Goal: Task Accomplishment & Management: Manage account settings

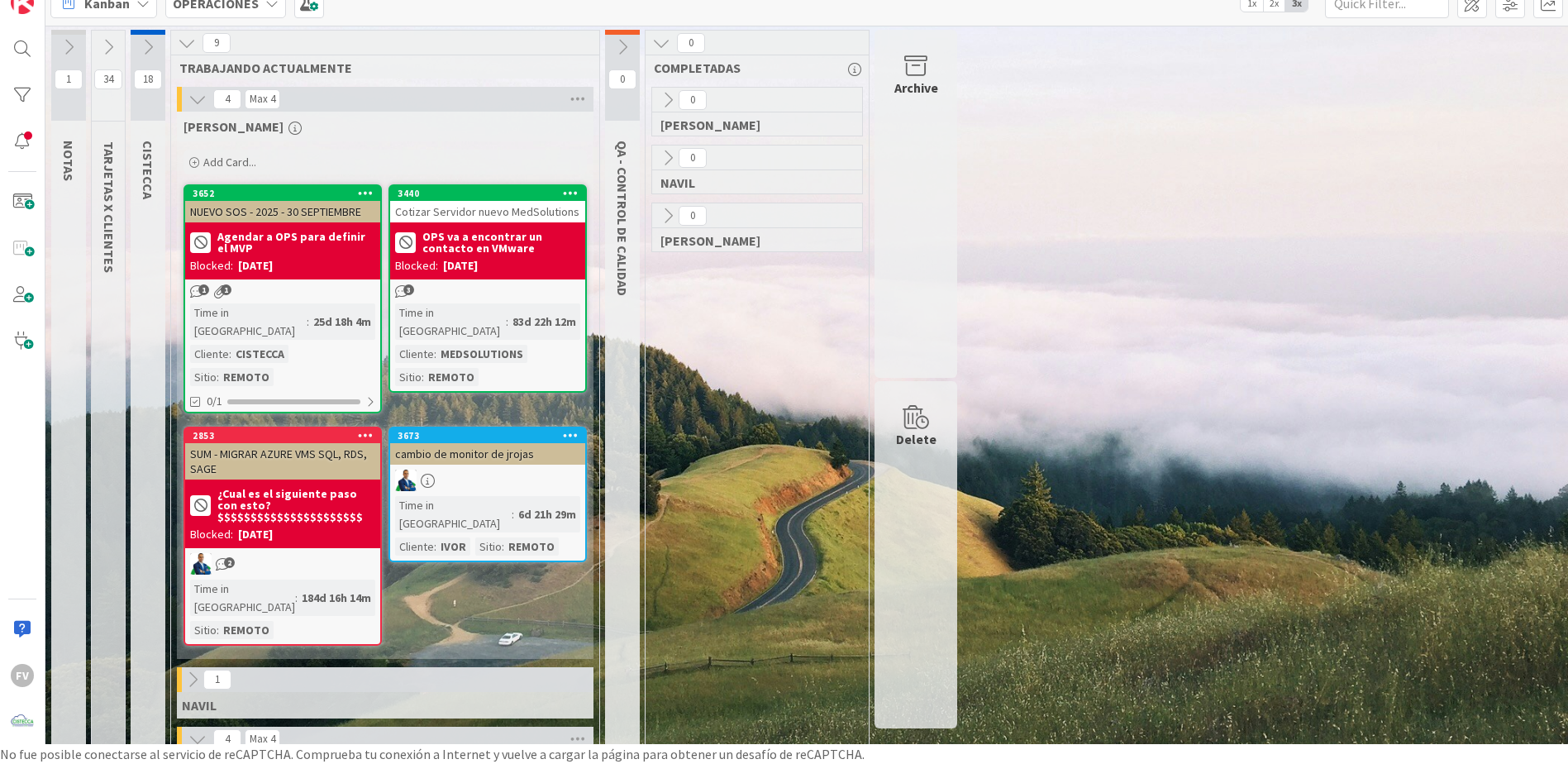
click at [204, 97] on icon at bounding box center [197, 99] width 18 height 18
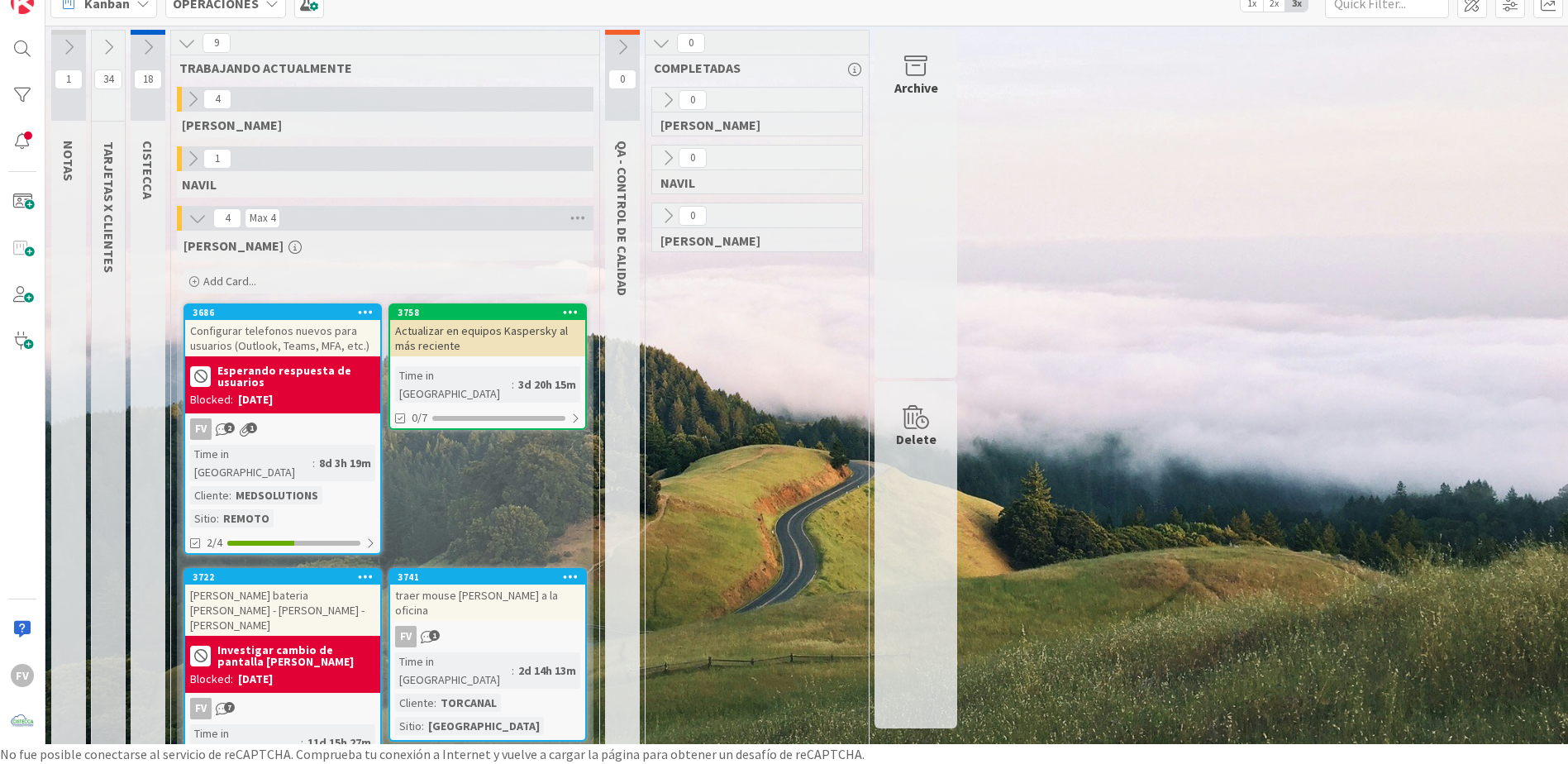
click at [273, 407] on div "[DATE]" at bounding box center [255, 400] width 35 height 17
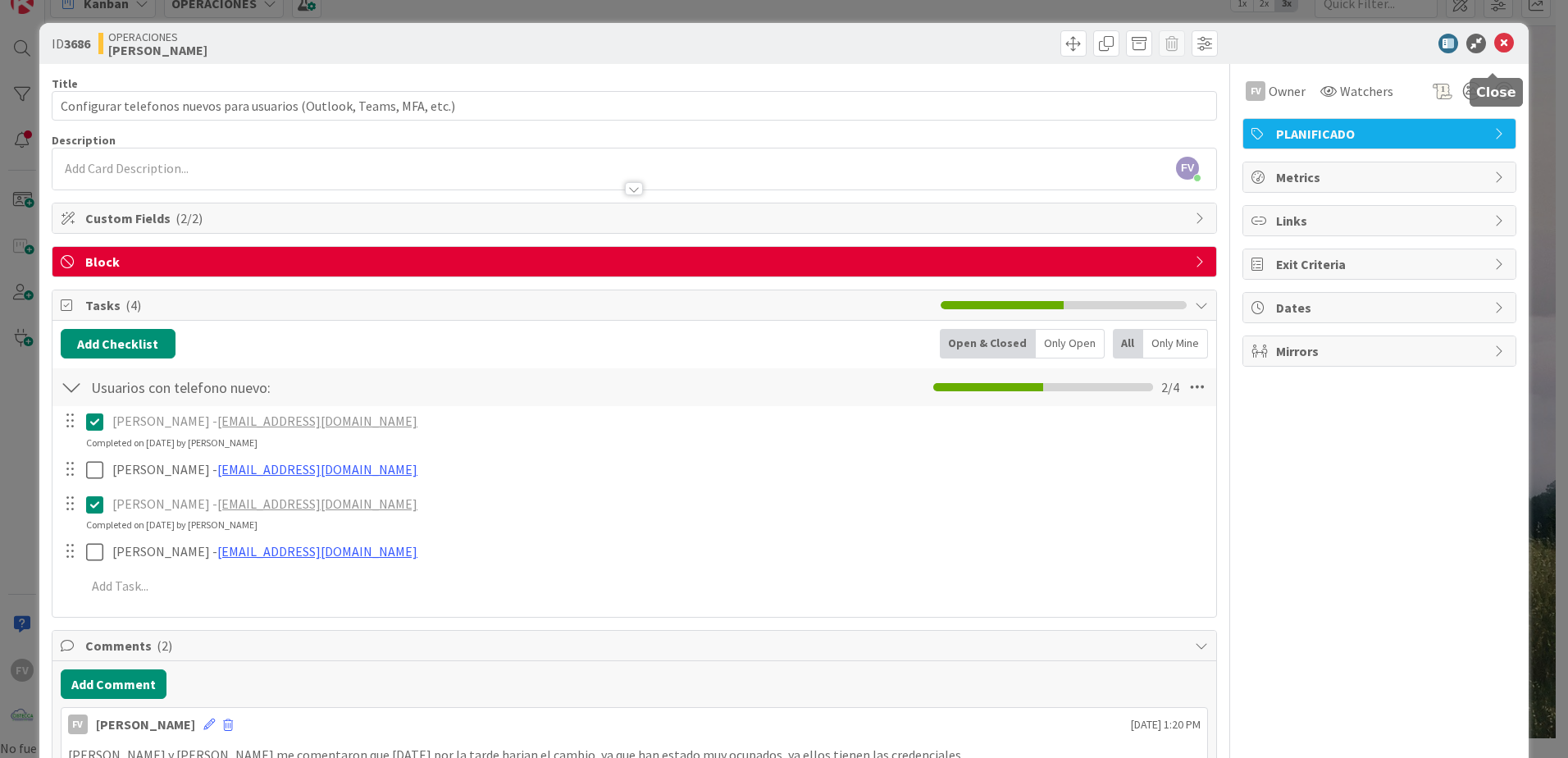
click at [1496, 47] on icon at bounding box center [1503, 43] width 20 height 20
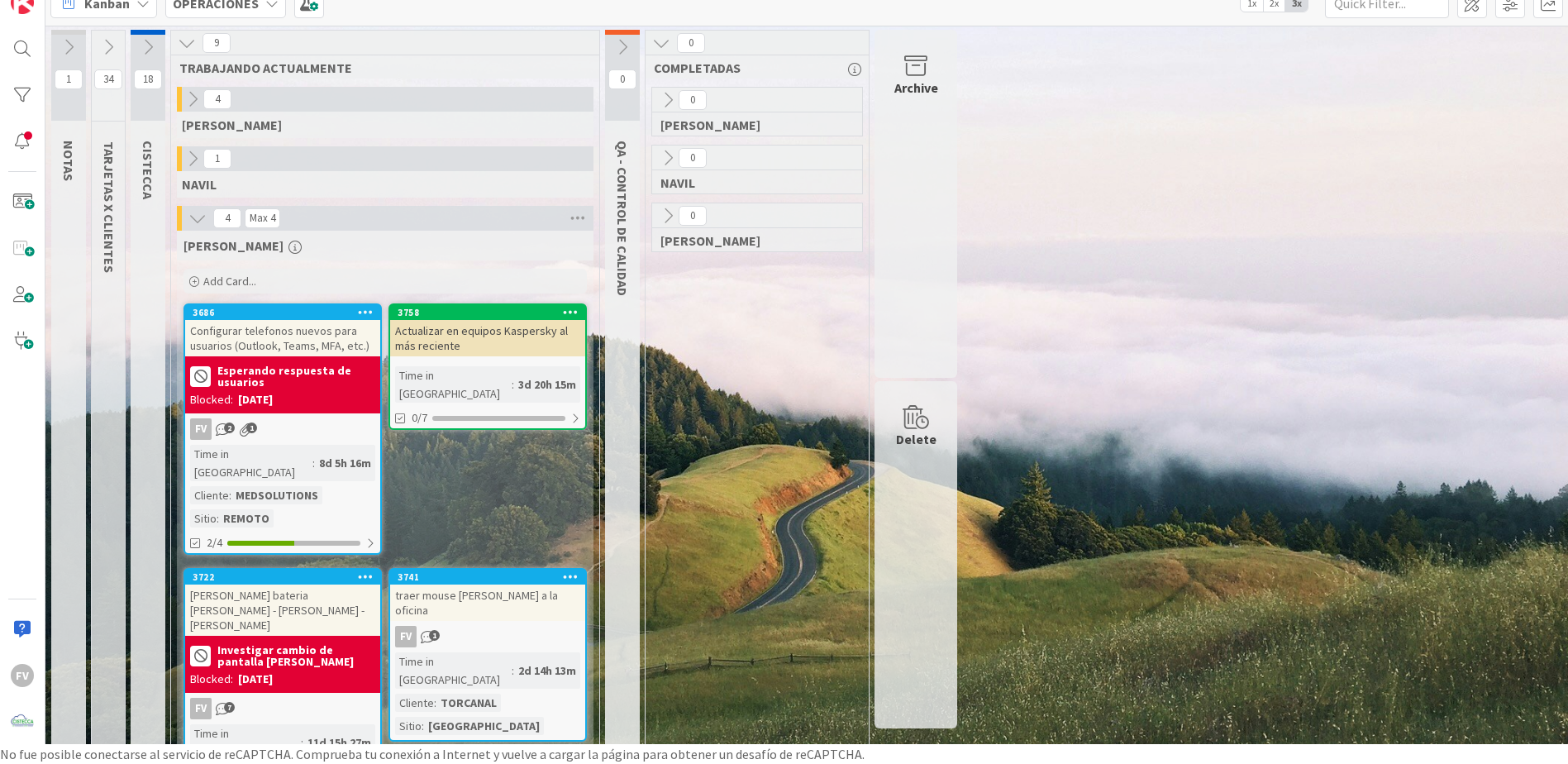
scroll to position [25, 0]
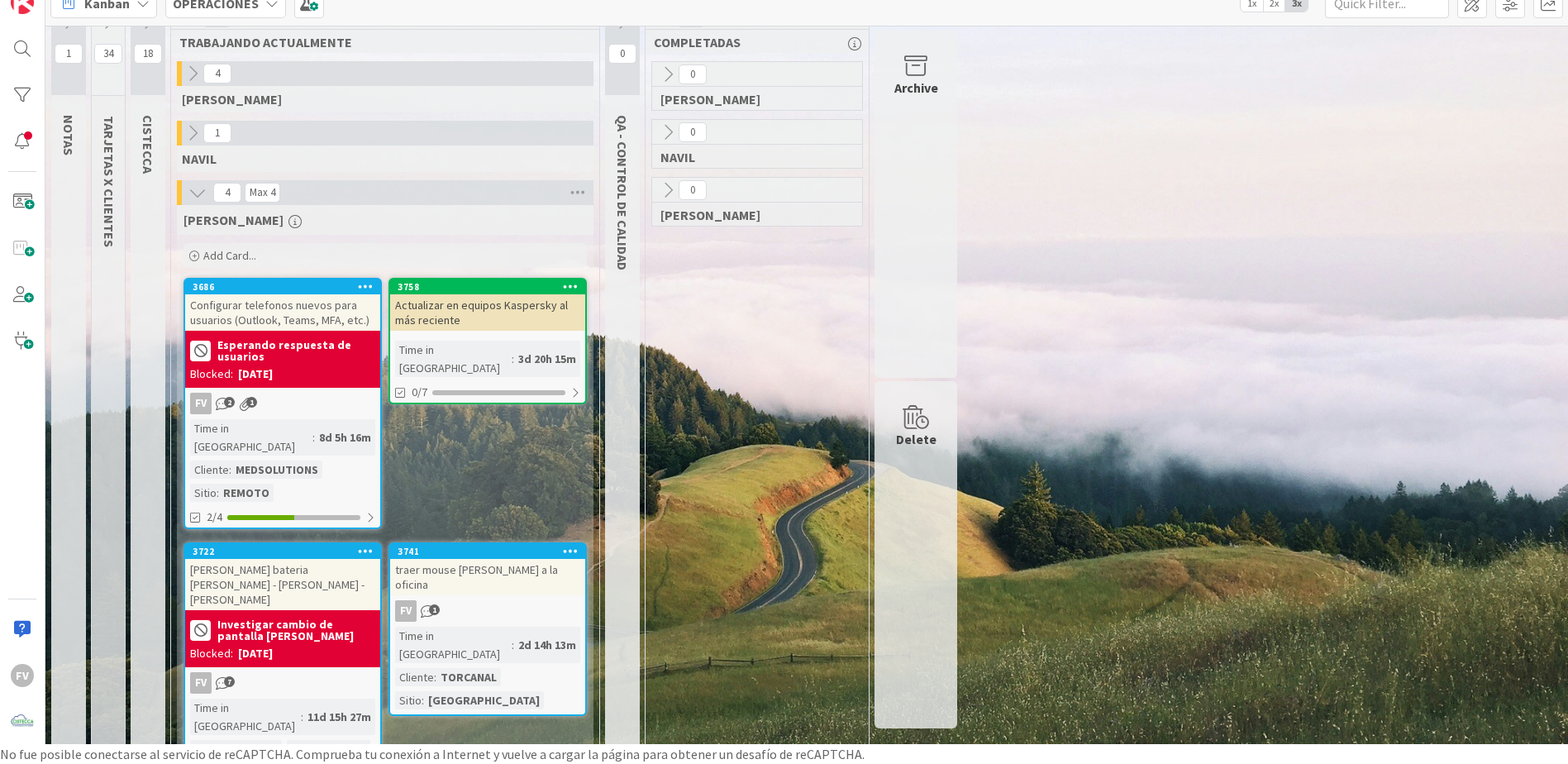
click at [781, 477] on div "0 [PERSON_NAME] 0 [PERSON_NAME] 0 [PERSON_NAME]" at bounding box center [758, 424] width 217 height 725
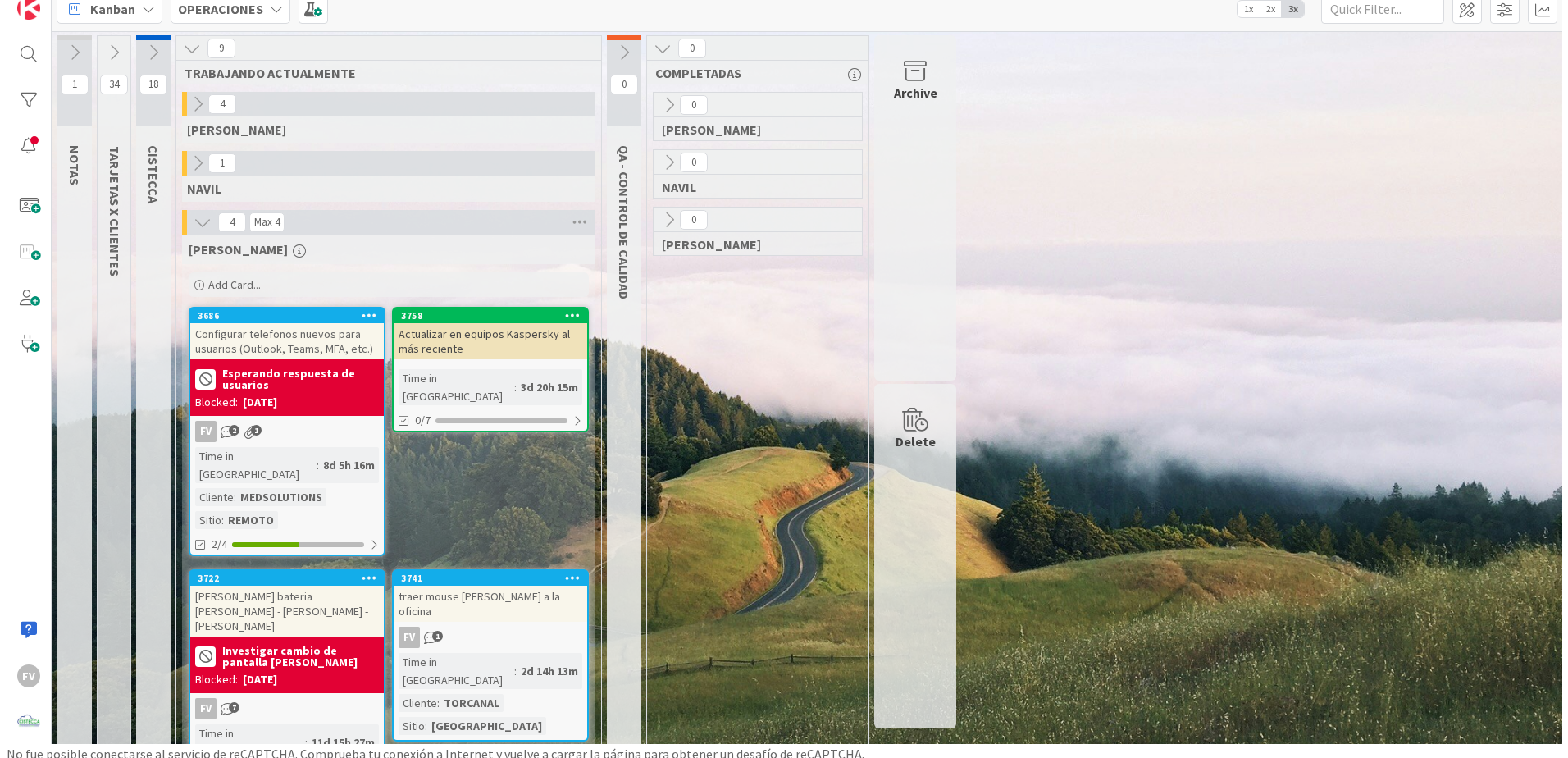
scroll to position [20, 0]
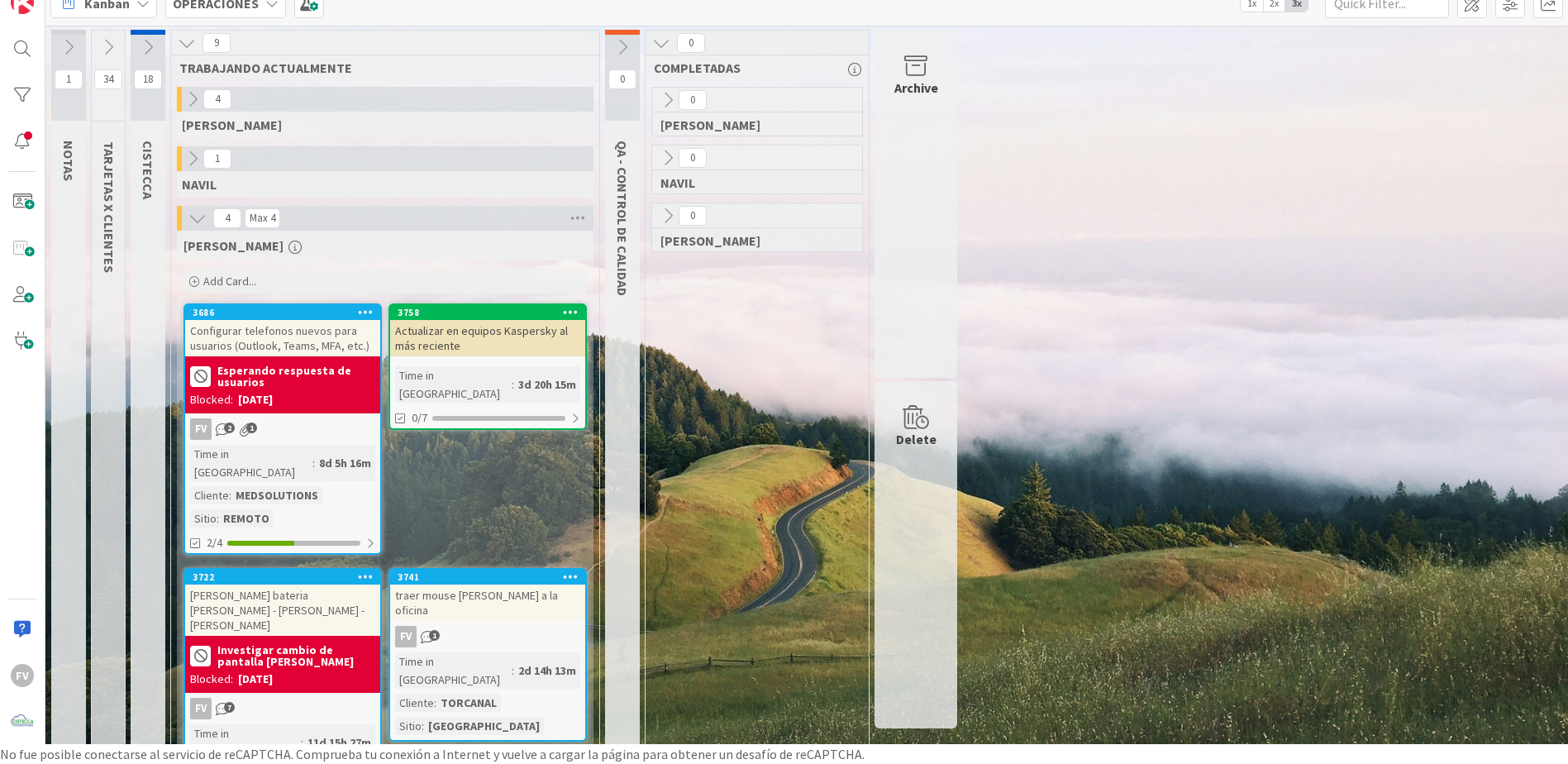
click at [514, 375] on div "3d 20h 15m" at bounding box center [547, 384] width 66 height 18
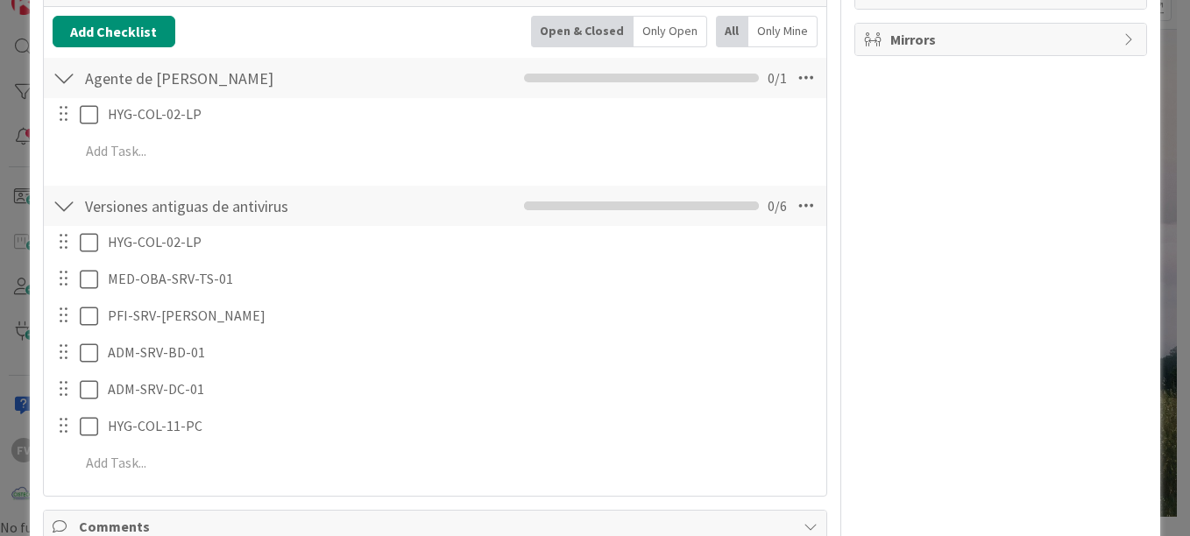
scroll to position [330, 0]
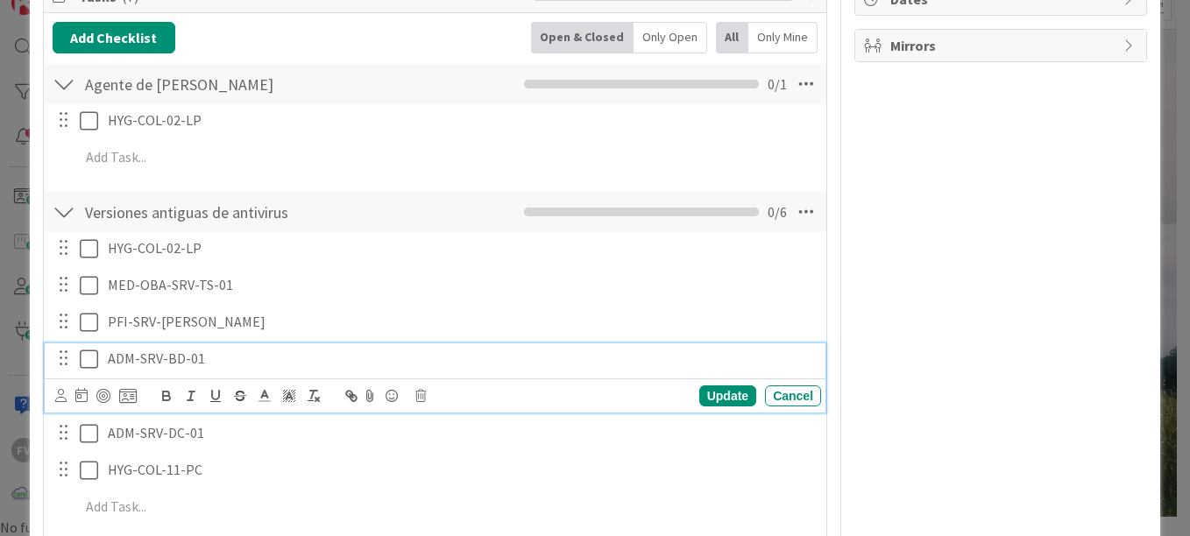
click at [230, 363] on p "ADM-SRV-BD-01" at bounding box center [461, 359] width 706 height 20
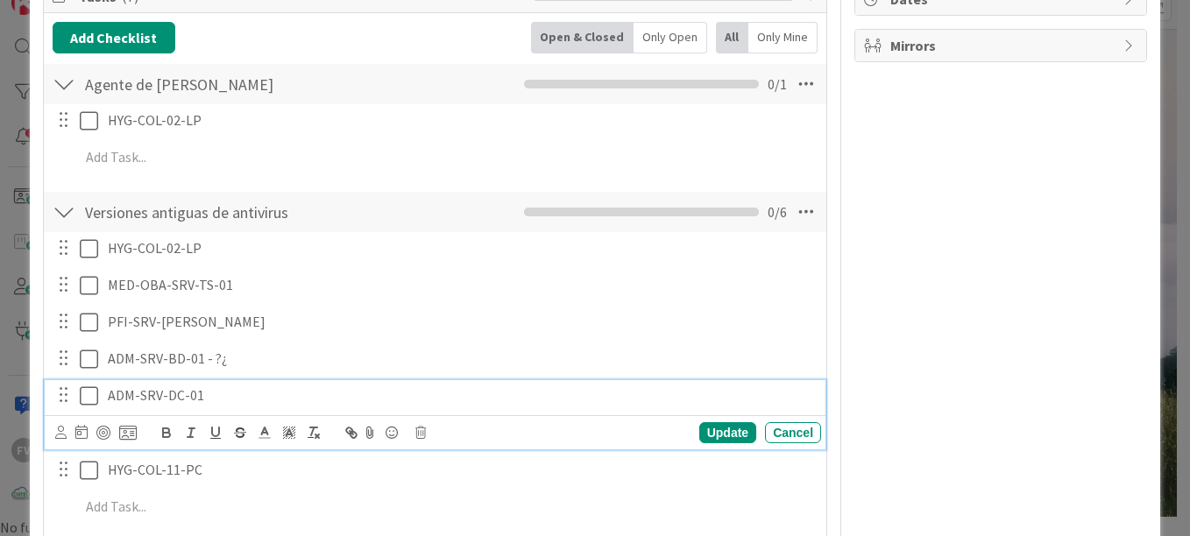
click at [241, 398] on p "ADM-SRV-DC-01" at bounding box center [461, 396] width 706 height 20
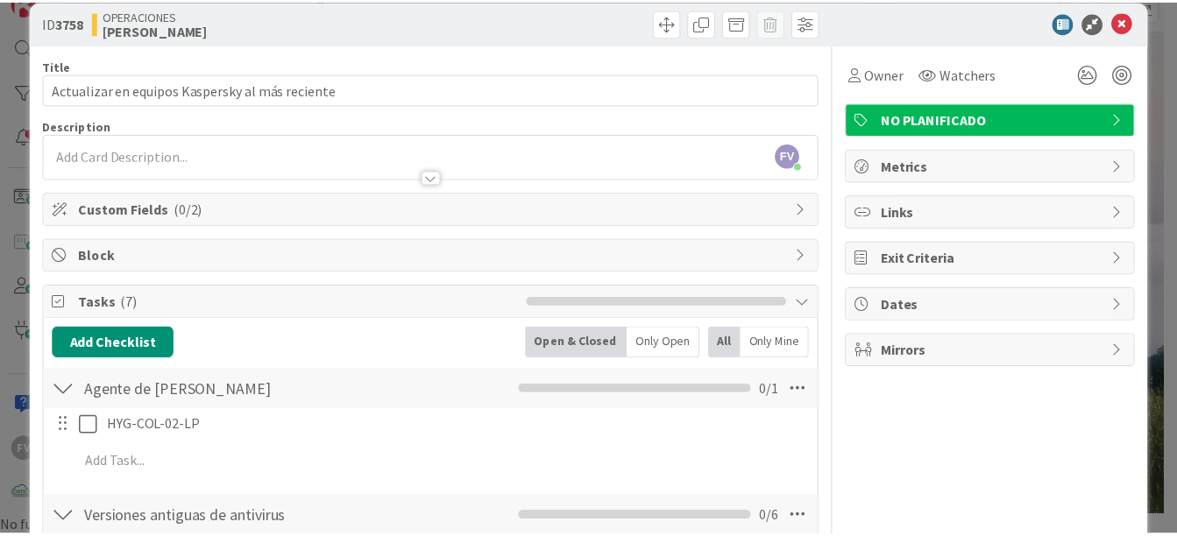
scroll to position [0, 0]
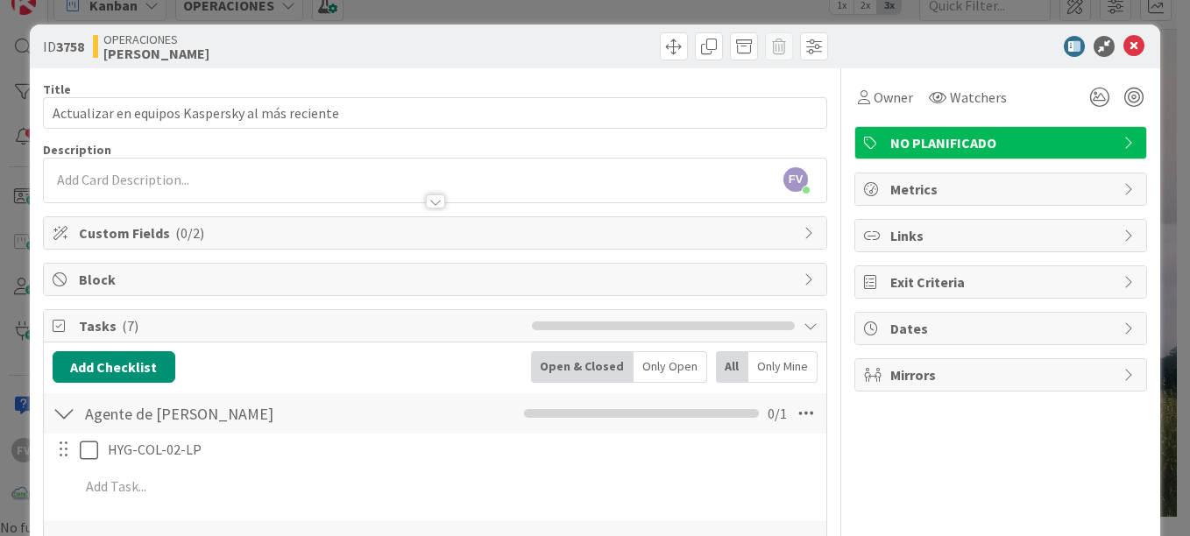
click at [636, 21] on div "ID 3758 OPERACIONES [PERSON_NAME] Title 47 / 128 Actualizar en equipos Kaspersk…" at bounding box center [595, 268] width 1190 height 536
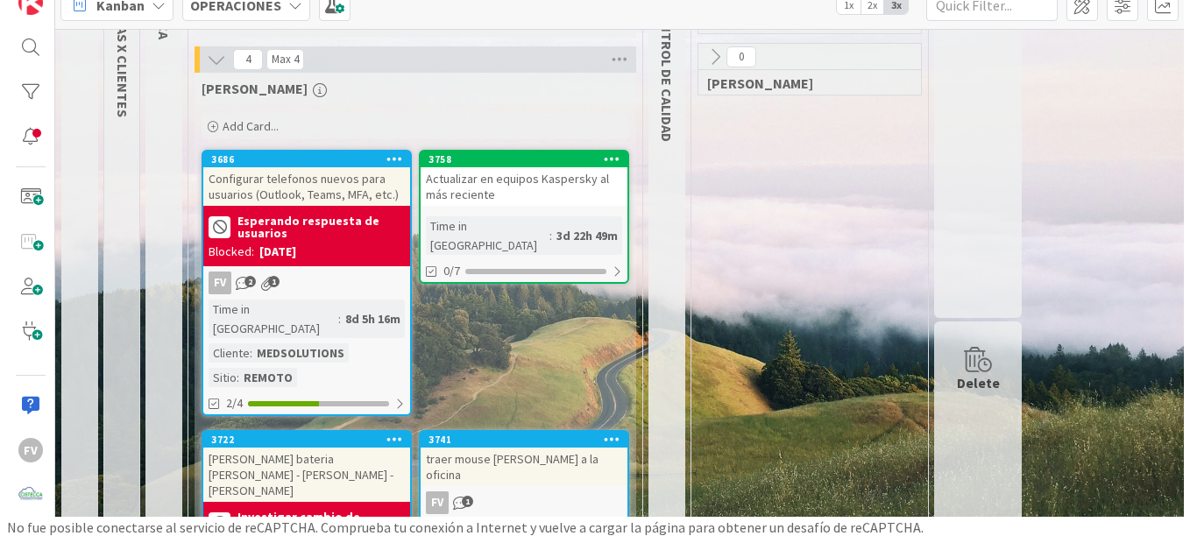
scroll to position [175, 0]
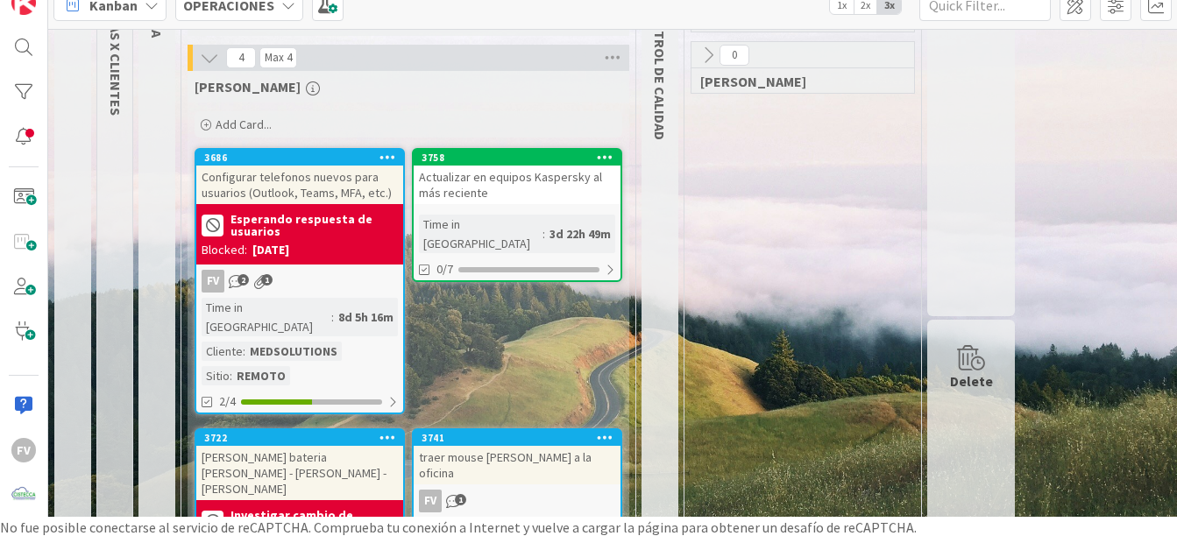
click at [259, 500] on div "Investigar cambio de pantalla [PERSON_NAME] Blocked: [DATE]" at bounding box center [299, 530] width 207 height 60
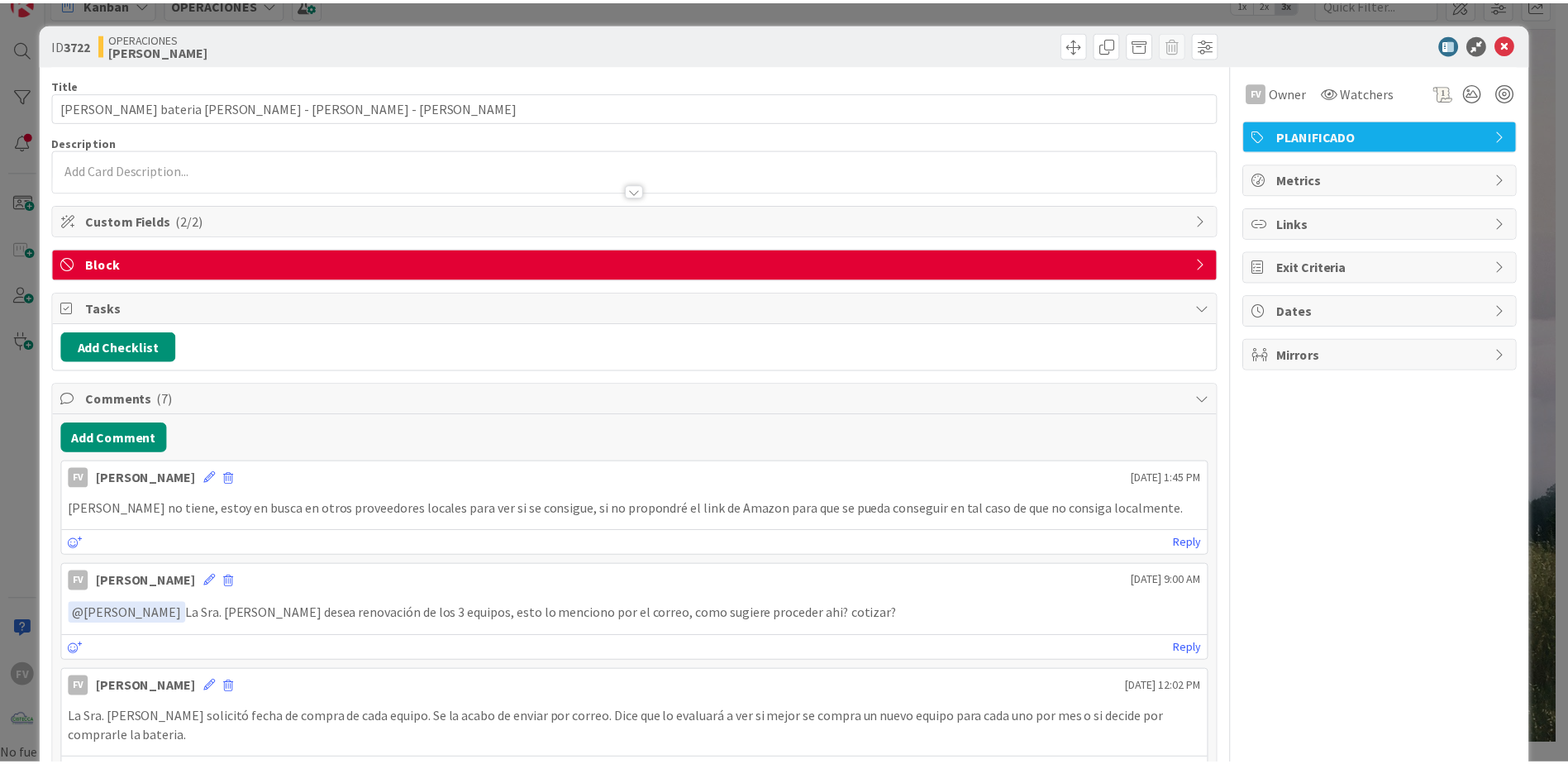
scroll to position [25, 0]
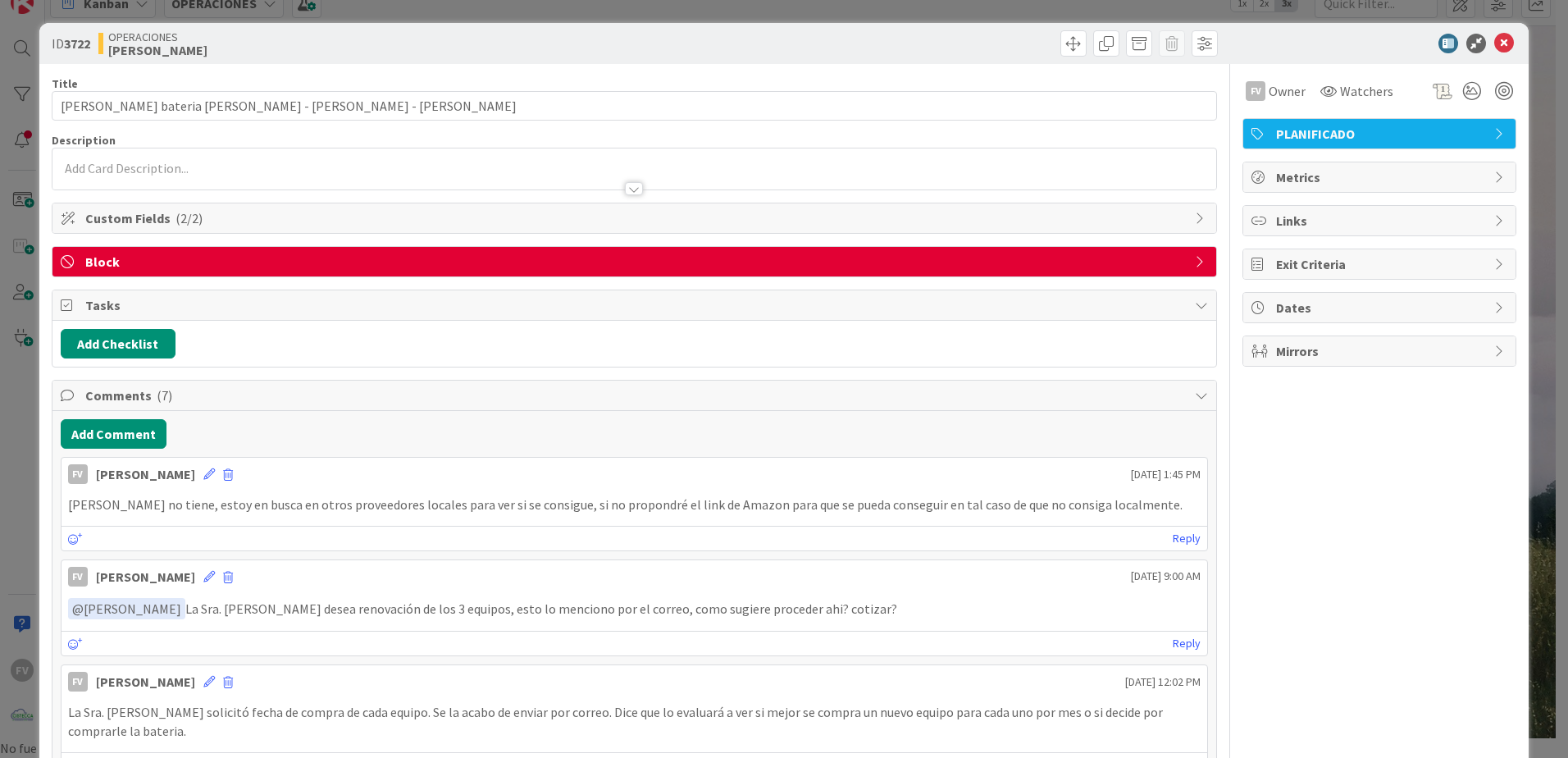
click at [593, 10] on div "ID 3722 OPERACIONES [PERSON_NAME] Title 45 / 128 Cotizacion bateria [PERSON_NAM…" at bounding box center [784, 379] width 1568 height 758
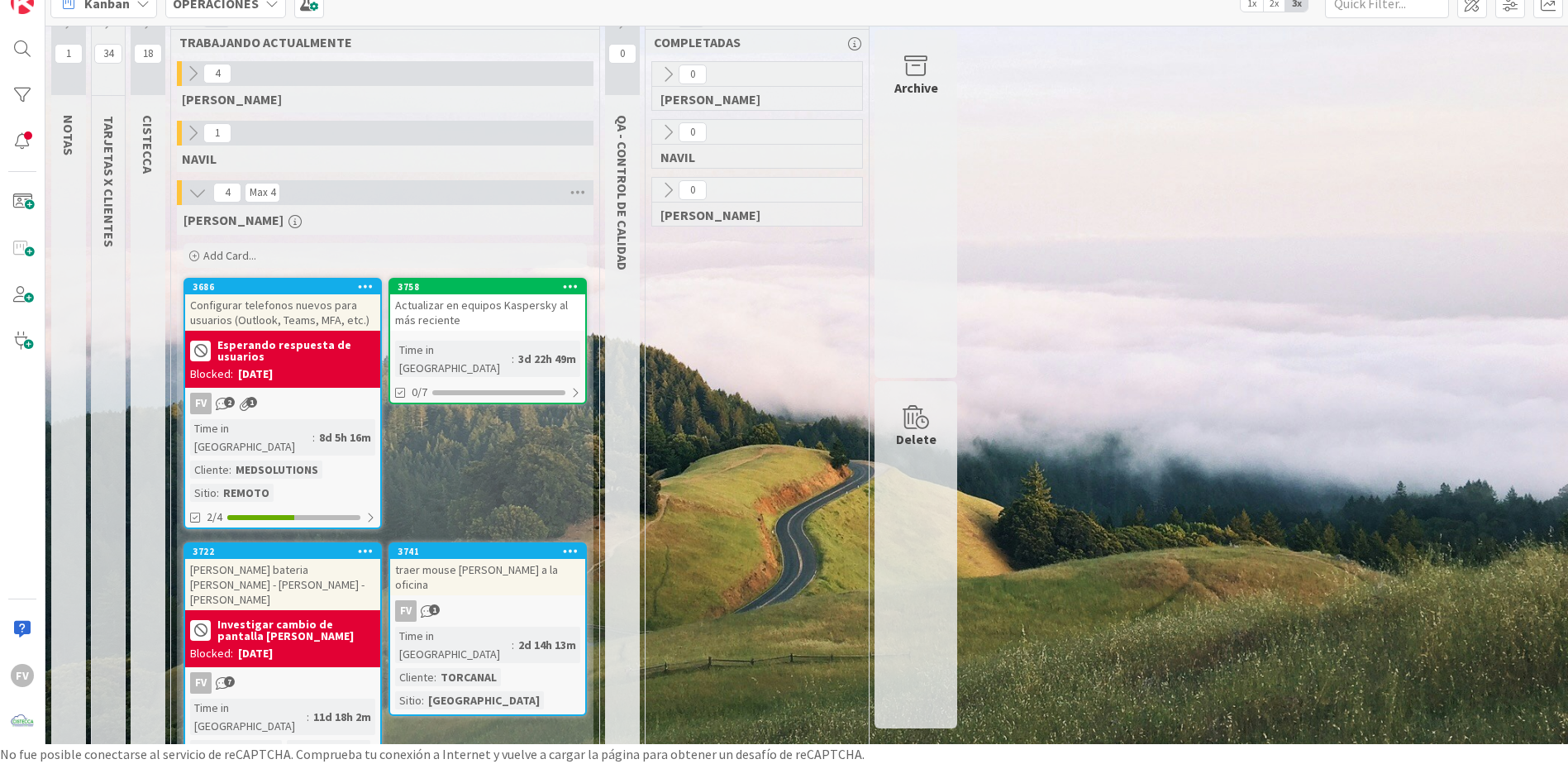
click at [195, 191] on icon at bounding box center [197, 192] width 18 height 18
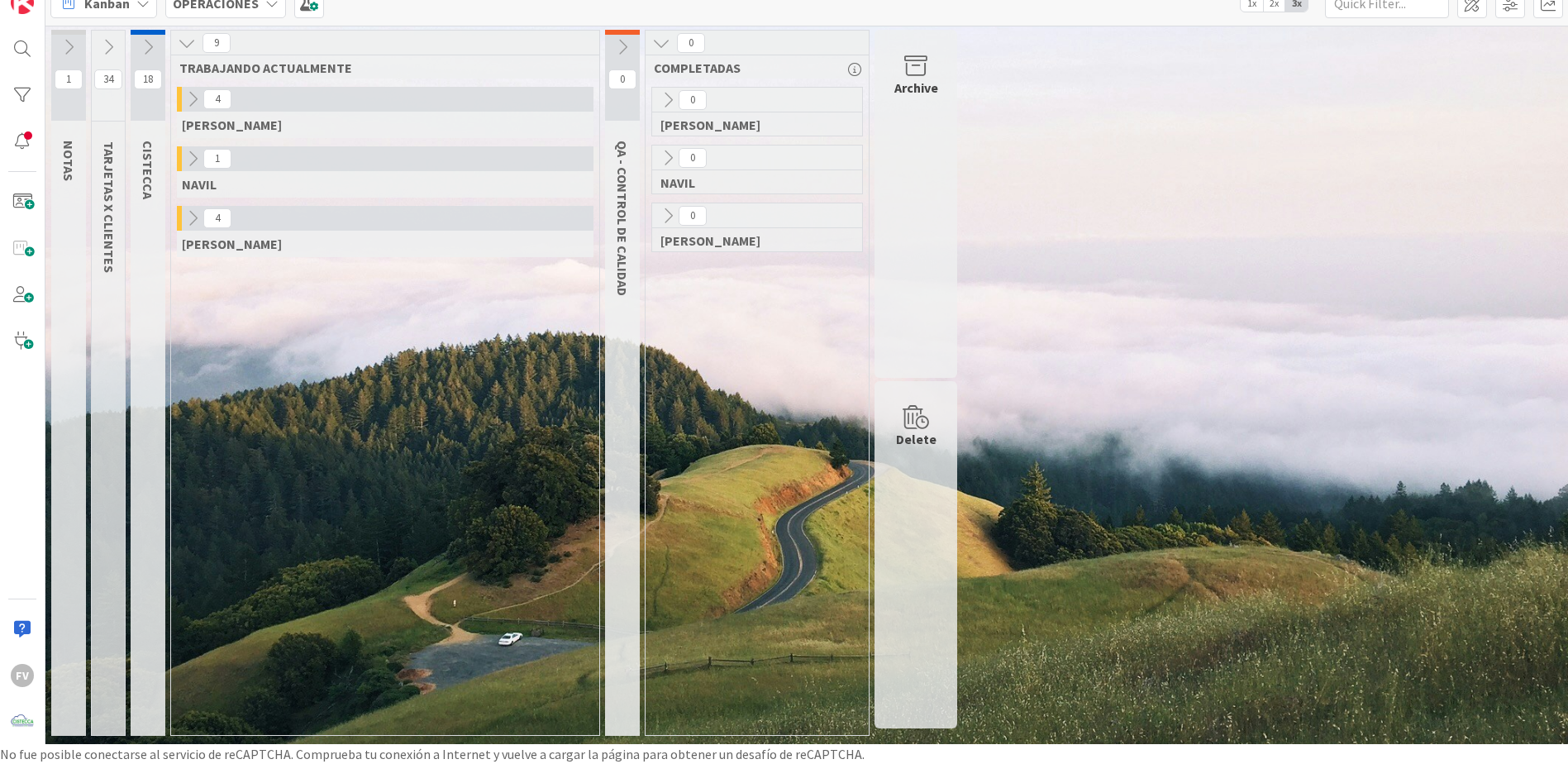
click at [192, 98] on icon at bounding box center [192, 99] width 18 height 18
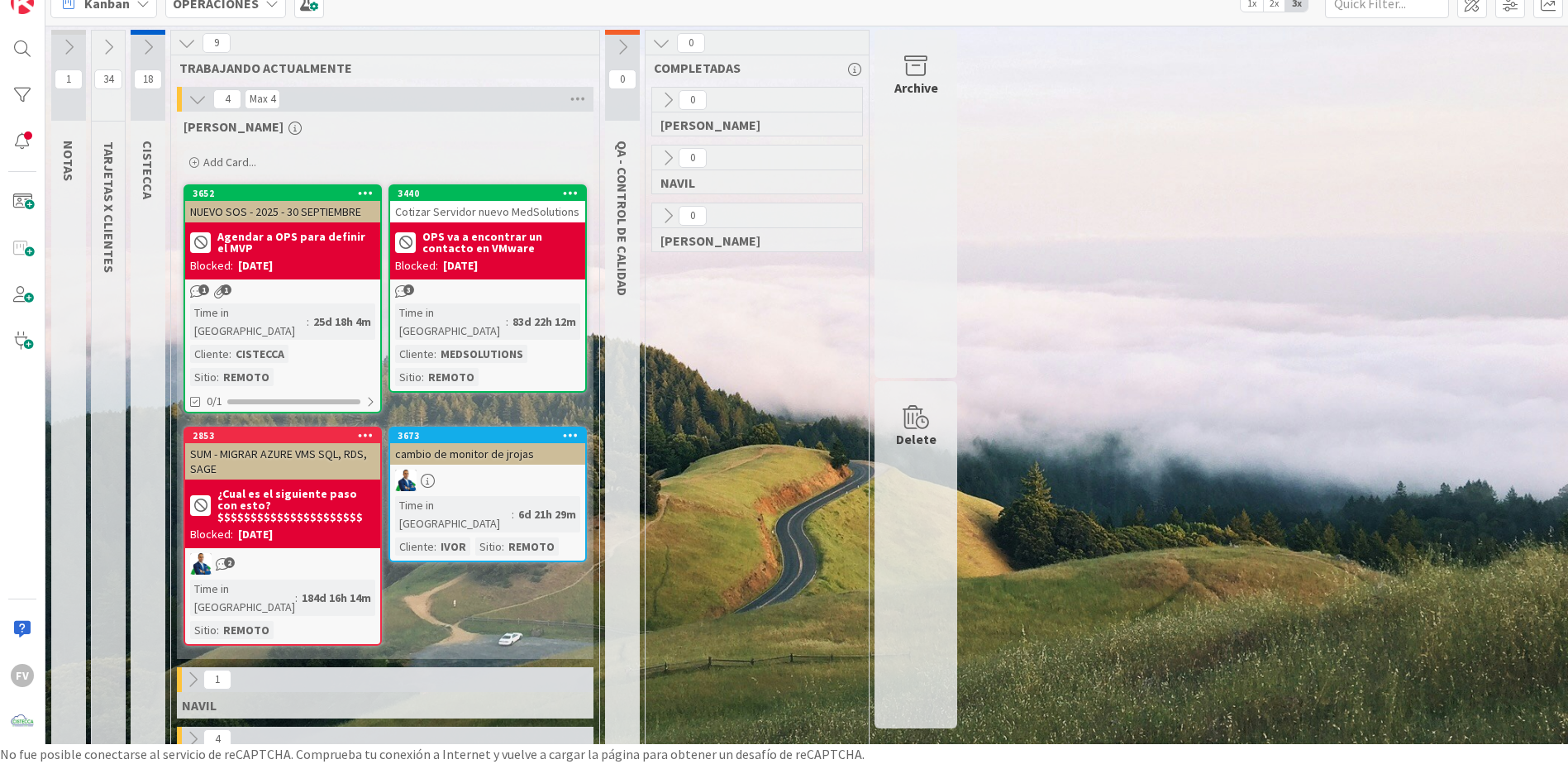
click at [188, 671] on icon at bounding box center [192, 679] width 18 height 18
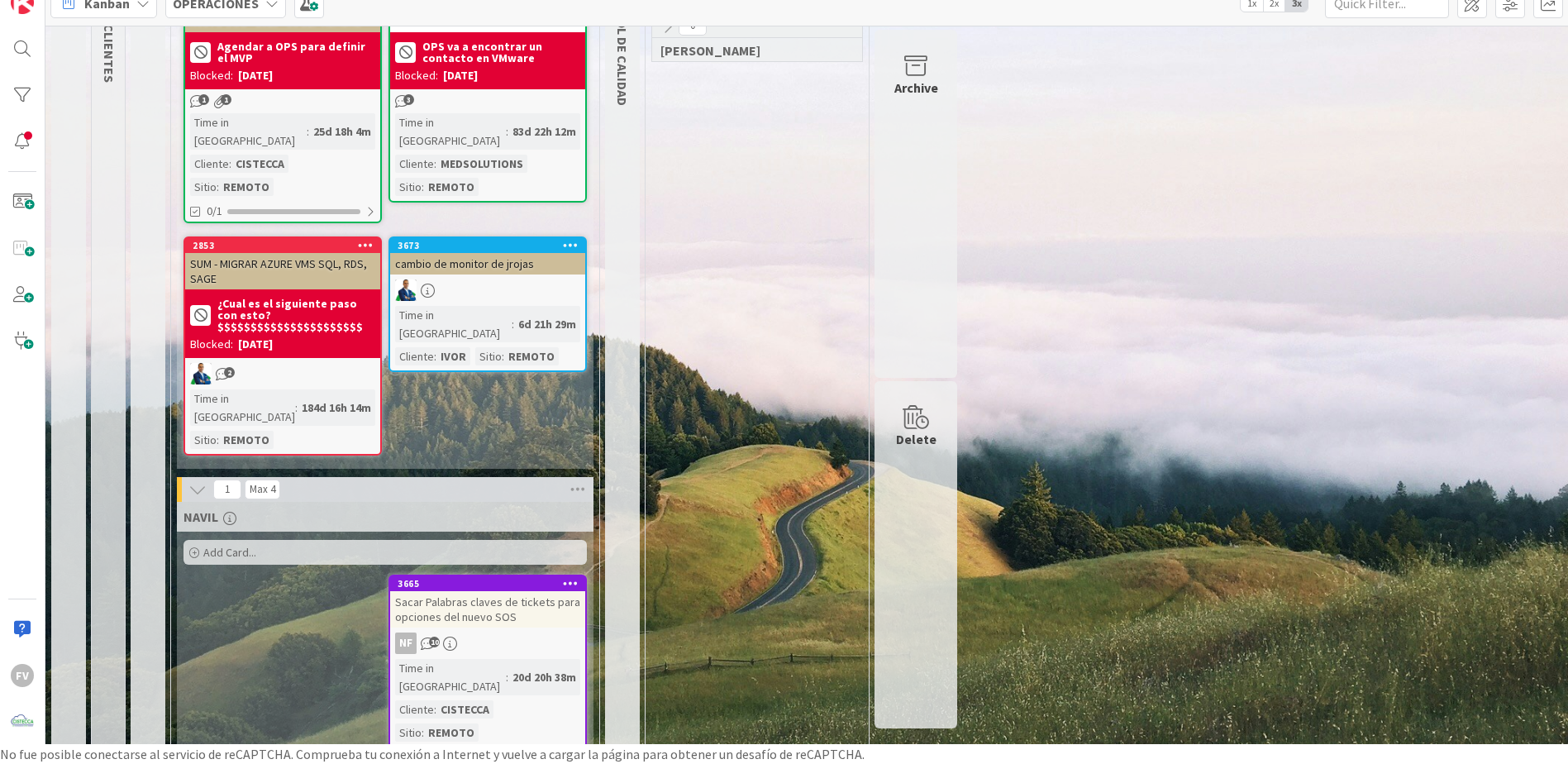
scroll to position [191, 0]
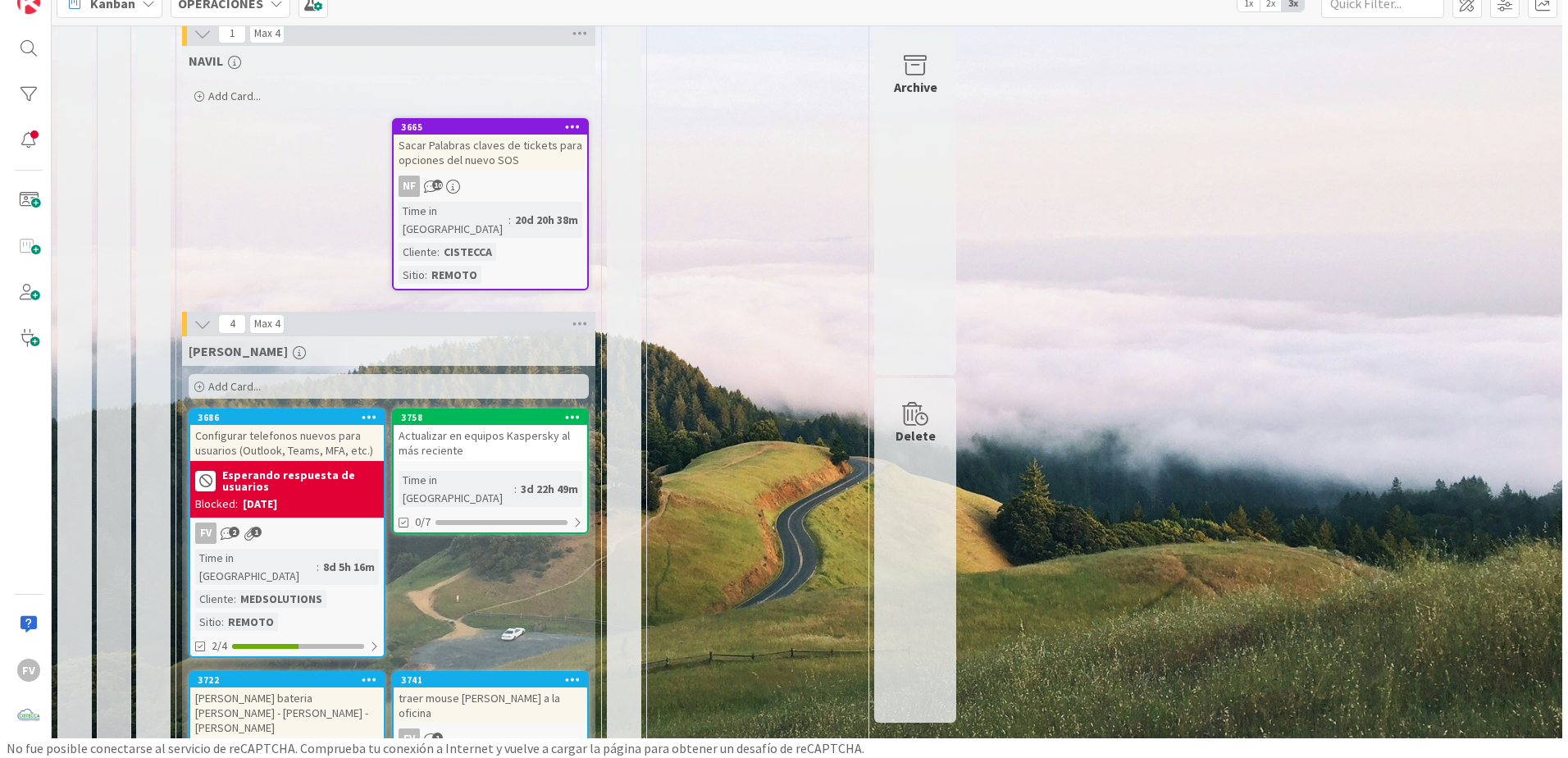
scroll to position [680, 0]
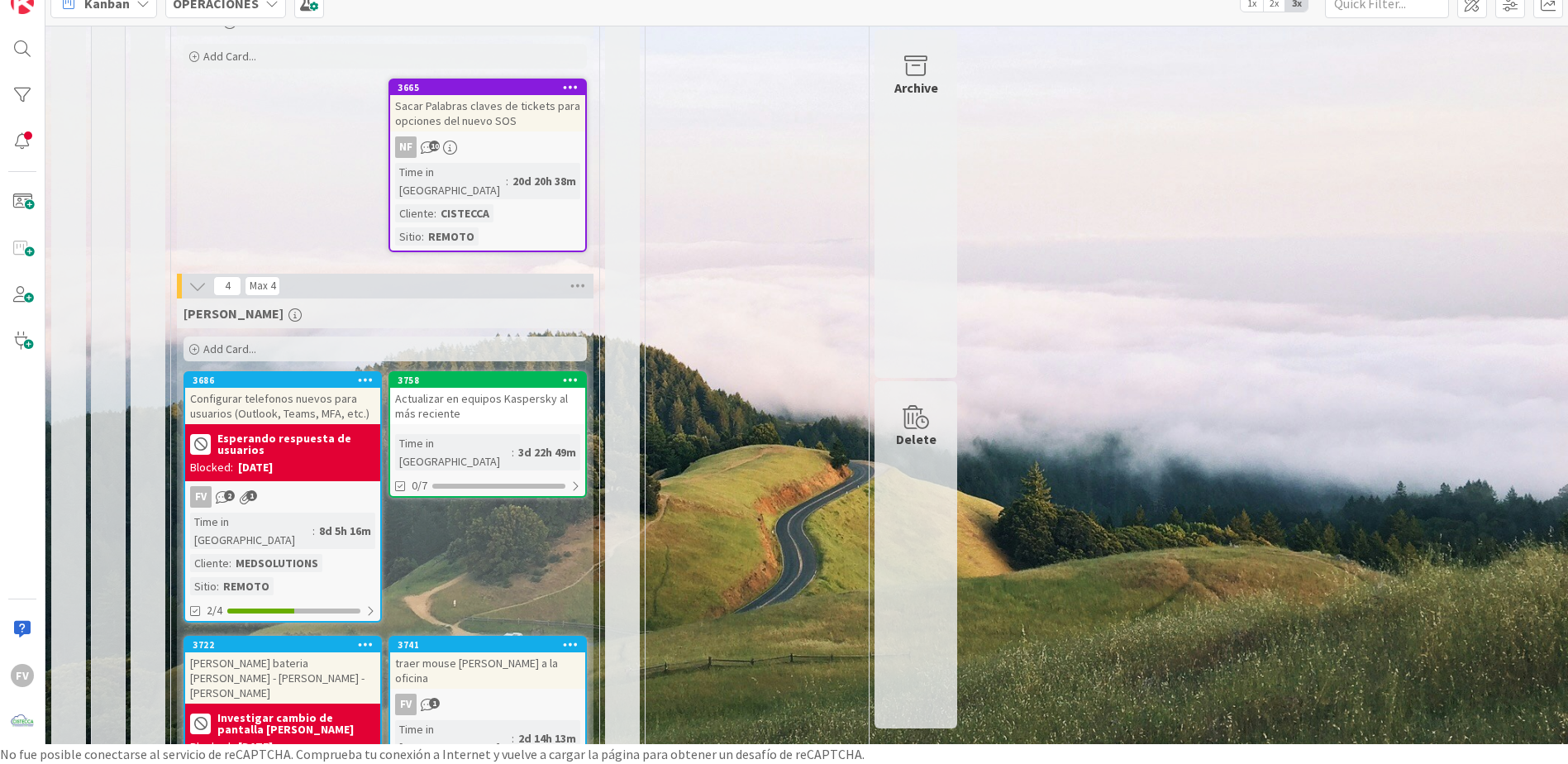
click at [263, 432] on b "Esperando respuesta de usuarios" at bounding box center [295, 443] width 158 height 24
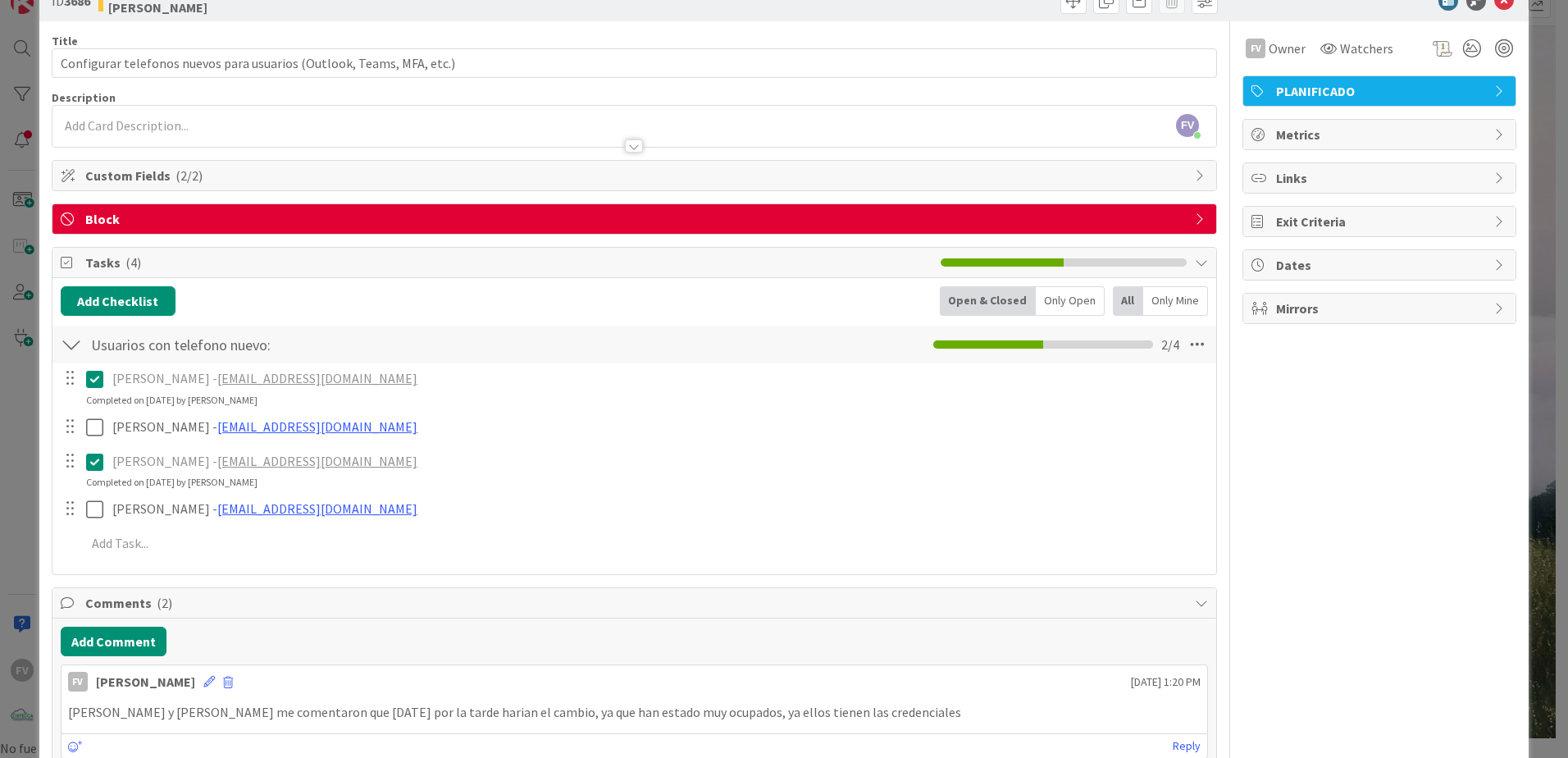
scroll to position [82, 0]
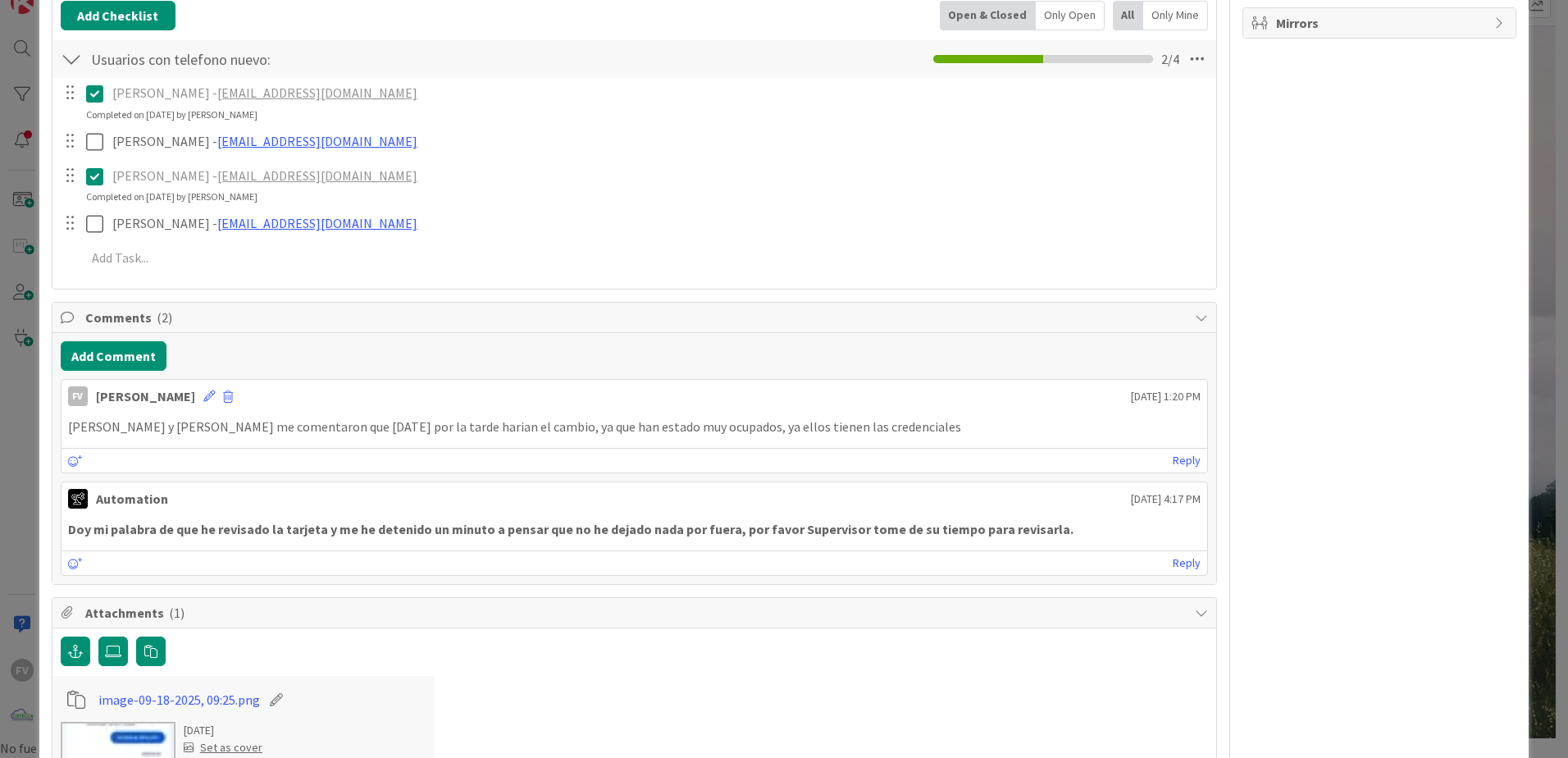
click at [134, 341] on div "Add Comment FV [PERSON_NAME] [DATE] 1:20 PM [PERSON_NAME] y [PERSON_NAME] me co…" at bounding box center [634, 458] width 1164 height 250
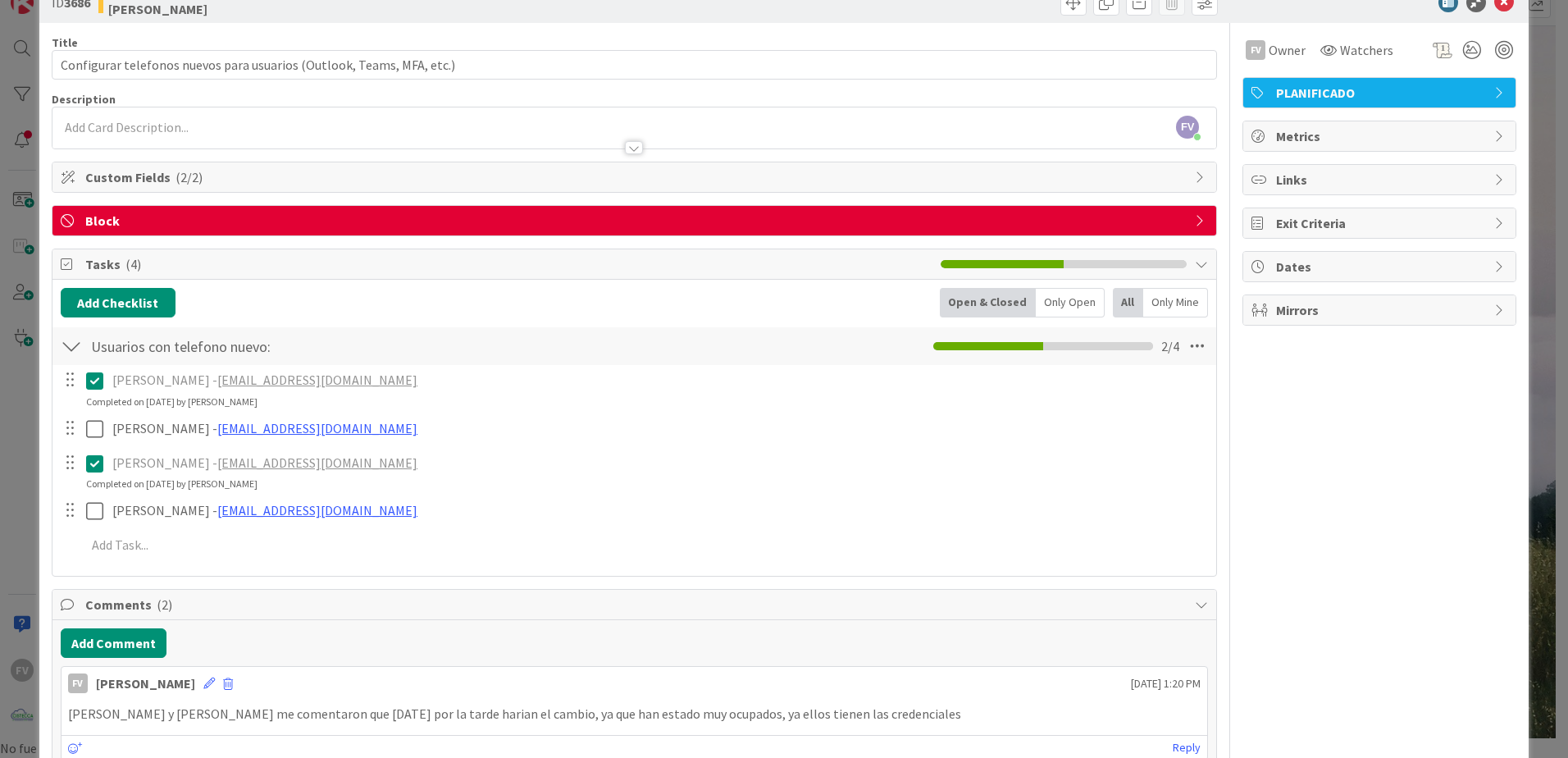
scroll to position [0, 0]
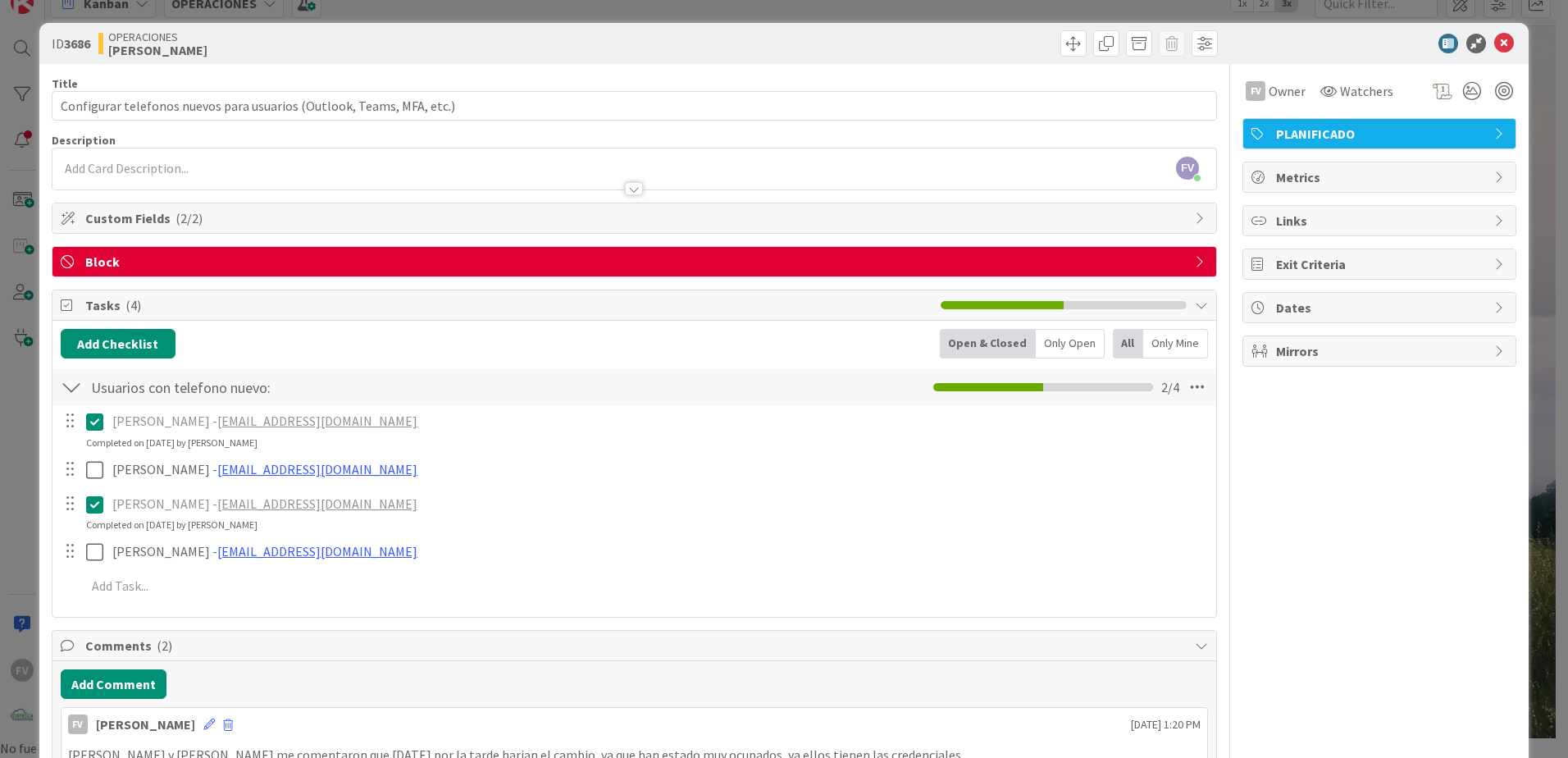
click at [246, 275] on div "Block" at bounding box center [634, 262] width 1164 height 30
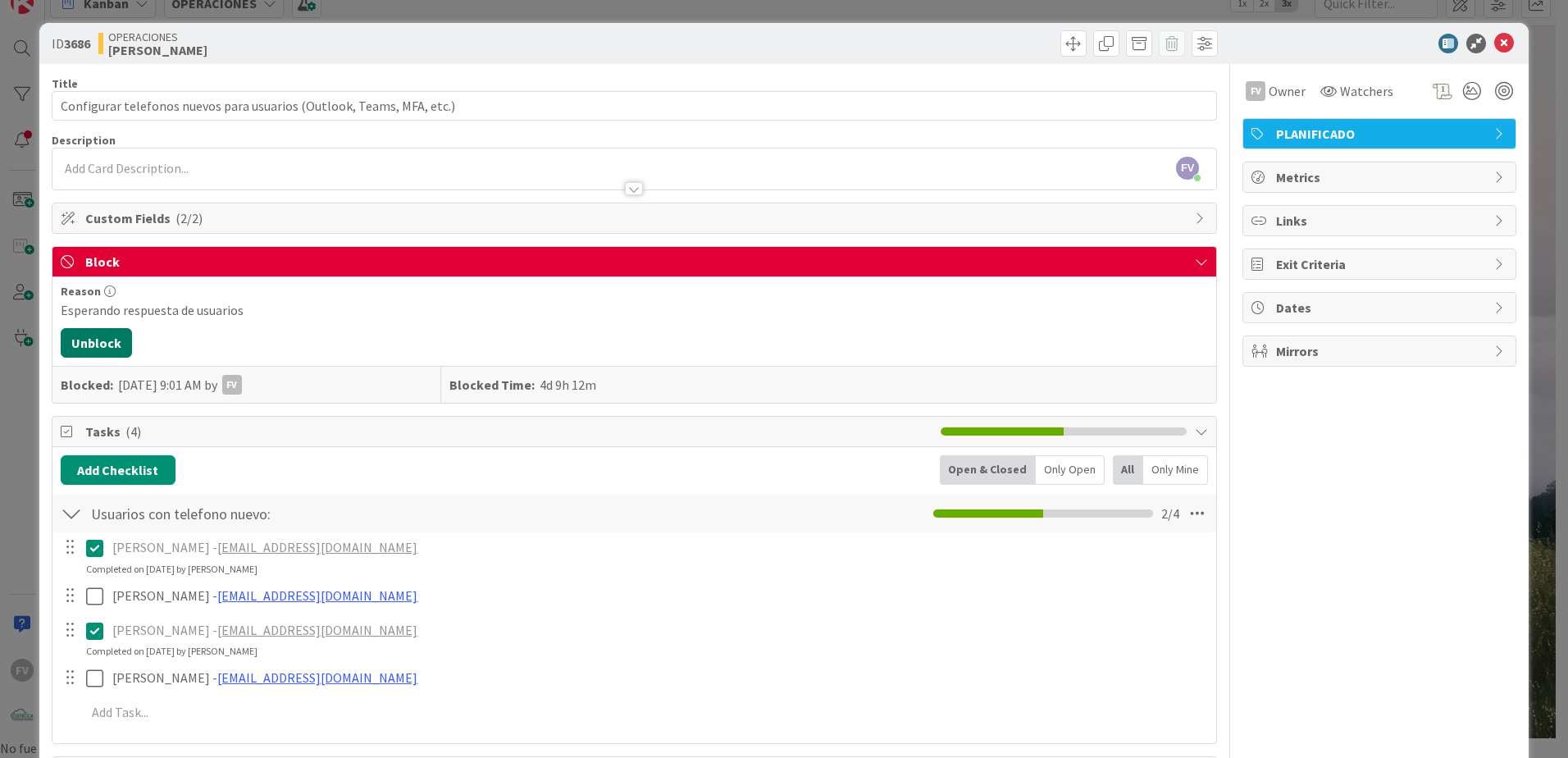
click at [103, 342] on button "Unblock" at bounding box center [96, 343] width 71 height 30
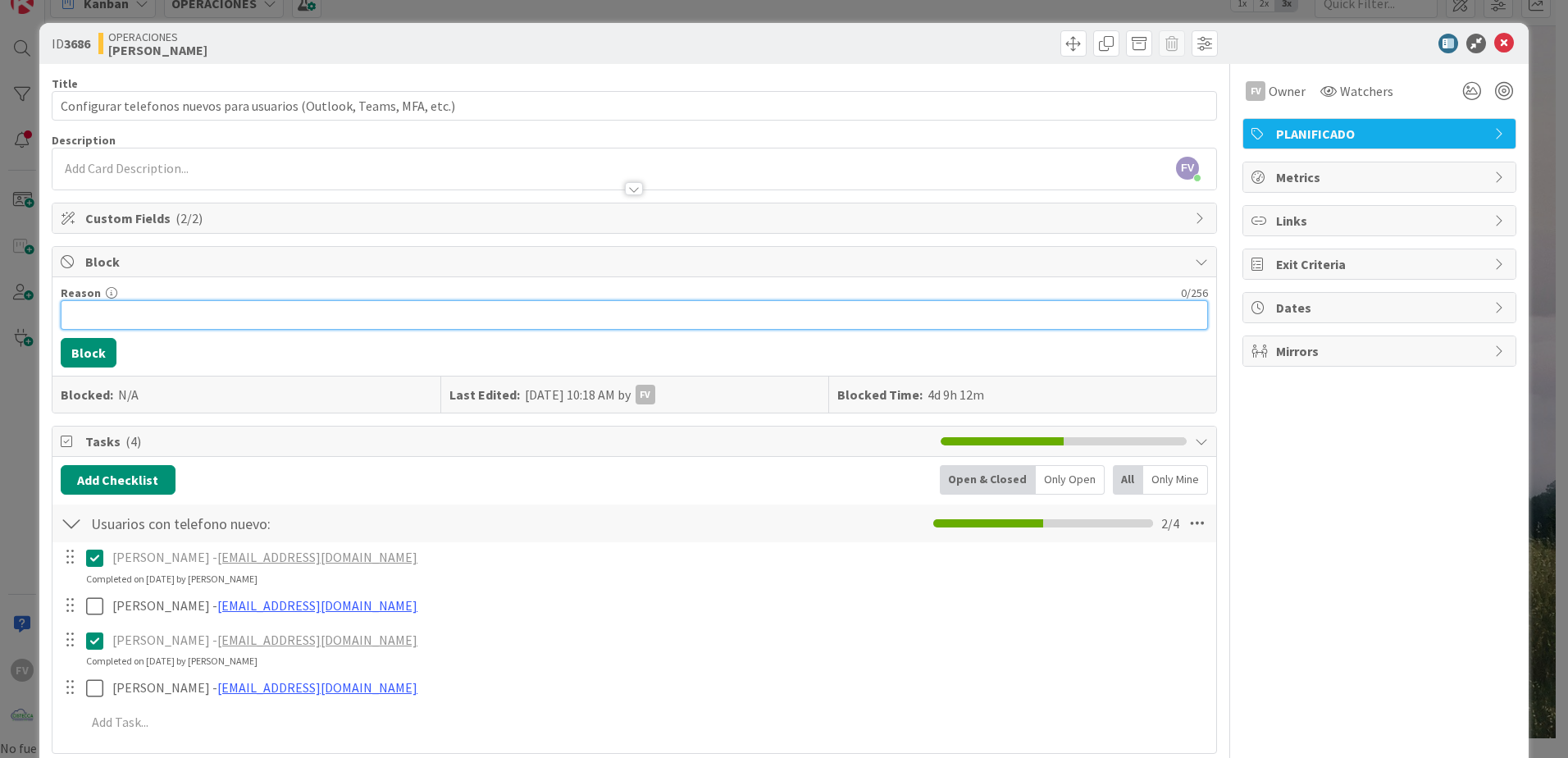
click at [167, 300] on input "Reason" at bounding box center [634, 315] width 1147 height 30
type input "Mandaré correo a los restantes"
click at [81, 361] on button "Block" at bounding box center [89, 353] width 56 height 30
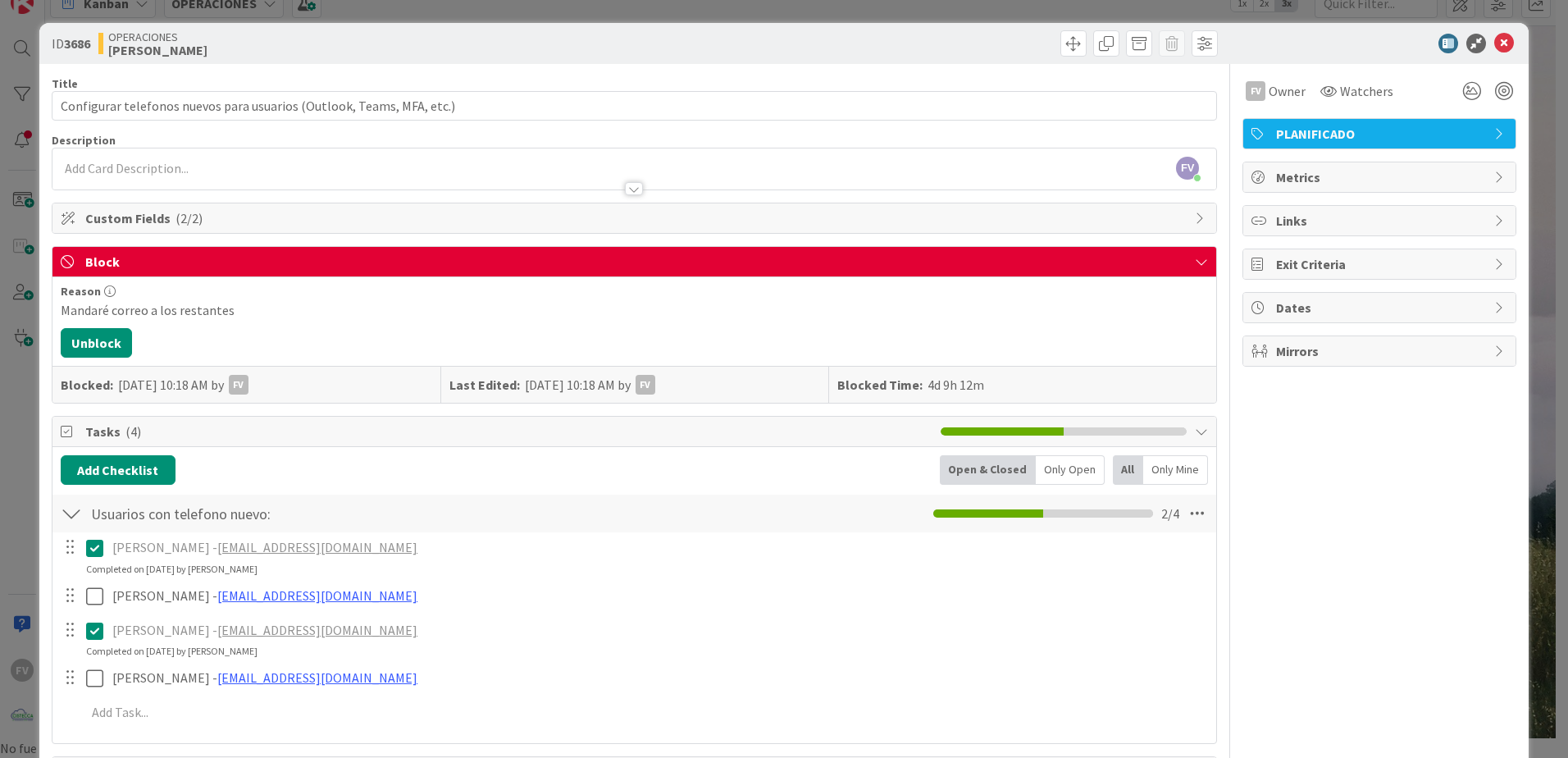
click at [22, 282] on div "ID 3686 OPERACIONES [PERSON_NAME] Title 69 / 128 Configurar telefonos nuevos pa…" at bounding box center [784, 379] width 1568 height 758
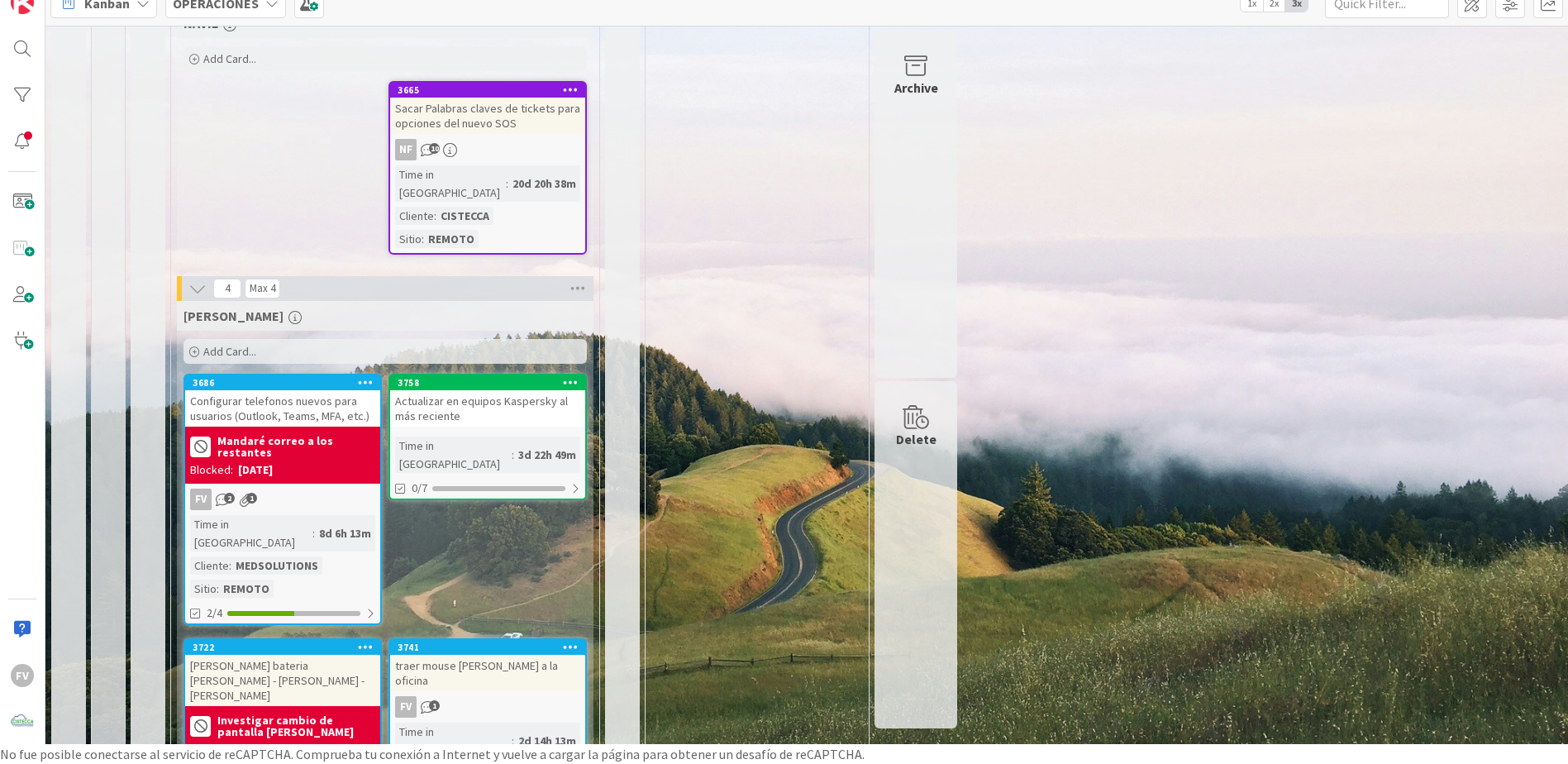
click at [330, 524] on div "8d 6h 13m" at bounding box center [345, 533] width 60 height 18
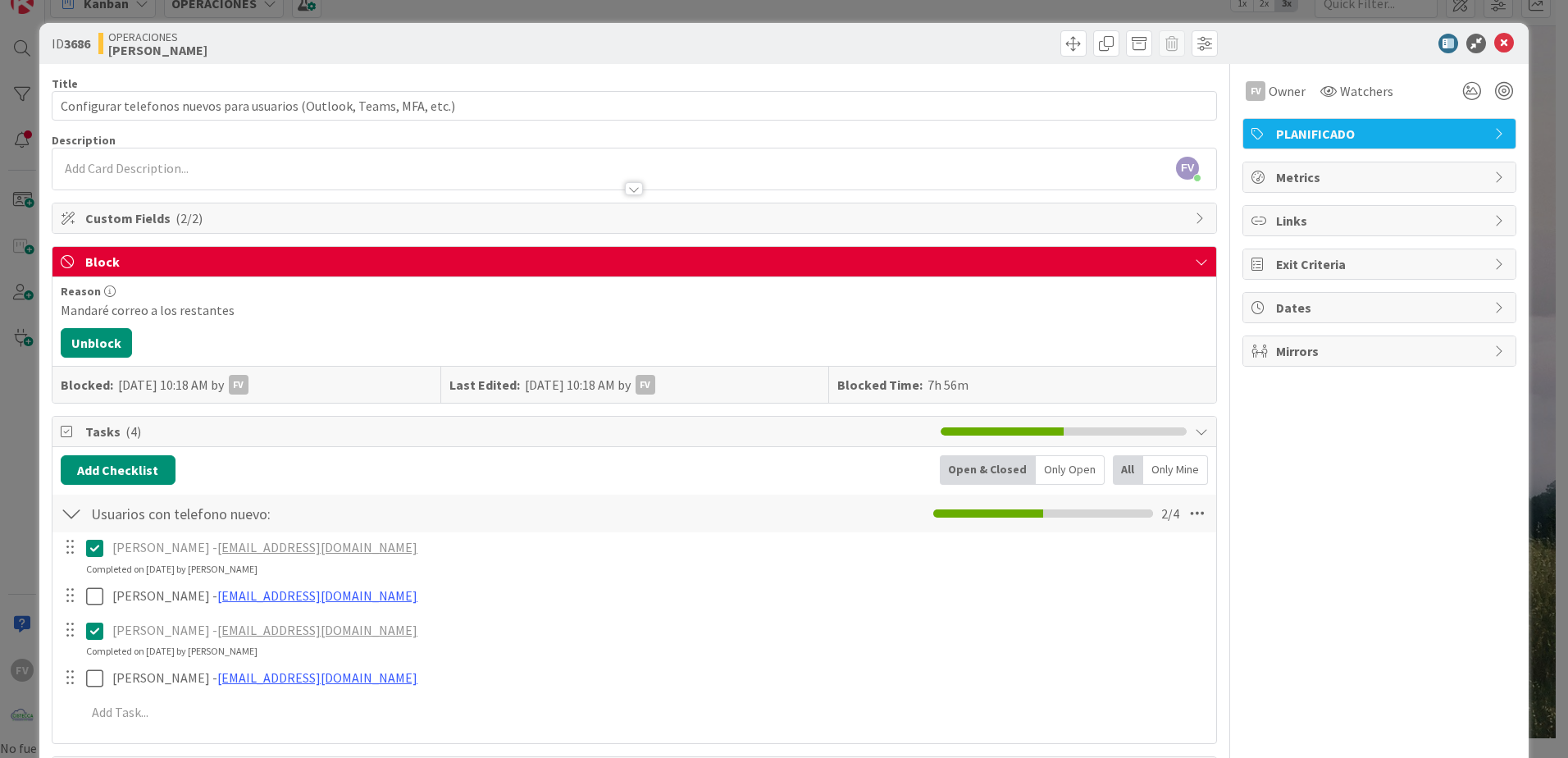
click at [21, 215] on div "ID 3686 OPERACIONES [PERSON_NAME] Title 69 / 128 Configurar telefonos nuevos pa…" at bounding box center [784, 379] width 1568 height 758
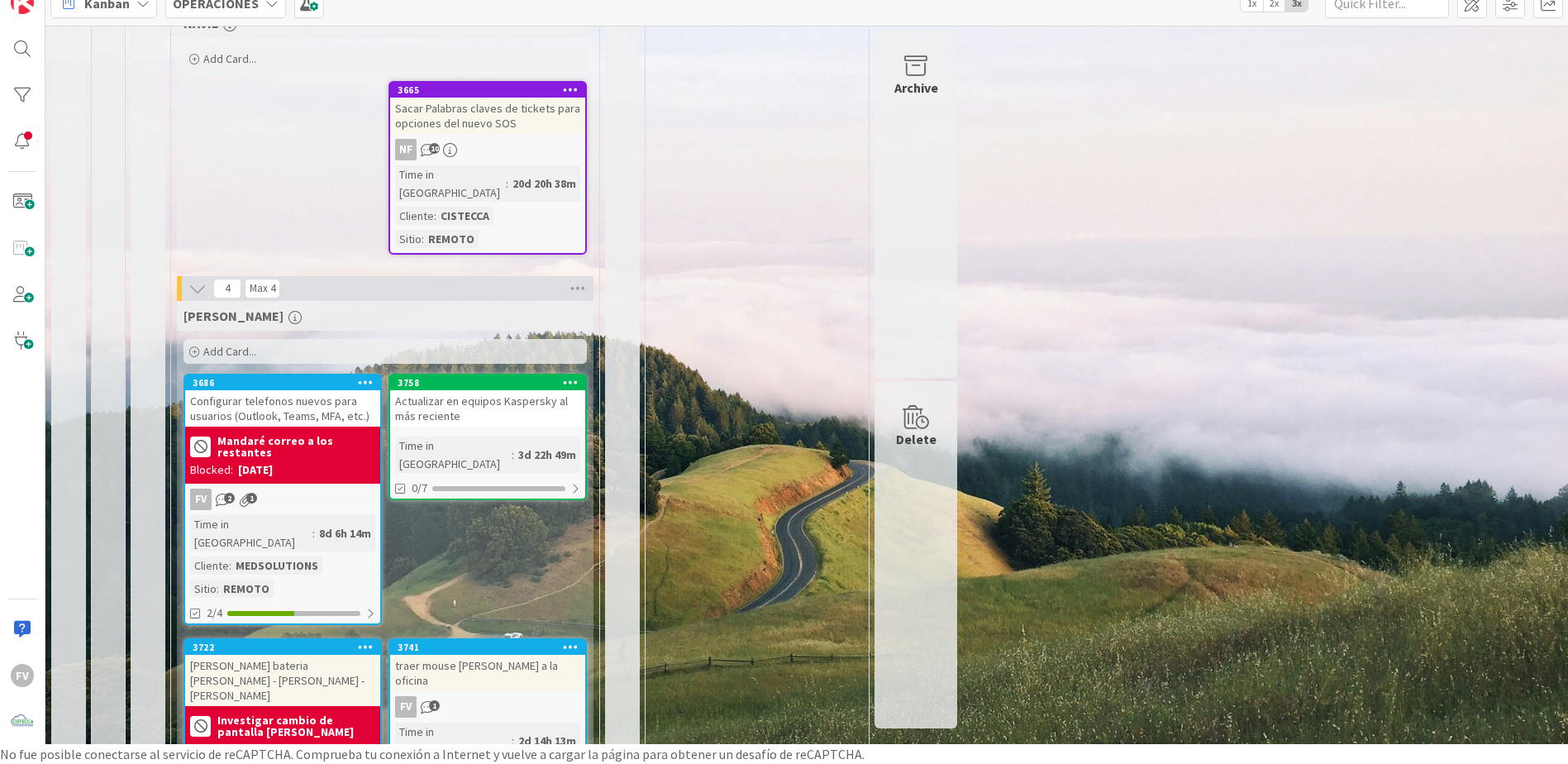
click at [499, 390] on div "Actualizar en equipos Kaspersky al más reciente" at bounding box center [488, 408] width 195 height 37
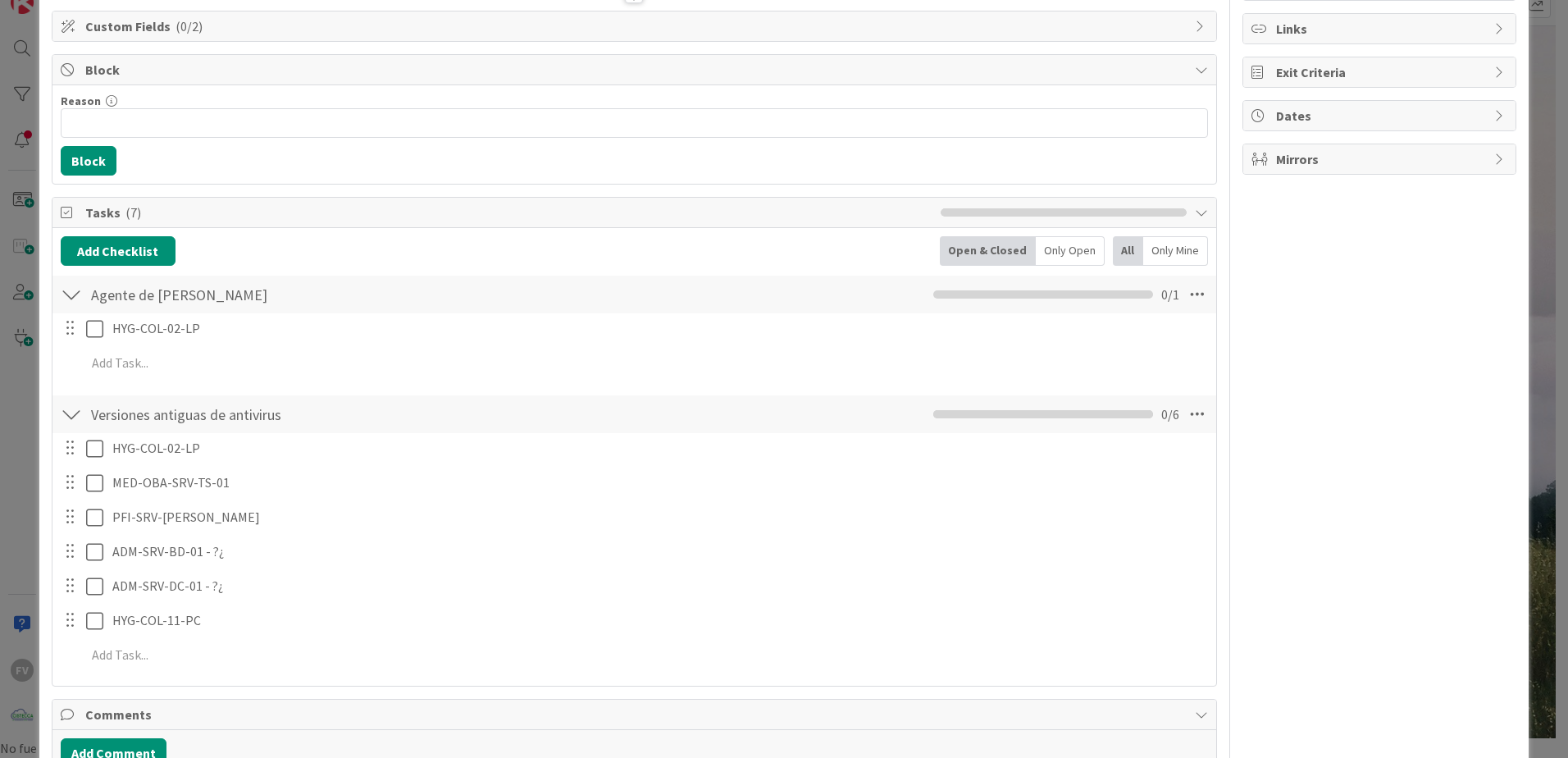
scroll to position [164, 0]
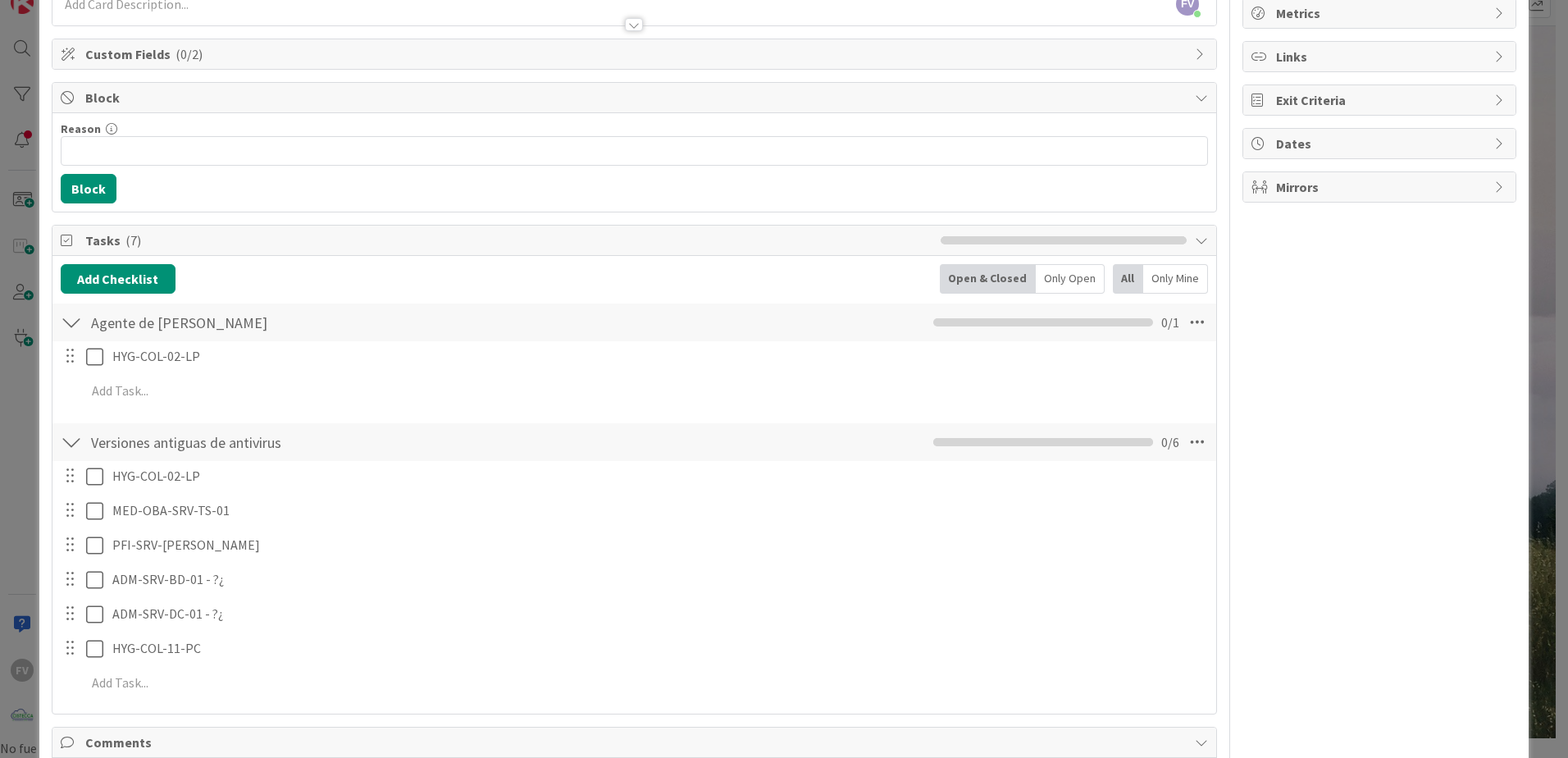
click at [1349, 367] on div "Owner Watchers NO PLANIFICADO Metrics Links Exit Criteria Dates Mirrors" at bounding box center [1379, 428] width 274 height 1057
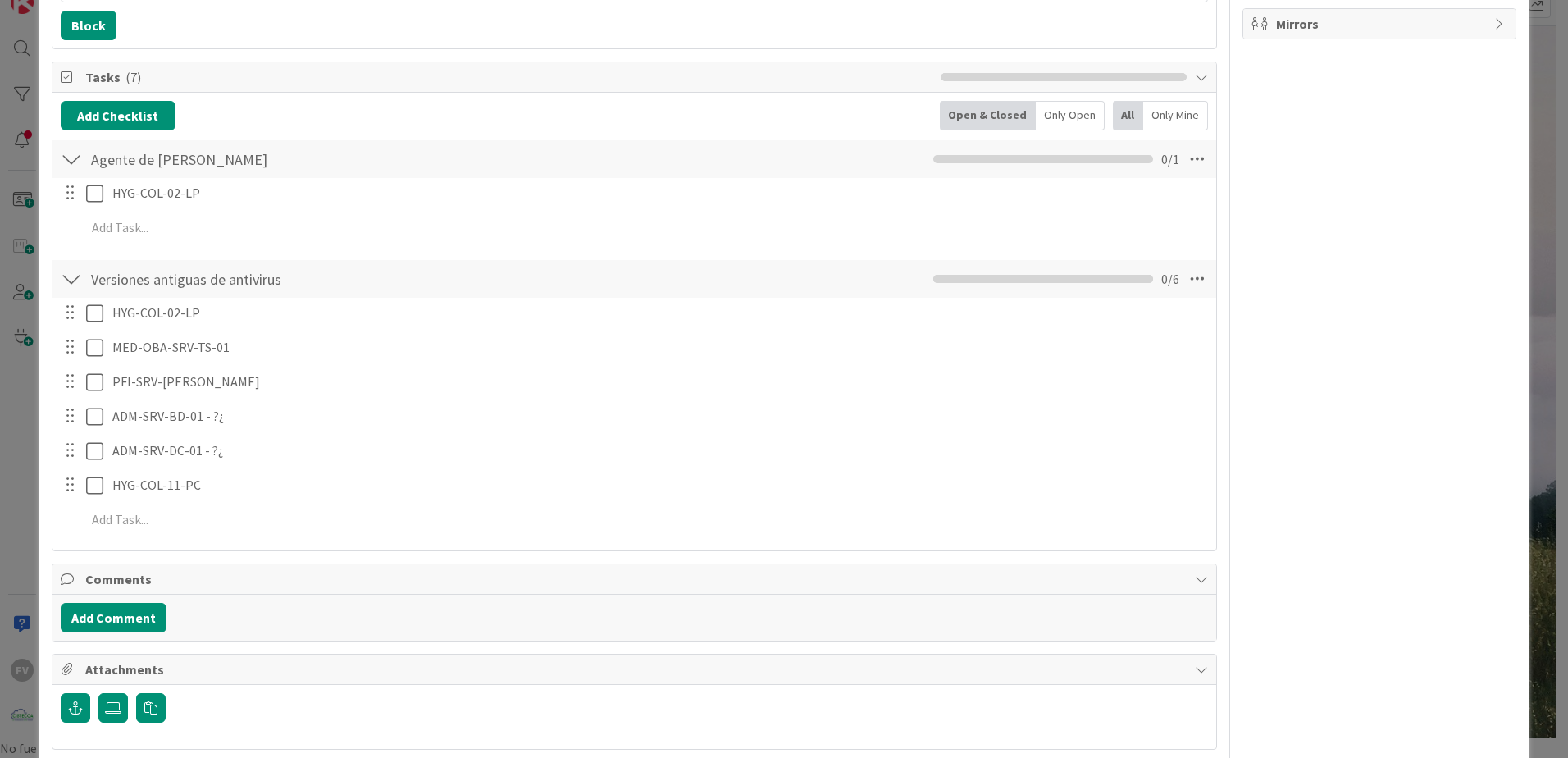
scroll to position [328, 0]
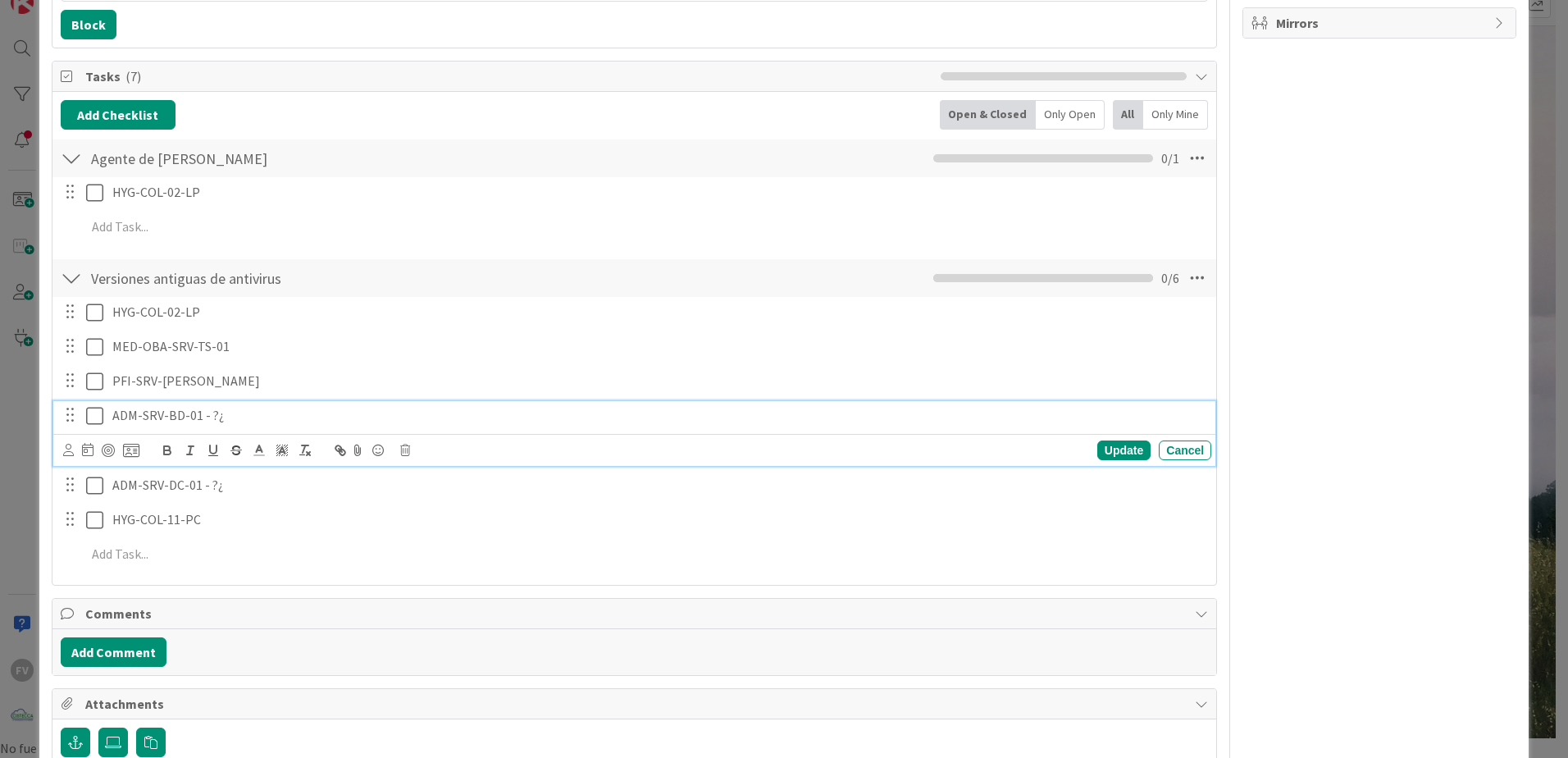
click at [228, 421] on p "ADM-SRV-BD-01 - ?¿" at bounding box center [658, 415] width 1092 height 19
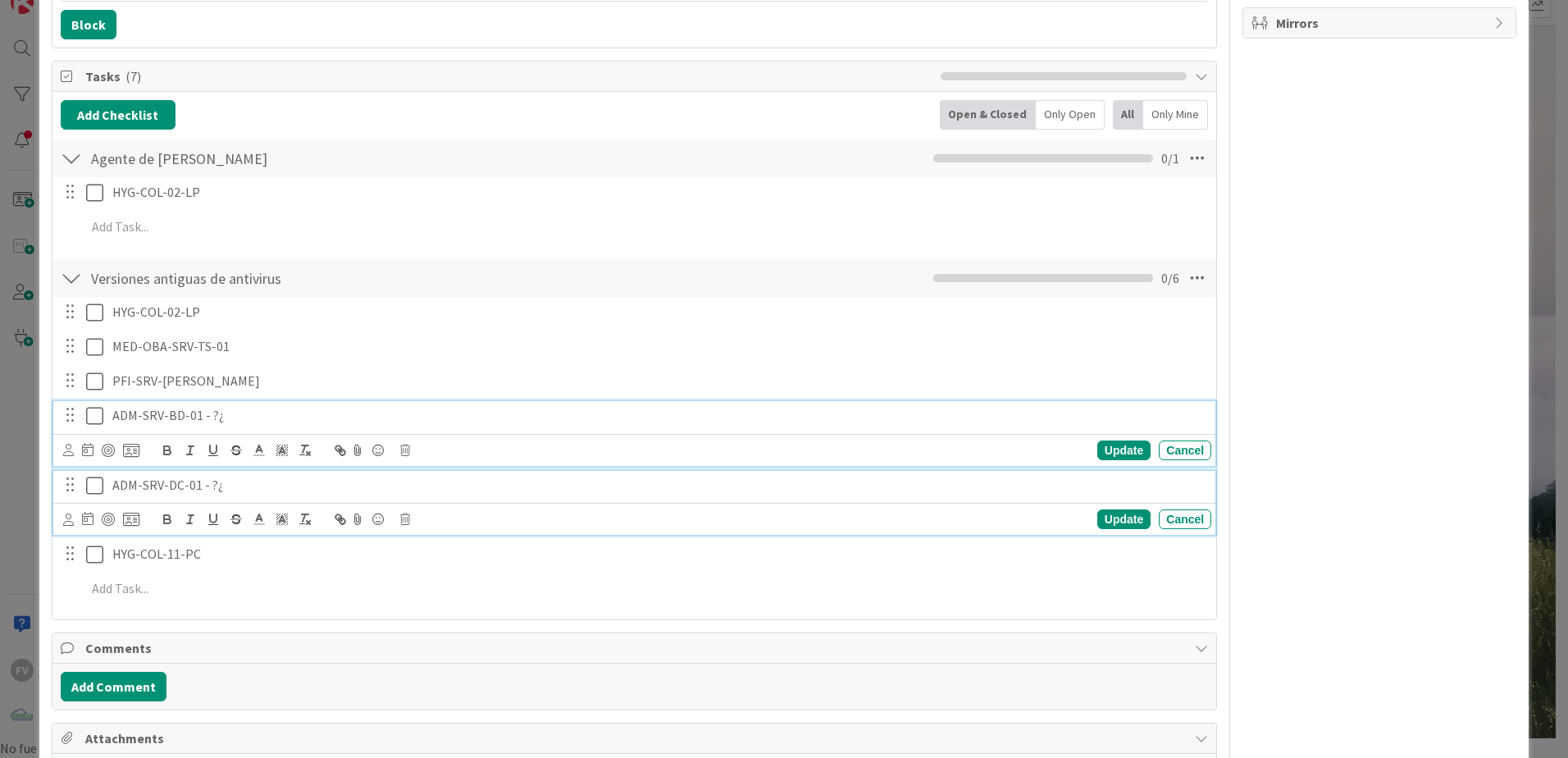
click at [236, 494] on div "ADM-SRV-DC-01 - ?¿" at bounding box center [658, 485] width 1105 height 29
click at [242, 451] on body "FV Kanban OPERACIONES 1x 2x 3x 1 NOTAS 34 TARJETAS X CLIENTES 18 CISTECCA 9 TRA…" at bounding box center [784, 359] width 1568 height 758
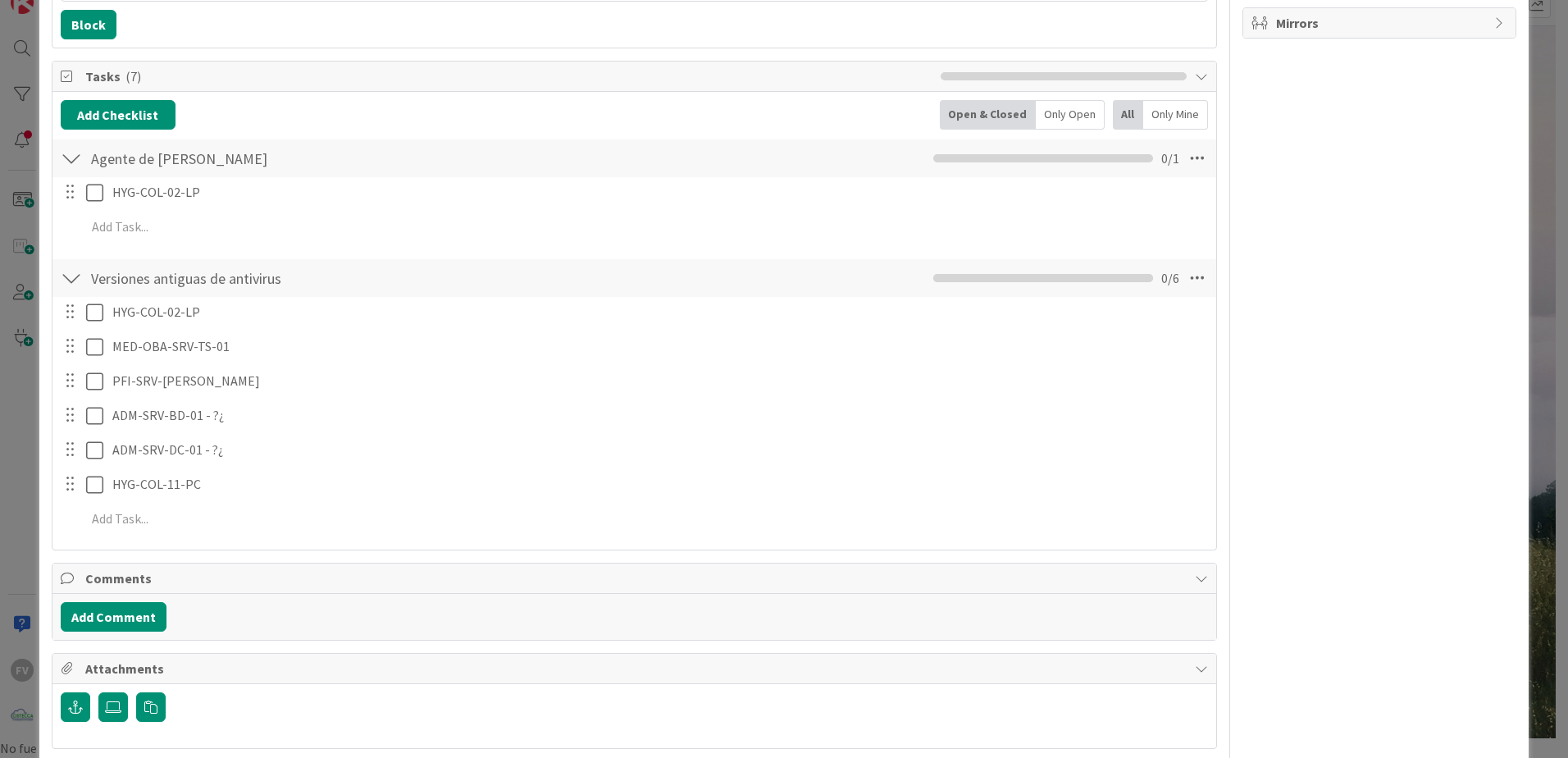
click at [1134, 445] on div "HYG-COL-02-LP Update Cancel MED-OBA-SRV-TS-01 Update Cancel PFI-SRV-[PERSON_NAM…" at bounding box center [634, 417] width 1147 height 242
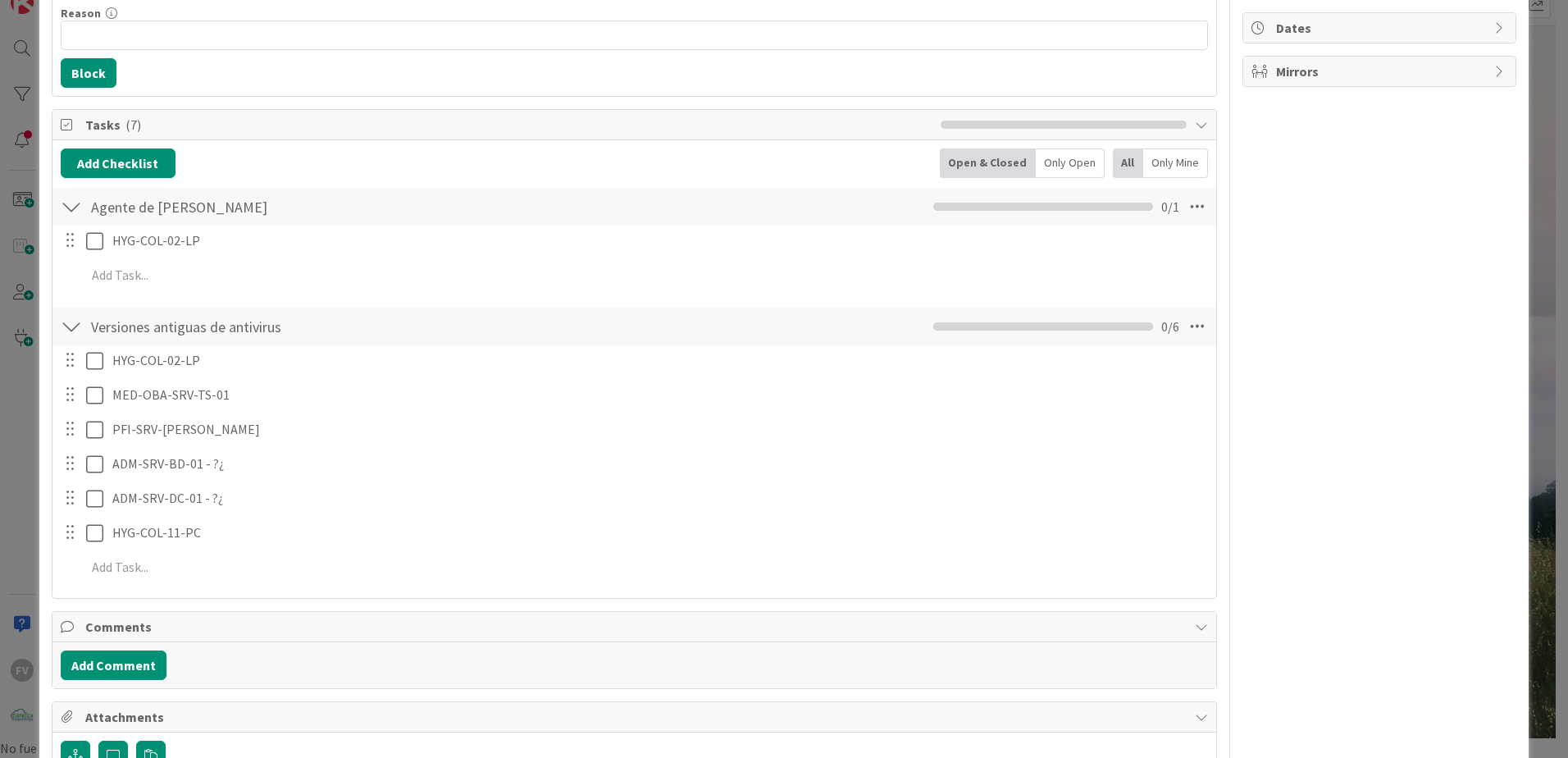
scroll to position [246, 0]
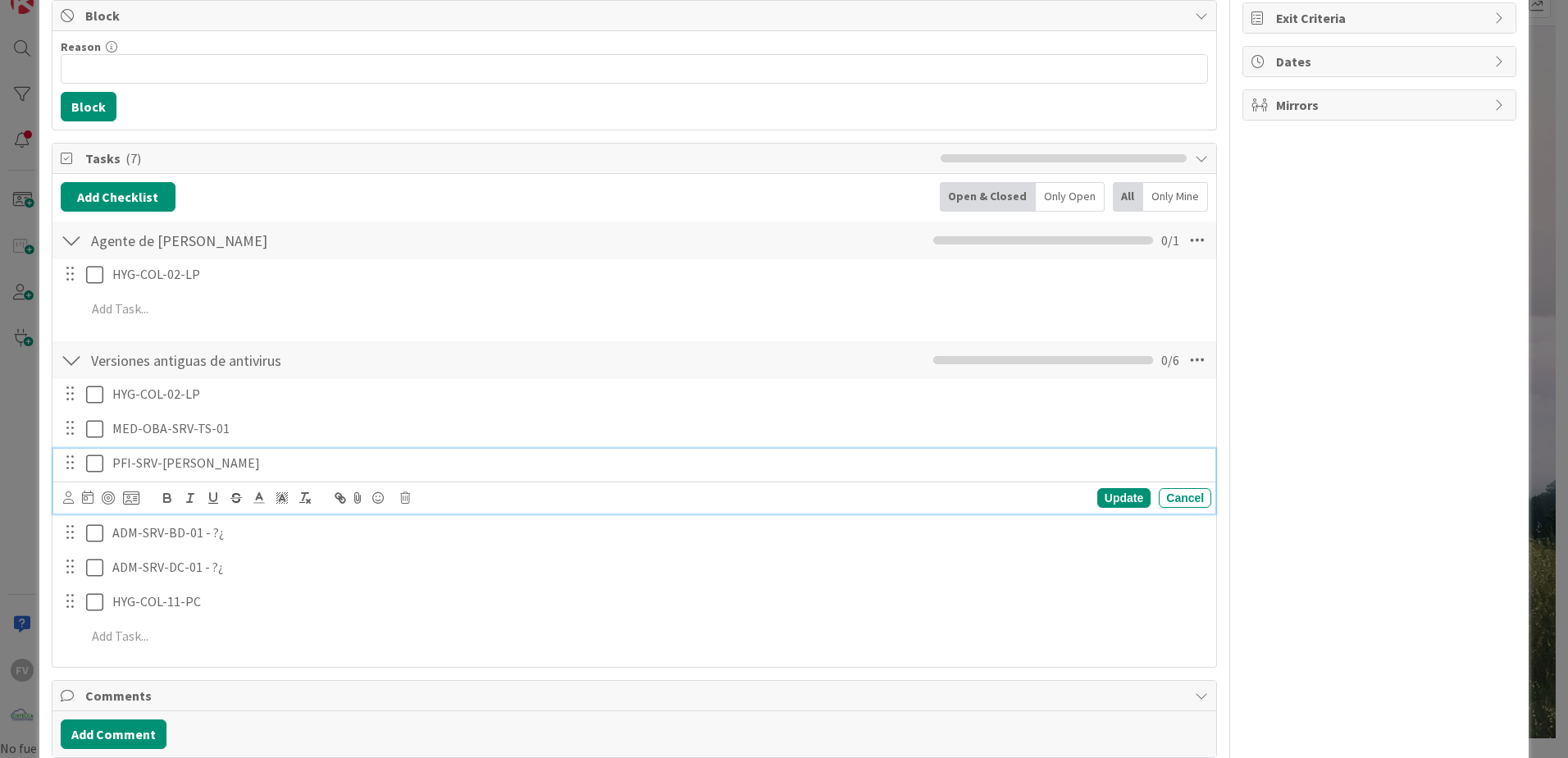
click at [208, 468] on p "PFI-SRV-[PERSON_NAME]" at bounding box center [658, 463] width 1092 height 19
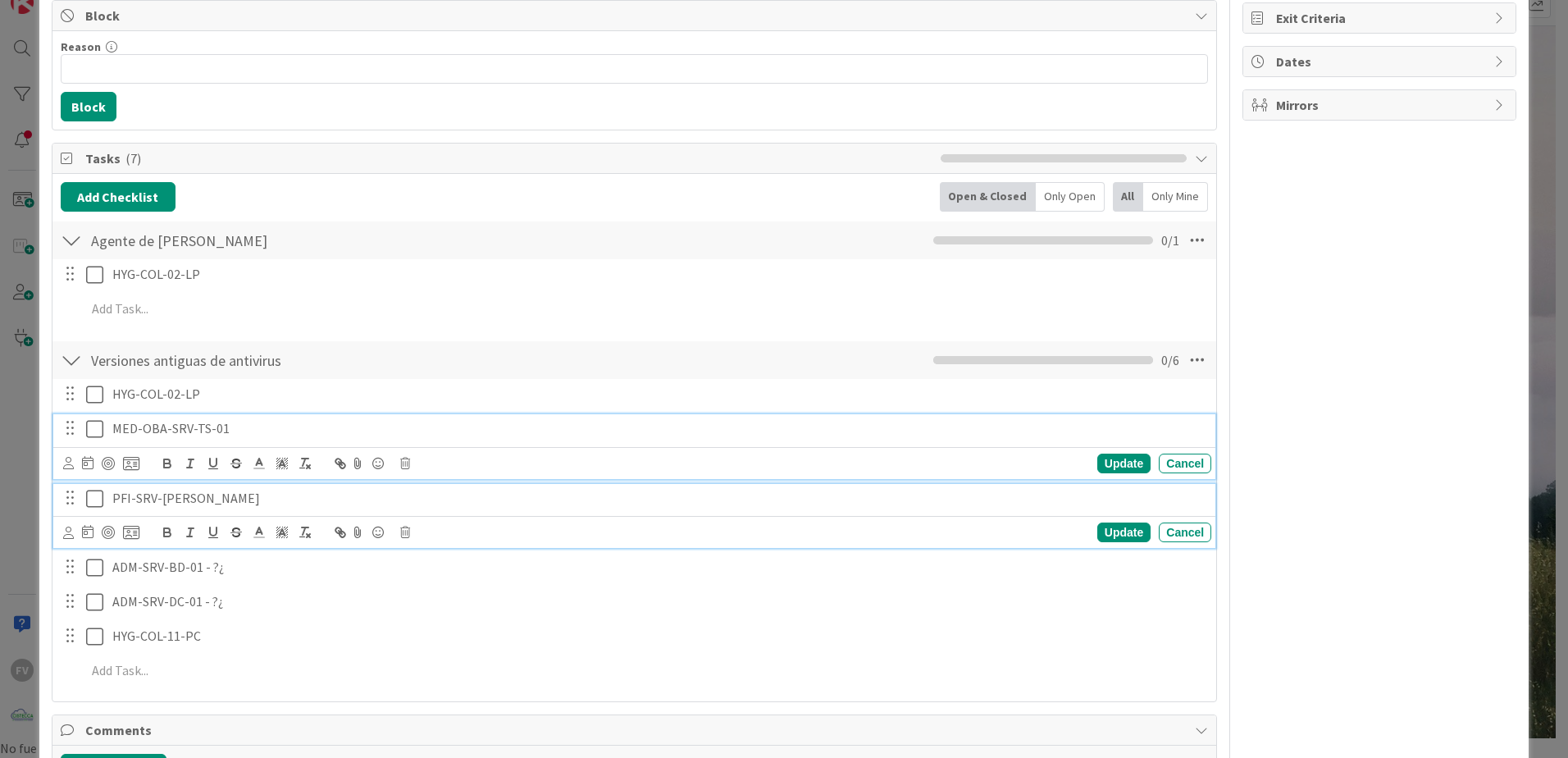
click at [376, 424] on p "MED-OBA-SRV-TS-01" at bounding box center [658, 429] width 1092 height 19
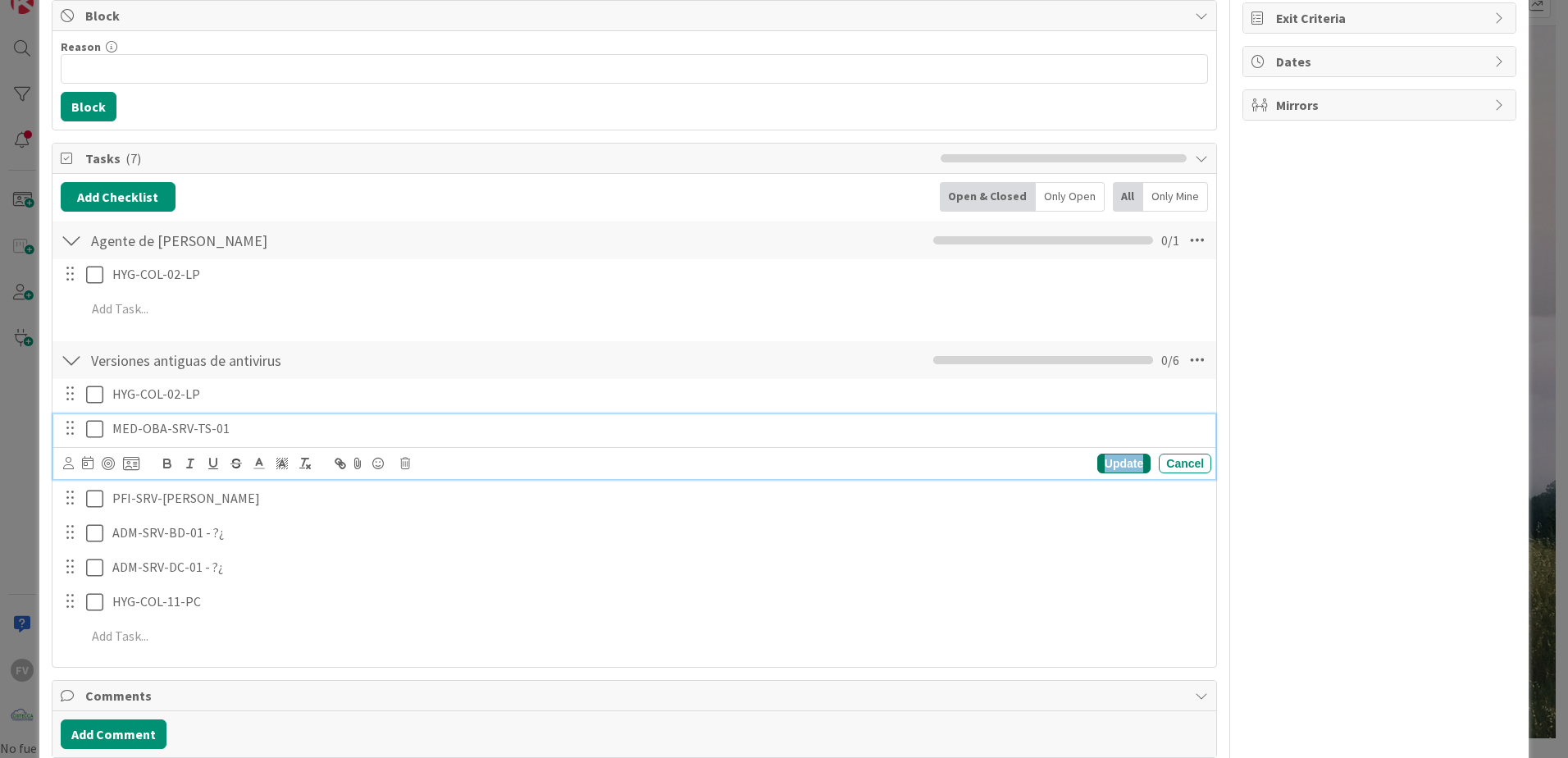
click at [1126, 461] on div "Update" at bounding box center [1124, 463] width 53 height 20
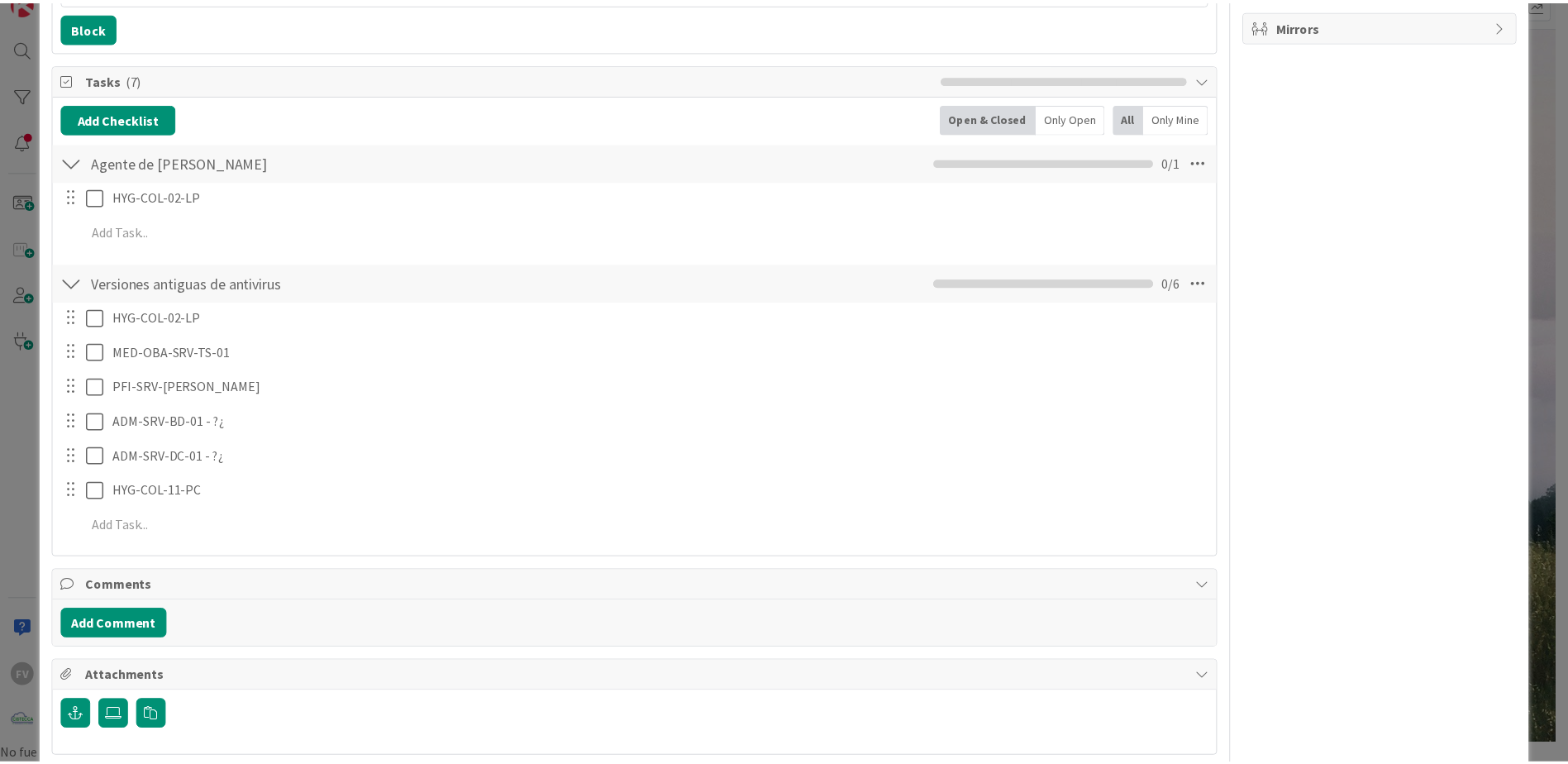
scroll to position [331, 0]
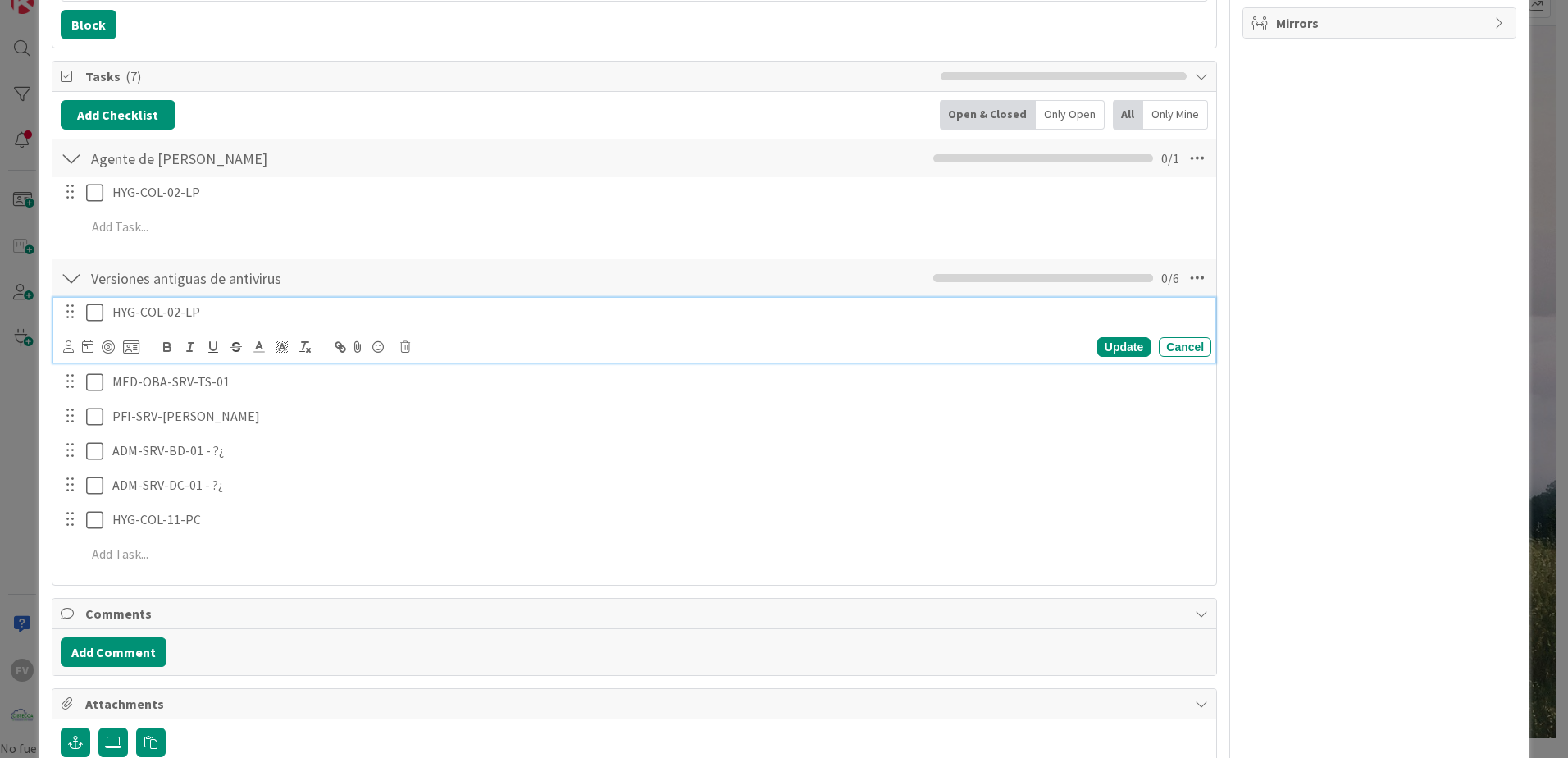
click at [204, 310] on p "HYG-COL-02-LP" at bounding box center [658, 312] width 1092 height 19
click at [1465, 243] on div "Owner Watchers NO PLANIFICADO Metrics Links Exit Criteria Dates Mirrors" at bounding box center [1379, 282] width 274 height 1091
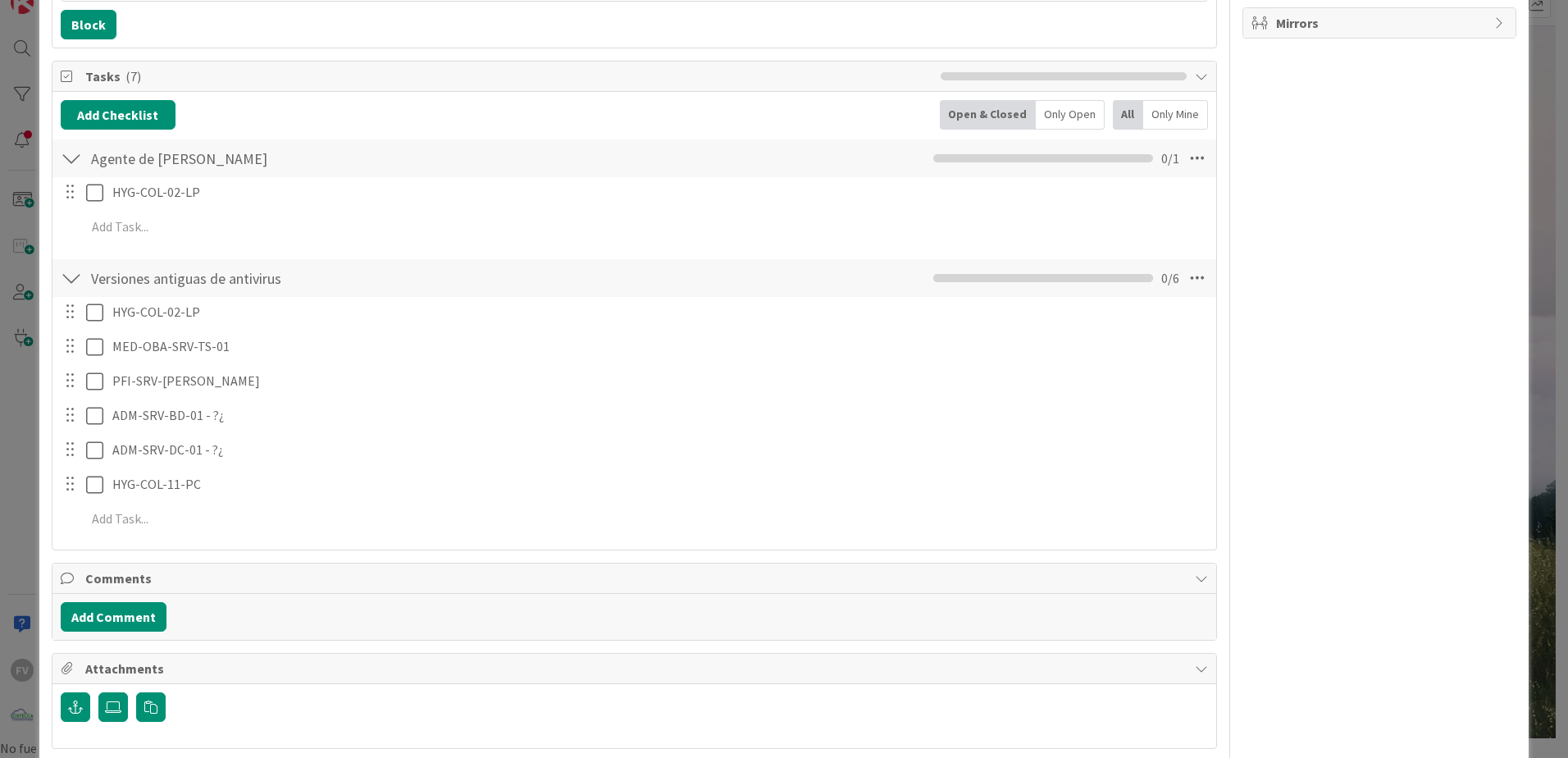
click at [29, 341] on div "ID 3758 OPERACIONES [PERSON_NAME] Title 47 / 128 Actualizar en equipos Kaspersk…" at bounding box center [784, 379] width 1568 height 758
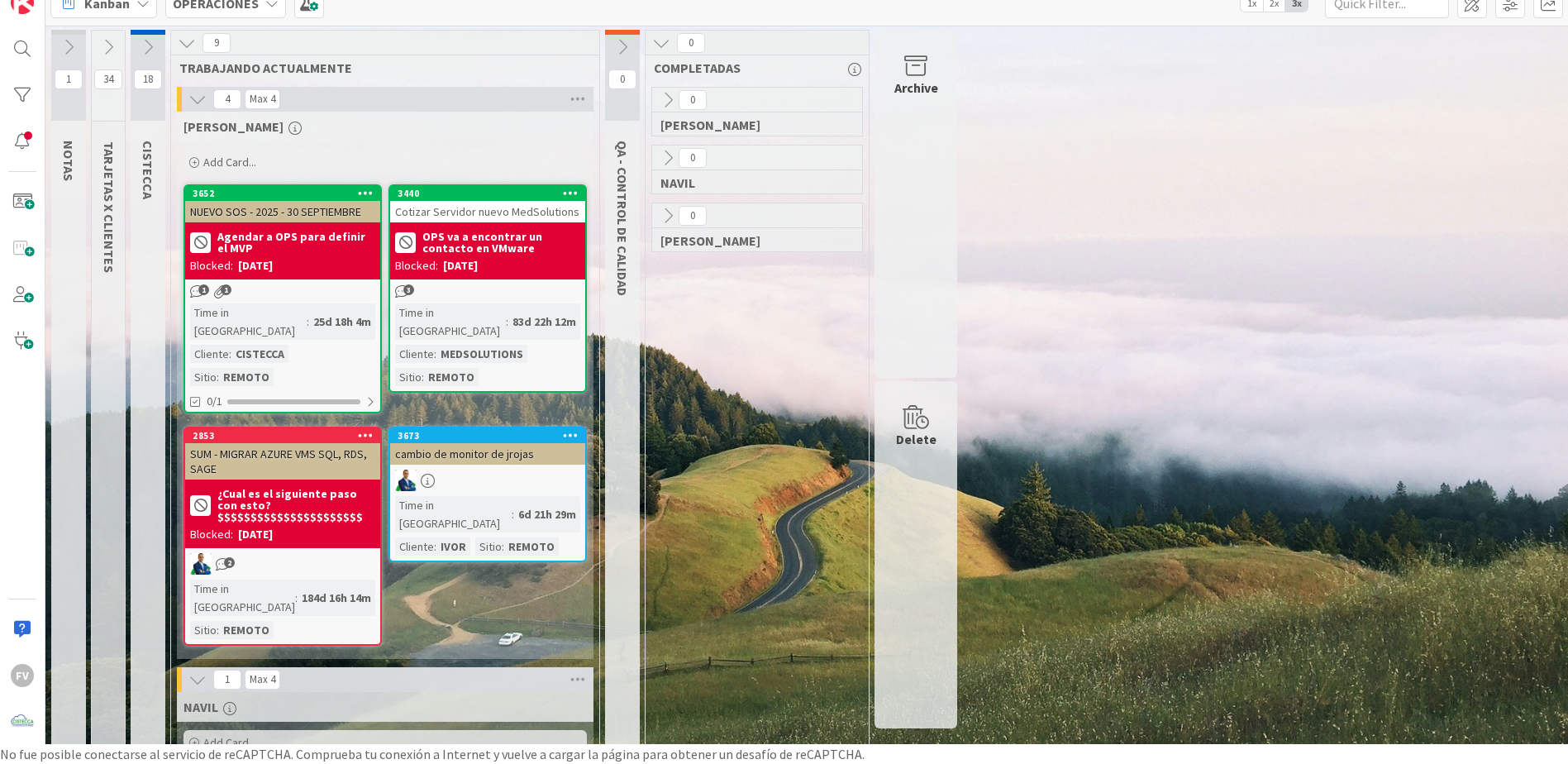
click at [618, 55] on icon at bounding box center [622, 46] width 18 height 18
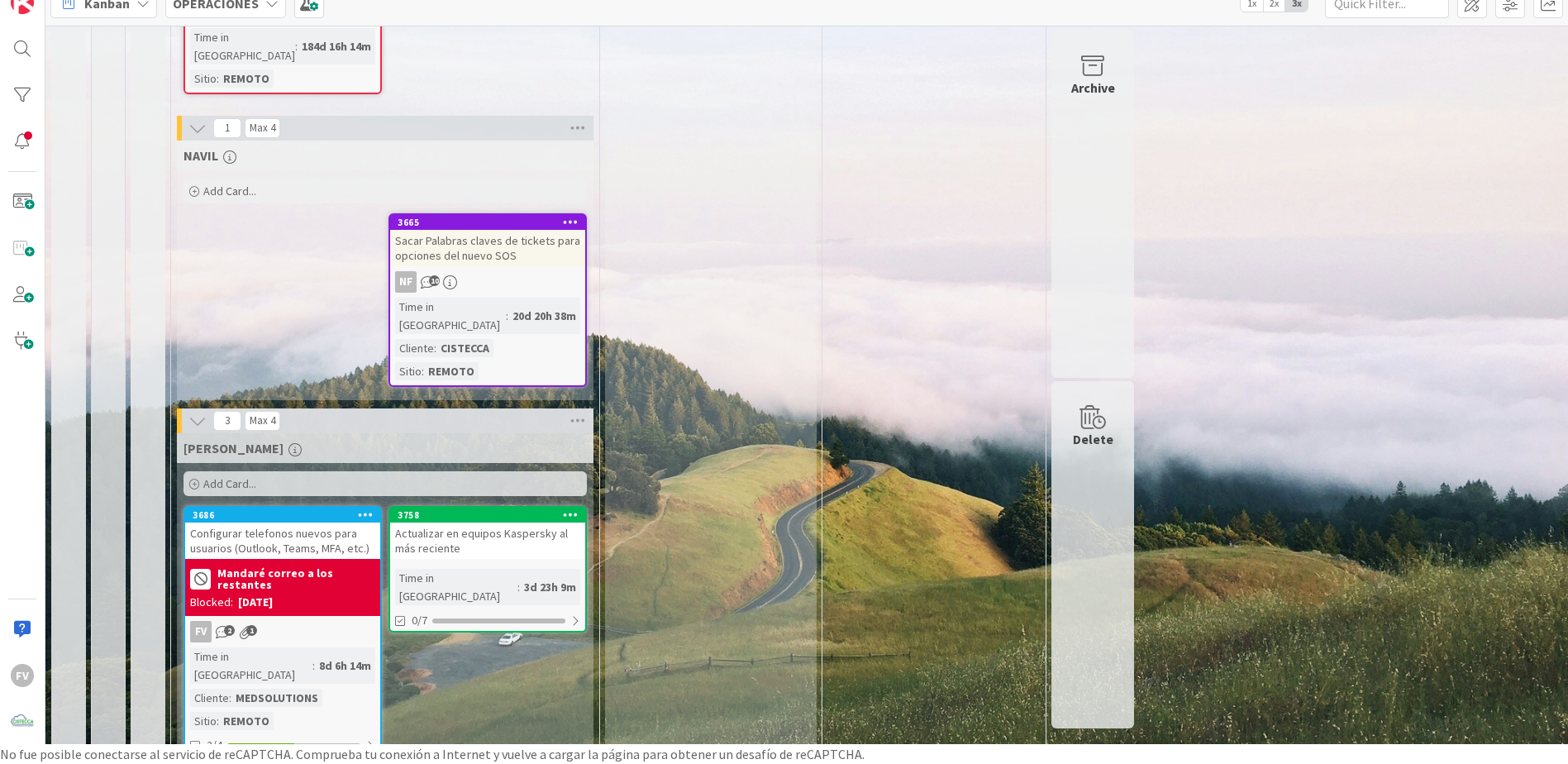
scroll to position [578, 0]
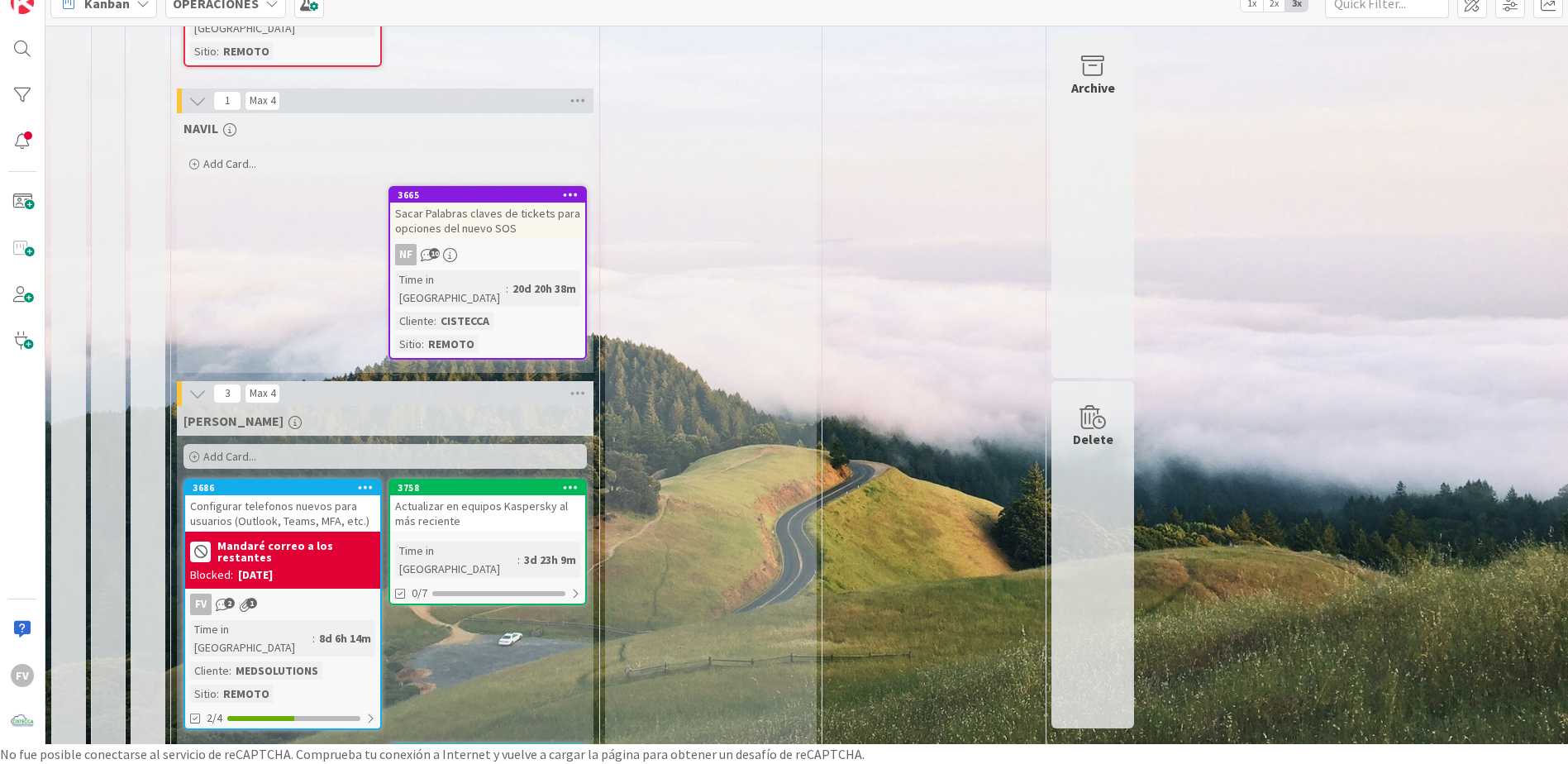
click at [202, 91] on icon at bounding box center [197, 100] width 18 height 18
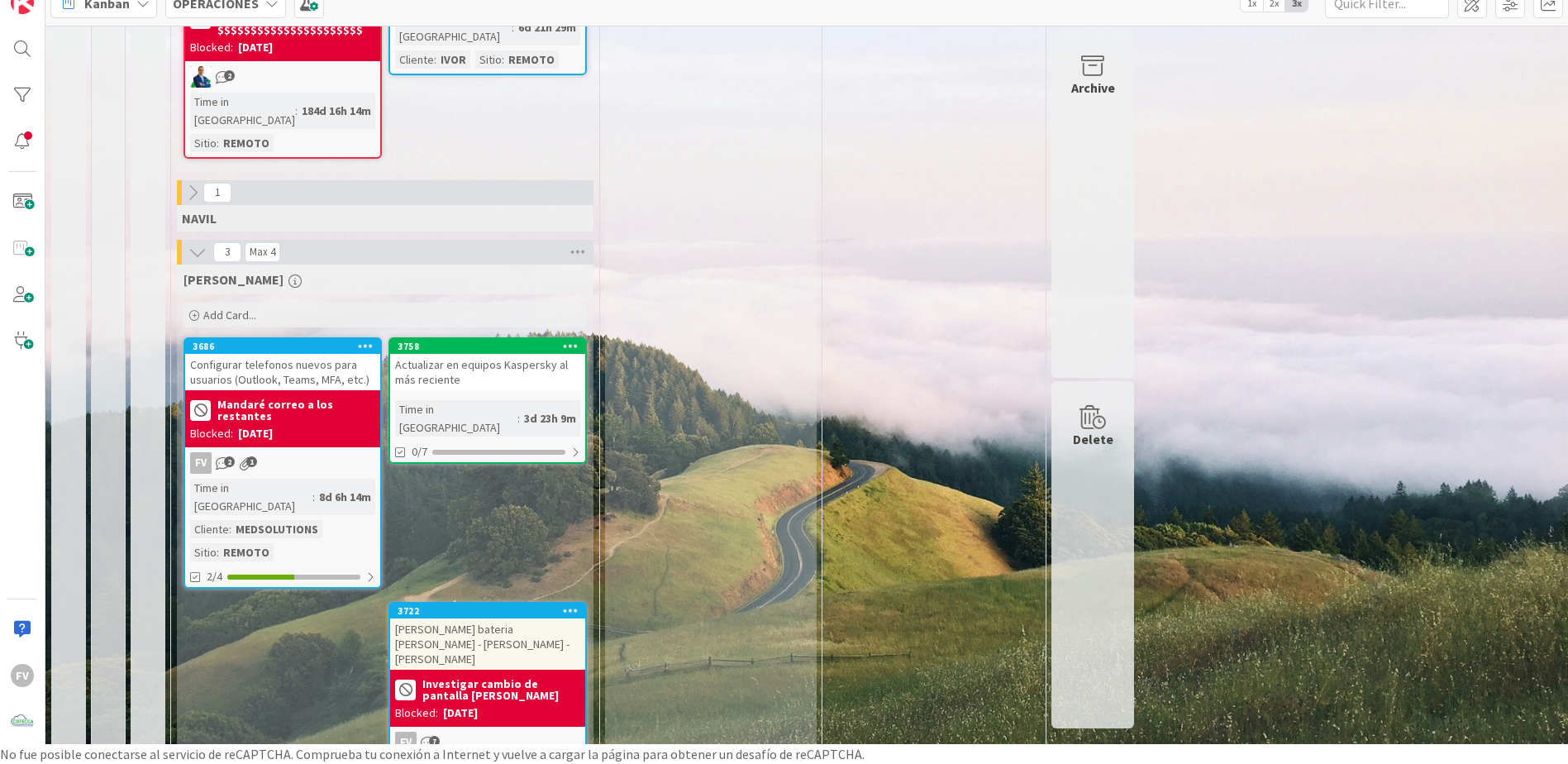
click at [459, 619] on div "[PERSON_NAME] bateria [PERSON_NAME] - [PERSON_NAME] - [PERSON_NAME]" at bounding box center [488, 644] width 195 height 51
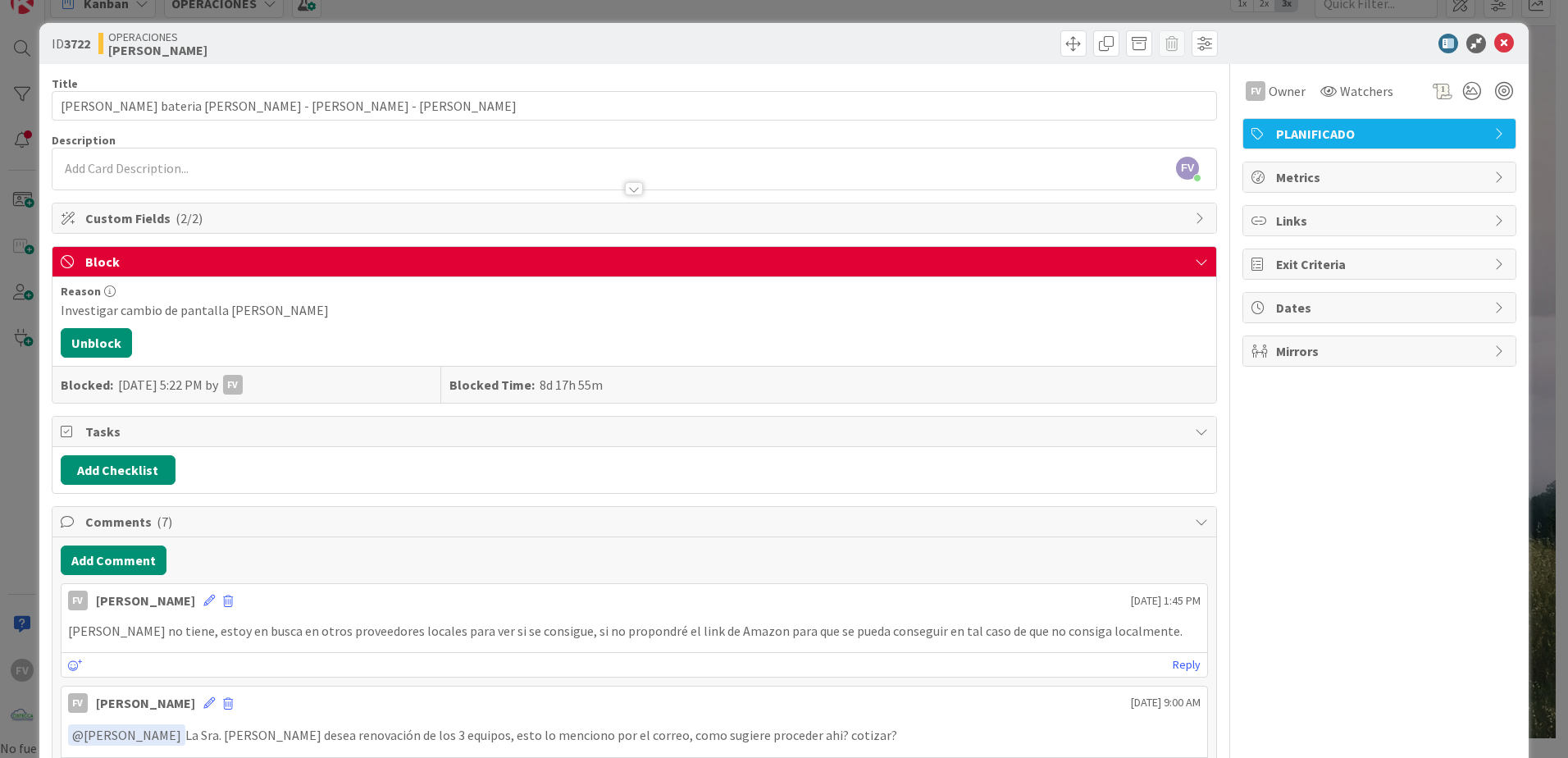
click at [3, 354] on div "ID 3722 OPERACIONES [PERSON_NAME] Title 45 / 128 Cotizacion bateria [PERSON_NAM…" at bounding box center [784, 379] width 1568 height 758
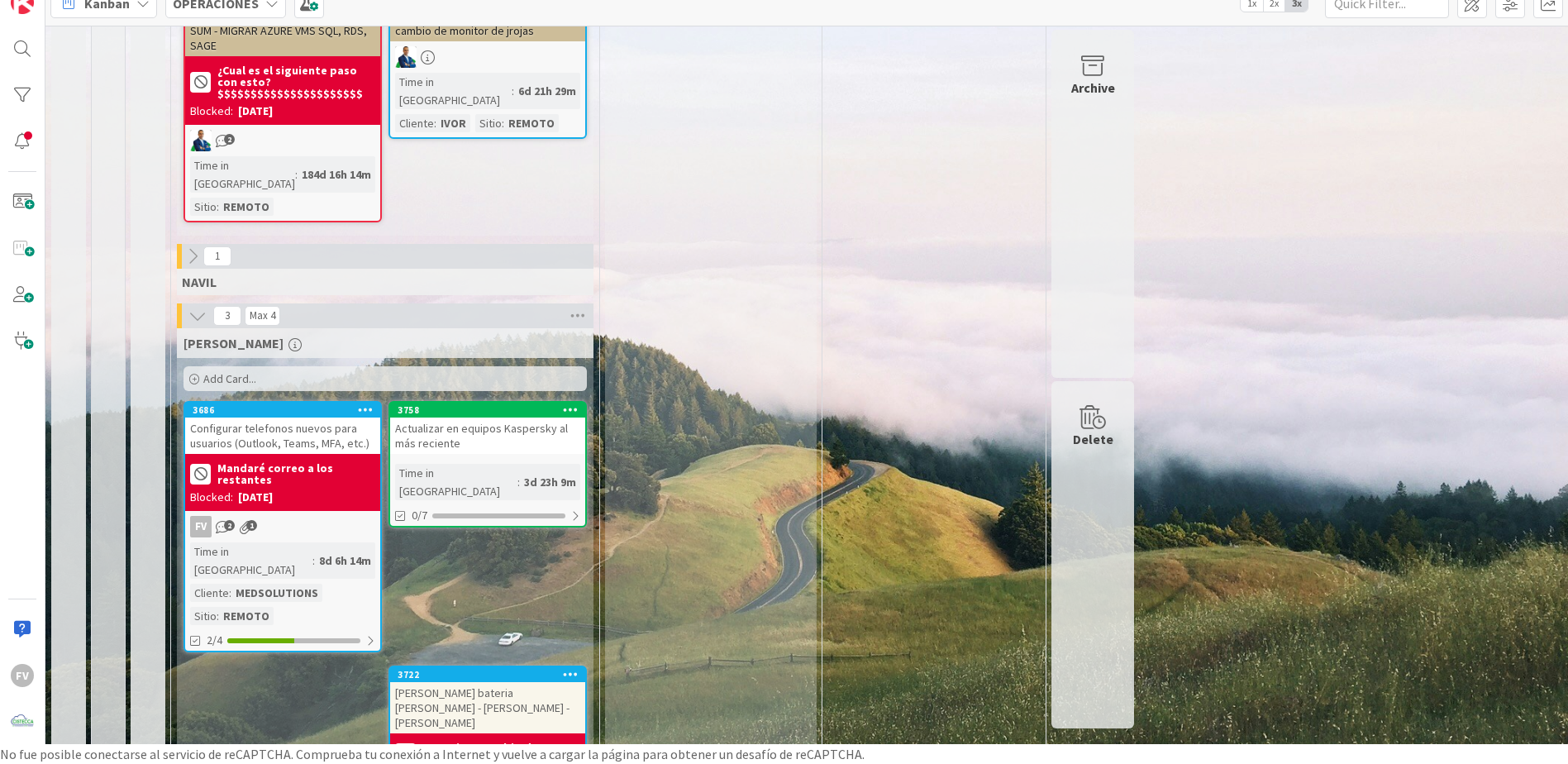
scroll to position [239, 0]
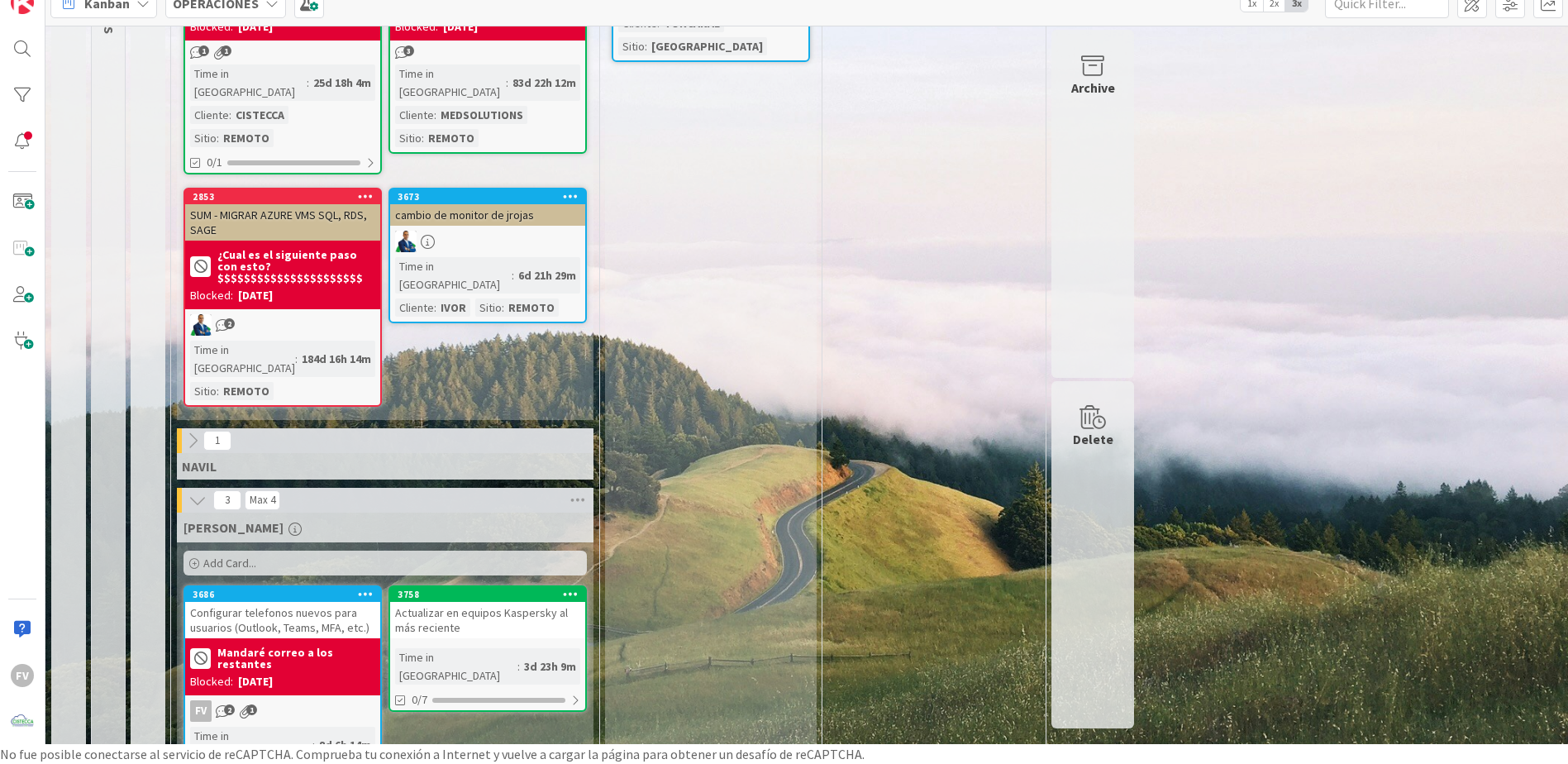
click at [187, 431] on icon at bounding box center [192, 440] width 18 height 18
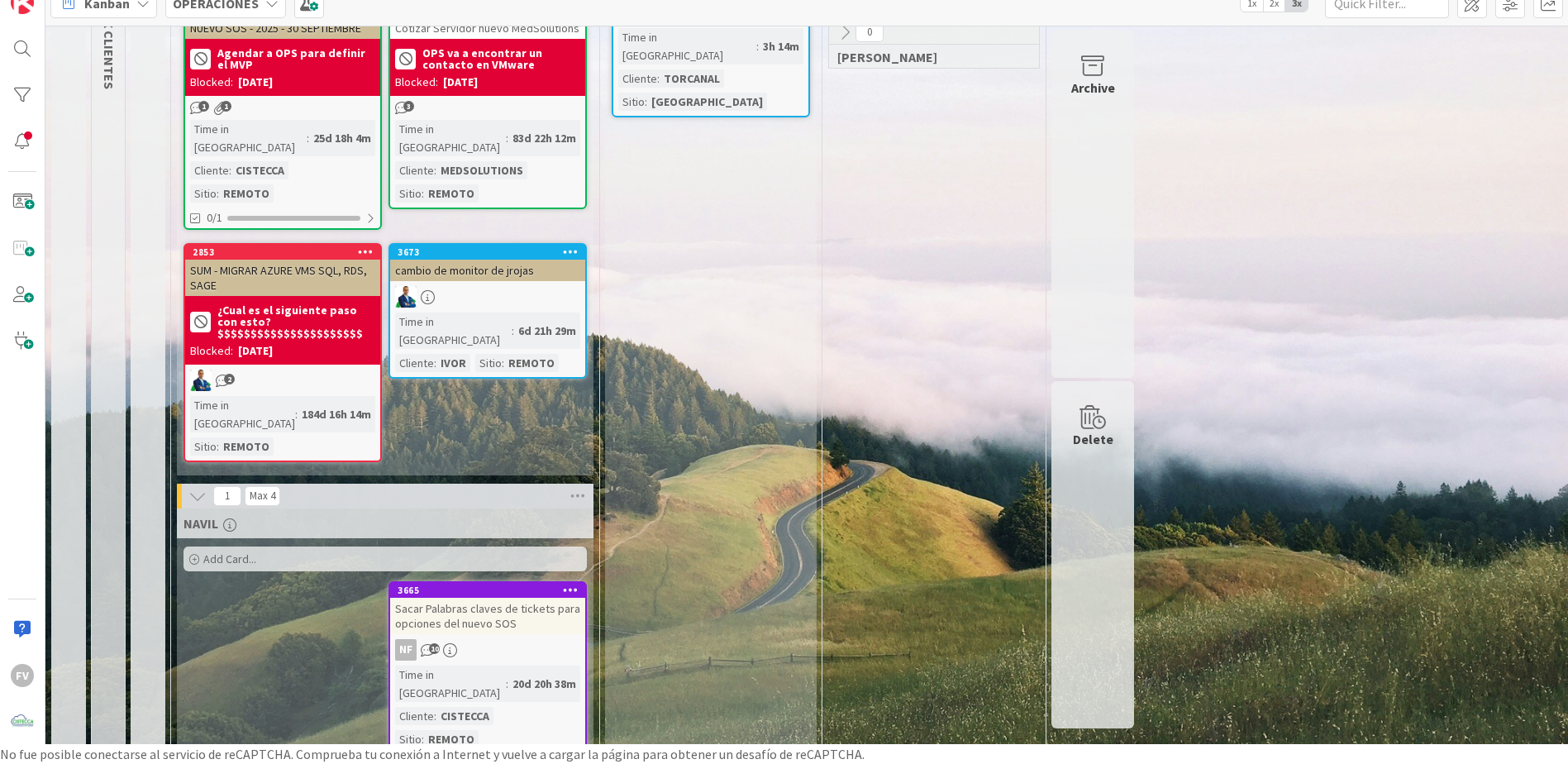
scroll to position [0, 0]
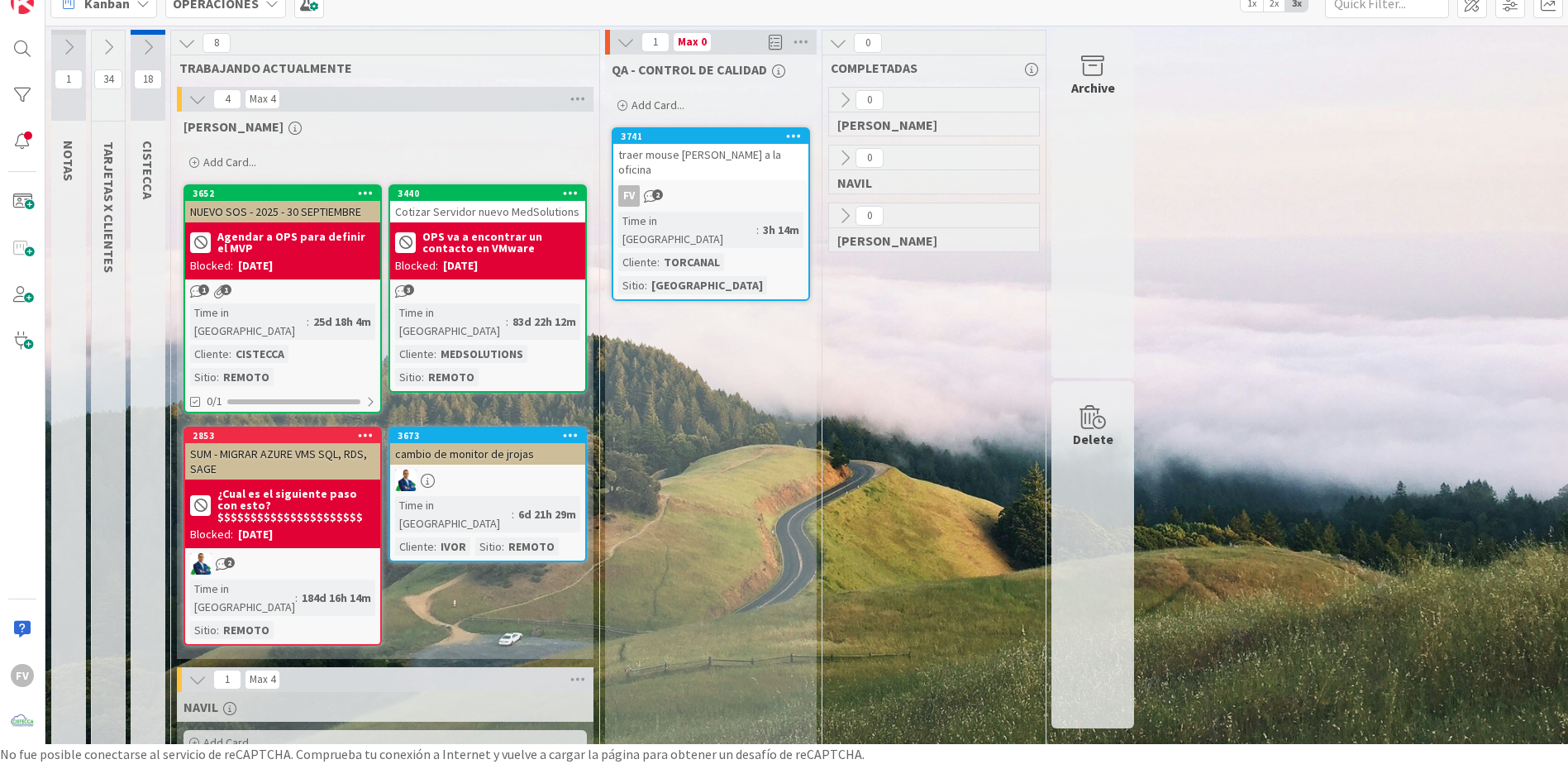
click at [628, 45] on icon at bounding box center [626, 42] width 18 height 18
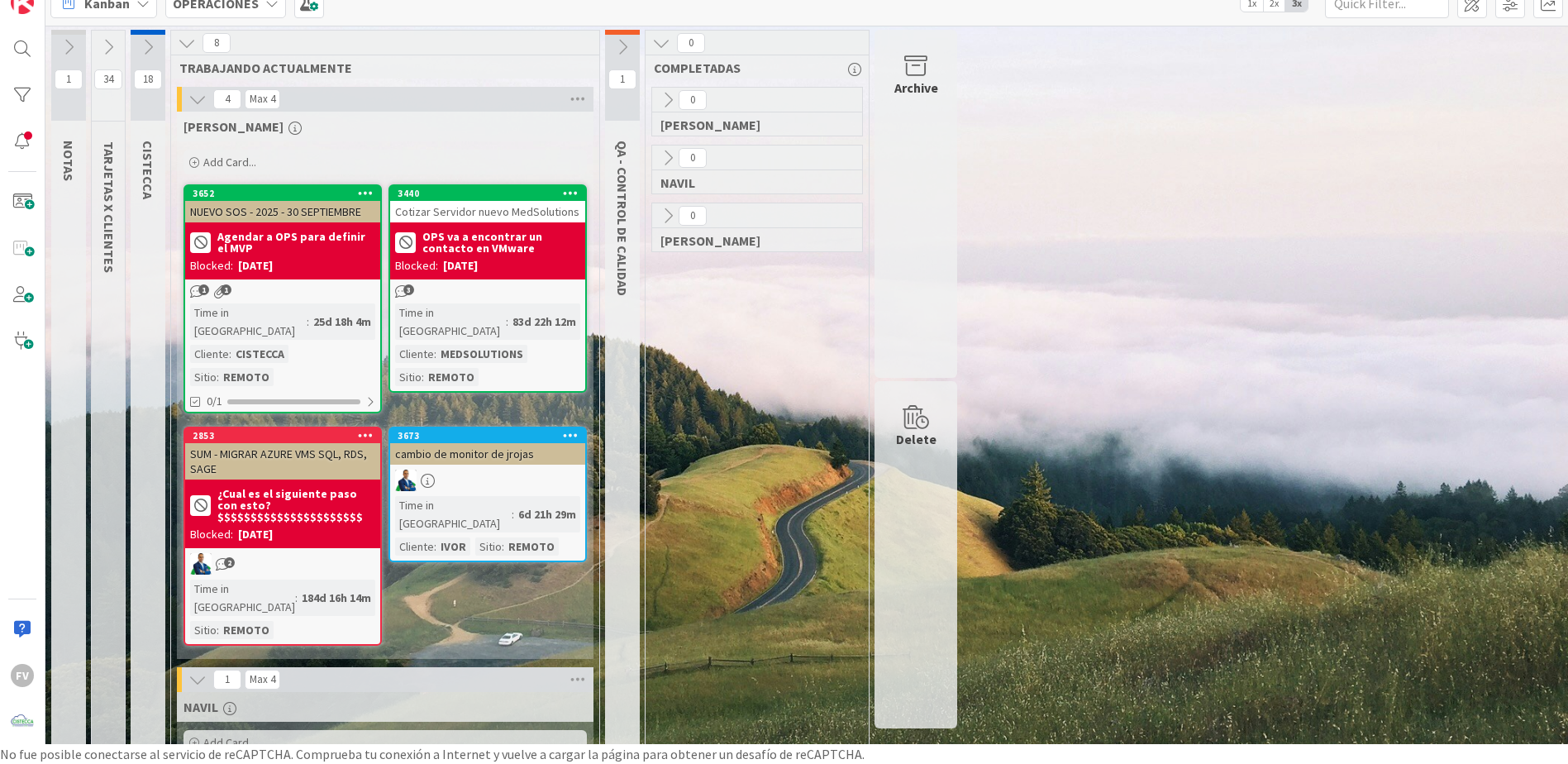
click at [658, 43] on icon at bounding box center [660, 42] width 18 height 18
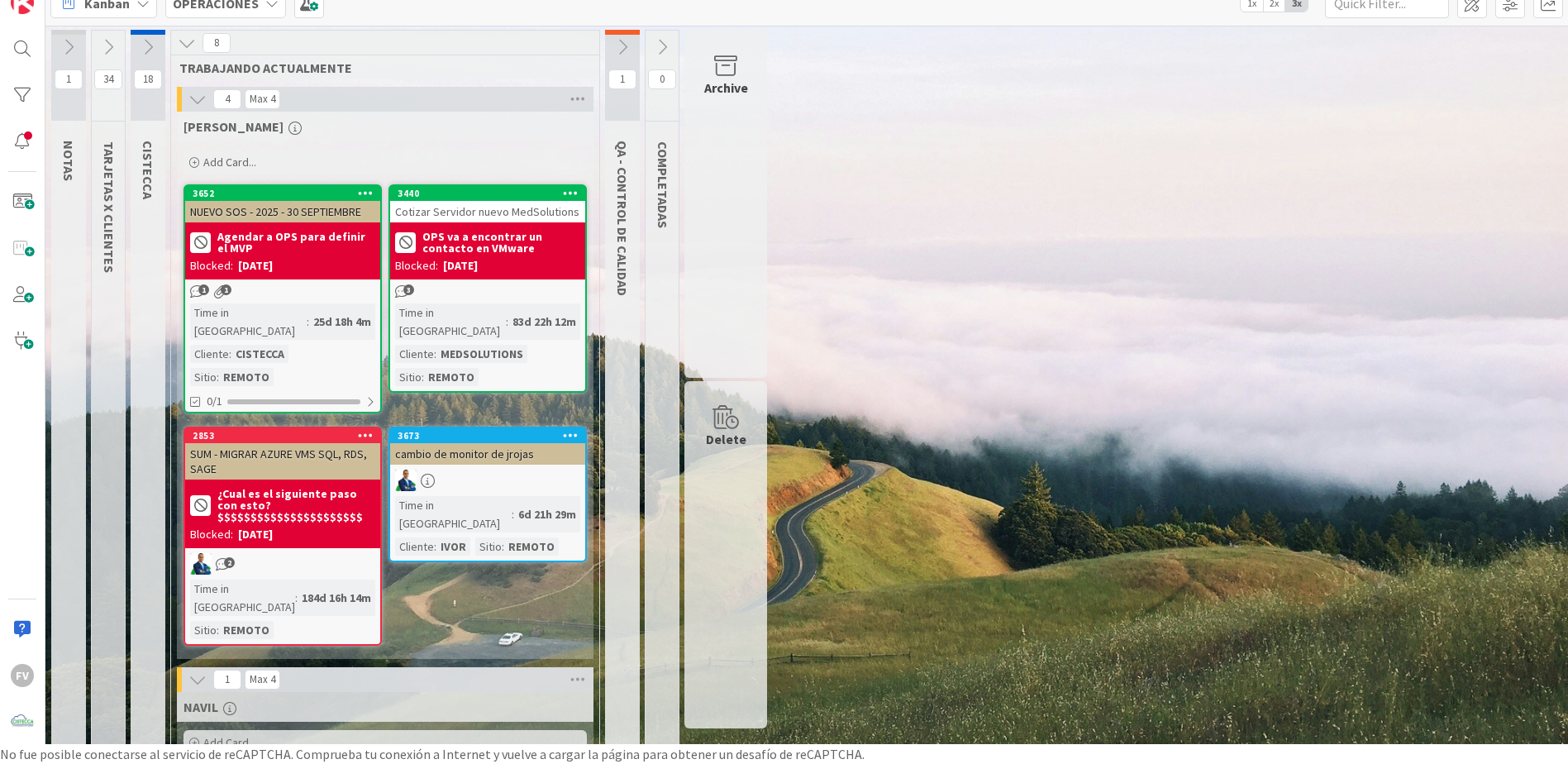
click at [187, 48] on icon at bounding box center [186, 42] width 18 height 18
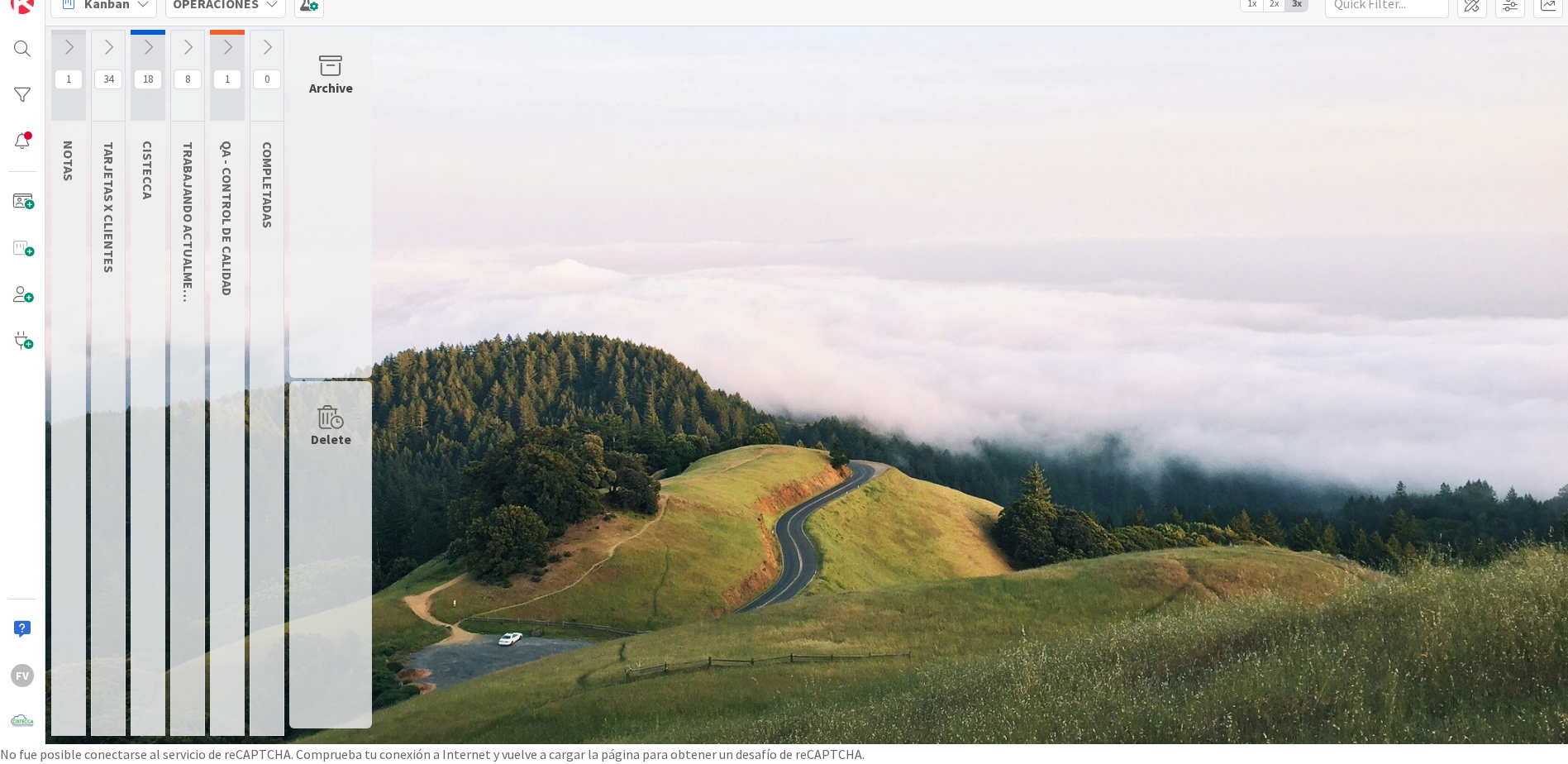
click at [114, 50] on icon at bounding box center [108, 46] width 18 height 18
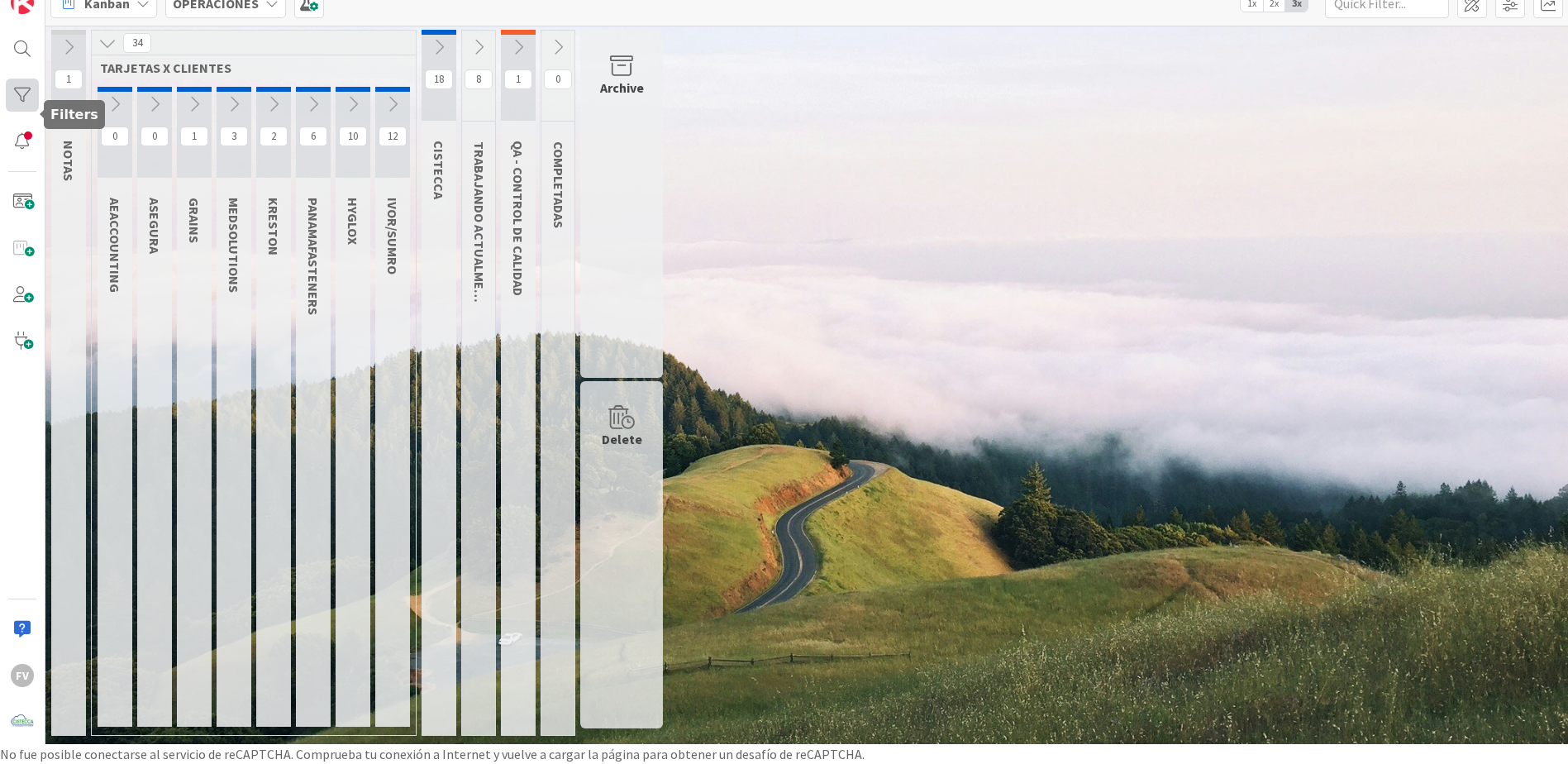
click at [25, 91] on div at bounding box center [22, 94] width 33 height 33
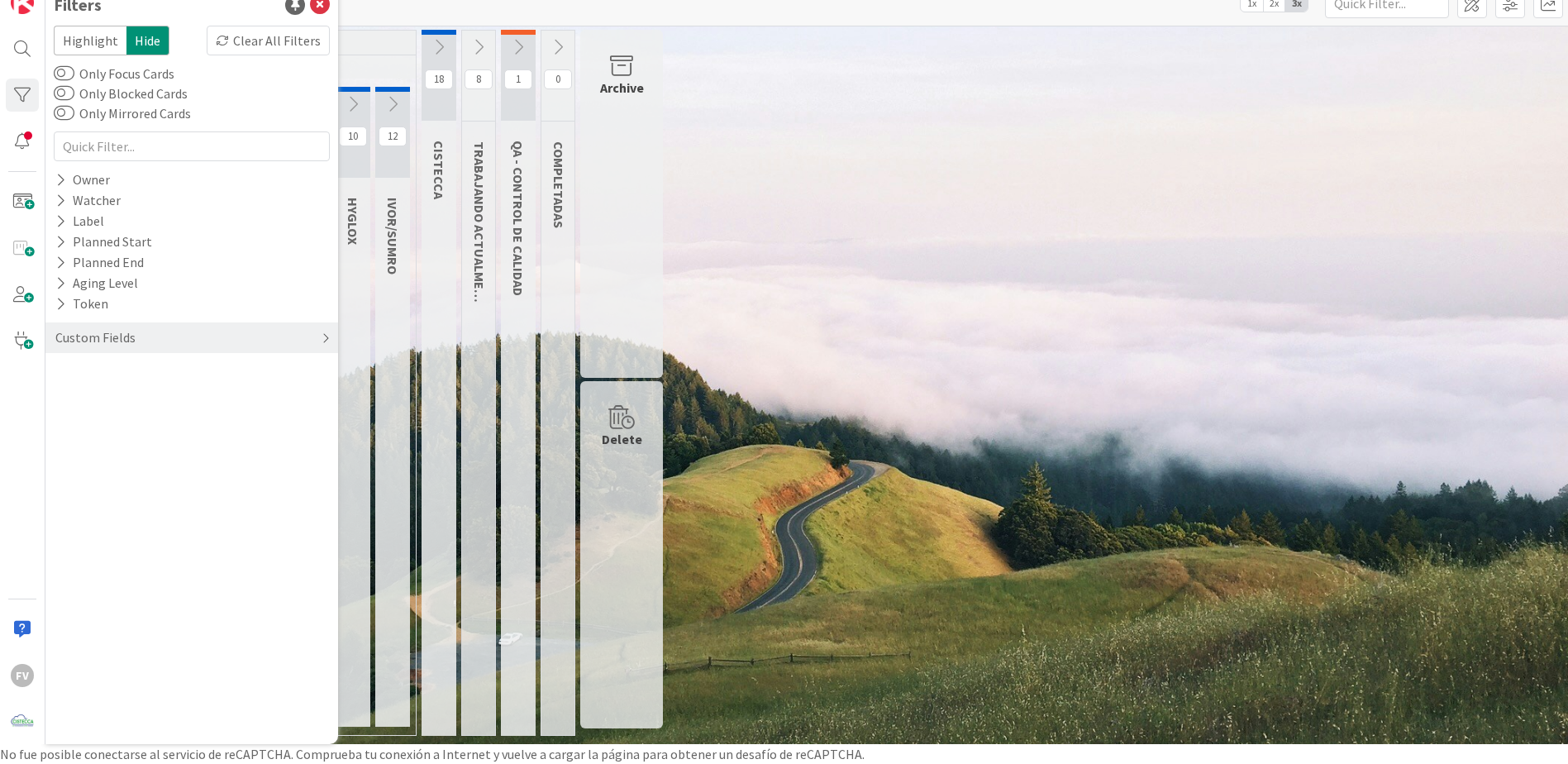
click at [142, 327] on div "Custom Fields" at bounding box center [192, 338] width 292 height 30
click at [59, 365] on icon at bounding box center [60, 371] width 10 height 14
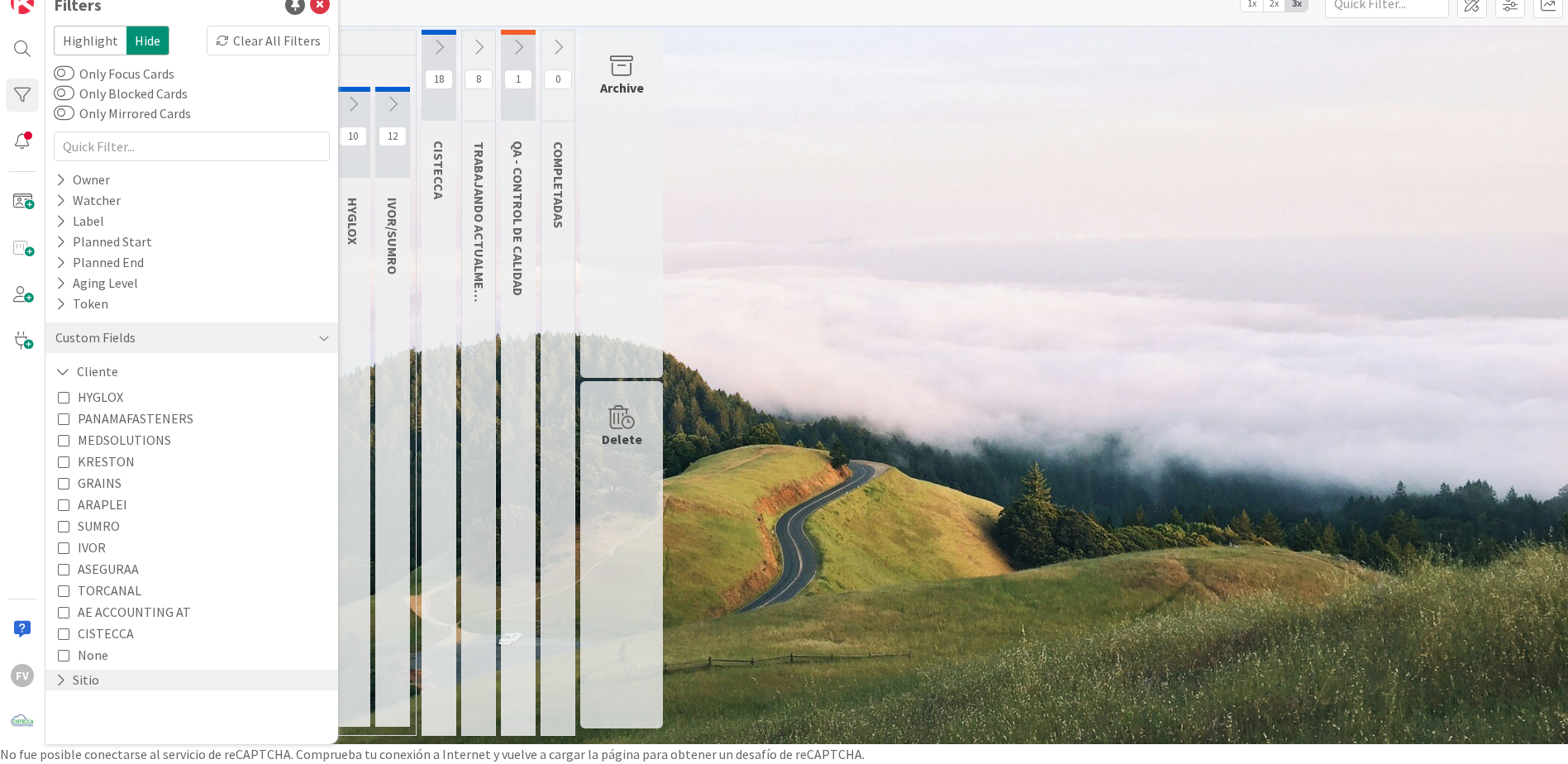
click at [92, 682] on button "Sitio" at bounding box center [77, 680] width 47 height 21
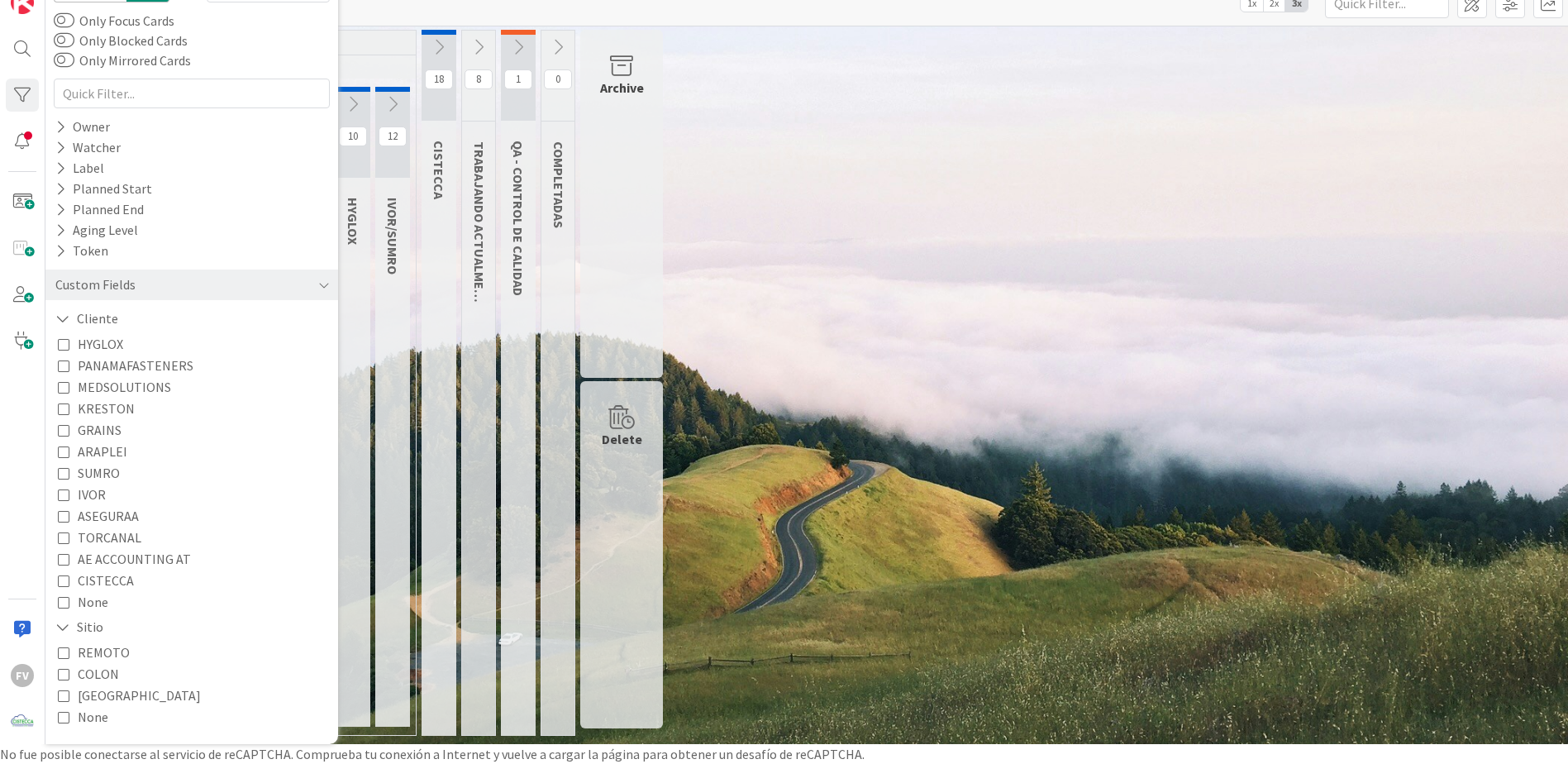
click at [90, 672] on span "COLON" at bounding box center [98, 673] width 42 height 22
drag, startPoint x: 893, startPoint y: 284, endPoint x: 859, endPoint y: 283, distance: 34.0
click at [894, 284] on div "0 NOTAS 4 TARJETAS X CLIENTES 0 AEACCOUNTING 0 ASEGURA 0 GRAINS 0 MEDSOLUTIONS …" at bounding box center [807, 387] width 1516 height 714
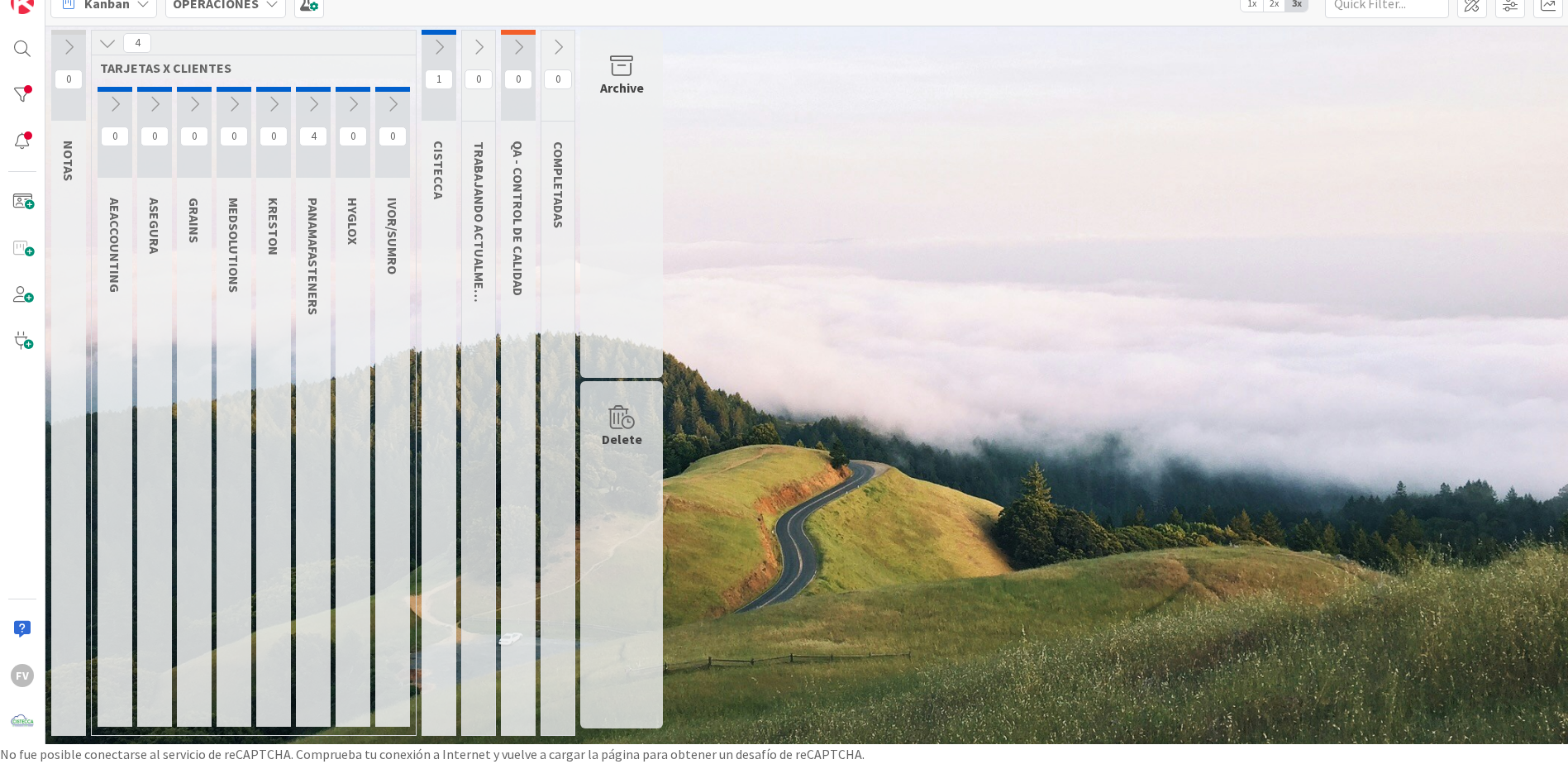
click at [312, 99] on icon at bounding box center [312, 104] width 18 height 18
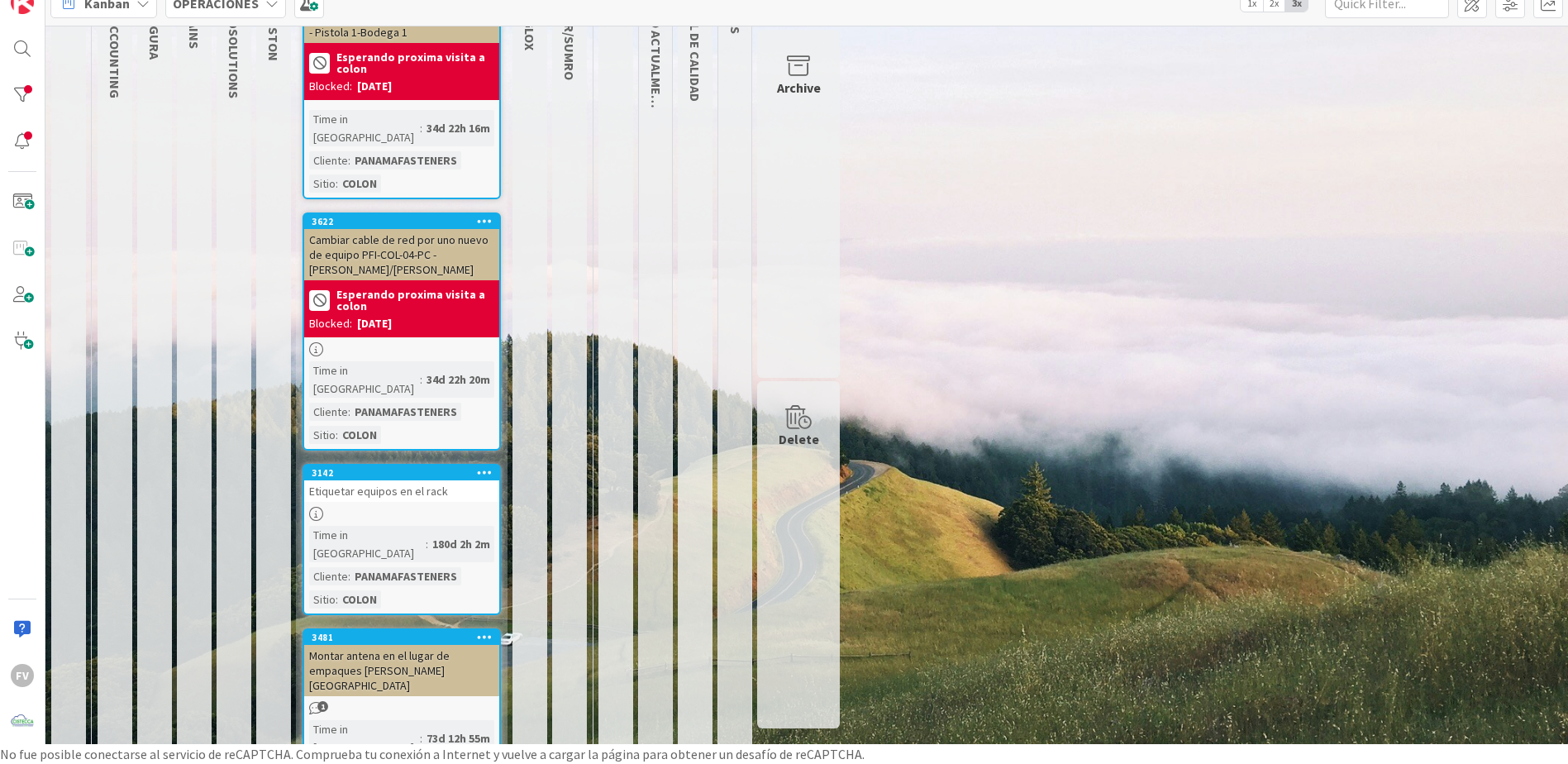
scroll to position [203, 0]
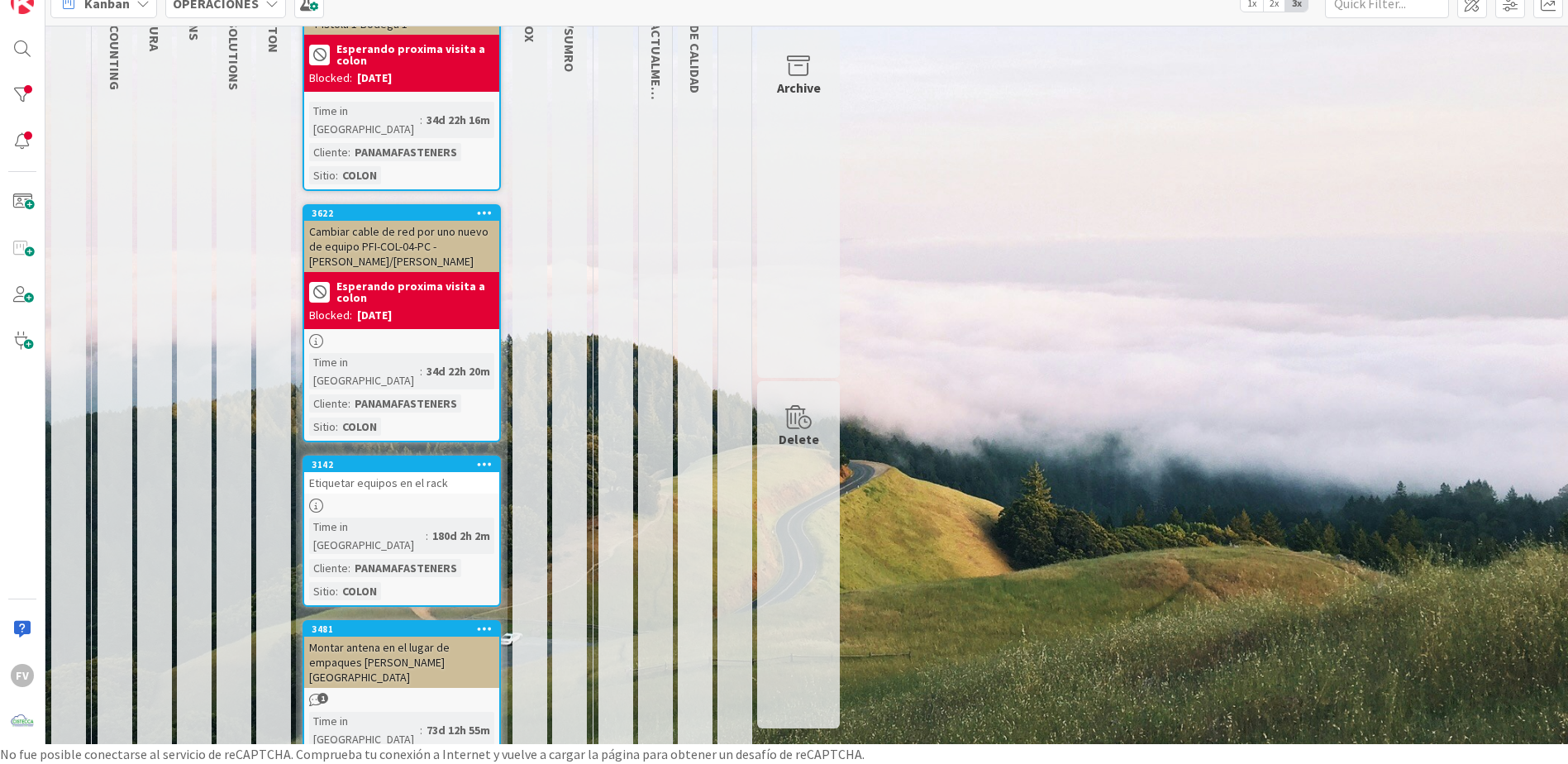
click at [391, 558] on div "PANAMAFASTENERS" at bounding box center [406, 567] width 110 height 18
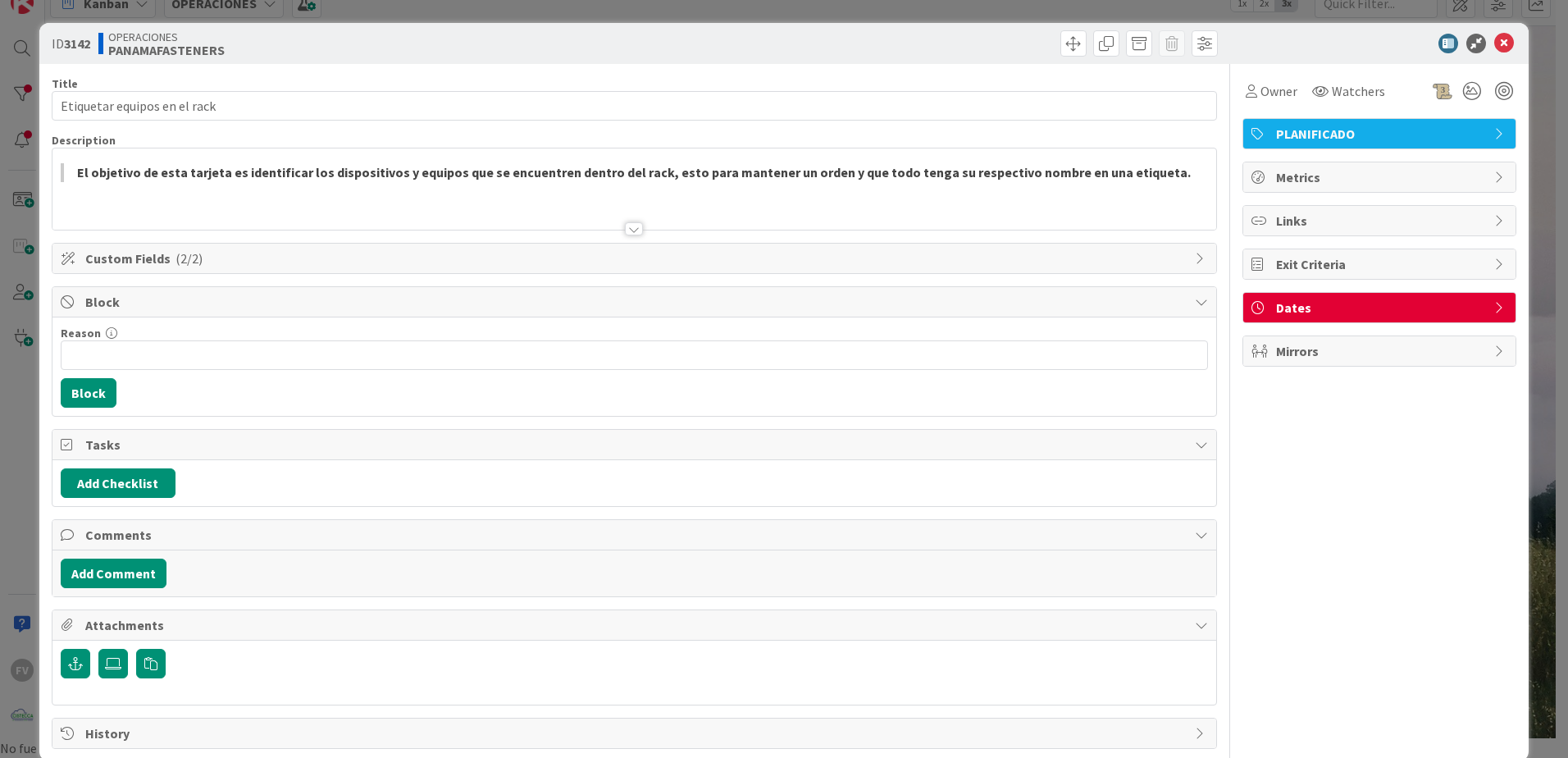
click at [24, 286] on div "ID 3142 OPERACIONES PANAMAFASTENERS Title 28 / 128 Etiquetar equipos en el rack…" at bounding box center [784, 379] width 1568 height 758
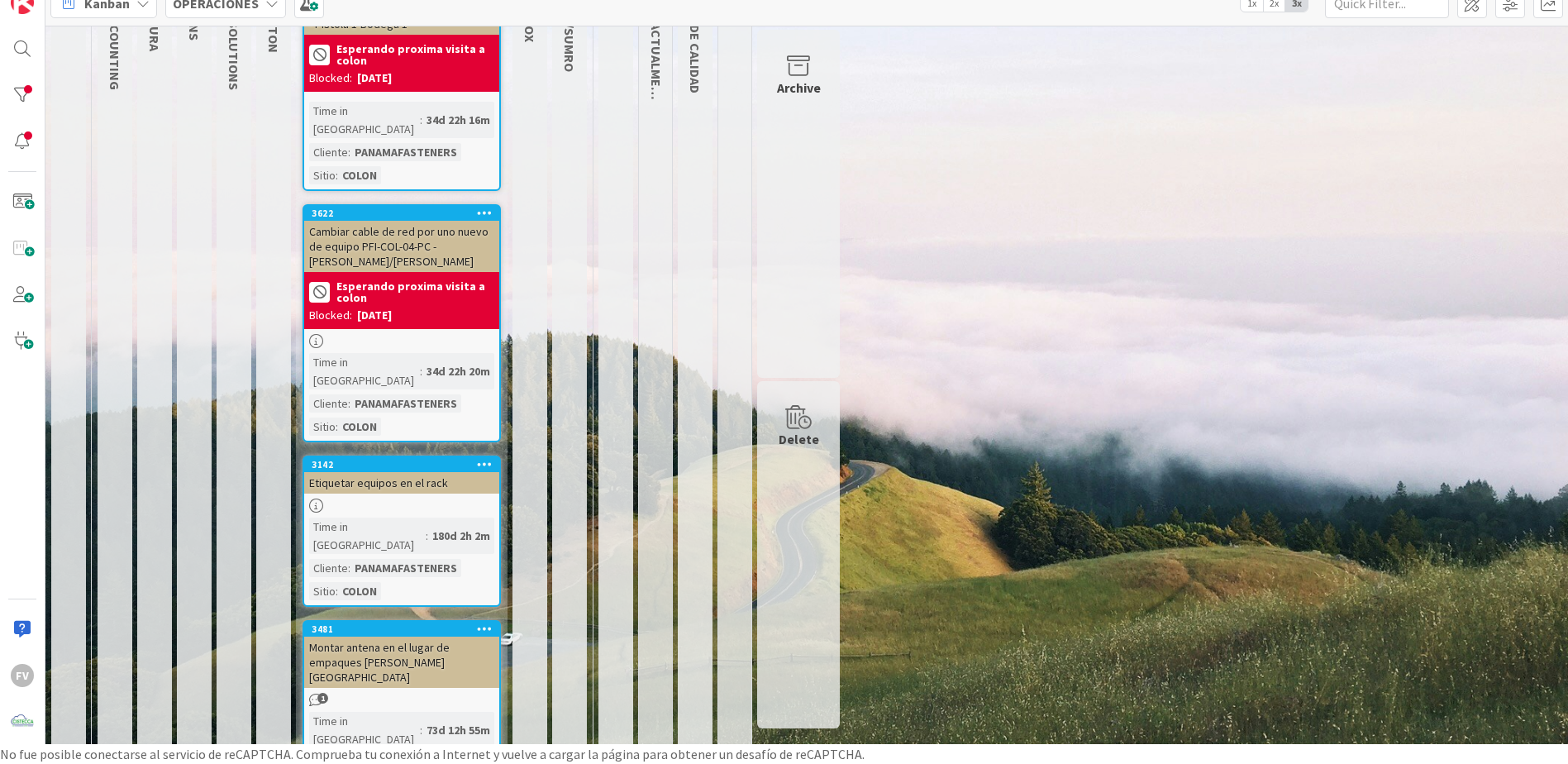
click at [357, 518] on div "Time in [GEOGRAPHIC_DATA]" at bounding box center [368, 536] width 117 height 37
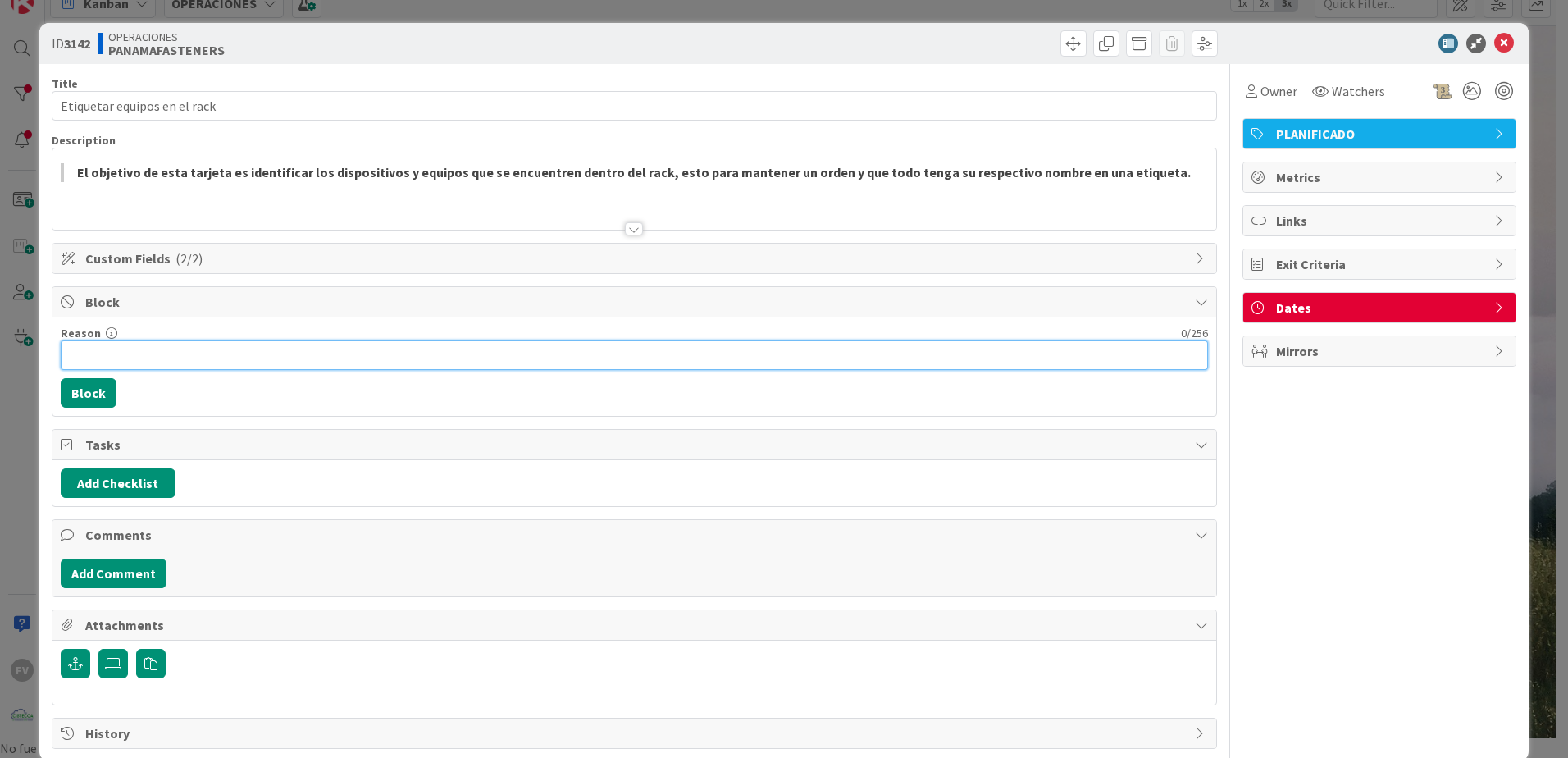
click at [166, 355] on input "Reason" at bounding box center [634, 356] width 1147 height 30
type input "esperando proxima visita [PERSON_NAME]"
click at [166, 355] on input "esperando proxima visita [PERSON_NAME]" at bounding box center [634, 356] width 1147 height 30
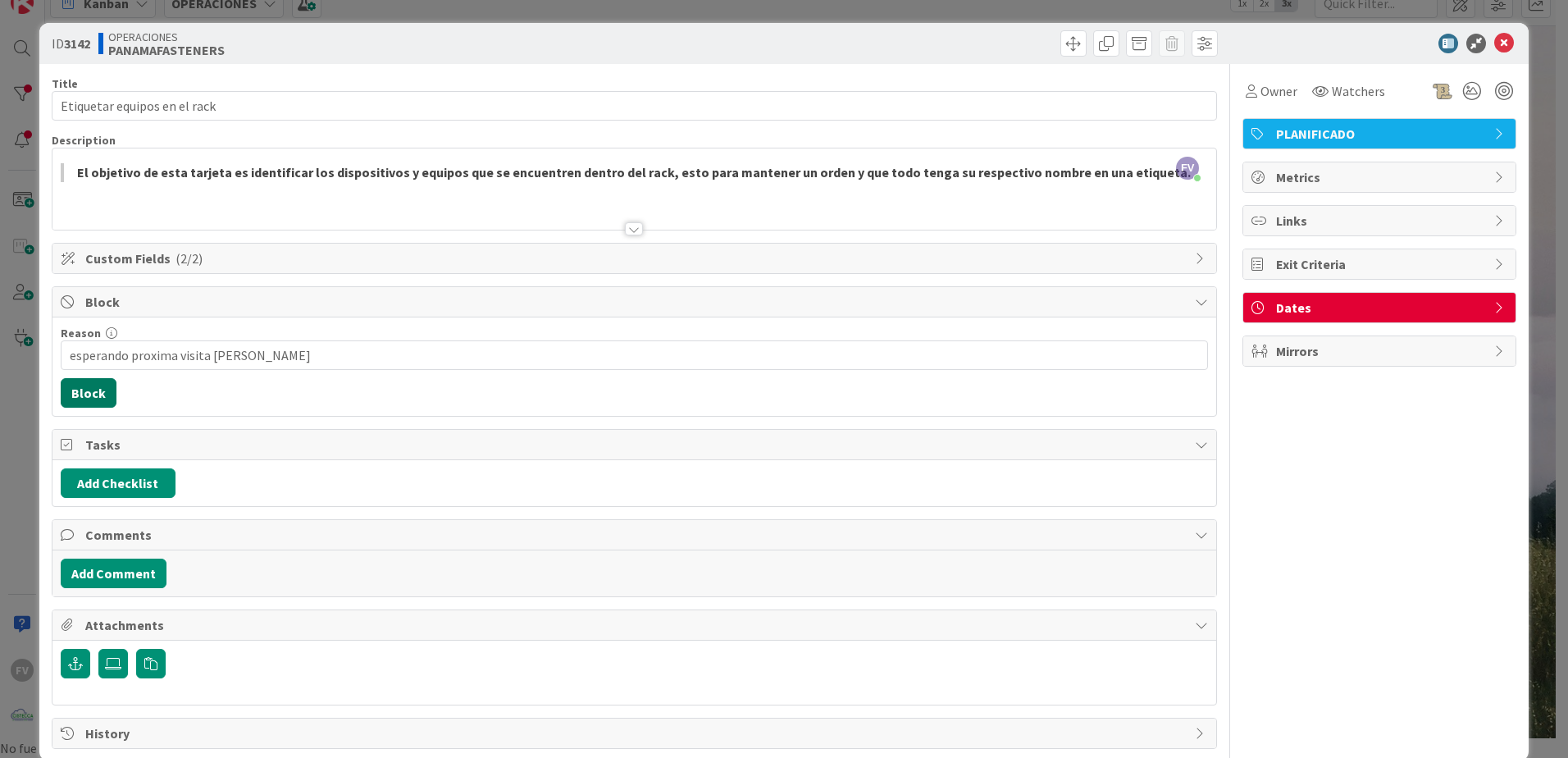
click at [107, 394] on button "Block" at bounding box center [89, 393] width 56 height 30
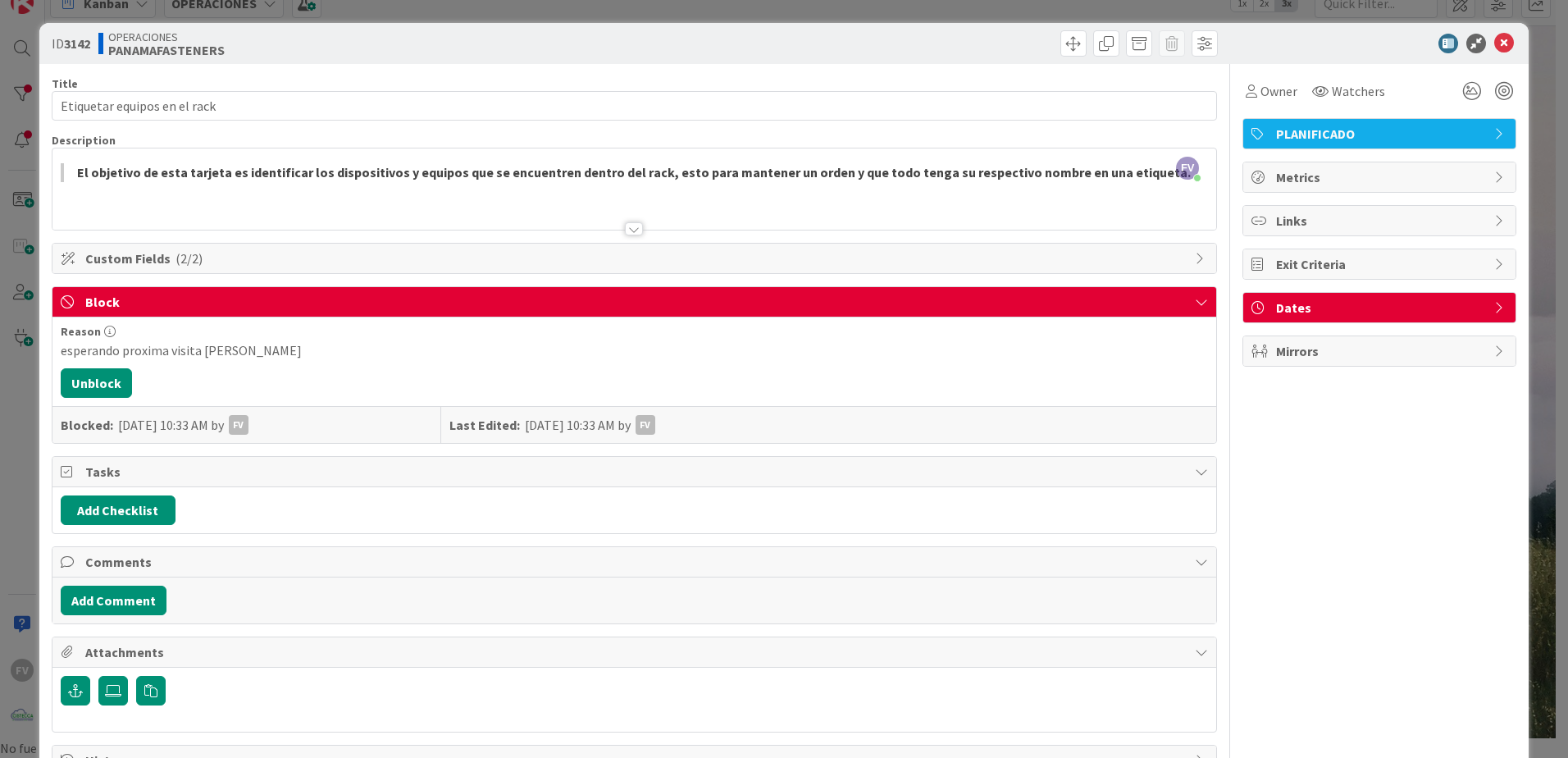
click at [10, 342] on div "ID 3142 OPERACIONES PANAMAFASTENERS Title 28 / 128 Etiquetar equipos en el rack…" at bounding box center [784, 379] width 1568 height 758
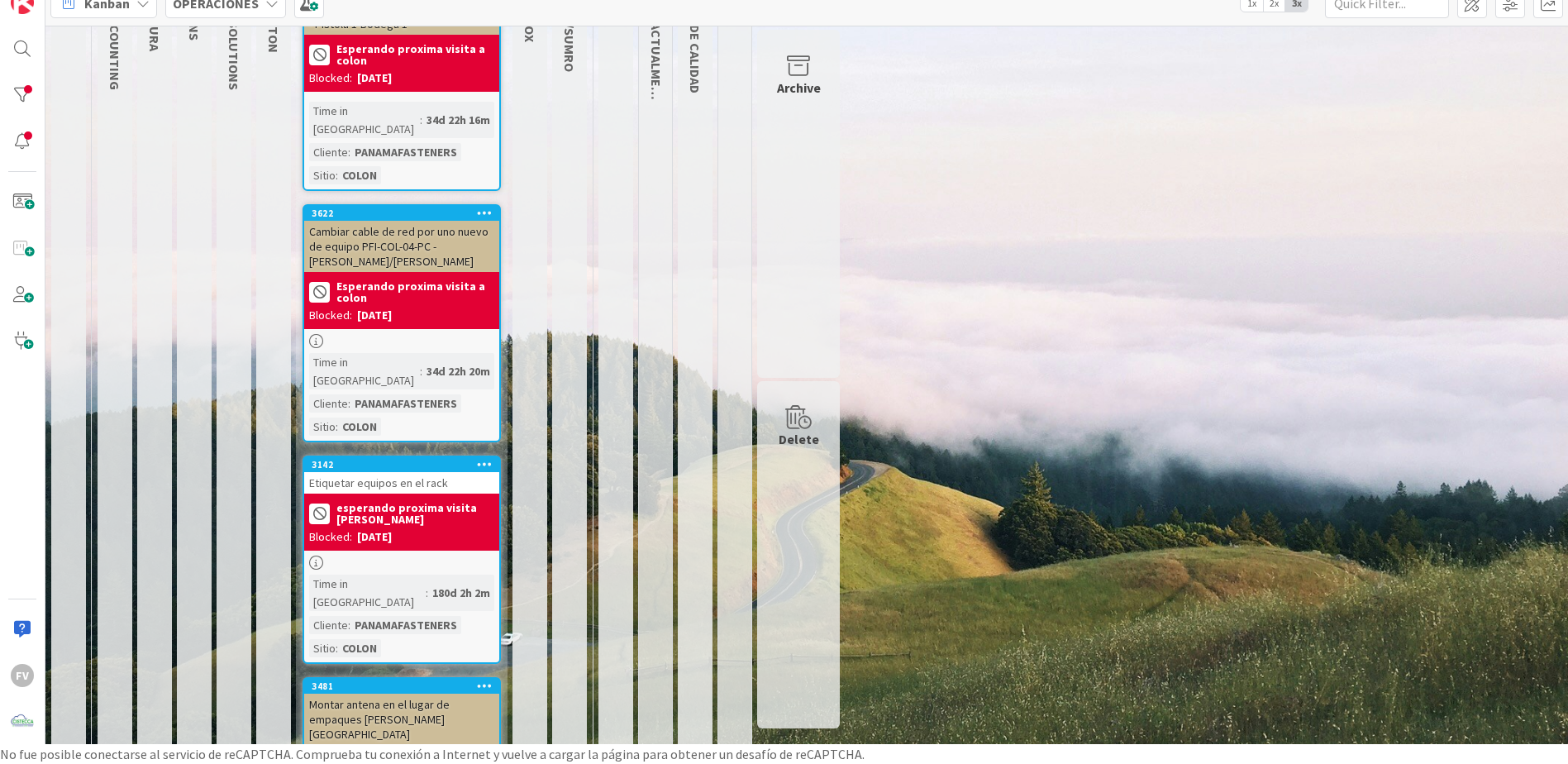
click at [420, 693] on div "Montar antena en el lugar de empaques [PERSON_NAME][GEOGRAPHIC_DATA]" at bounding box center [401, 719] width 195 height 51
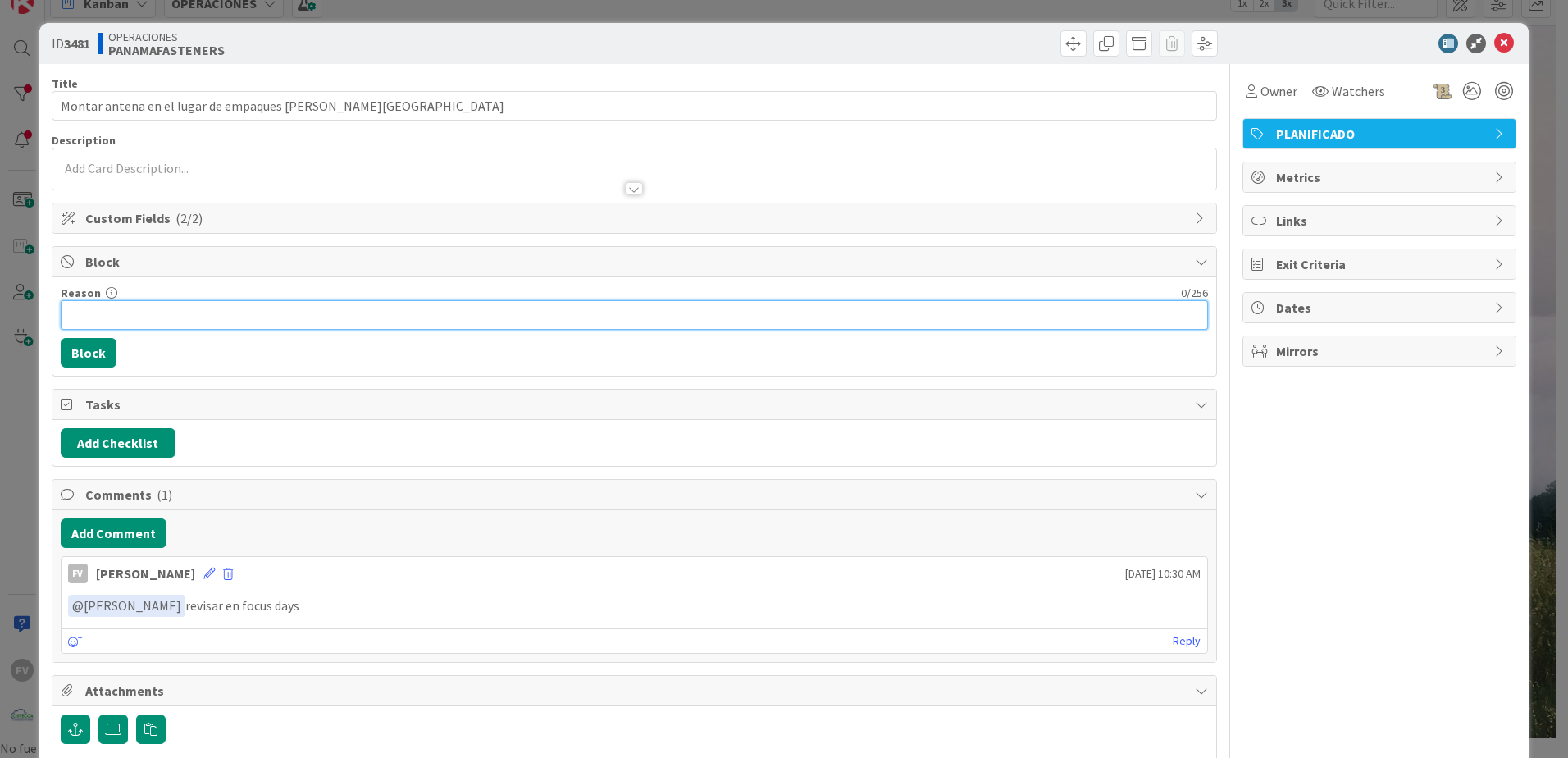
click at [123, 312] on input "Reason" at bounding box center [634, 315] width 1147 height 30
paste input "esperando proxima visita [PERSON_NAME]"
type input "esperando proxima visita [PERSON_NAME]"
click at [132, 14] on div "ID 3481 OPERACIONES PANAMAFASTENERS Title 46 / 128 Montar antena en el lugar de…" at bounding box center [784, 379] width 1568 height 758
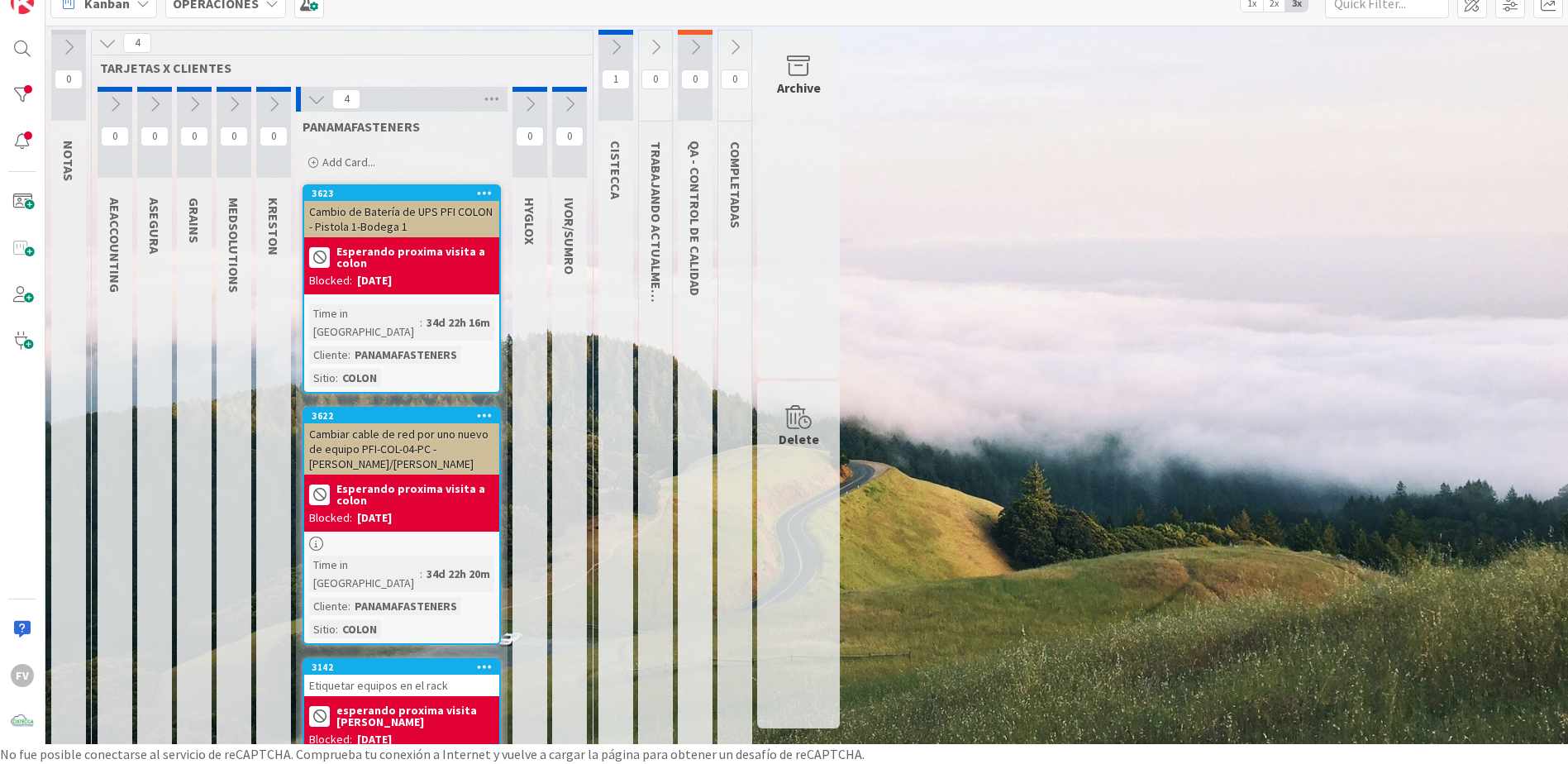
click at [530, 92] on button at bounding box center [529, 104] width 35 height 25
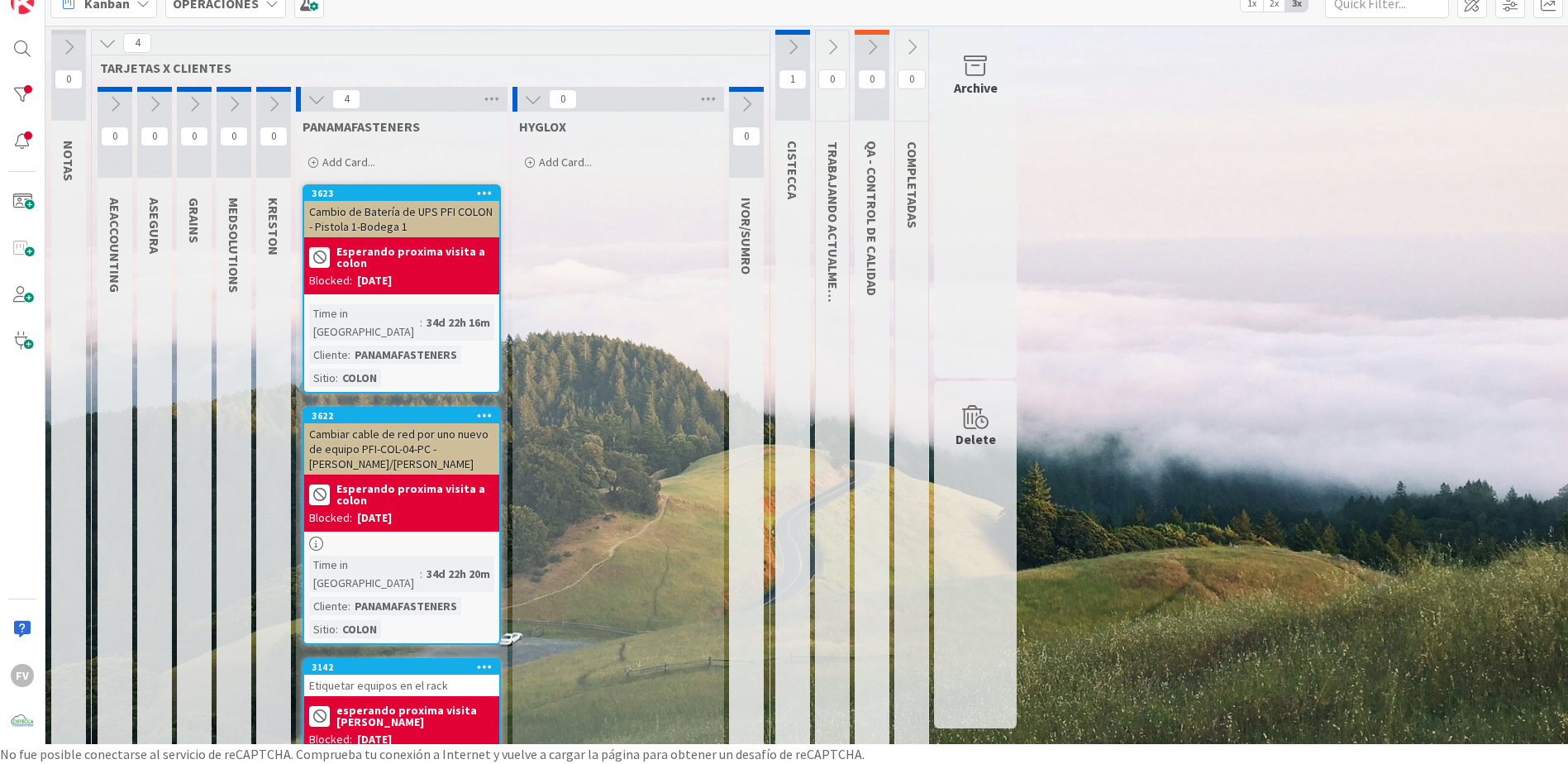
click at [532, 99] on icon at bounding box center [533, 99] width 18 height 18
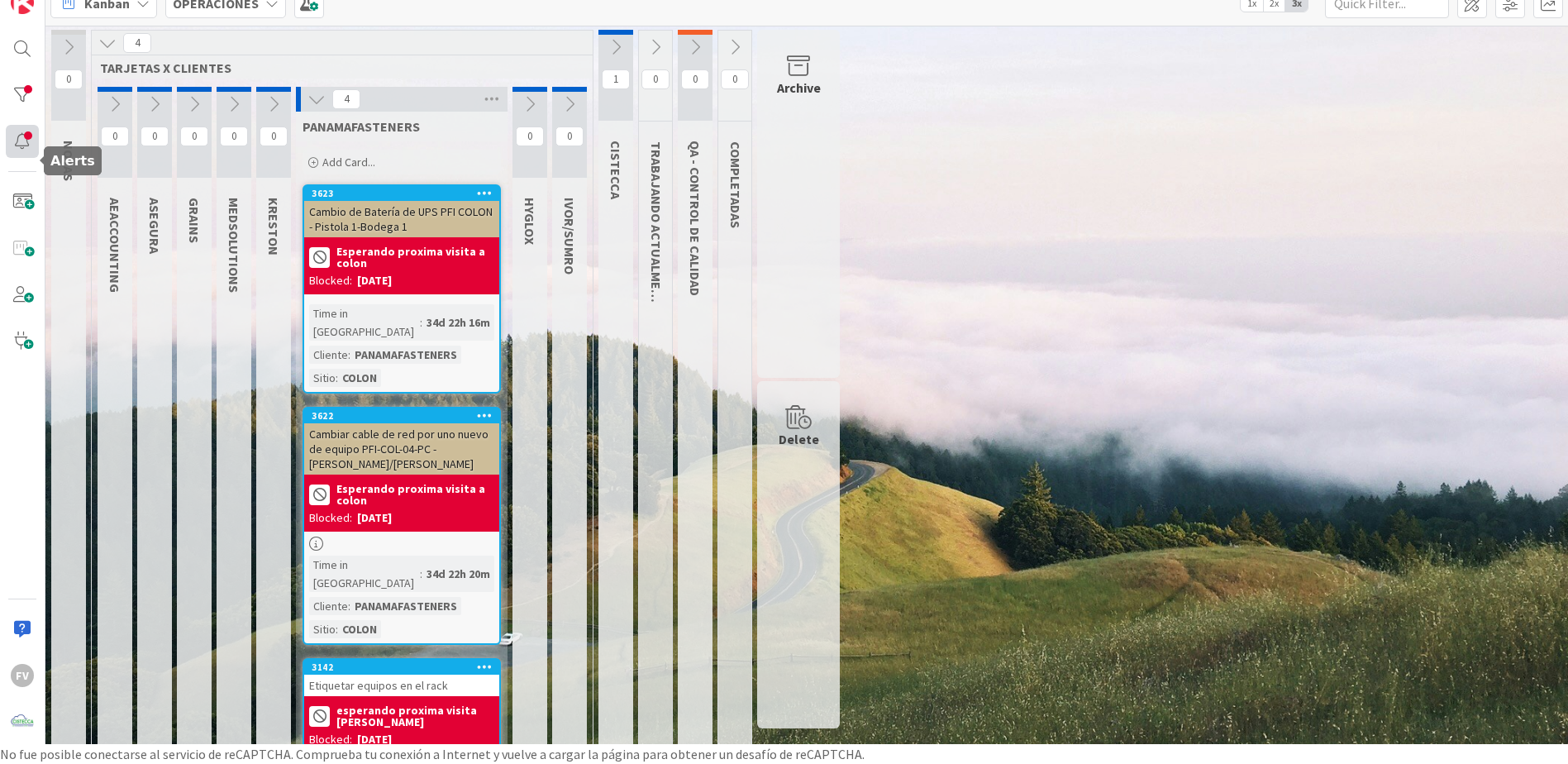
click at [10, 141] on div at bounding box center [22, 141] width 33 height 33
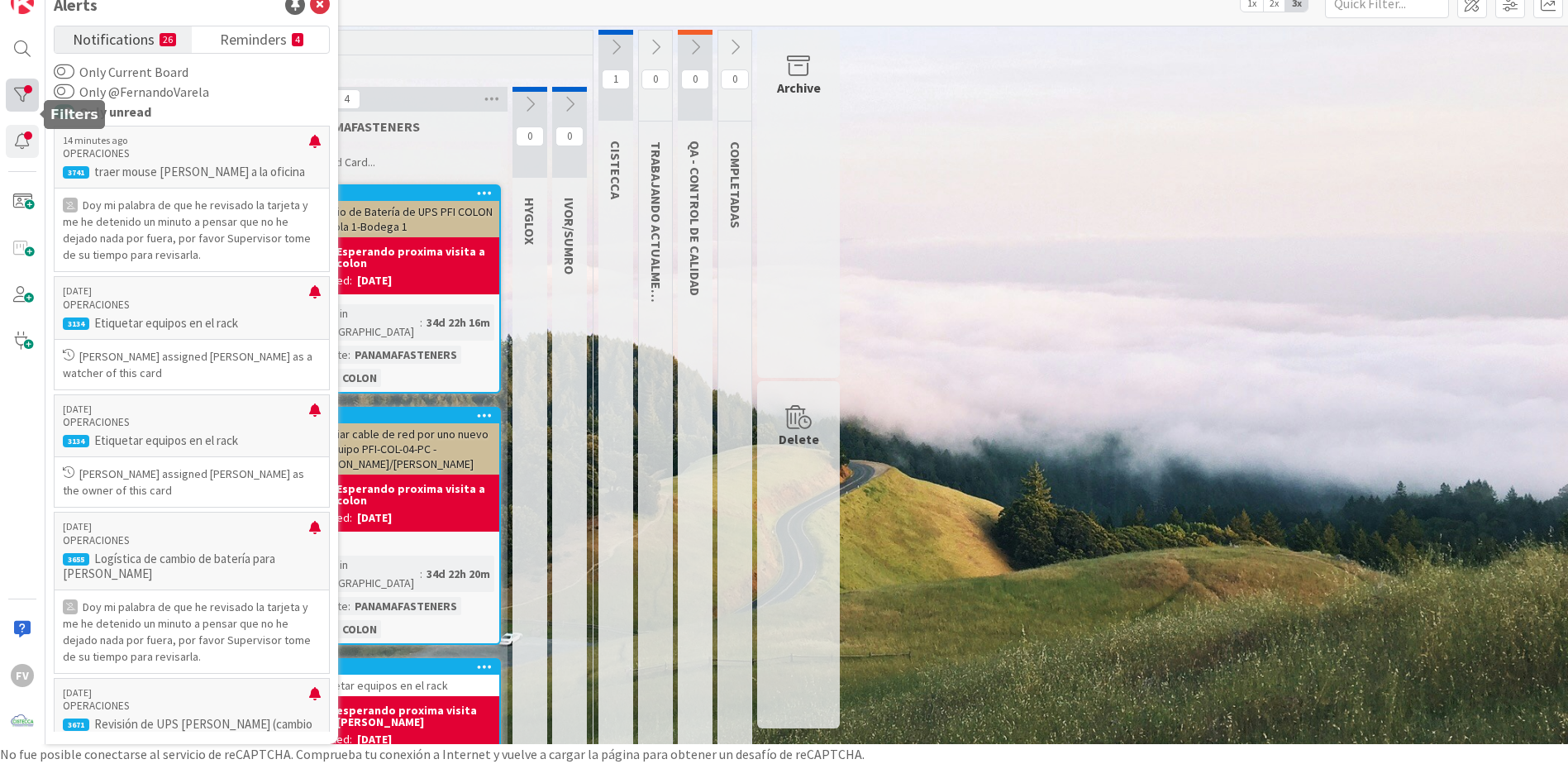
click at [19, 85] on div at bounding box center [22, 94] width 33 height 33
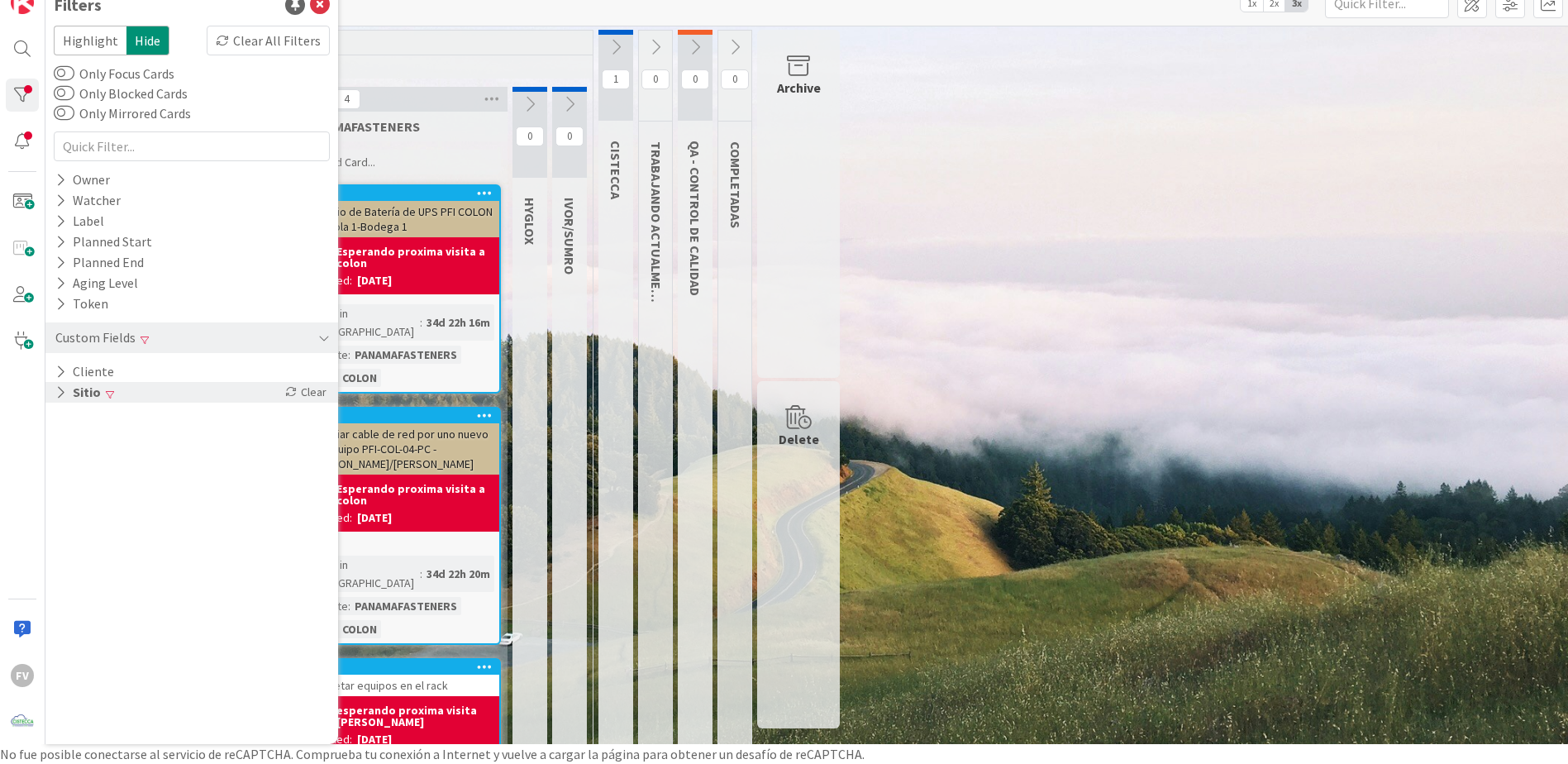
click at [180, 388] on div "Sitio Clear" at bounding box center [192, 392] width 292 height 21
click at [63, 438] on icon at bounding box center [63, 439] width 11 height 11
click at [530, 117] on div "10" at bounding box center [529, 132] width 35 height 91
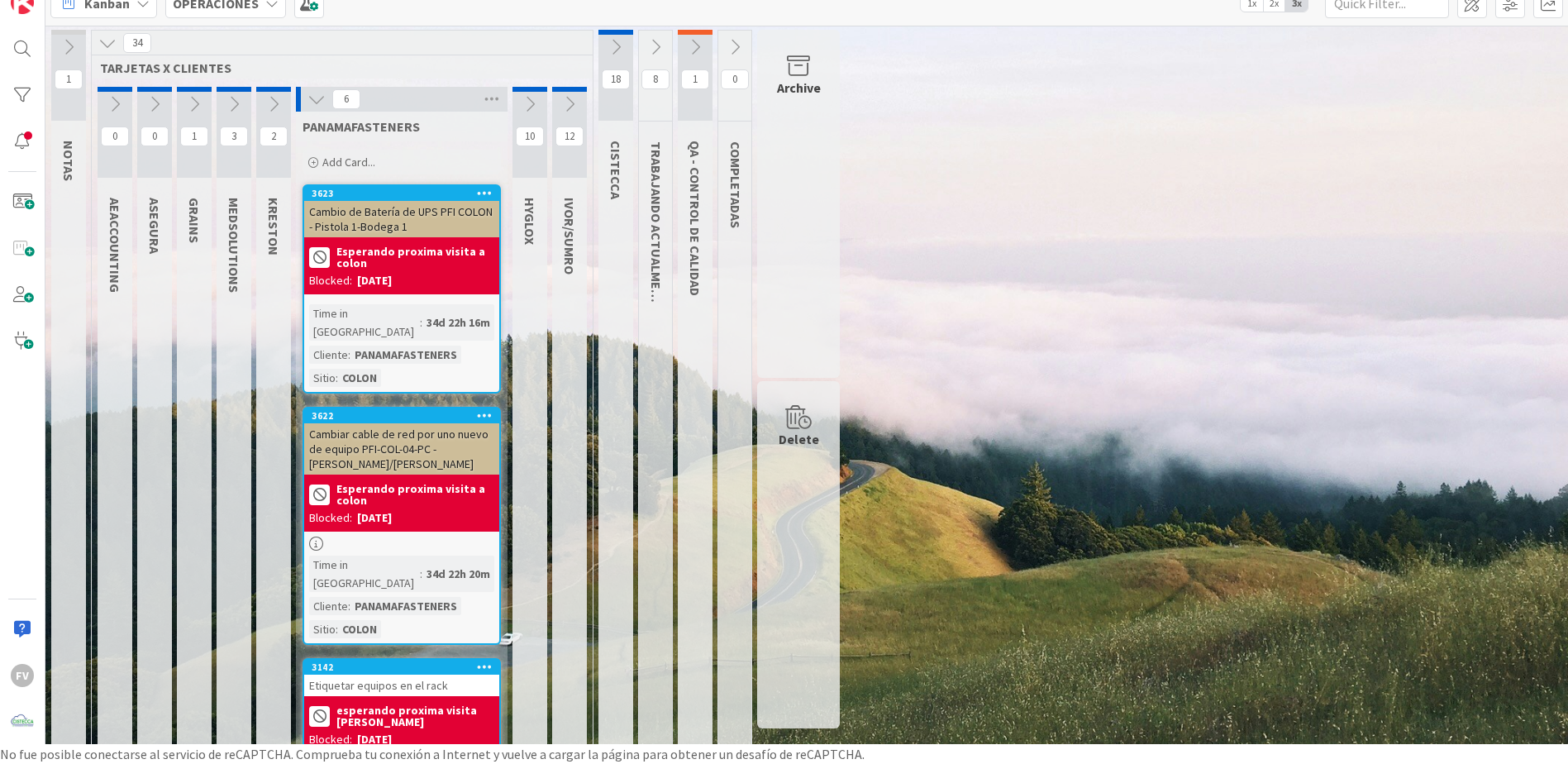
click at [529, 104] on icon at bounding box center [529, 104] width 18 height 18
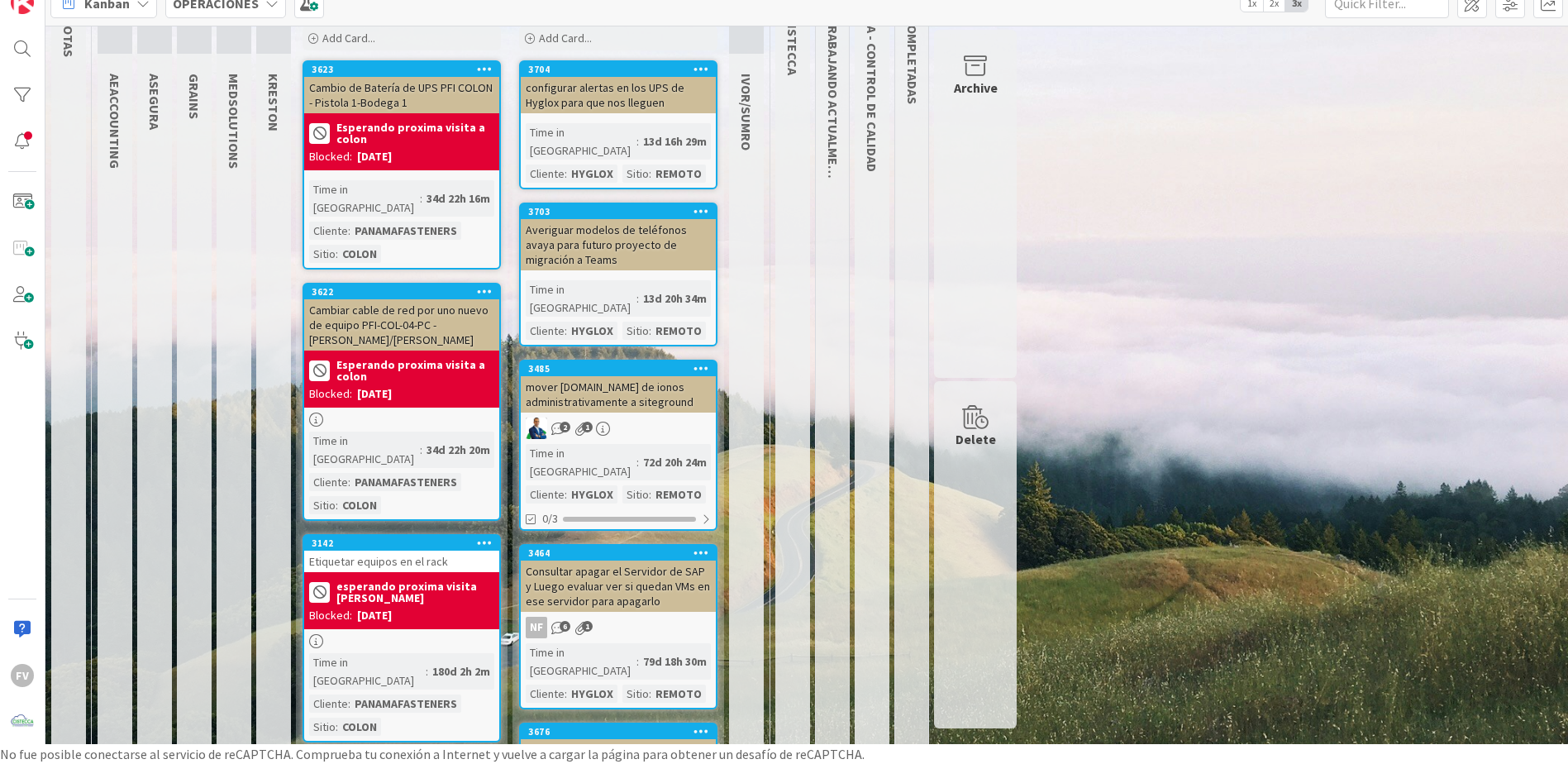
scroll to position [165, 0]
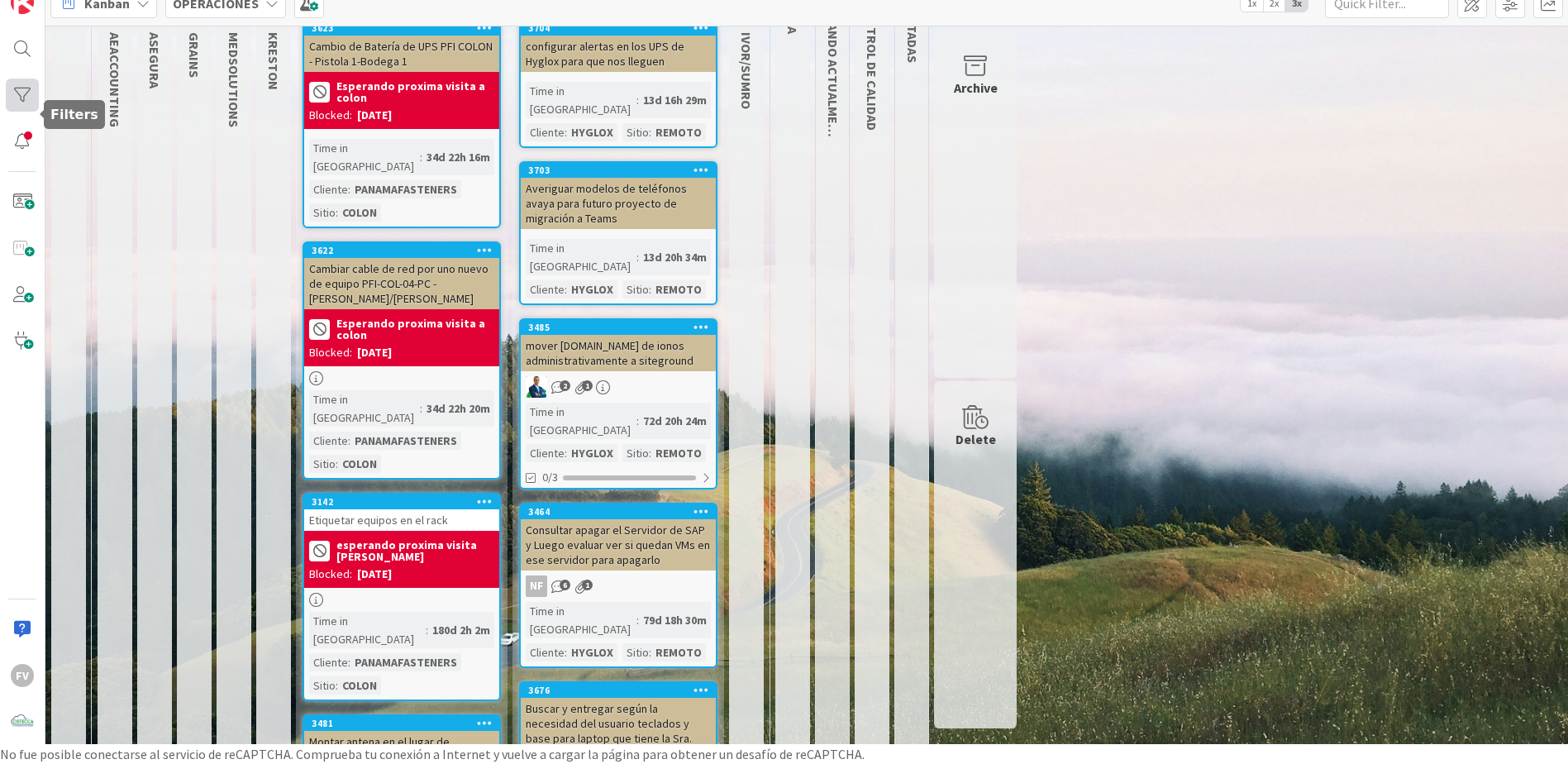
click at [23, 96] on div at bounding box center [22, 94] width 33 height 33
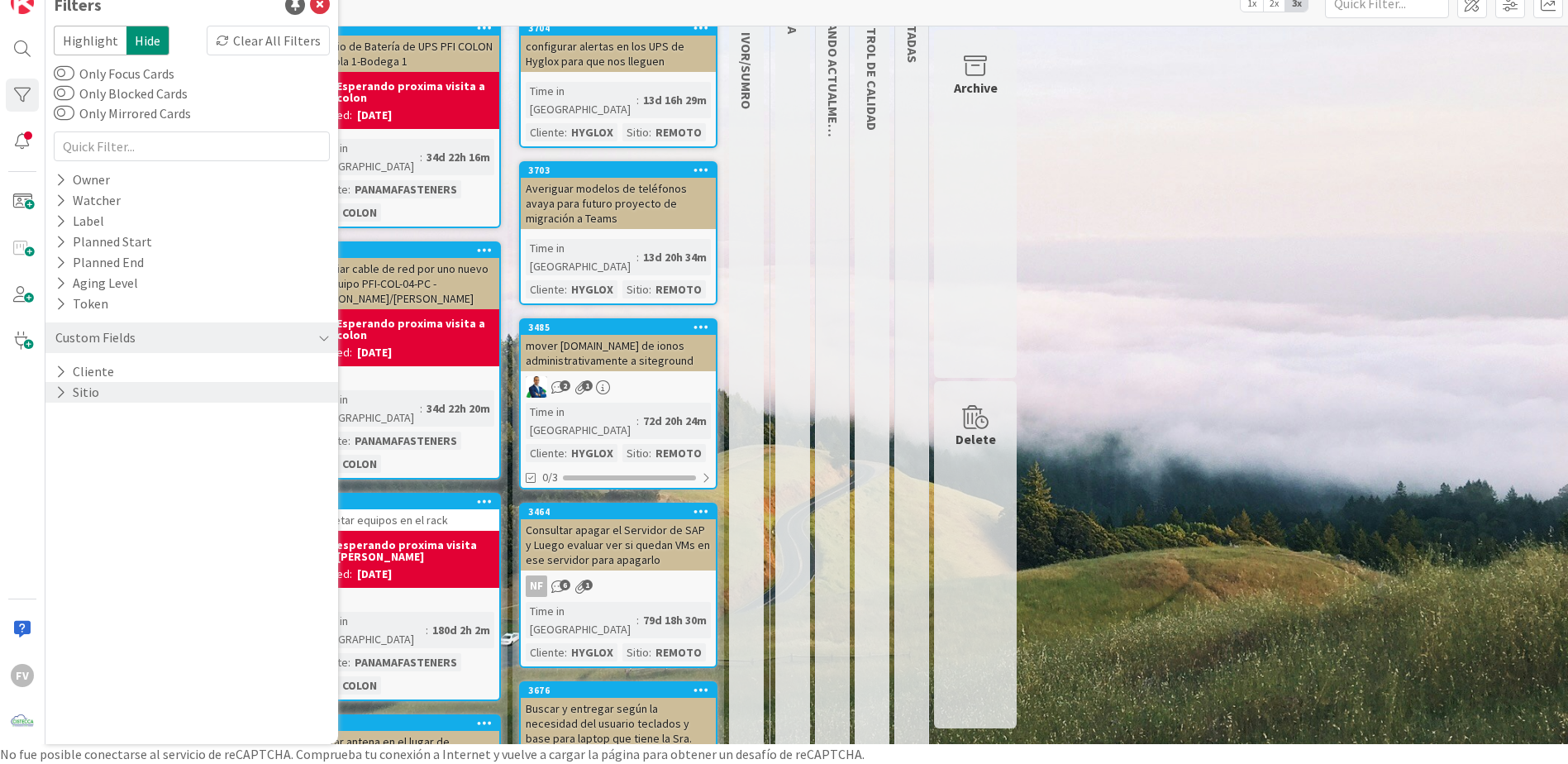
click at [86, 391] on button "Sitio" at bounding box center [77, 392] width 47 height 21
click at [75, 483] on button "None" at bounding box center [82, 482] width 50 height 22
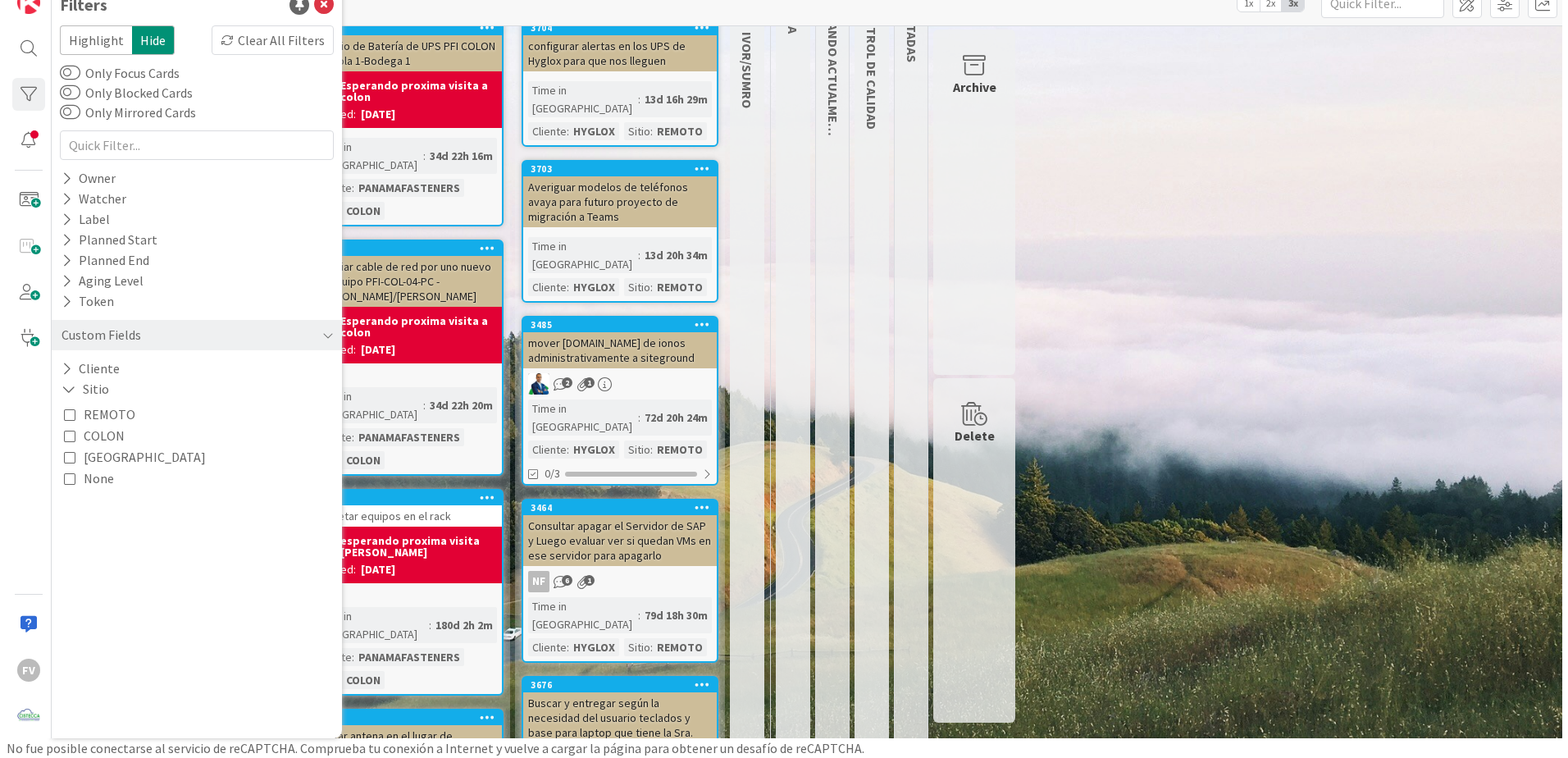
scroll to position [0, 0]
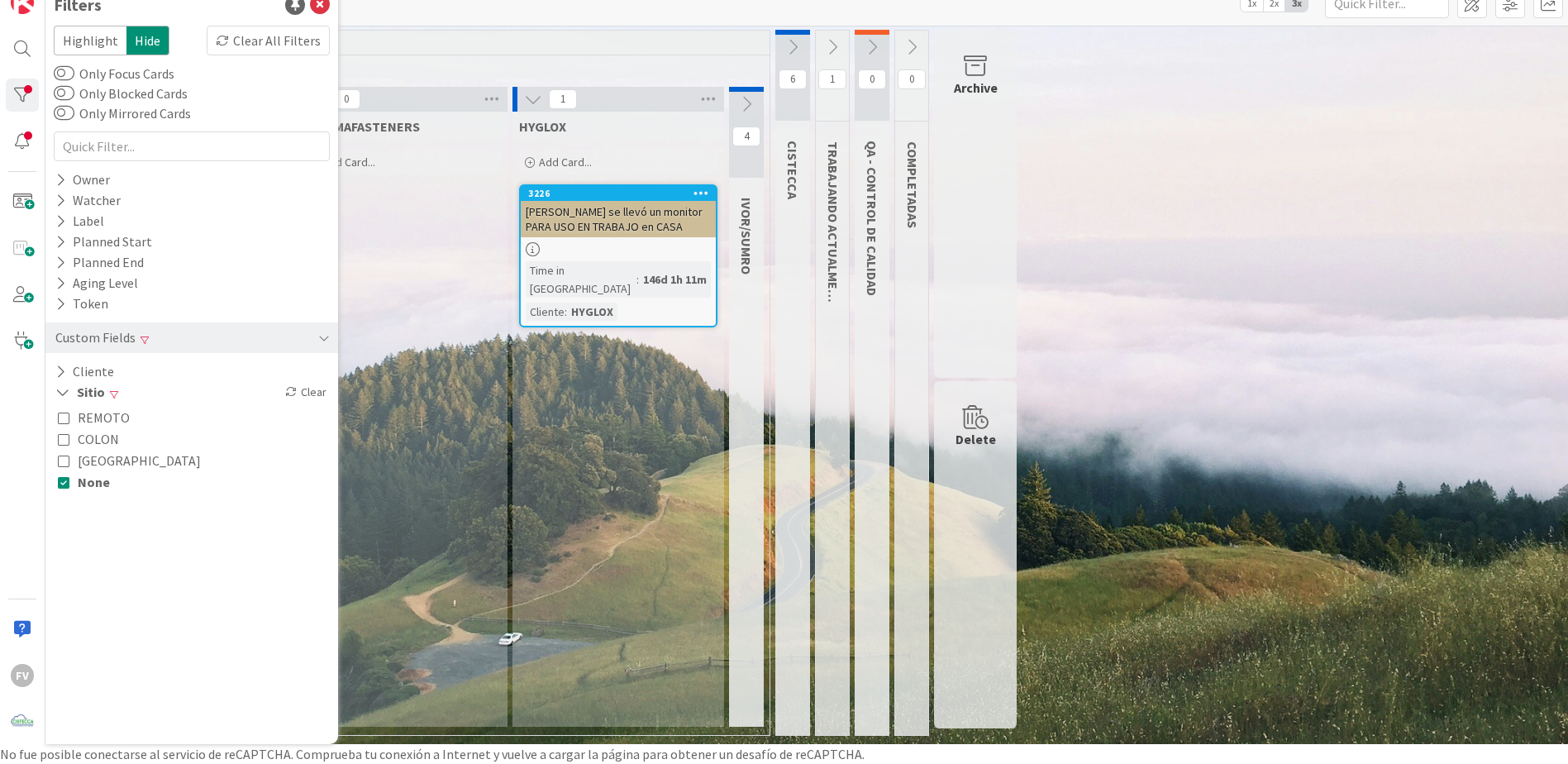
click at [632, 228] on div "[PERSON_NAME] se llevó un monitor PARA USO EN TRABAJO en CASA" at bounding box center [618, 219] width 195 height 37
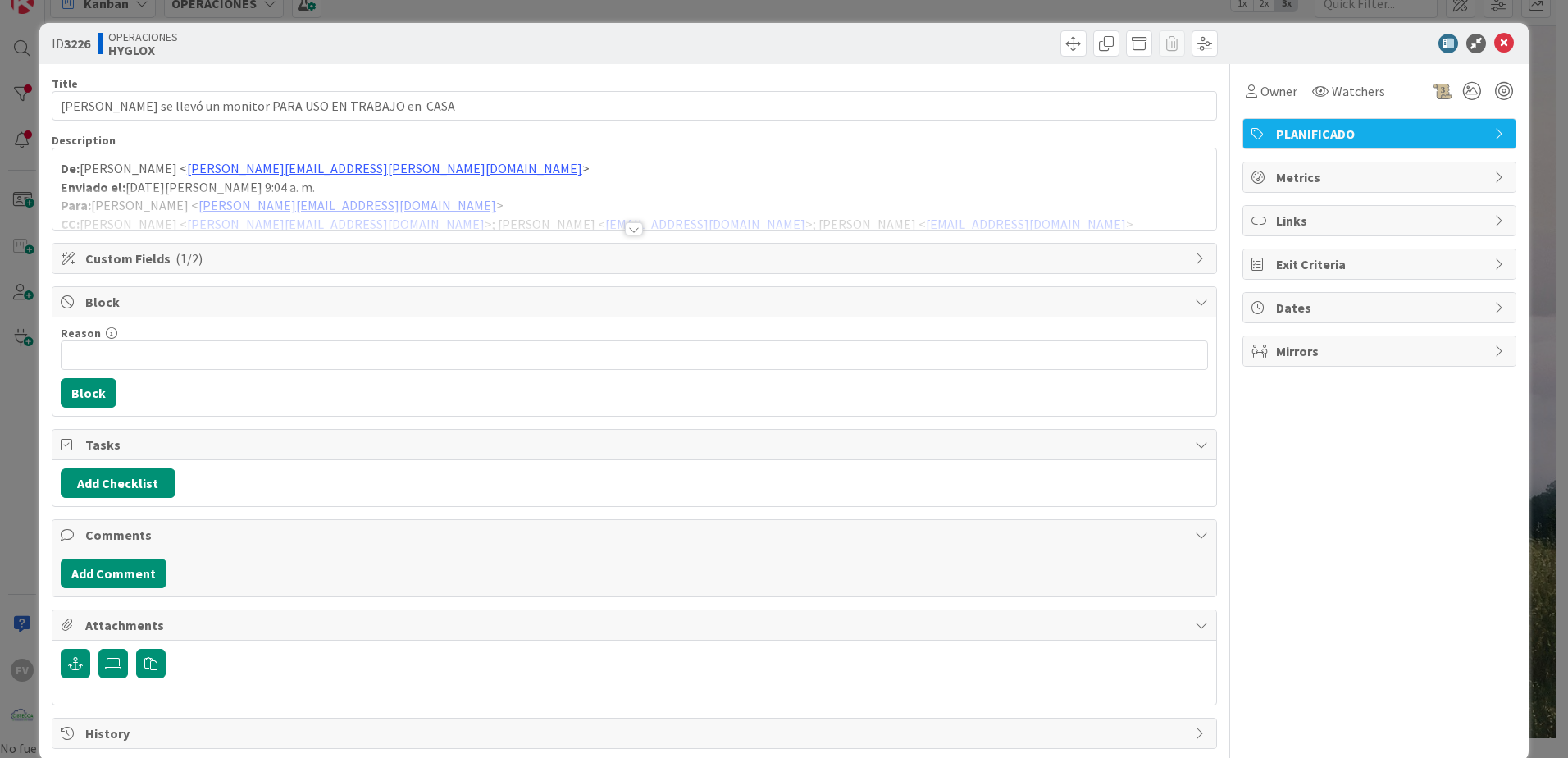
click at [196, 295] on span "Block" at bounding box center [635, 301] width 1101 height 20
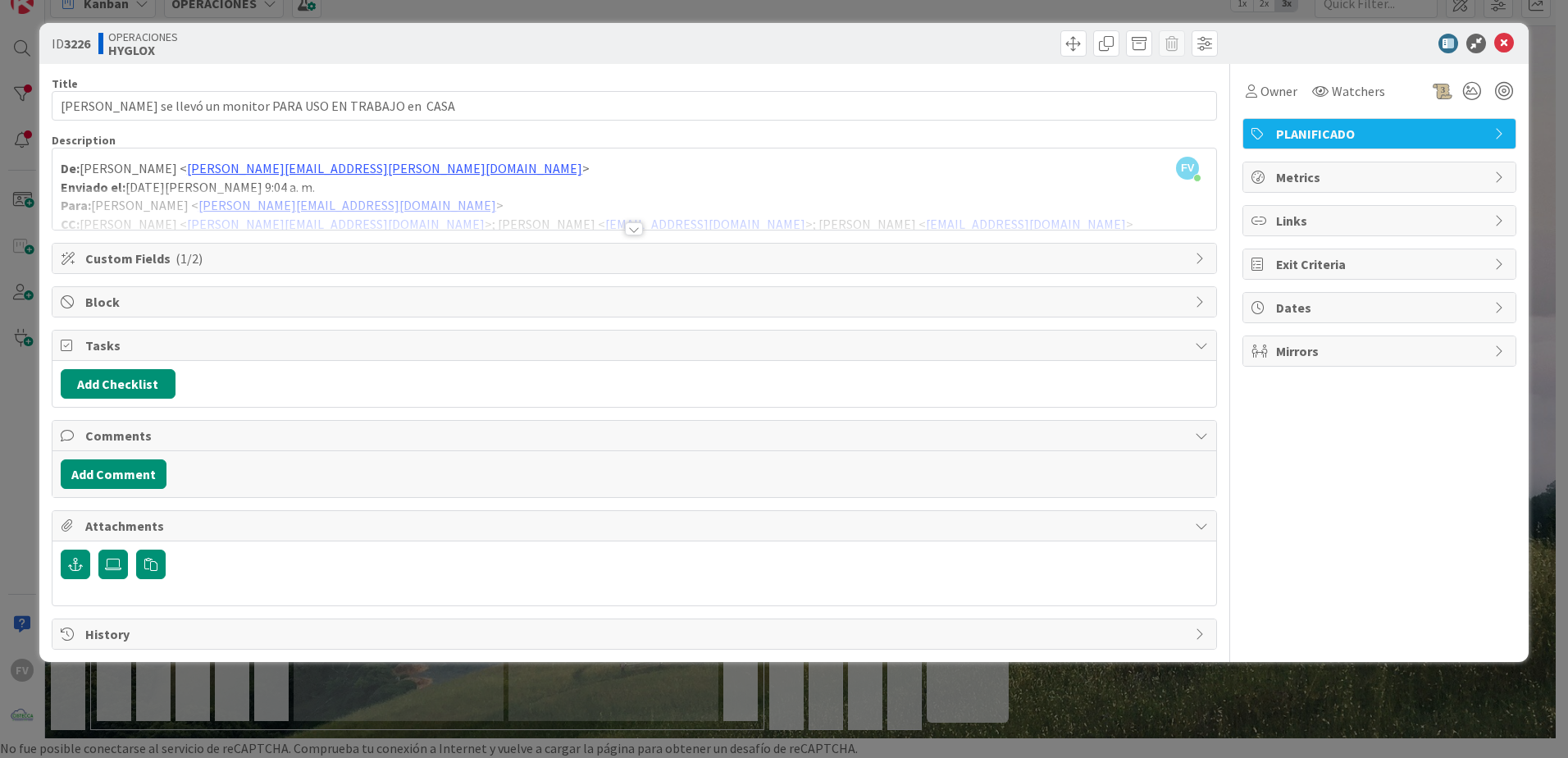
click at [206, 260] on span "Custom Fields ( 1/2 )" at bounding box center [635, 258] width 1101 height 20
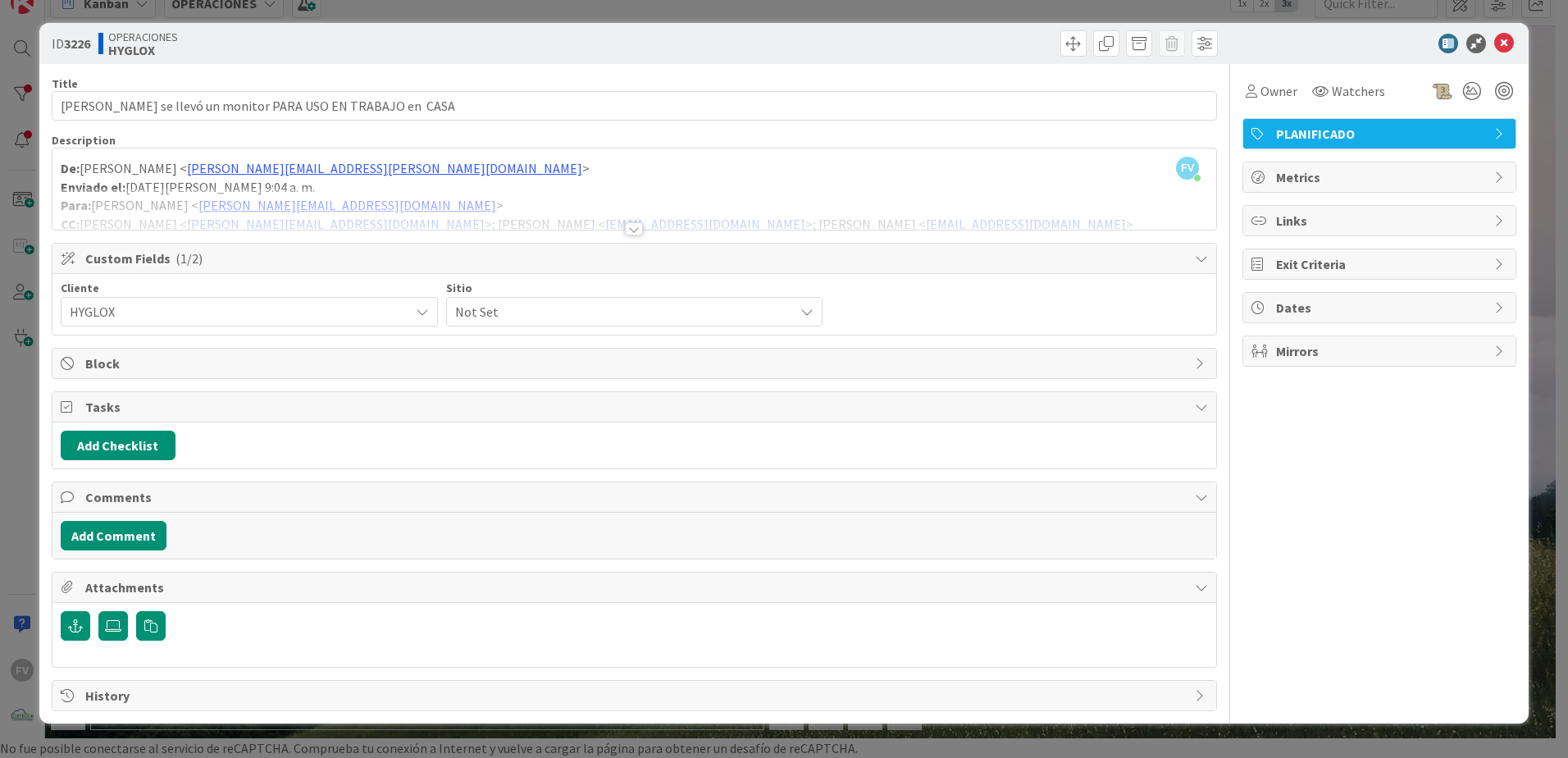
click at [511, 317] on span "Not Set" at bounding box center [620, 312] width 331 height 23
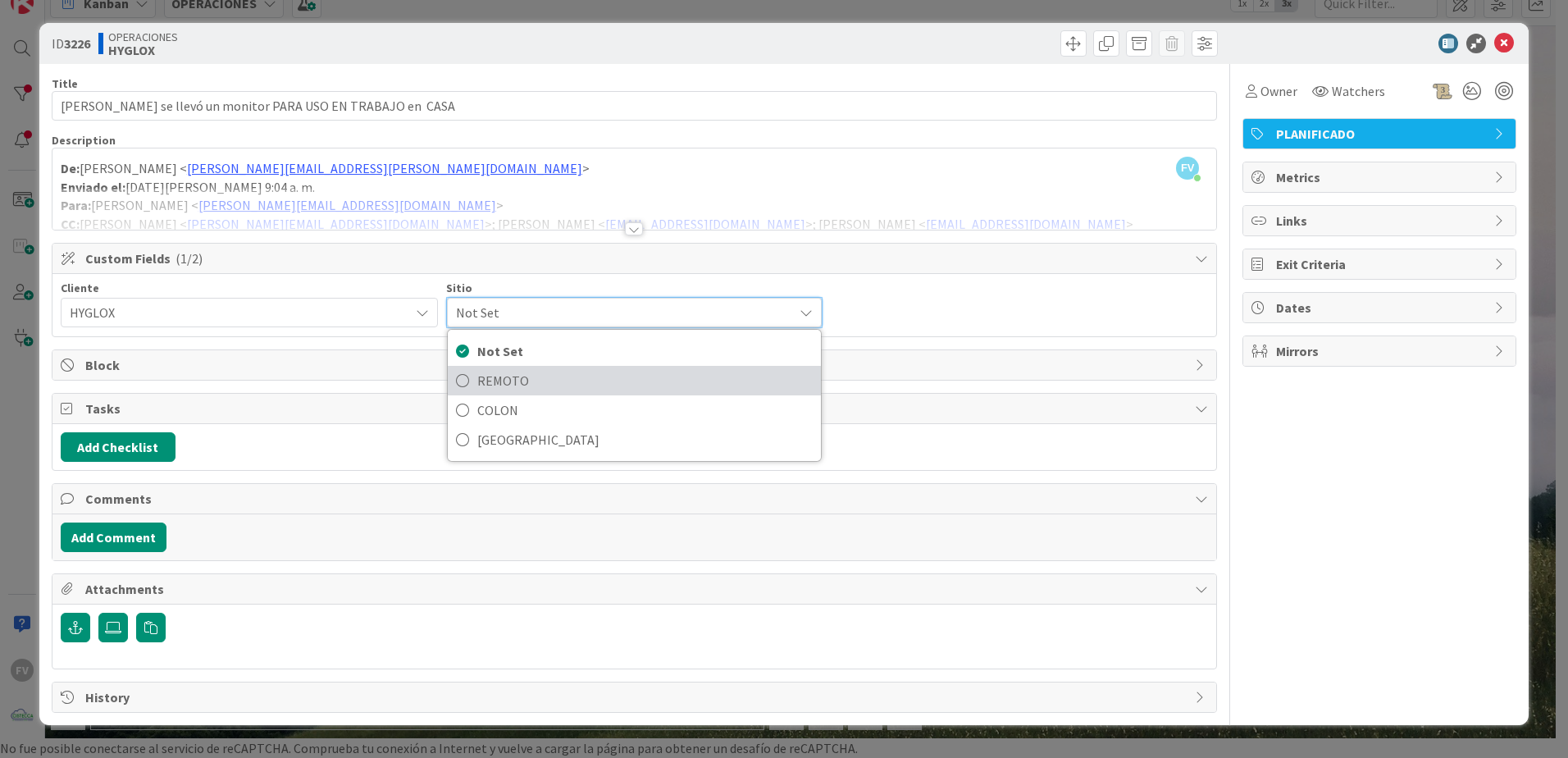
click at [514, 381] on span "REMOTO" at bounding box center [645, 380] width 336 height 24
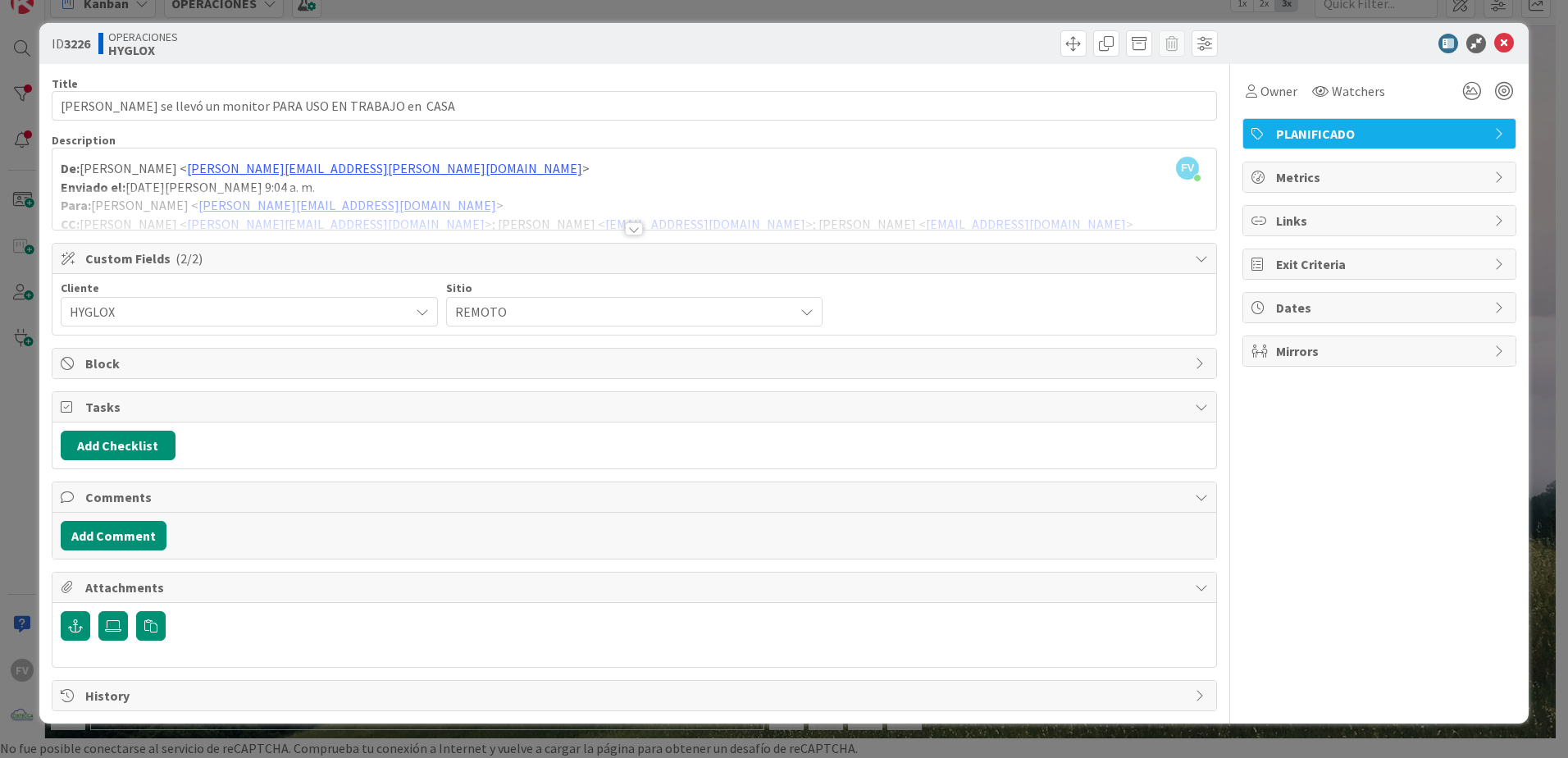
click at [17, 157] on div "ID 3226 OPERACIONES HYGLOX Title 61 / 128 [PERSON_NAME] se llevó un monitor PAR…" at bounding box center [784, 379] width 1568 height 758
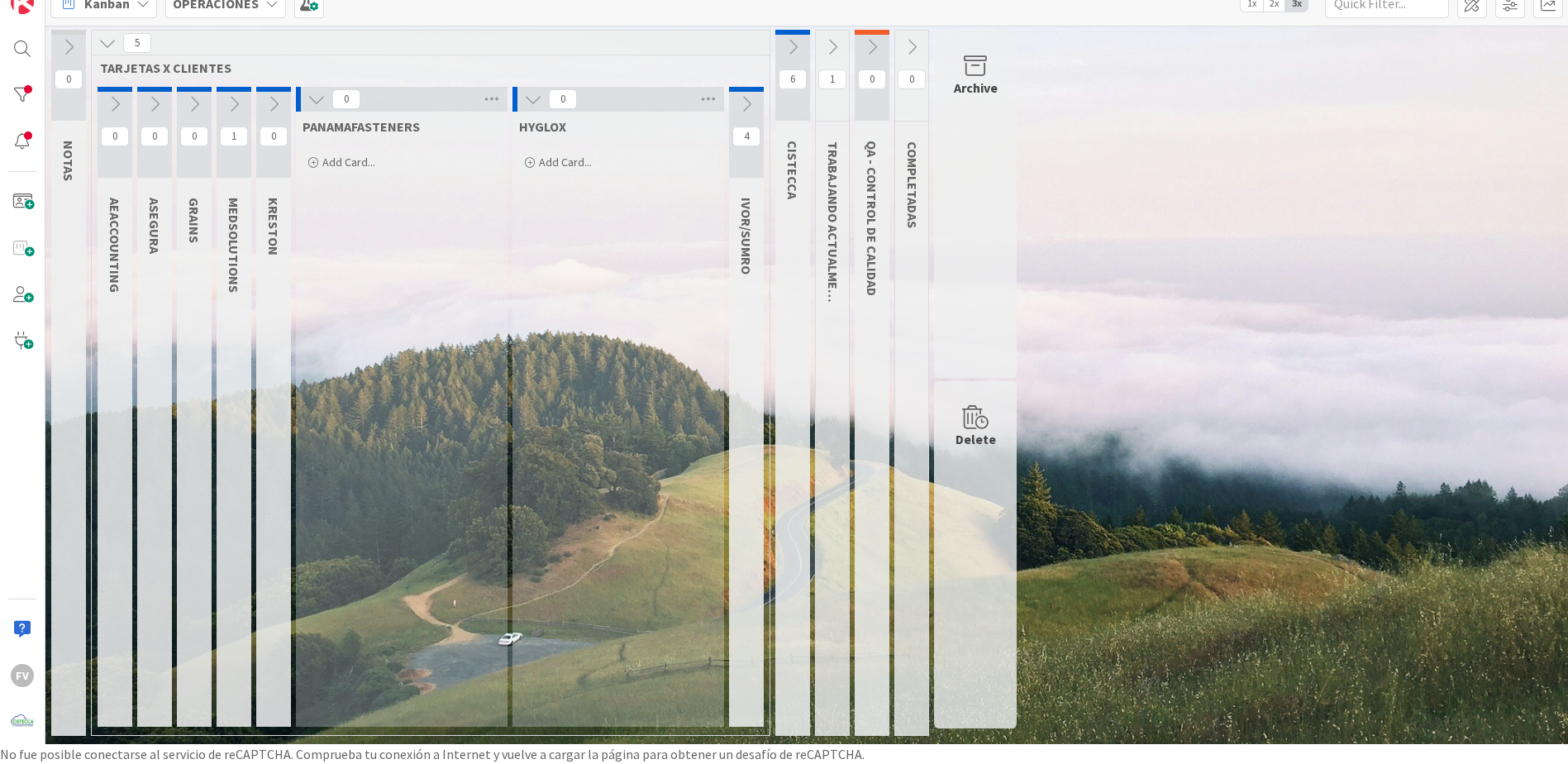
click at [756, 100] on button at bounding box center [746, 104] width 35 height 25
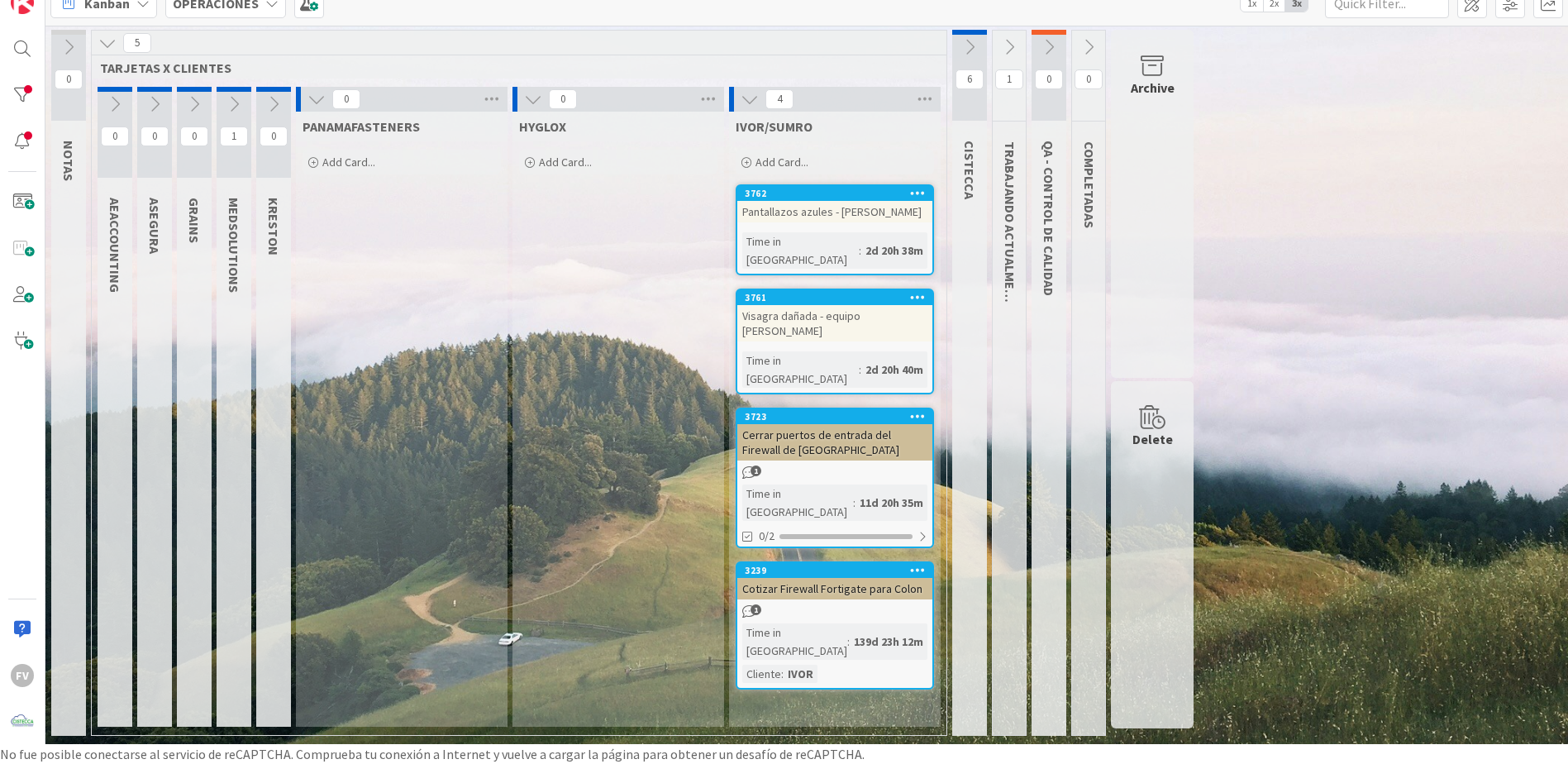
click at [918, 241] on div "Time in [GEOGRAPHIC_DATA] : 2d 20h 38m" at bounding box center [835, 250] width 185 height 37
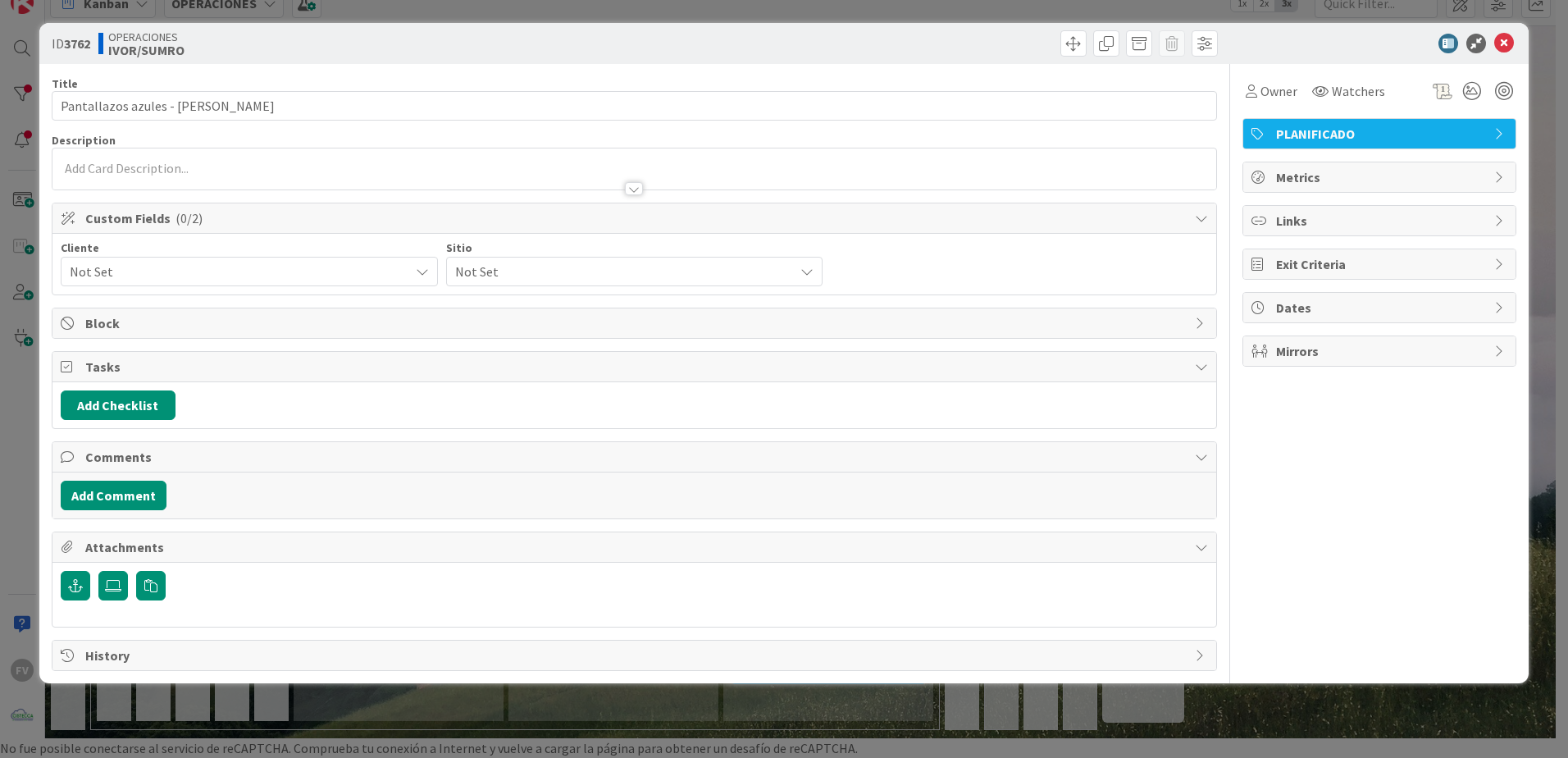
click at [166, 284] on div "Not Set" at bounding box center [249, 271] width 377 height 30
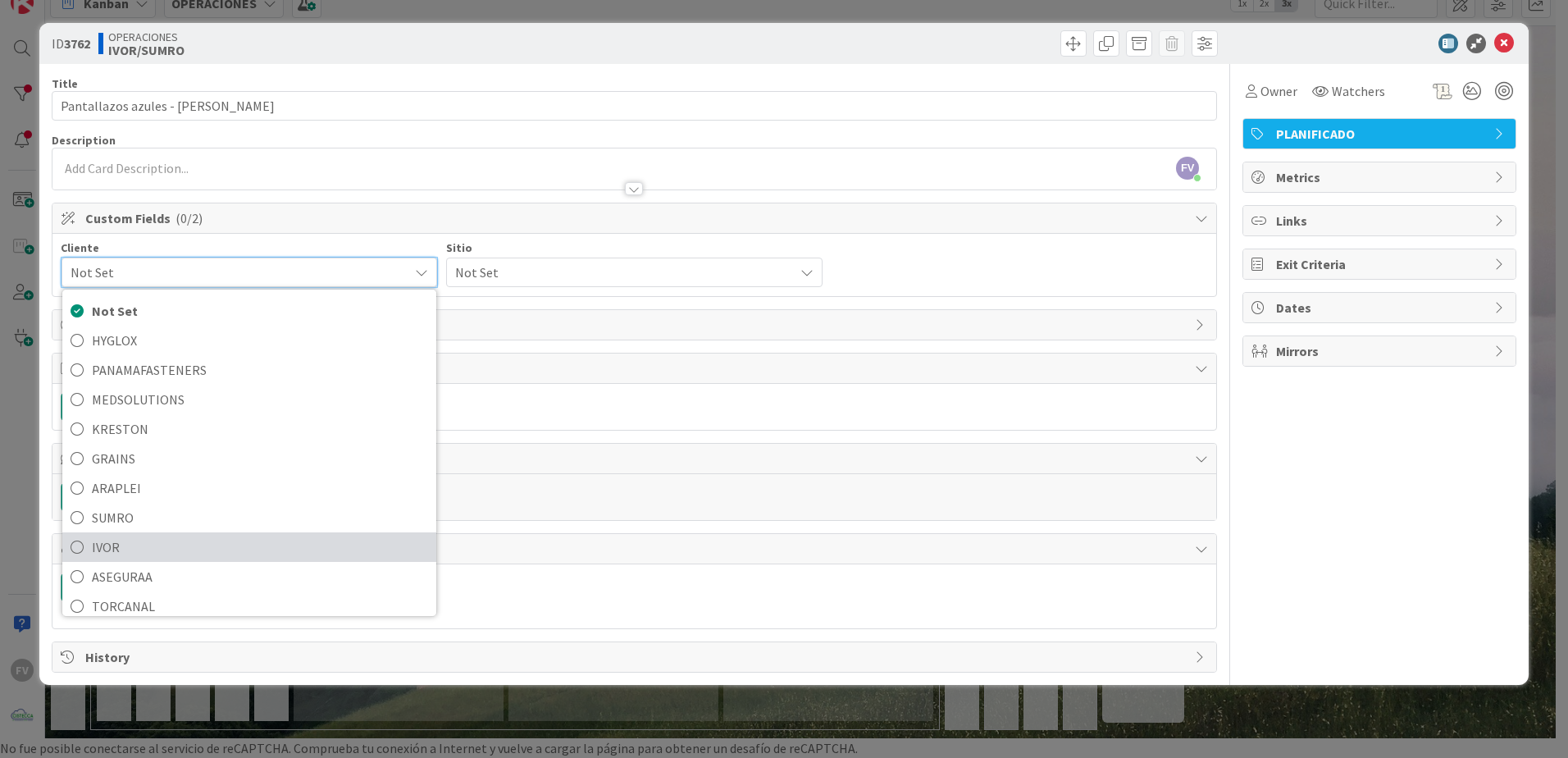
click at [147, 547] on span "IVOR" at bounding box center [259, 547] width 336 height 24
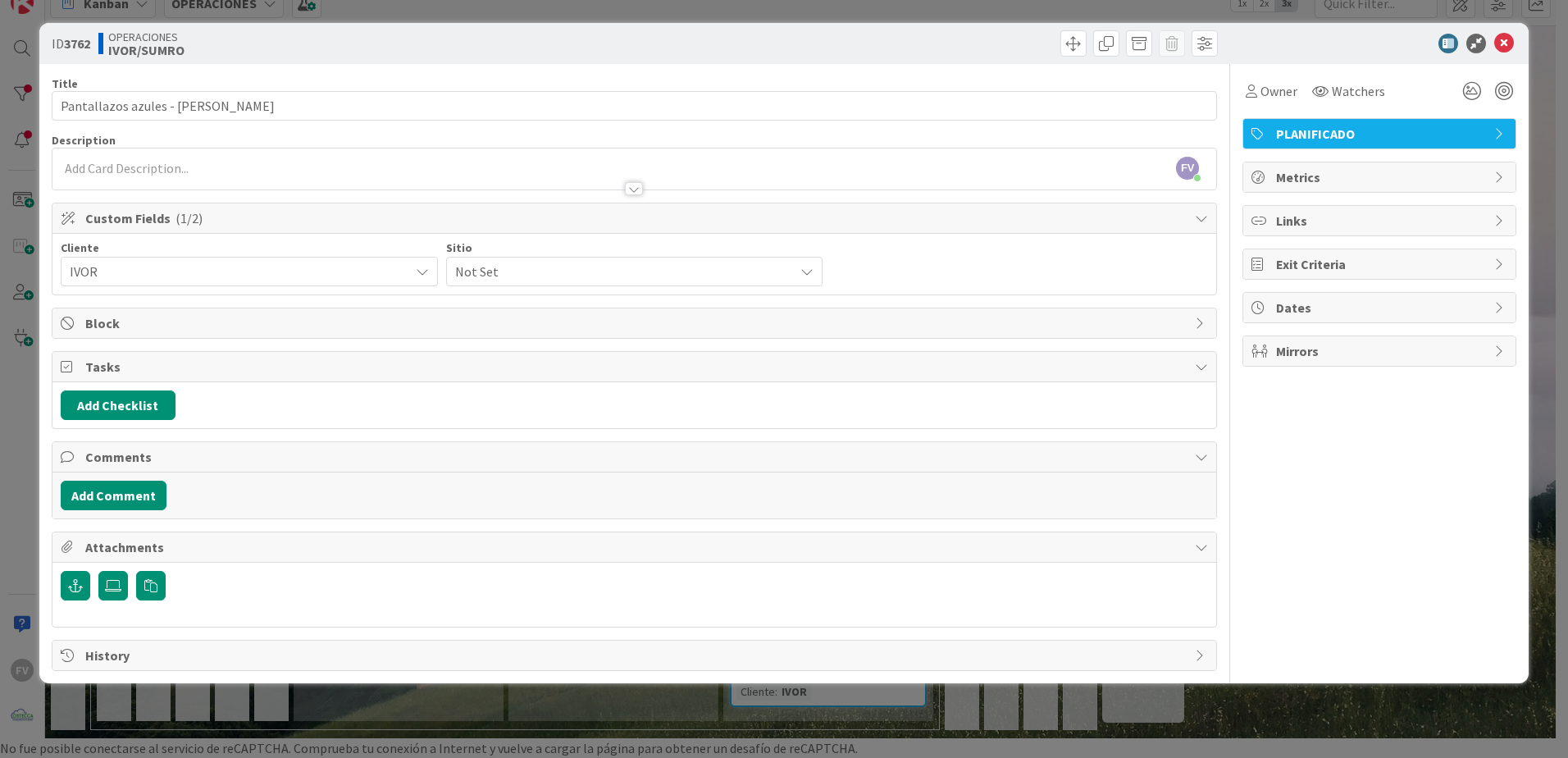
click at [556, 273] on span "Not Set" at bounding box center [620, 271] width 331 height 23
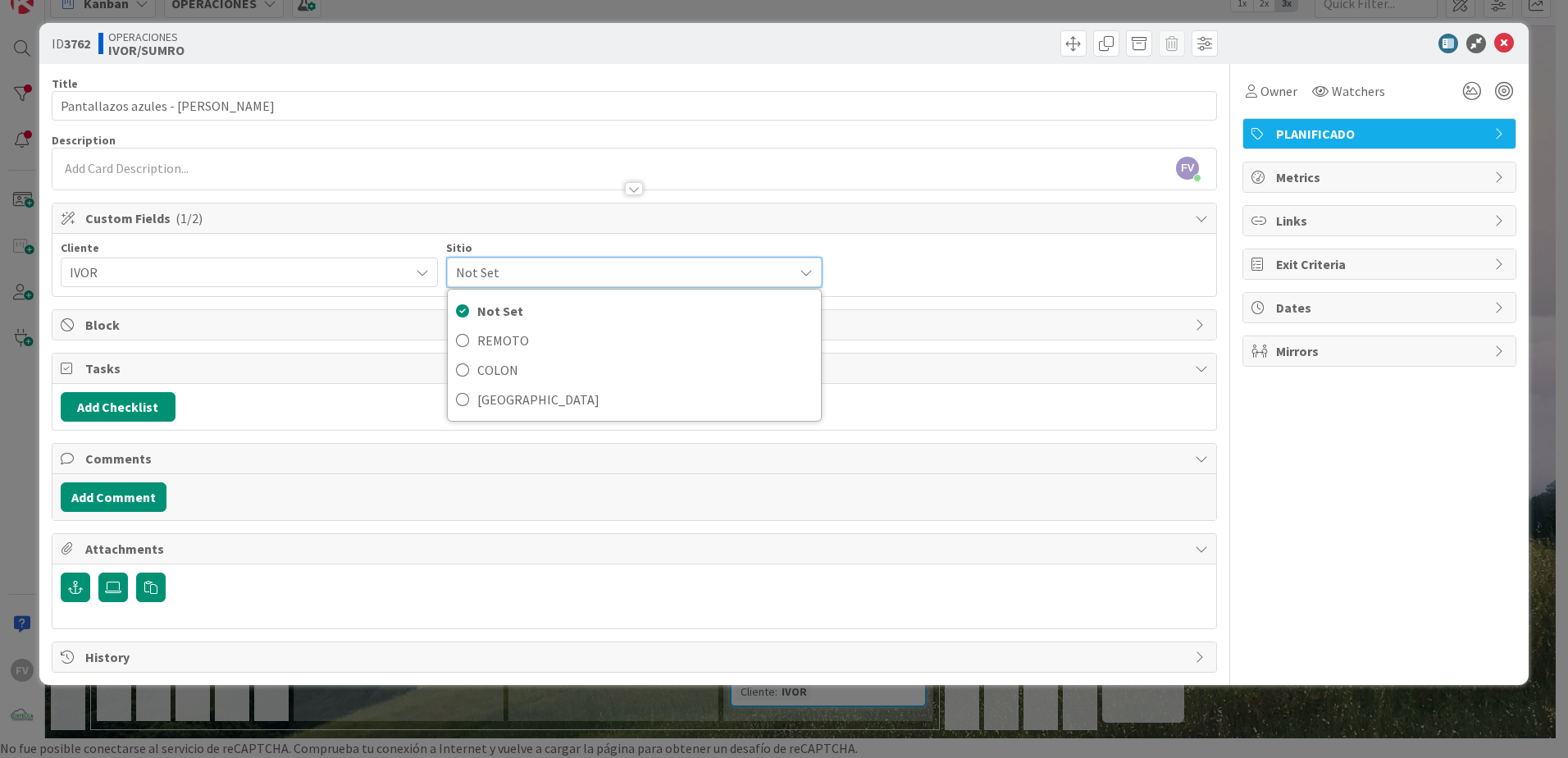
click at [244, 284] on div "IVOR" at bounding box center [249, 272] width 377 height 30
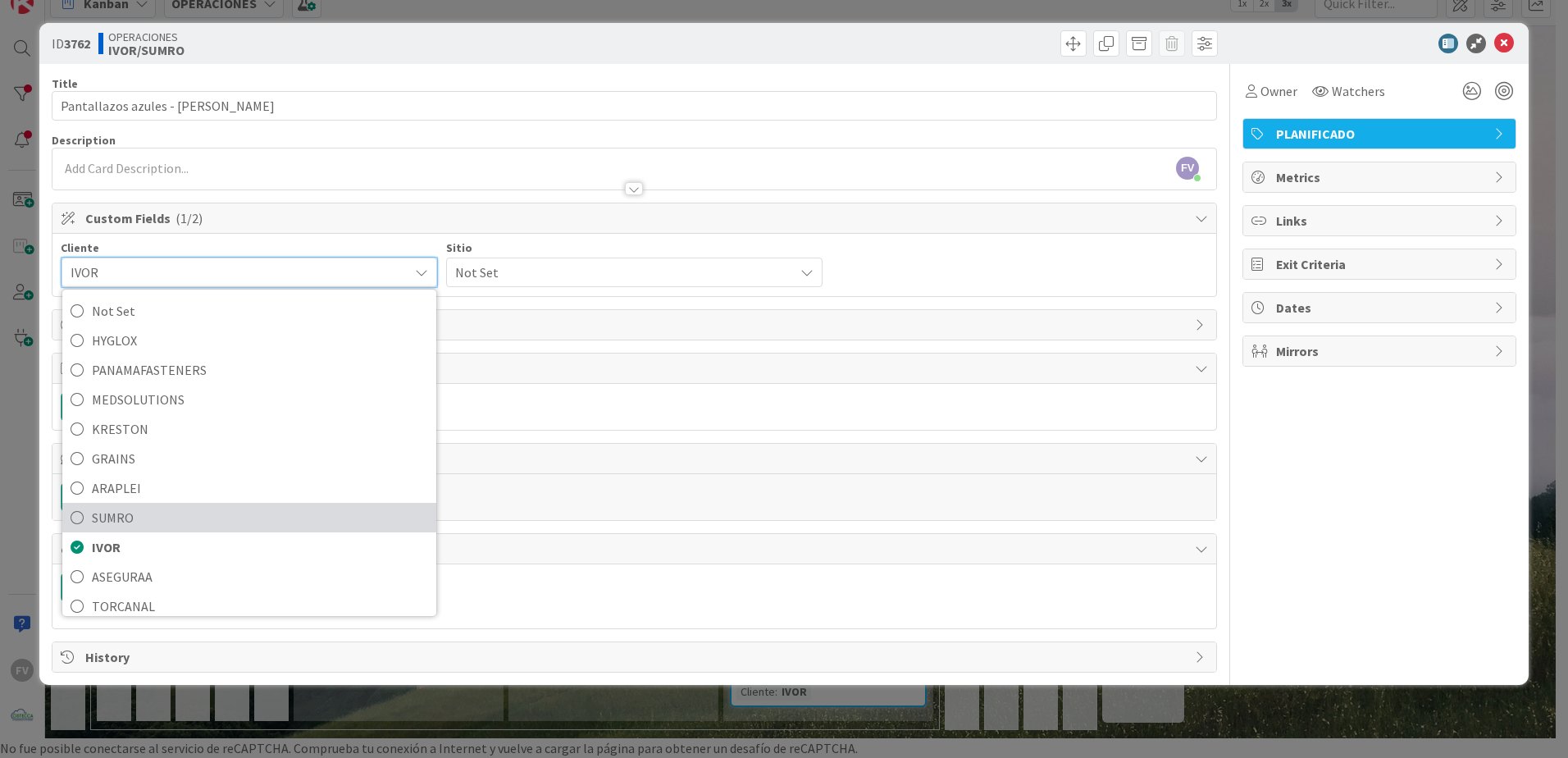
click at [149, 507] on span "SUMRO" at bounding box center [259, 517] width 336 height 24
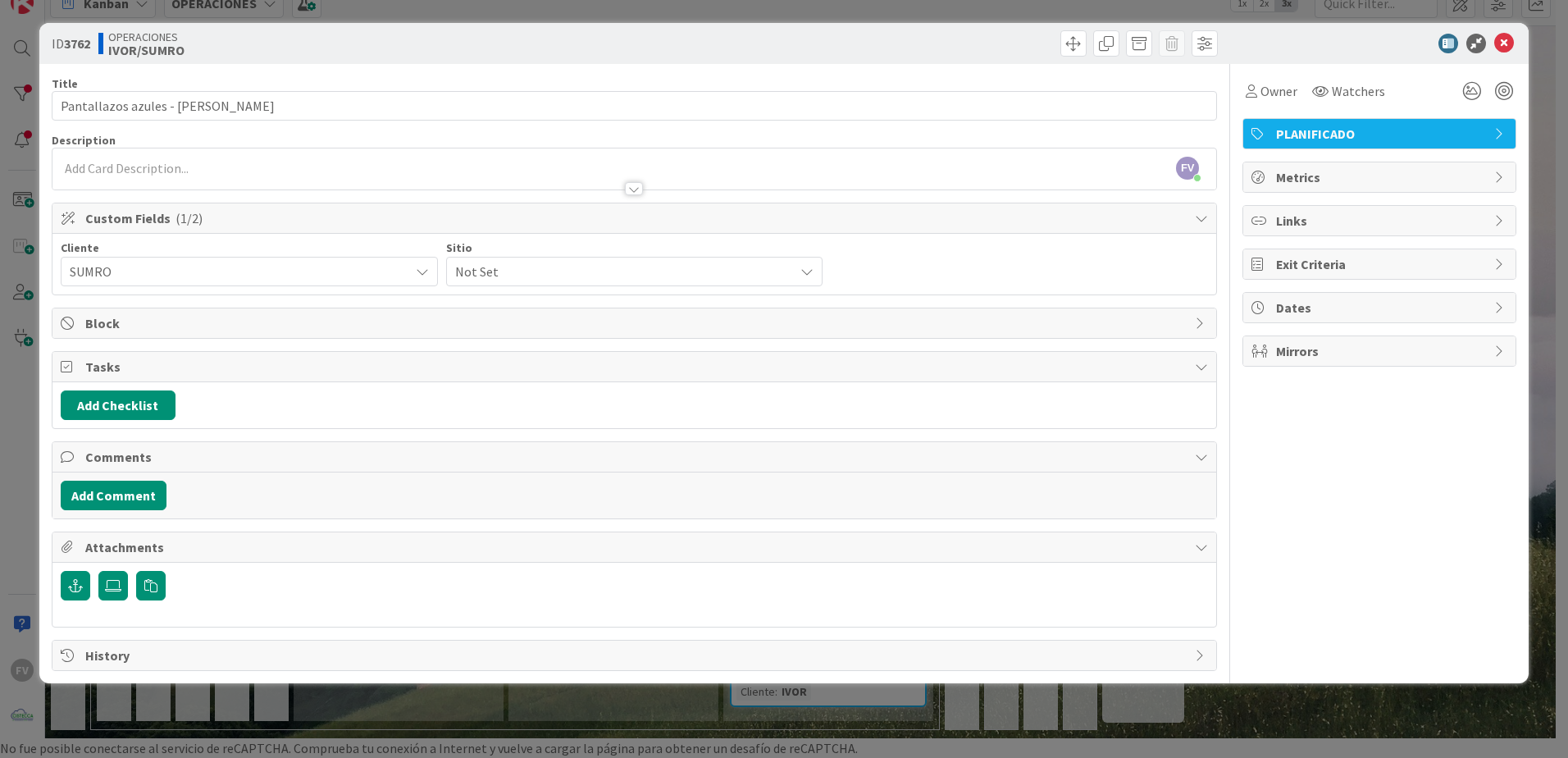
click at [549, 270] on span "Not Set" at bounding box center [620, 271] width 331 height 23
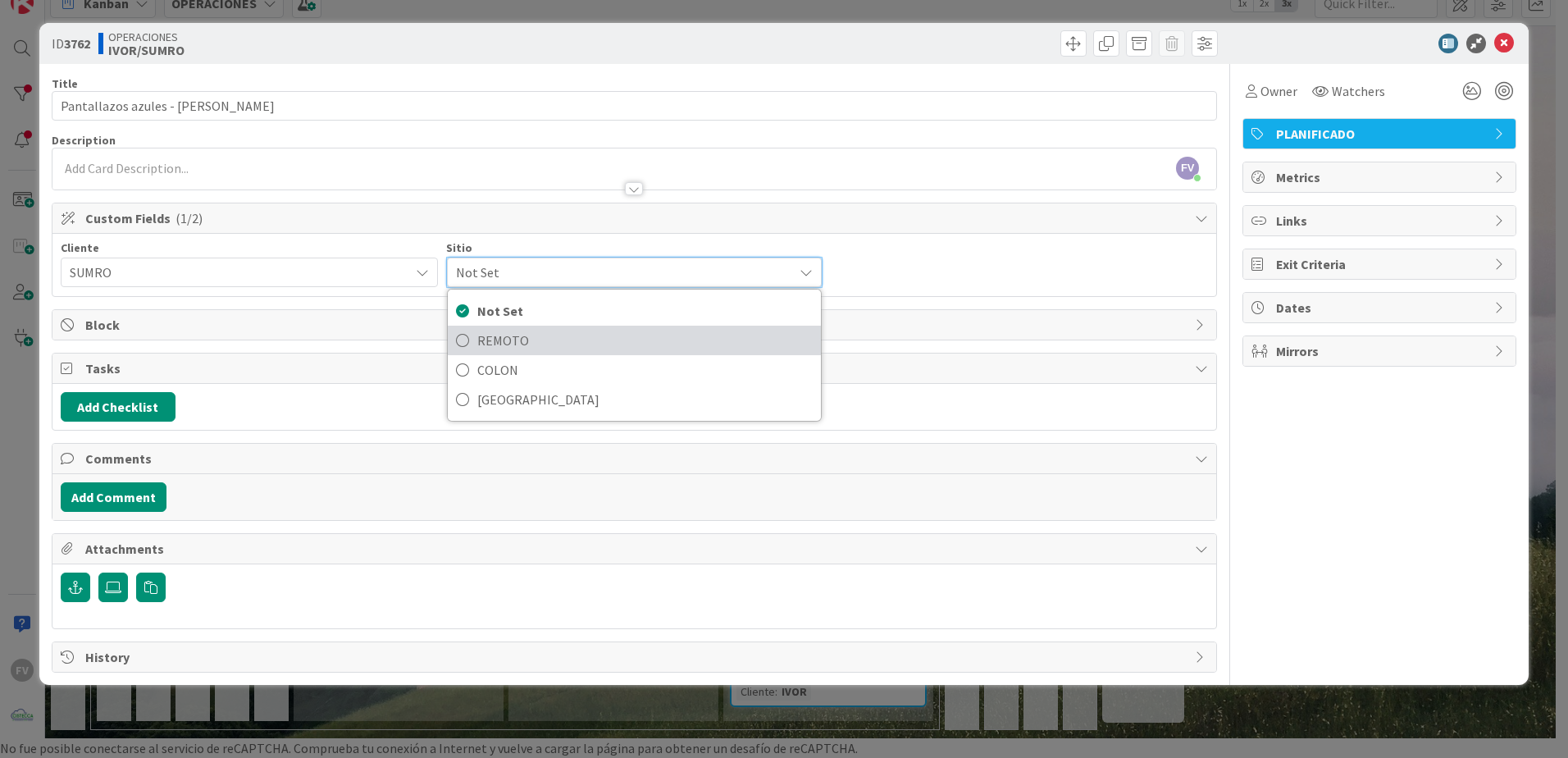
click at [594, 355] on link "REMOTO" at bounding box center [634, 341] width 374 height 30
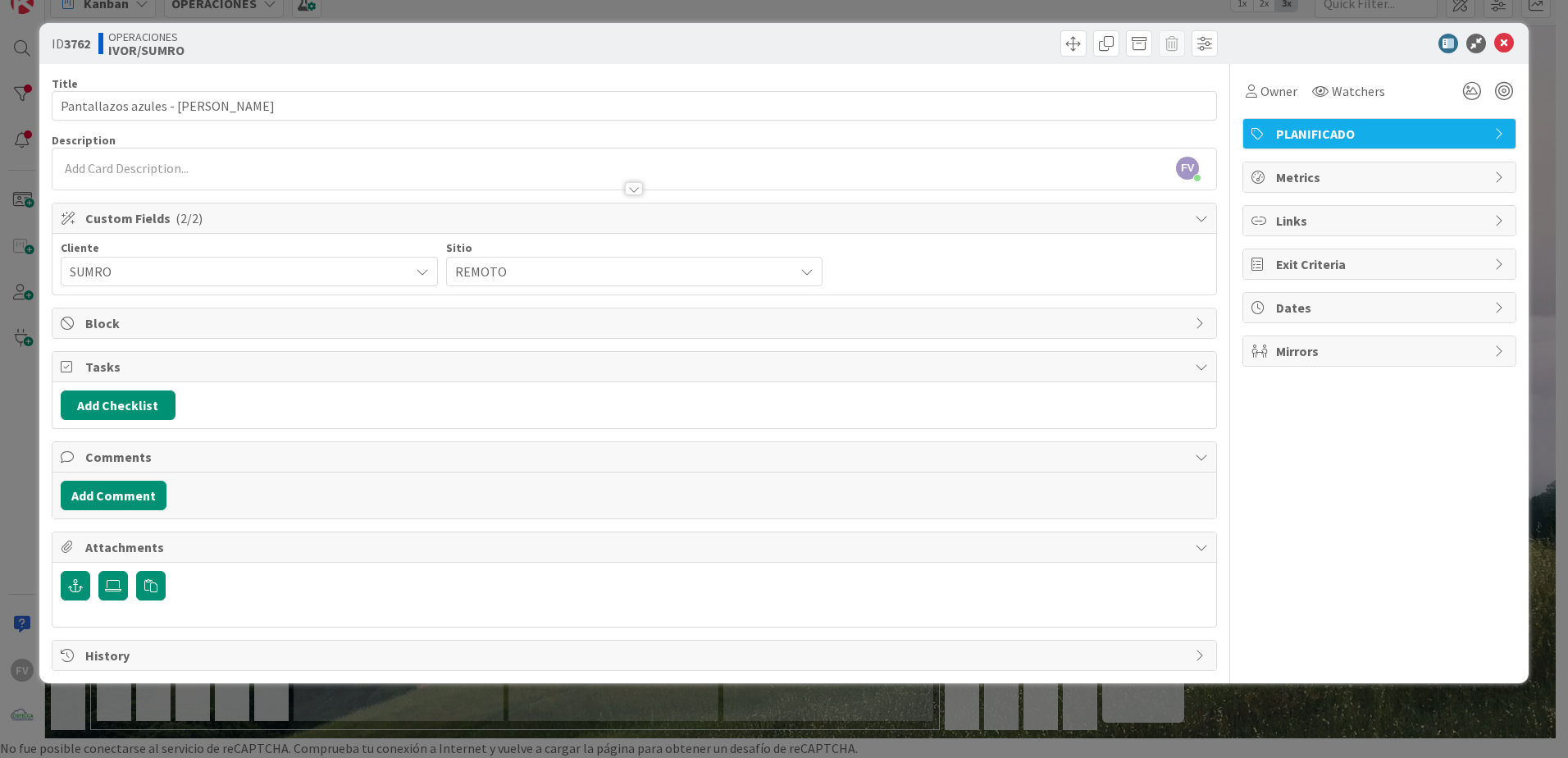
click at [618, 711] on div "ID 3762 OPERACIONES [PERSON_NAME]/SUMRO Title 35 / 128 Pantallazos azules - [PE…" at bounding box center [784, 379] width 1568 height 758
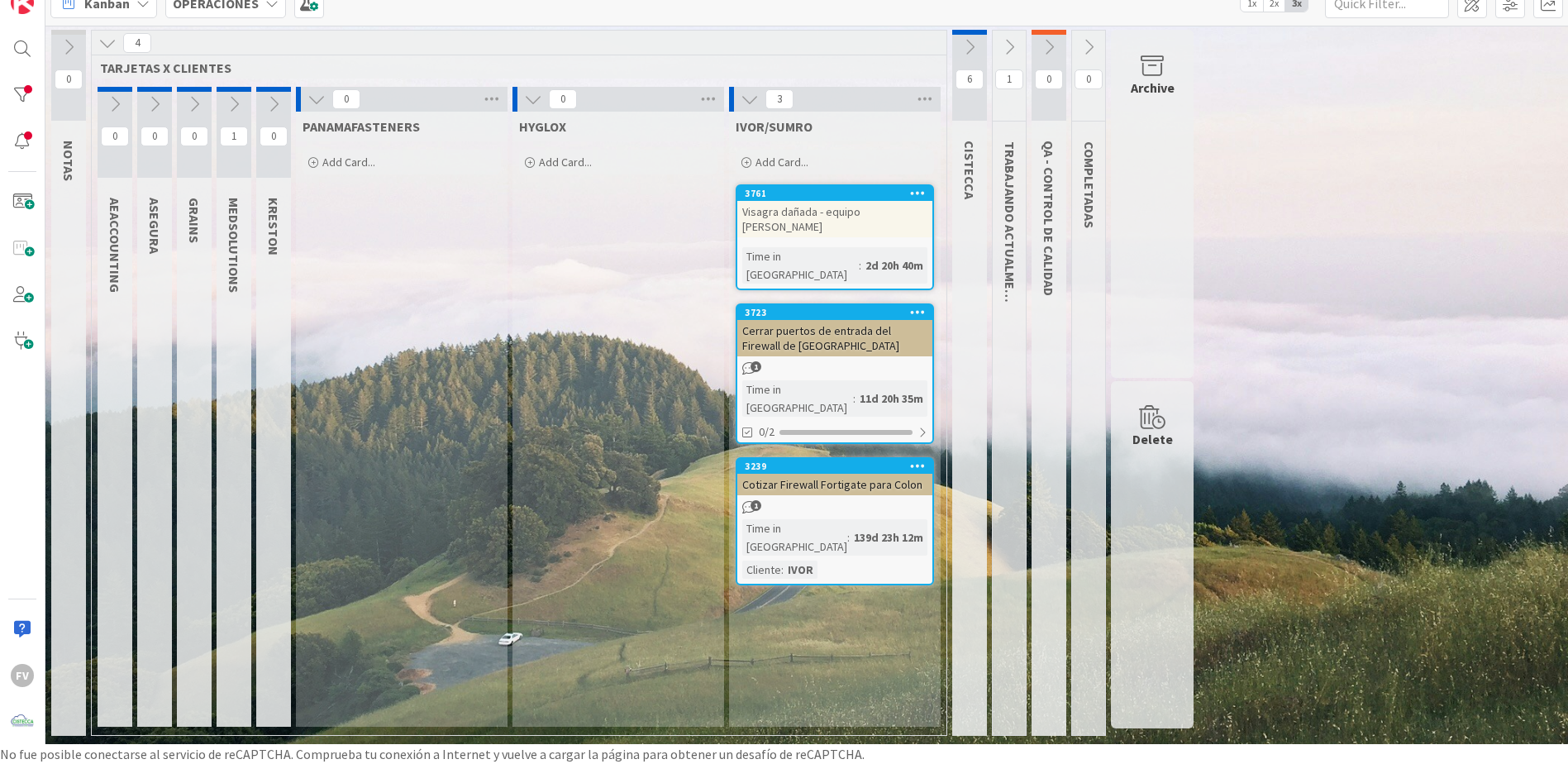
click at [890, 341] on link "3723 Cerrar puertos de entrada del Firewall de miami de rdp 1 Time in [GEOGRAPH…" at bounding box center [835, 374] width 198 height 141
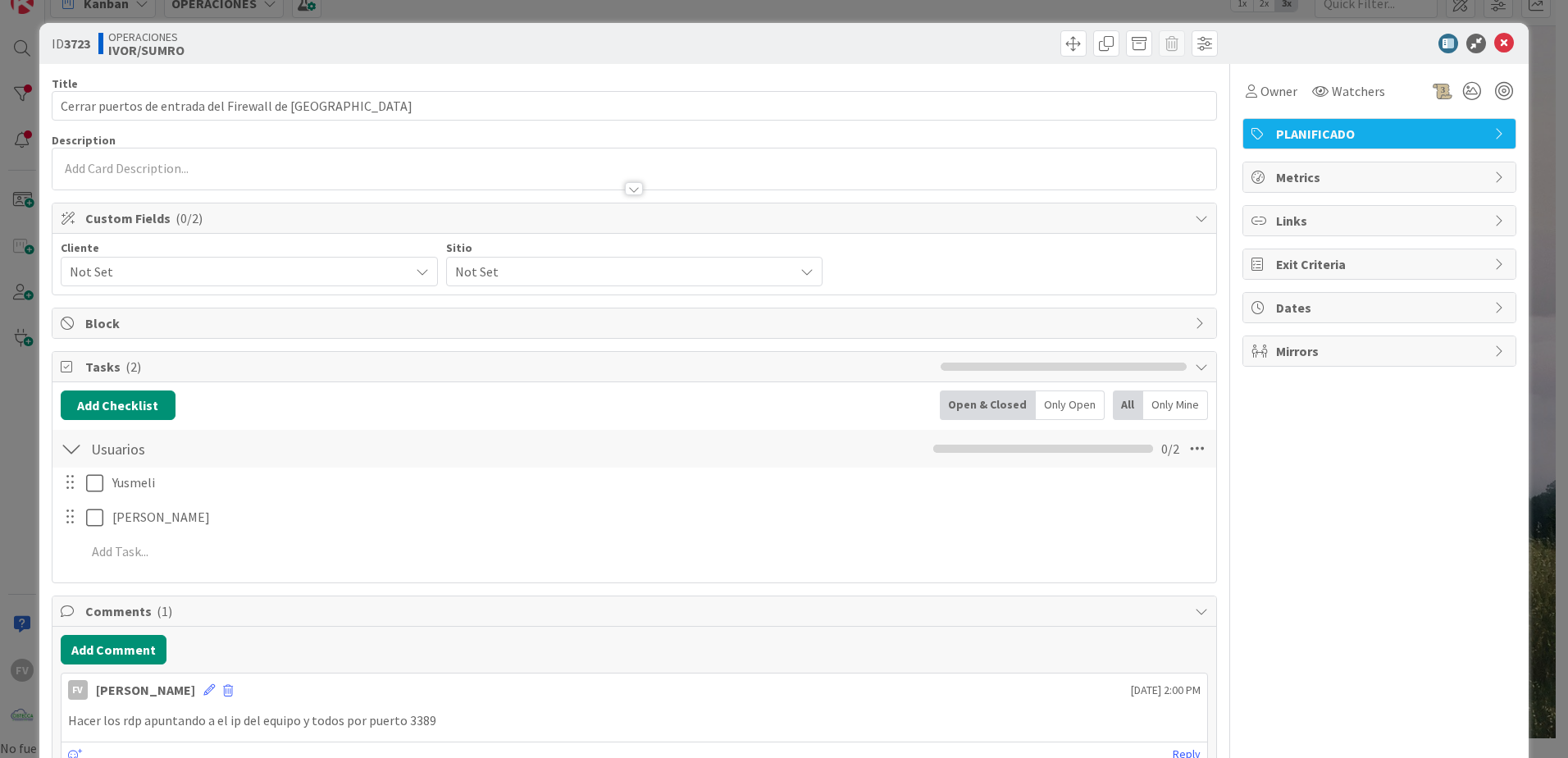
click at [169, 269] on span "Not Set" at bounding box center [235, 271] width 331 height 23
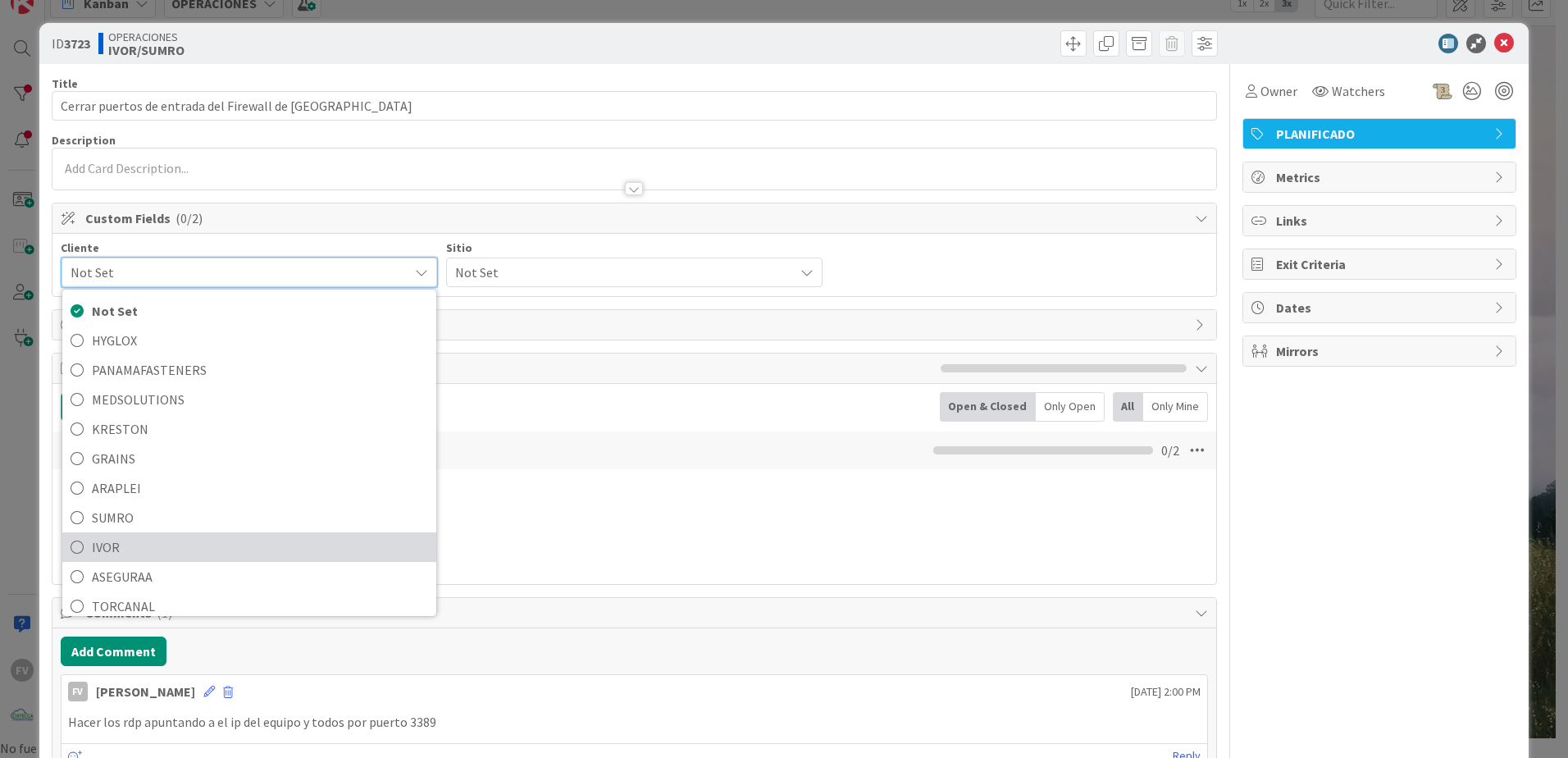
click at [130, 547] on span "IVOR" at bounding box center [259, 547] width 336 height 24
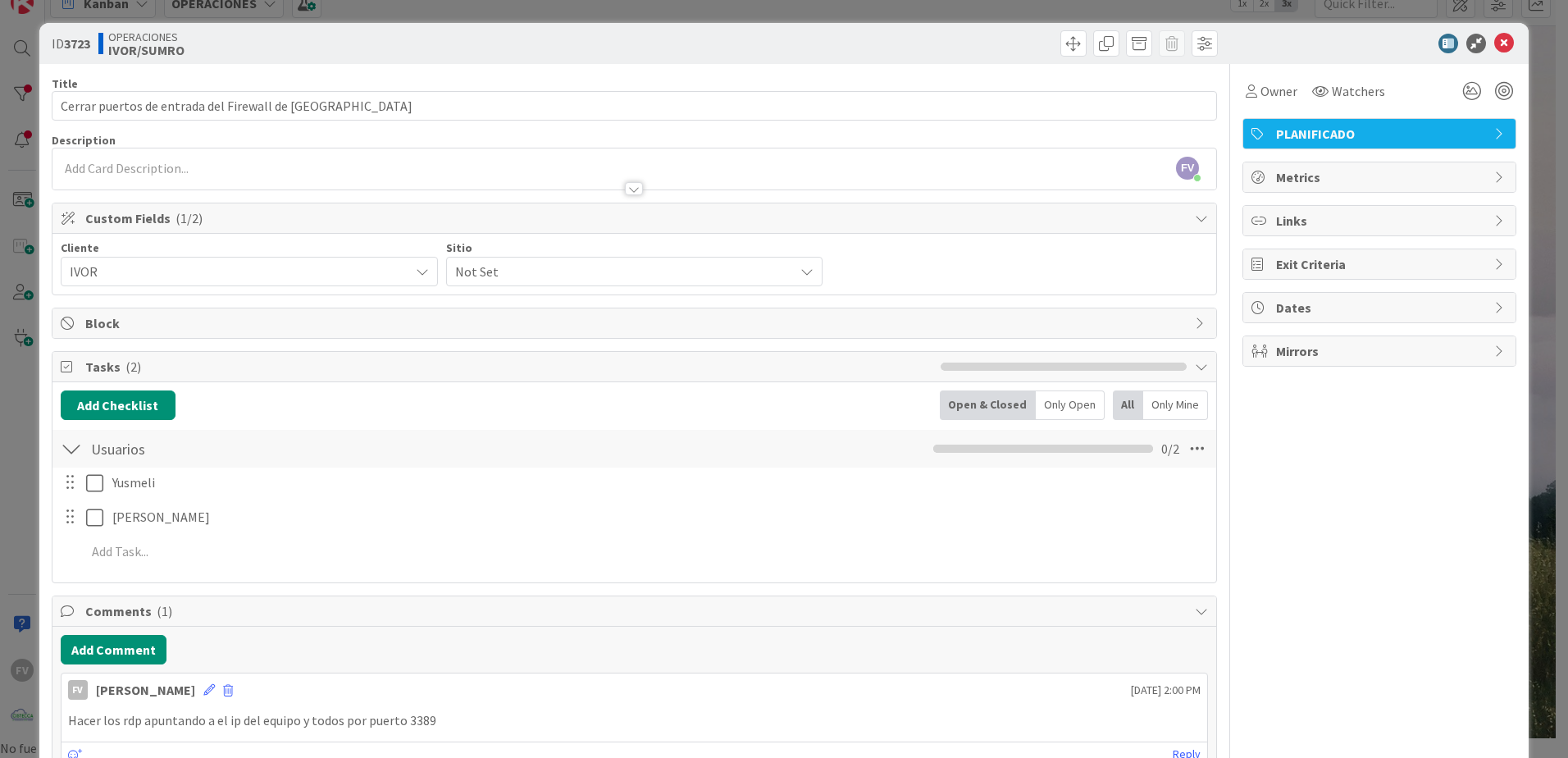
click at [565, 258] on div "Not Set" at bounding box center [634, 271] width 377 height 30
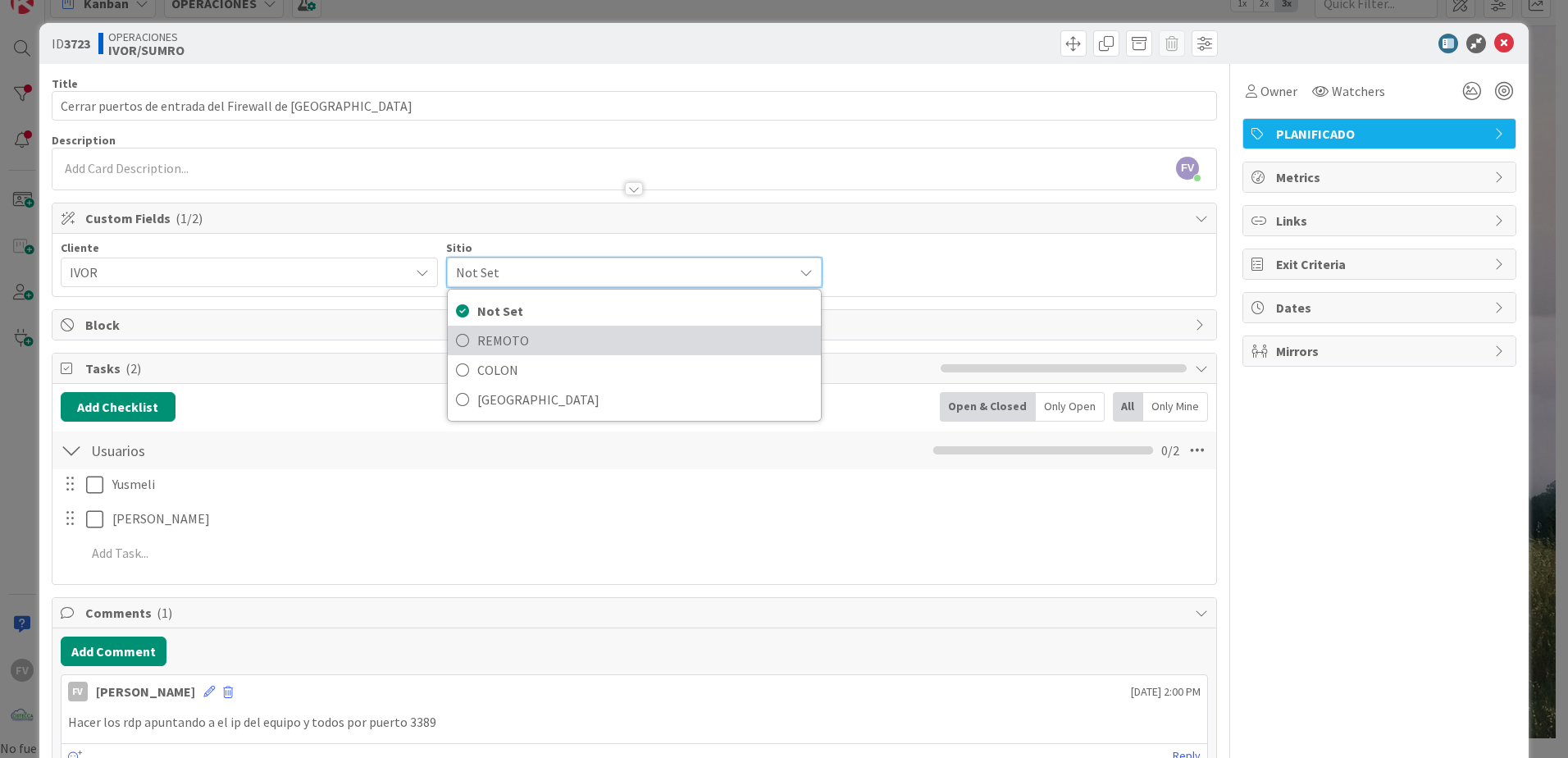
click at [540, 335] on span "REMOTO" at bounding box center [645, 341] width 336 height 24
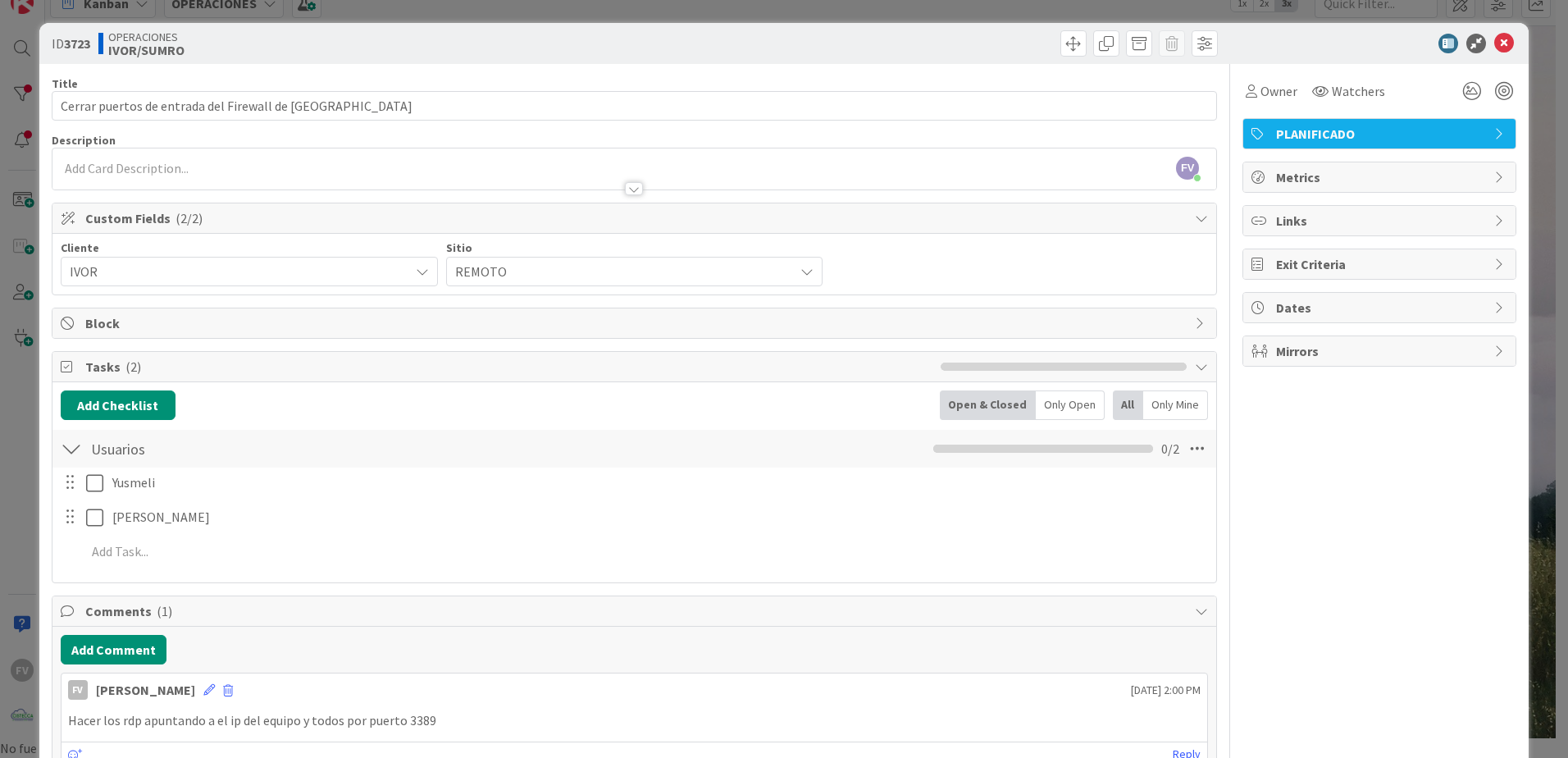
click at [734, 13] on div "ID 3723 OPERACIONES [PERSON_NAME]/SUMRO Title 54 / 128 Cerrar puertos de entrad…" at bounding box center [784, 379] width 1568 height 758
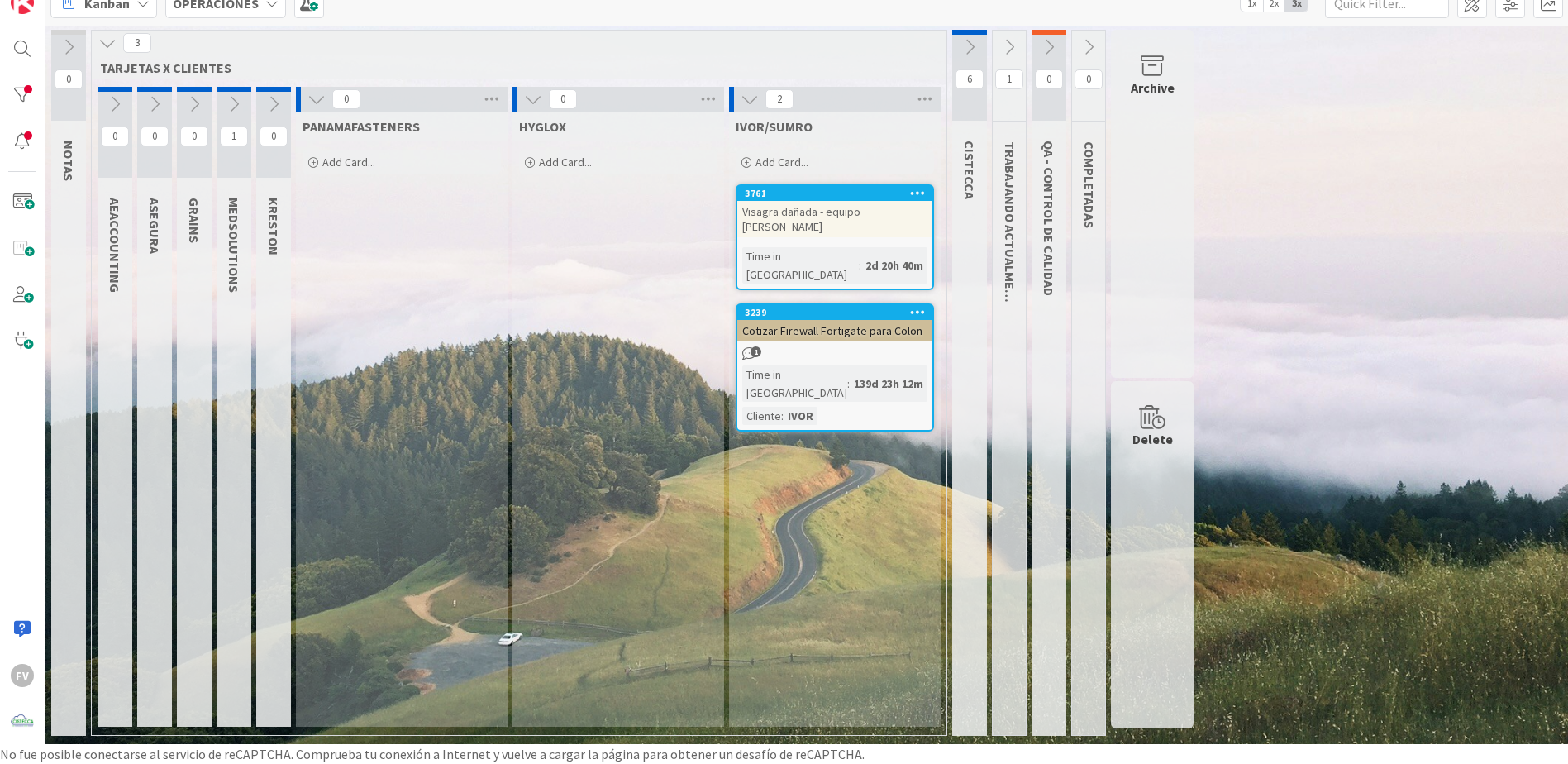
click at [883, 346] on div "1" at bounding box center [835, 353] width 195 height 14
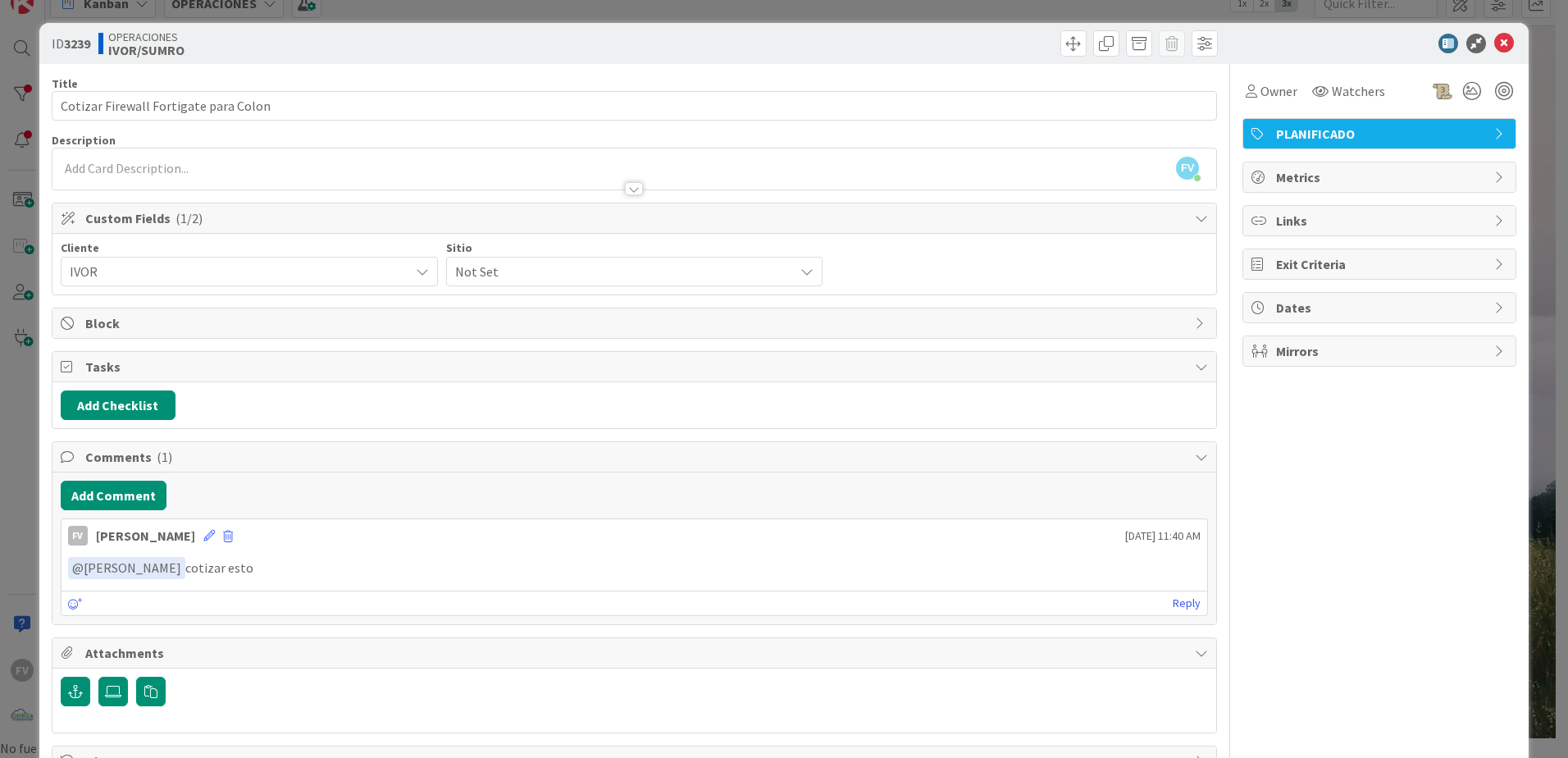
click at [534, 305] on div "Title 37 / 128 Cotizar Firewall Fortigate para Colon Description FV [PERSON_NAM…" at bounding box center [633, 420] width 1165 height 713
click at [541, 276] on span "Not Set" at bounding box center [620, 271] width 331 height 23
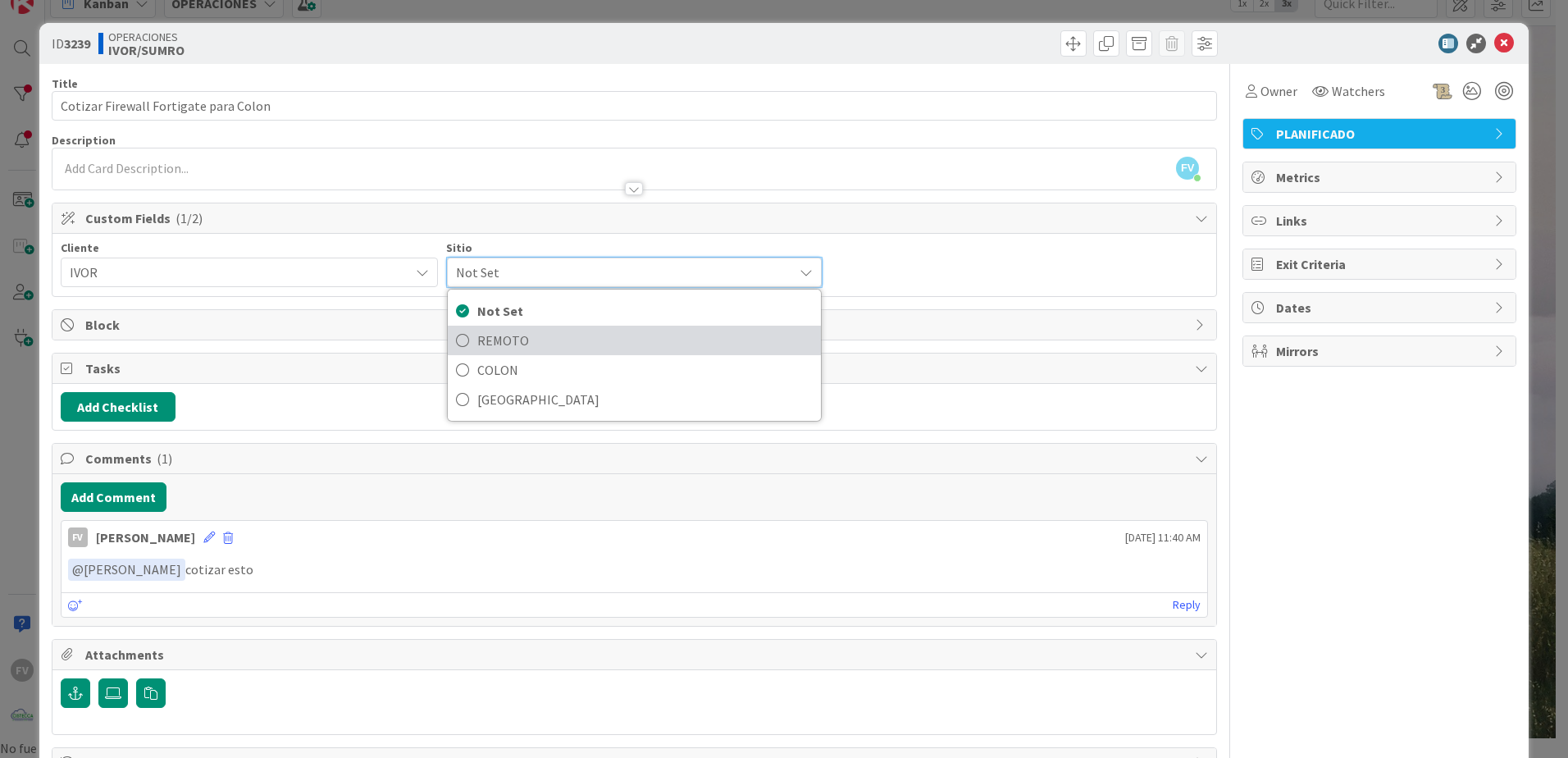
click at [542, 342] on span "REMOTO" at bounding box center [645, 341] width 336 height 24
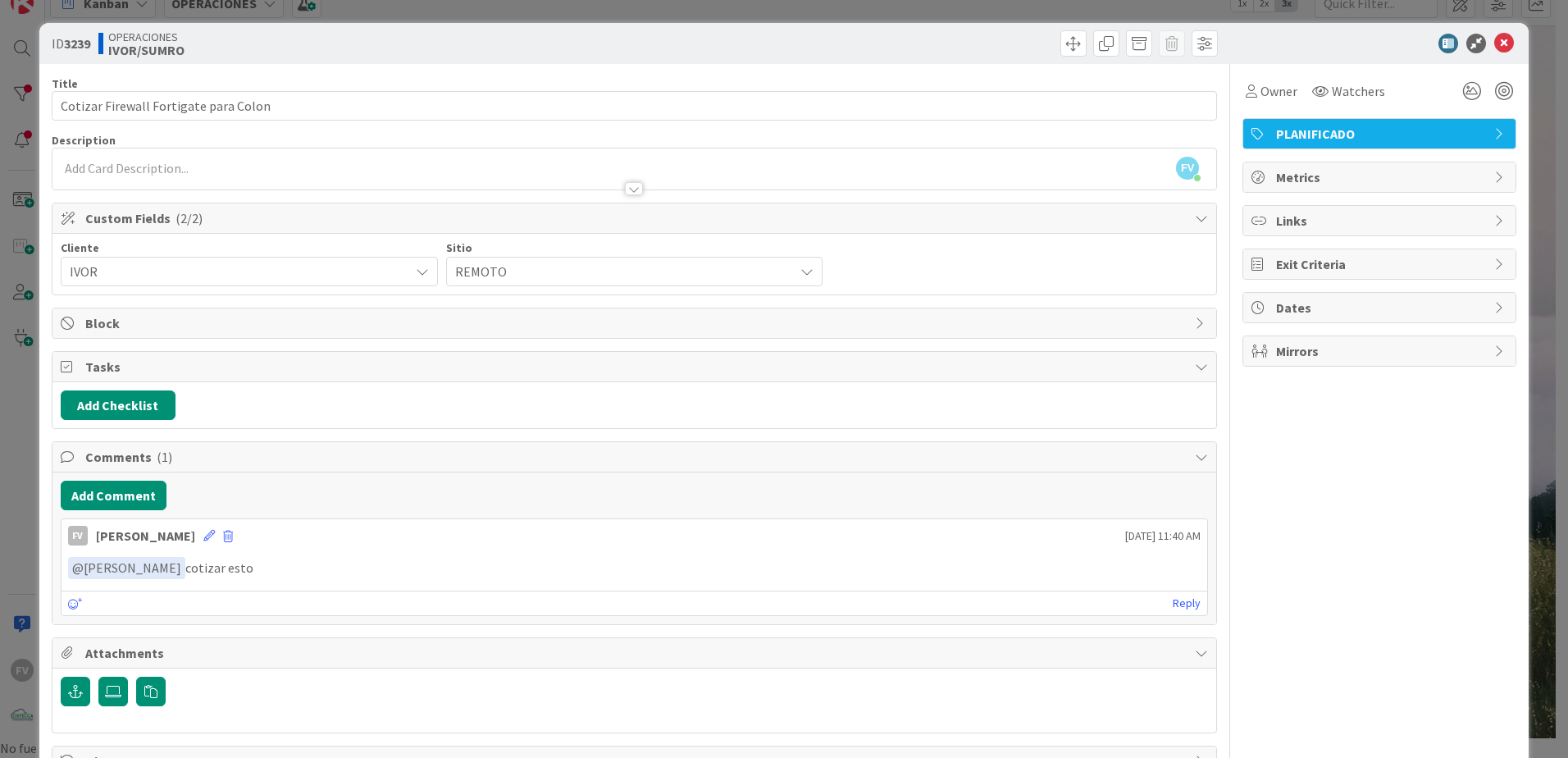
click at [614, 17] on div "ID 3239 OPERACIONES [PERSON_NAME]/SUMRO Title 37 / 128 Cotizar Firewall Fortiga…" at bounding box center [784, 379] width 1568 height 758
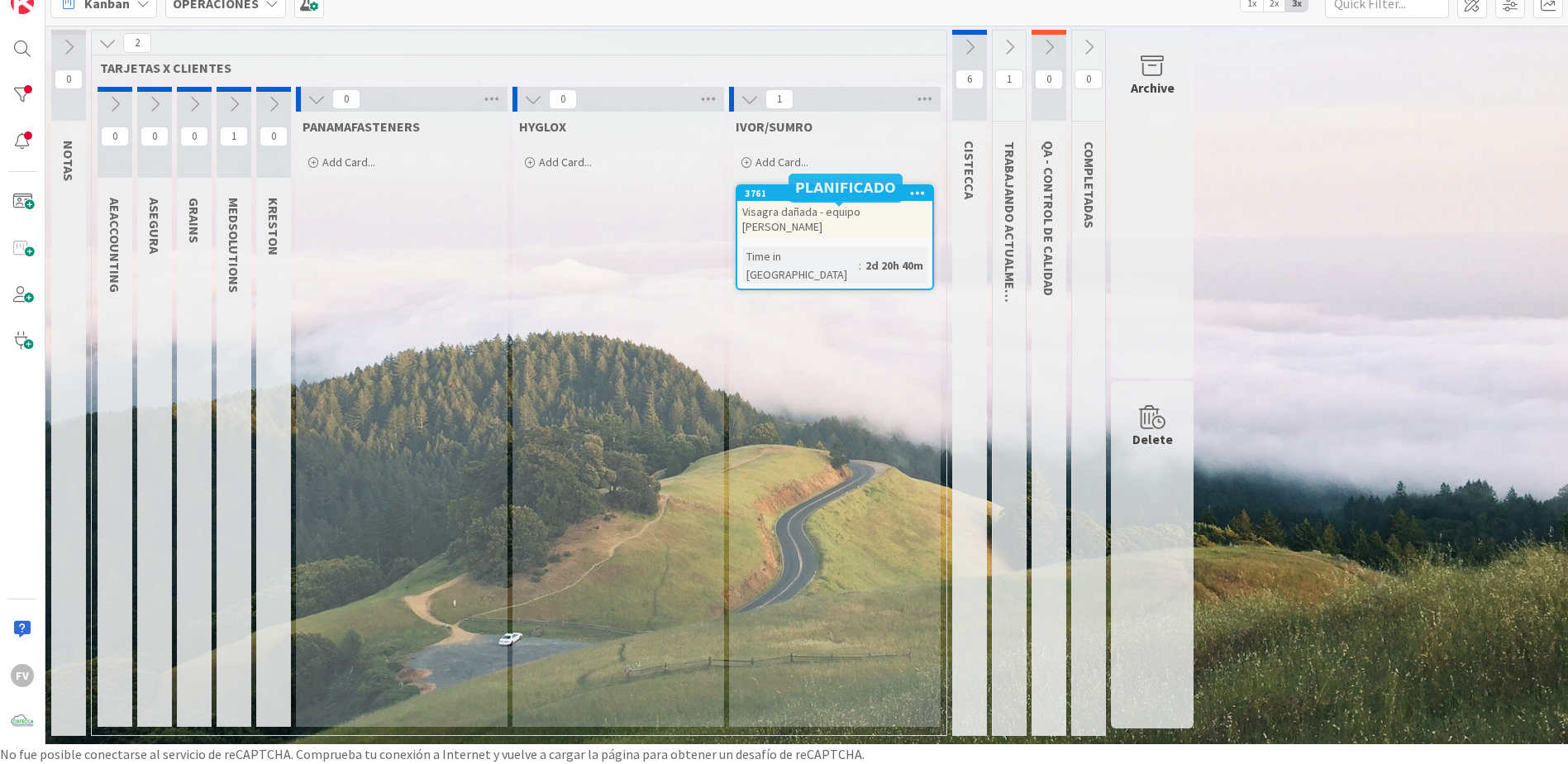
click at [826, 203] on div "Visagra dañada - equipo [PERSON_NAME]" at bounding box center [835, 219] width 195 height 37
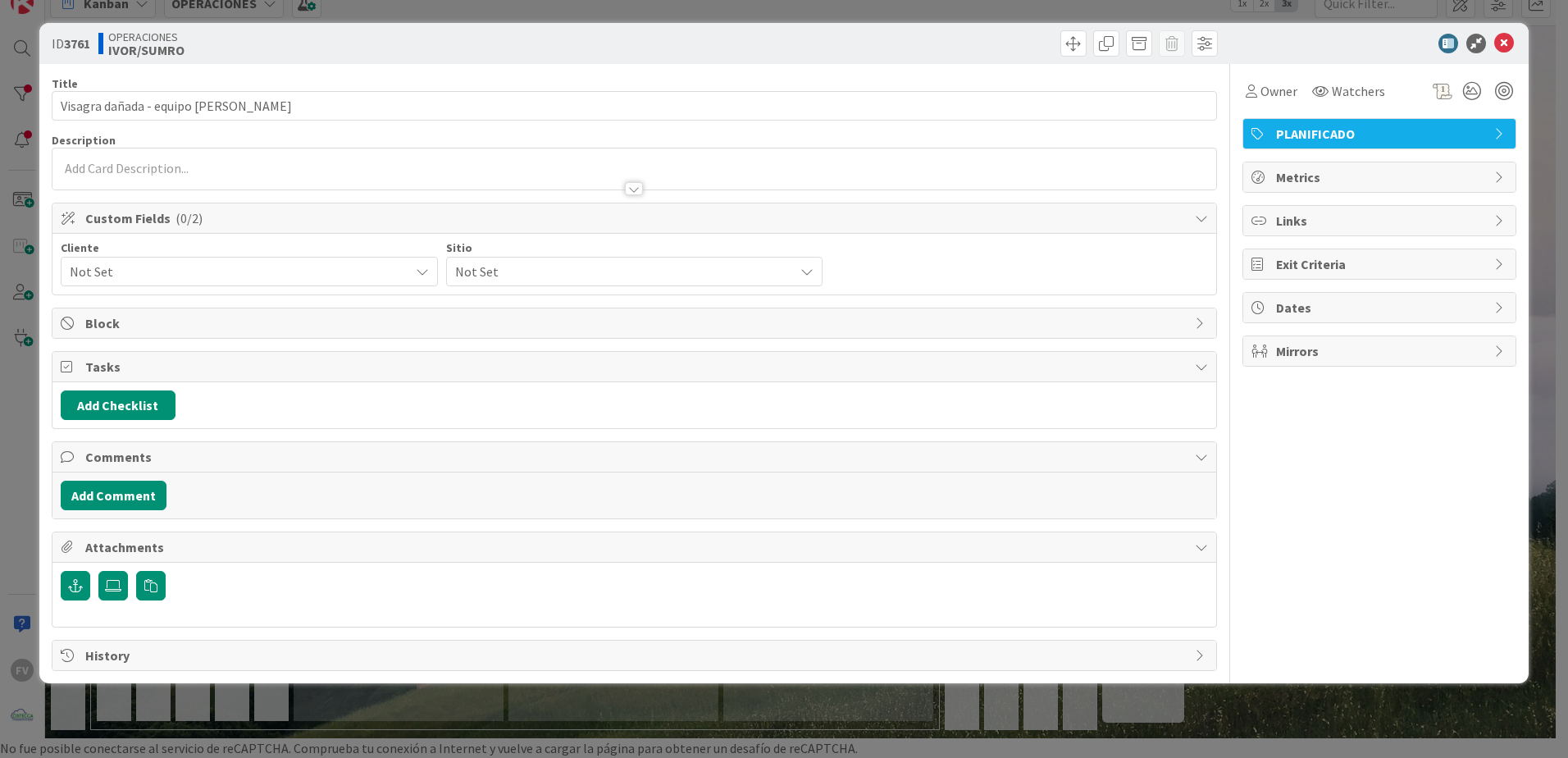
click at [340, 279] on span "Not Set" at bounding box center [235, 271] width 331 height 23
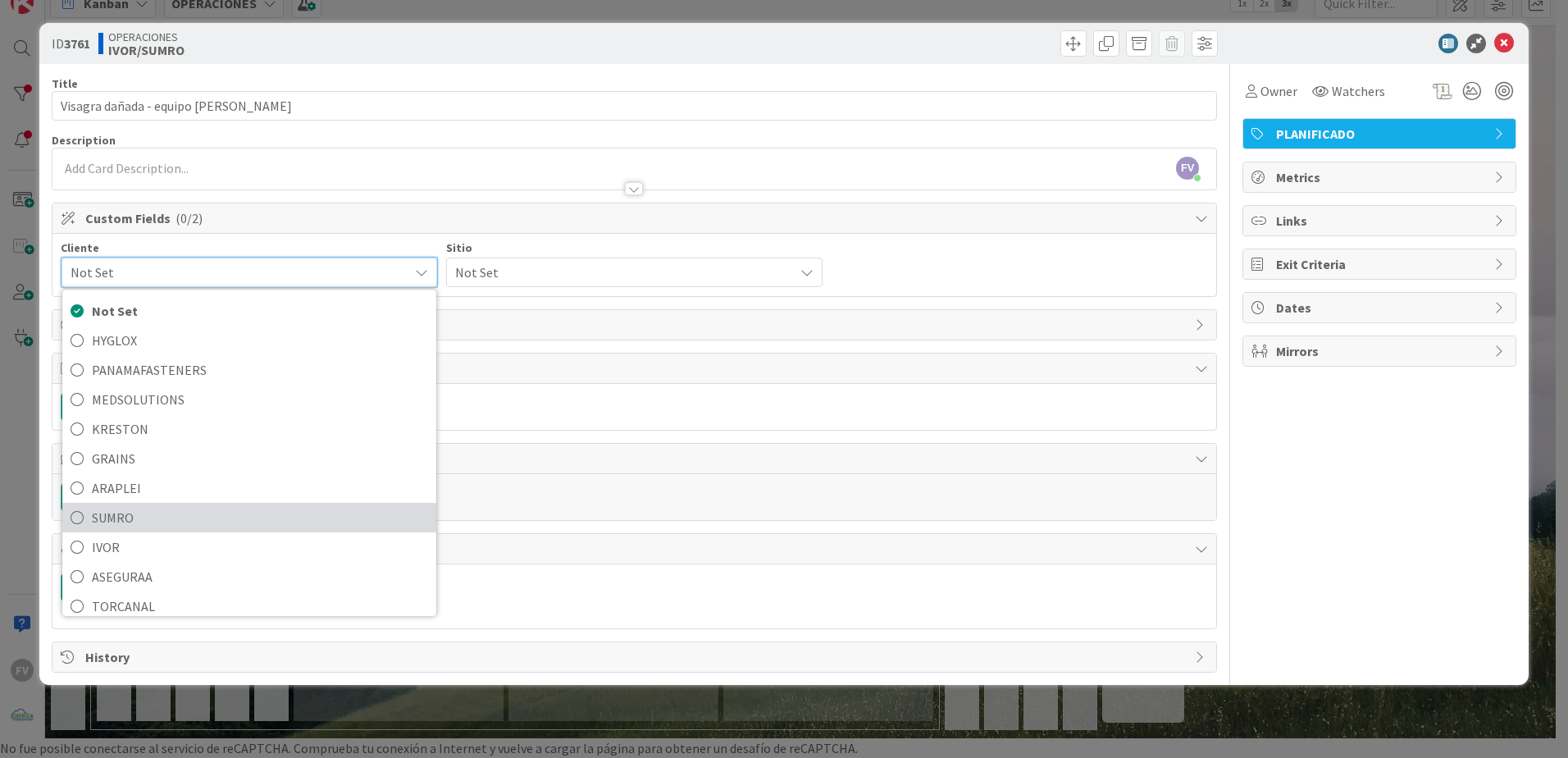
click at [146, 516] on span "SUMRO" at bounding box center [259, 517] width 336 height 24
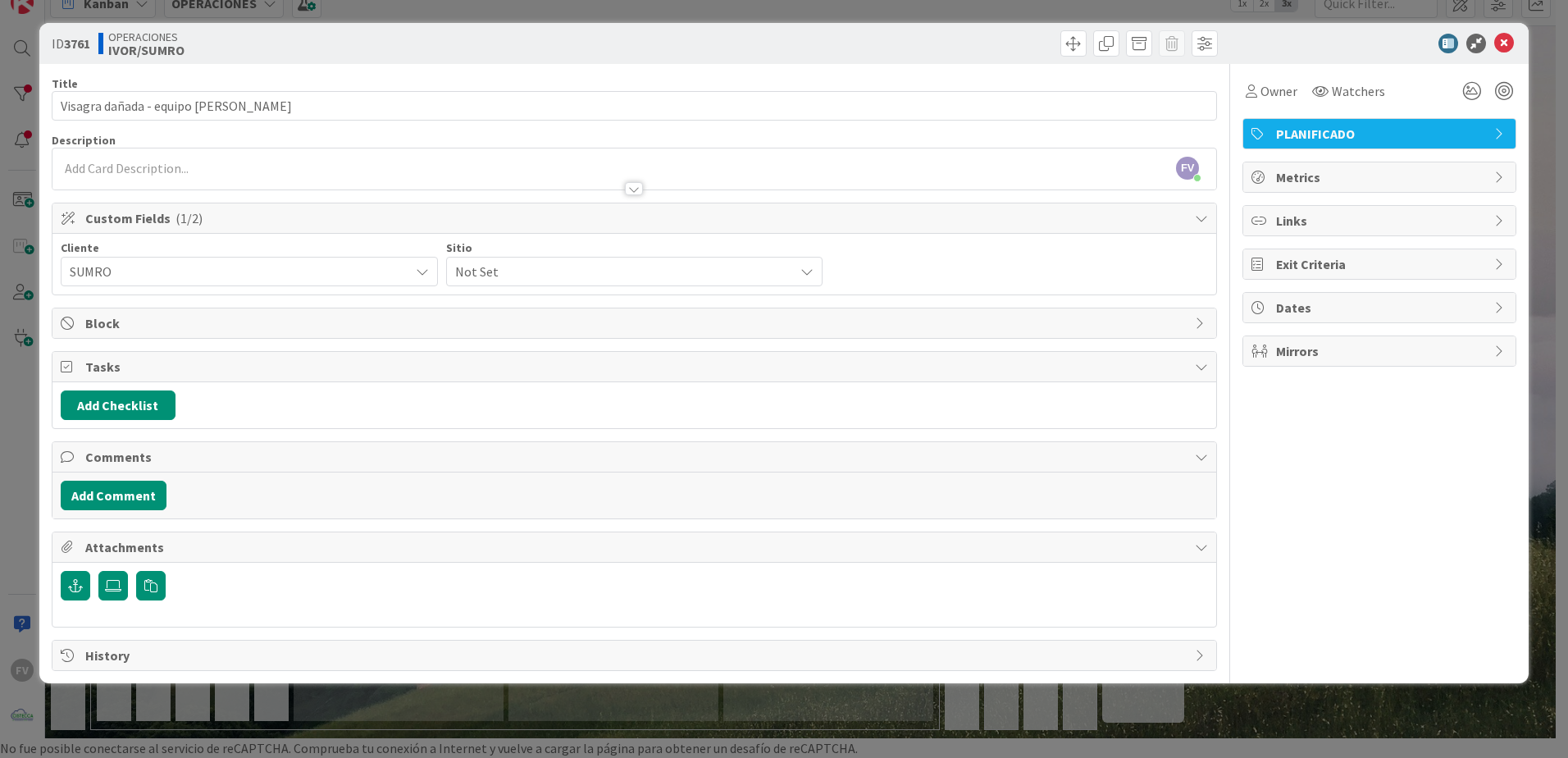
click at [595, 259] on div "Not Set" at bounding box center [634, 271] width 377 height 30
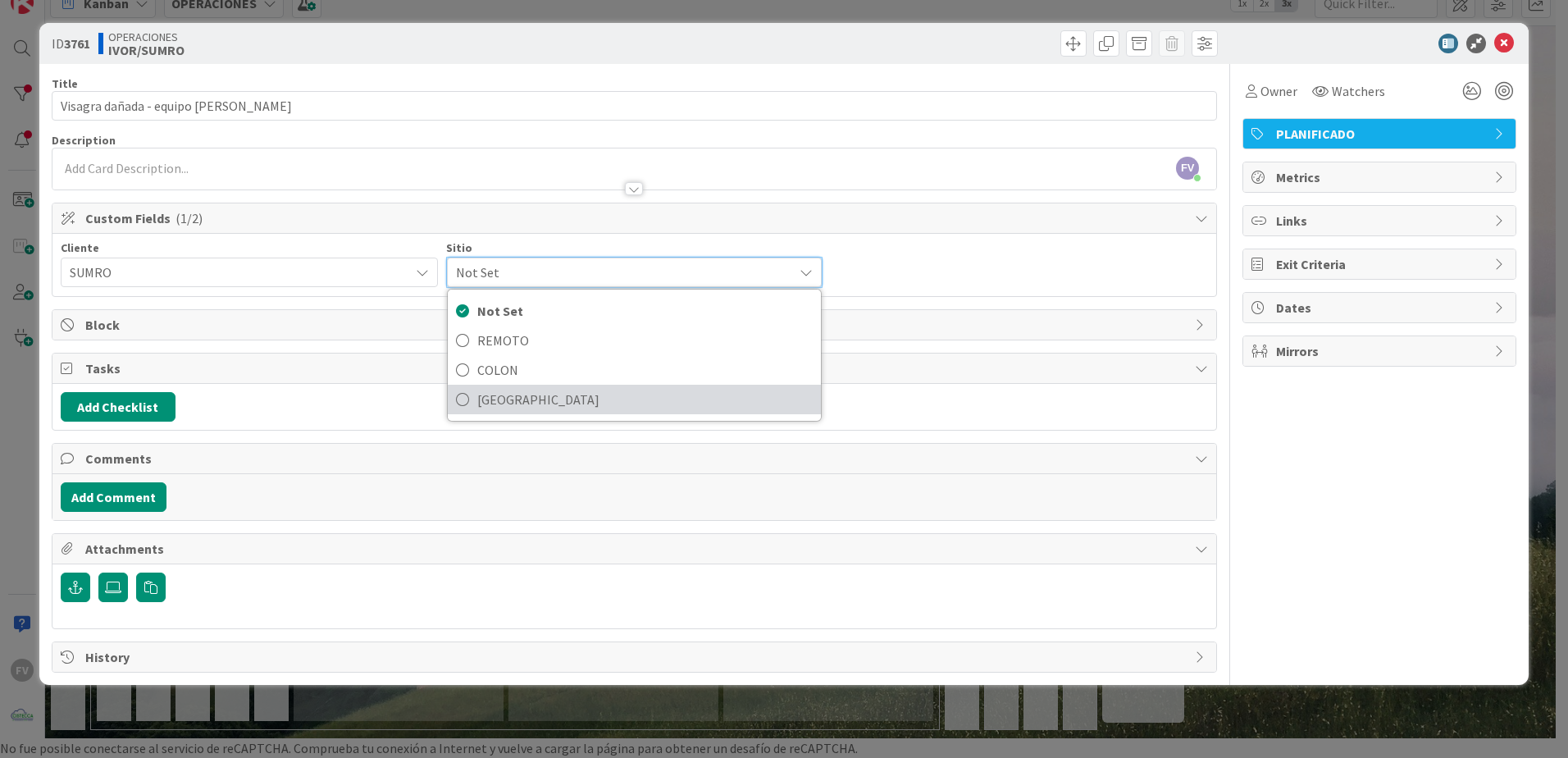
click at [602, 402] on span "[GEOGRAPHIC_DATA]" at bounding box center [645, 400] width 336 height 24
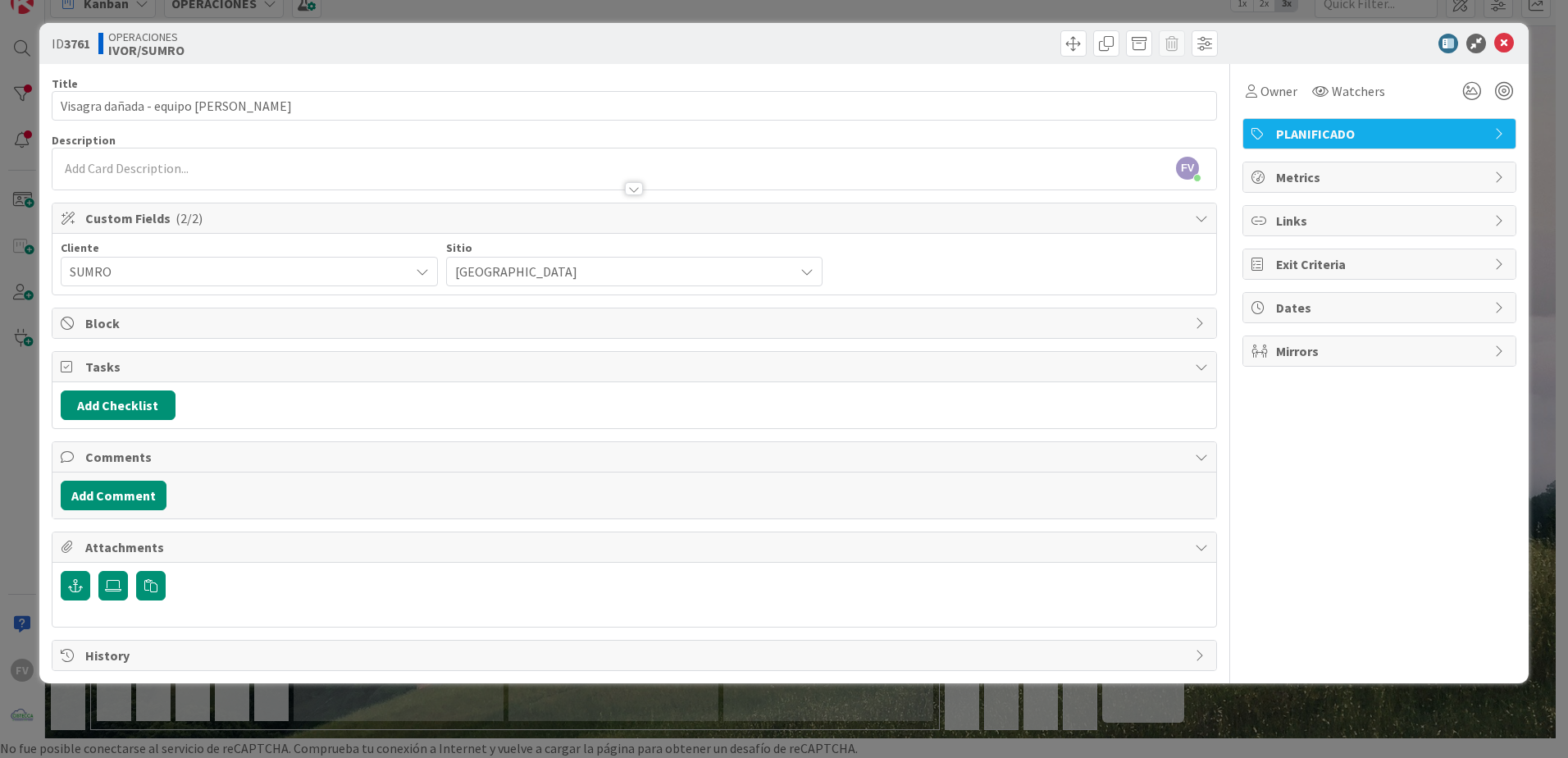
click at [639, 715] on div "ID 3761 OPERACIONES [PERSON_NAME]/SUMRO Title 39 / 128 Visagra dañada - equipo …" at bounding box center [784, 379] width 1568 height 758
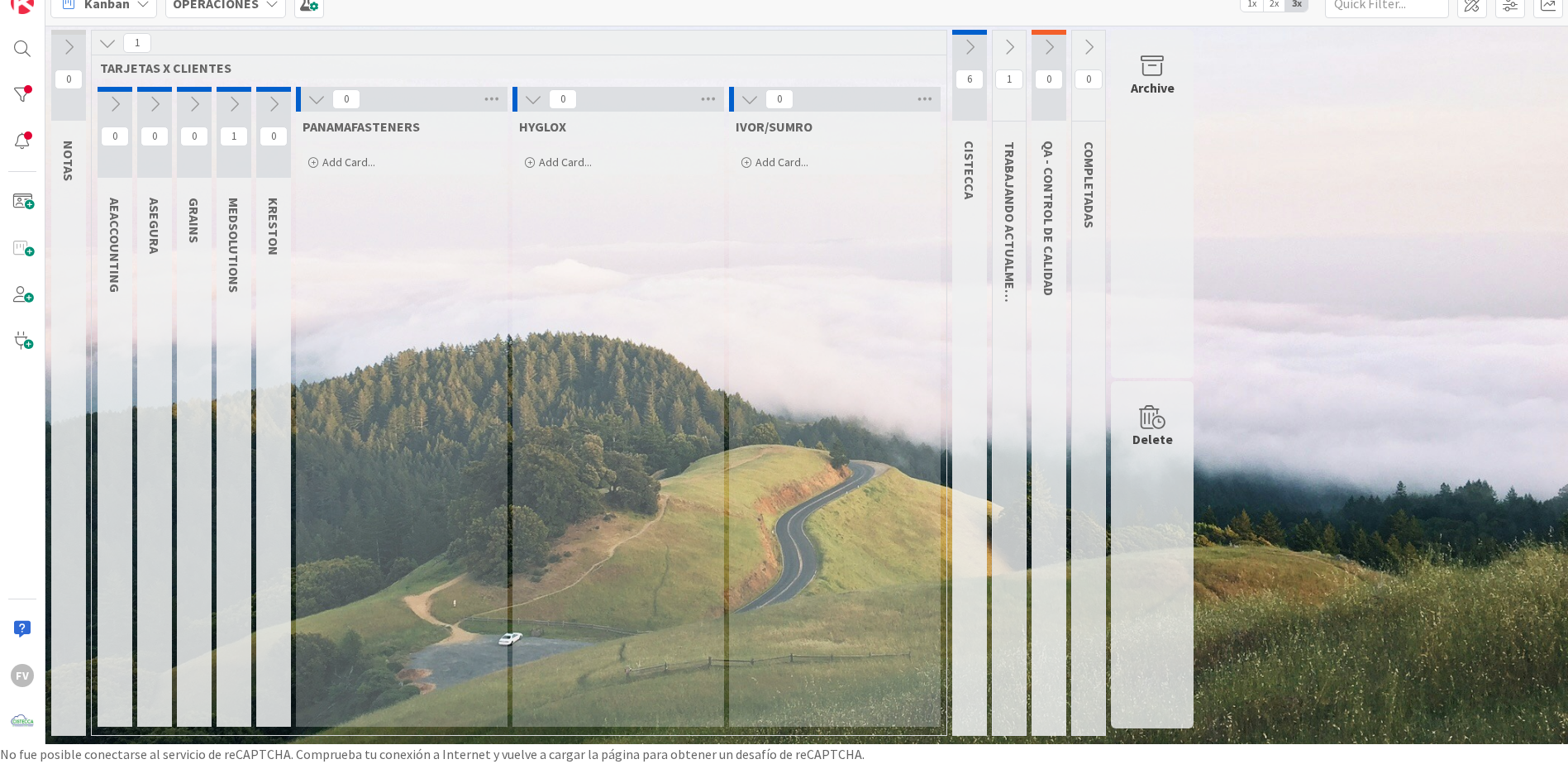
click at [229, 109] on icon at bounding box center [233, 104] width 18 height 18
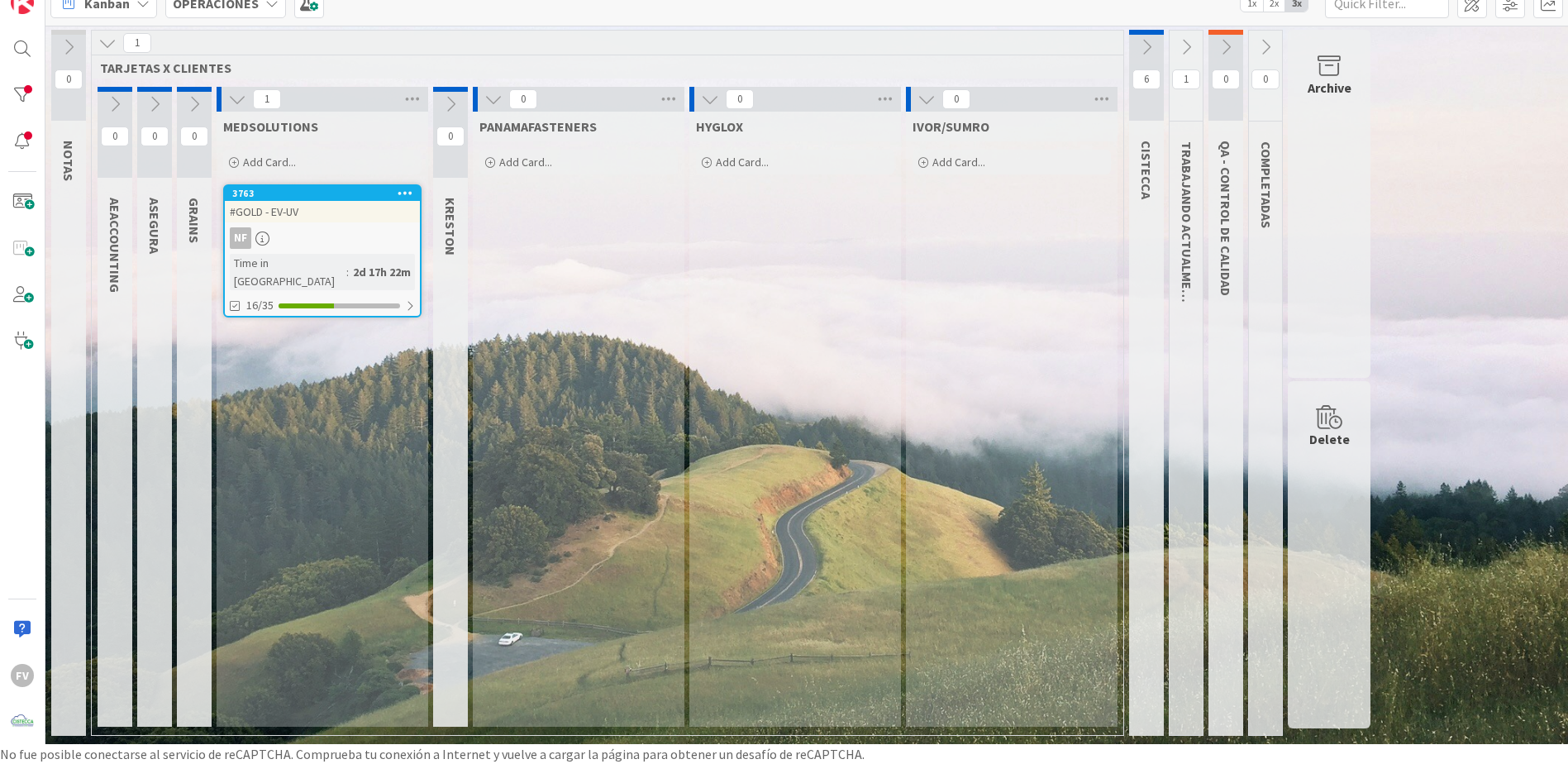
click at [382, 216] on div "#GOLD - EV-UV" at bounding box center [322, 211] width 195 height 22
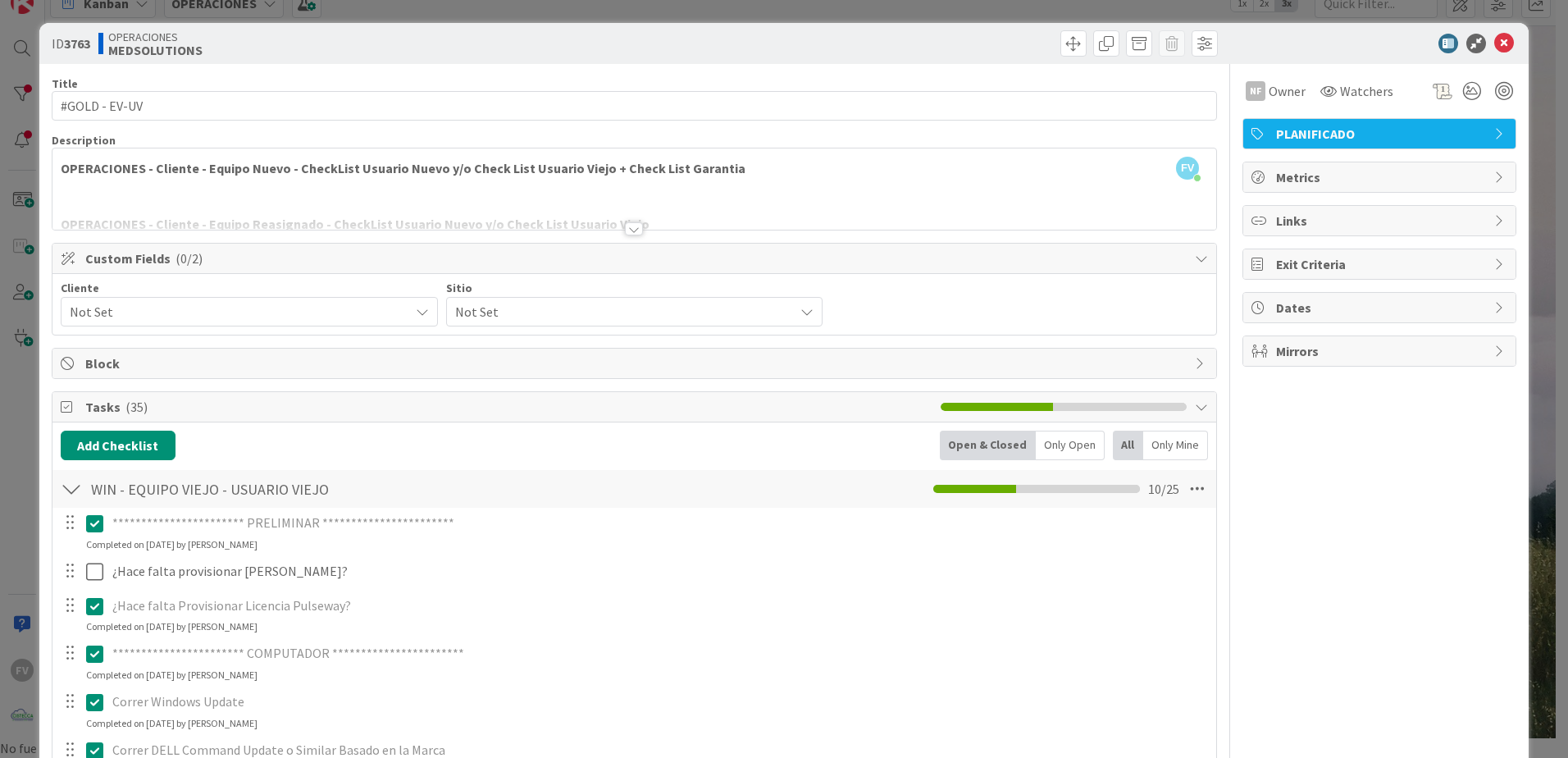
click at [382, 315] on span "Not Set" at bounding box center [235, 312] width 331 height 23
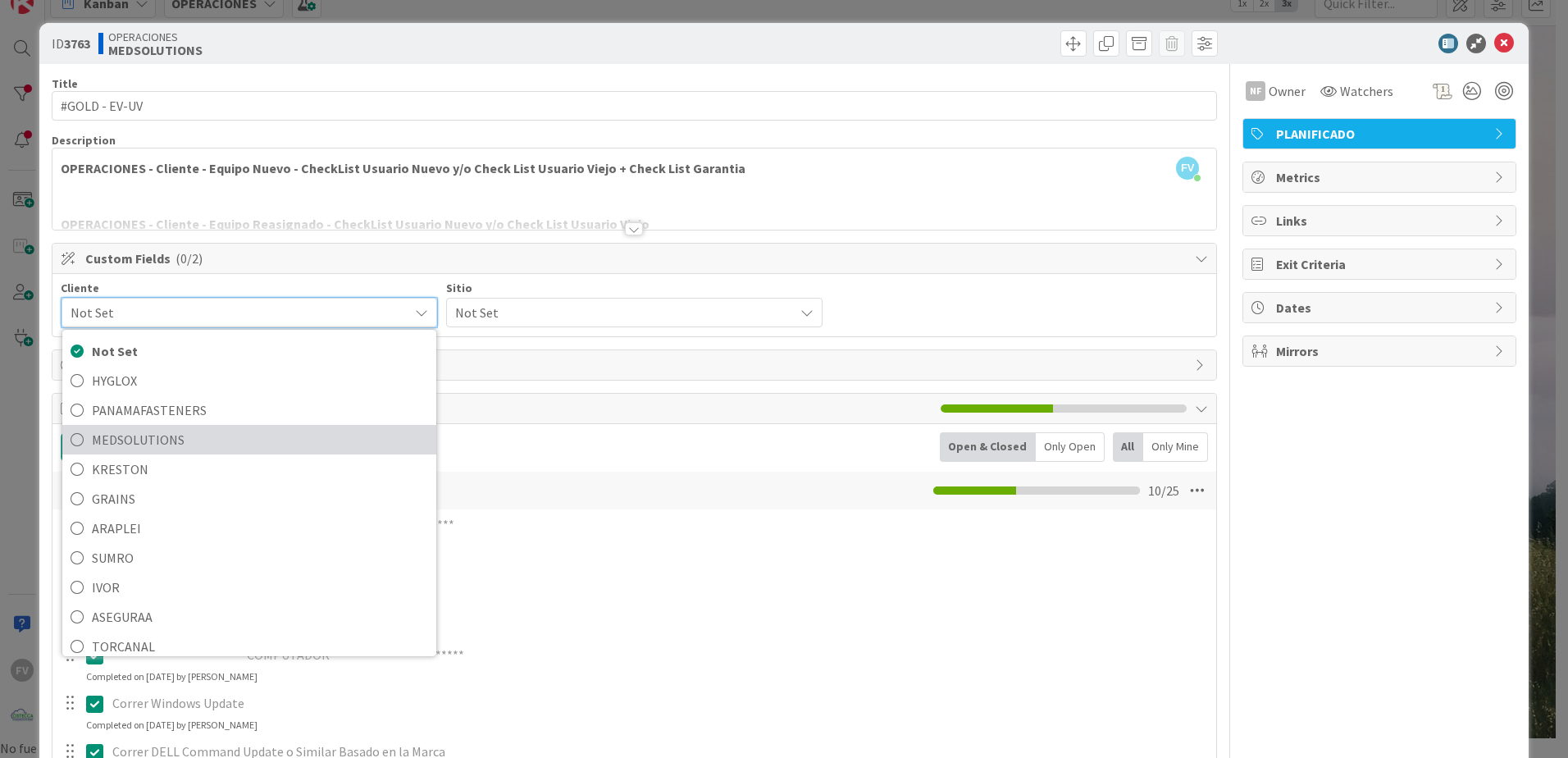
click at [226, 438] on span "MEDSOLUTIONS" at bounding box center [259, 440] width 336 height 24
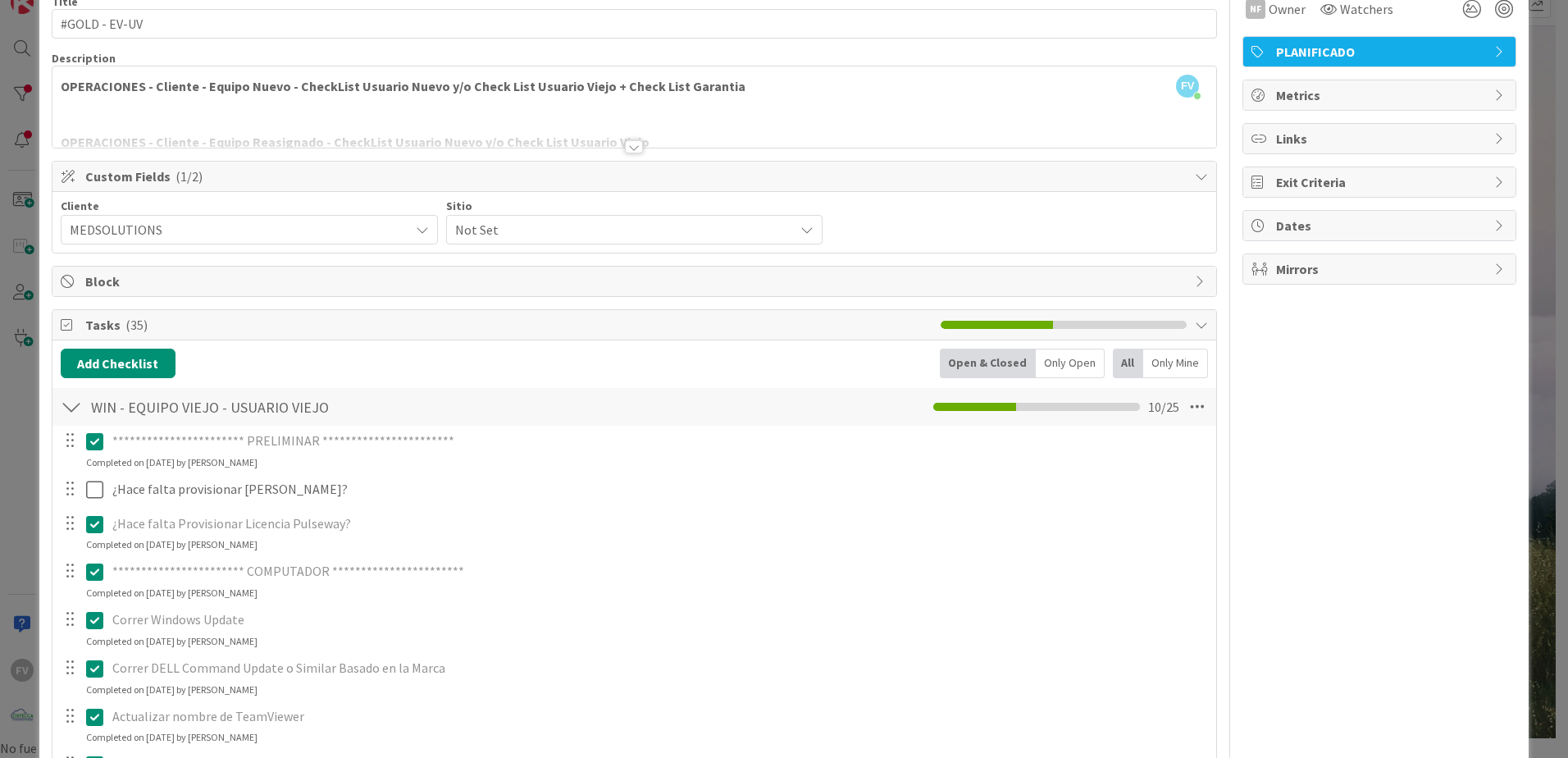
scroll to position [164, 0]
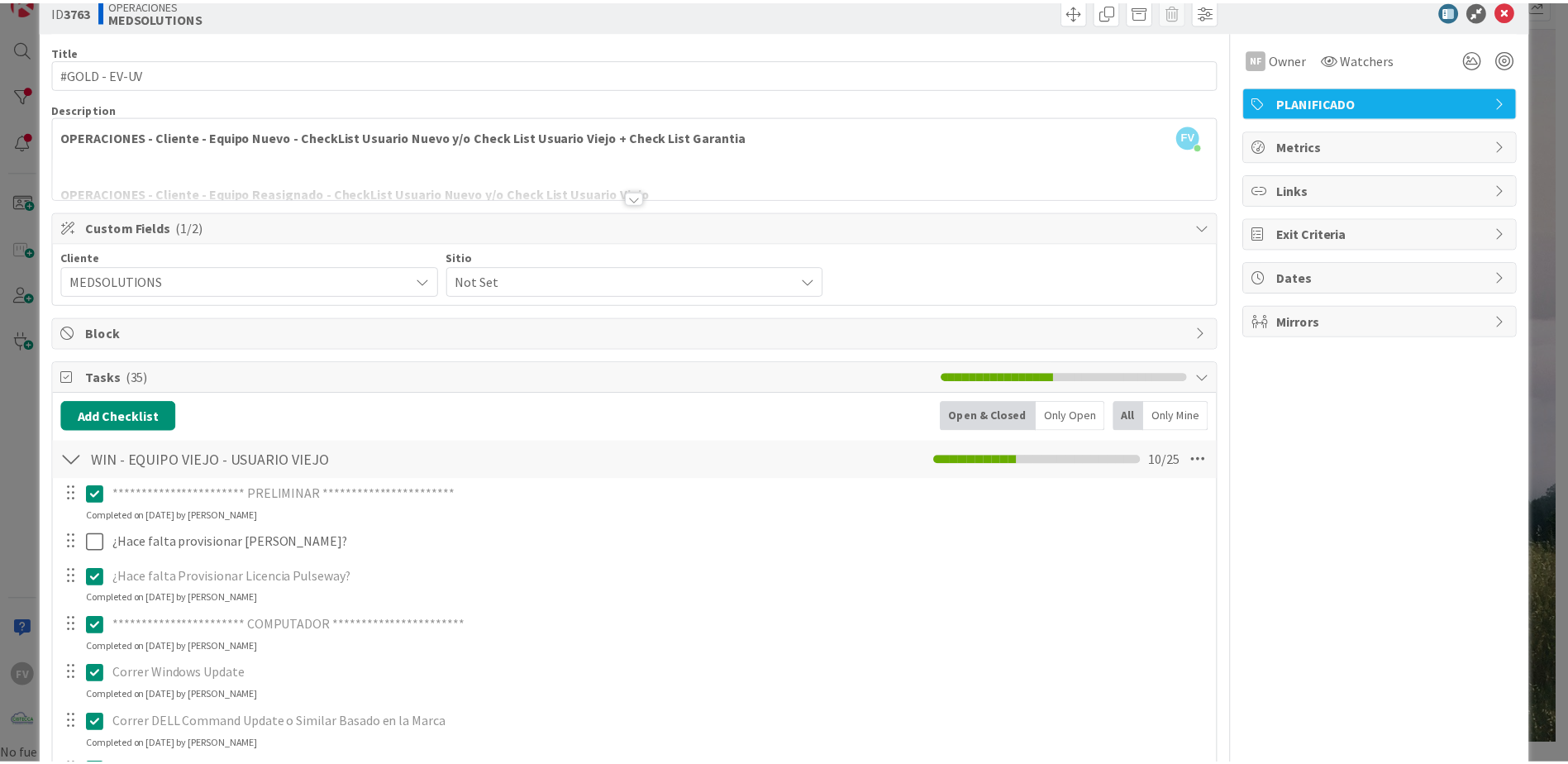
scroll to position [0, 0]
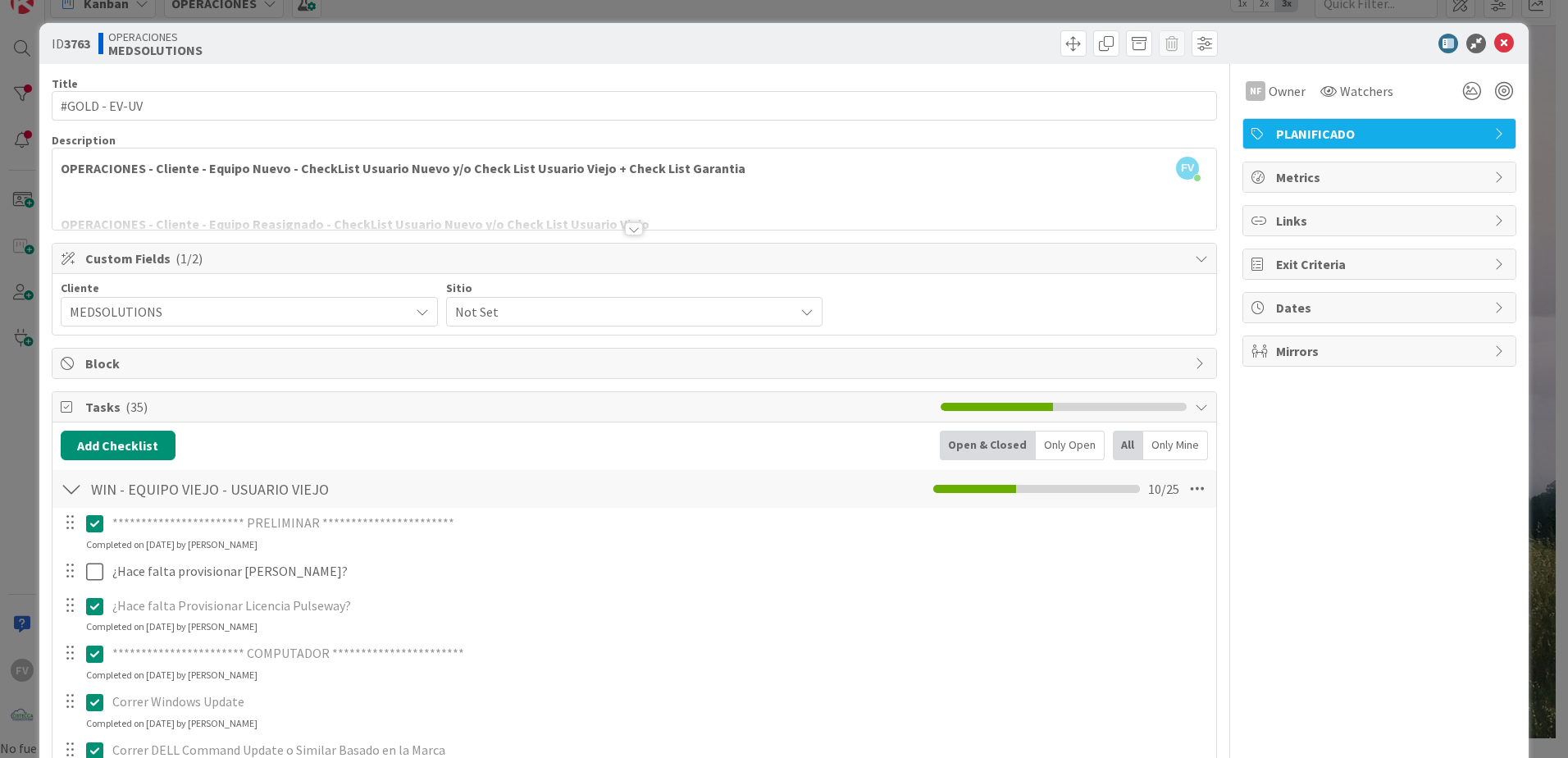
click at [569, 321] on span "Not Set" at bounding box center [620, 312] width 331 height 23
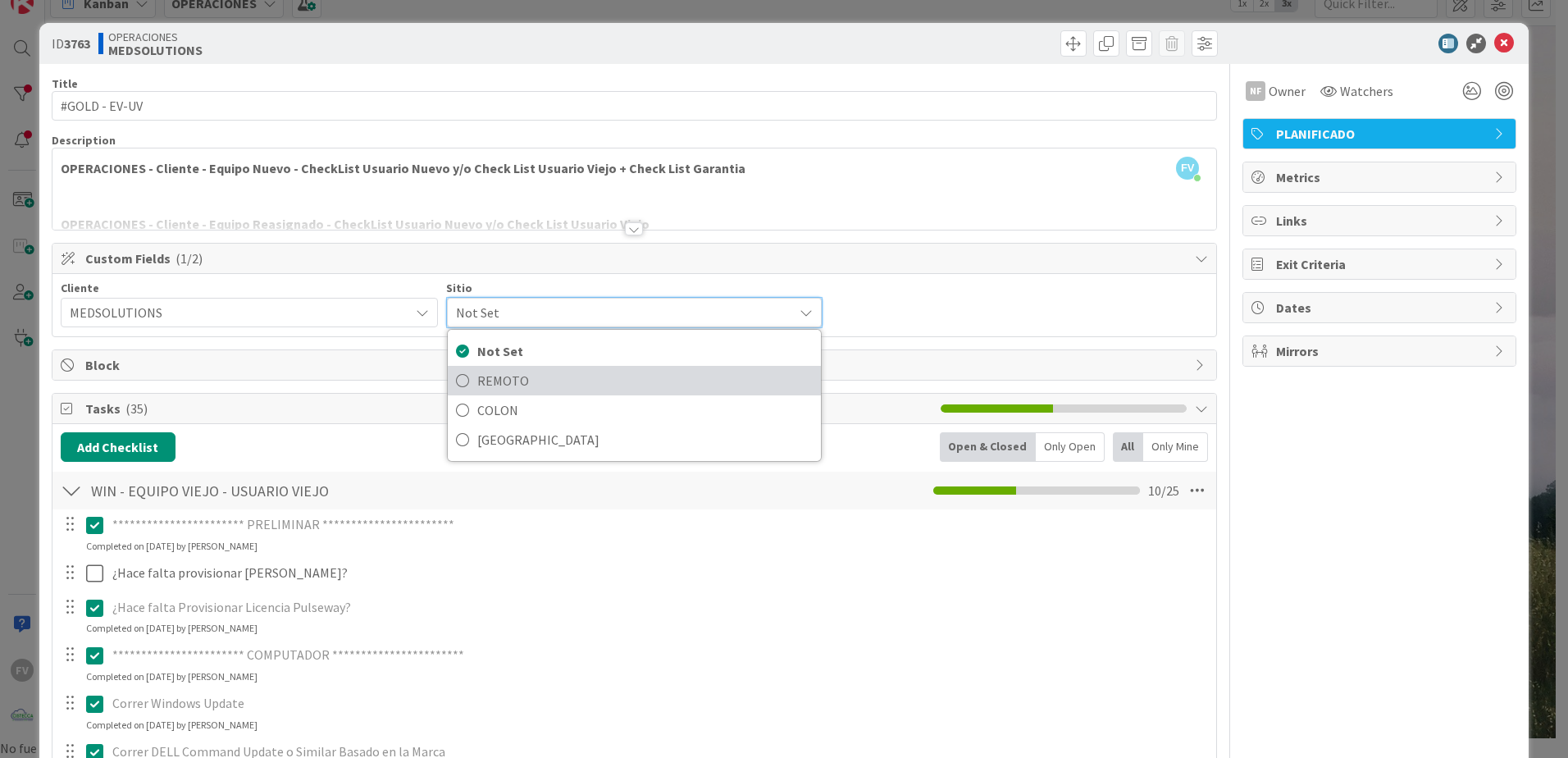
click at [499, 381] on span "REMOTO" at bounding box center [645, 380] width 336 height 24
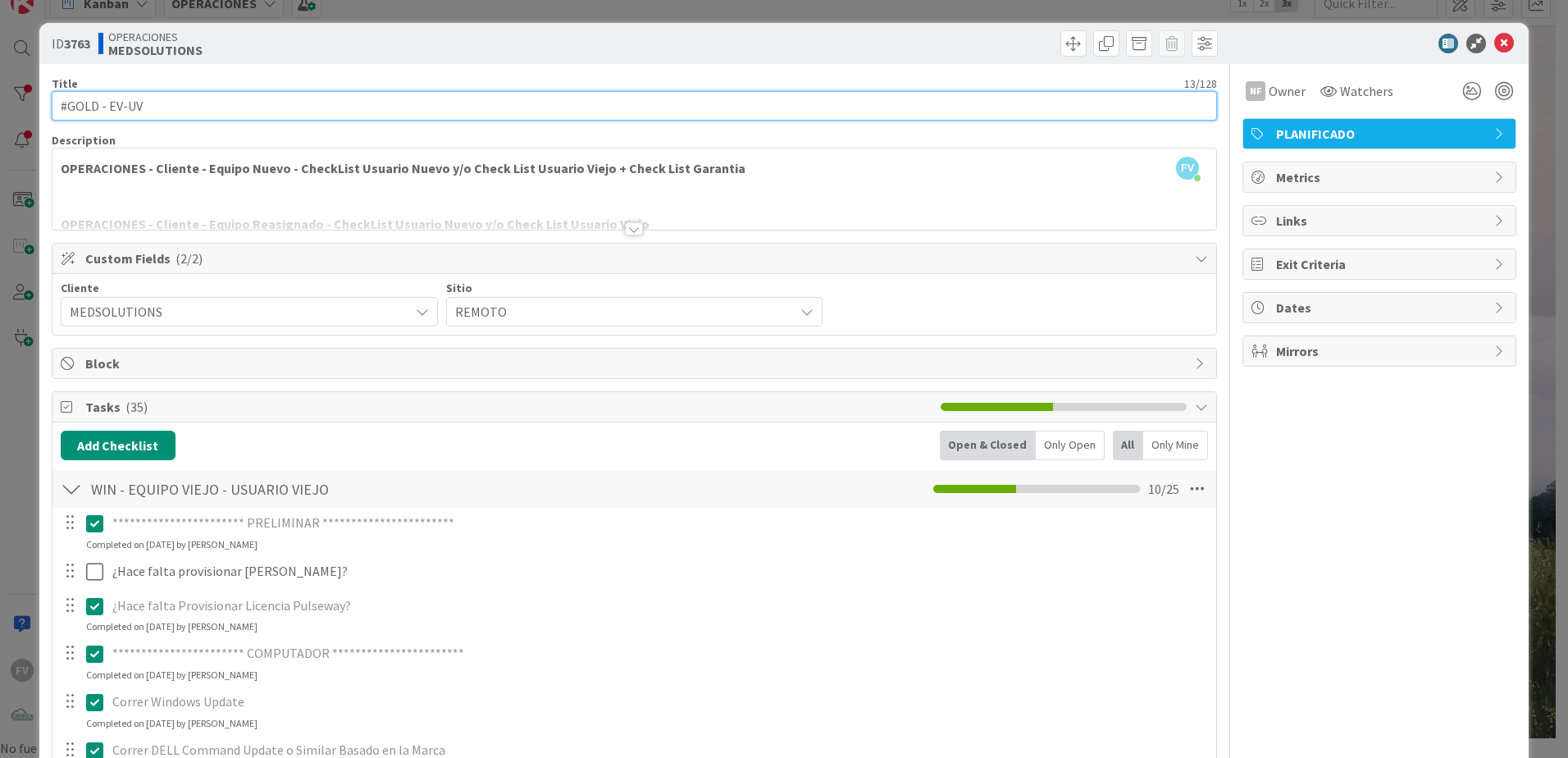
click at [171, 114] on input "#GOLD - EV-UV" at bounding box center [633, 106] width 1165 height 30
type input "#GOLD - EV-UV - MED-OBA-15-LP - [PERSON_NAME]"
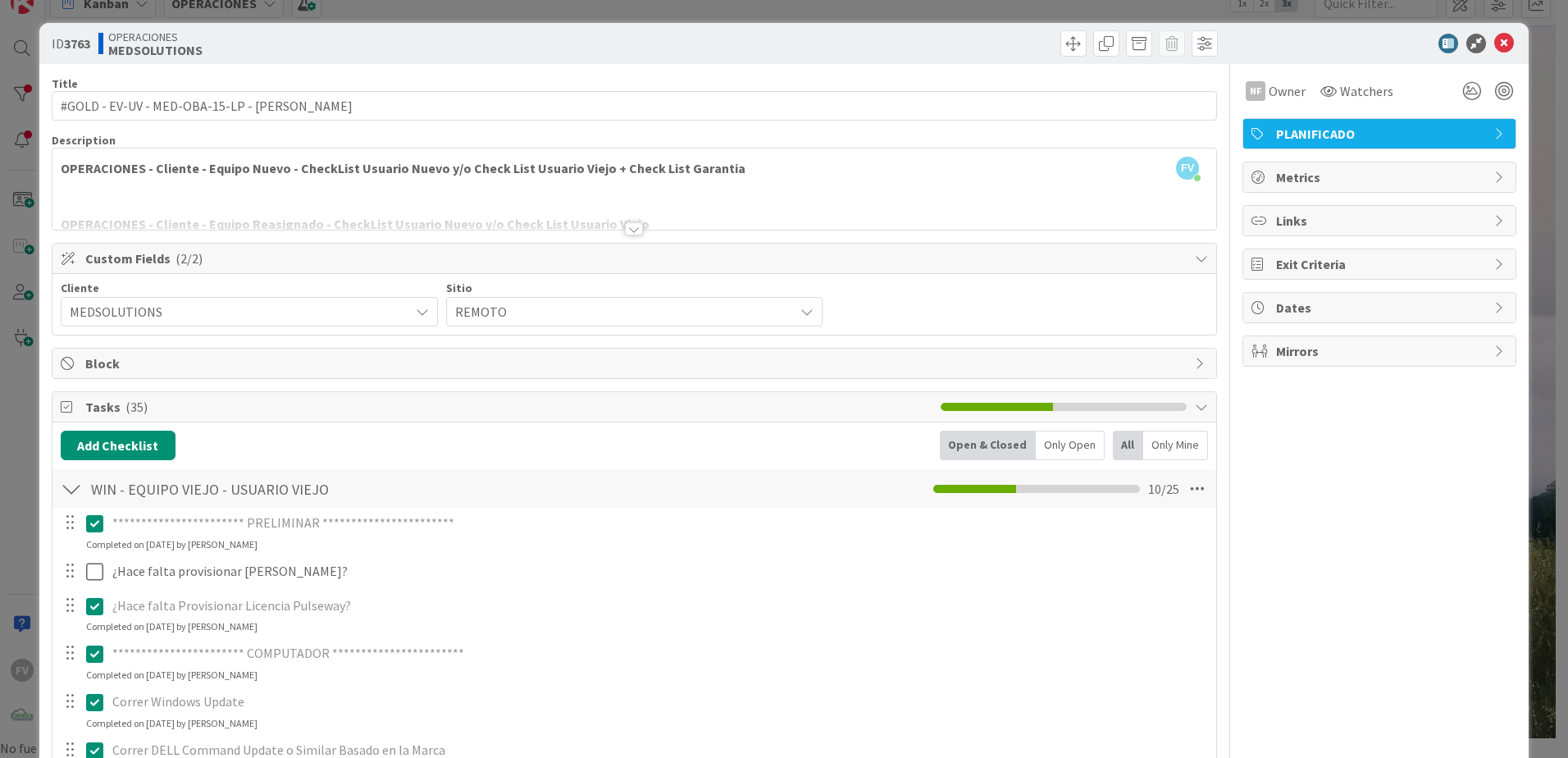
click at [1546, 104] on div "**********" at bounding box center [784, 379] width 1568 height 758
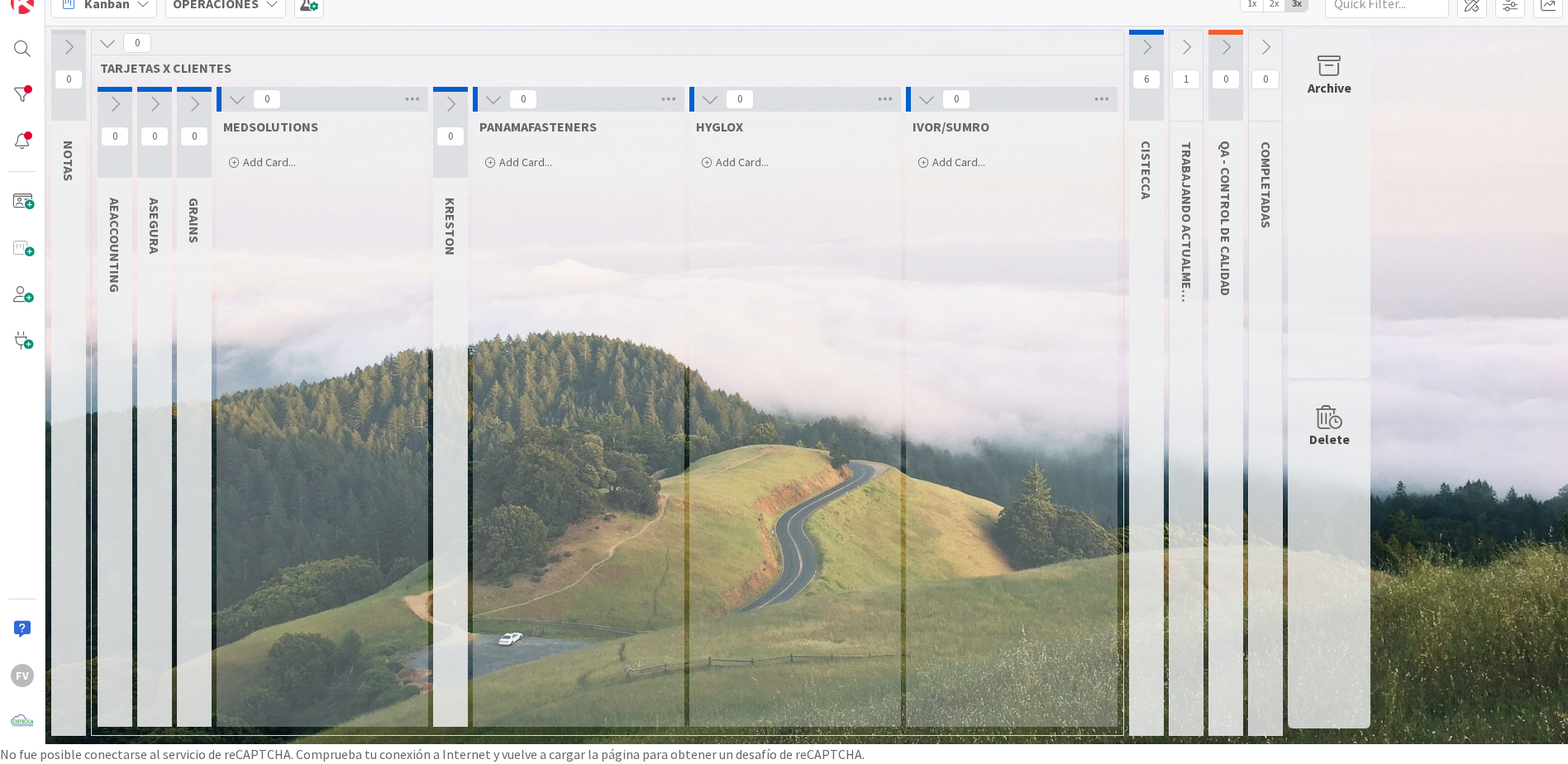
click at [248, 96] on button at bounding box center [237, 99] width 22 height 22
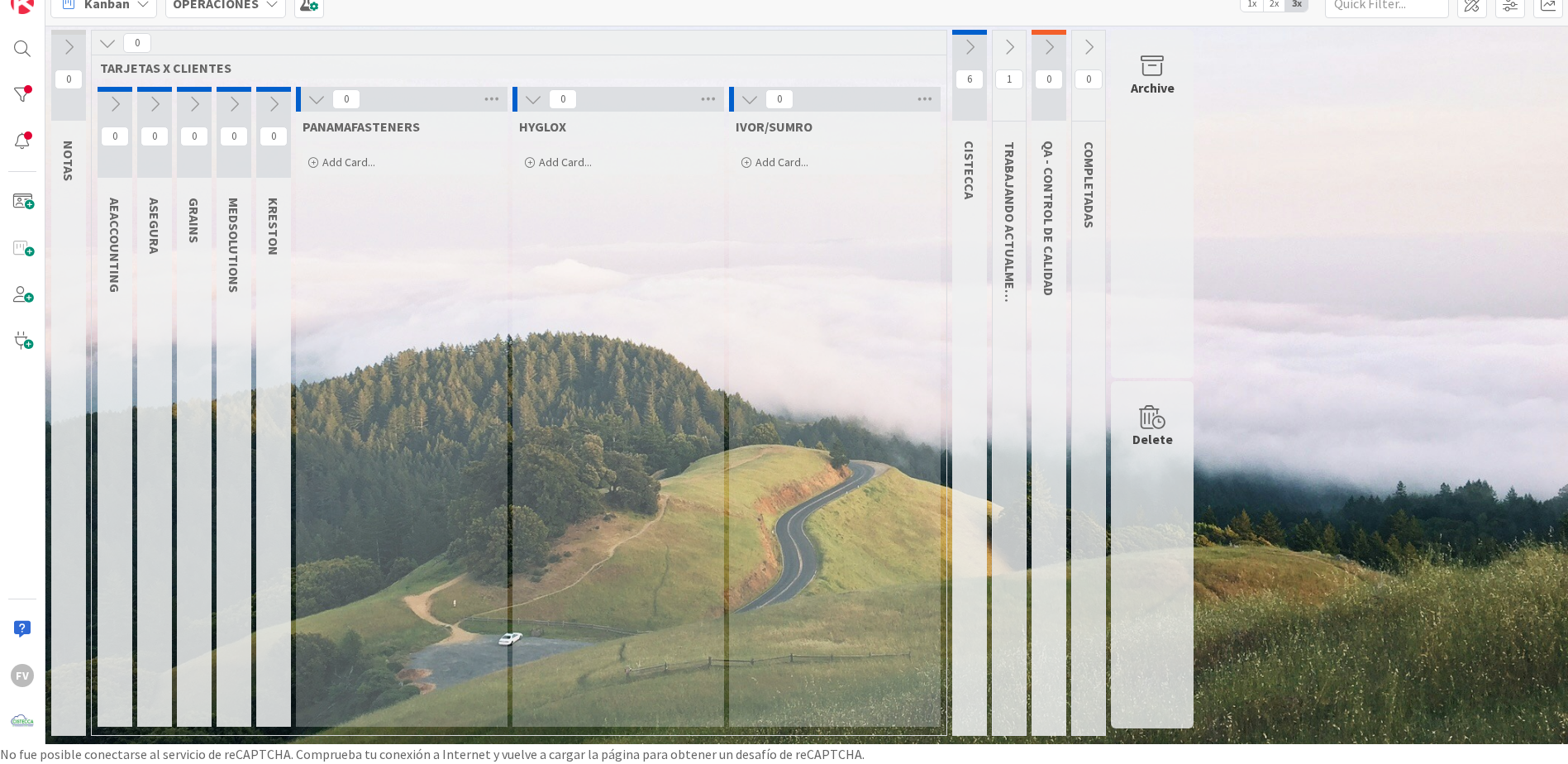
click at [327, 102] on button at bounding box center [316, 99] width 22 height 22
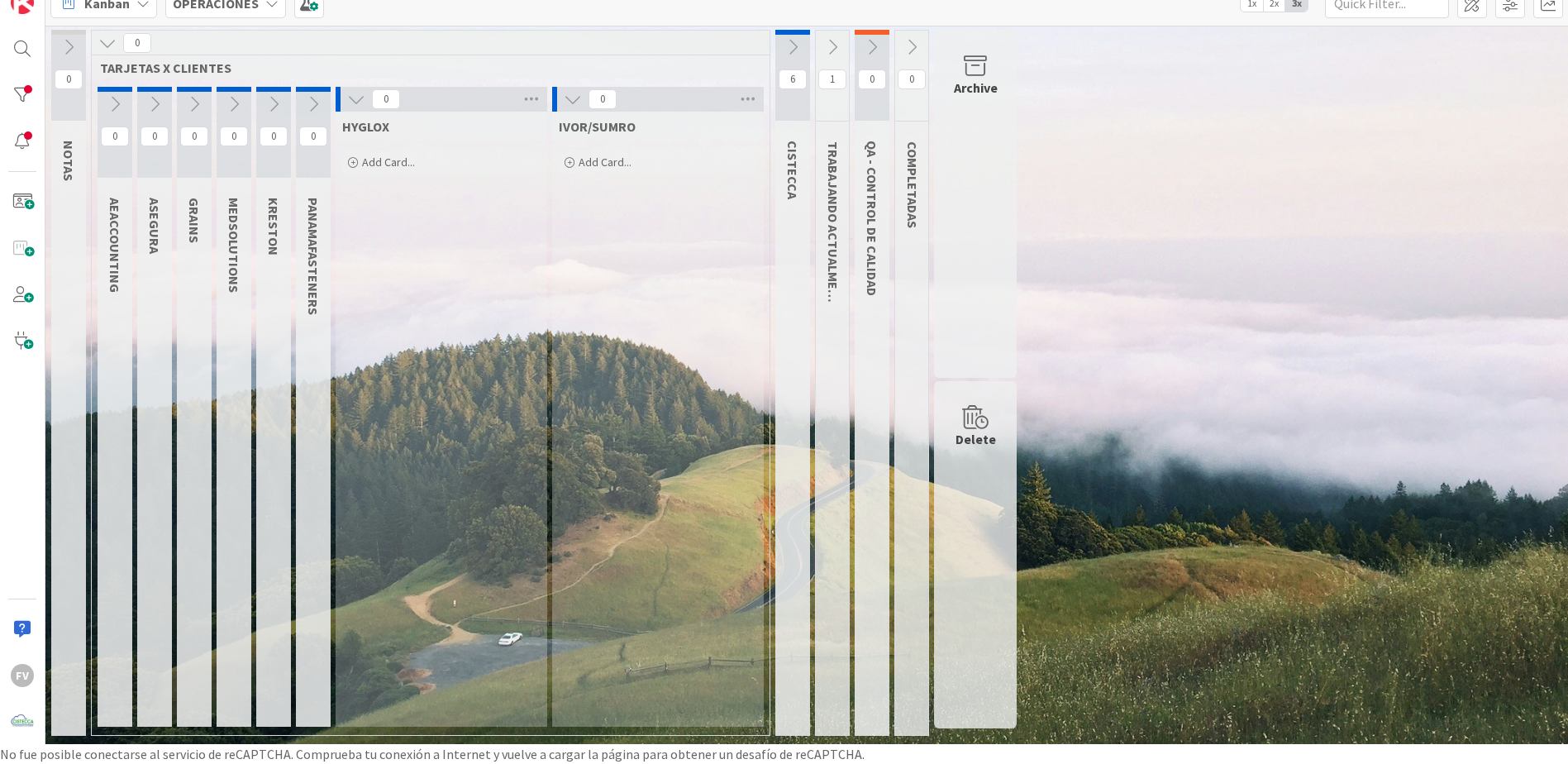
click at [365, 93] on icon at bounding box center [356, 99] width 18 height 18
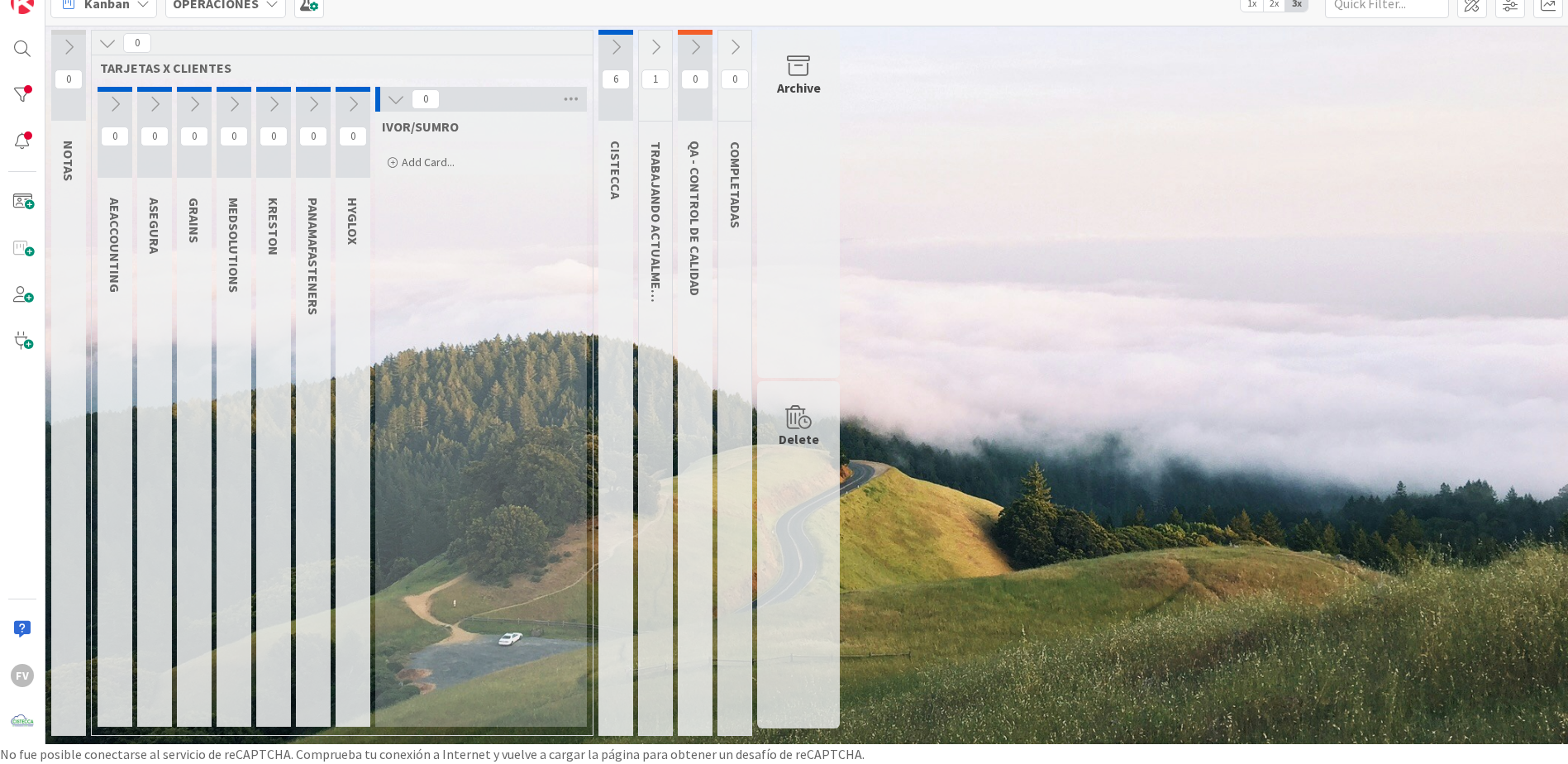
click at [404, 91] on icon at bounding box center [395, 99] width 18 height 18
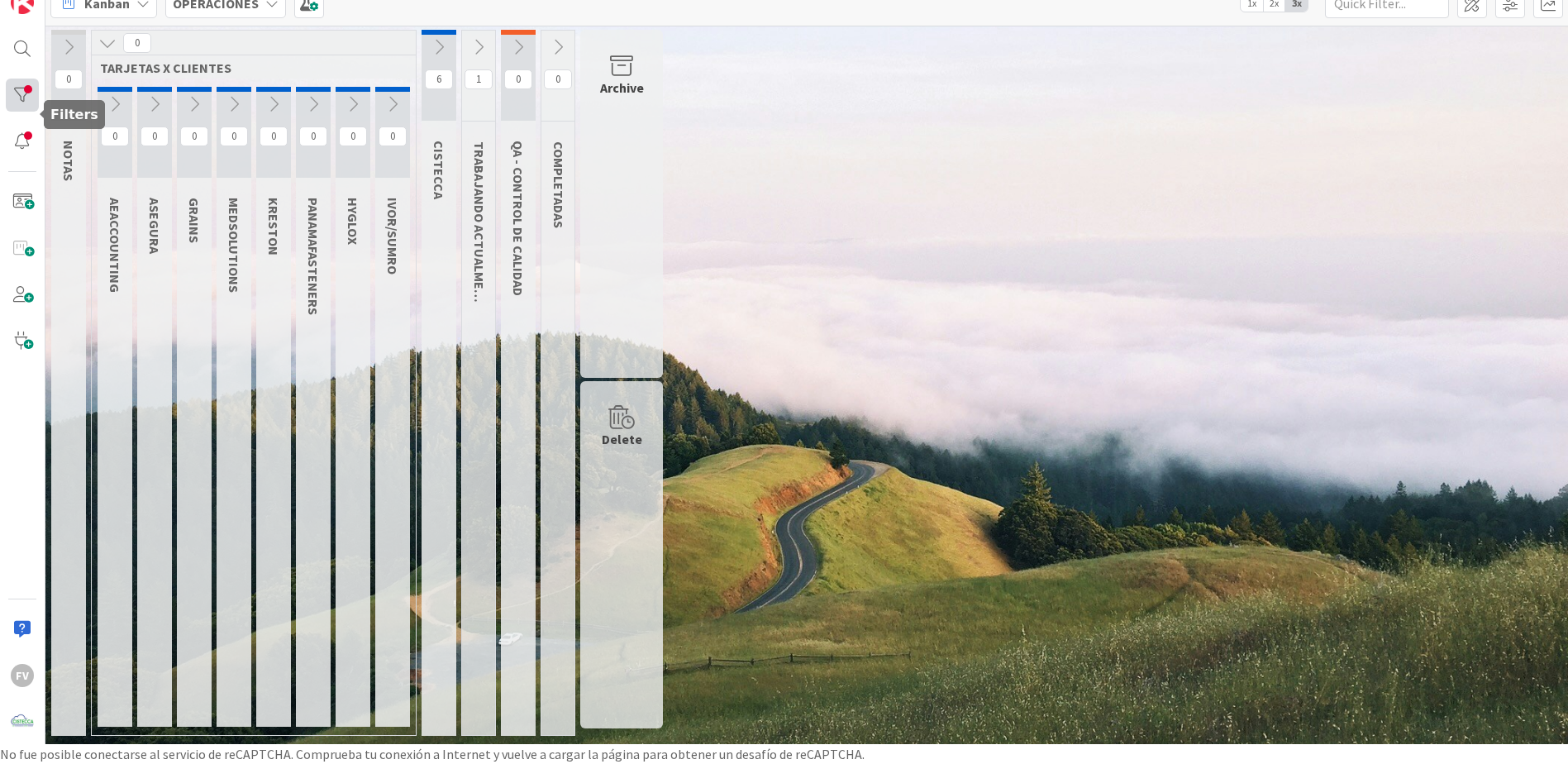
click at [17, 98] on div at bounding box center [22, 94] width 33 height 33
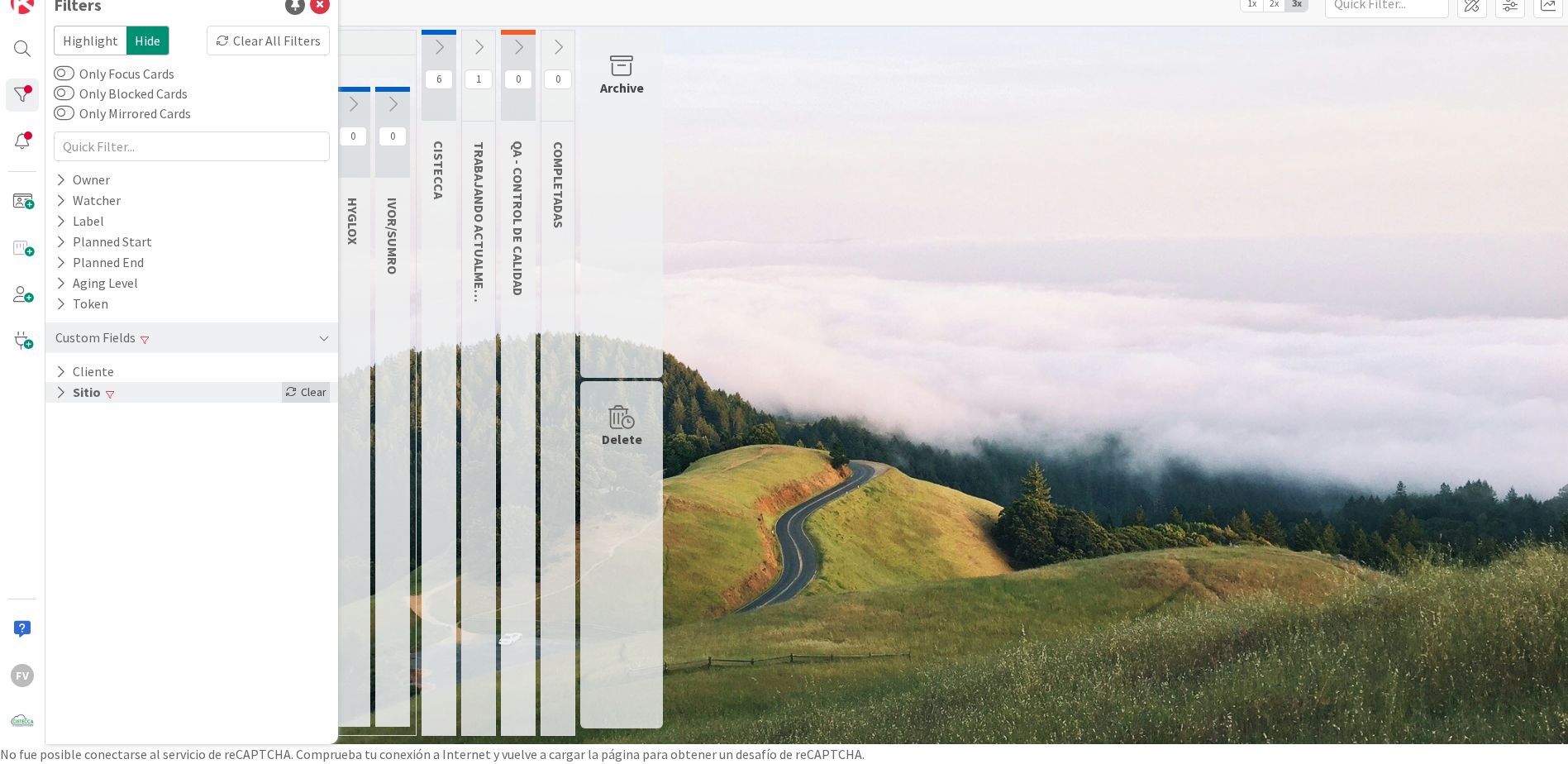
click at [312, 391] on div "Clear" at bounding box center [306, 392] width 48 height 21
click at [878, 247] on div "1 NOTAS 33 TARJETAS X CLIENTES 0 AEACCOUNTING 0 ASEGURA 1 GRAINS 2 MEDSOLUTIONS…" at bounding box center [807, 387] width 1516 height 714
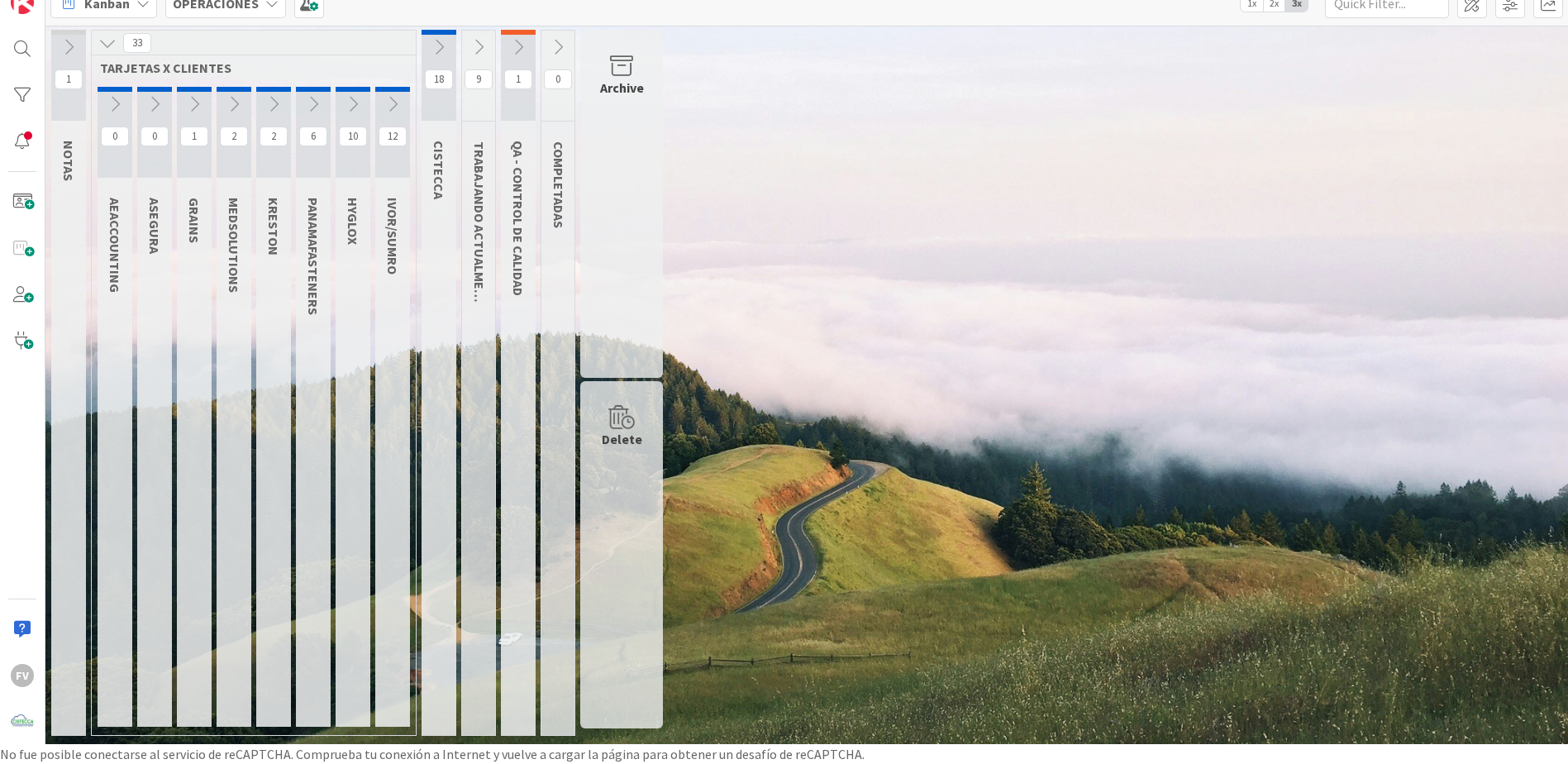
click at [486, 43] on icon at bounding box center [478, 46] width 18 height 18
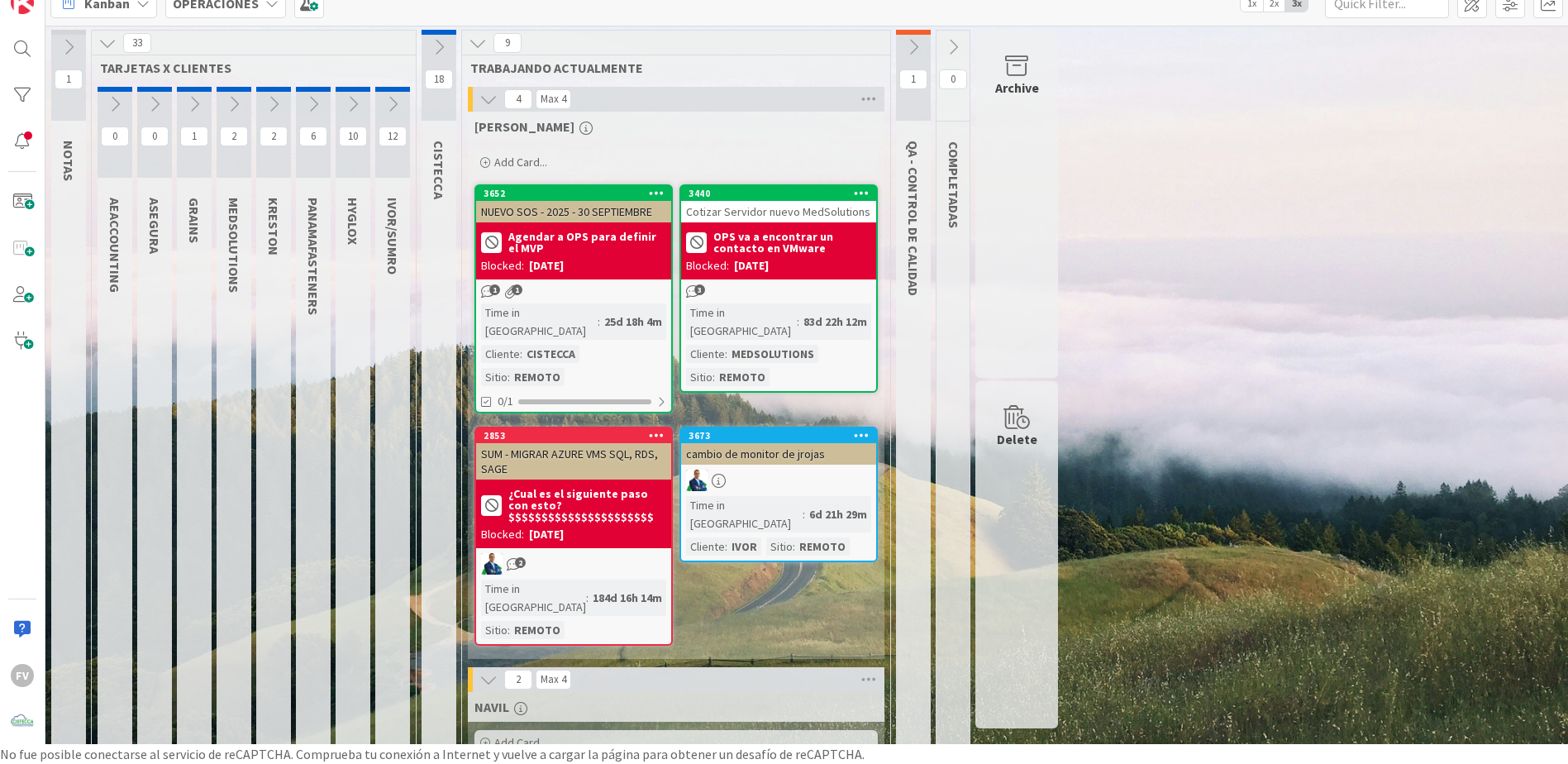
click at [492, 100] on icon at bounding box center [488, 99] width 18 height 18
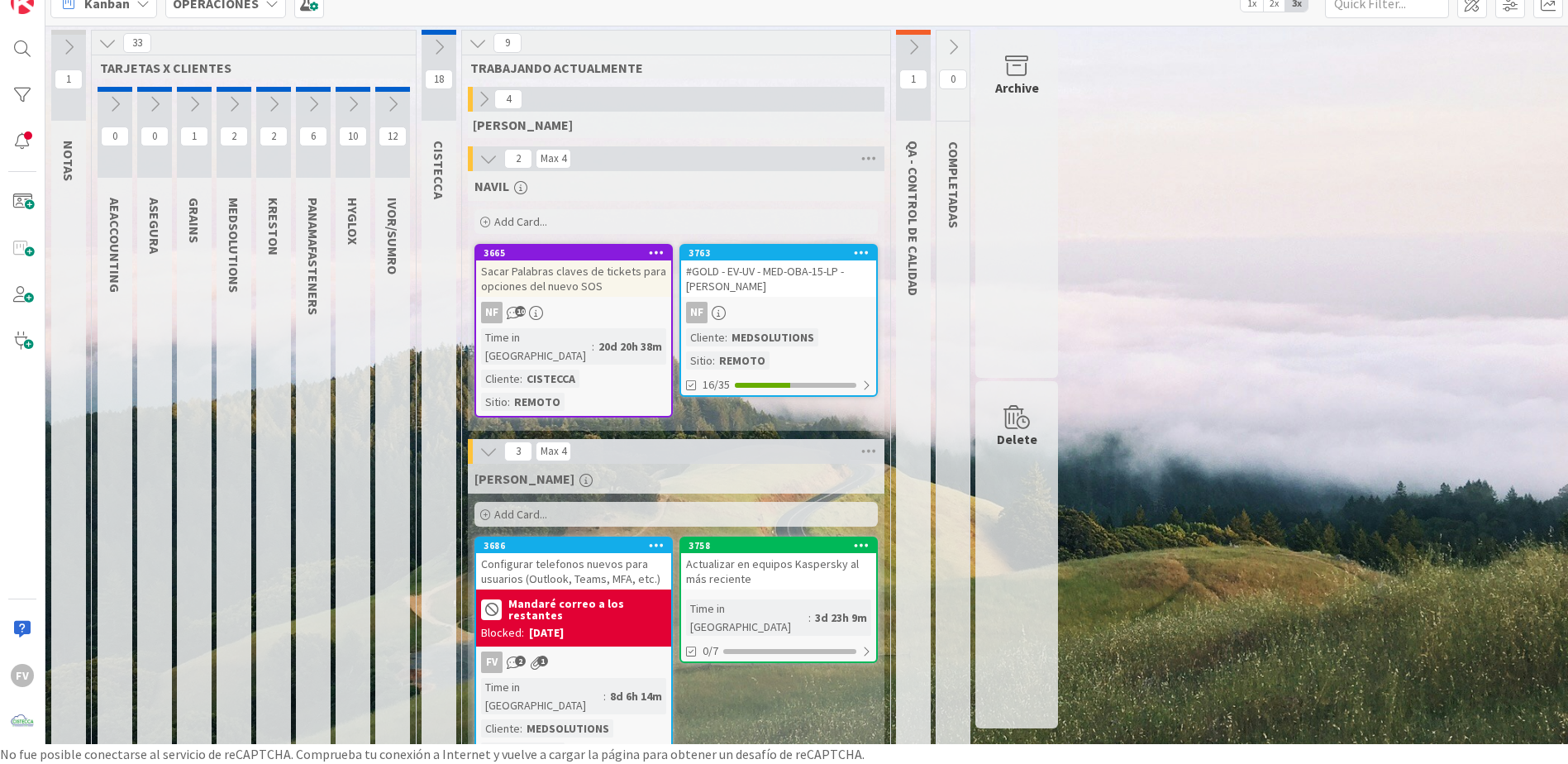
click at [481, 41] on icon at bounding box center [477, 42] width 18 height 18
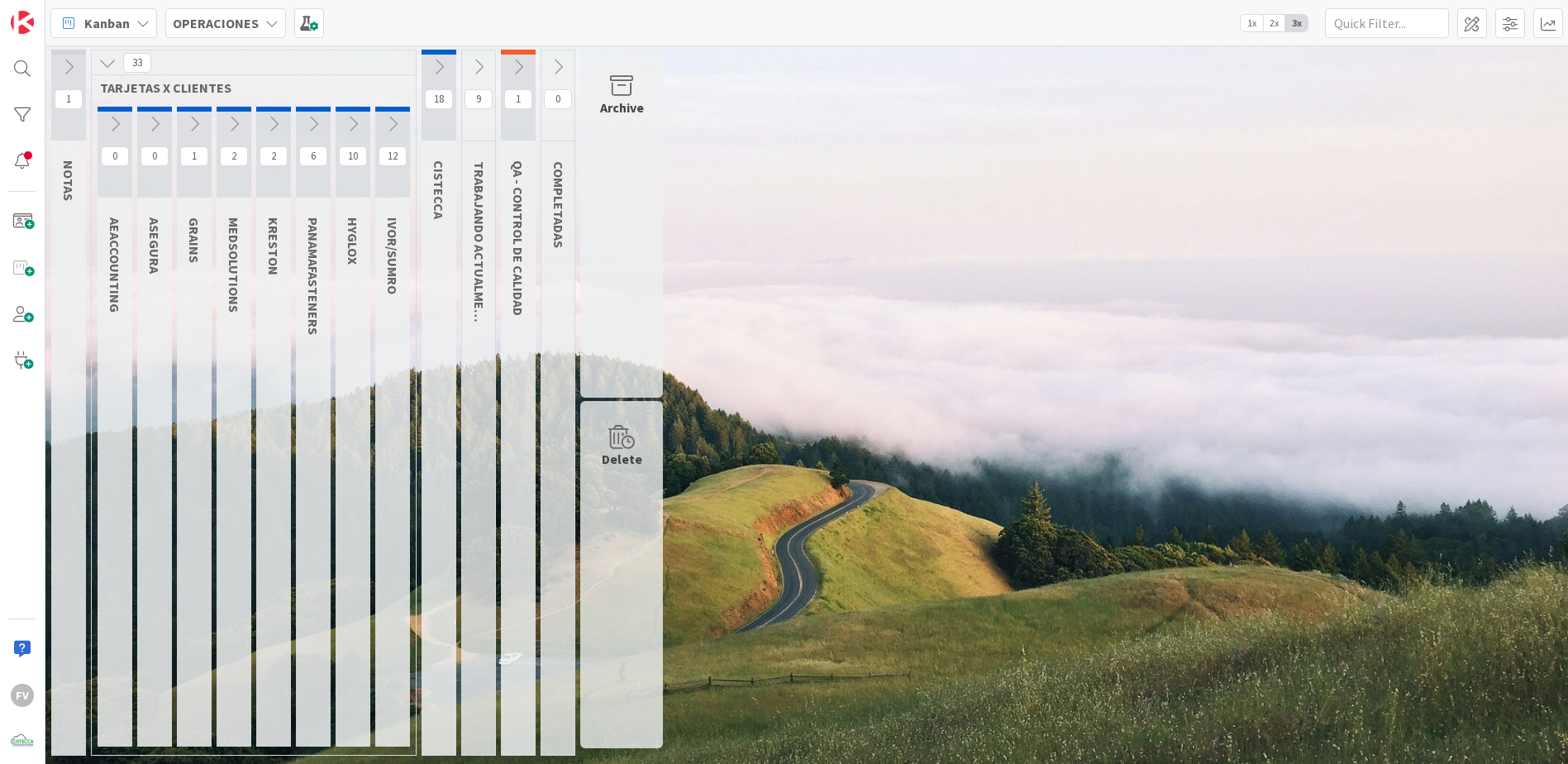
click at [198, 117] on icon at bounding box center [193, 124] width 18 height 18
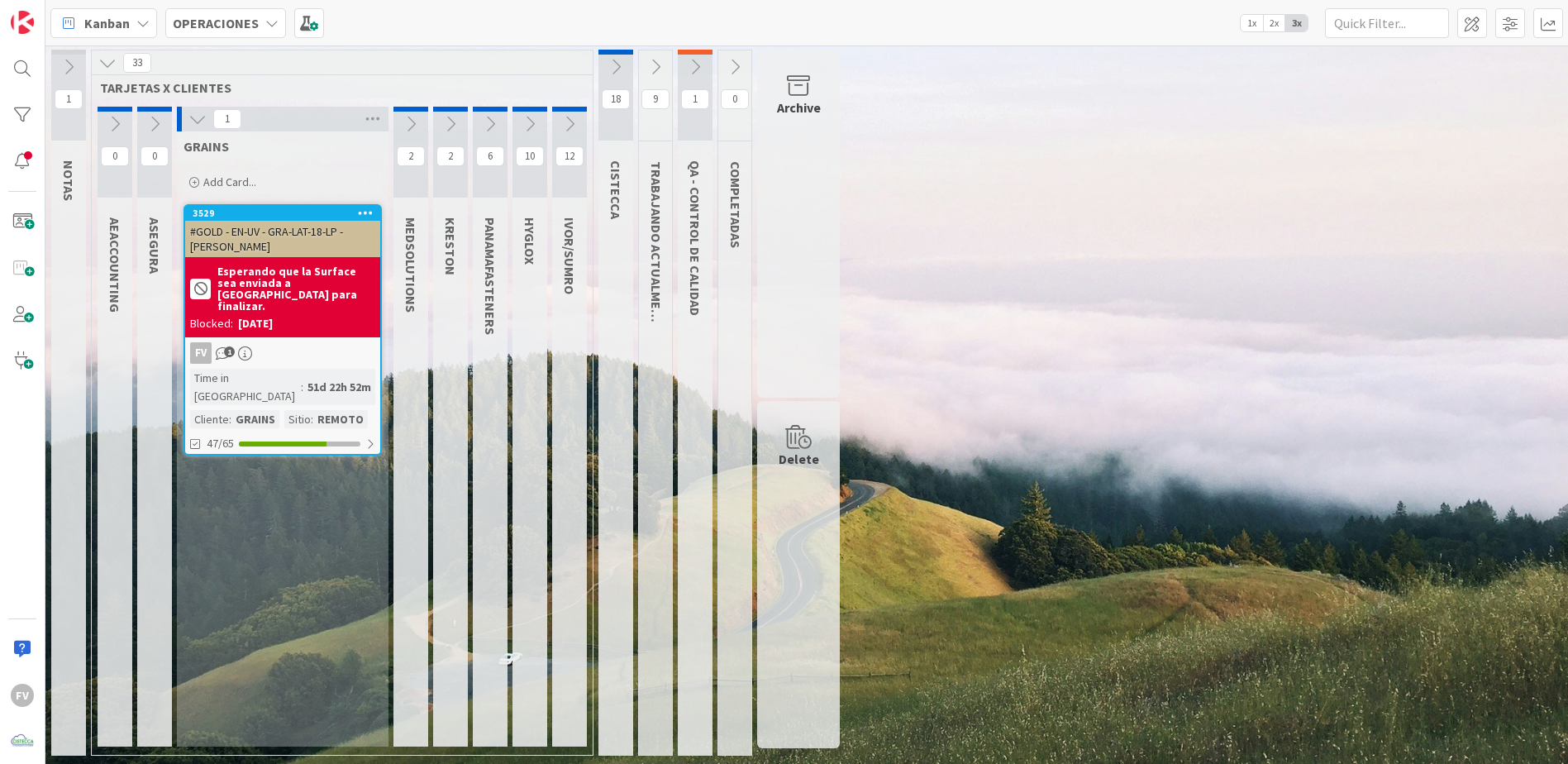
click at [191, 124] on icon at bounding box center [197, 119] width 18 height 18
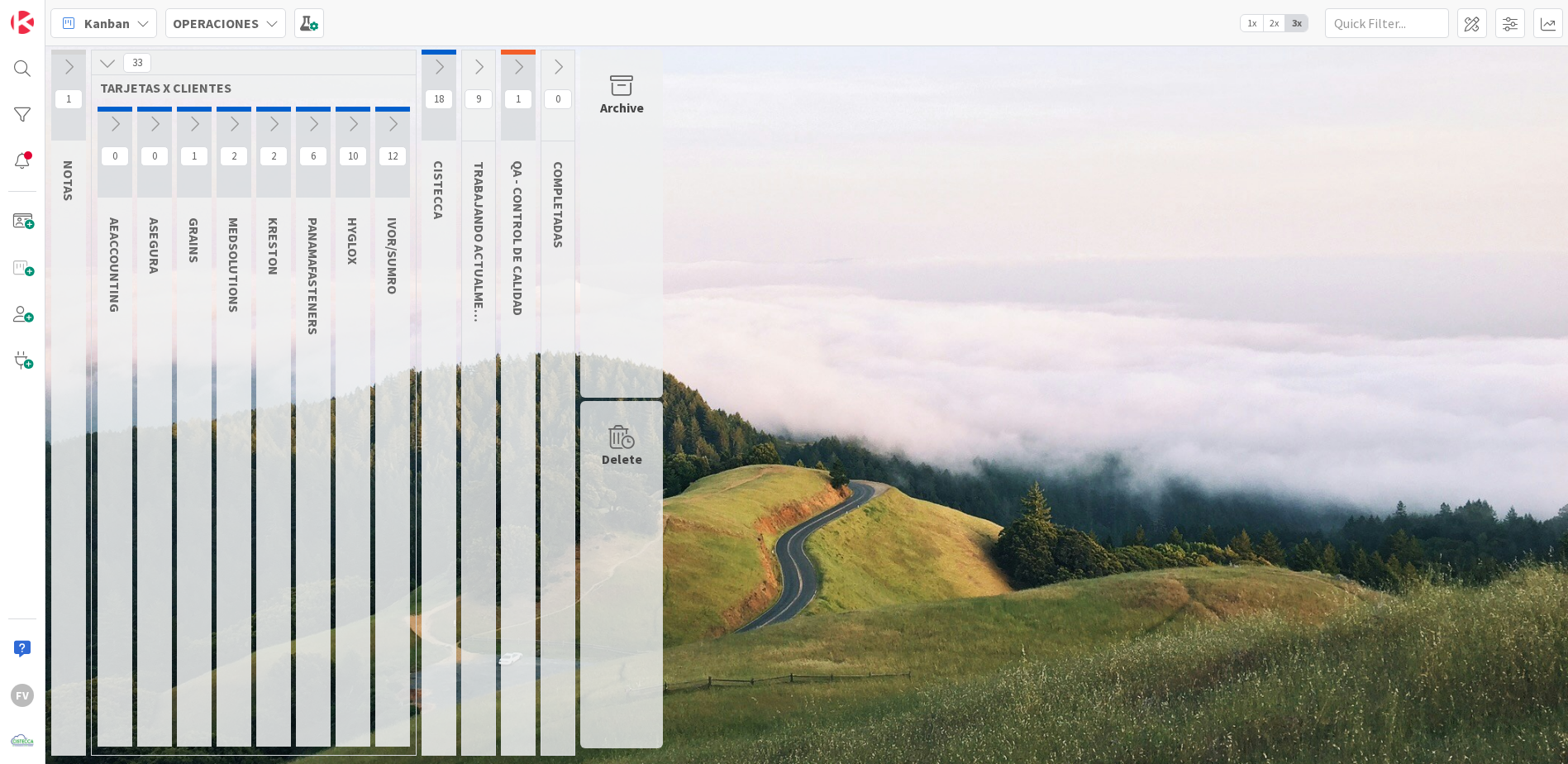
click at [230, 130] on icon at bounding box center [233, 124] width 18 height 18
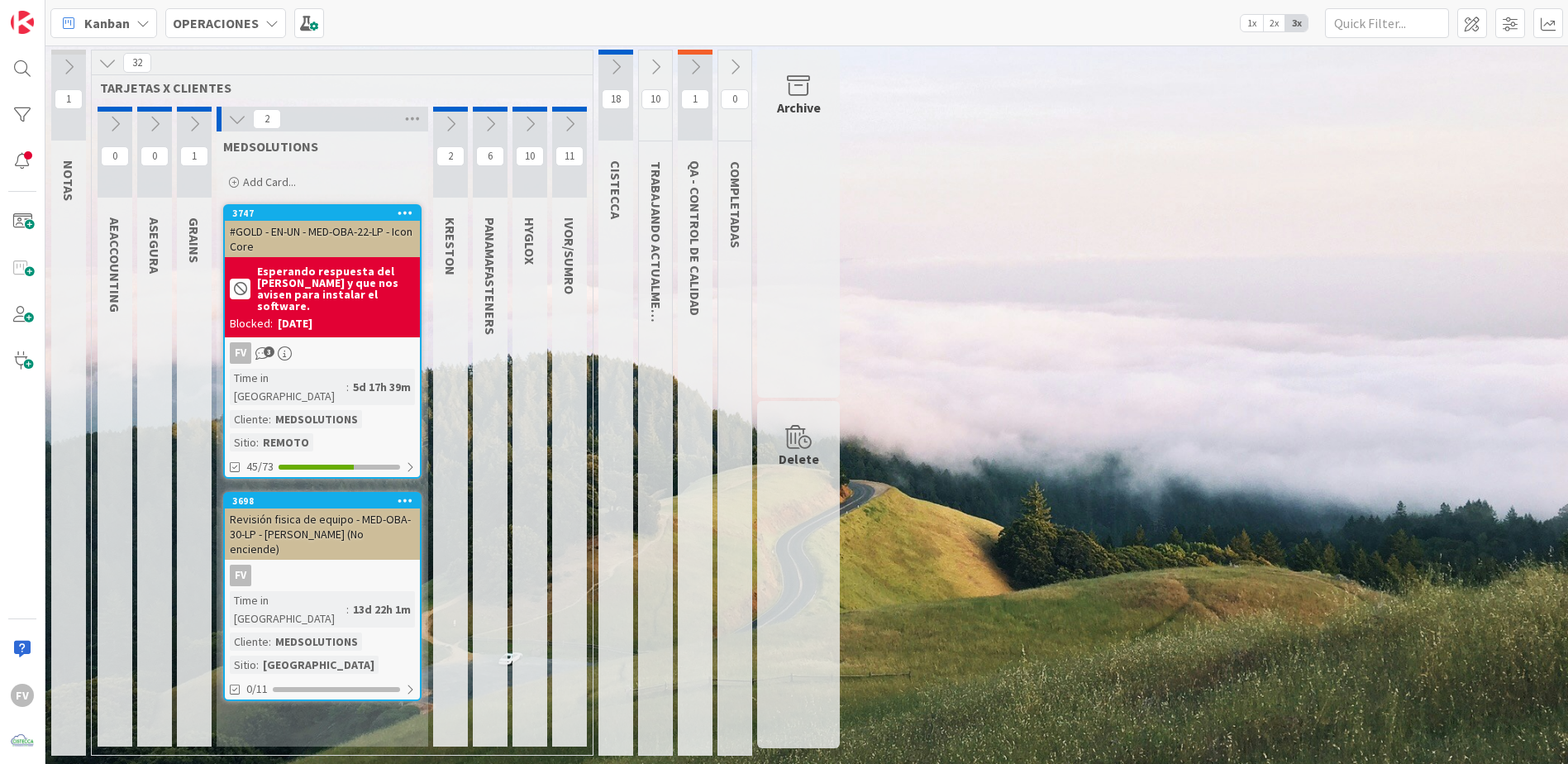
click at [365, 315] on div "Blocked: [DATE]" at bounding box center [323, 324] width 185 height 17
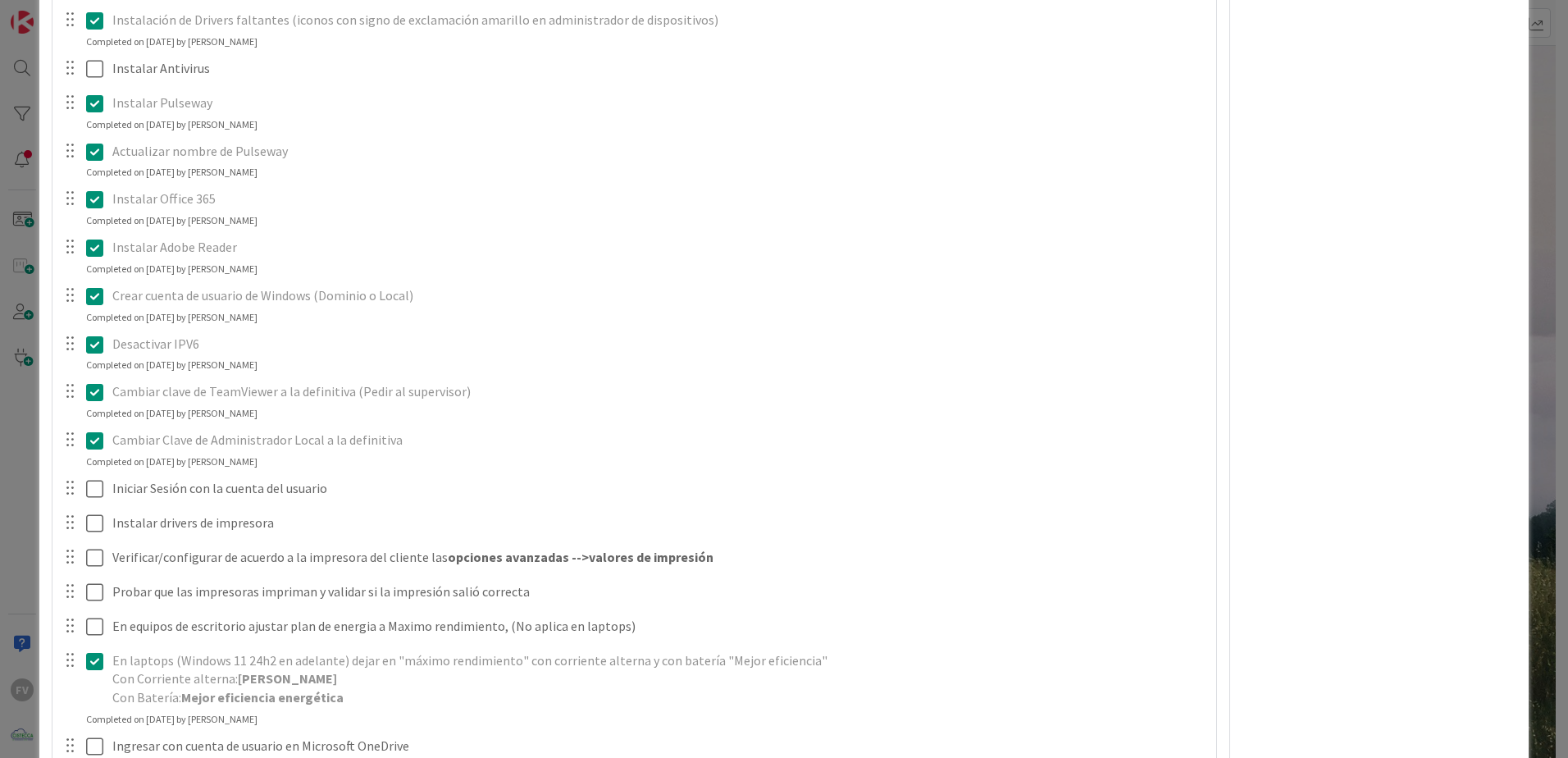
scroll to position [2370, 0]
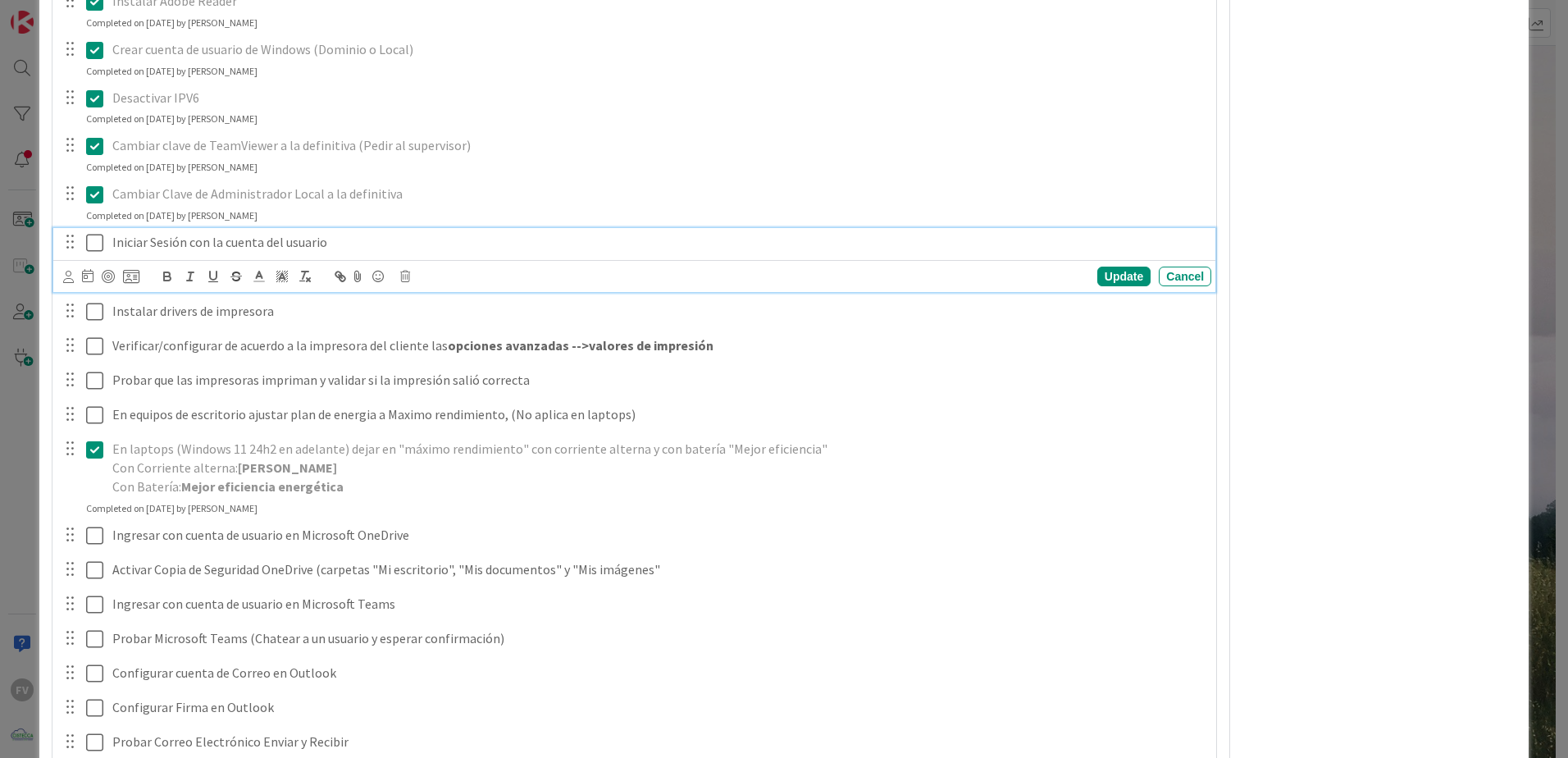
click at [94, 244] on icon at bounding box center [94, 242] width 17 height 20
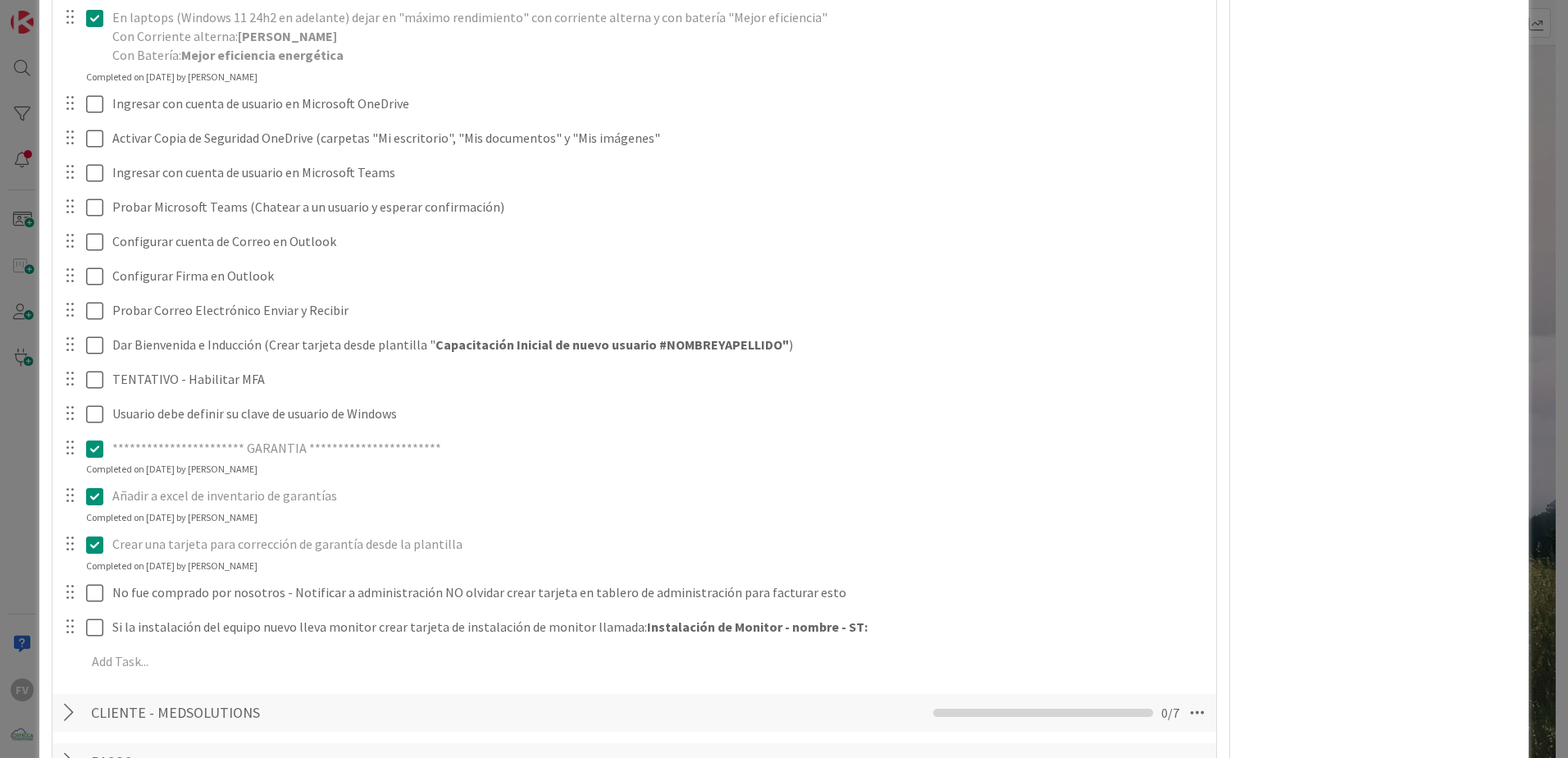
scroll to position [2699, 0]
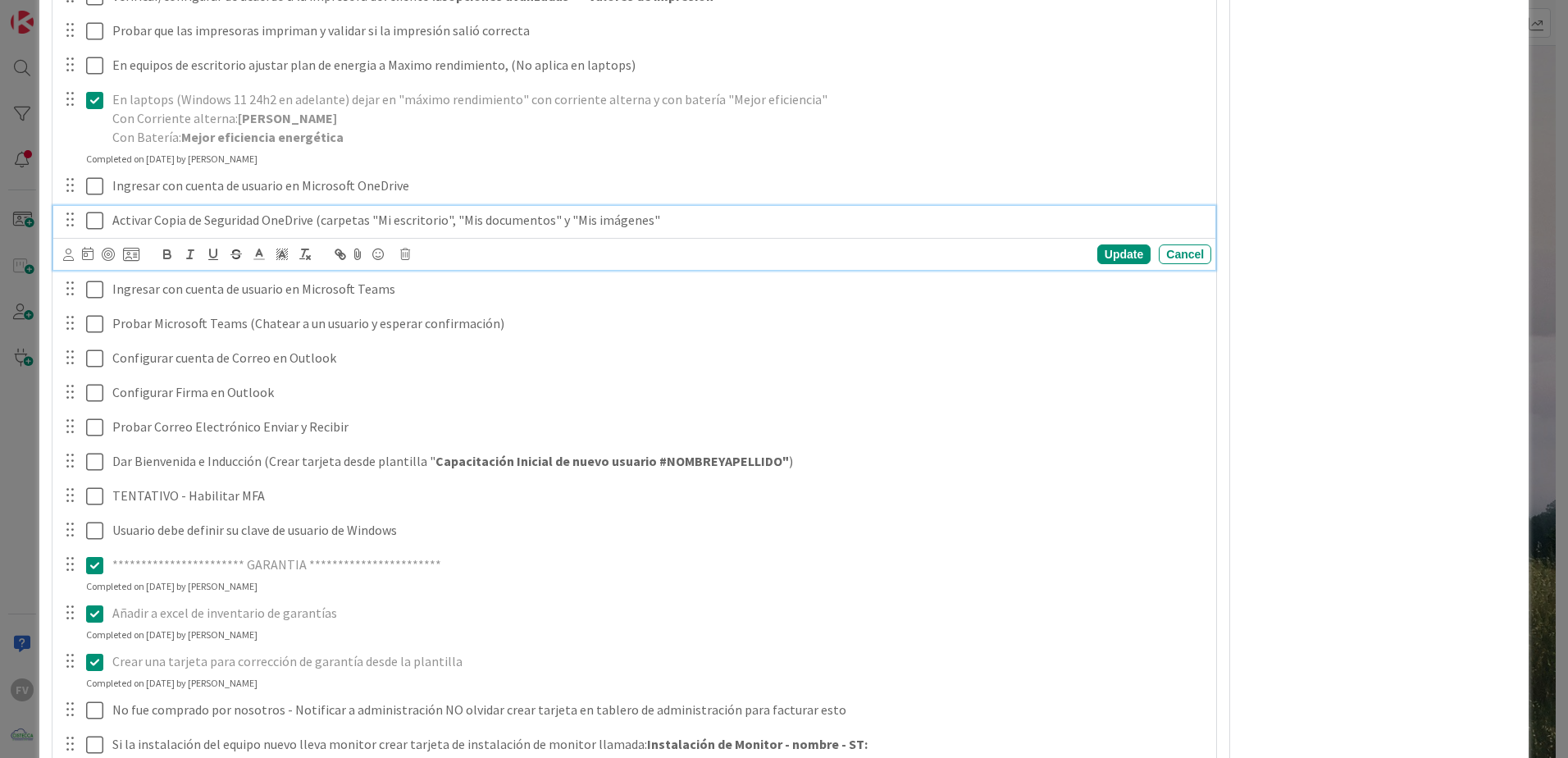
click at [92, 223] on icon at bounding box center [94, 220] width 17 height 20
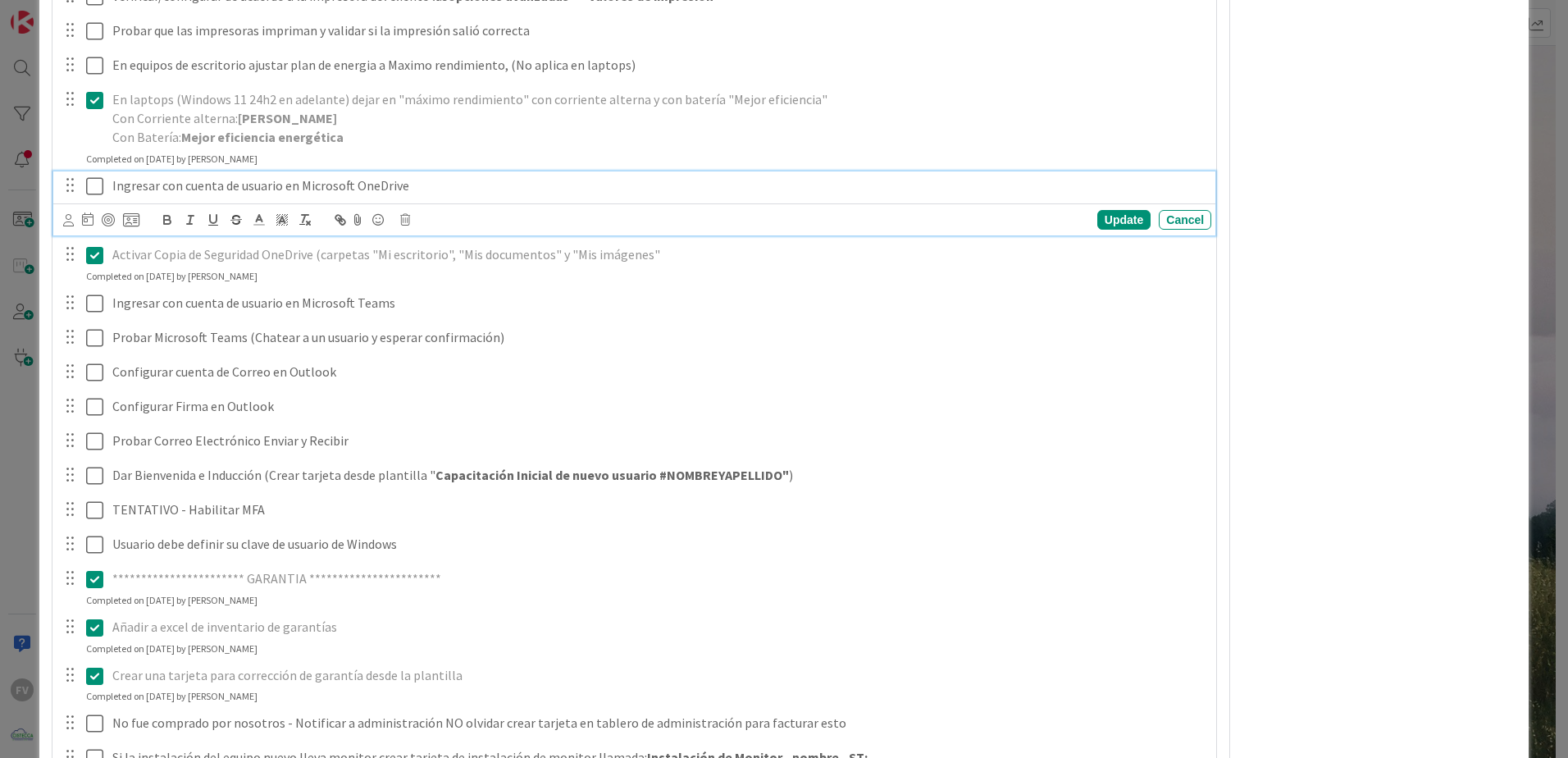
click at [95, 187] on icon at bounding box center [94, 185] width 17 height 20
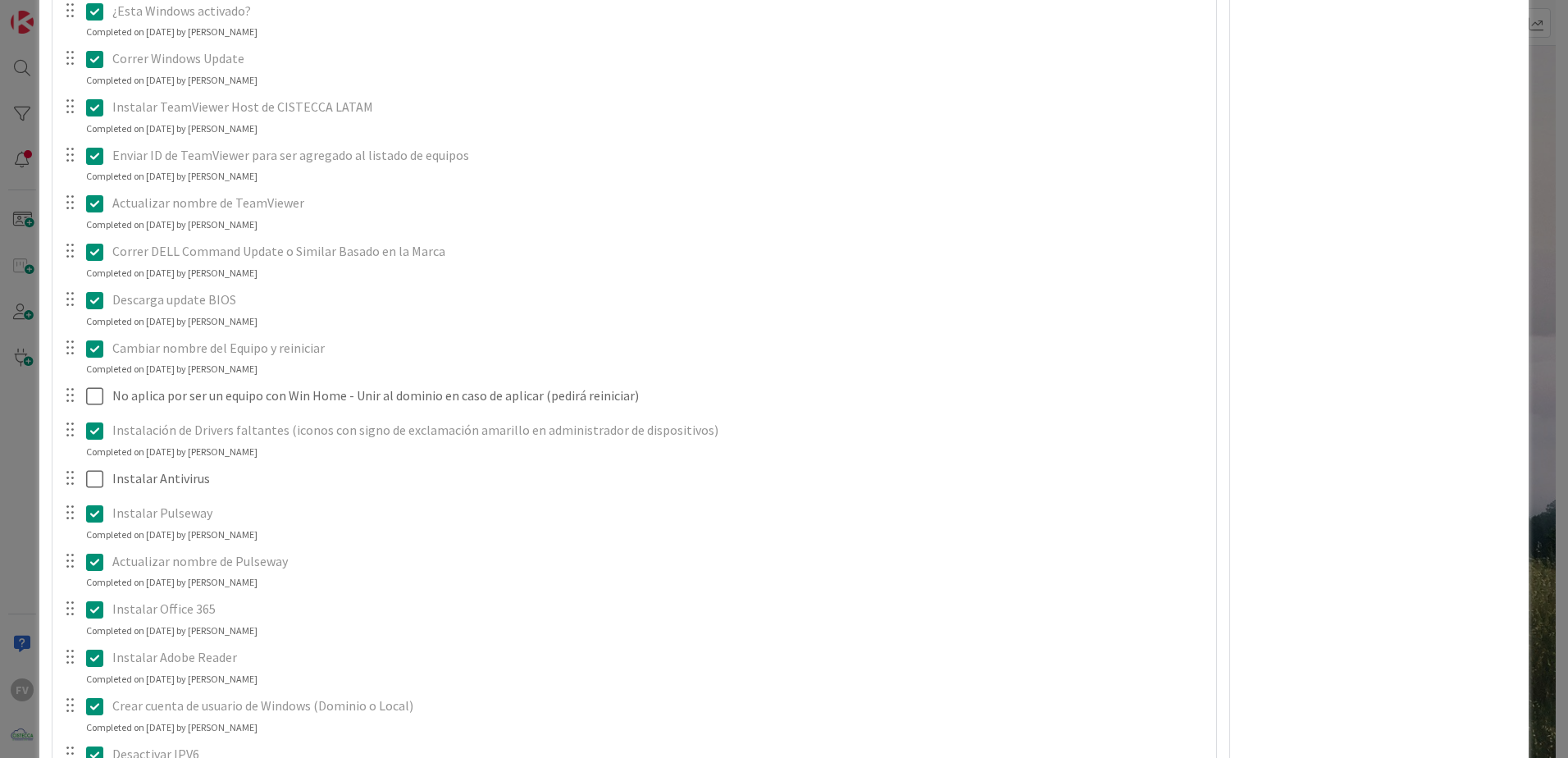
scroll to position [1879, 0]
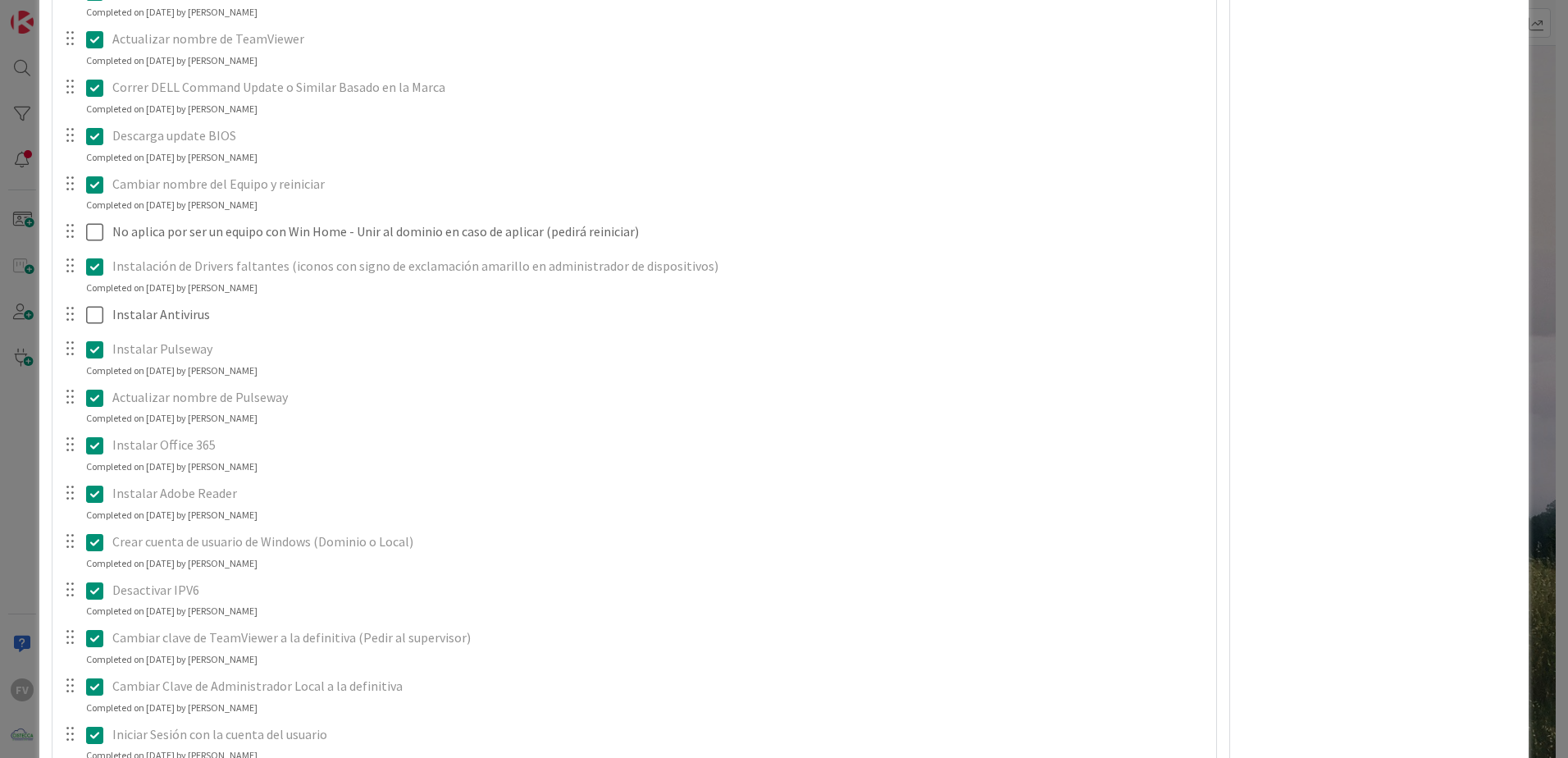
click at [301, 328] on div "Instalar Antivirus Update Cancel" at bounding box center [634, 315] width 1162 height 30
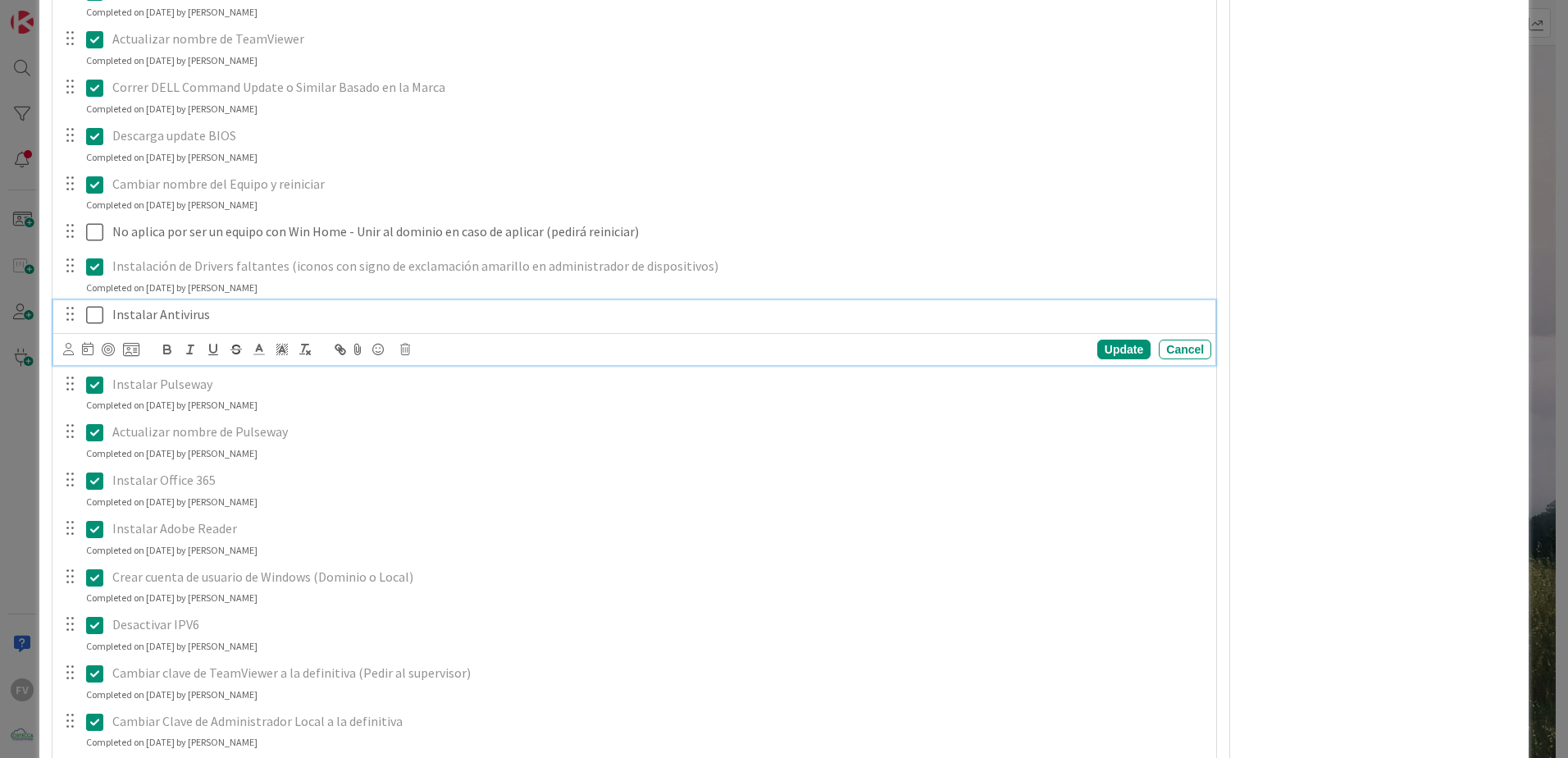
click at [301, 313] on p "Instalar Antivirus" at bounding box center [658, 314] width 1092 height 19
click at [138, 351] on icon at bounding box center [131, 349] width 17 height 15
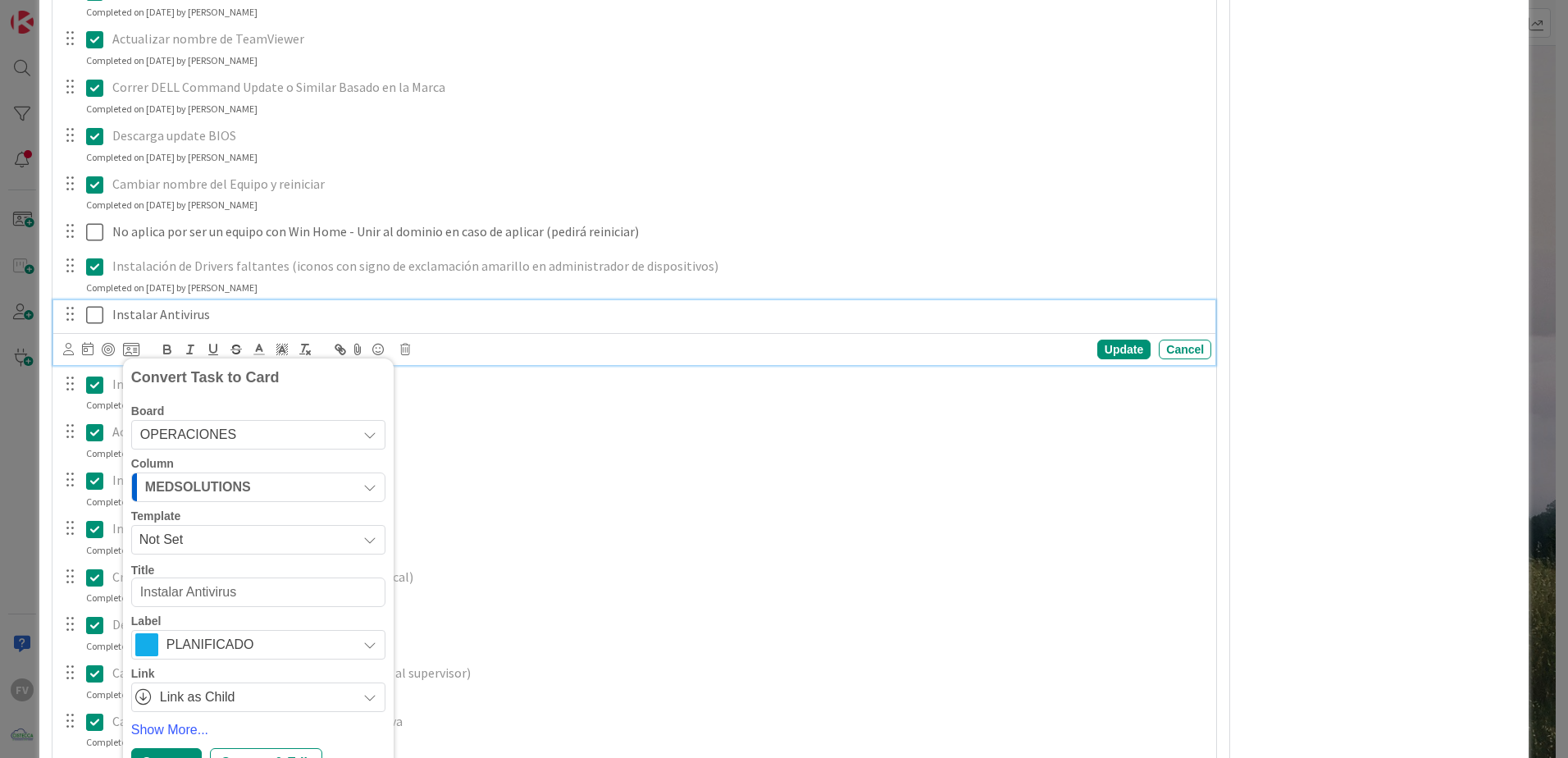
click at [279, 593] on textarea "Instalar Antivirus" at bounding box center [258, 592] width 254 height 30
type textarea "x"
type textarea "Instalar Antivirus"
type textarea "x"
type textarea "Instalar Antivirus a"
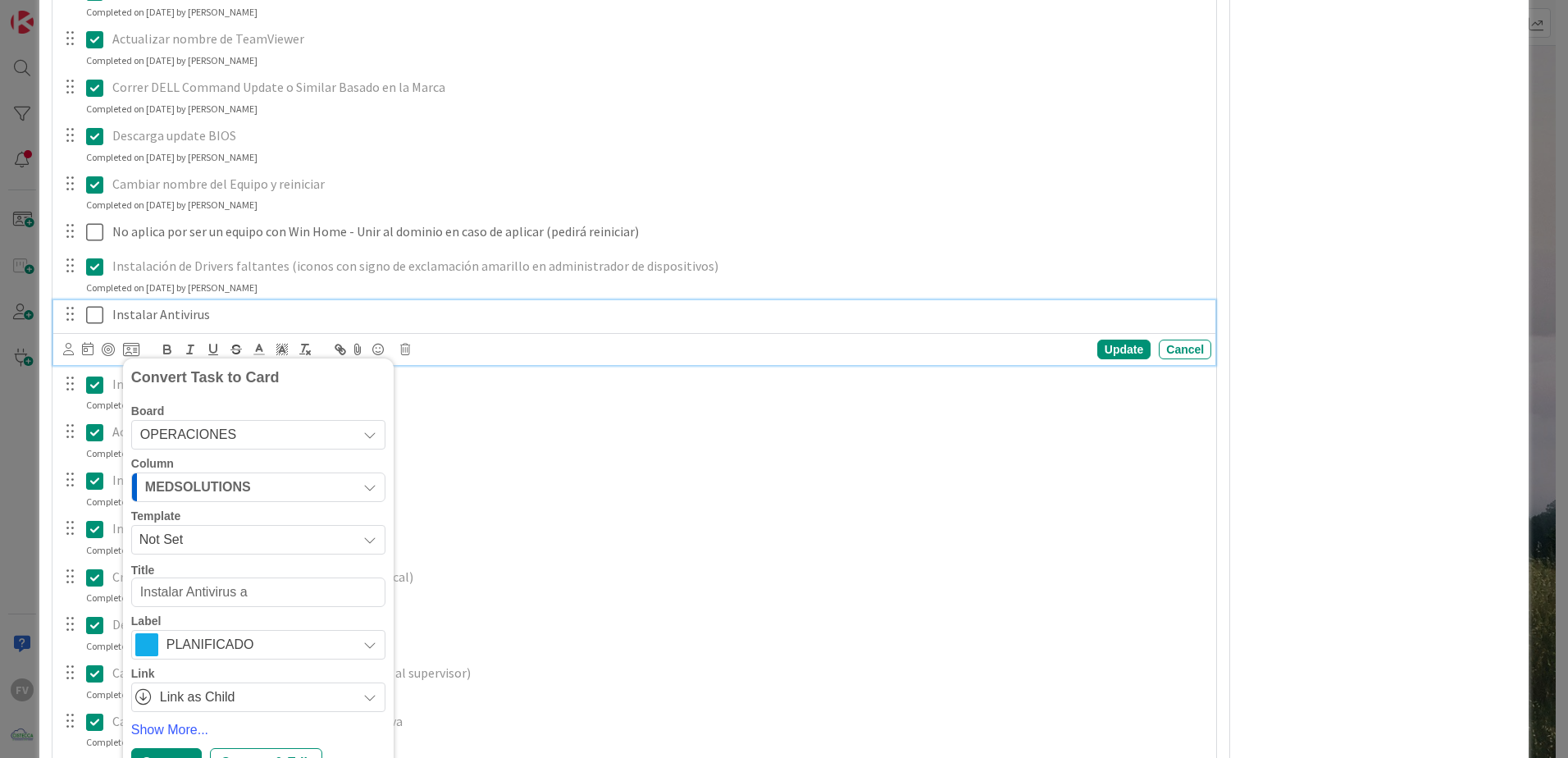
type textarea "x"
type textarea "Instalar Antivirus a e"
type textarea "x"
type textarea "Instalar Antivirus a es"
type textarea "x"
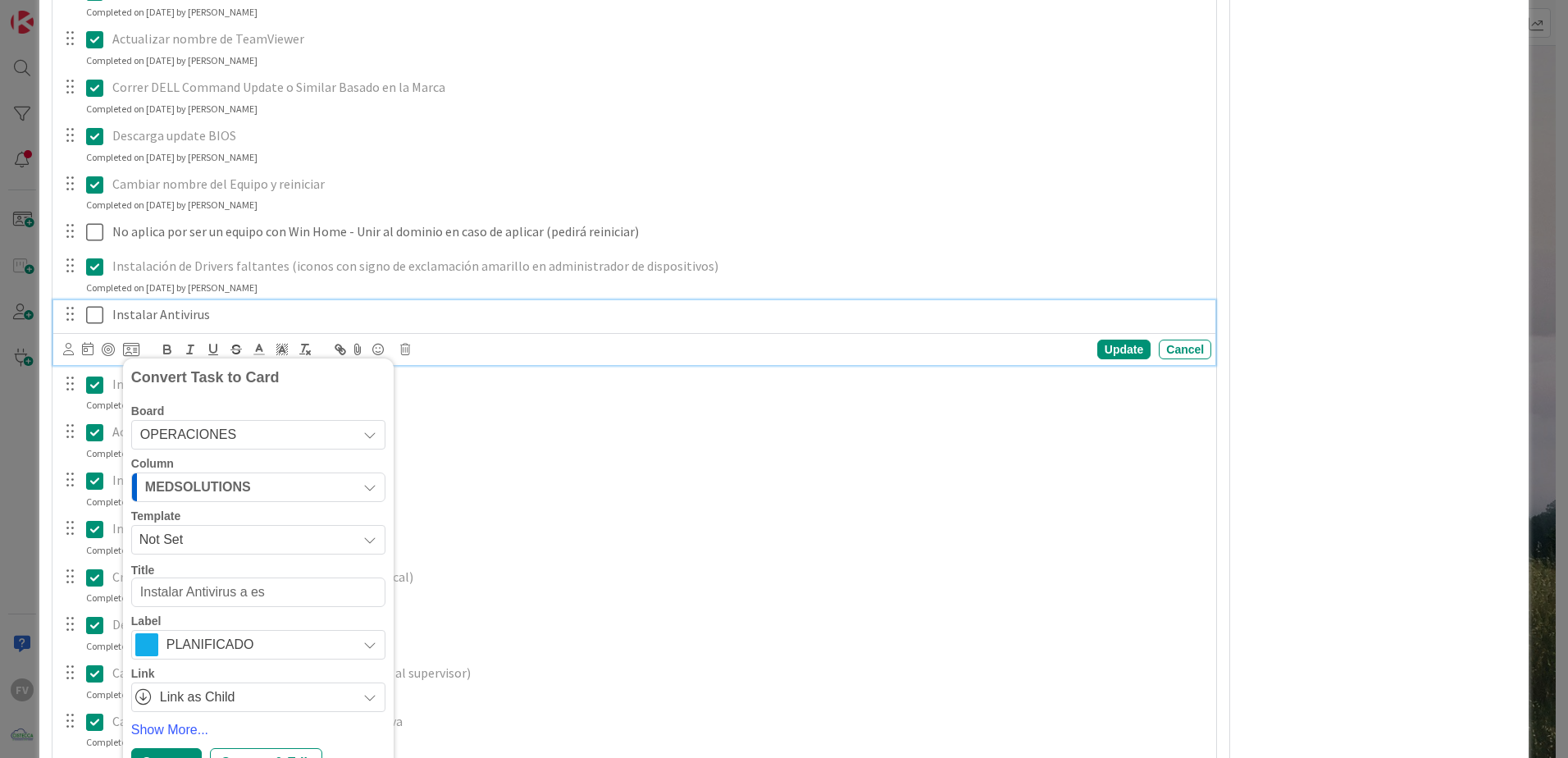
type textarea "Instalar Antivirus a est"
type textarea "x"
type textarea "Instalar Antivirus a este"
type textarea "x"
type textarea "Instalar Antivirus a es"
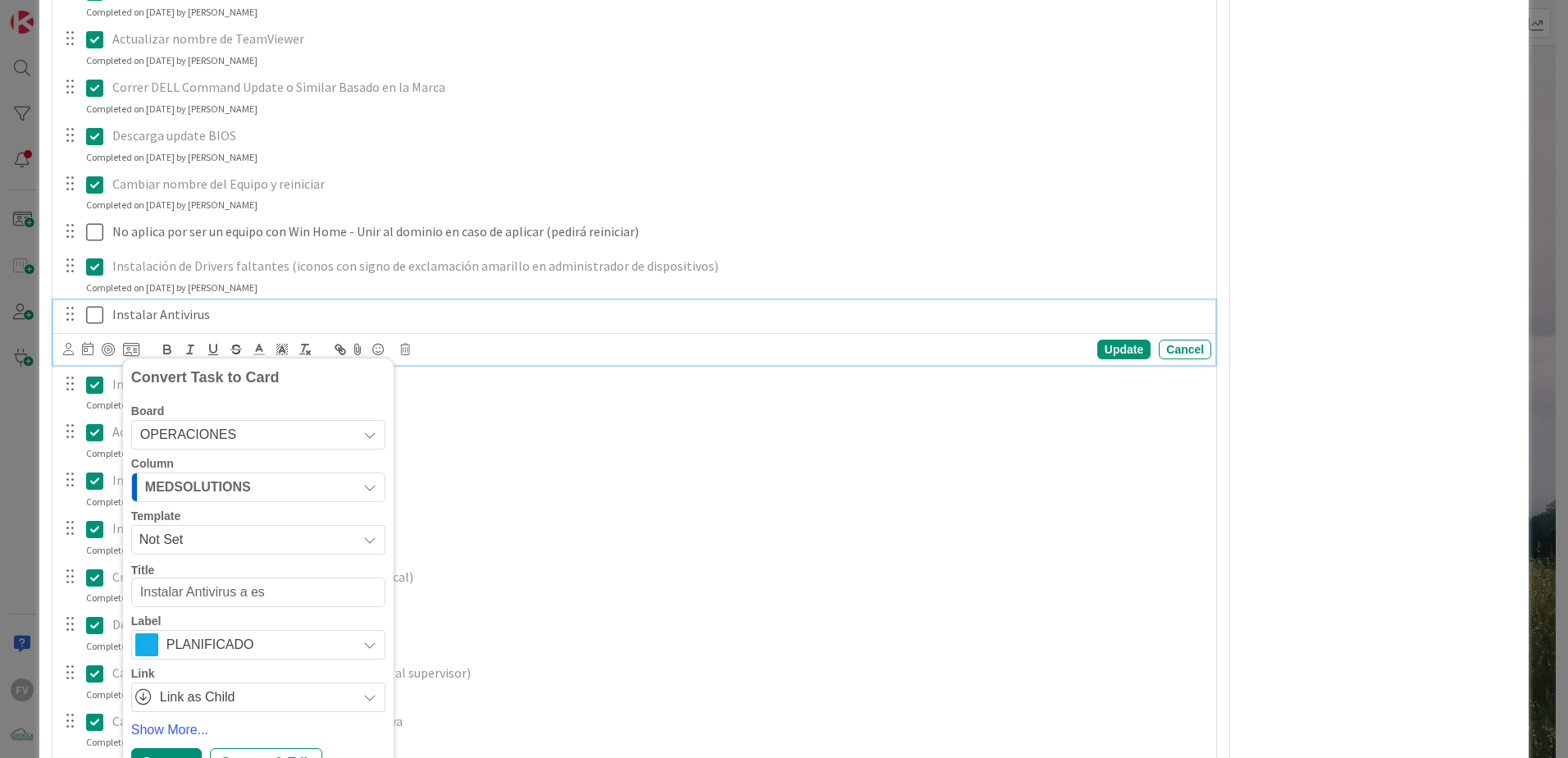
type textarea "x"
type textarea "Instalar Antivirus a es¿"
type textarea "x"
type textarea "Instalar Antivirus a es"
type textarea "x"
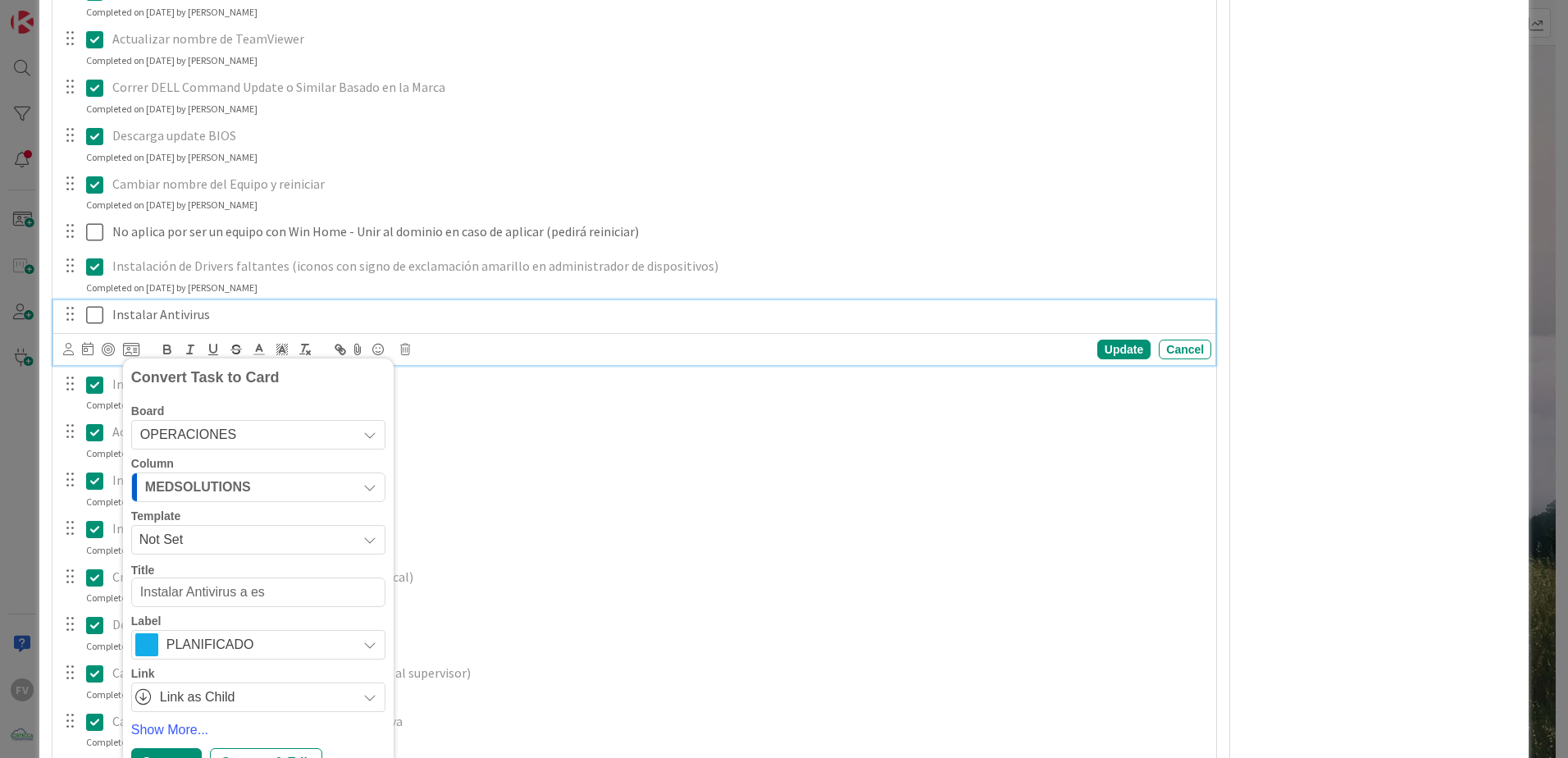
type textarea "Instalar Antivirus a e"
type textarea "x"
type textarea "Instalar Antivirus a"
type textarea "x"
type textarea "Instalar Antivirus a e"
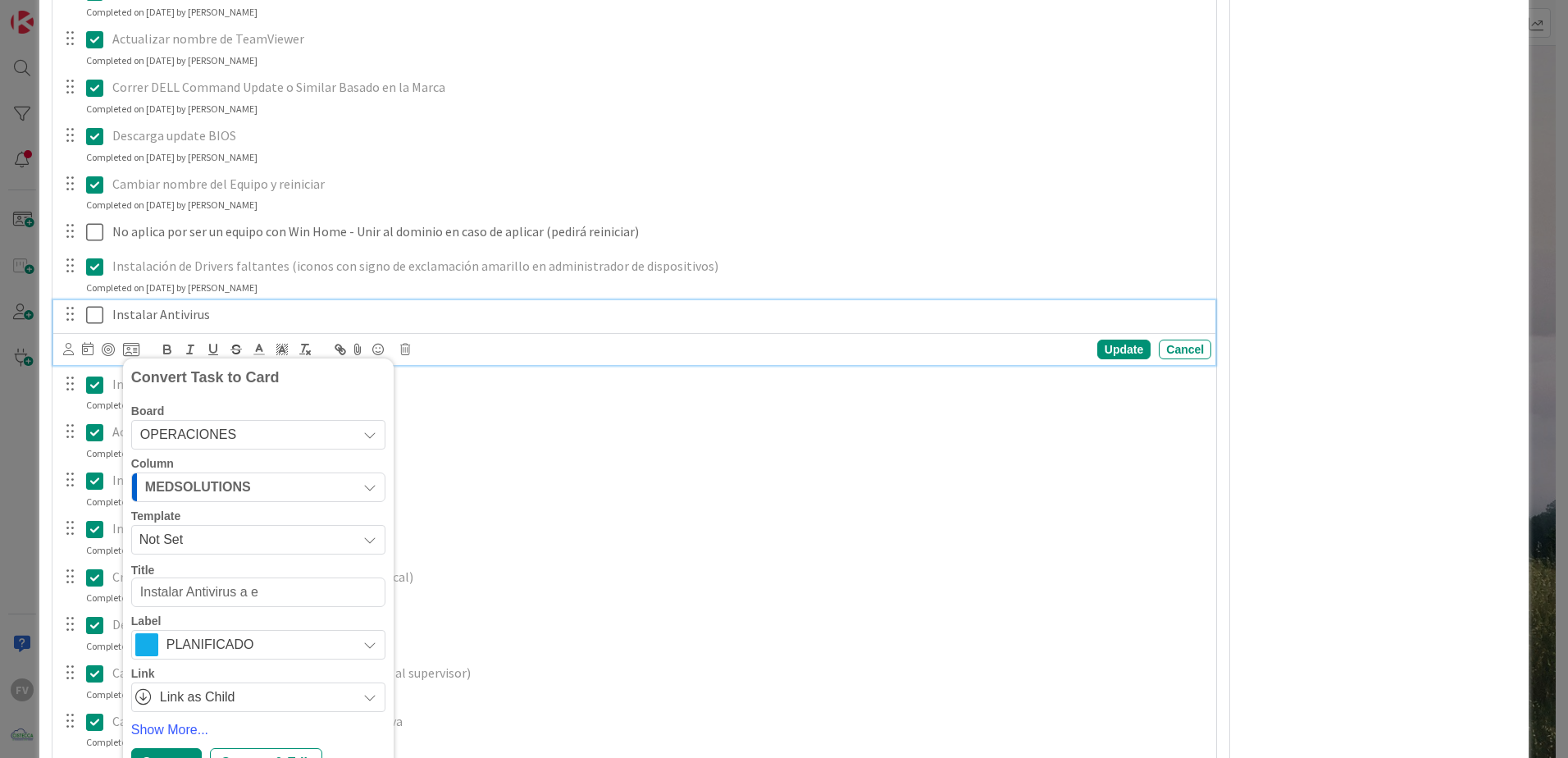
type textarea "x"
type textarea "Instalar Antivirus a eq"
type textarea "x"
type textarea "Instalar Antivirus a equ"
type textarea "x"
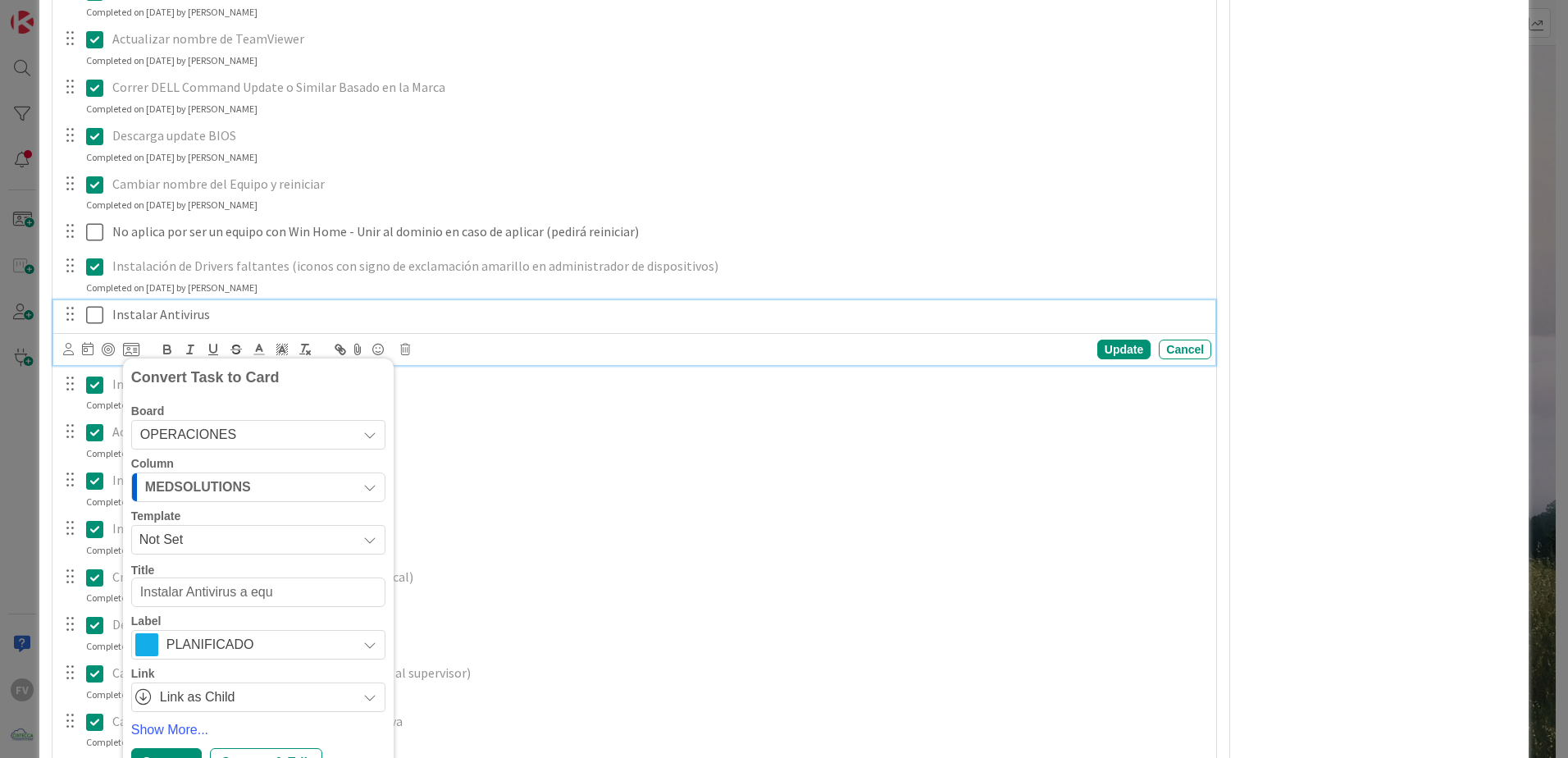
type textarea "Instalar Antivirus a equi"
type textarea "x"
type textarea "Instalar Antivirus a equip"
type textarea "x"
type textarea "Instalar Antivirus a equipo"
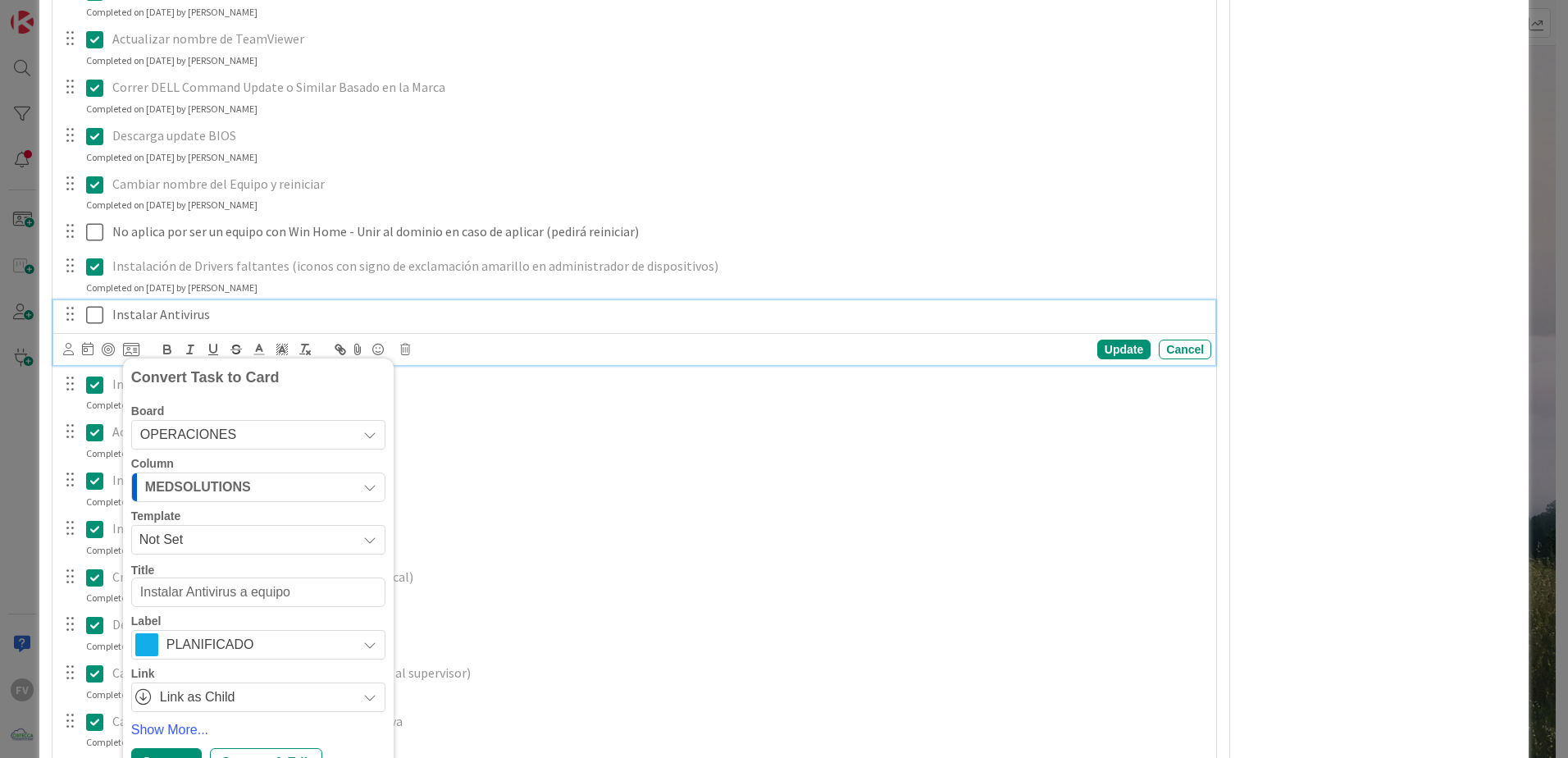
type textarea "x"
type textarea "Instalar Antivirus a equipo i"
type textarea "x"
type textarea "Instalar Antivirus a equipo ico"
type textarea "x"
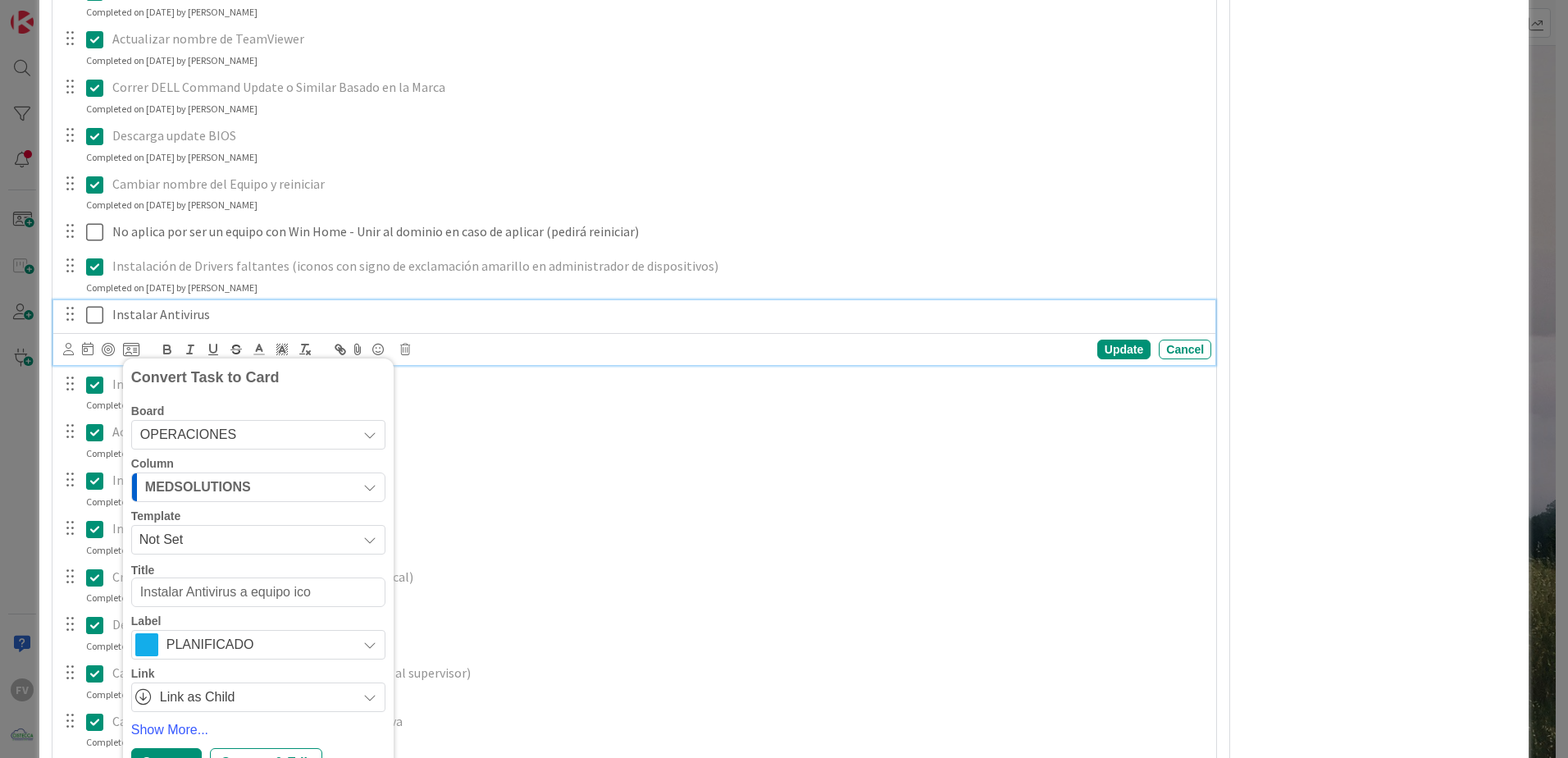
type textarea "Instalar Antivirus a equipo icon"
type textarea "x"
type textarea "Instalar Antivirus a equipo icon c"
type textarea "x"
type textarea "Instalar Antivirus a equipo icon co"
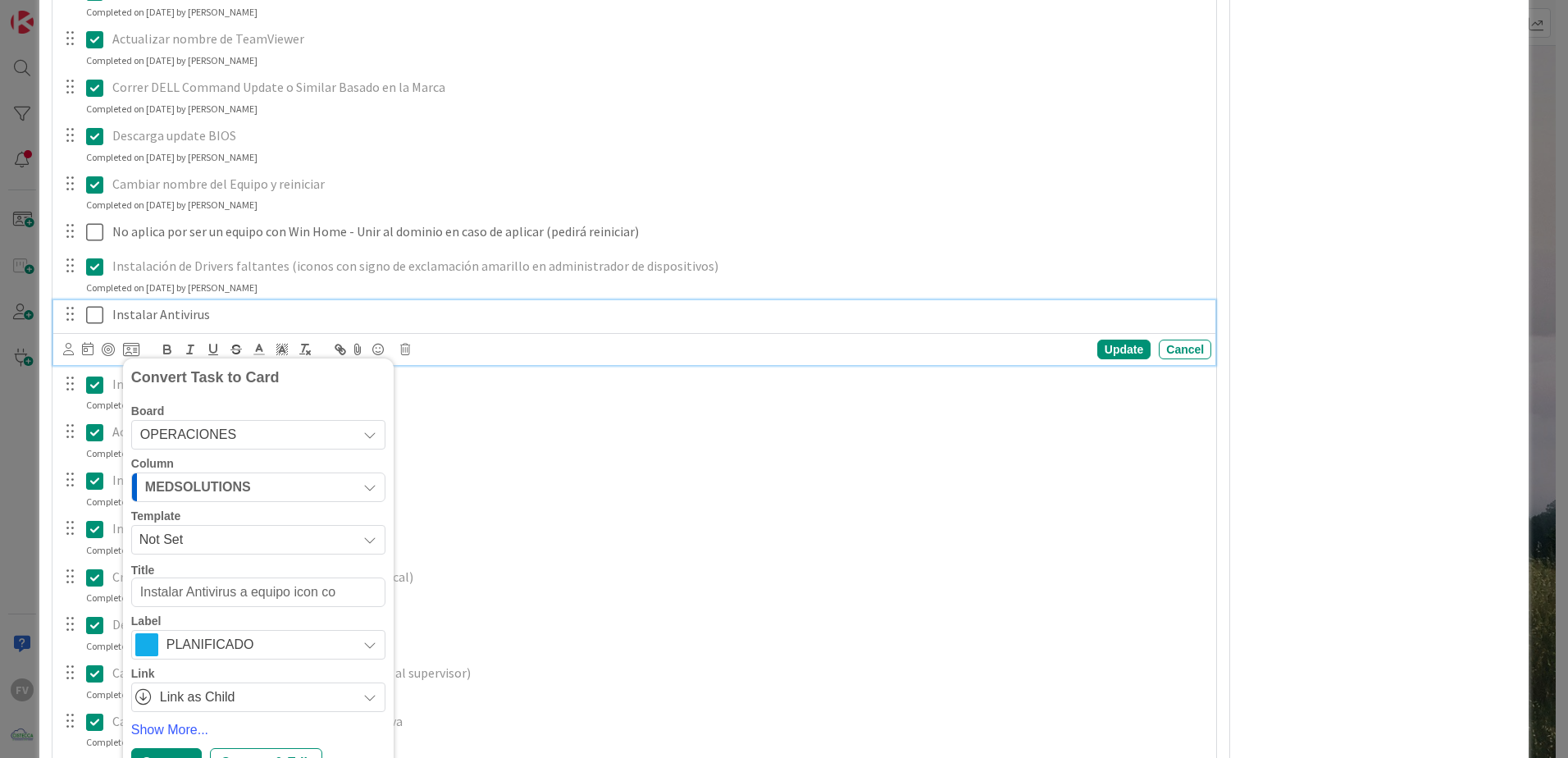
type textarea "x"
type textarea "Instalar Antivirus a equipo icon cor"
type textarea "x"
type textarea "Instalar Antivirus a equipo icon core"
type textarea "x"
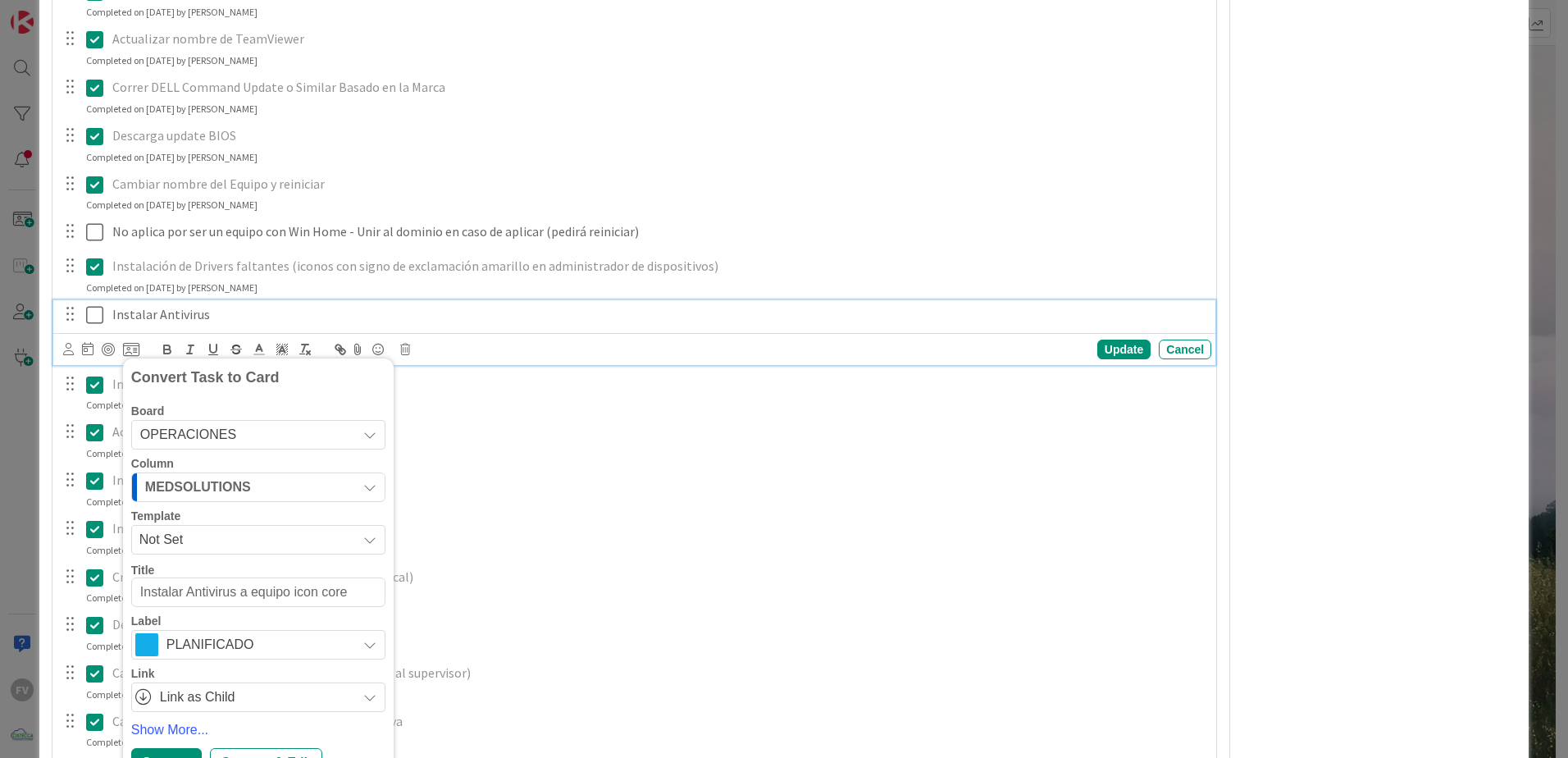
type textarea "Instalar Antivirus a equipo icon core c"
type textarea "x"
type textarea "Instalar Antivirus a equipo icon core cua"
type textarea "x"
type textarea "Instalar Antivirus a equipo icon core cuan"
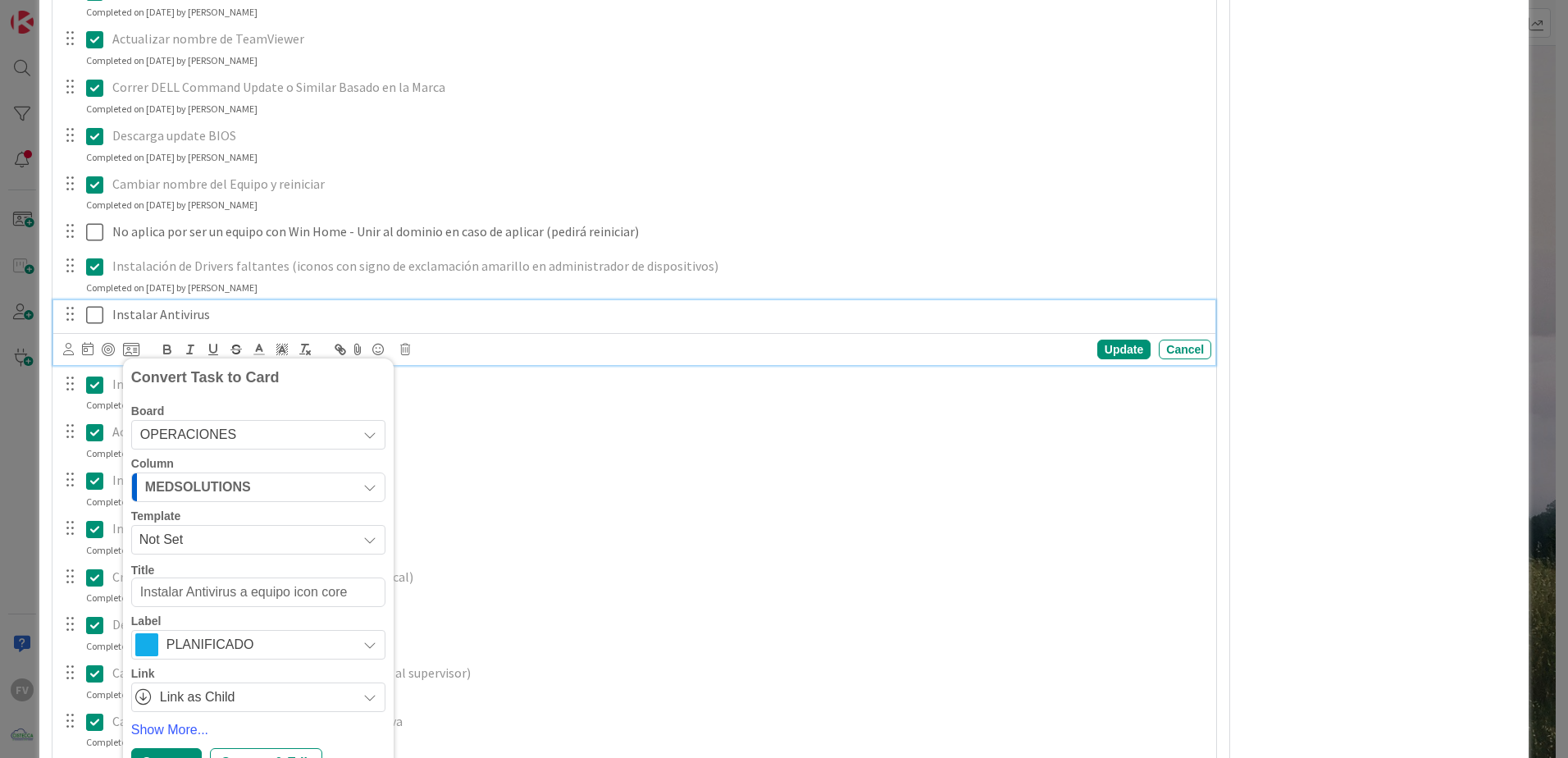
type textarea "x"
type textarea "Instalar Antivirus a equipo icon core cuand"
type textarea "x"
type textarea "Instalar Antivirus a equipo icon core cuando"
type textarea "x"
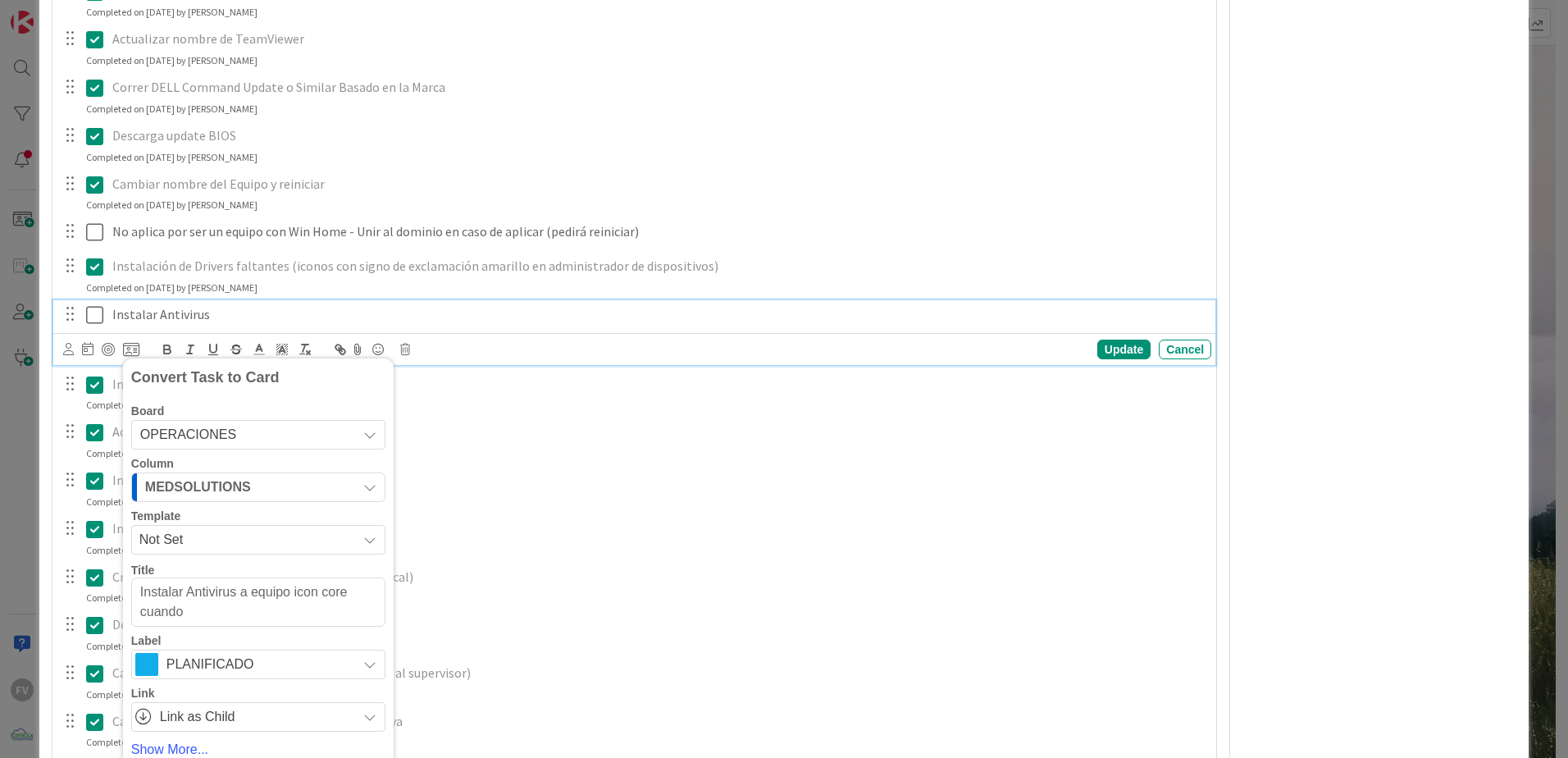
type textarea "Instalar Antivirus a equipo icon core cuando"
type textarea "x"
type textarea "Instalar Antivirus a equipo icon core cuando h"
type textarea "x"
type textarea "Instalar Antivirus a equipo icon core cuando ha"
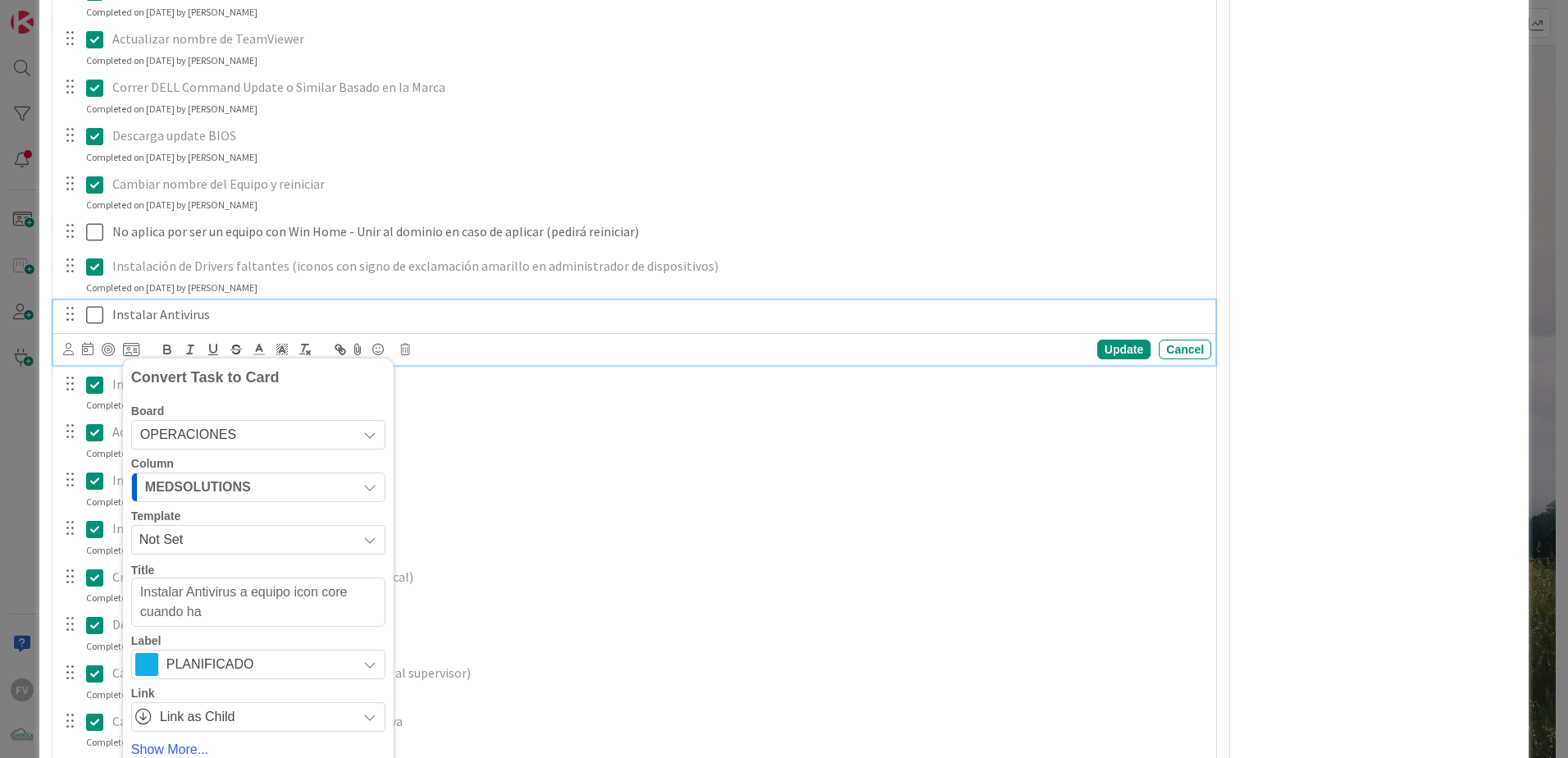
type textarea "x"
type textarea "Instalar Antivirus a equipo icon core cuando haya"
type textarea "x"
type textarea "Instalar Antivirus a equipo icon core cuando haya"
type textarea "x"
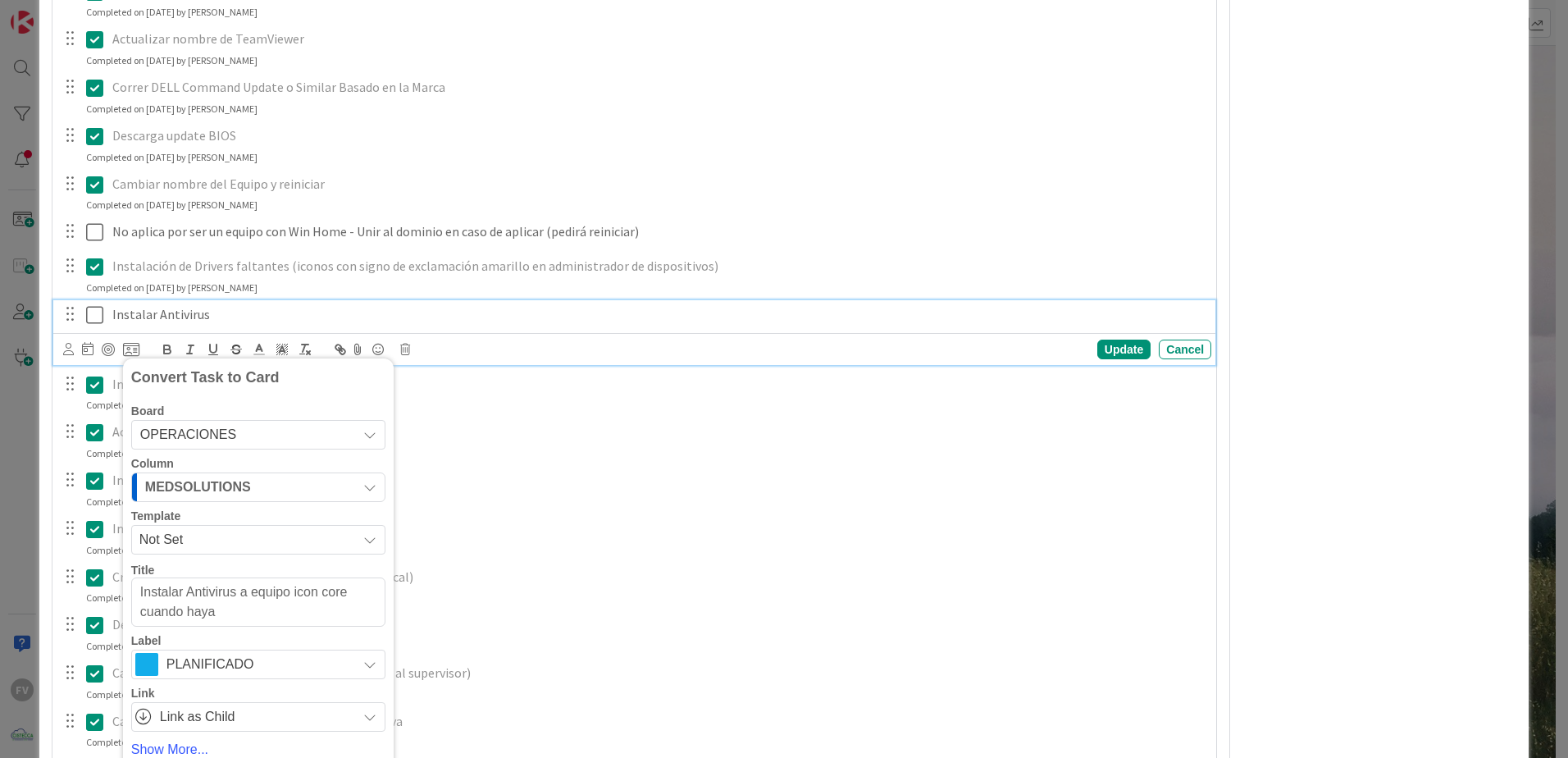
type textarea "Instalar Antivirus a equipo icon core cuando haya l"
type textarea "x"
type textarea "Instalar Antivirus a equipo icon core cuando haya li"
type textarea "x"
type textarea "Instalar Antivirus a equipo icon core cuando haya licer"
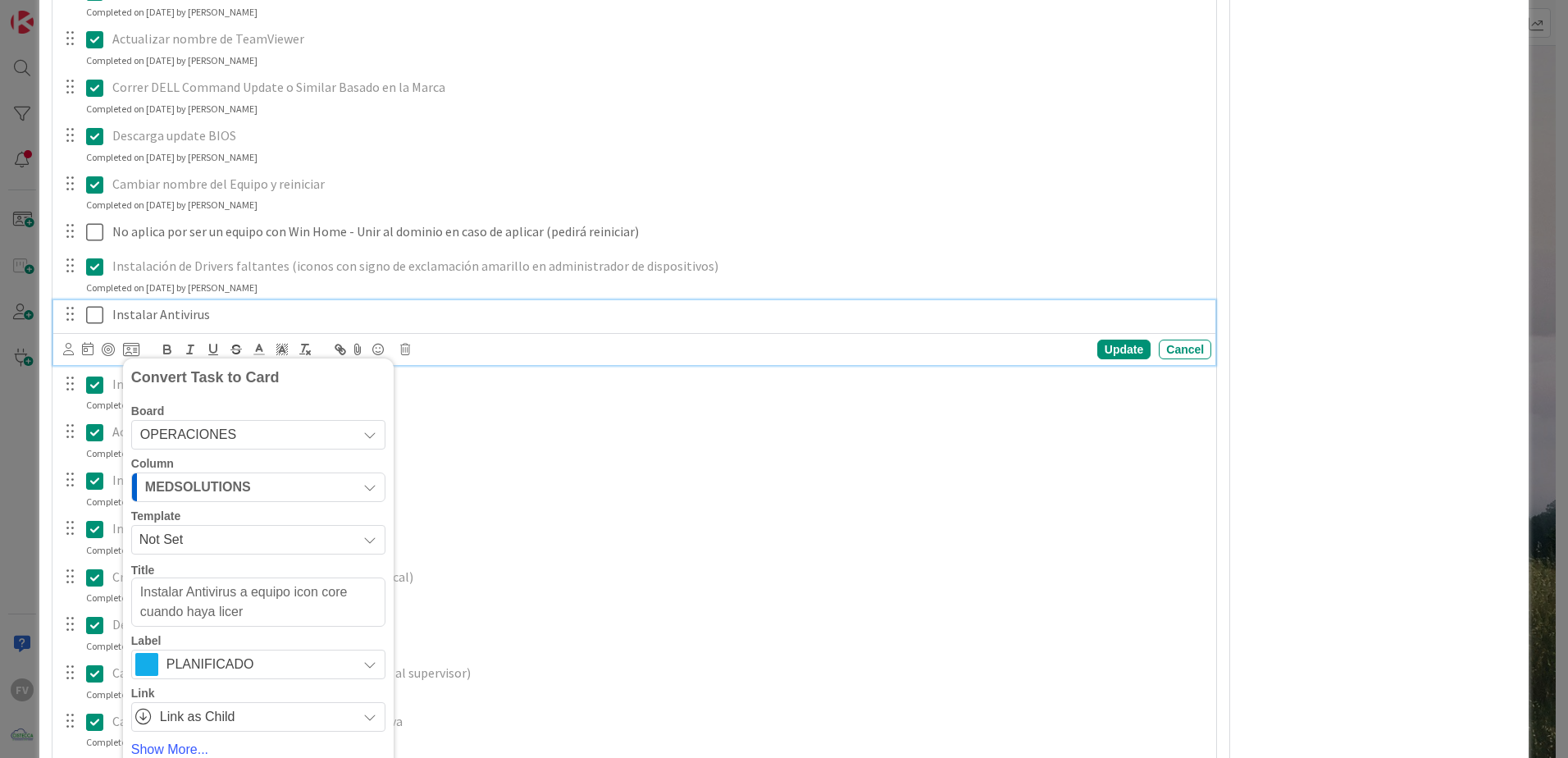
type textarea "x"
type textarea "Instalar Antivirus a equipo icon core cuando haya licern"
type textarea "x"
type textarea "Instalar Antivirus a equipo icon core cuando haya licernci"
type textarea "x"
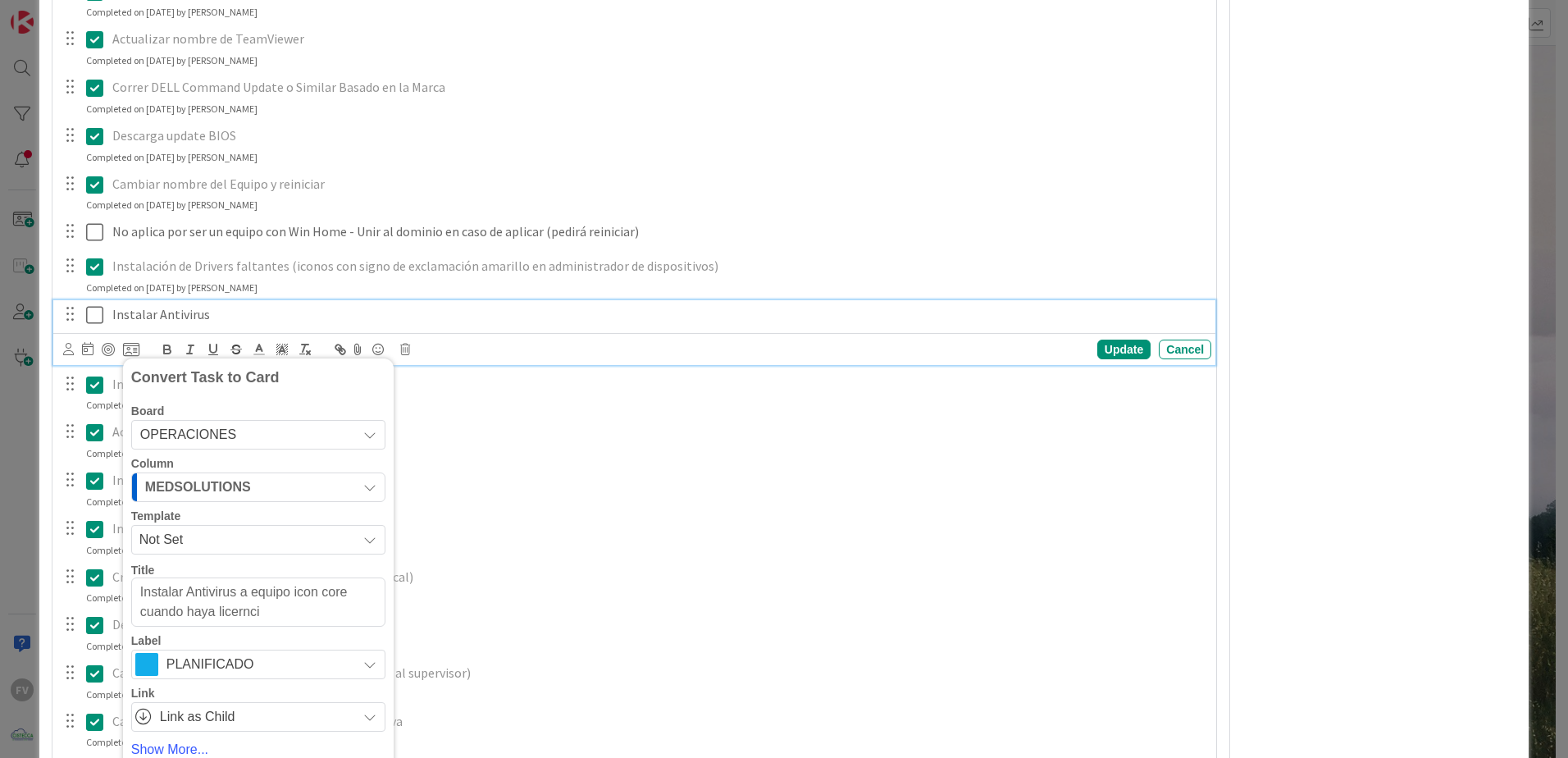
type textarea "Instalar Antivirus a equipo icon core cuando haya licernc"
type textarea "x"
type textarea "Instalar Antivirus a equipo icon core cuando haya licern"
type textarea "x"
type textarea "Instalar Antivirus a equipo icon core cuando haya licer"
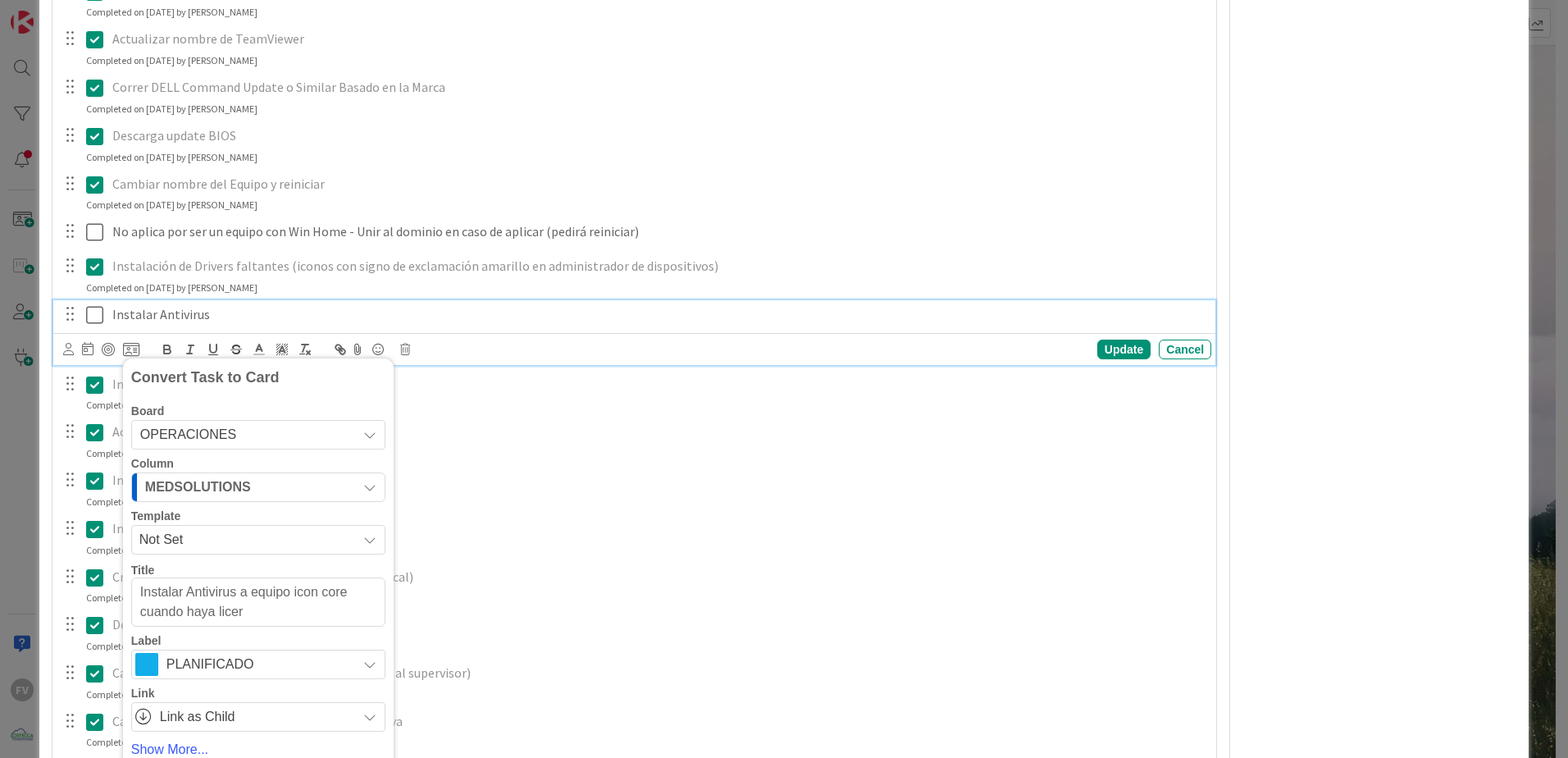
type textarea "x"
type textarea "Instalar Antivirus a equipo icon core cuando haya lice"
type textarea "x"
type textarea "Instalar Antivirus a equipo icon core cuando haya licen"
type textarea "x"
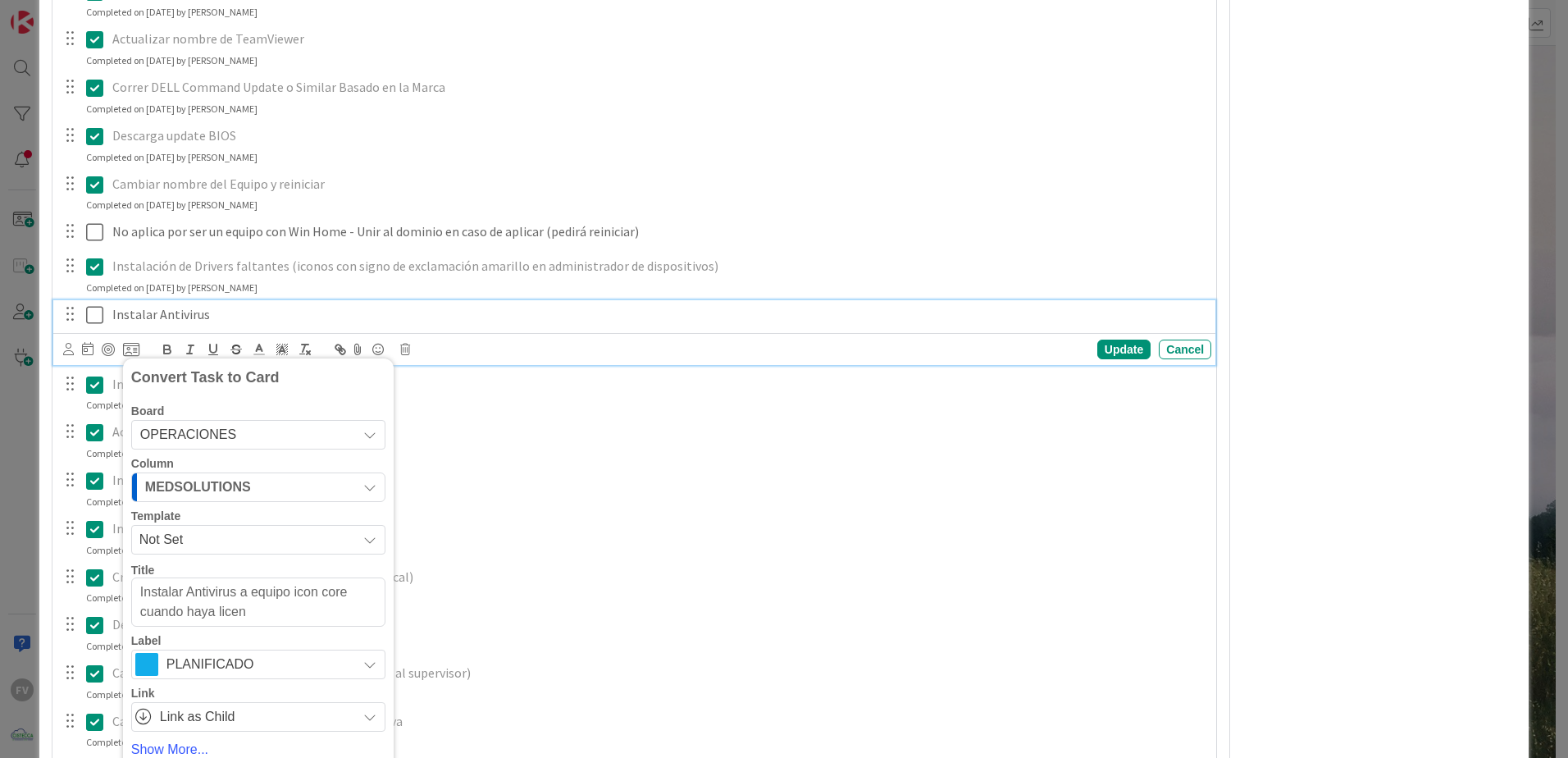
type textarea "Instalar Antivirus a equipo icon core cuando haya licenc"
type textarea "x"
type textarea "Instalar Antivirus a equipo icon core cuando haya licenci"
type textarea "x"
type textarea "Instalar Antivirus a equipo icon core cuando haya licencia"
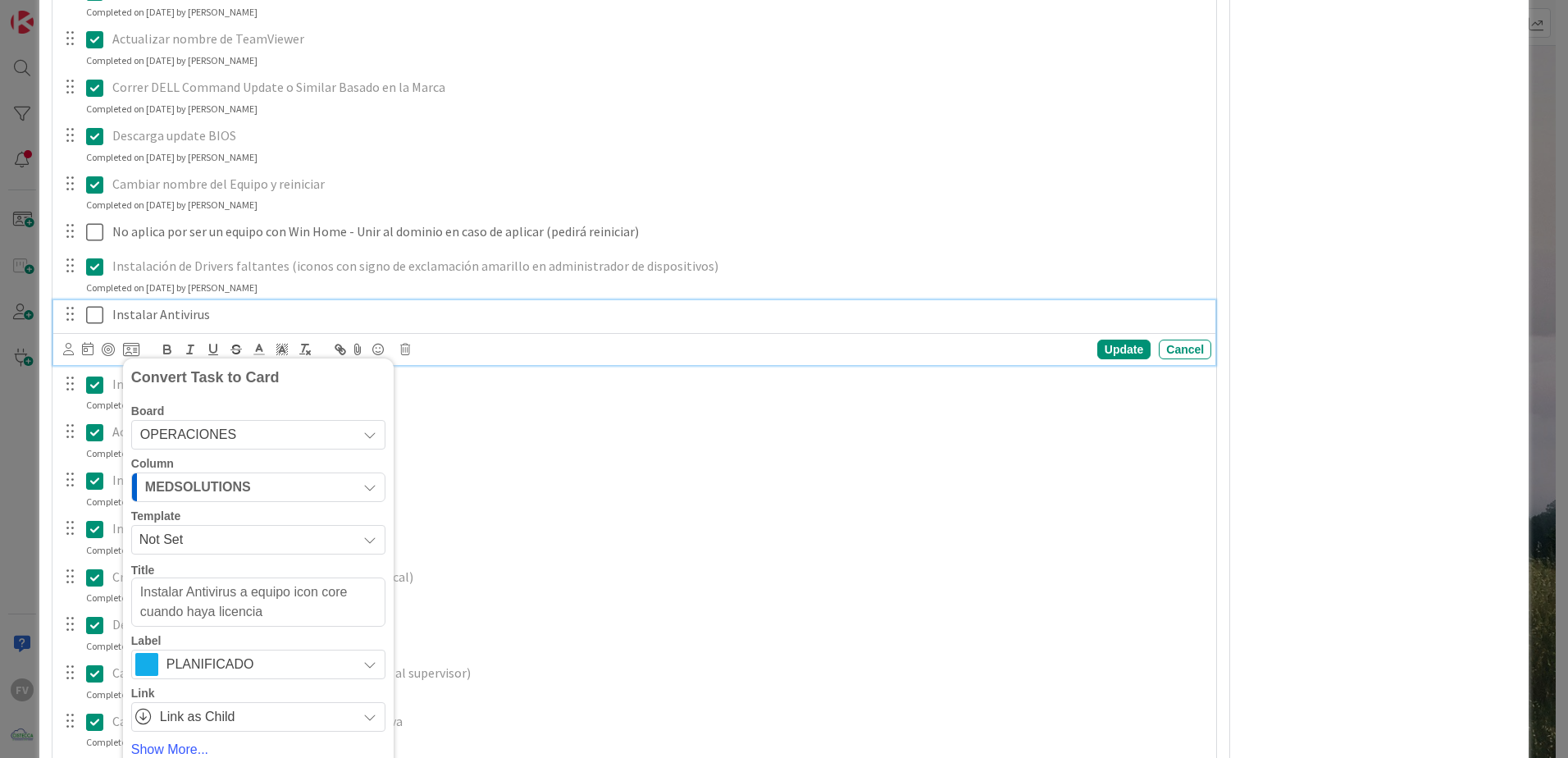
type textarea "x"
type textarea "Instalar Antivirus a equipo icon core cuando haya licenciam"
type textarea "x"
type textarea "Instalar Antivirus a equipo icon core cuando haya licenciami"
type textarea "x"
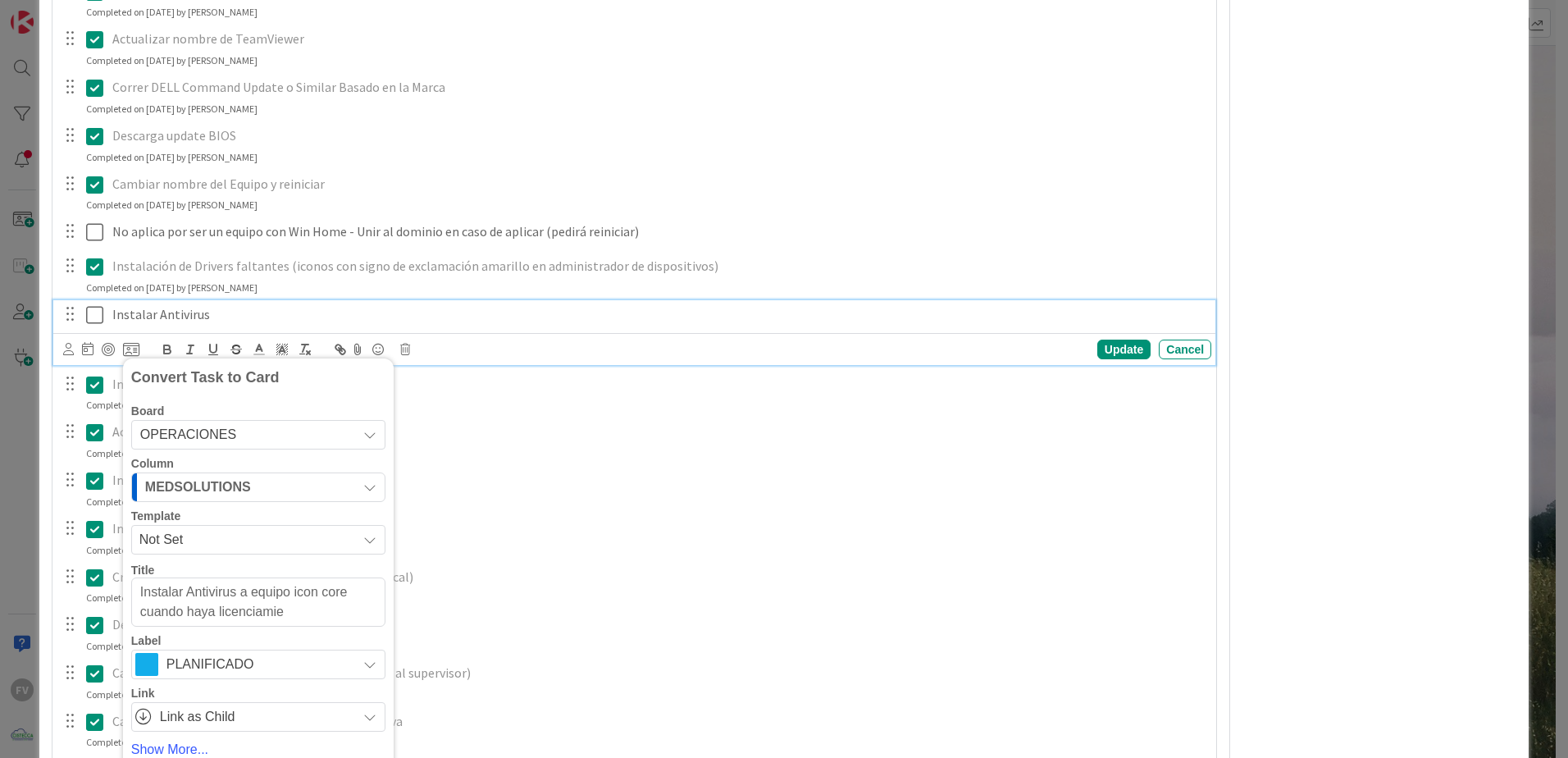
type textarea "Instalar Antivirus a equipo icon core cuando haya licenciamien"
type textarea "x"
type textarea "Instalar Antivirus a equipo icon core cuando haya licenciamient"
type textarea "x"
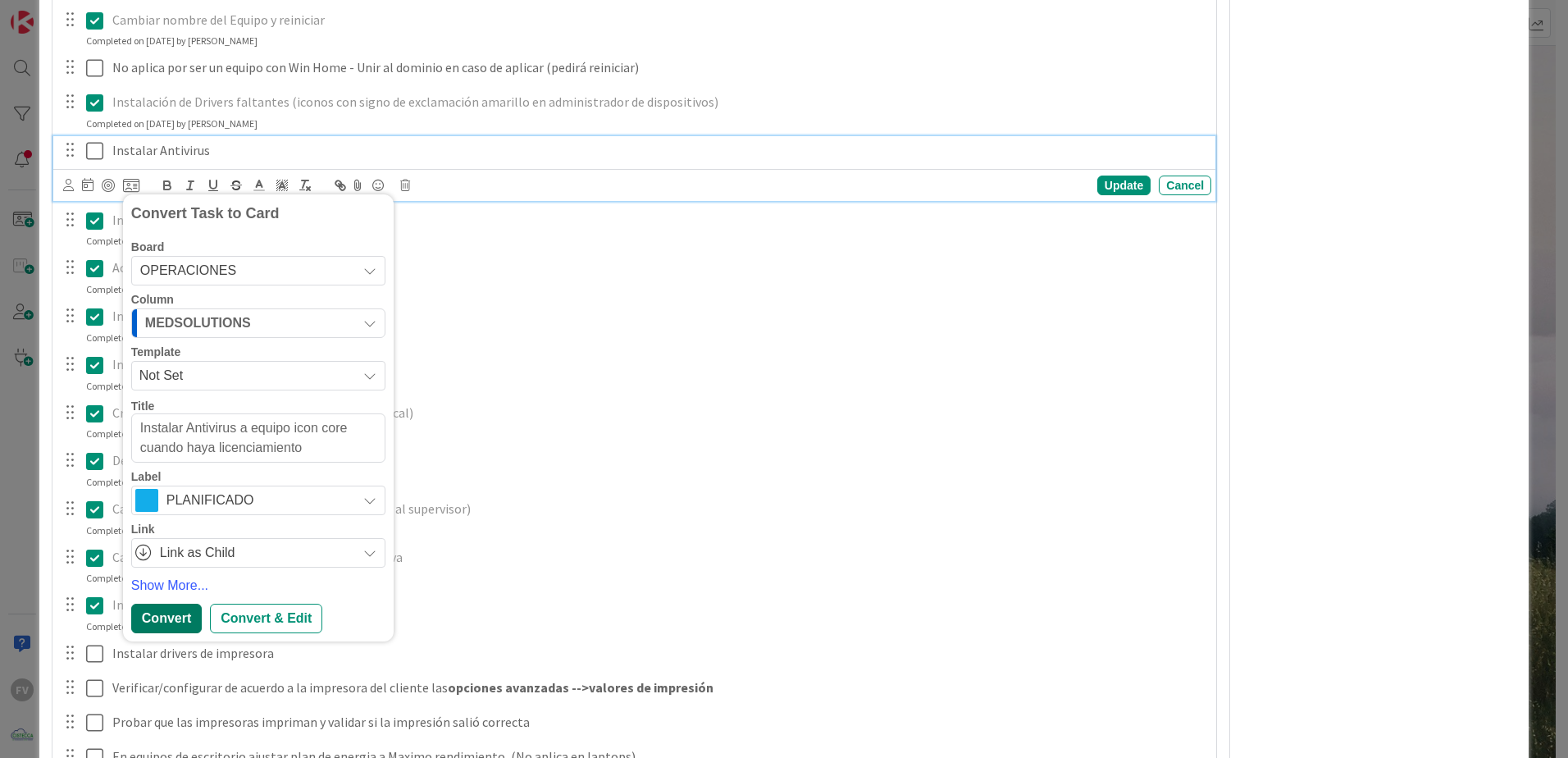
type textarea "Instalar Antivirus a equipo icon core cuando haya licenciamiento"
click at [173, 614] on div "Convert" at bounding box center [166, 619] width 70 height 30
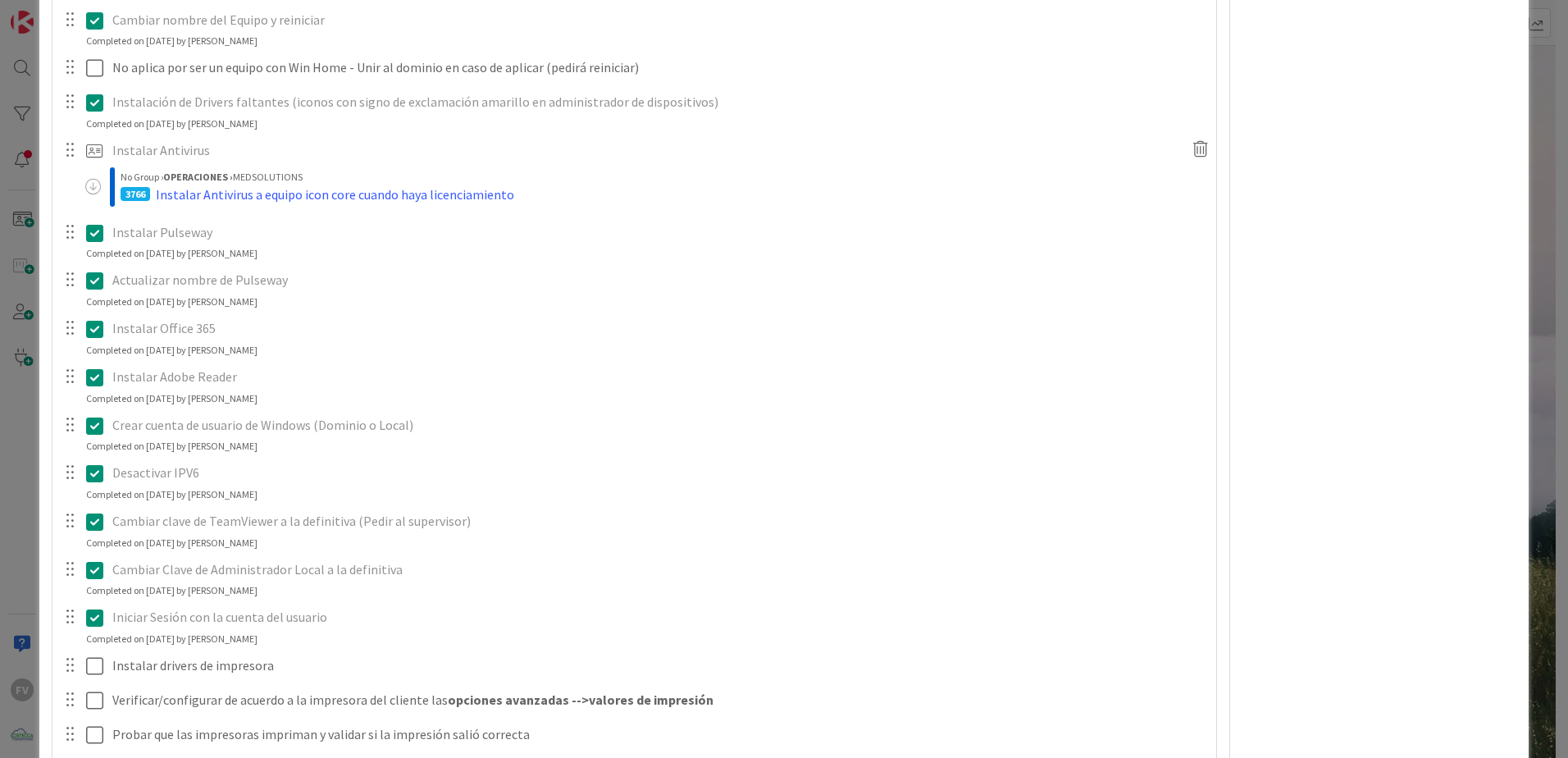
click at [25, 389] on div "ID 3747 OPERACIONES MEDSOLUTIONS Title 41 / 128 #GOLD - EN-UN - MED-OBA-22-LP -…" at bounding box center [784, 379] width 1568 height 758
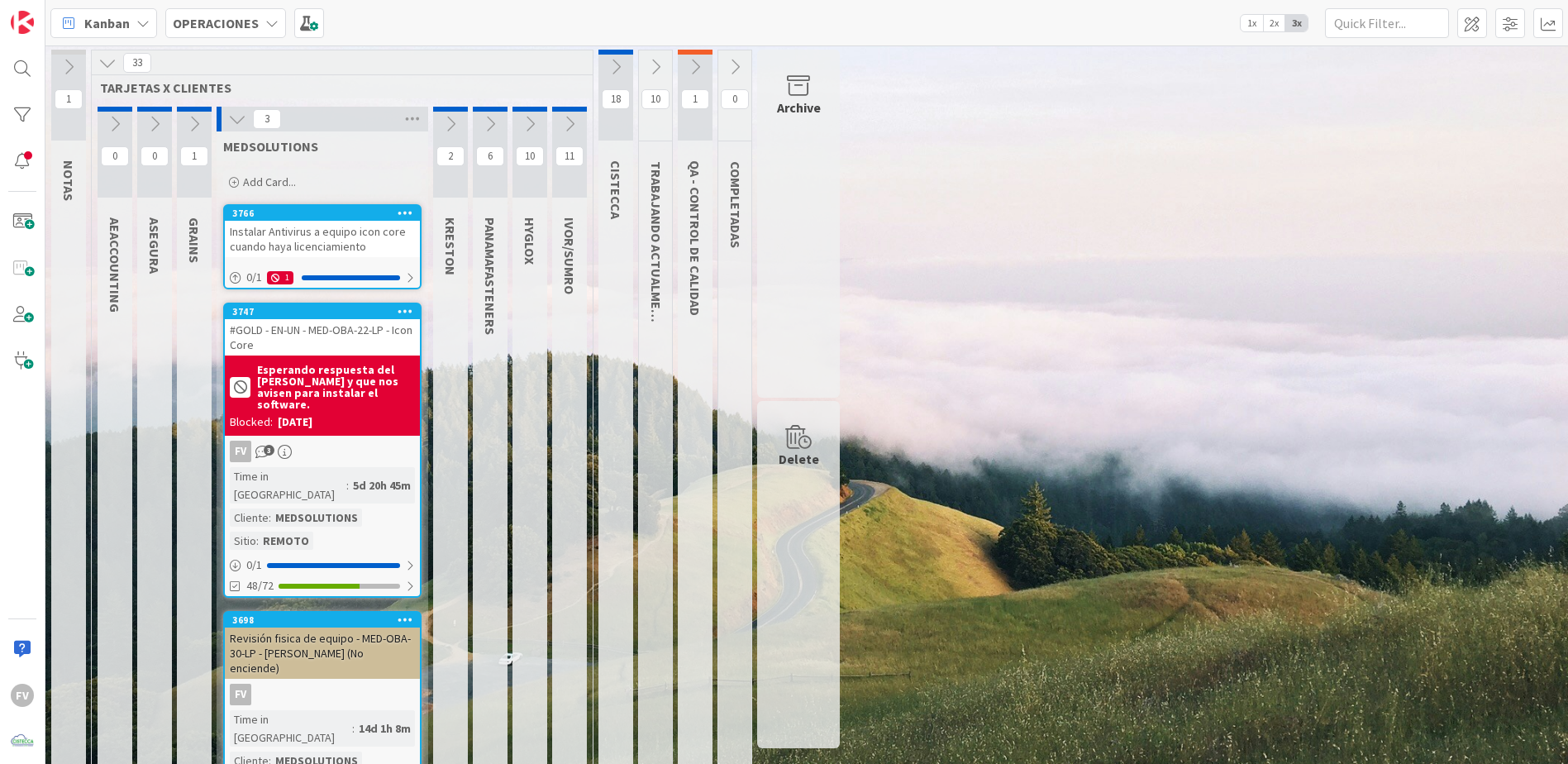
click at [619, 62] on icon at bounding box center [615, 66] width 18 height 18
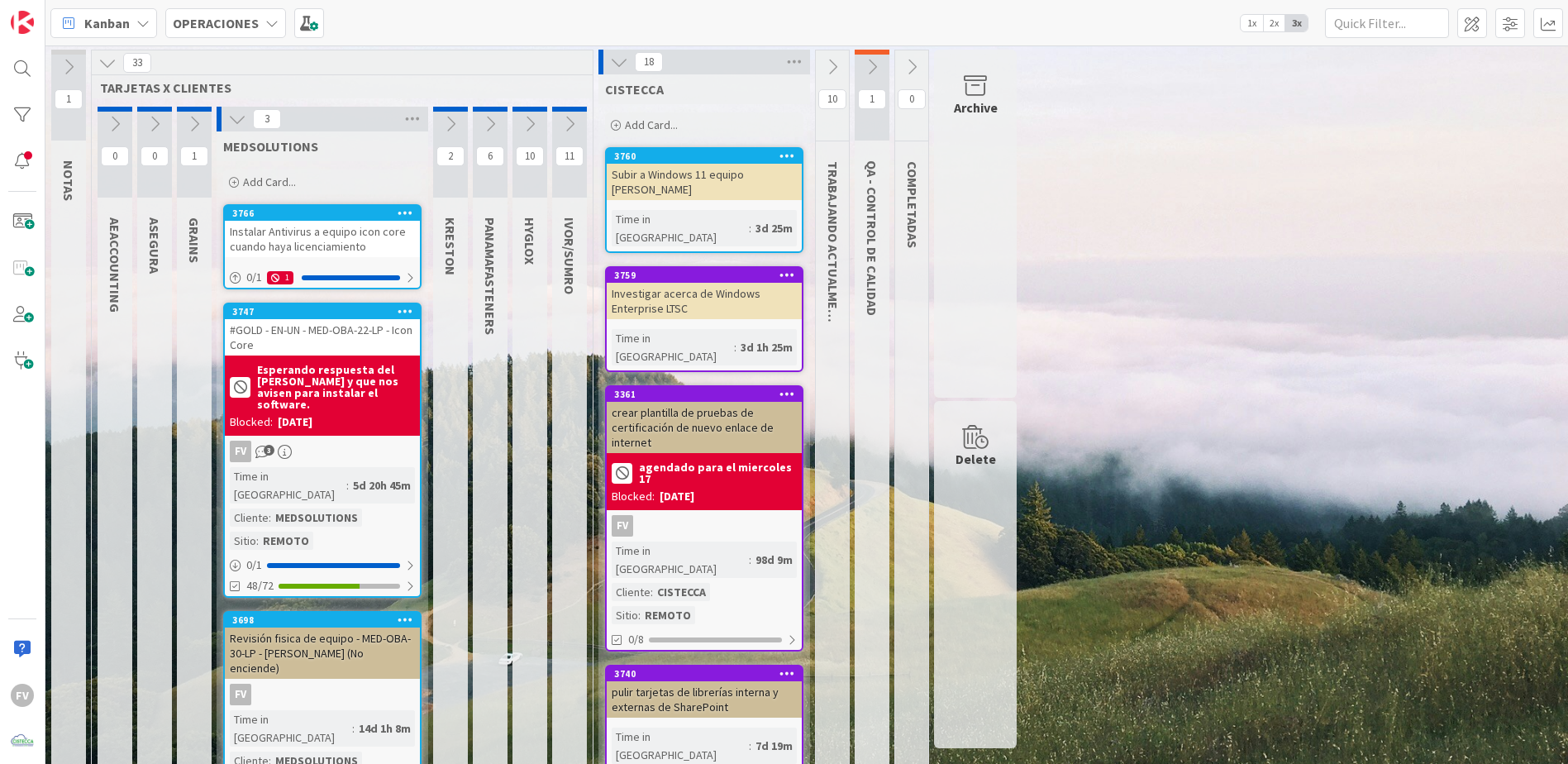
click at [653, 116] on div "Add Card..." at bounding box center [704, 125] width 198 height 25
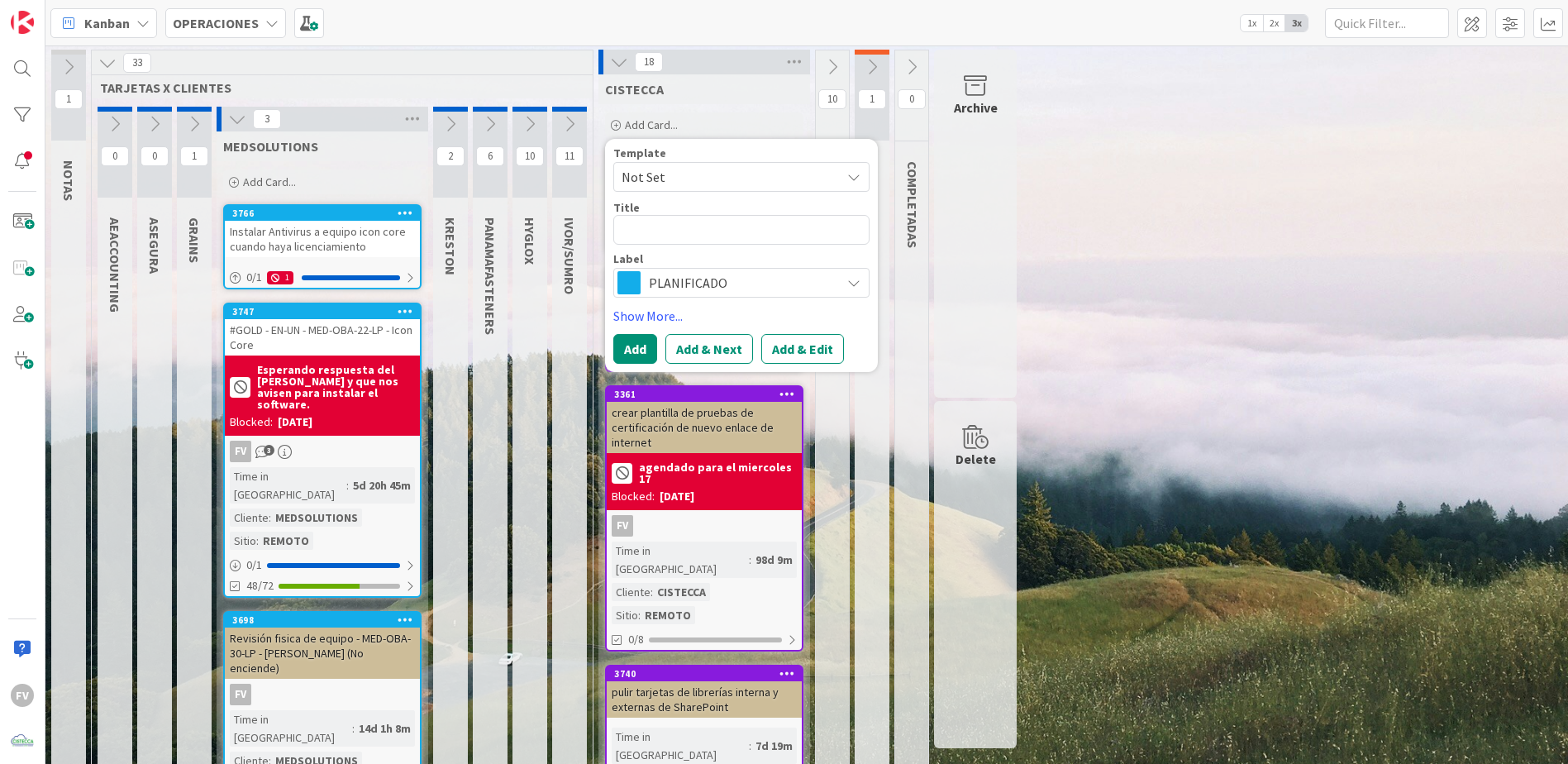
type textarea "x"
type textarea "I"
type textarea "x"
type textarea "Ins"
type textarea "x"
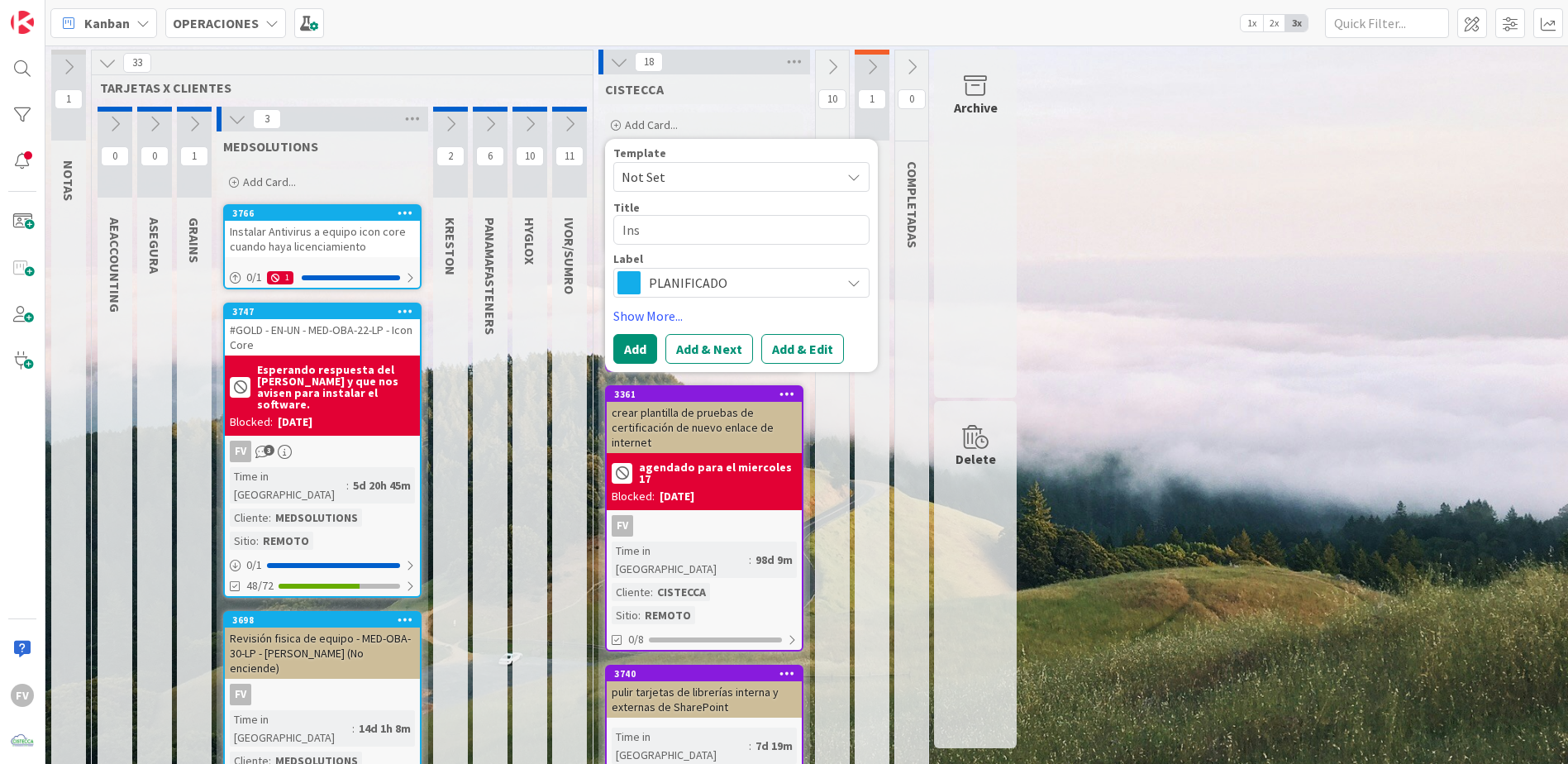
type textarea "Inst"
type textarea "x"
type textarea "Insta"
type textarea "x"
type textarea "Instal"
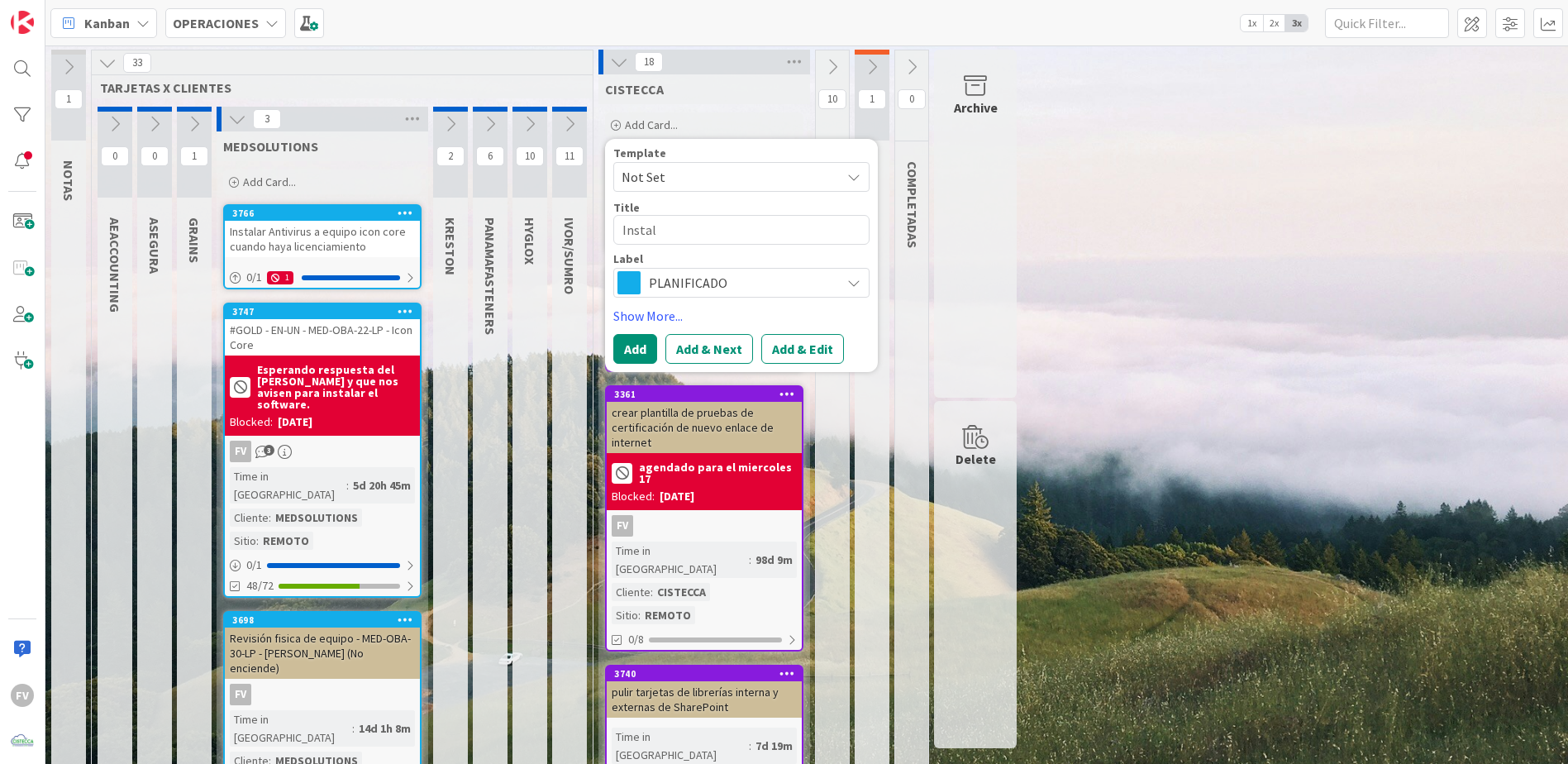
type textarea "x"
type textarea "Instalar"
type textarea "x"
type textarea "Instalar a"
type textarea "x"
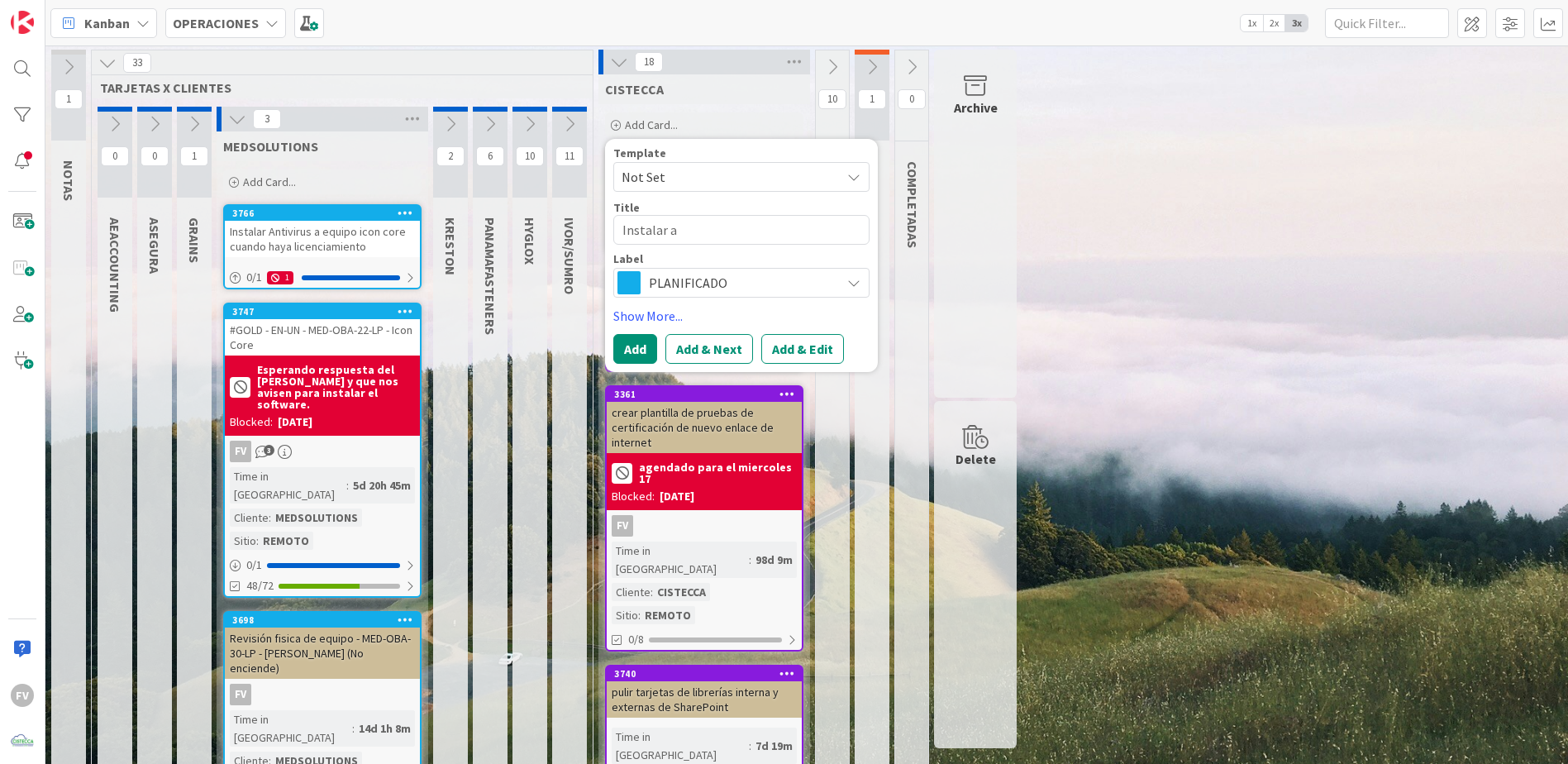
type textarea "Instalar an"
type textarea "x"
type textarea "Instalar ant"
type textarea "x"
type textarea "Instalar anti"
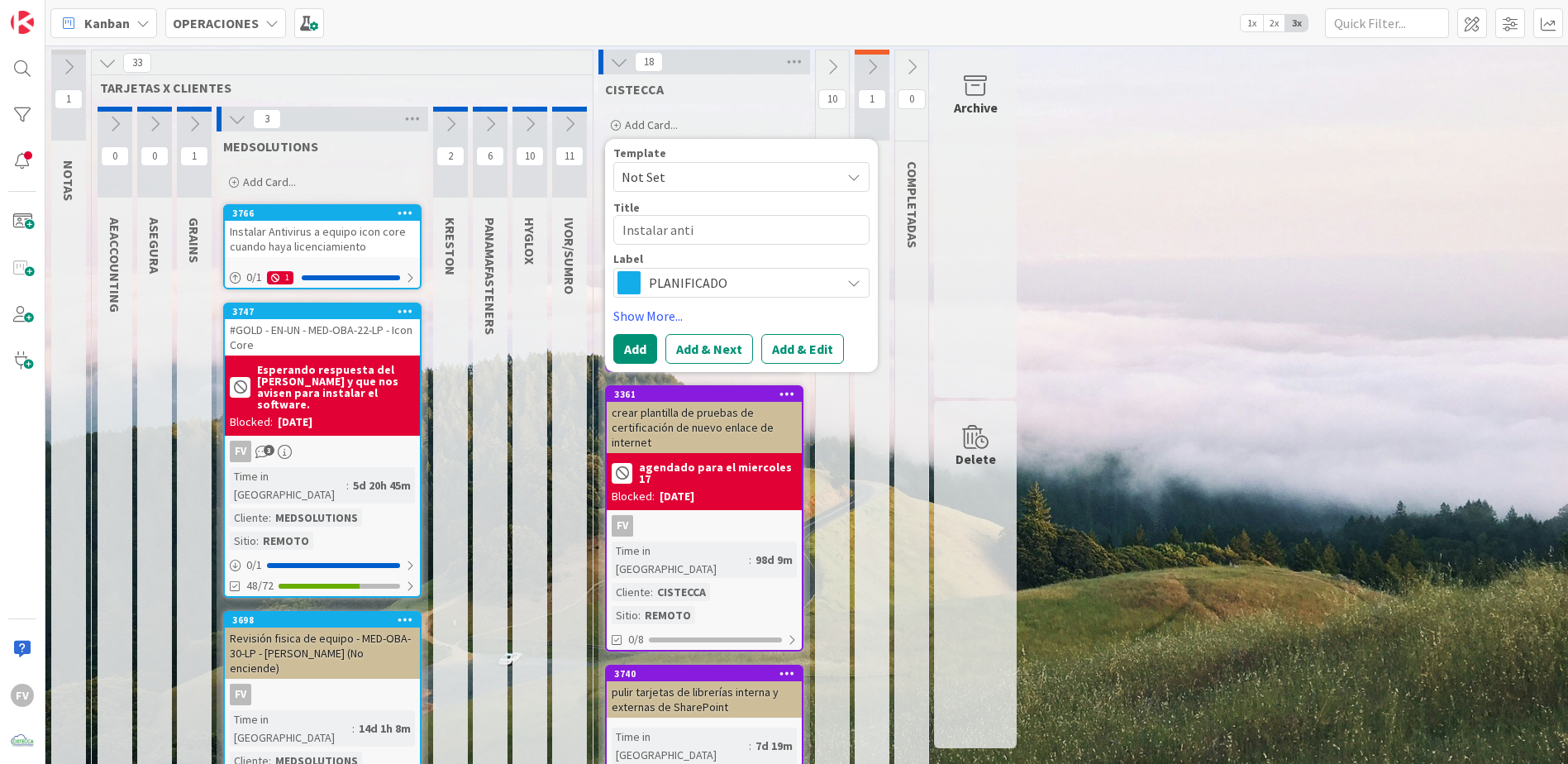
type textarea "x"
type textarea "Instalar antiv"
type textarea "x"
type textarea "Instalar antivi"
type textarea "x"
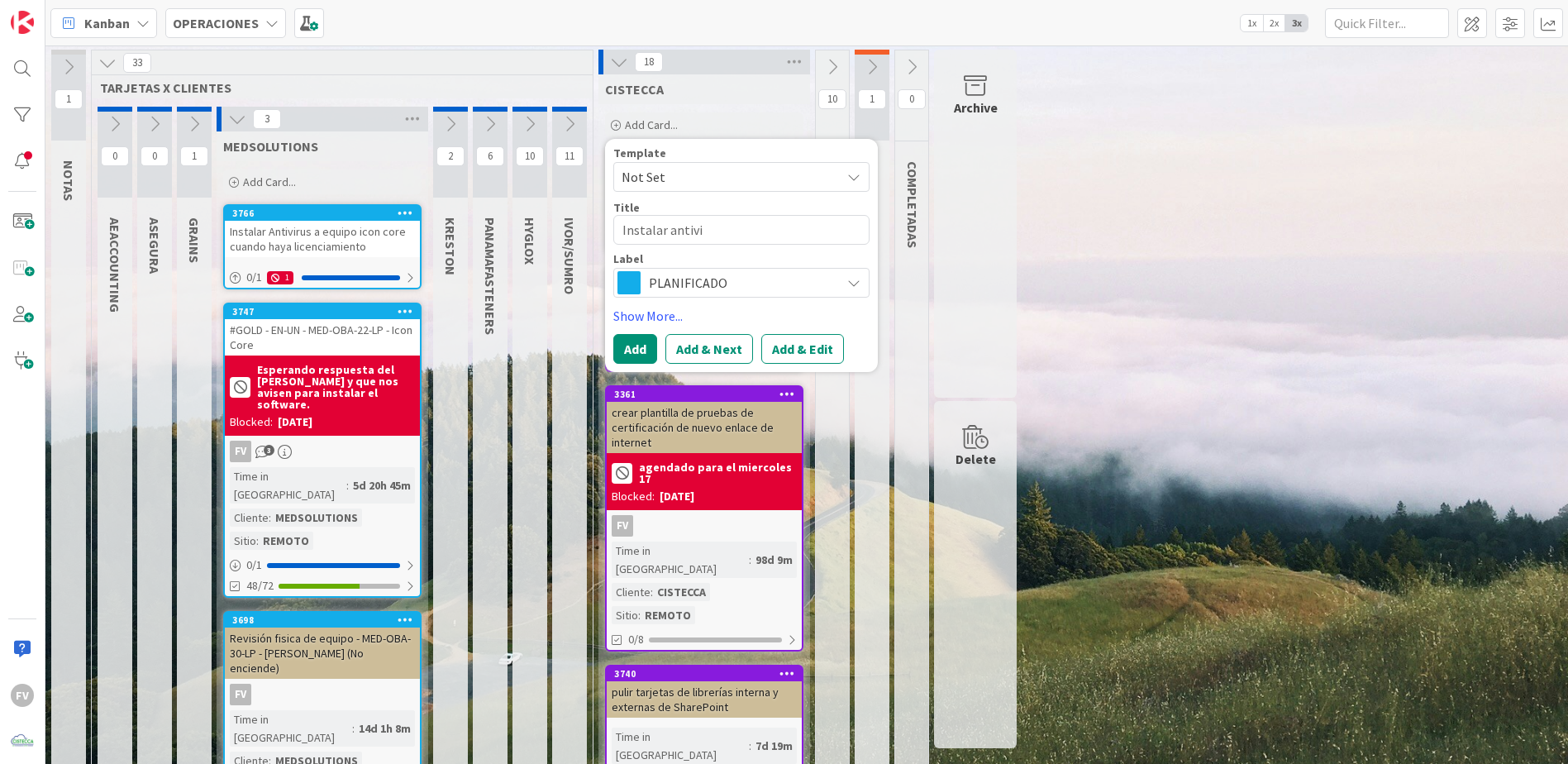
type textarea "Instalar antivir"
type textarea "x"
type textarea "Instalar antiviru"
type textarea "x"
type textarea "Instalar antivirus"
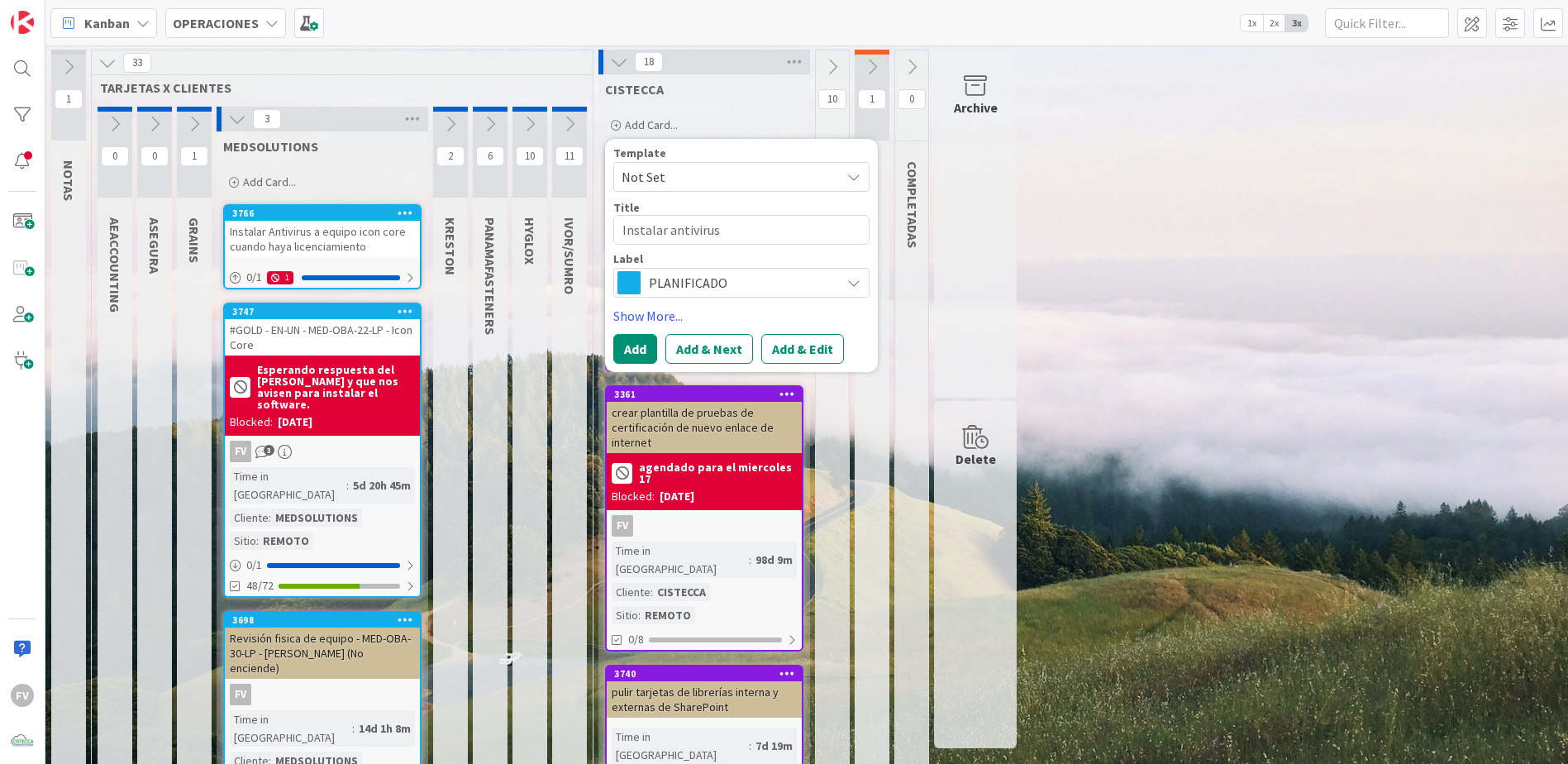
type textarea "x"
type textarea "Instalar antivirus"
type textarea "x"
type textarea "Instalar antivirus a"
type textarea "x"
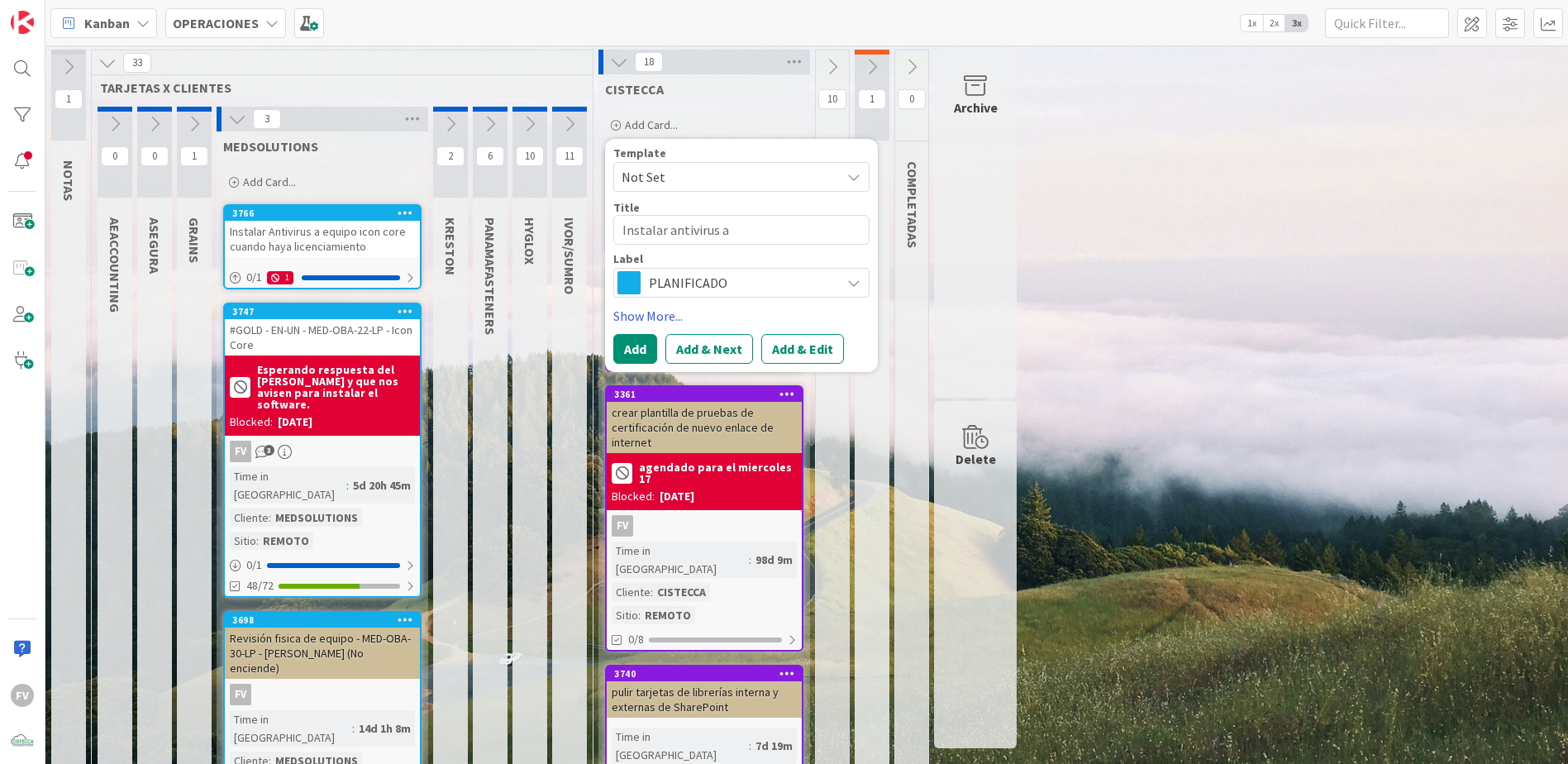
type textarea "Instalar antivirus a"
type textarea "x"
type textarea "Instalar antivirus a e"
type textarea "x"
type textarea "Instalar antivirus a eq"
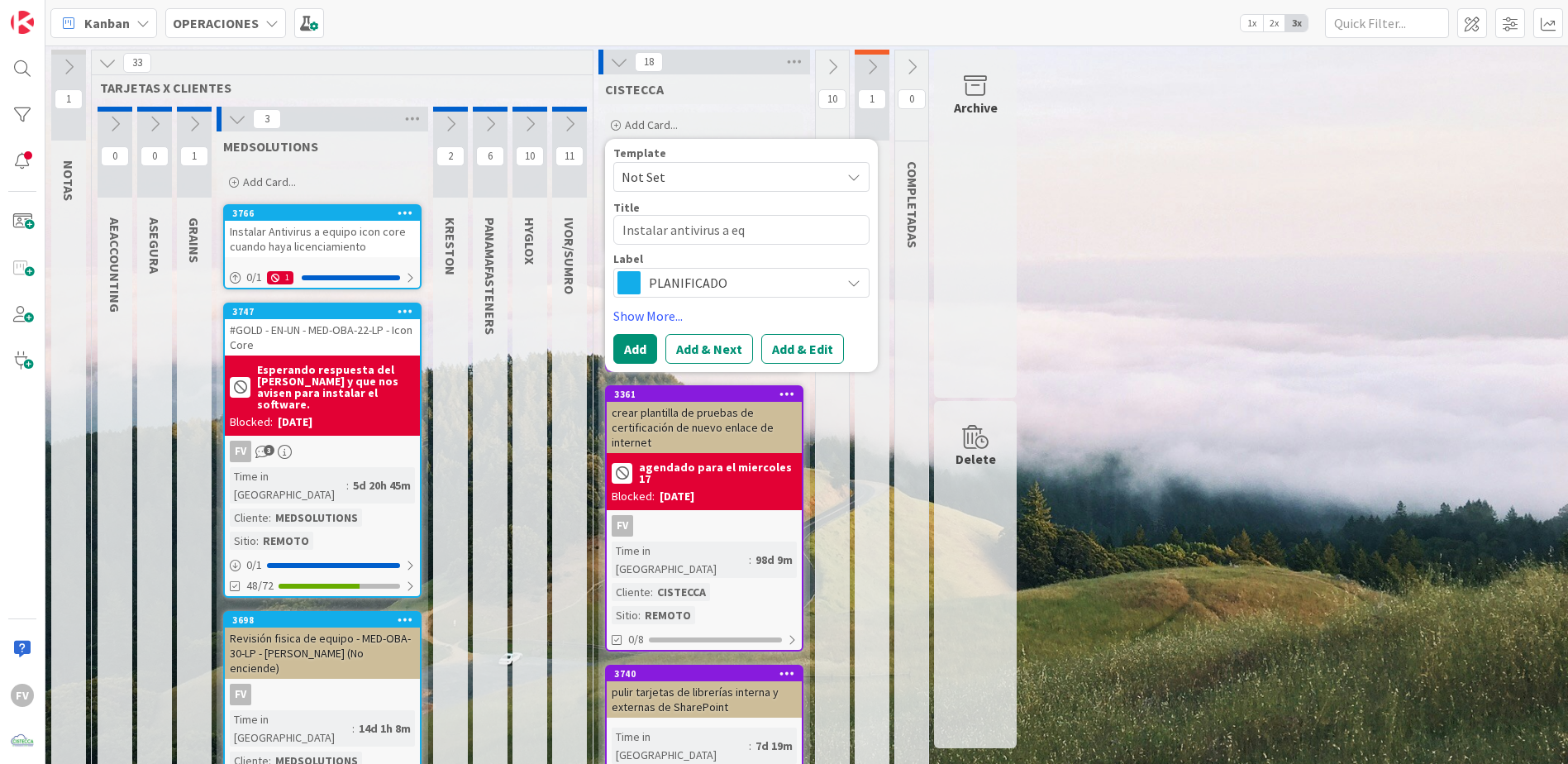
type textarea "x"
type textarea "Instalar antivirus a equ"
type textarea "x"
type textarea "Instalar antivirus a equi"
type textarea "x"
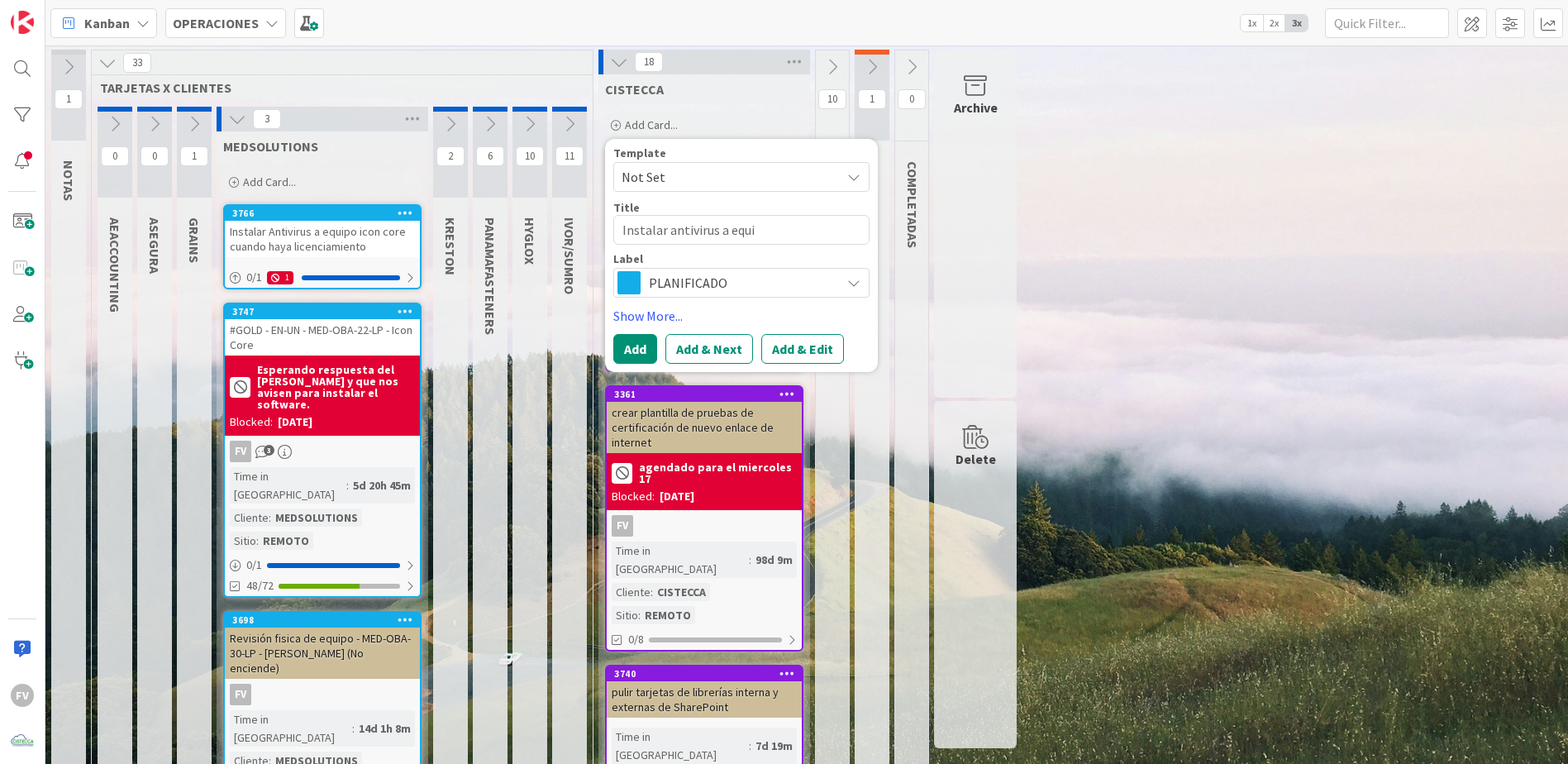
type textarea "Instalar antivirus a equip"
type textarea "x"
type textarea "Instalar antivirus a equipo"
type textarea "x"
type textarea "Instalar antivirus a equipos"
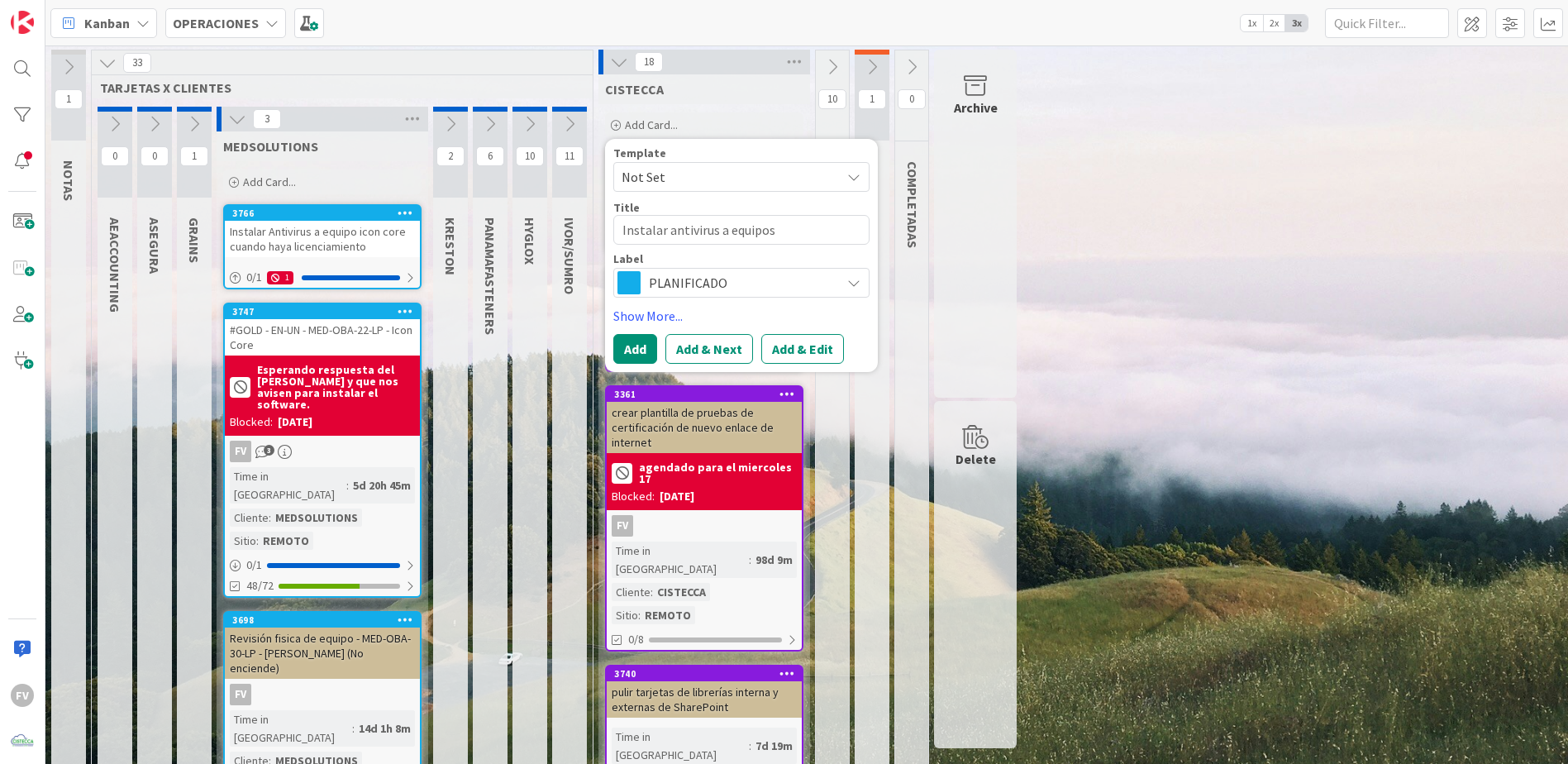
type textarea "x"
type textarea "Instalar antivirus a equipos s"
type textarea "x"
type textarea "Instalar antivirus a equipos si"
type textarea "x"
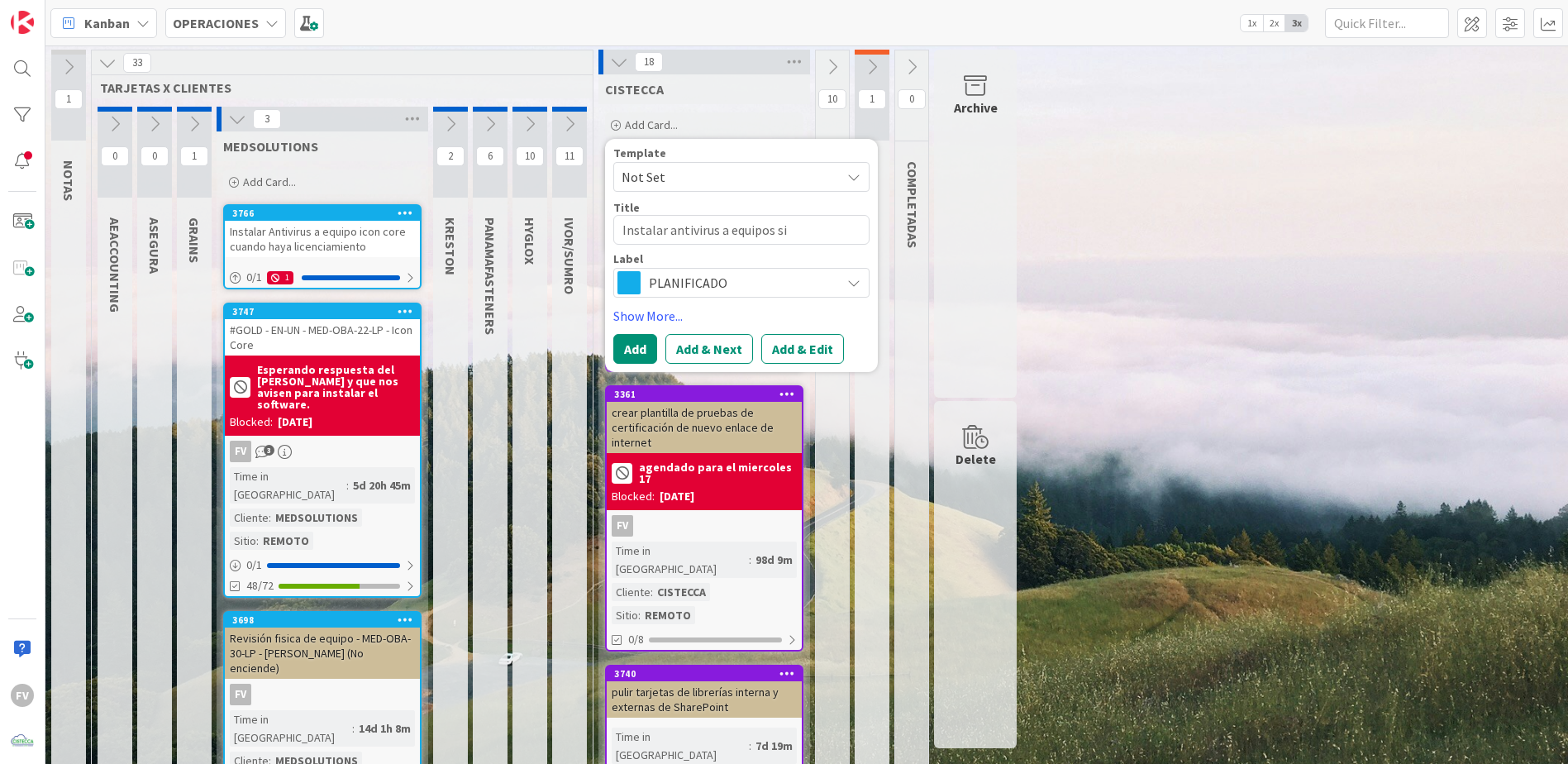
type textarea "Instalar antivirus a equipos sin"
type textarea "x"
type textarea "Instalar antivirus a equipos sin"
type textarea "x"
type textarea "Instalar antivirus a equipos sin l"
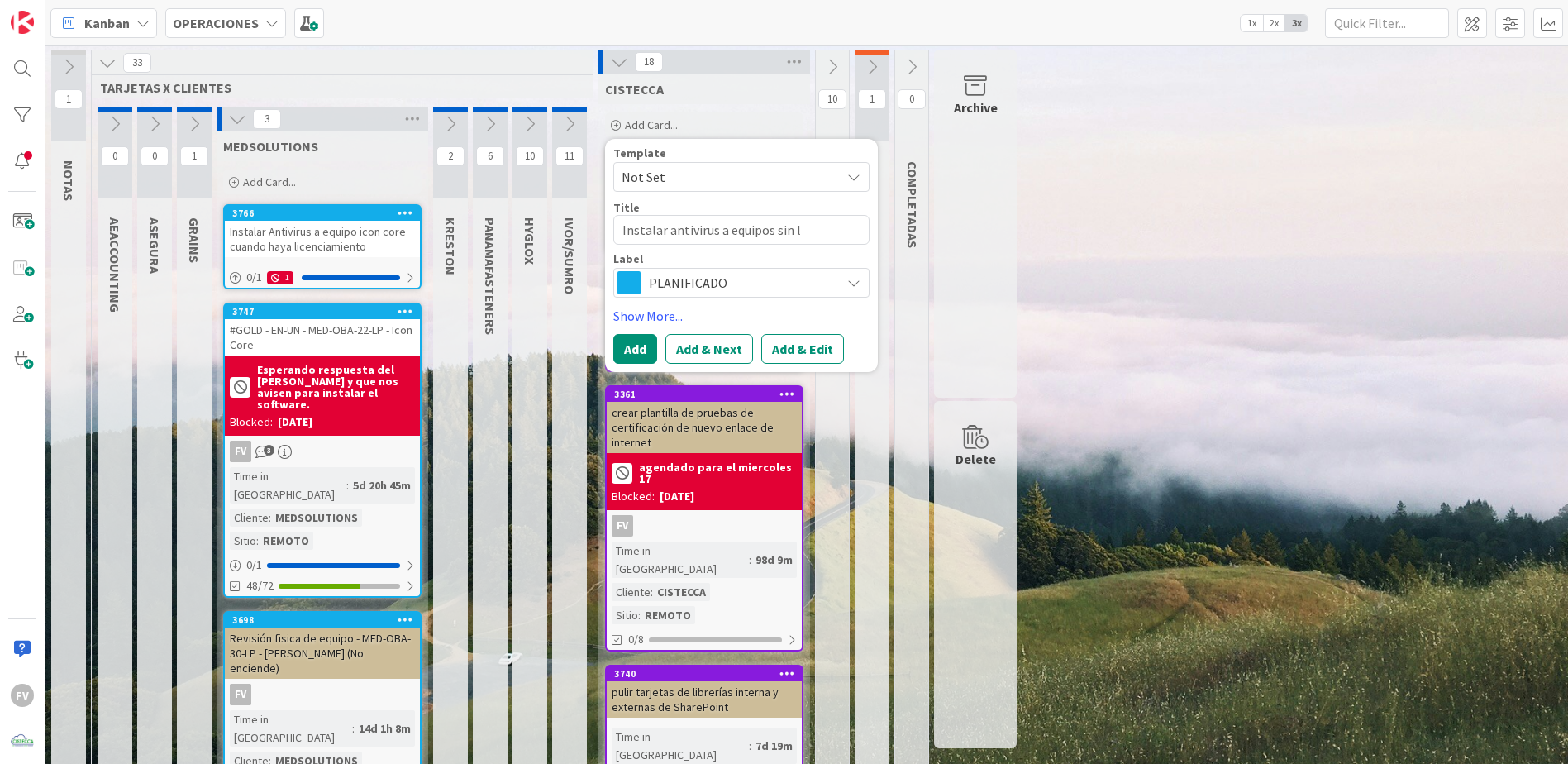
type textarea "x"
type textarea "Instalar antivirus a equipos sin li"
type textarea "x"
type textarea "Instalar antivirus a equipos sin lic"
type textarea "x"
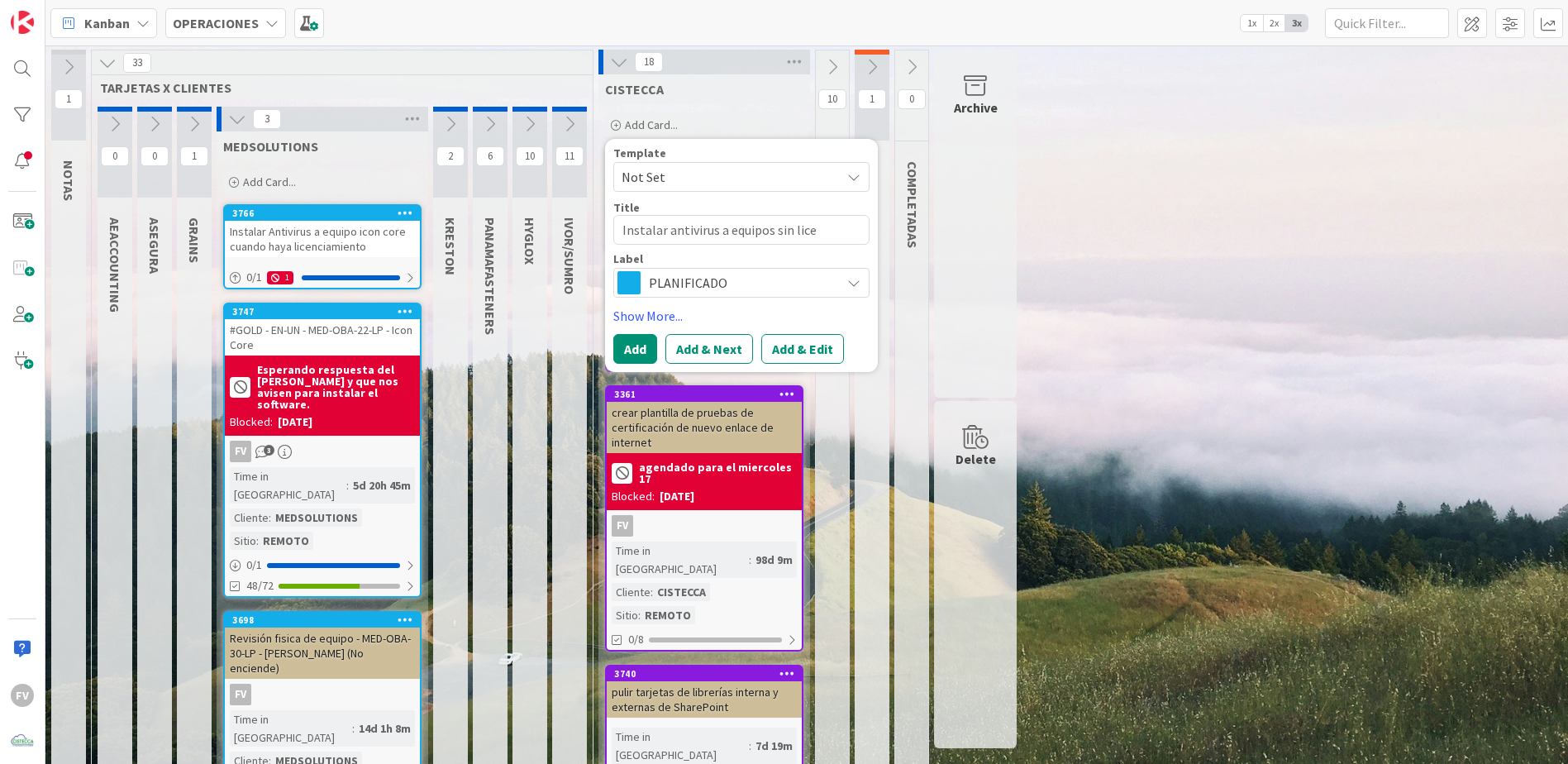
type textarea "Instalar antivirus a equipos sin licen"
type textarea "x"
type textarea "Instalar antivirus a equipos sin licenc"
type textarea "x"
type textarea "Instalar antivirus a equipos sin licenci"
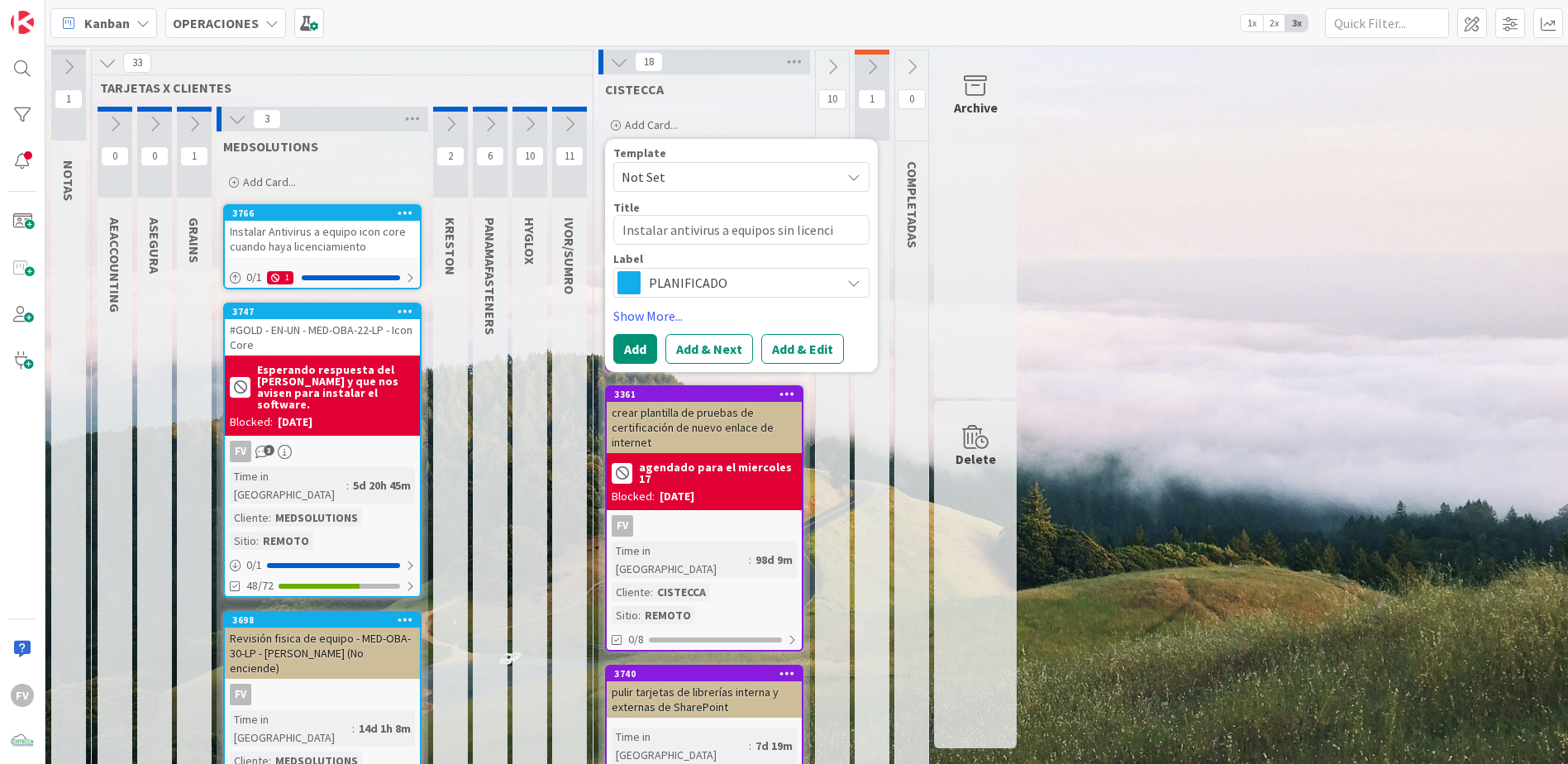
type textarea "x"
type textarea "Instalar antivirus a equipos sin licencia"
type textarea "x"
type textarea "Instalar antivirus a equipos sin licencia"
type textarea "x"
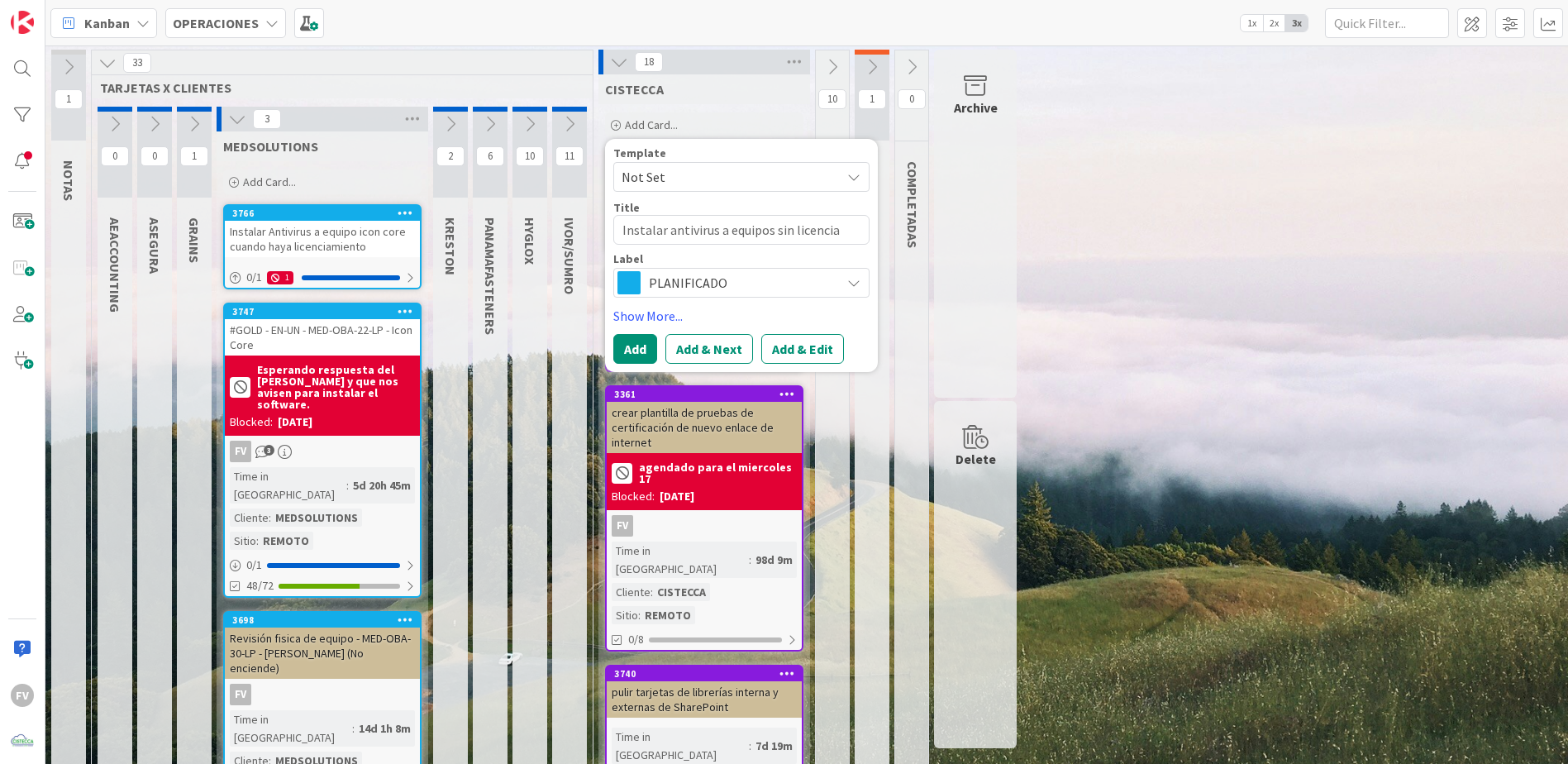
type textarea "Instalar antivirus a equipos sin licencia c"
type textarea "x"
type textarea "Instalar antivirus a equipos sin licencia cu"
type textarea "x"
type textarea "Instalar antivirus a equipos sin licencia cua"
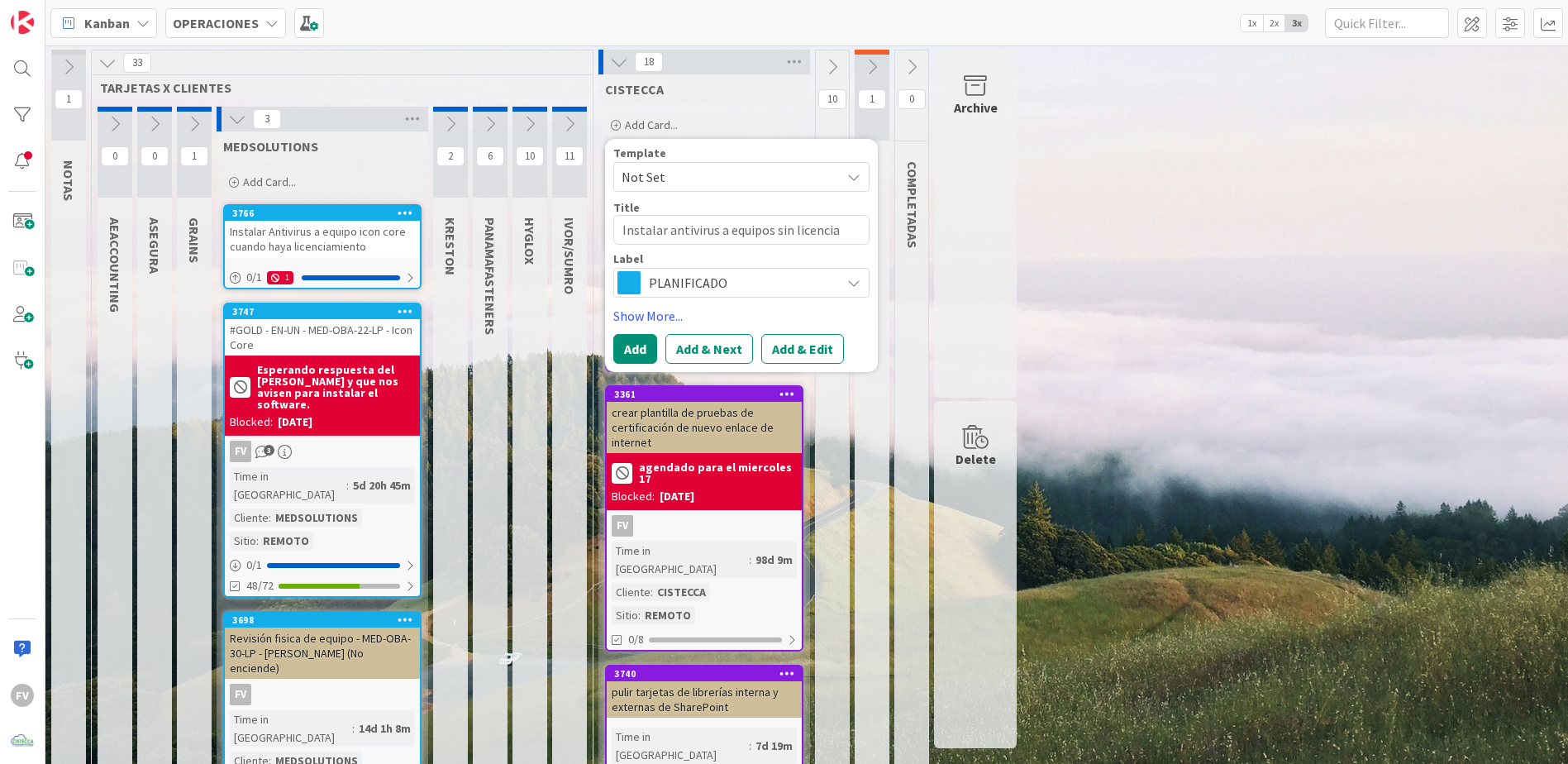
type textarea "x"
type textarea "Instalar antivirus a equipos sin licencia cuan"
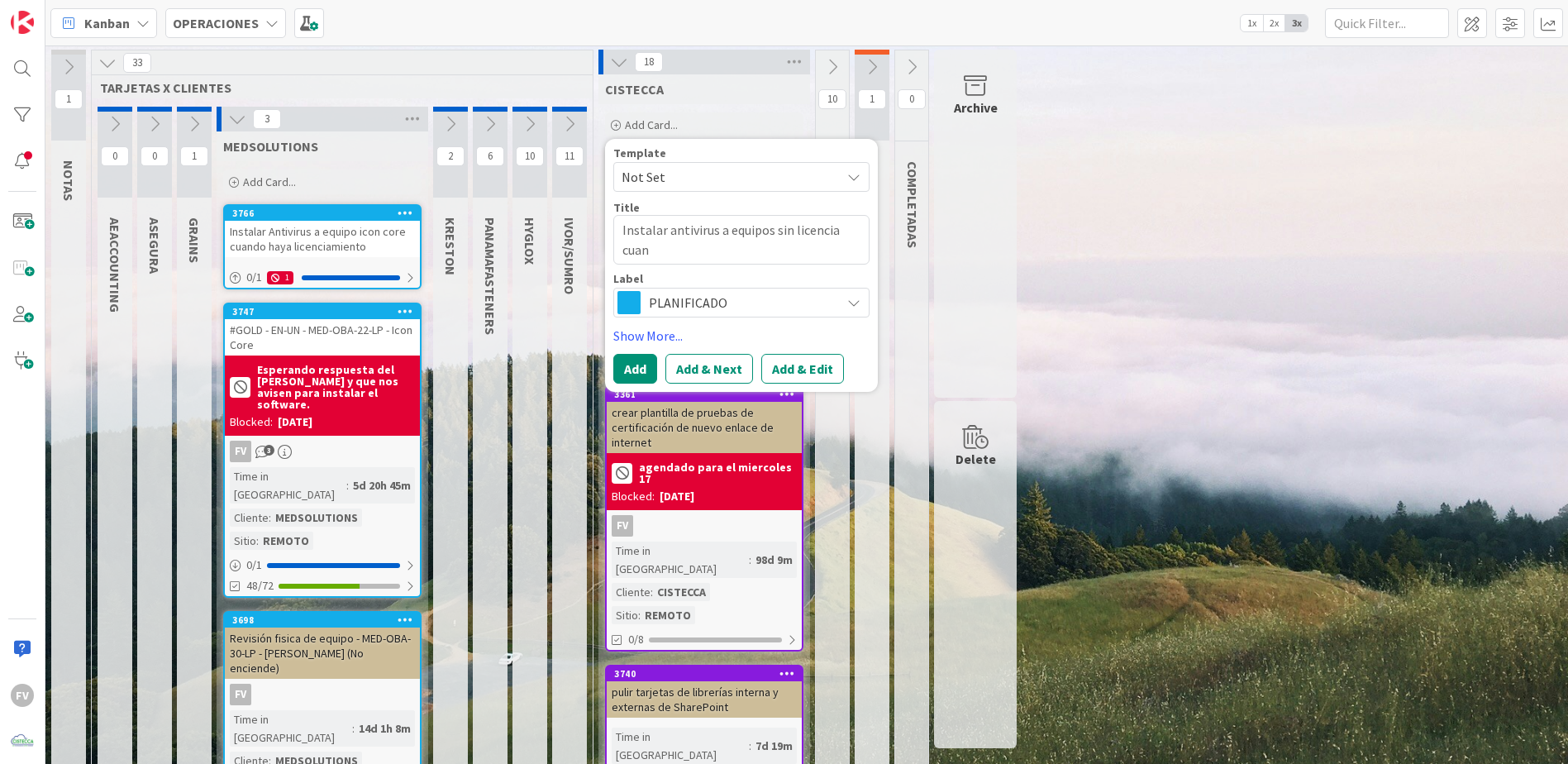
type textarea "x"
type textarea "Instalar antivirus a equipos sin licencia cuand"
type textarea "x"
type textarea "Instalar antivirus a equipos sin licencia cuando"
type textarea "x"
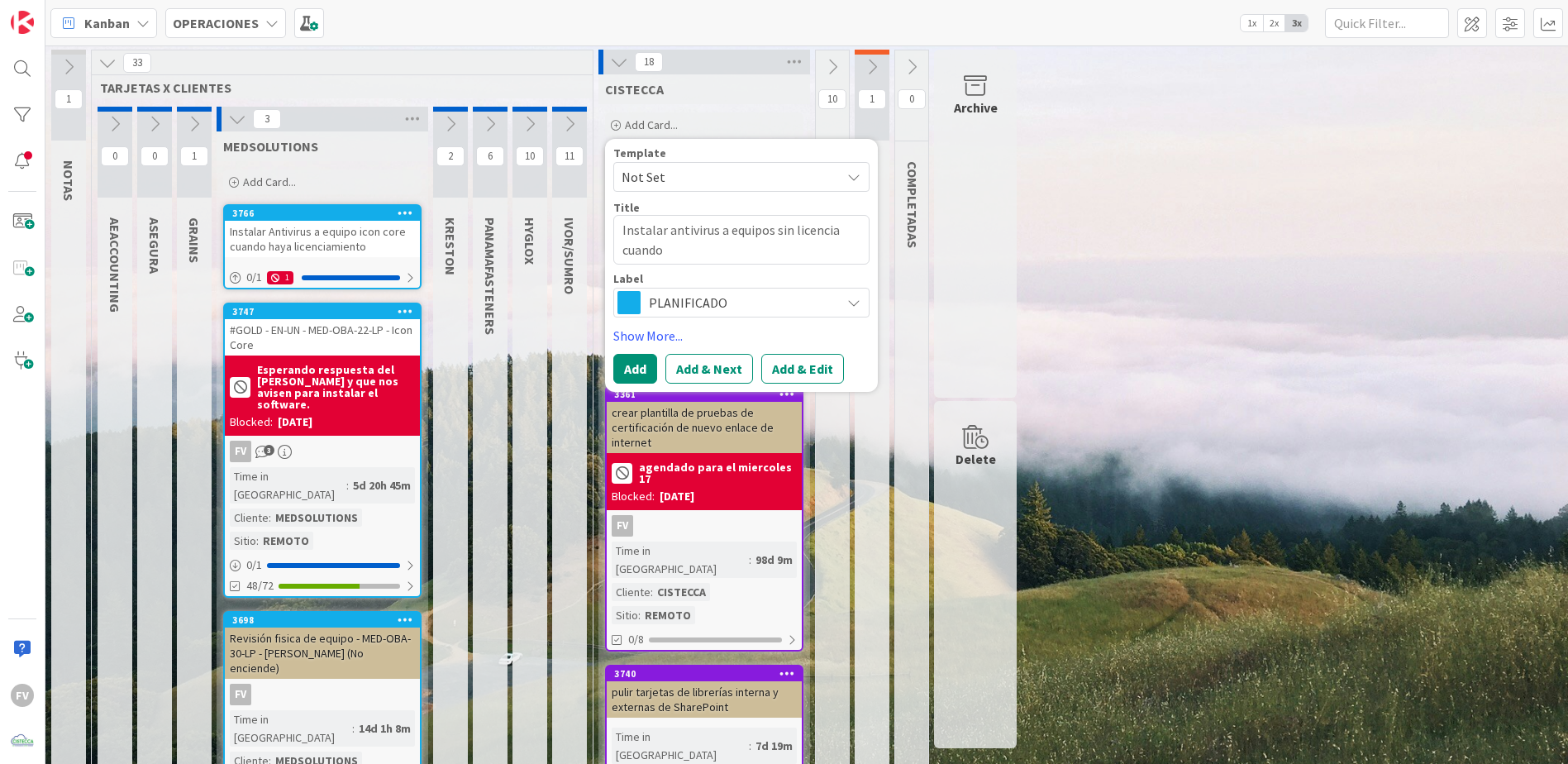
type textarea "Instalar antivirus a equipos sin licencia cuando"
type textarea "x"
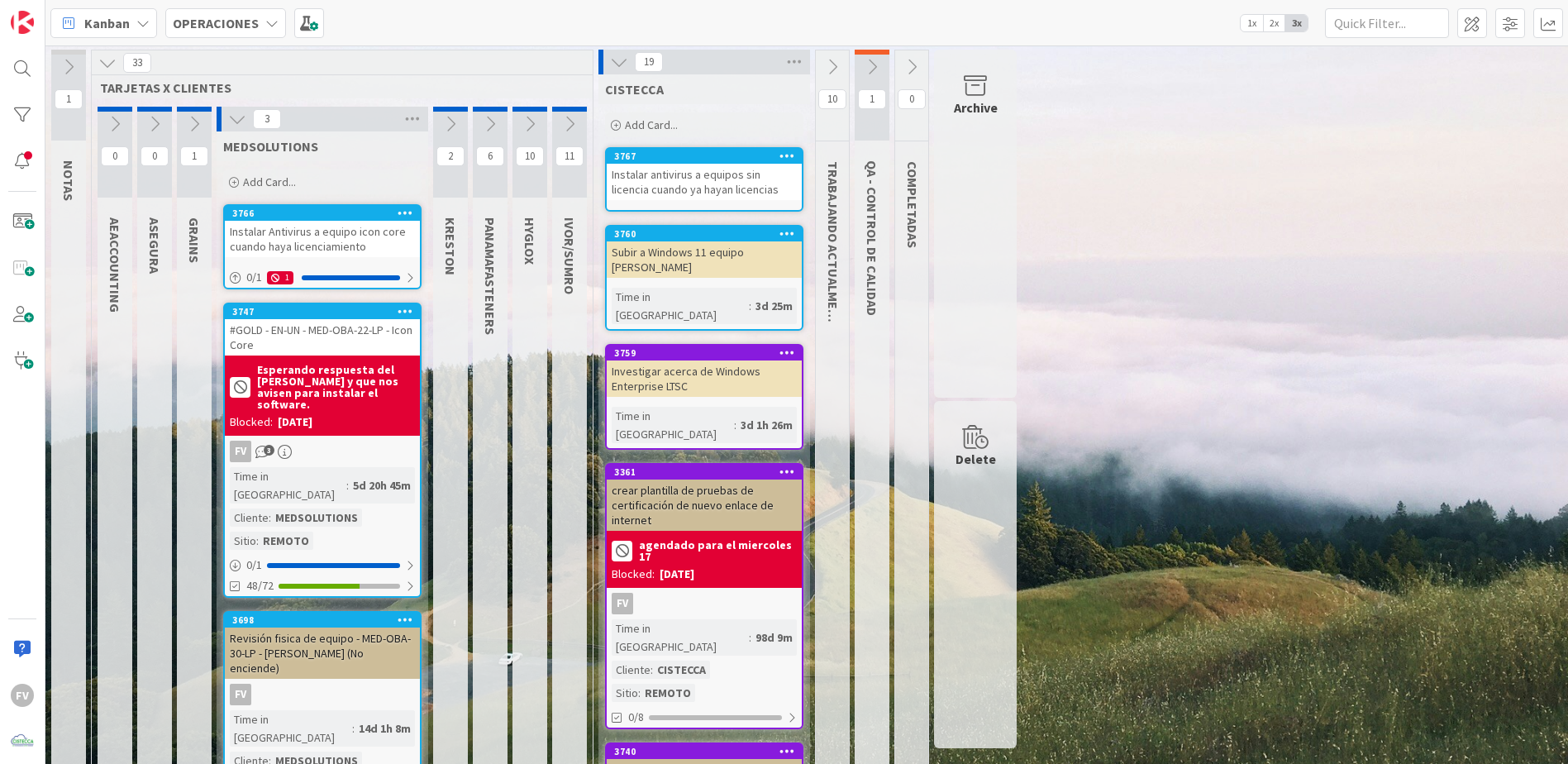
click at [665, 178] on div "Instalar antivirus a equipos sin licencia cuando ya hayan licencias" at bounding box center [704, 182] width 195 height 37
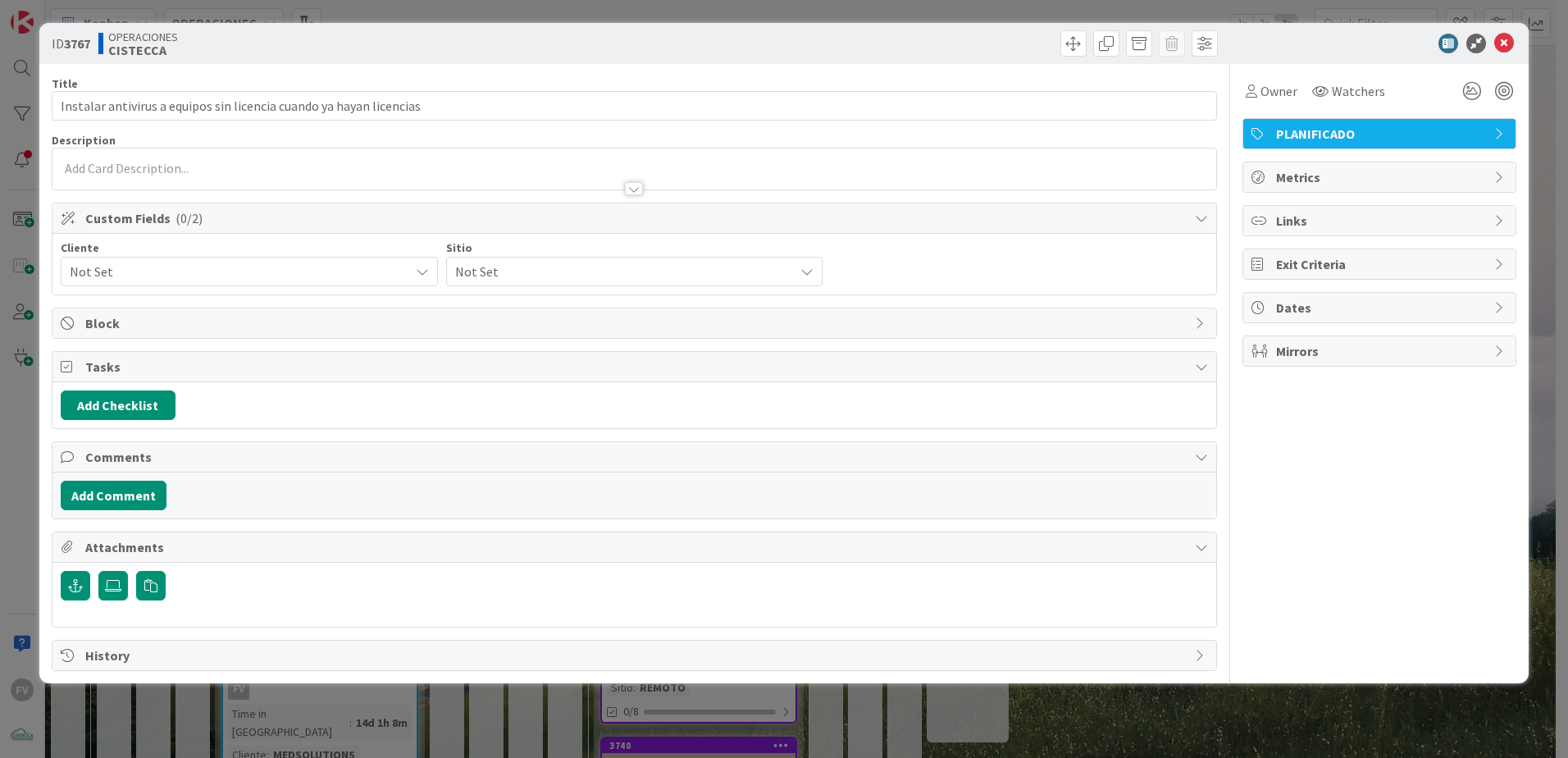
click at [220, 273] on span "Not Set" at bounding box center [235, 271] width 331 height 23
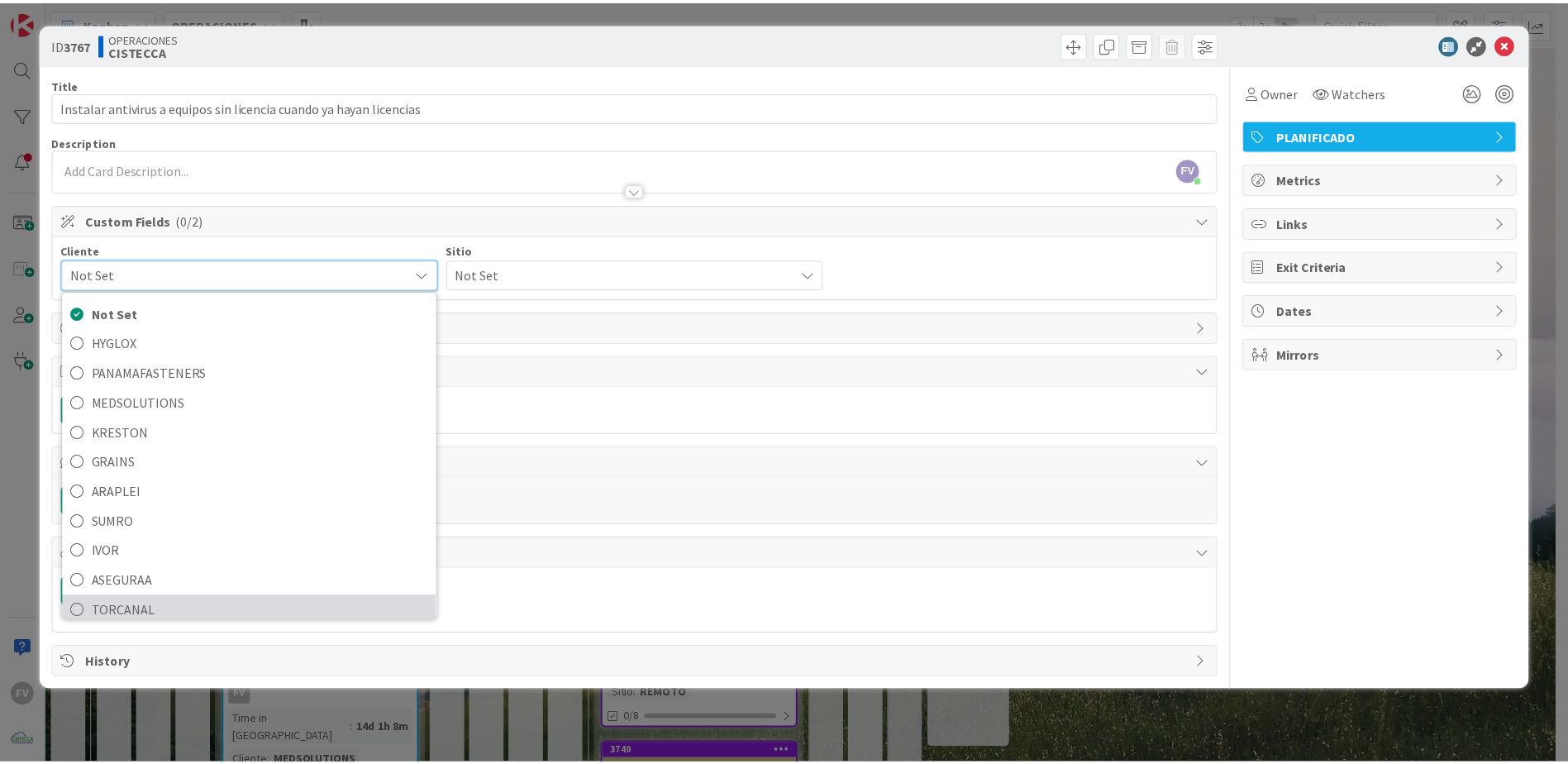
scroll to position [71, 0]
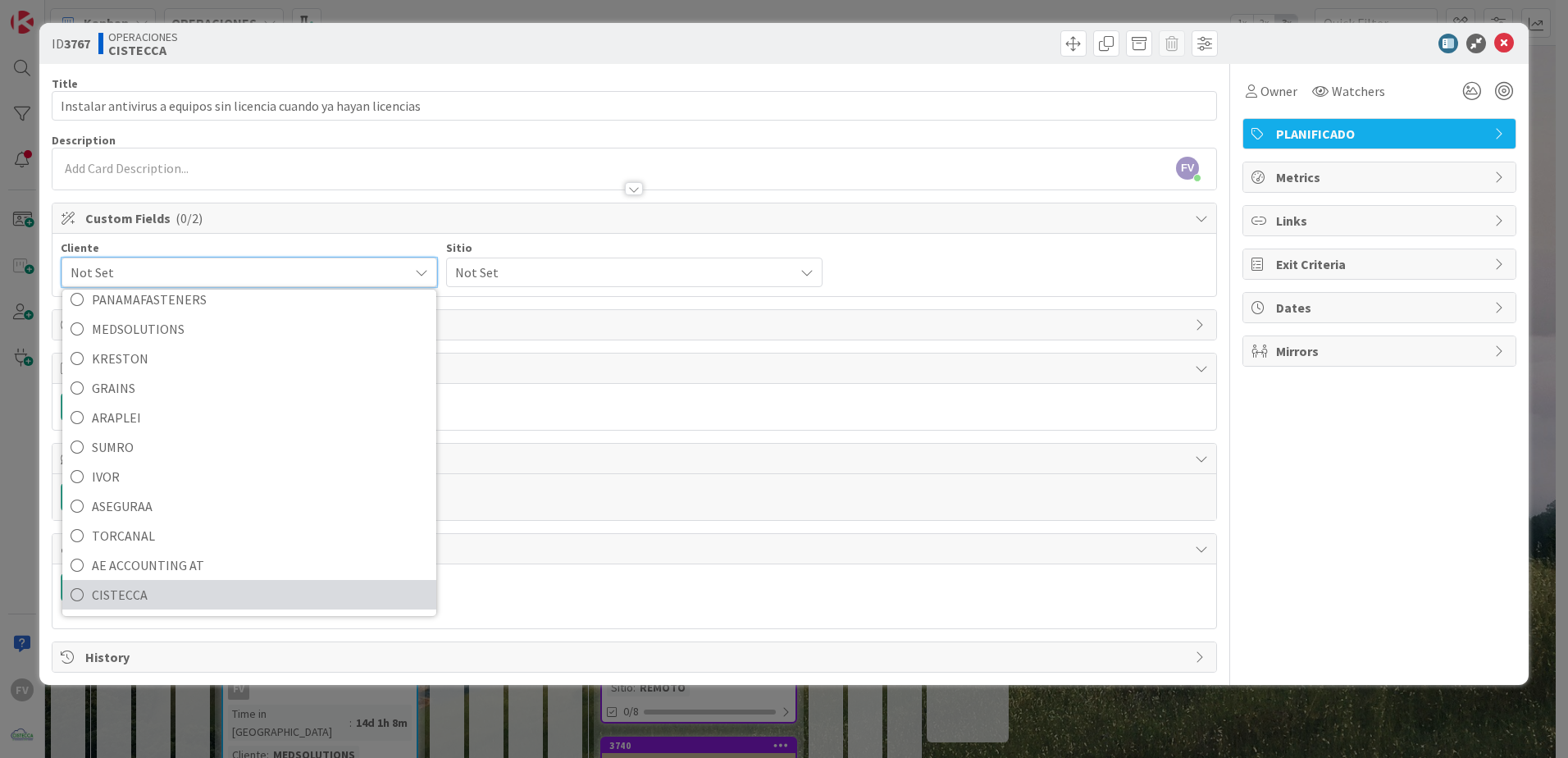
click at [138, 589] on span "CISTECCA" at bounding box center [259, 594] width 336 height 24
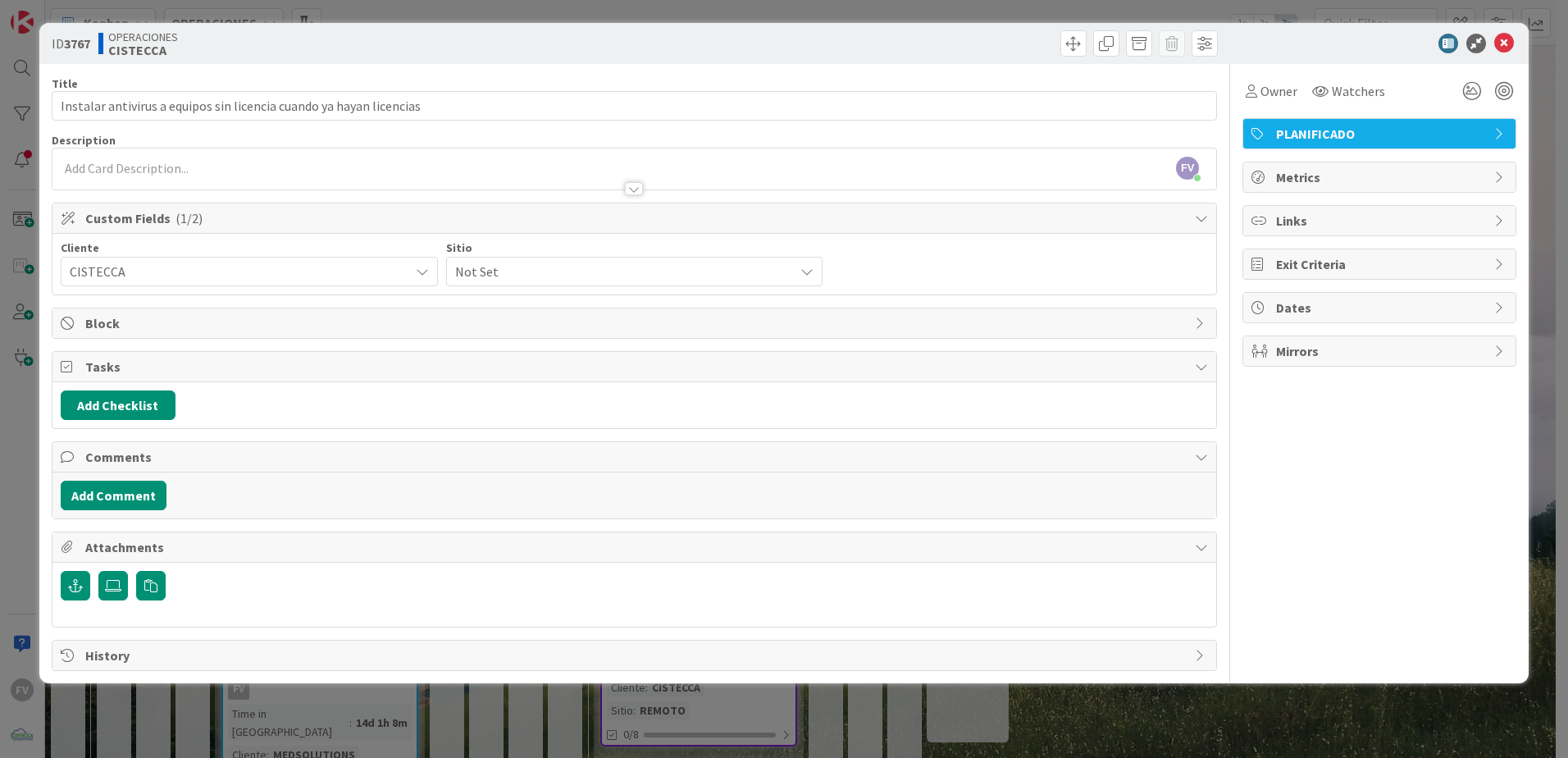
click at [554, 258] on div "Not Set" at bounding box center [634, 271] width 377 height 30
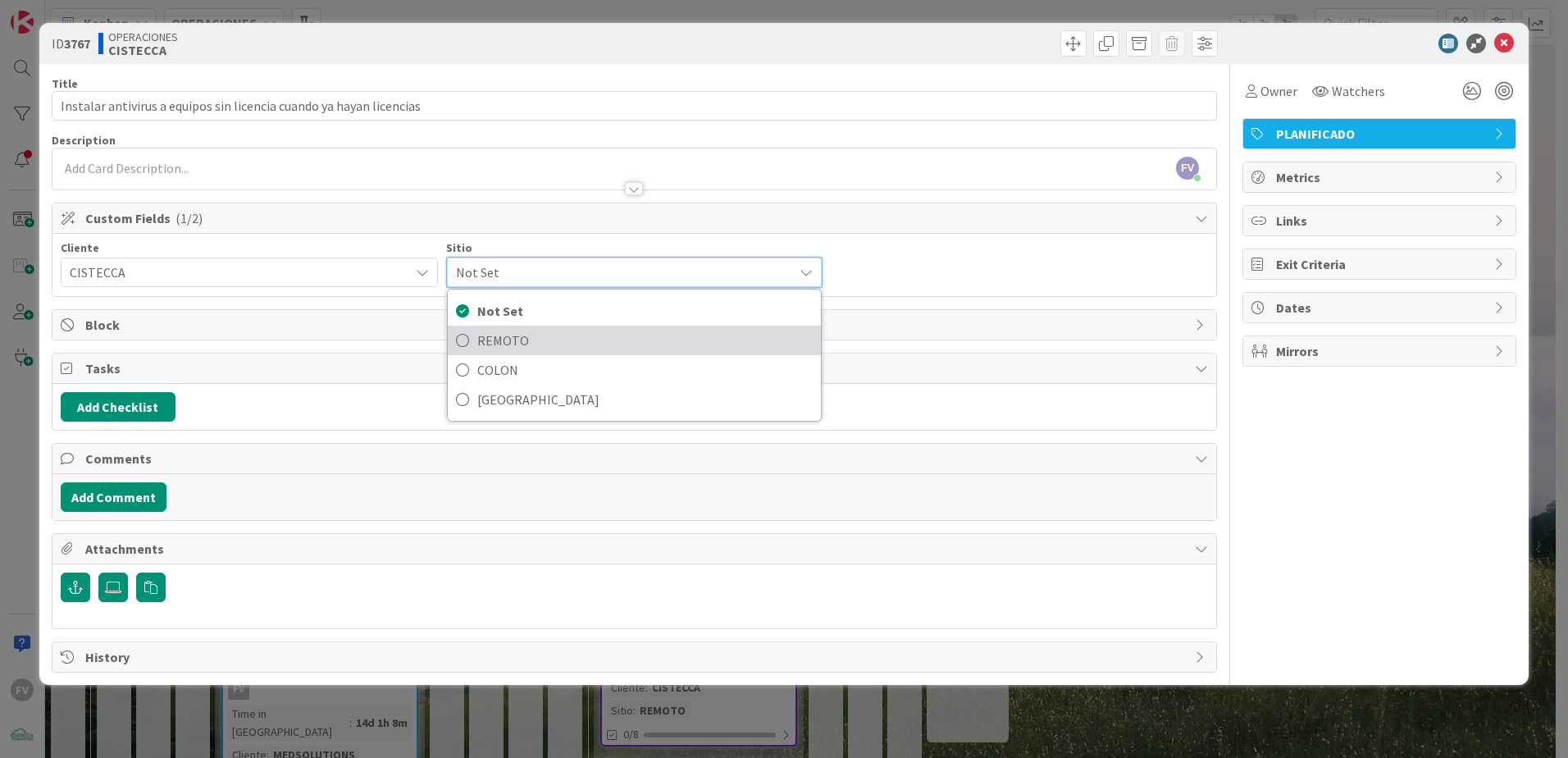
click at [537, 330] on span "REMOTO" at bounding box center [645, 341] width 336 height 24
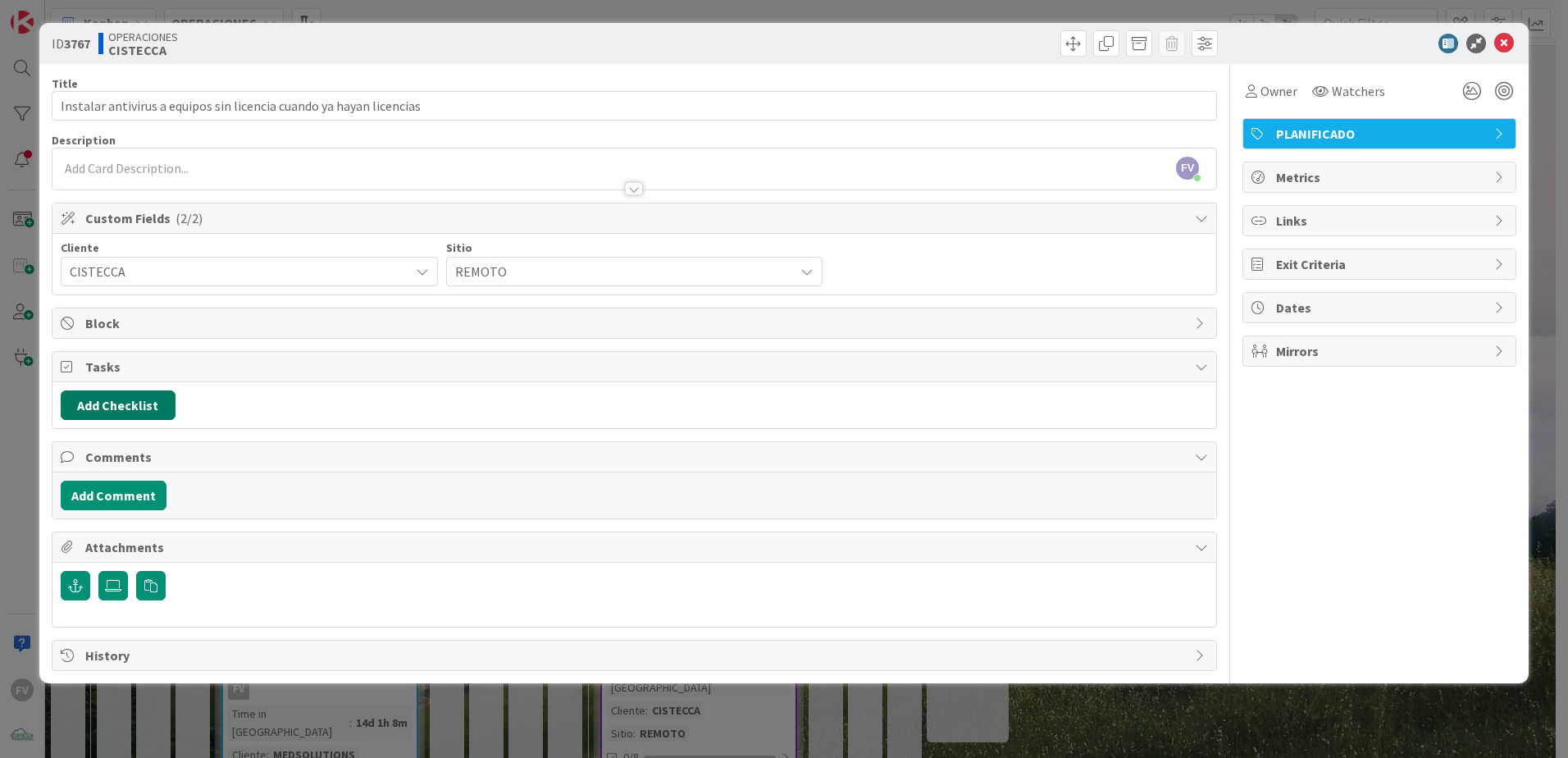
click at [117, 395] on button "Add Checklist" at bounding box center [118, 405] width 115 height 30
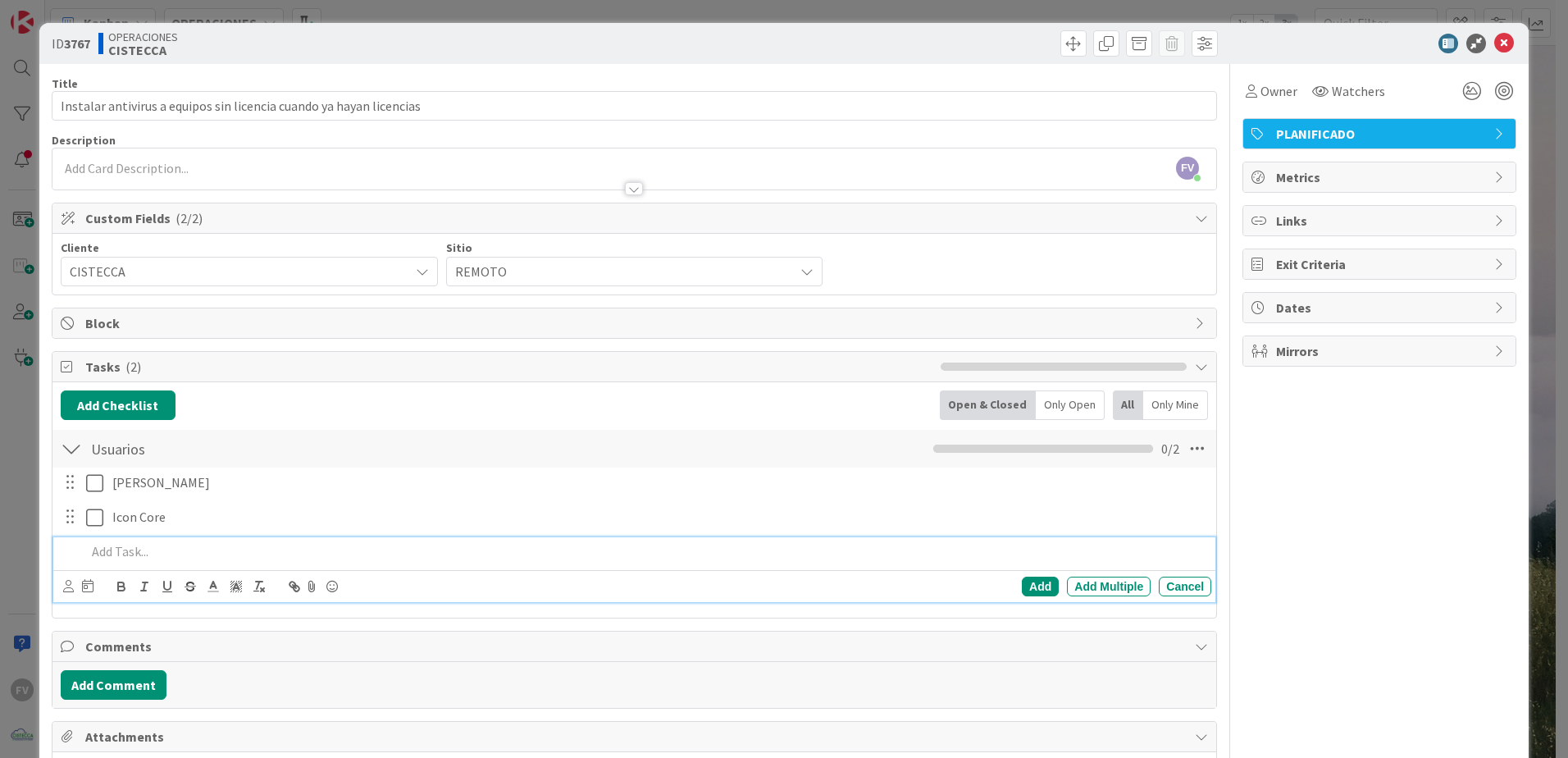
click at [32, 382] on div "ID 3767 OPERACIONES CISTECCA Title 67 / 128 Instalar antivirus a equipos sin li…" at bounding box center [784, 379] width 1568 height 758
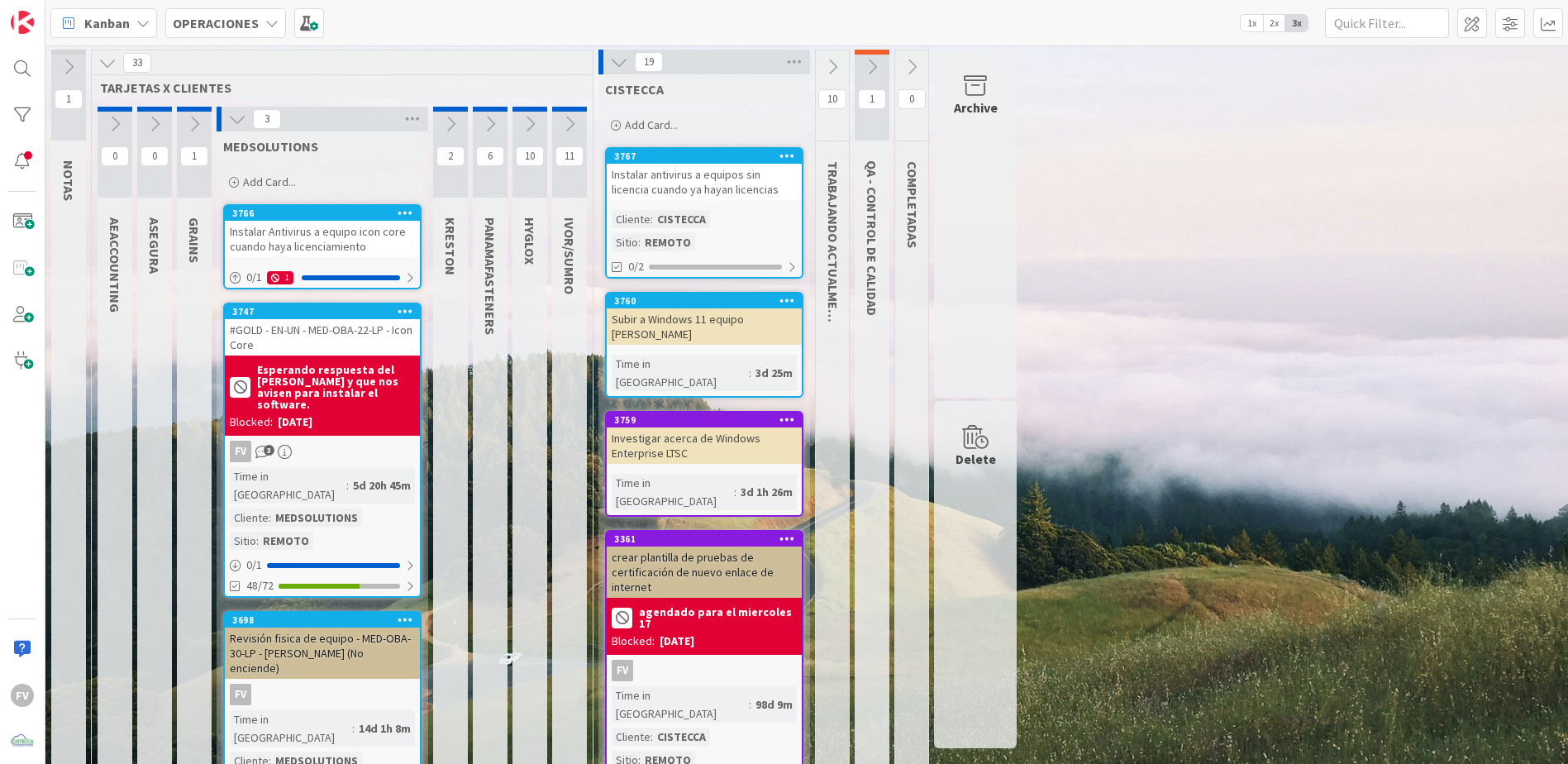
click at [401, 214] on icon at bounding box center [406, 212] width 16 height 11
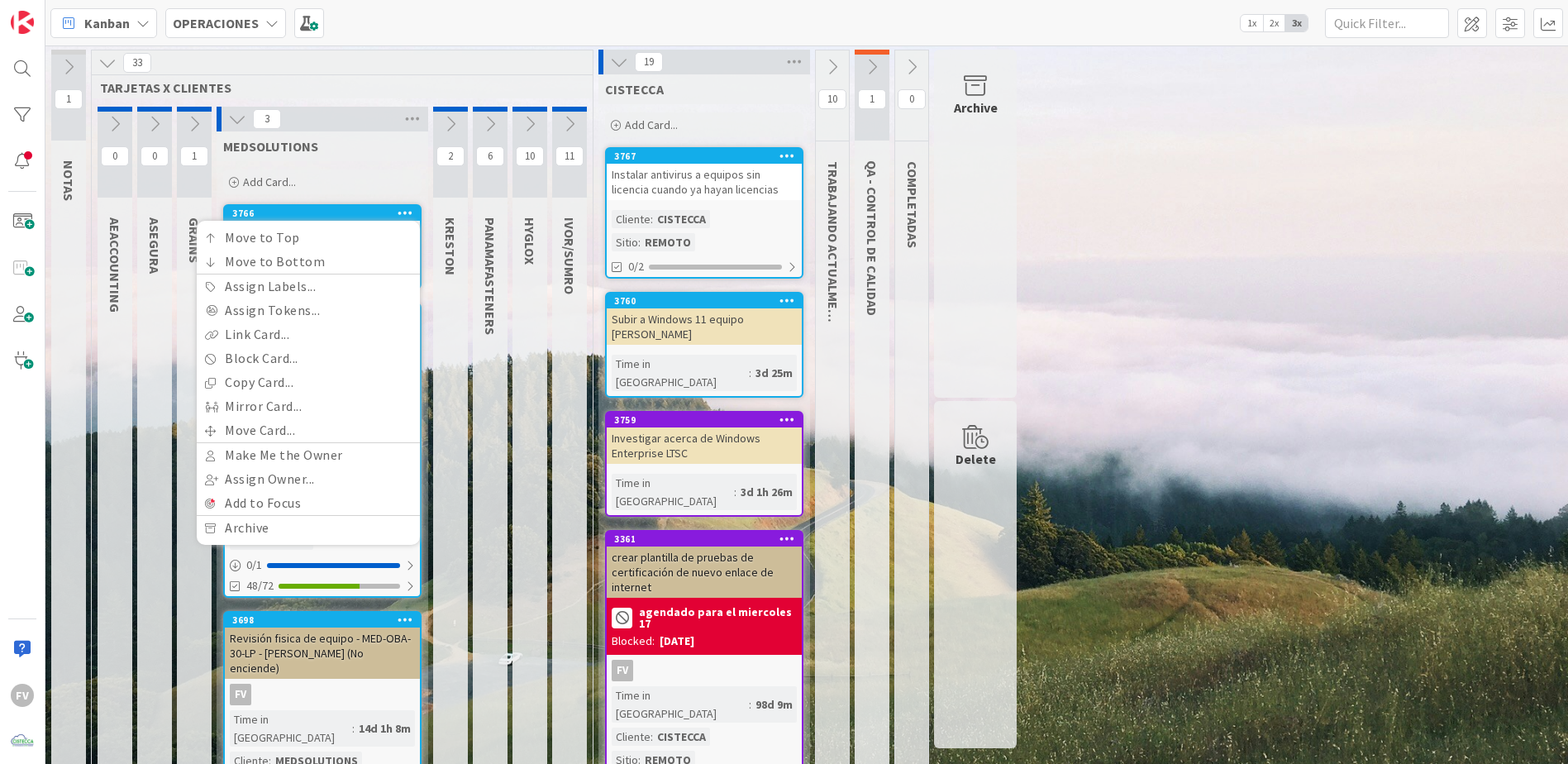
click at [366, 157] on div "MEDSOLUTIONS" at bounding box center [323, 146] width 211 height 30
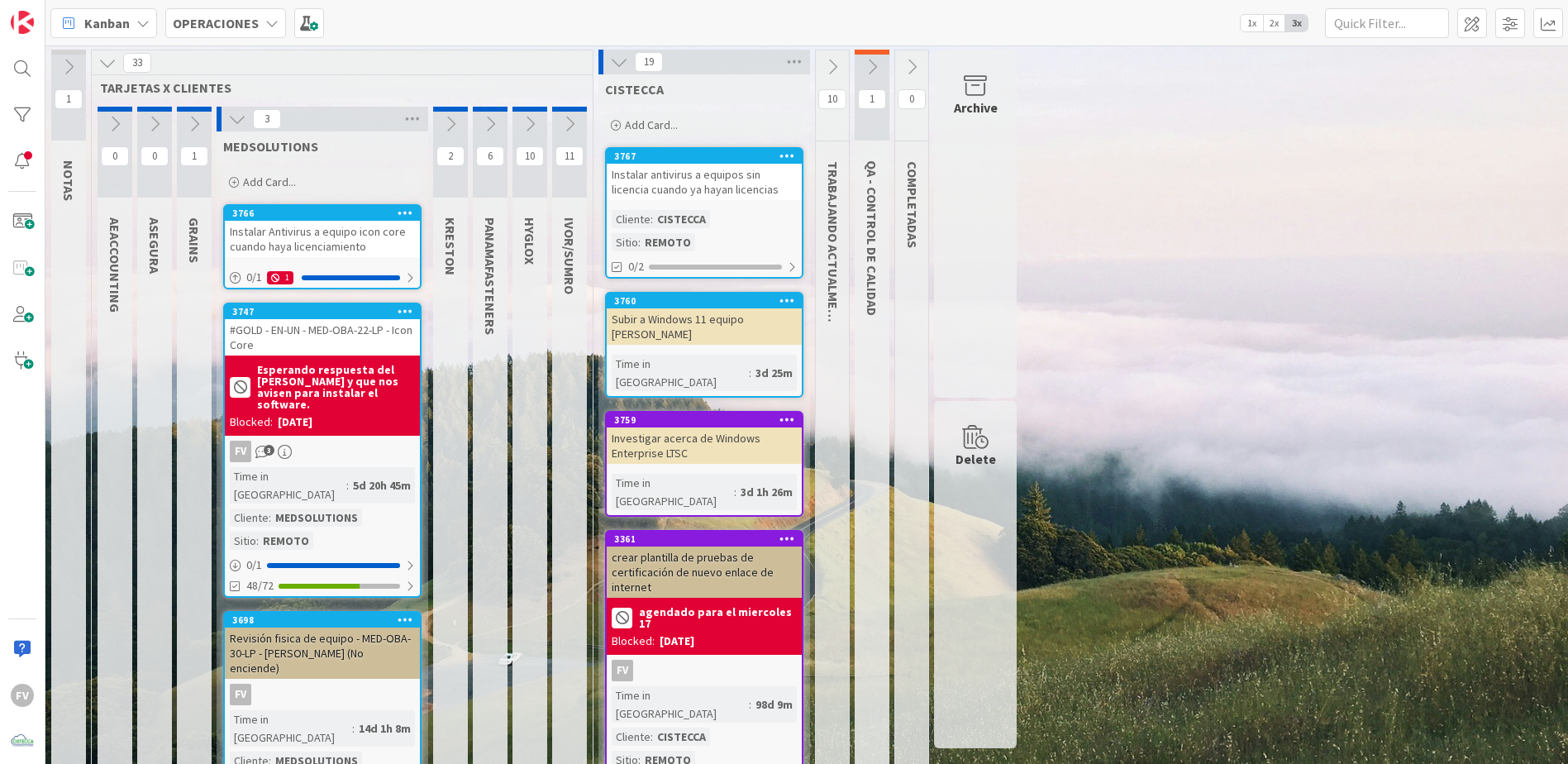
click at [341, 244] on div "Instalar Antivirus a equipo icon core cuando haya licenciamiento" at bounding box center [322, 239] width 195 height 37
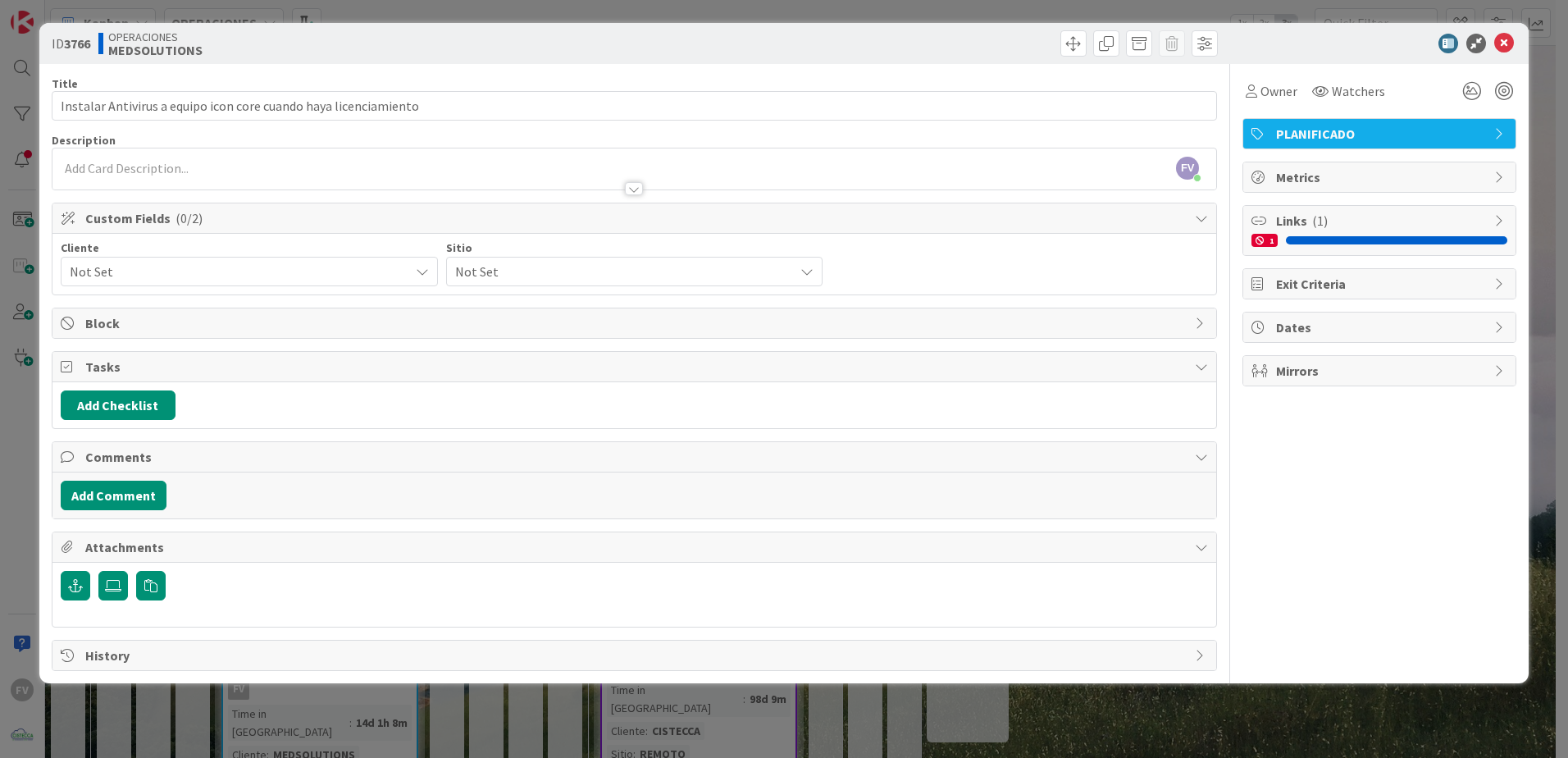
click at [1546, 88] on div "ID 3766 OPERACIONES MEDSOLUTIONS Title 64 / 128 Instalar Antivirus a equipo ico…" at bounding box center [784, 379] width 1568 height 758
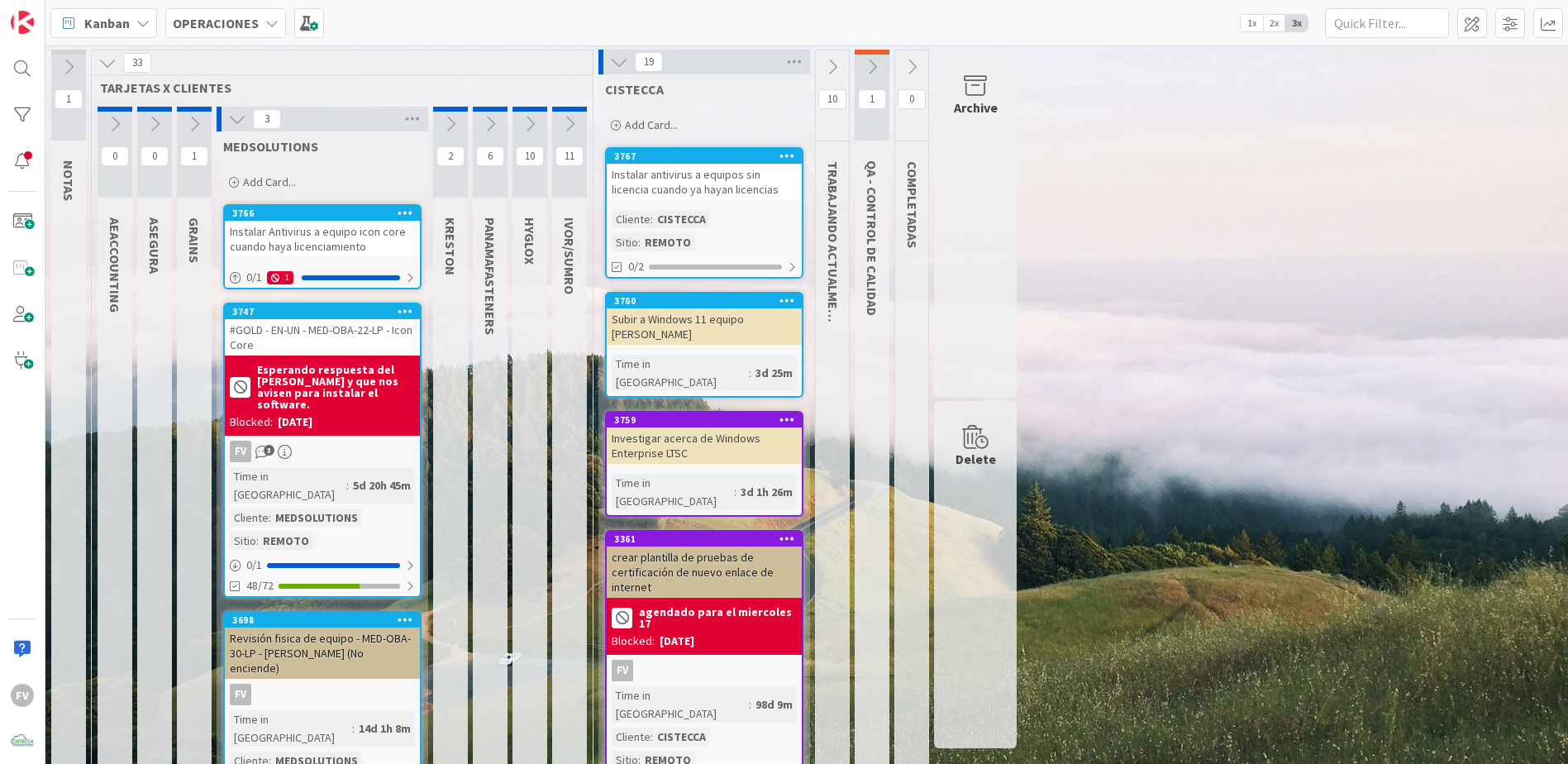
click at [840, 75] on icon at bounding box center [832, 66] width 18 height 18
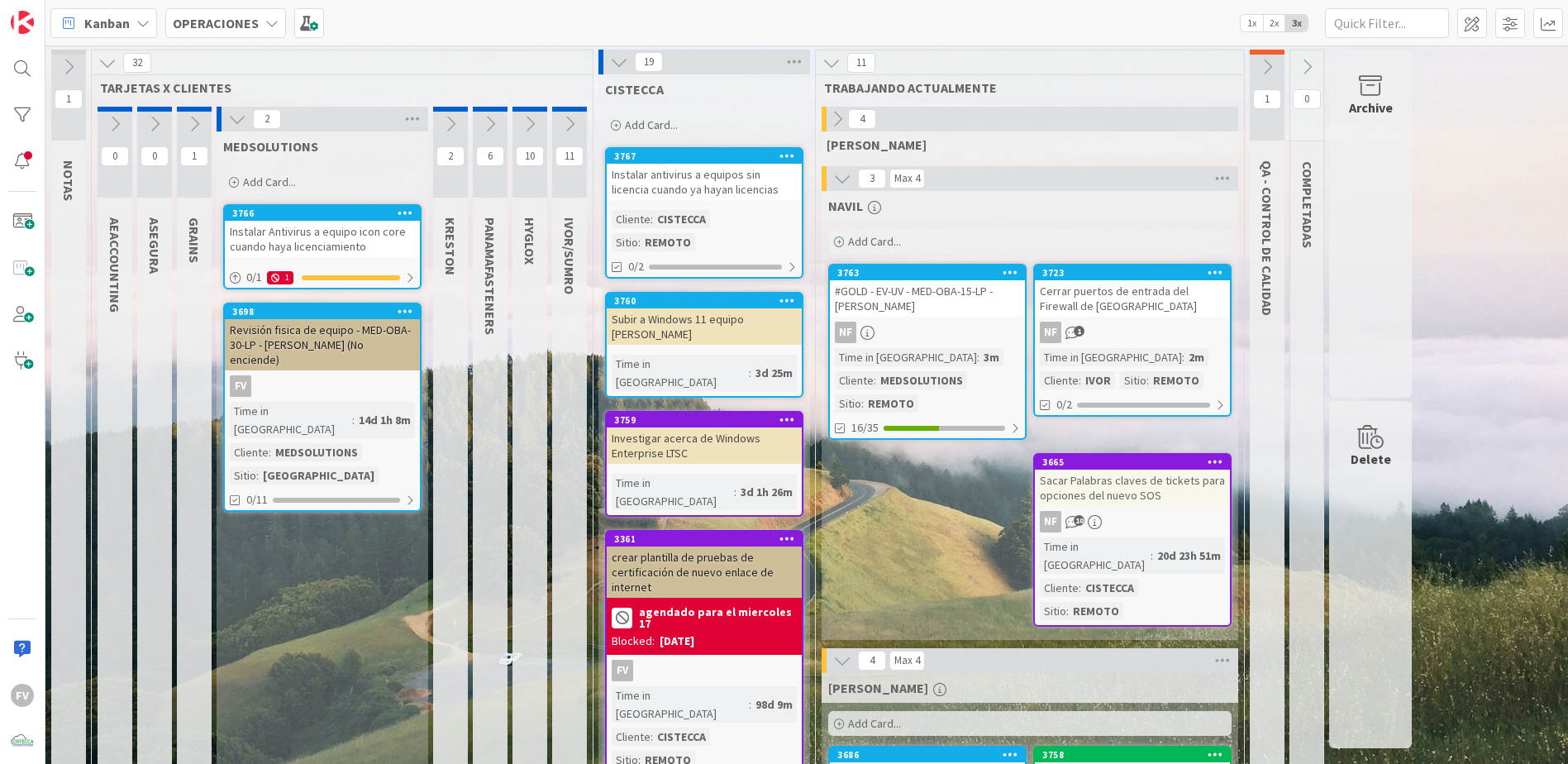
click at [1260, 69] on icon at bounding box center [1267, 66] width 18 height 18
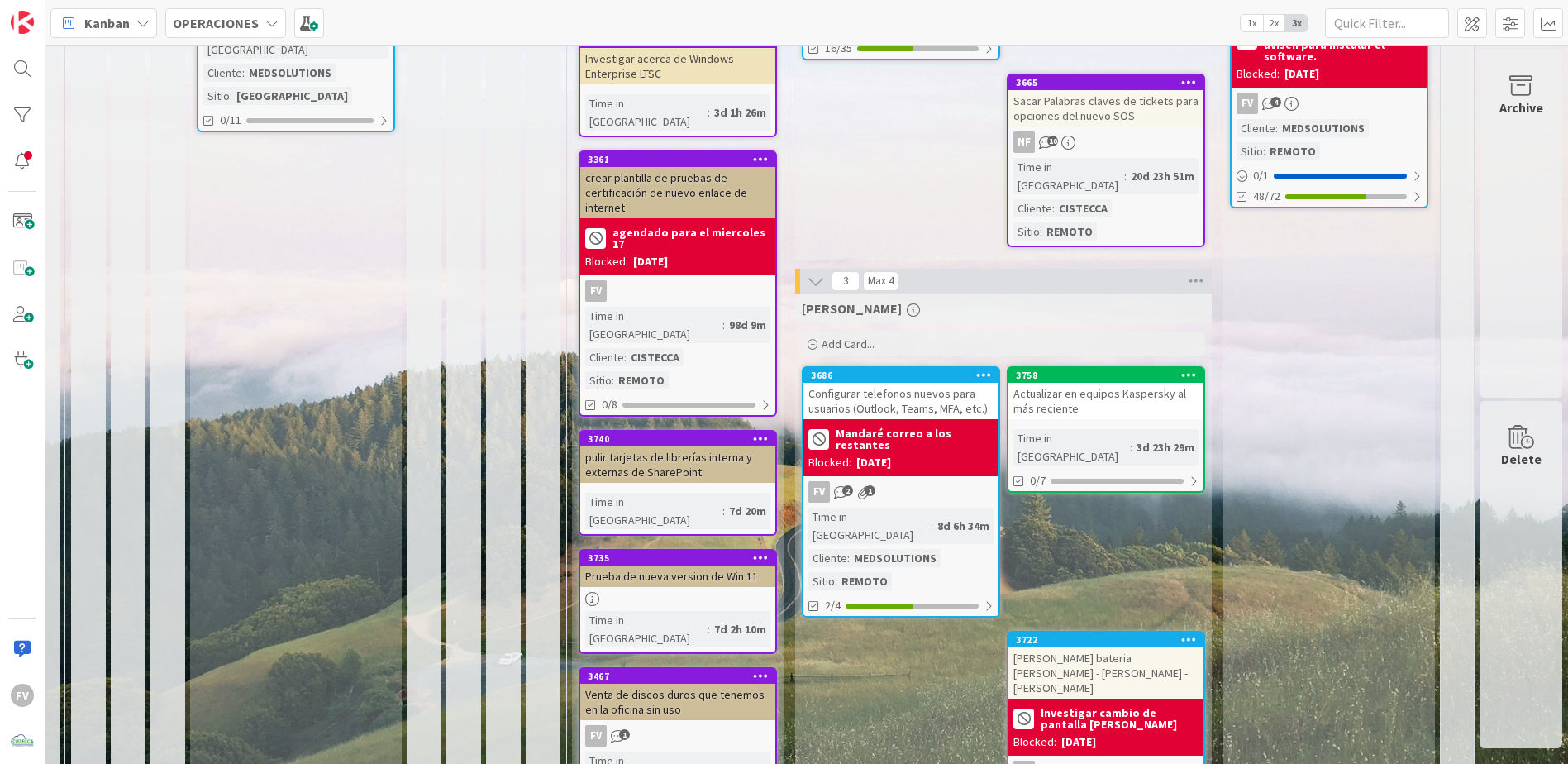
scroll to position [98, 26]
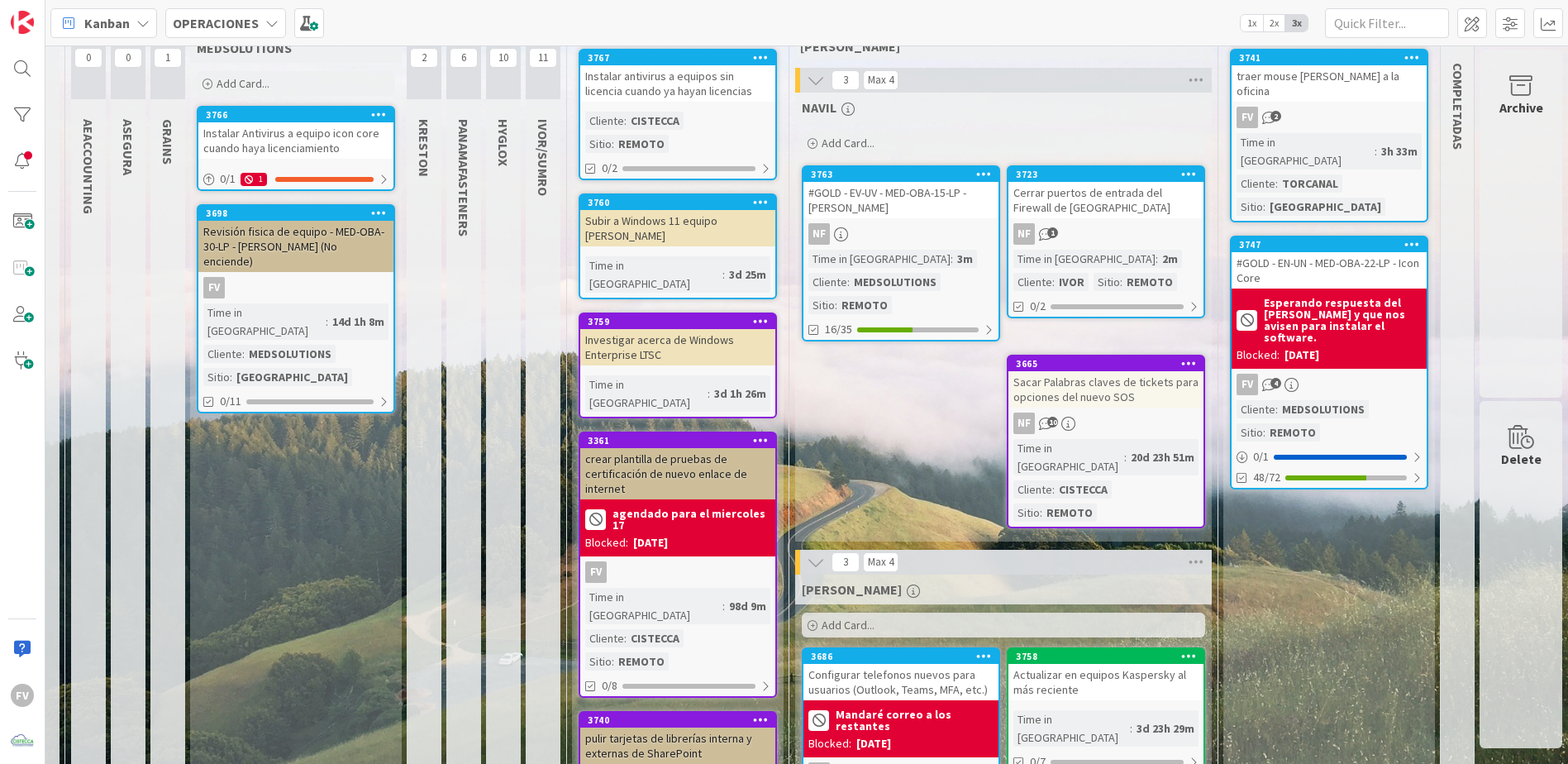
click at [1343, 346] on div "Blocked: [DATE]" at bounding box center [1329, 355] width 185 height 17
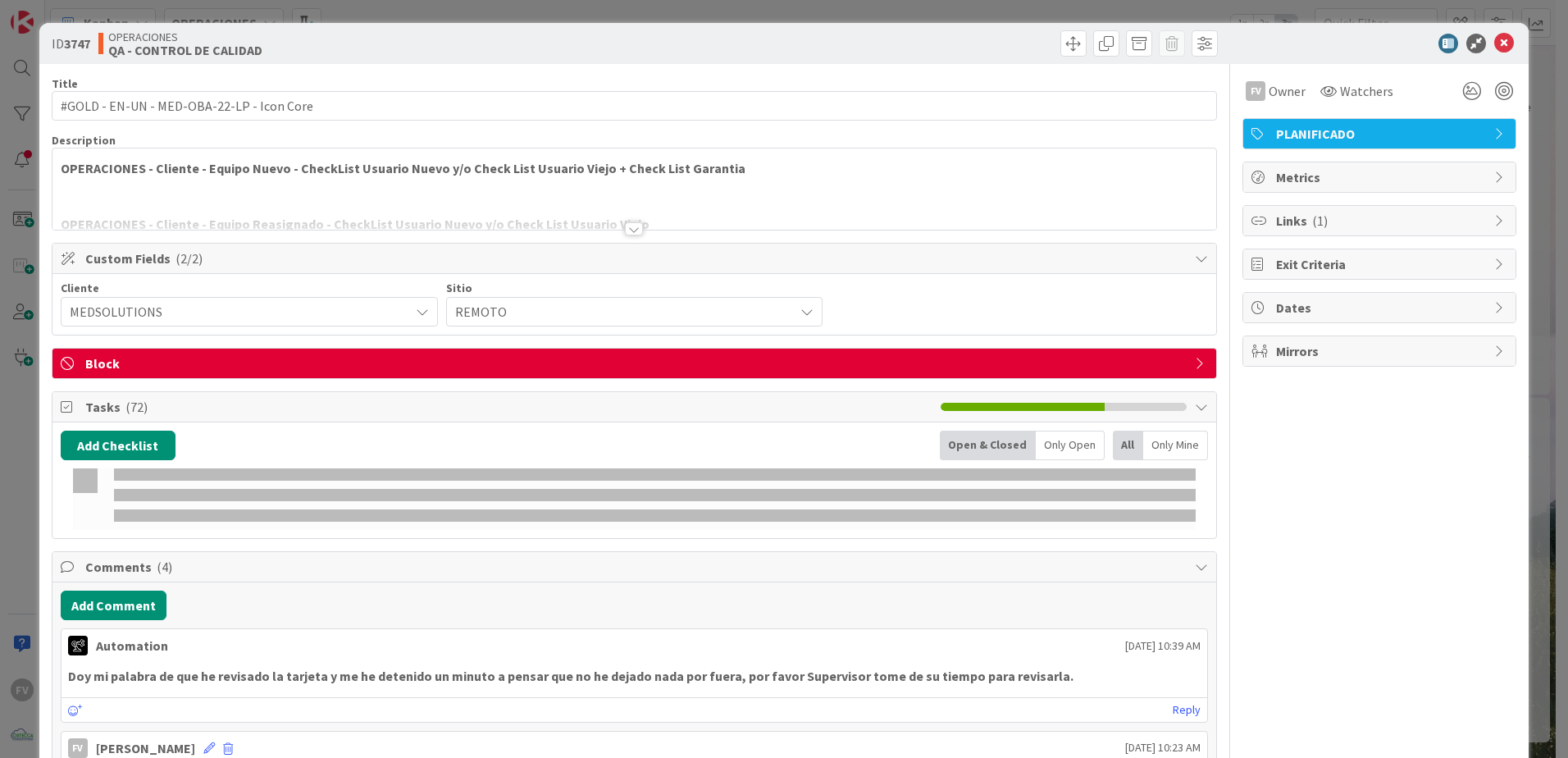
click at [400, 368] on span "Block" at bounding box center [635, 363] width 1101 height 20
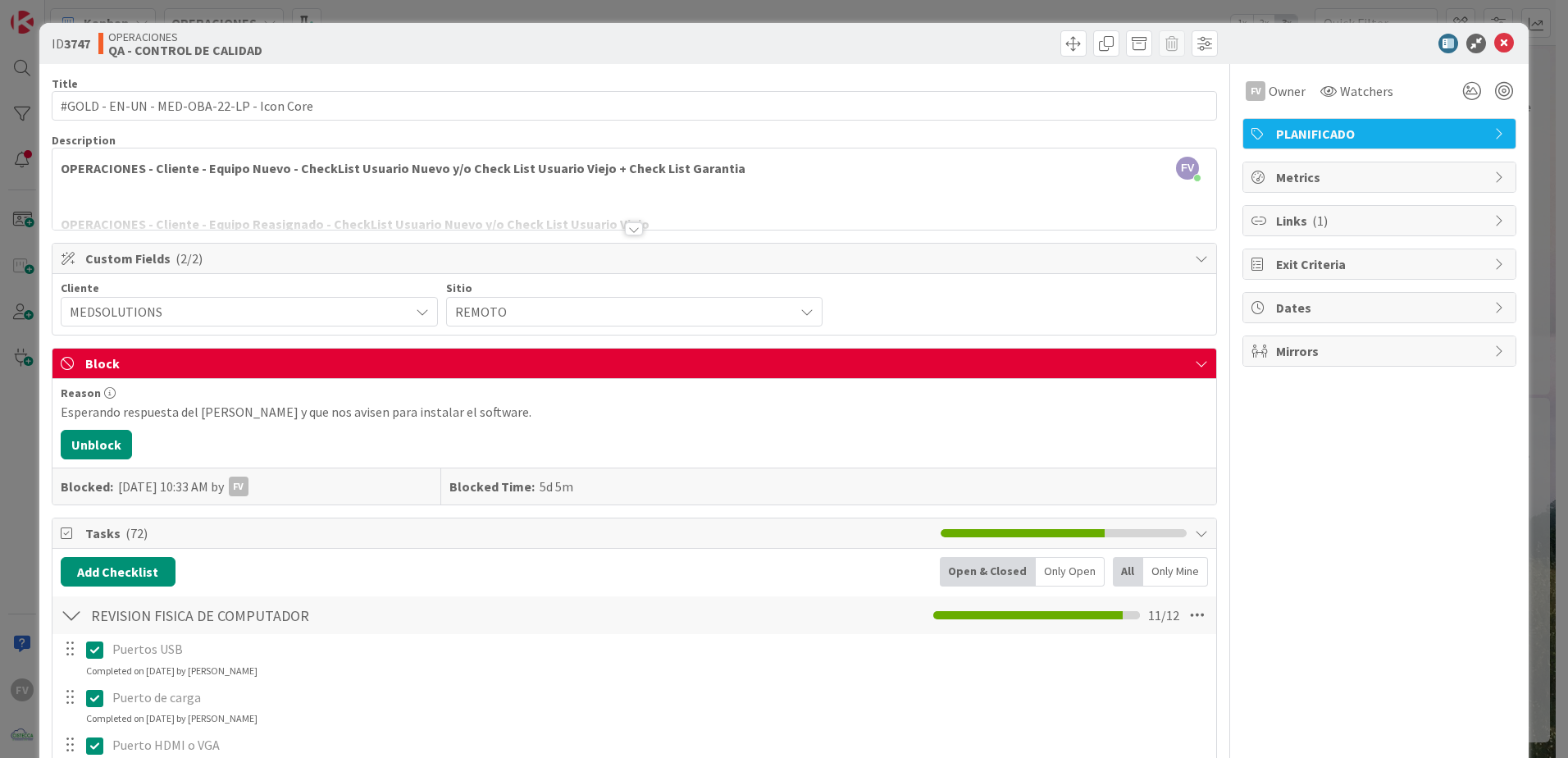
drag, startPoint x: 111, startPoint y: 447, endPoint x: 86, endPoint y: 459, distance: 27.7
click at [86, 459] on div "Reason Esperando respuesta del [PERSON_NAME] y que nos avisen para instalar el …" at bounding box center [634, 442] width 1164 height 125
click at [83, 453] on button "Unblock" at bounding box center [96, 445] width 71 height 30
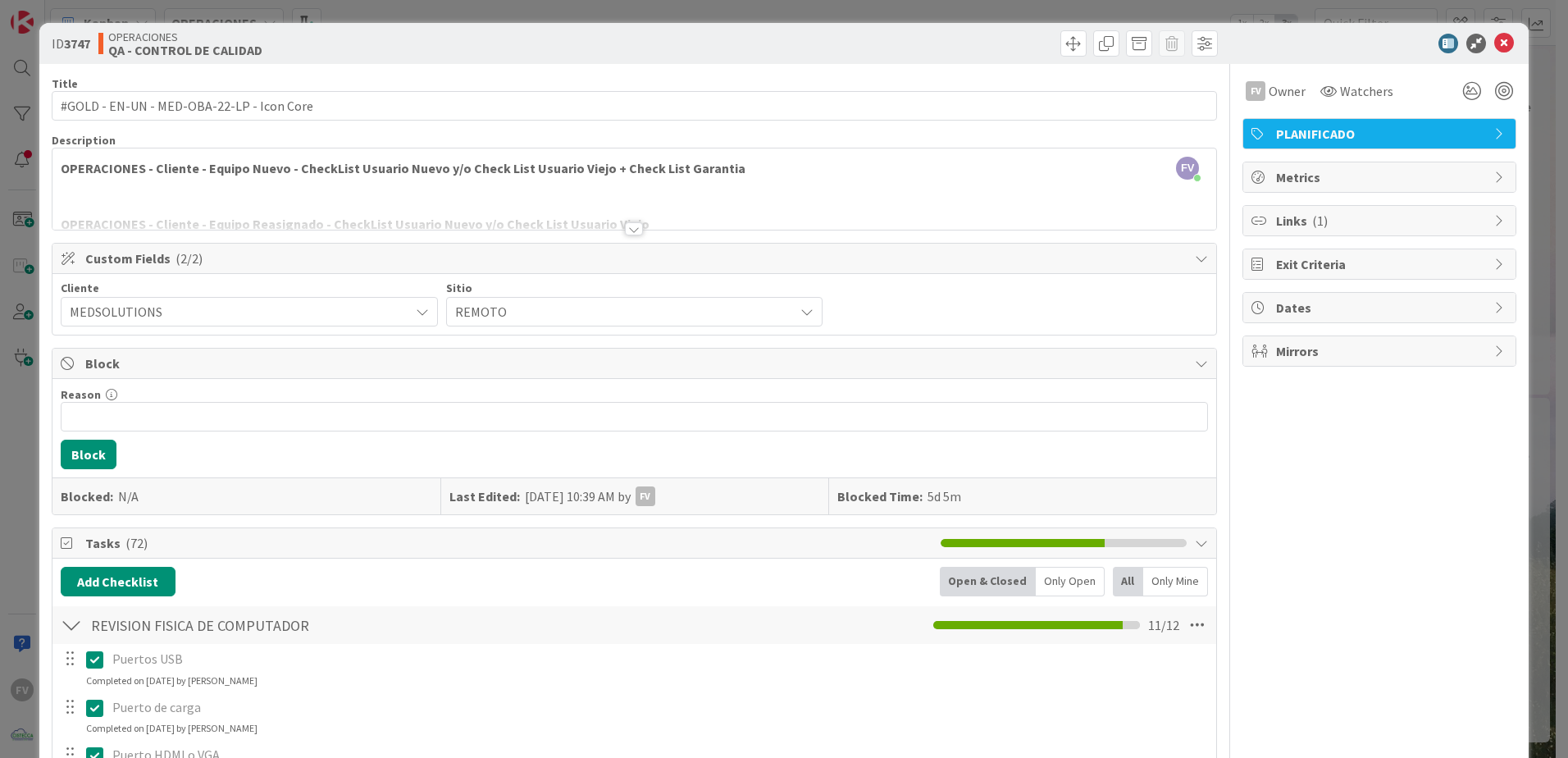
click at [30, 374] on div "ID 3747 OPERACIONES QA - CONTROL DE CALIDAD Title 41 / 128 #GOLD - EN-UN - MED-…" at bounding box center [784, 379] width 1568 height 758
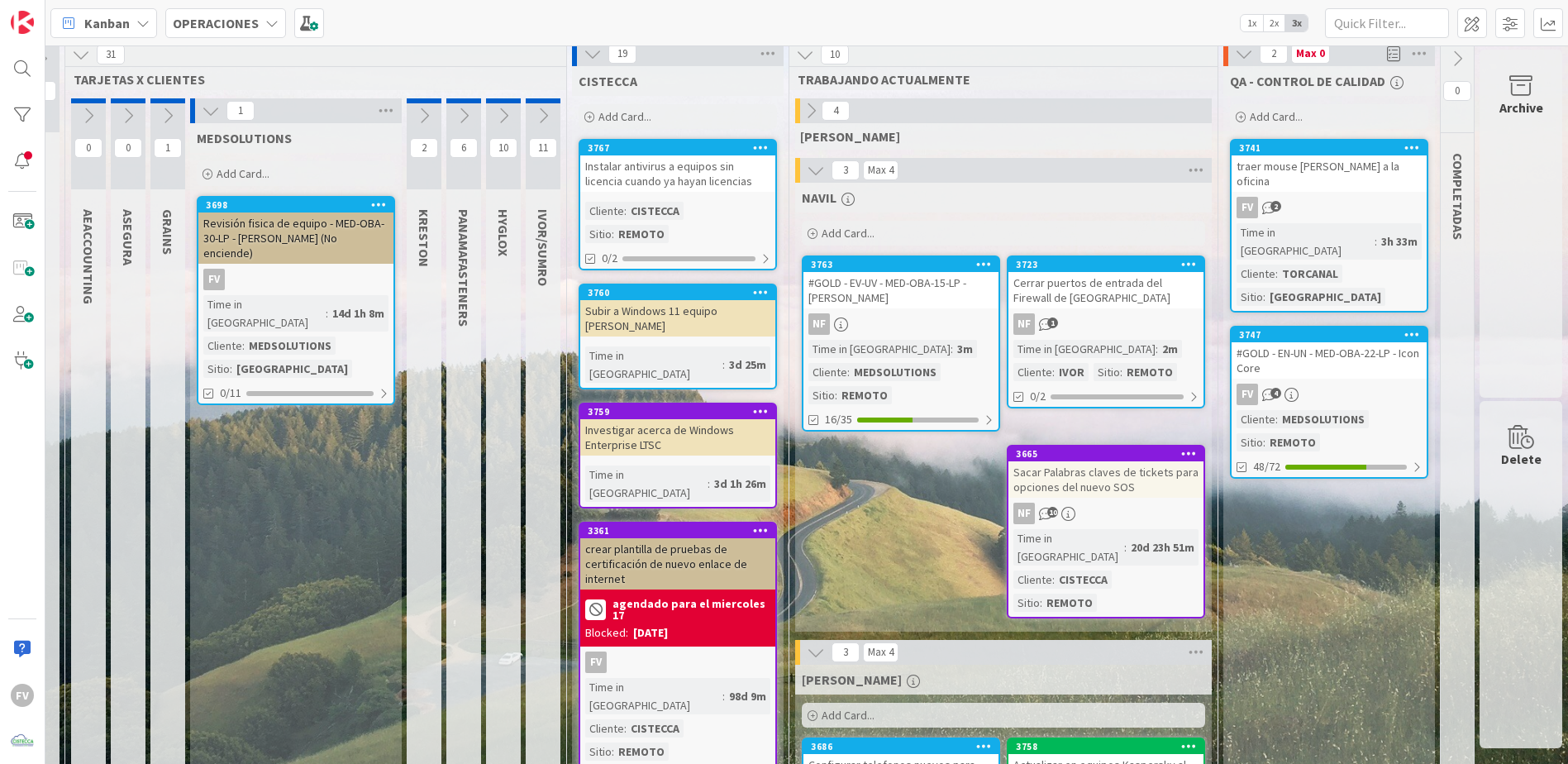
scroll to position [0, 26]
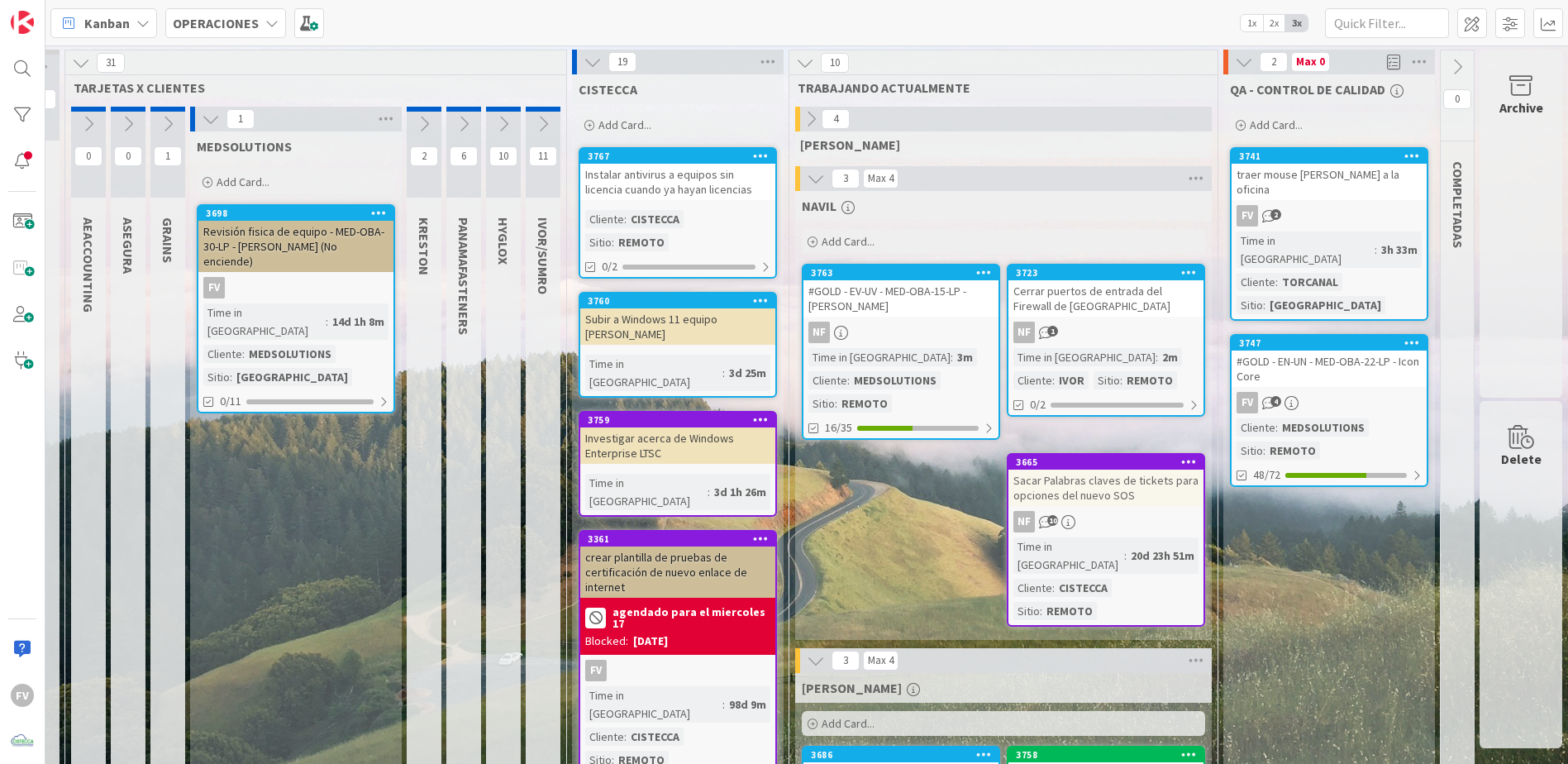
click at [1240, 65] on icon at bounding box center [1243, 61] width 18 height 18
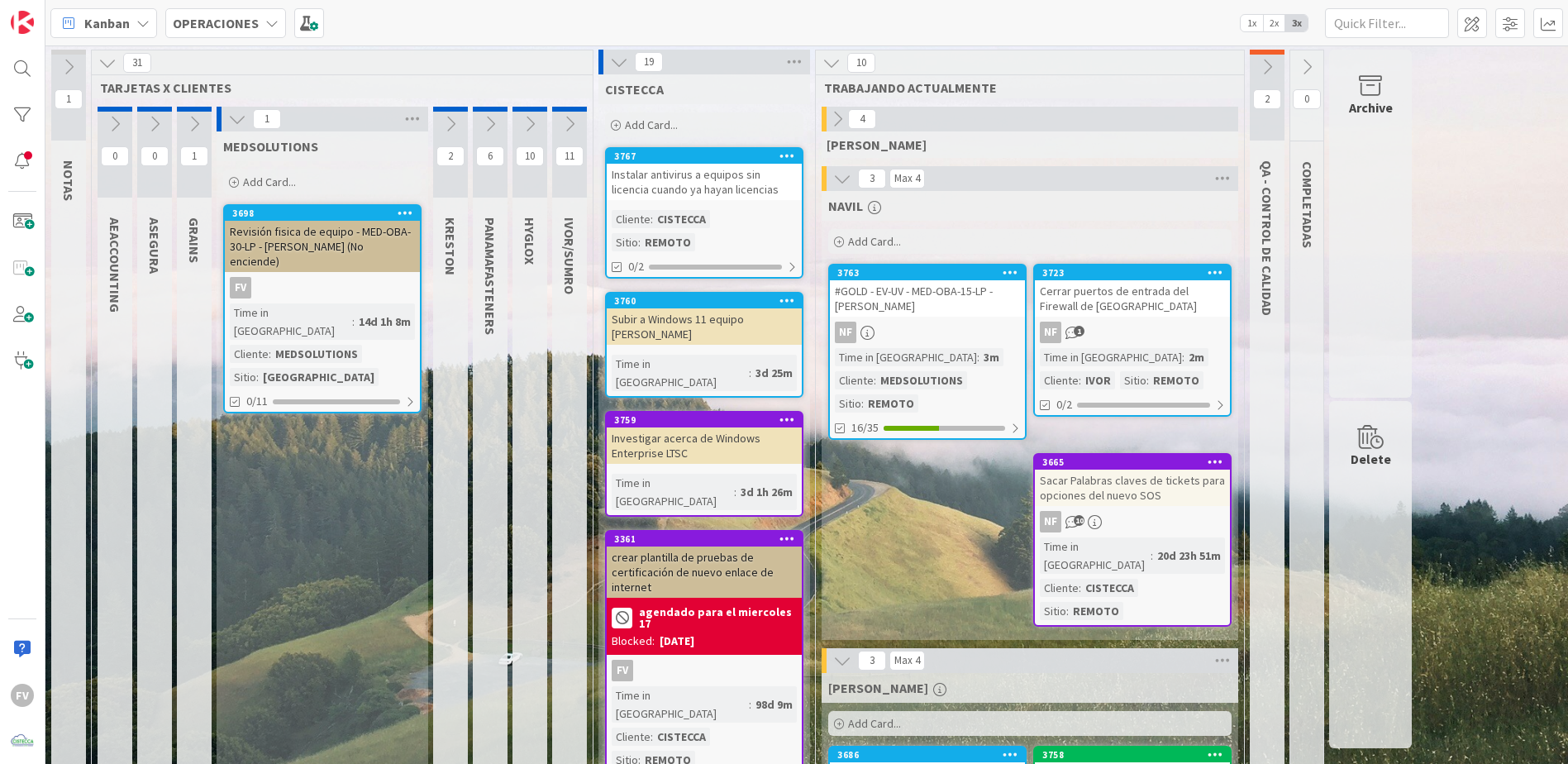
click at [241, 125] on icon at bounding box center [237, 119] width 18 height 18
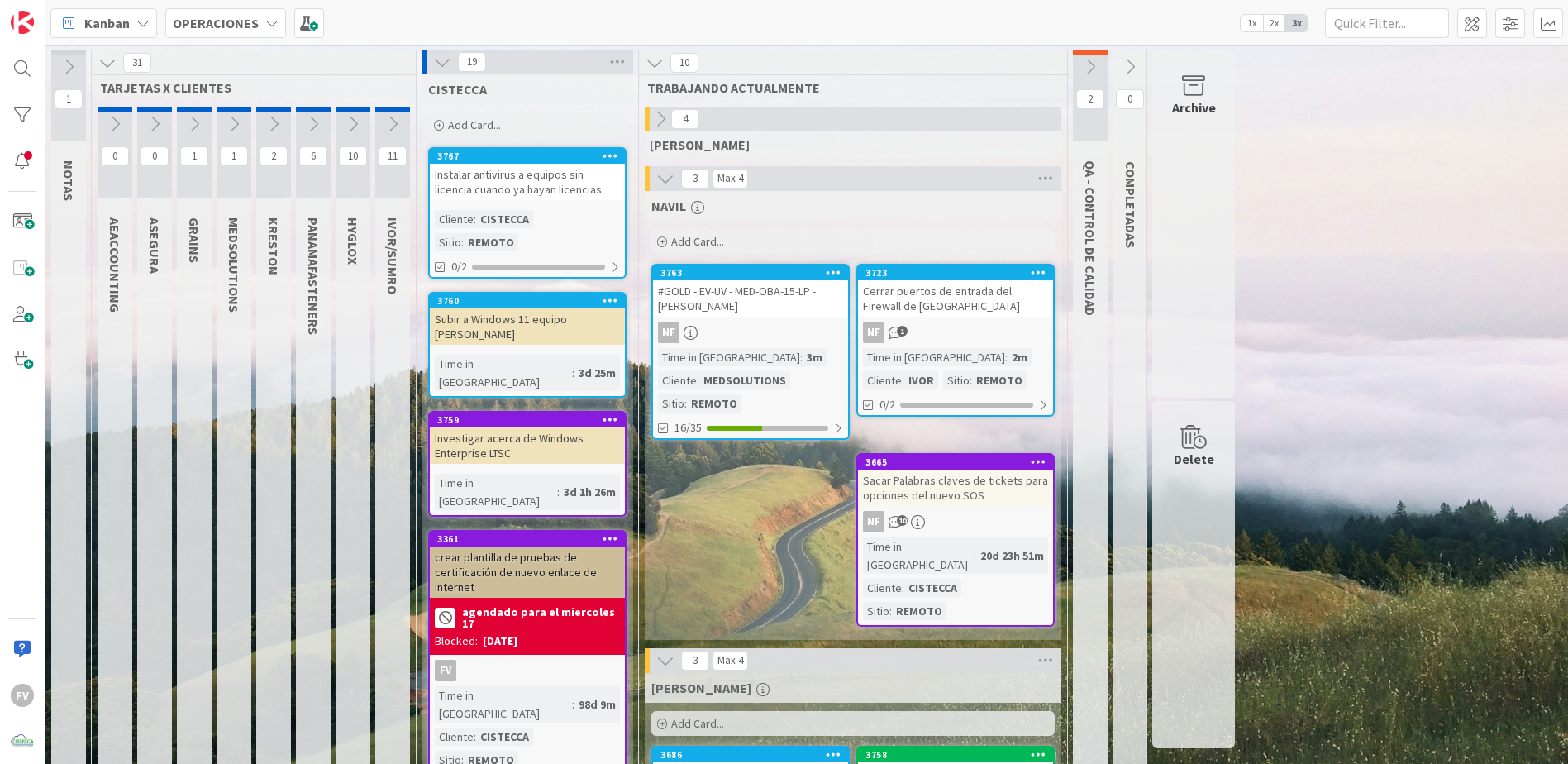
click at [277, 115] on icon at bounding box center [273, 124] width 18 height 18
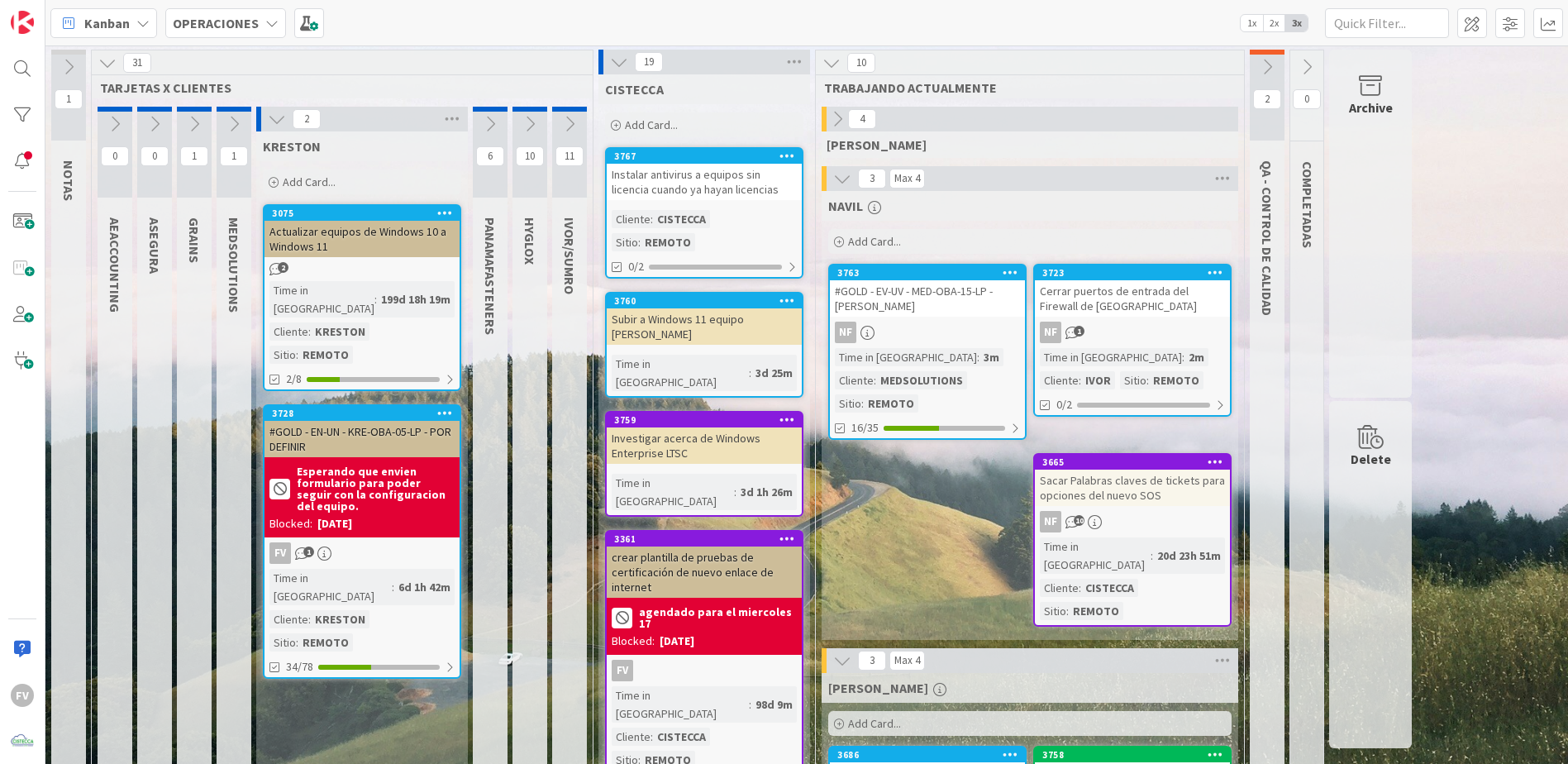
click at [345, 465] on b "Esperando que envien formulario para poder seguir con la configuracion del equi…" at bounding box center [375, 488] width 158 height 46
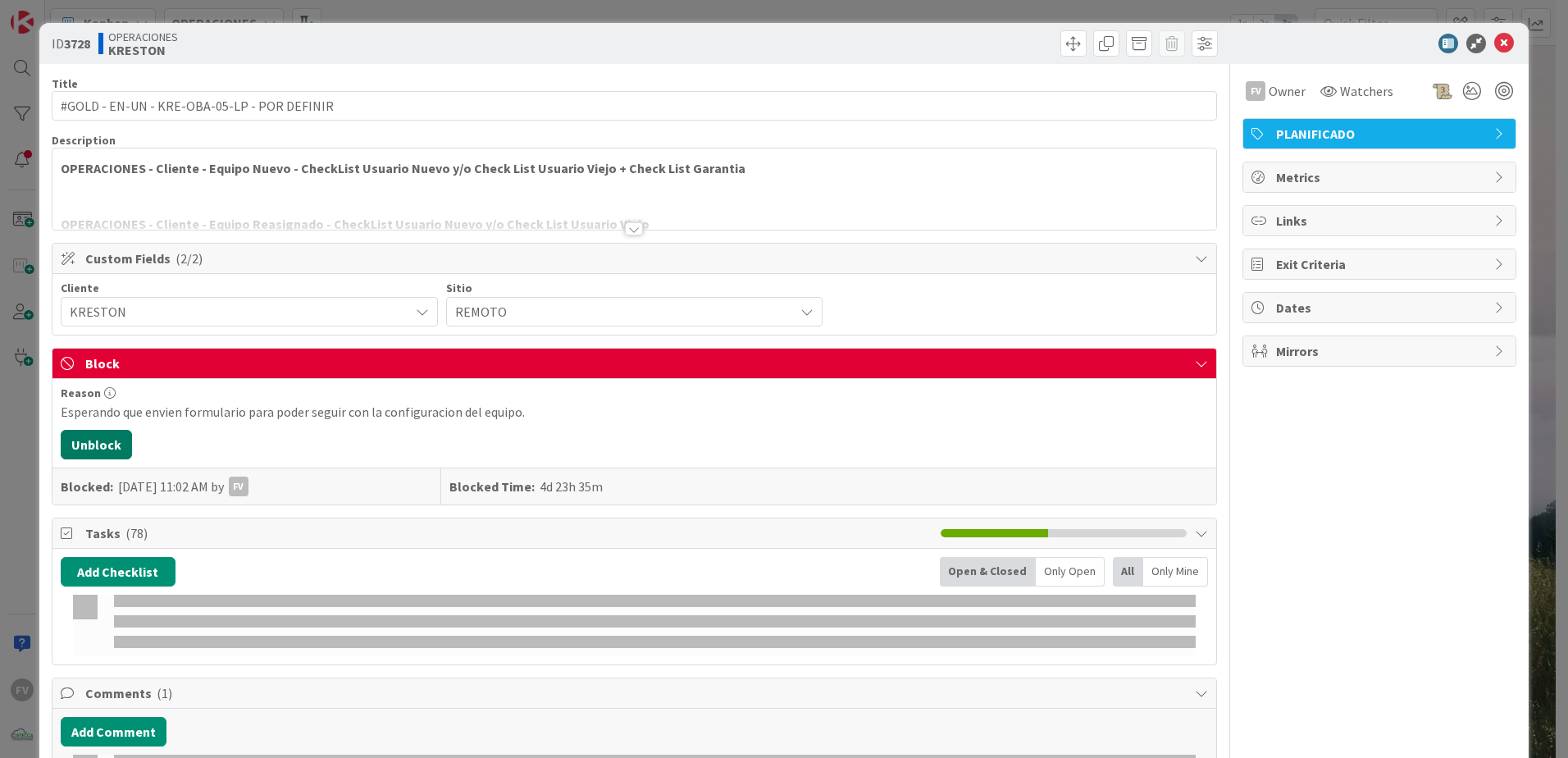
click at [101, 440] on button "Unblock" at bounding box center [96, 445] width 71 height 30
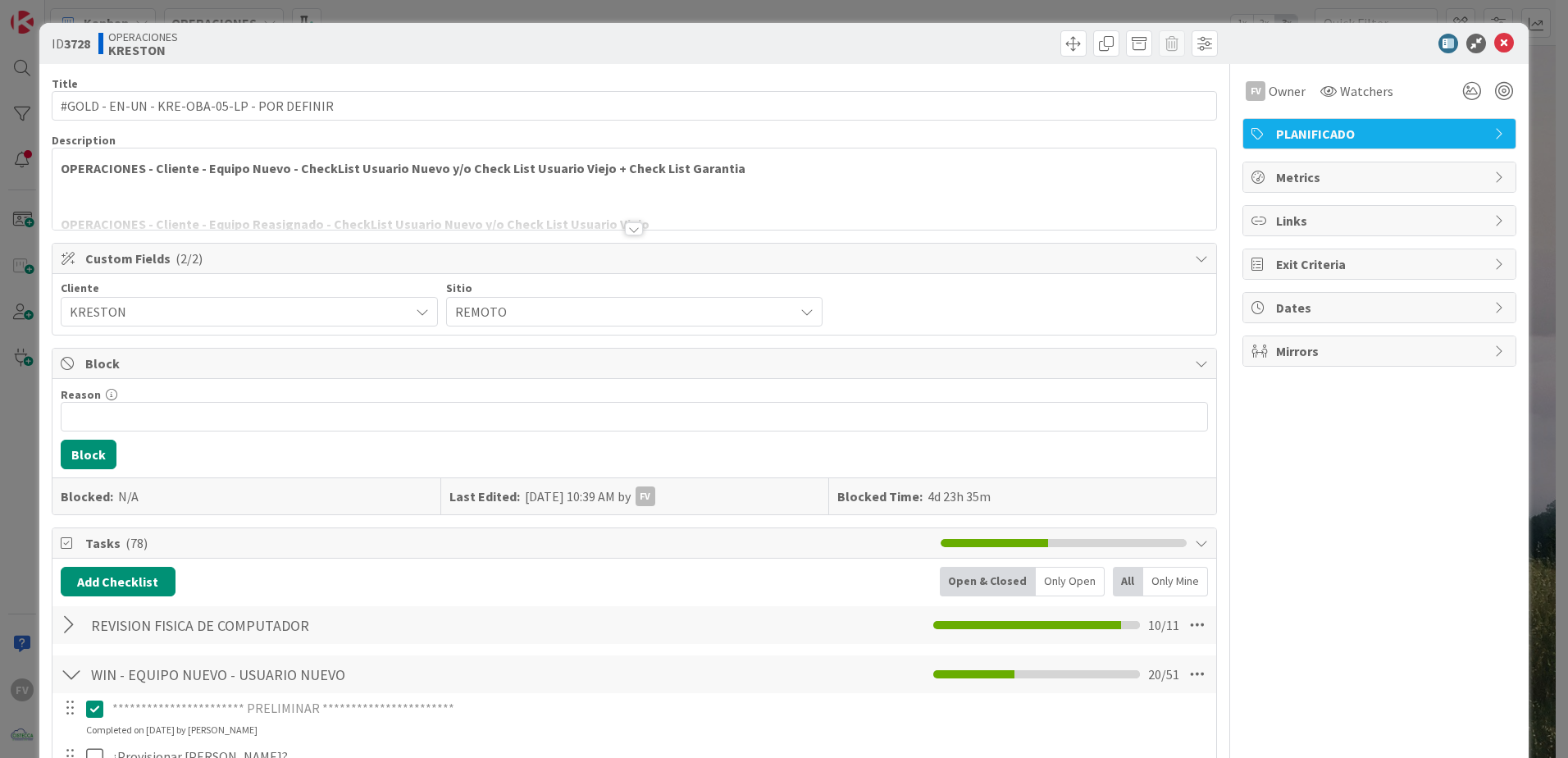
click at [17, 391] on div "**********" at bounding box center [784, 379] width 1568 height 758
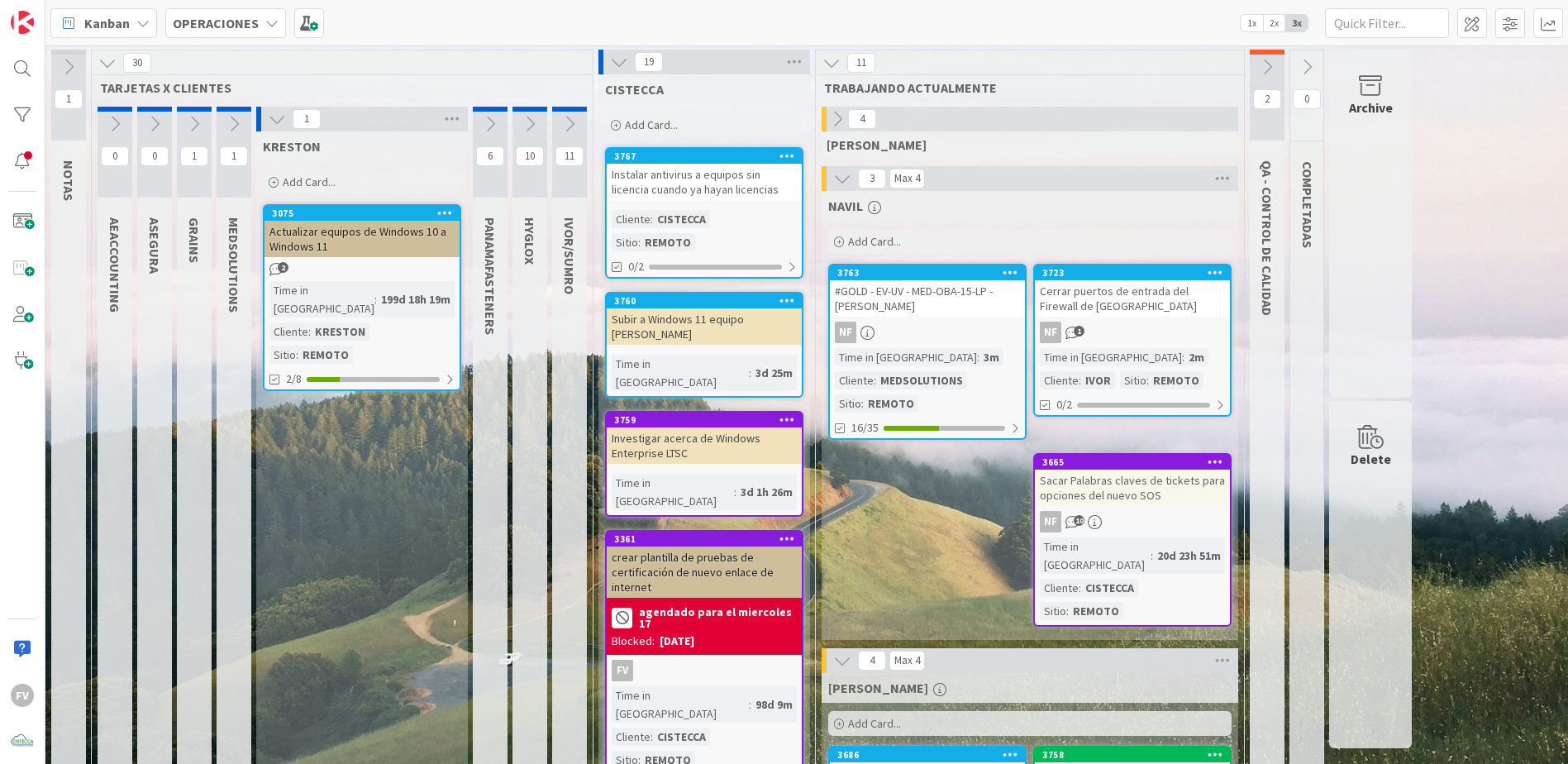
click at [619, 69] on icon at bounding box center [619, 61] width 18 height 18
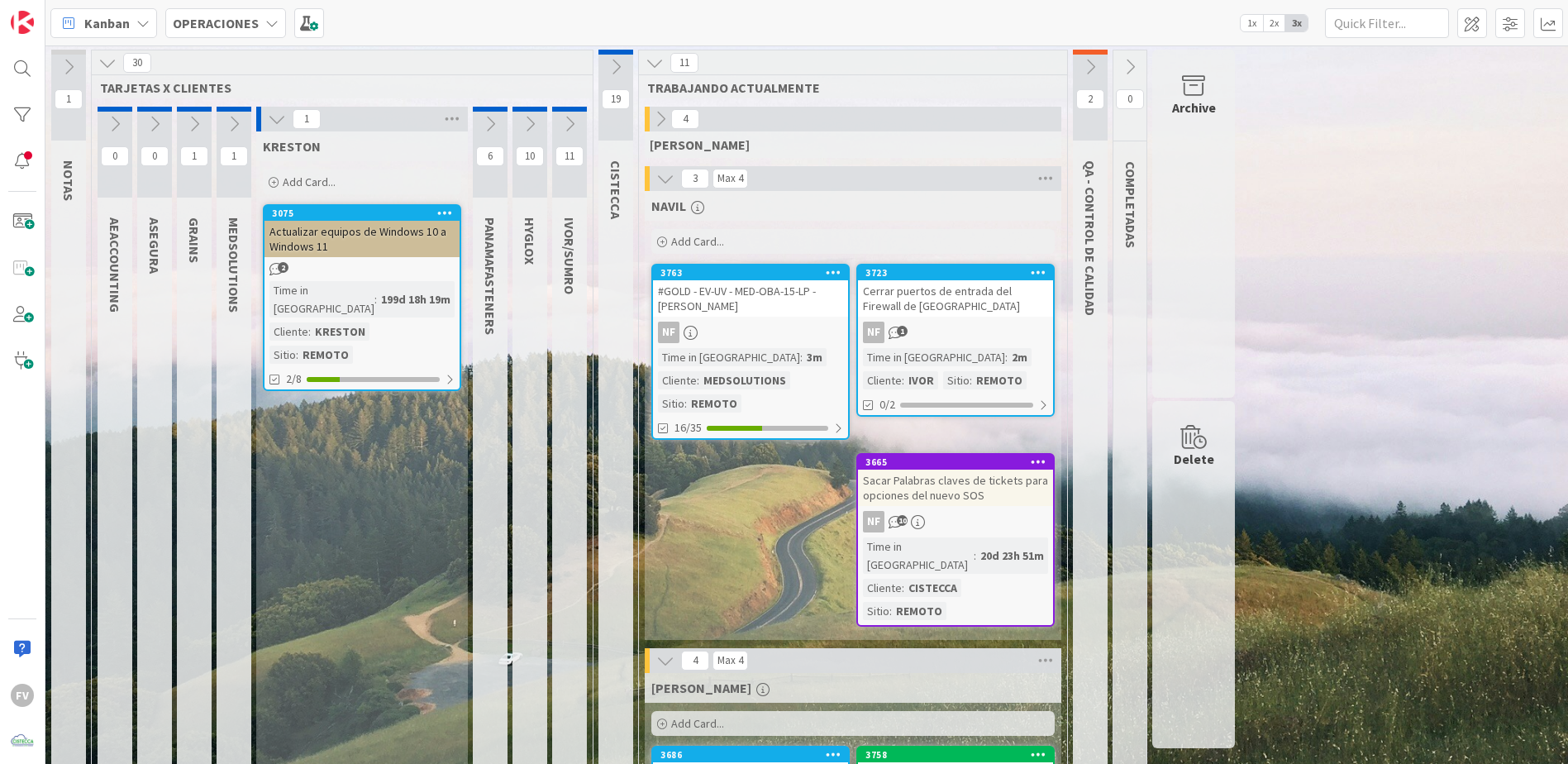
click at [495, 129] on icon at bounding box center [490, 124] width 18 height 18
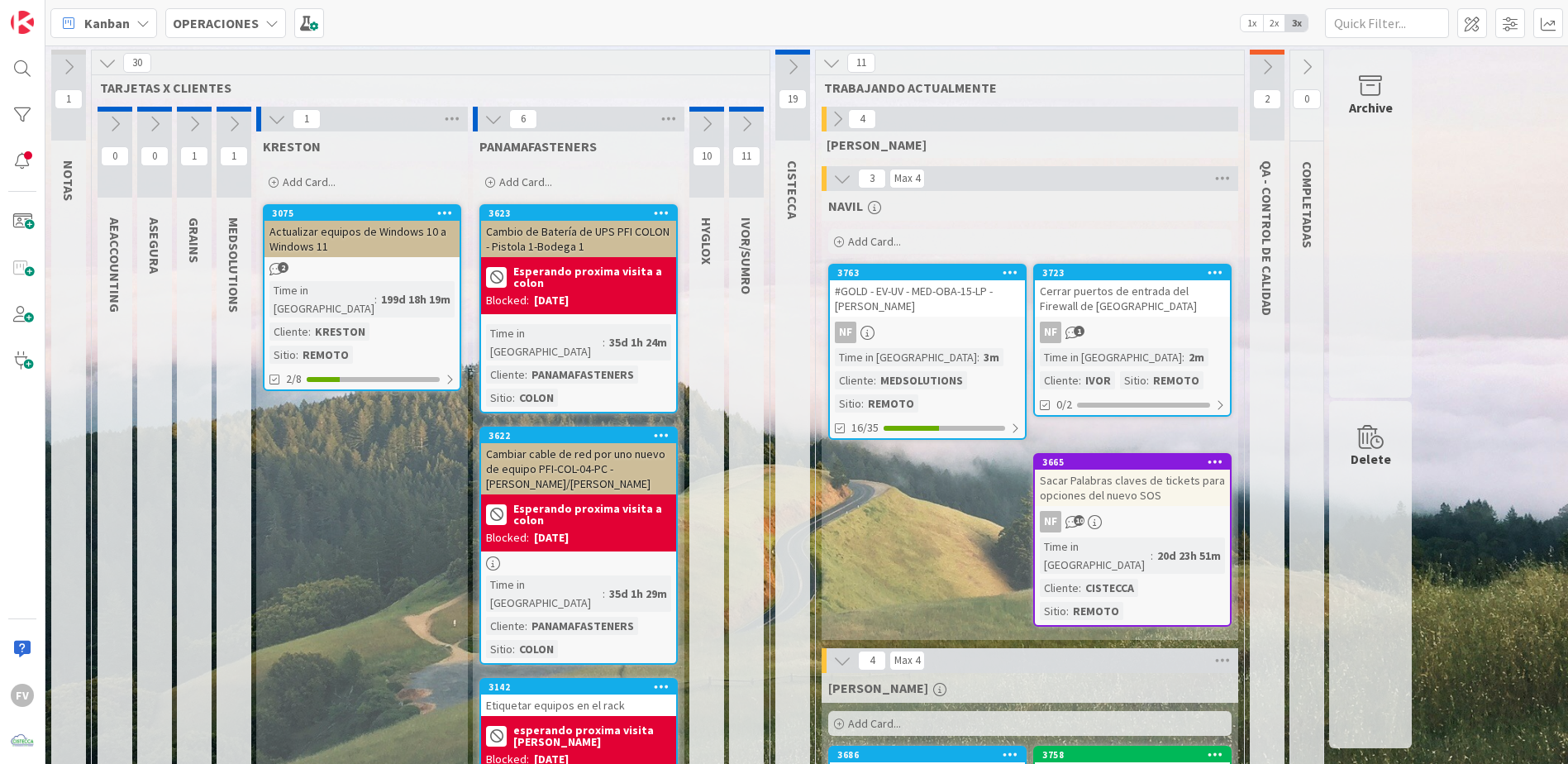
click at [278, 128] on button at bounding box center [276, 119] width 22 height 22
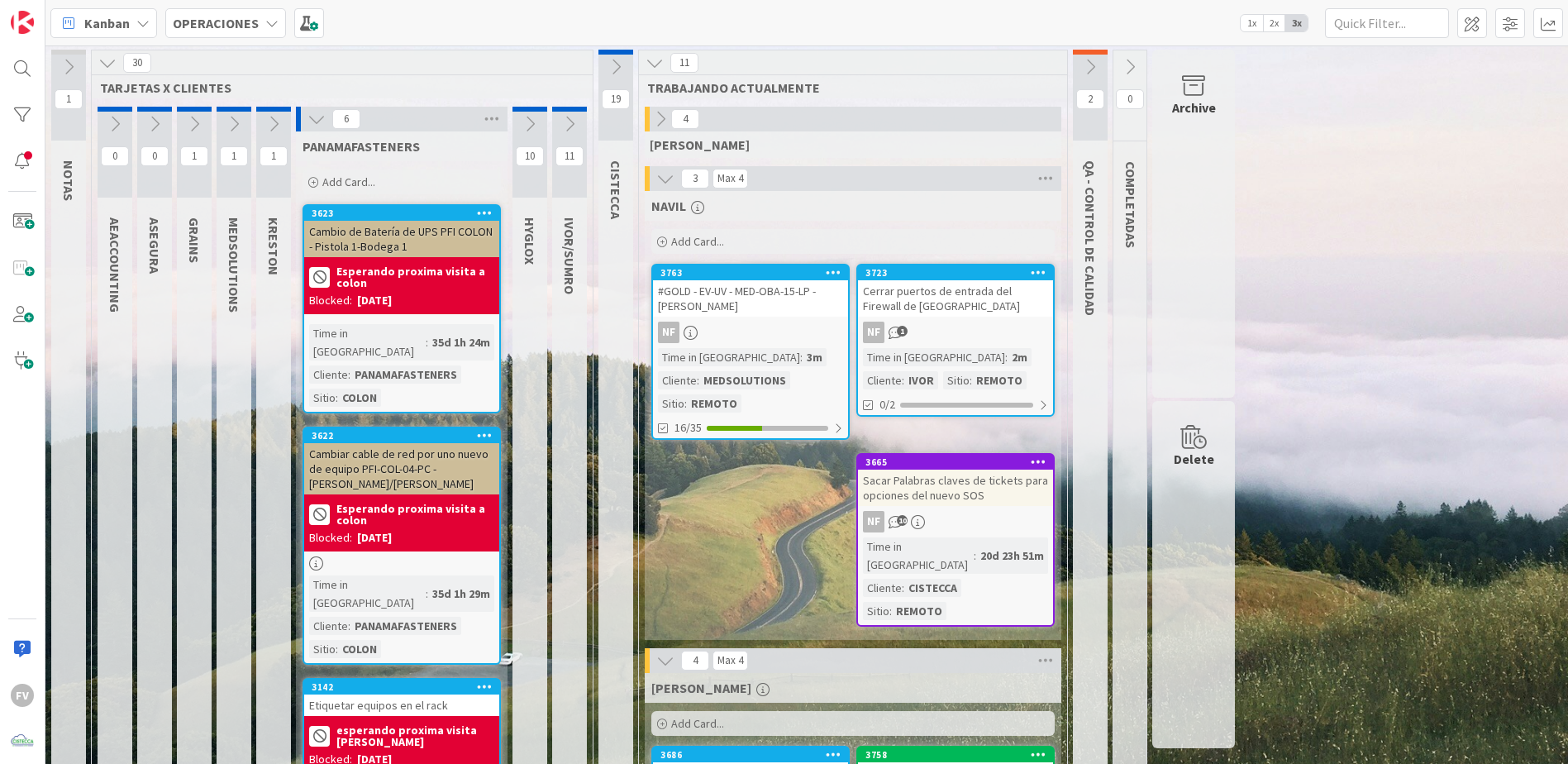
click at [309, 117] on button at bounding box center [316, 119] width 22 height 22
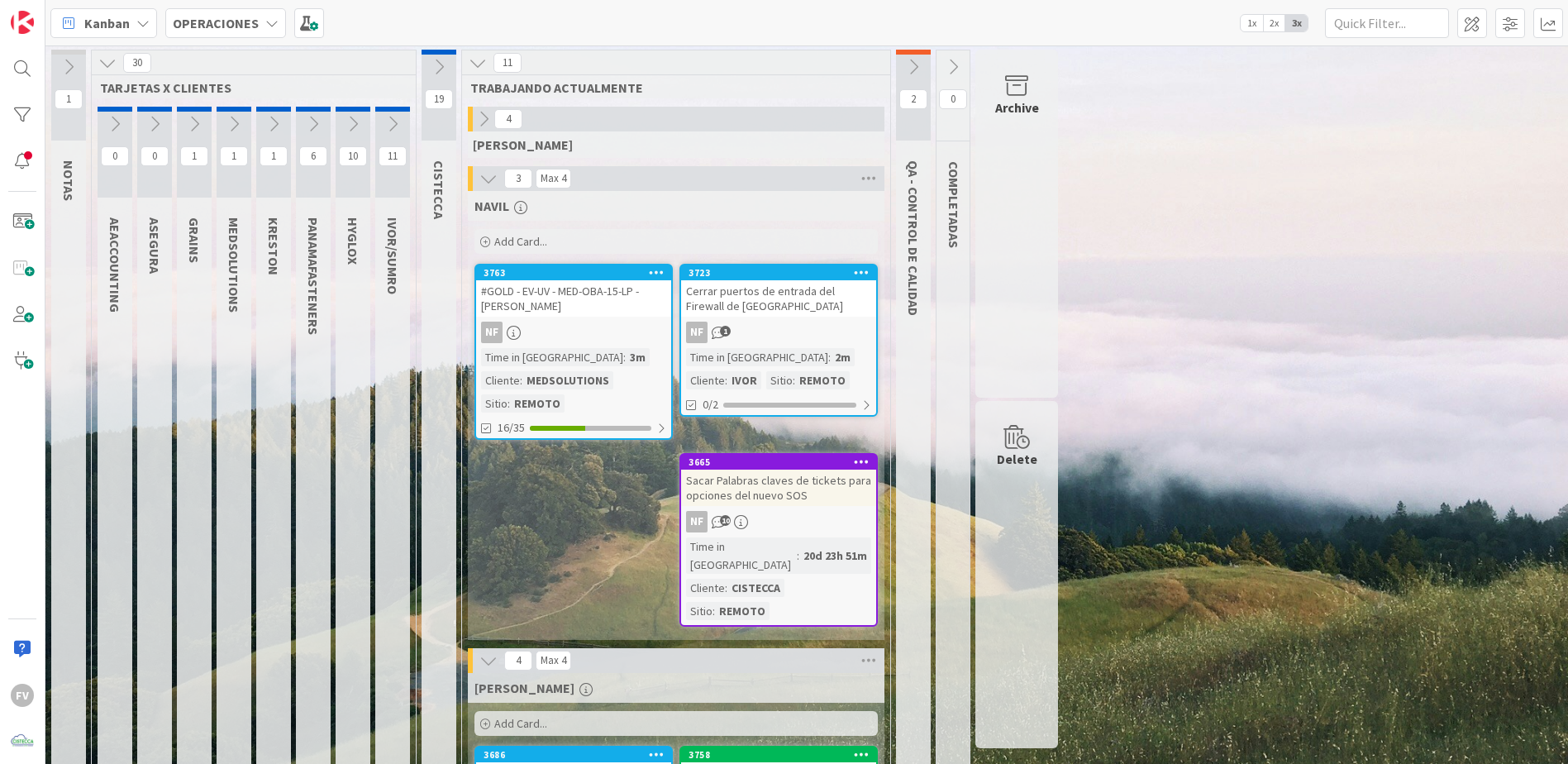
click at [352, 124] on icon at bounding box center [353, 124] width 18 height 18
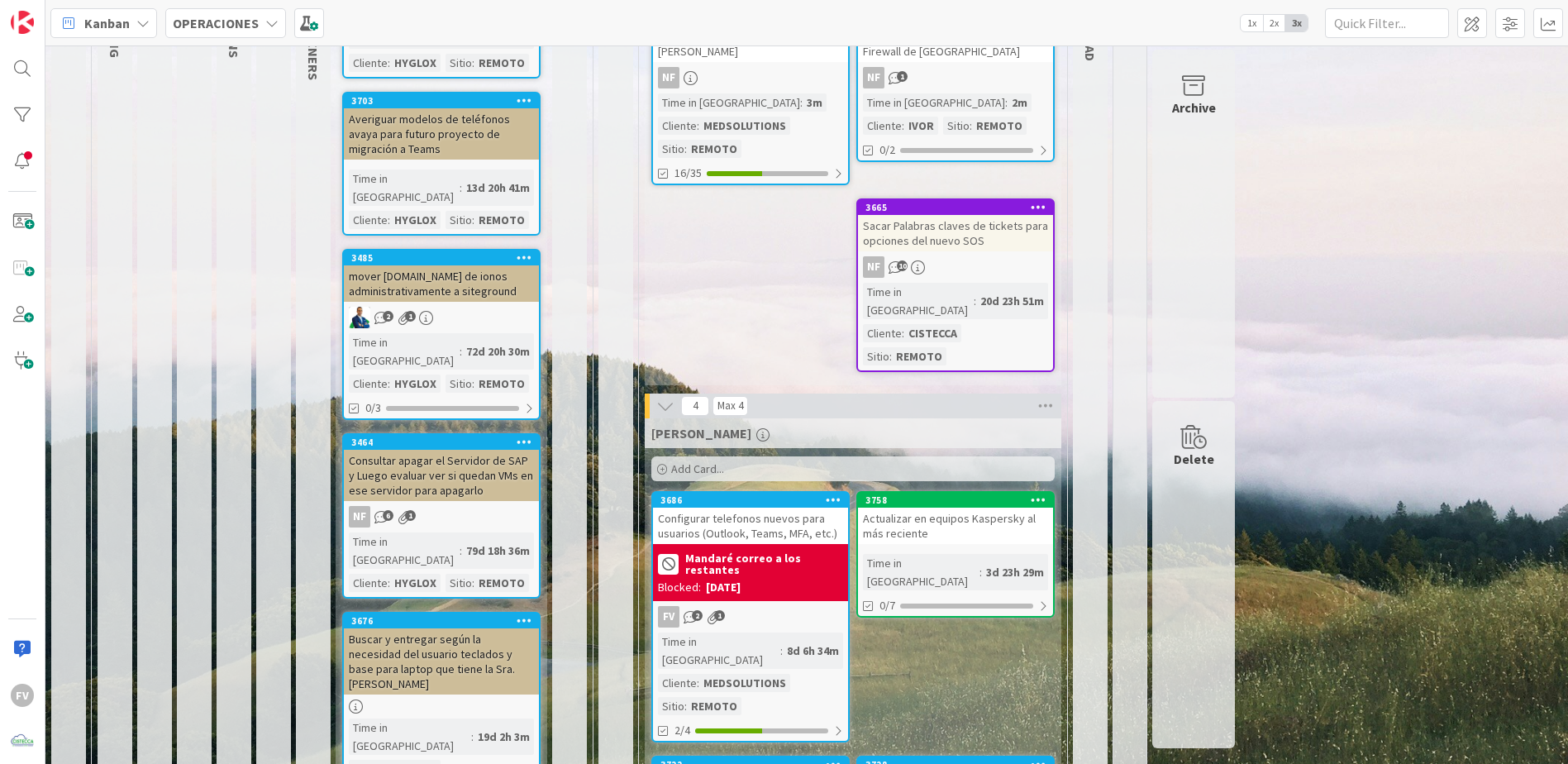
scroll to position [165, 0]
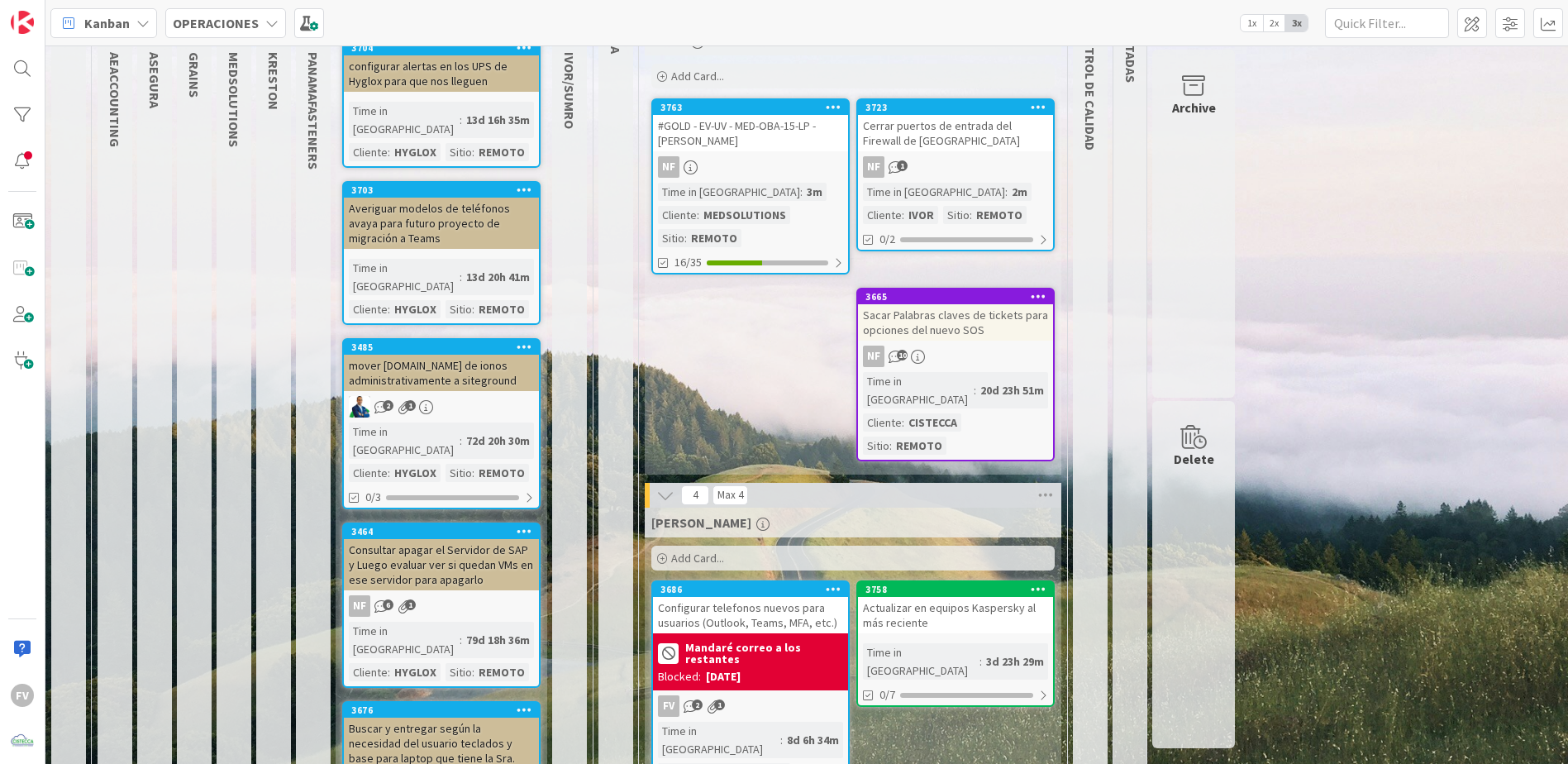
click at [468, 565] on link "3464 Consultar apagar el Servidor de SAP y Luego evaluar ver si quedan VMs en e…" at bounding box center [442, 605] width 198 height 165
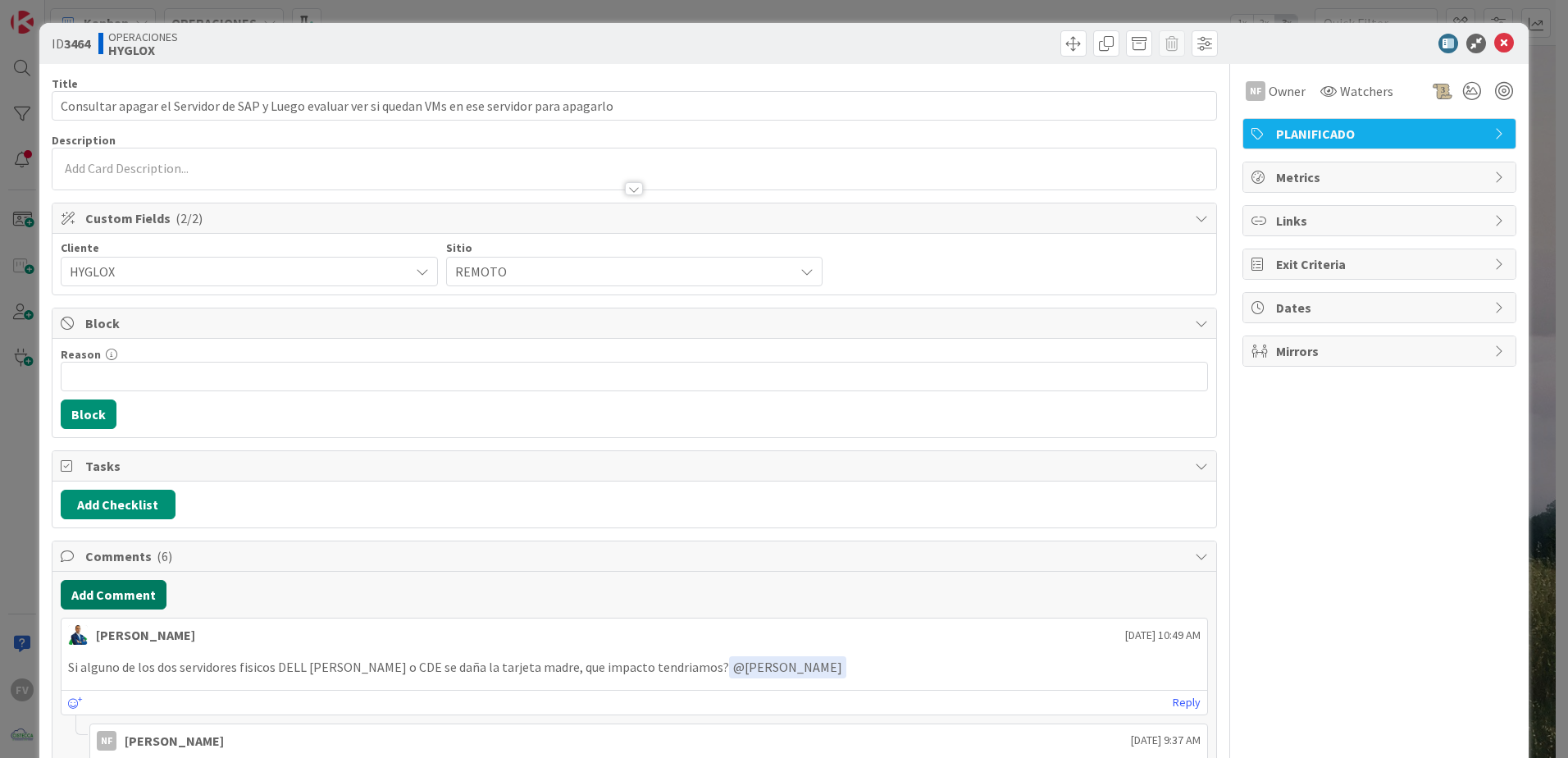
click at [109, 590] on button "Add Comment" at bounding box center [113, 595] width 106 height 30
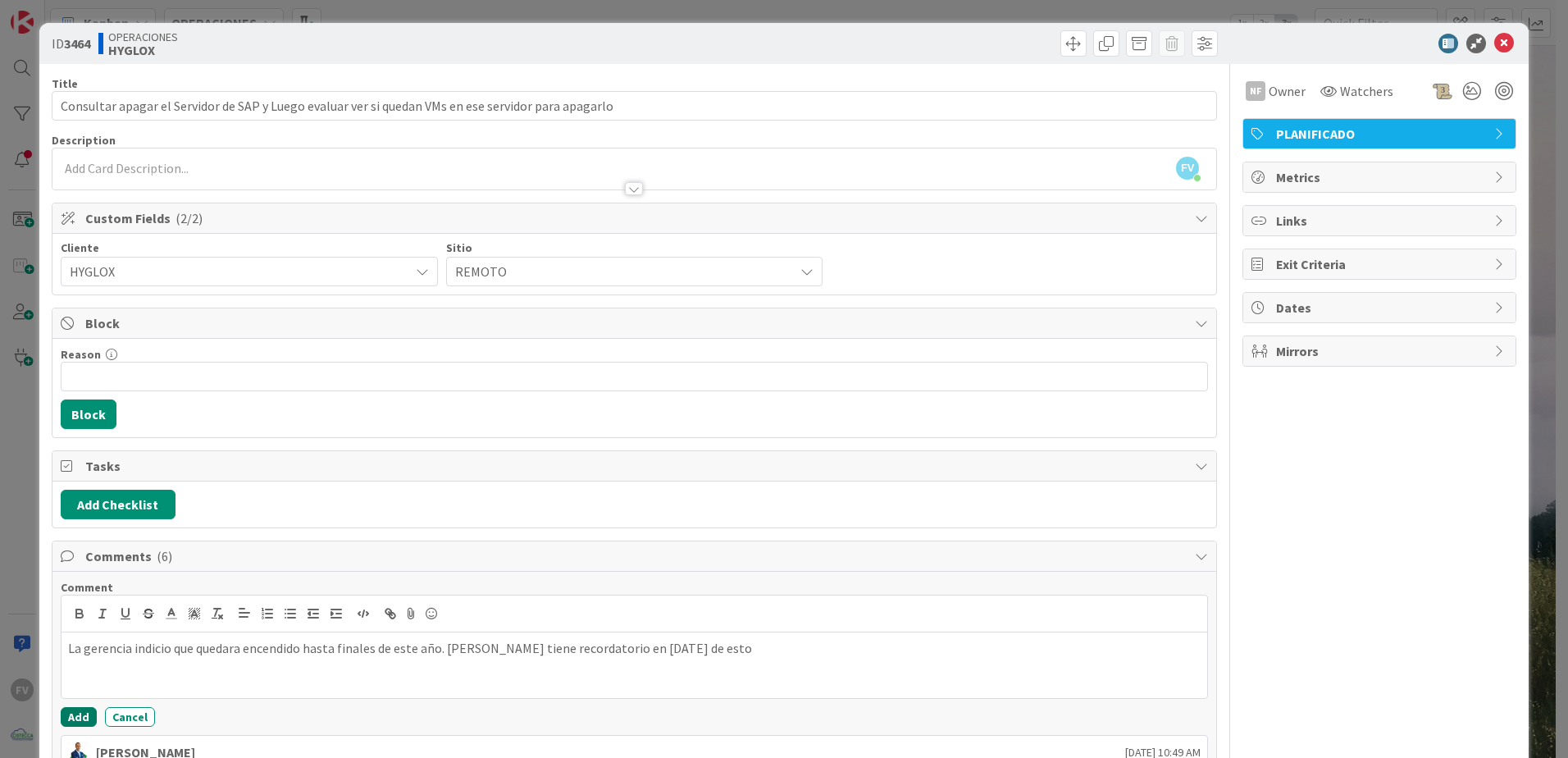
click at [76, 721] on button "Add" at bounding box center [79, 716] width 36 height 20
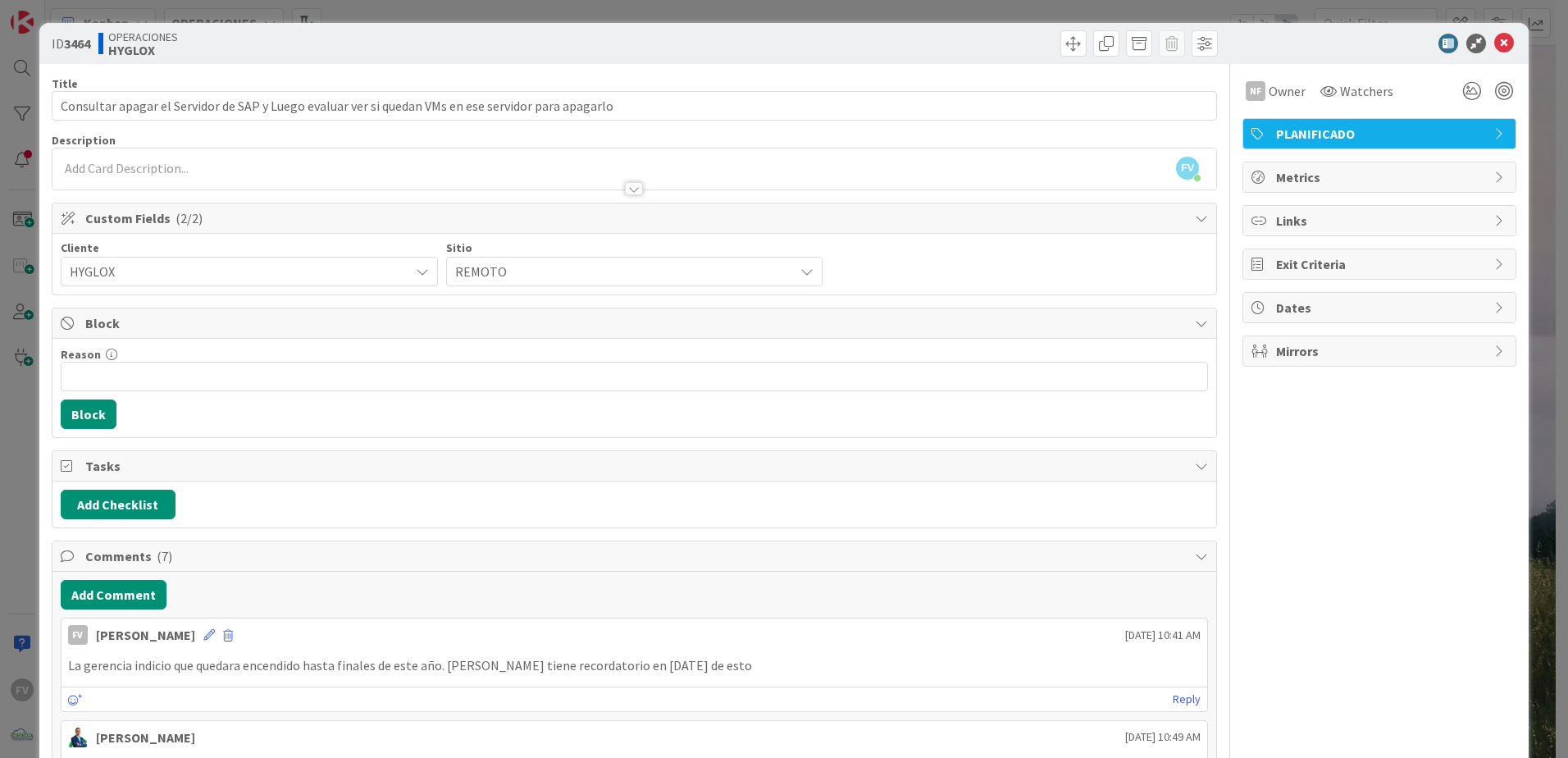
drag, startPoint x: 76, startPoint y: 721, endPoint x: 682, endPoint y: 577, distance: 622.9
click at [16, 562] on div "ID 3464 OPERACIONES HYGLOX Title 99 / 128 Consultar apagar el Servidor de SAP y…" at bounding box center [784, 379] width 1568 height 758
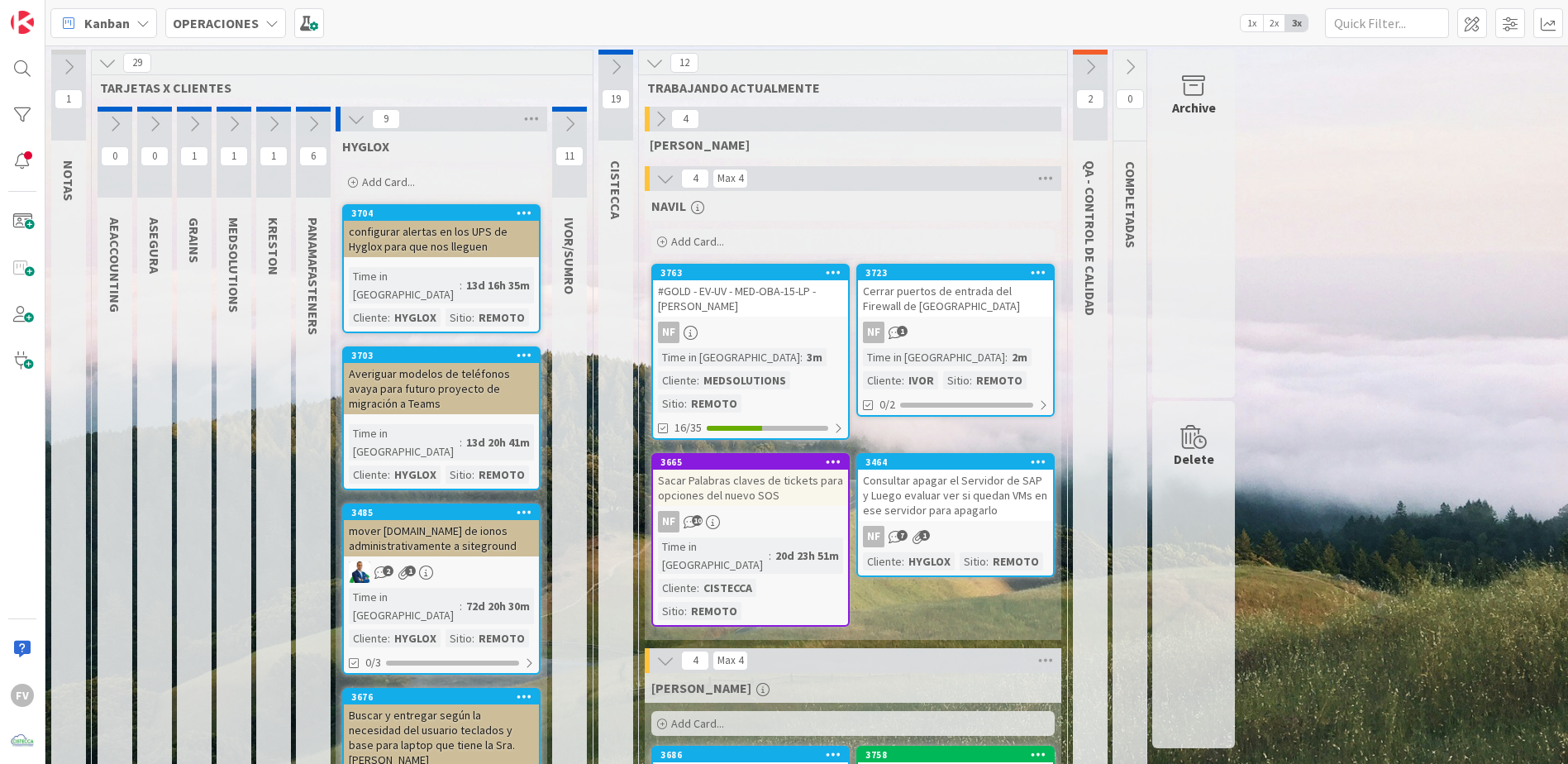
click at [1099, 75] on icon at bounding box center [1090, 66] width 18 height 18
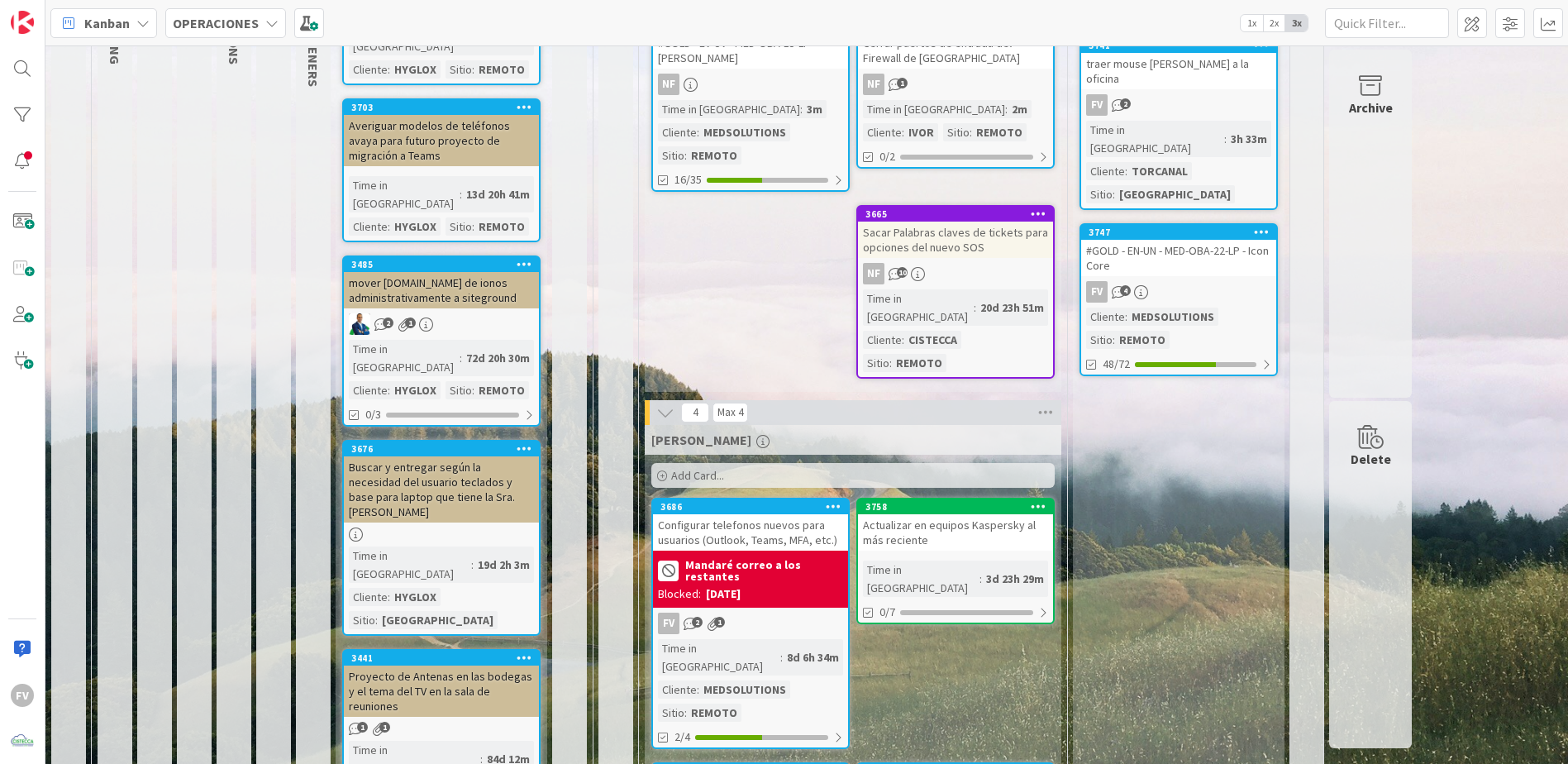
scroll to position [331, 0]
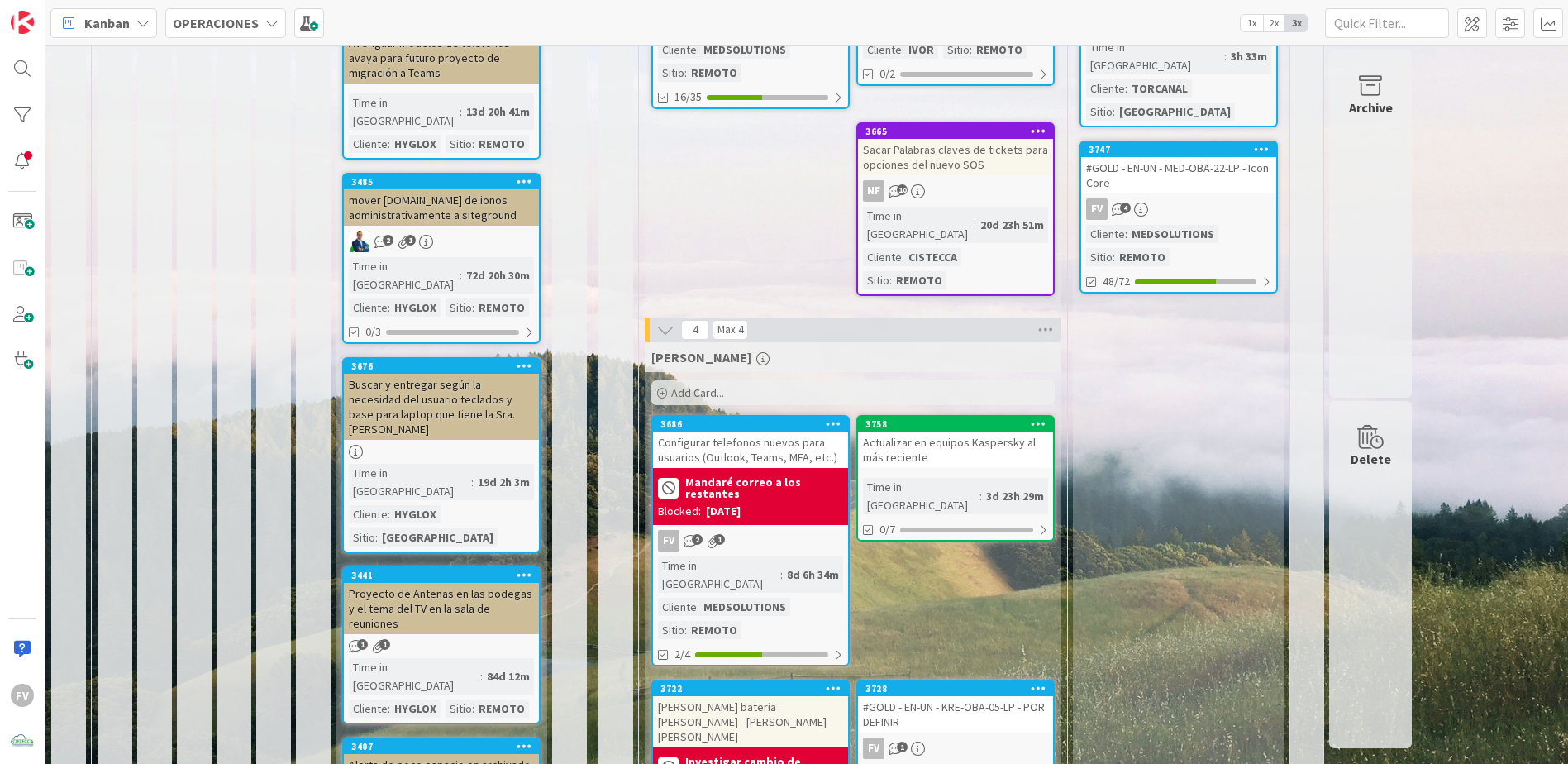
click at [522, 359] on icon at bounding box center [525, 365] width 16 height 11
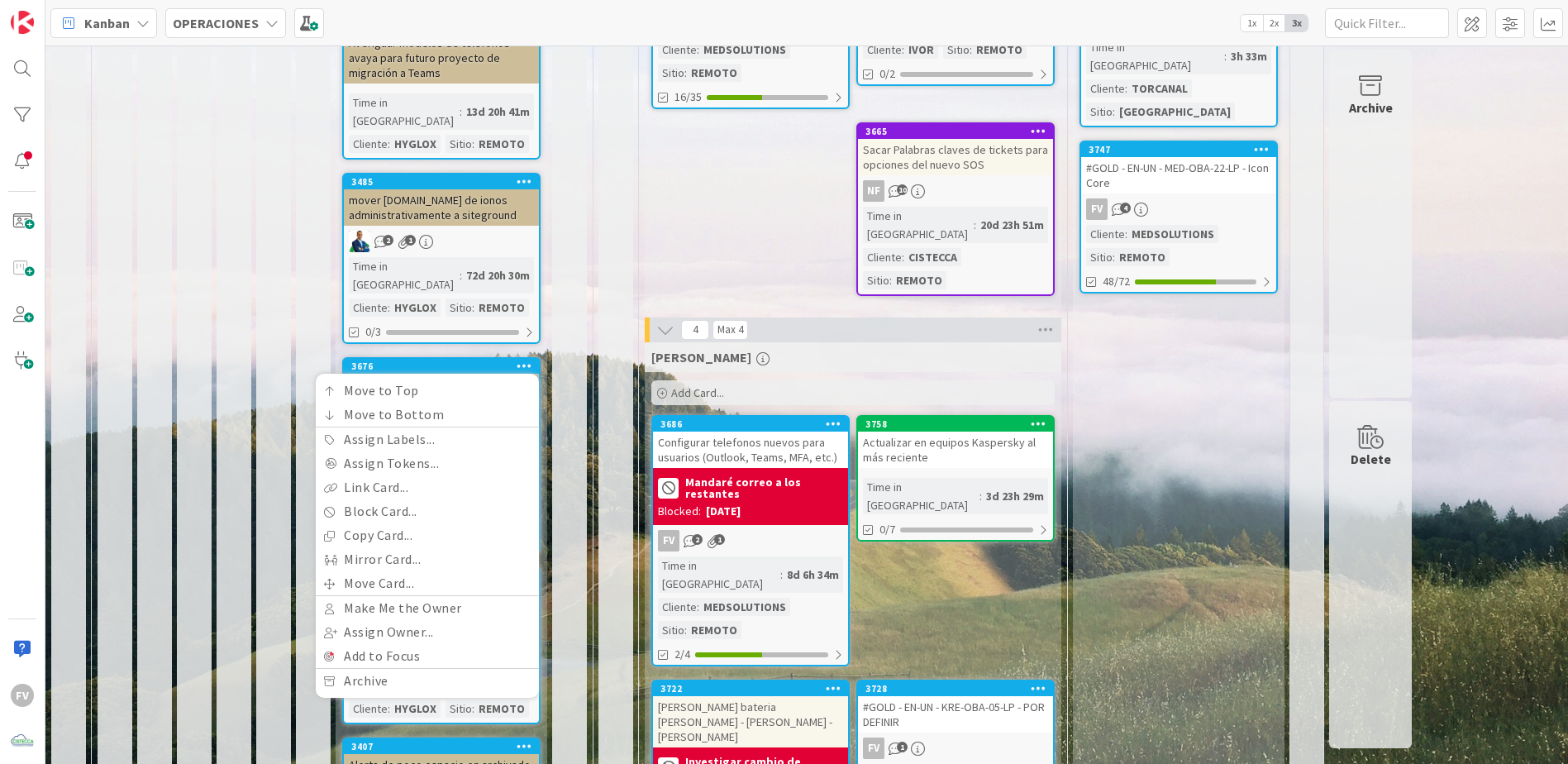
click at [522, 359] on icon at bounding box center [525, 365] width 16 height 11
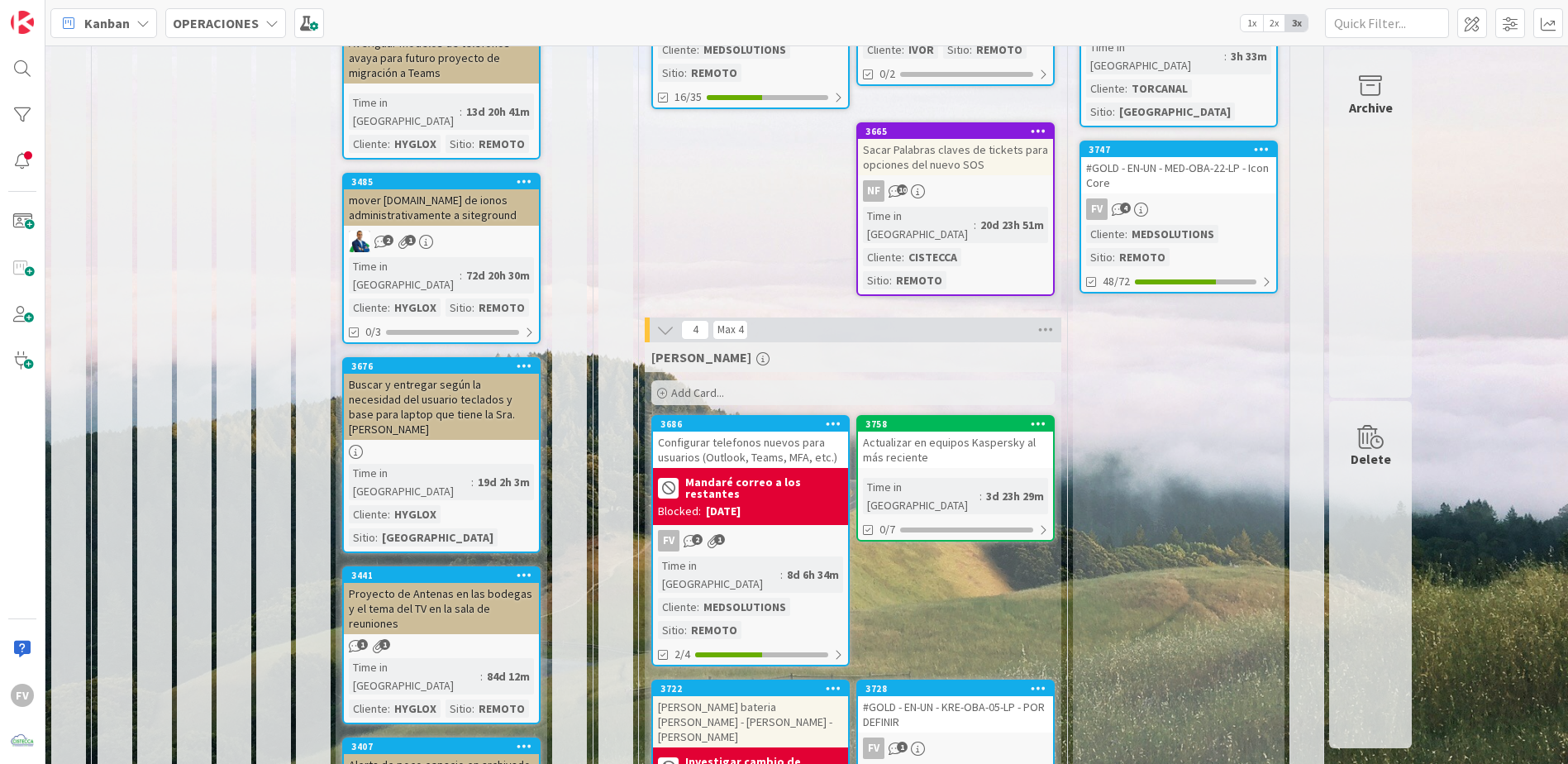
click at [511, 374] on div "Buscar y entregar según la necesidad del usuario teclados y base para laptop qu…" at bounding box center [442, 407] width 195 height 66
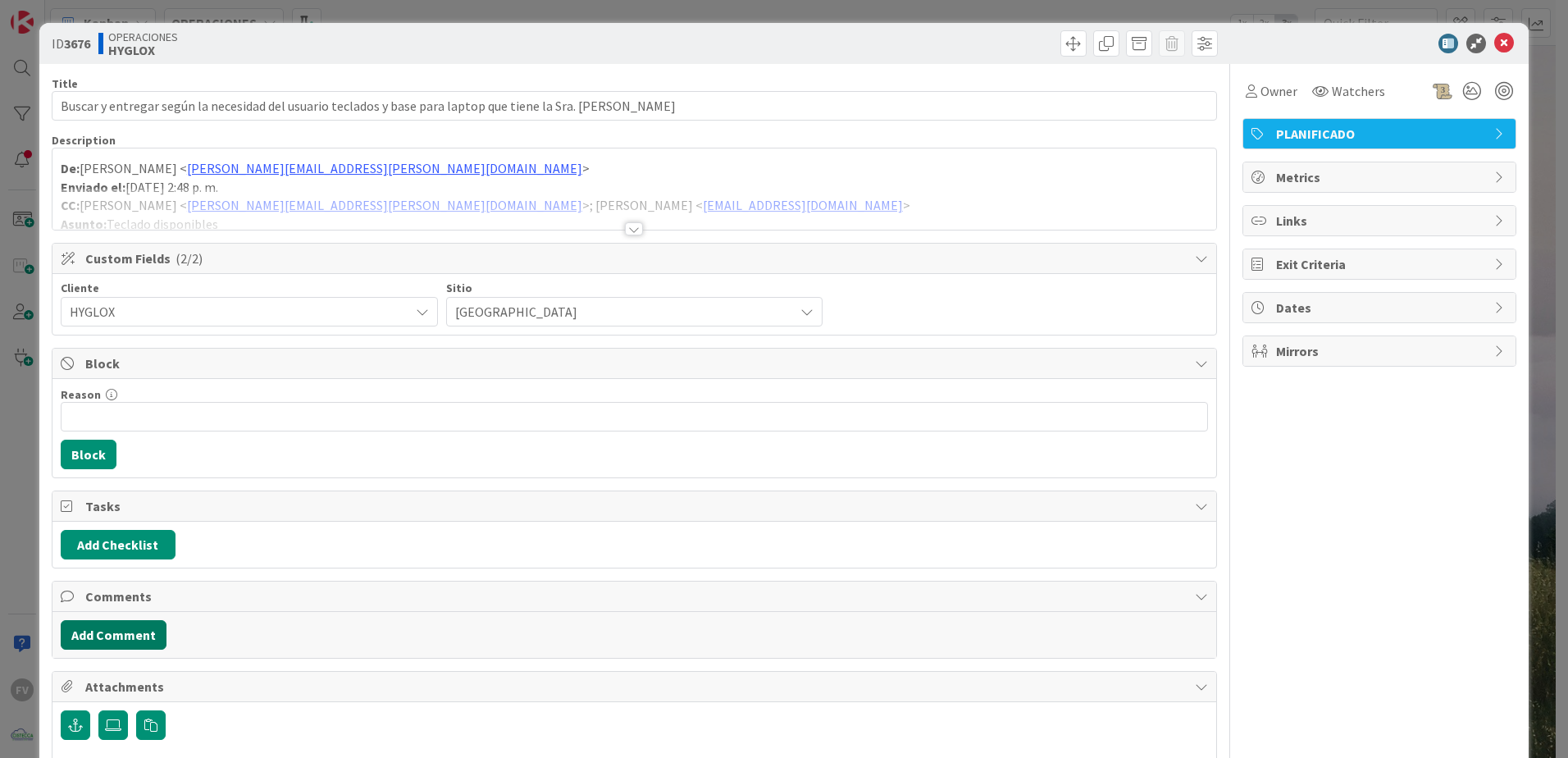
click at [129, 647] on button "Add Comment" at bounding box center [113, 635] width 106 height 30
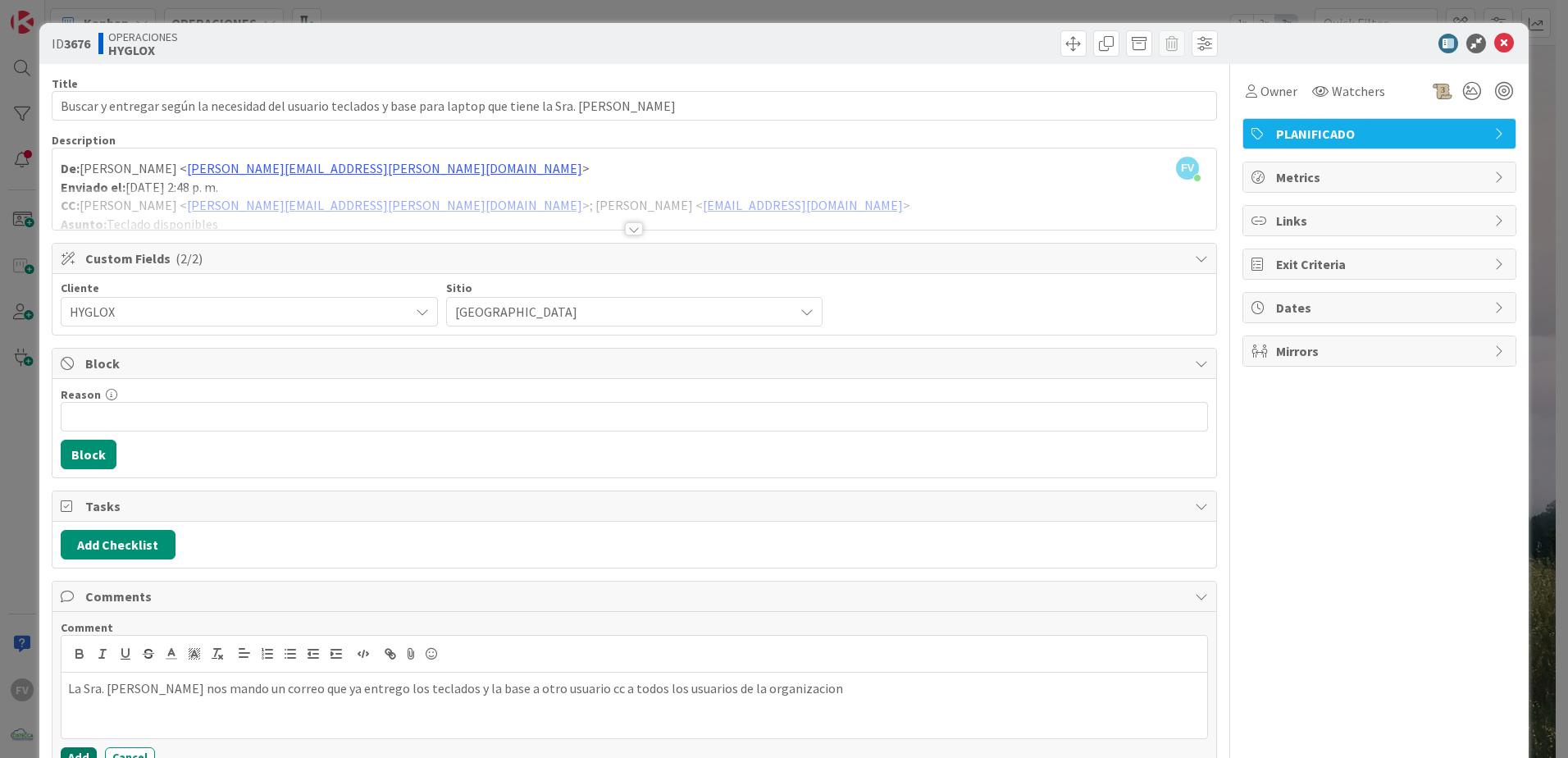
click at [87, 751] on button "Add" at bounding box center [79, 756] width 36 height 20
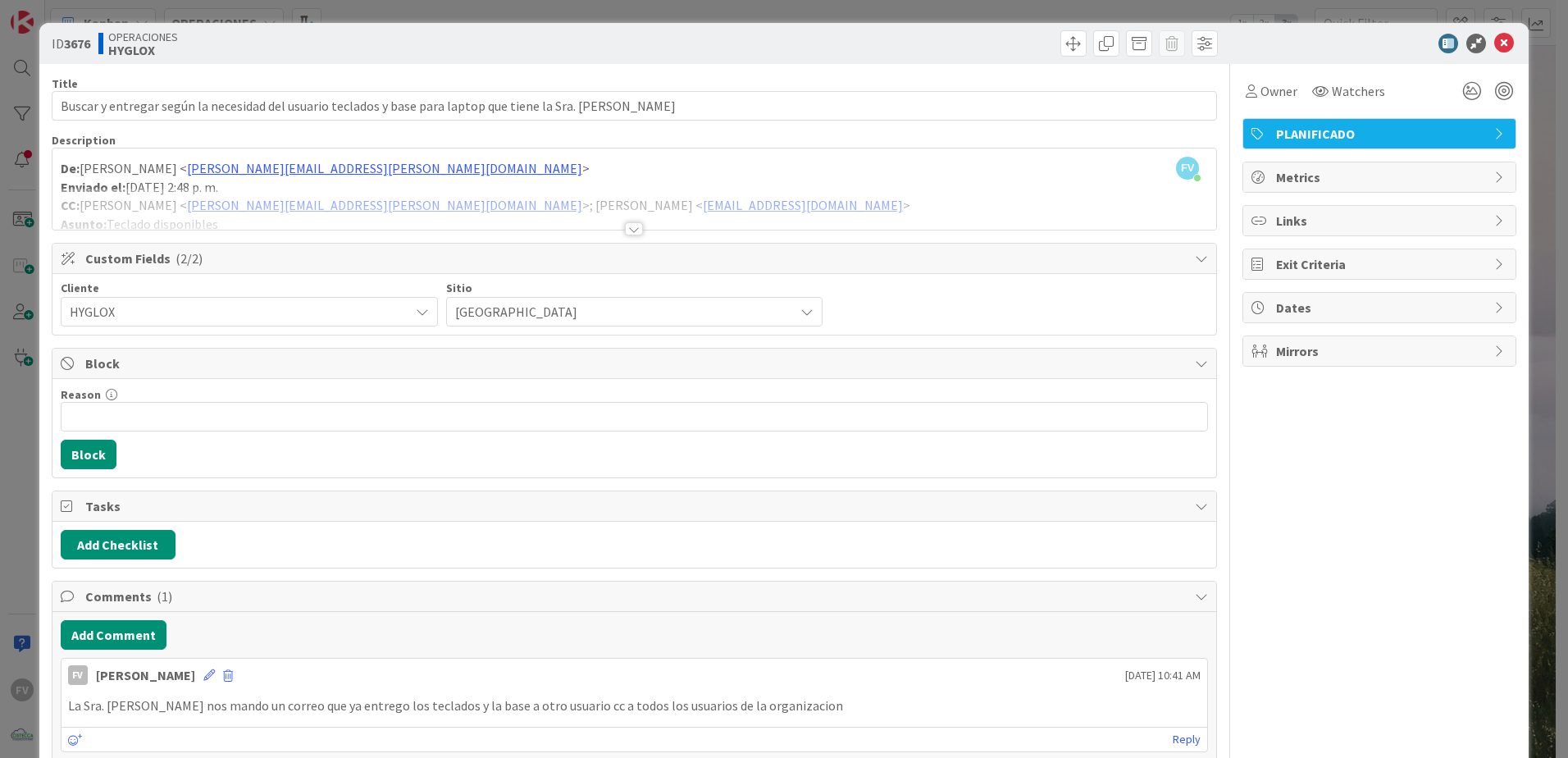
drag, startPoint x: 87, startPoint y: 751, endPoint x: 1445, endPoint y: 537, distance: 1374.8
click at [1445, 536] on div "Owner Watchers PLANIFICADO Metrics Links Exit Criteria Dates Mirrors" at bounding box center [1379, 488] width 274 height 849
click at [1543, 78] on div "ID 3676 OPERACIONES HYGLOX Title 103 / 128 Buscar y entregar según la necesidad…" at bounding box center [784, 379] width 1568 height 758
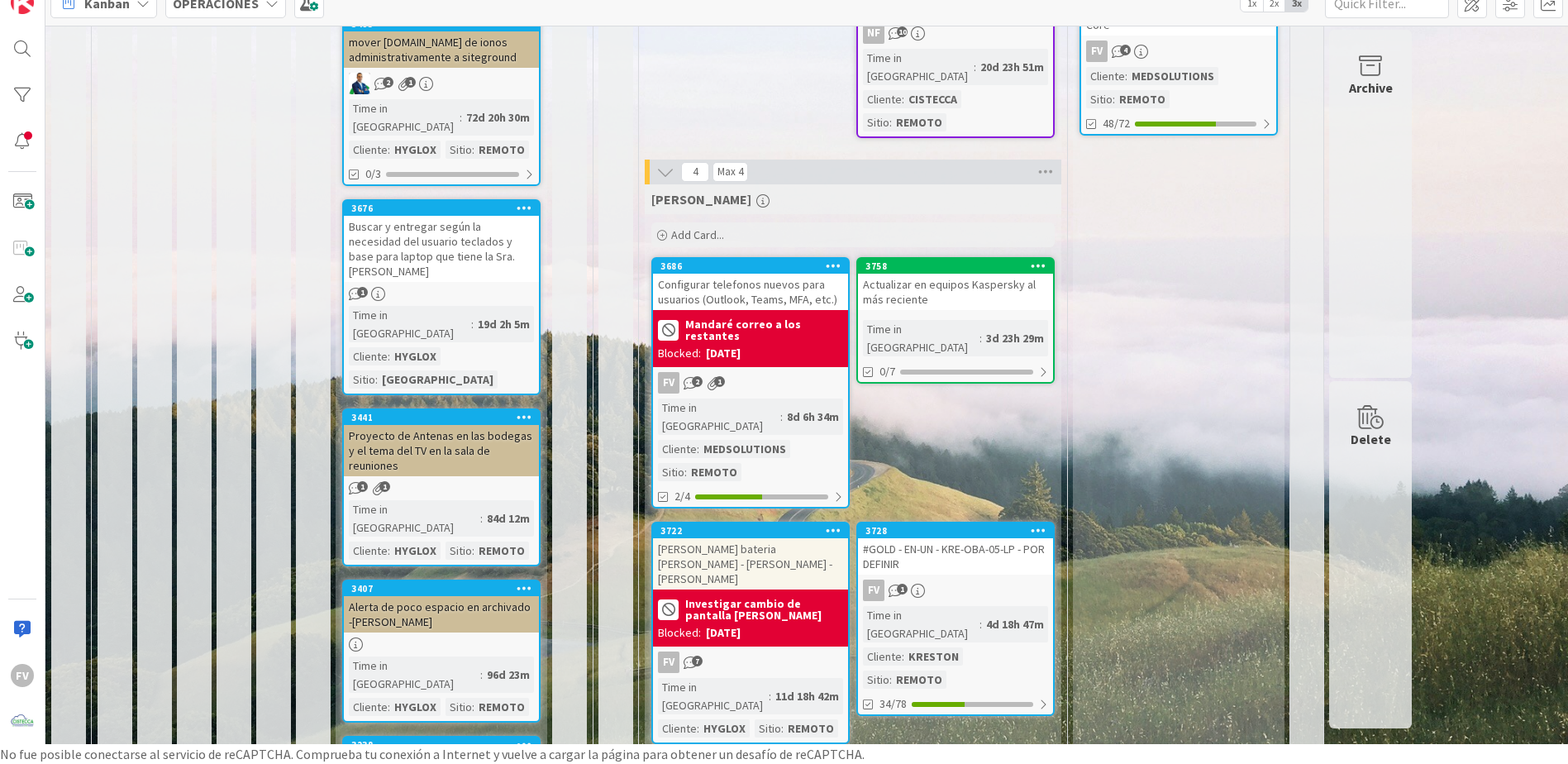
scroll to position [435, 0]
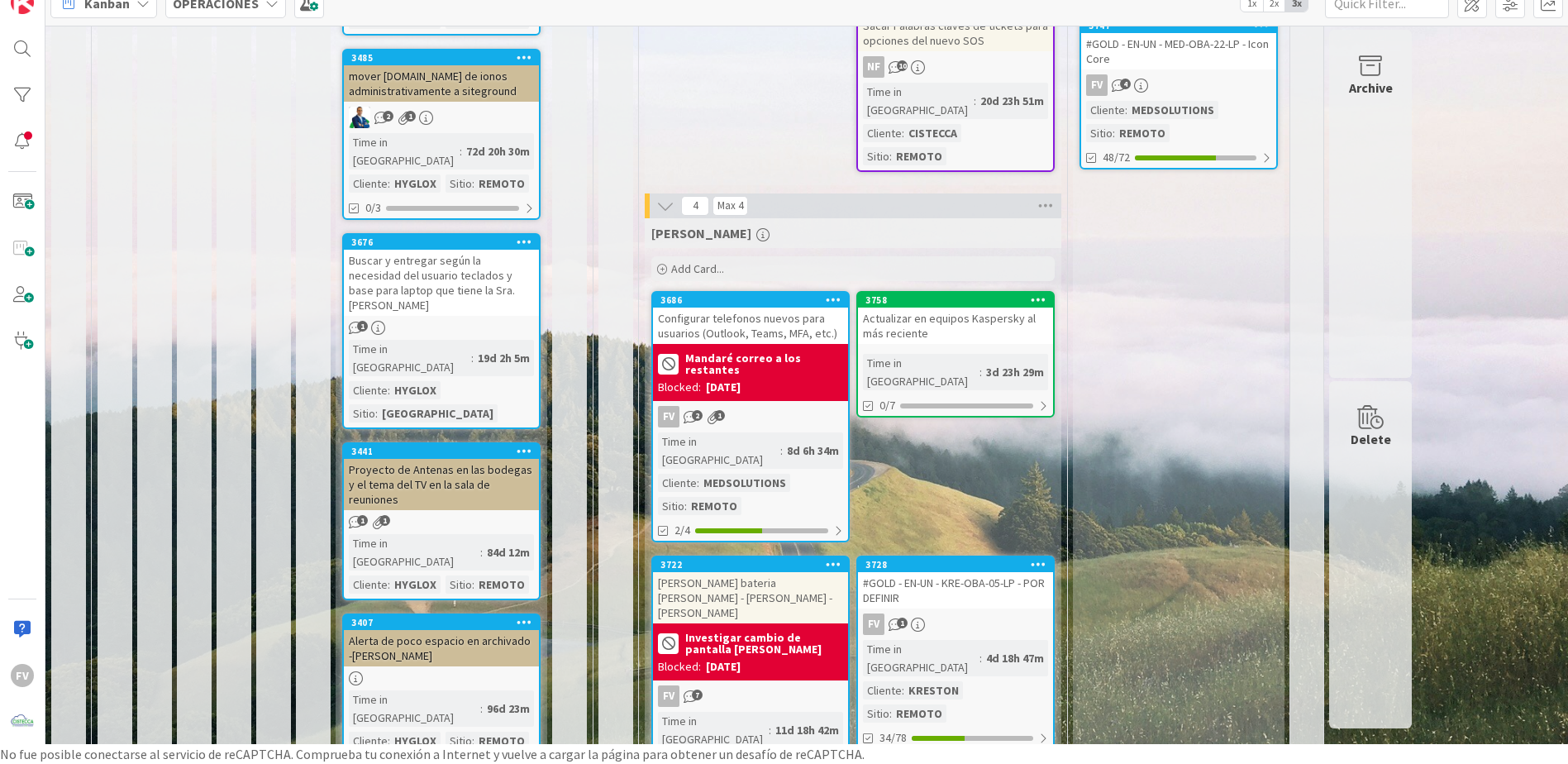
click at [525, 236] on icon at bounding box center [525, 241] width 16 height 11
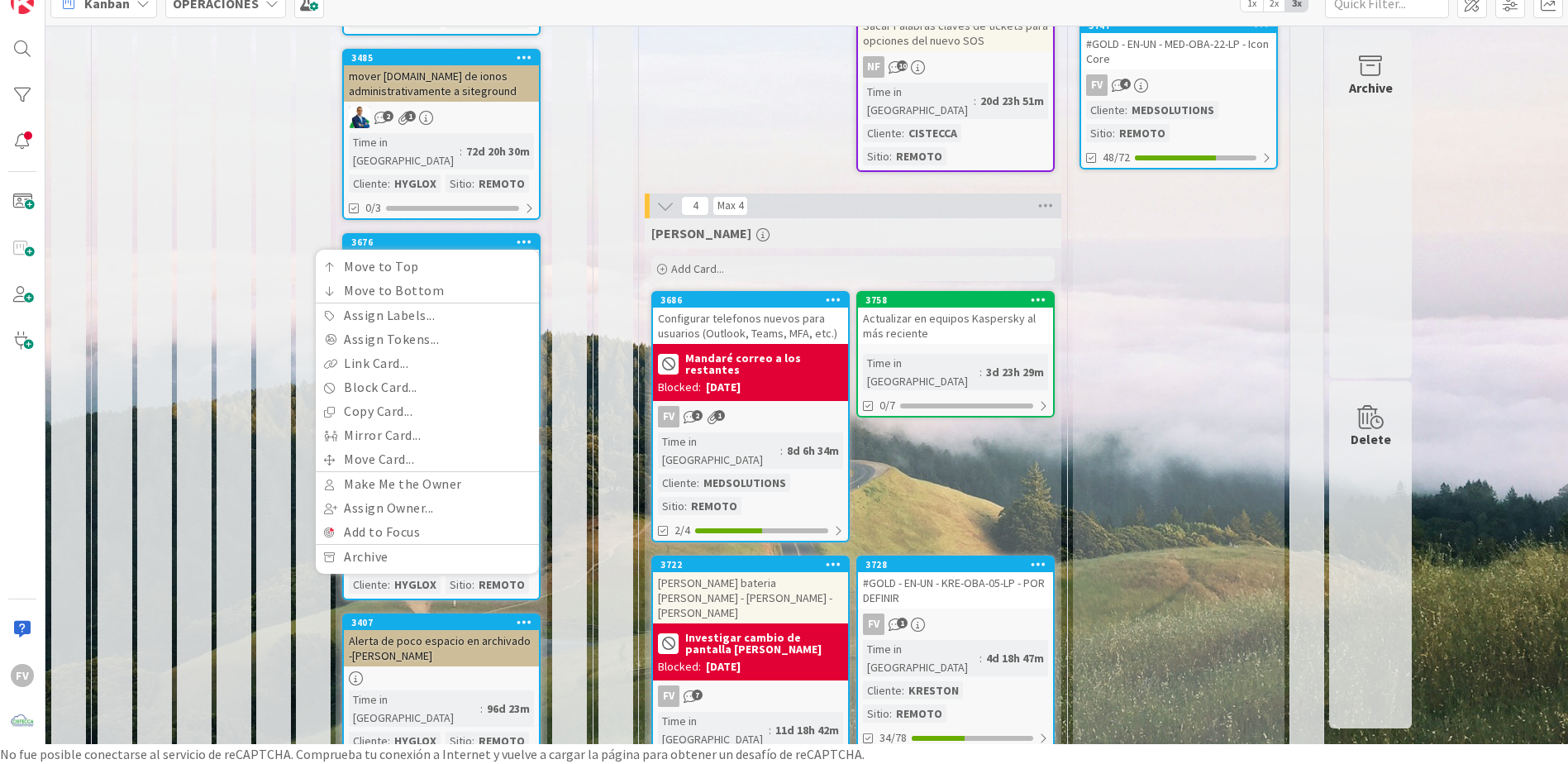
click at [576, 214] on div "11 [PERSON_NAME]/SUMRO" at bounding box center [569, 470] width 35 height 1636
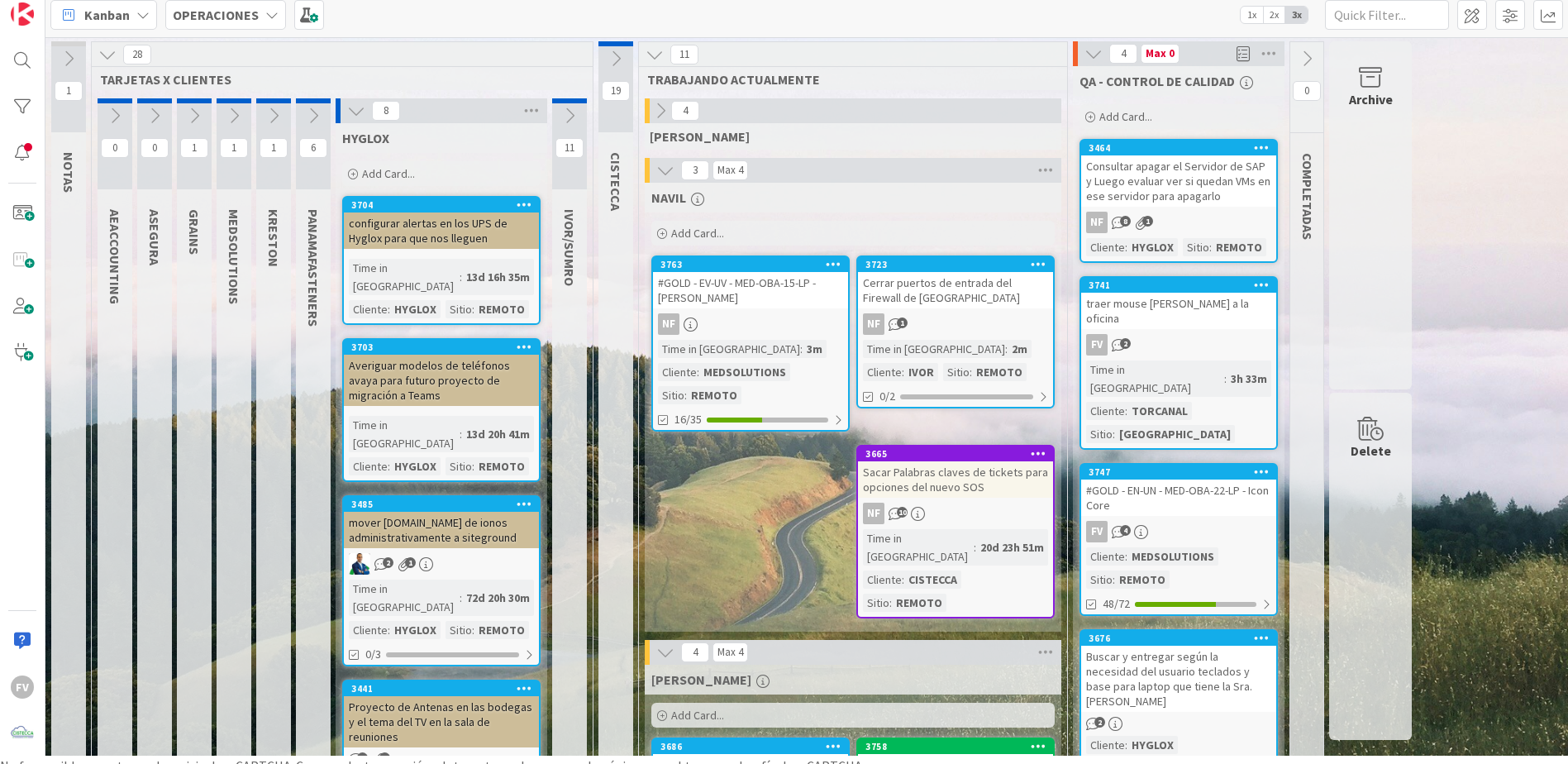
scroll to position [0, 0]
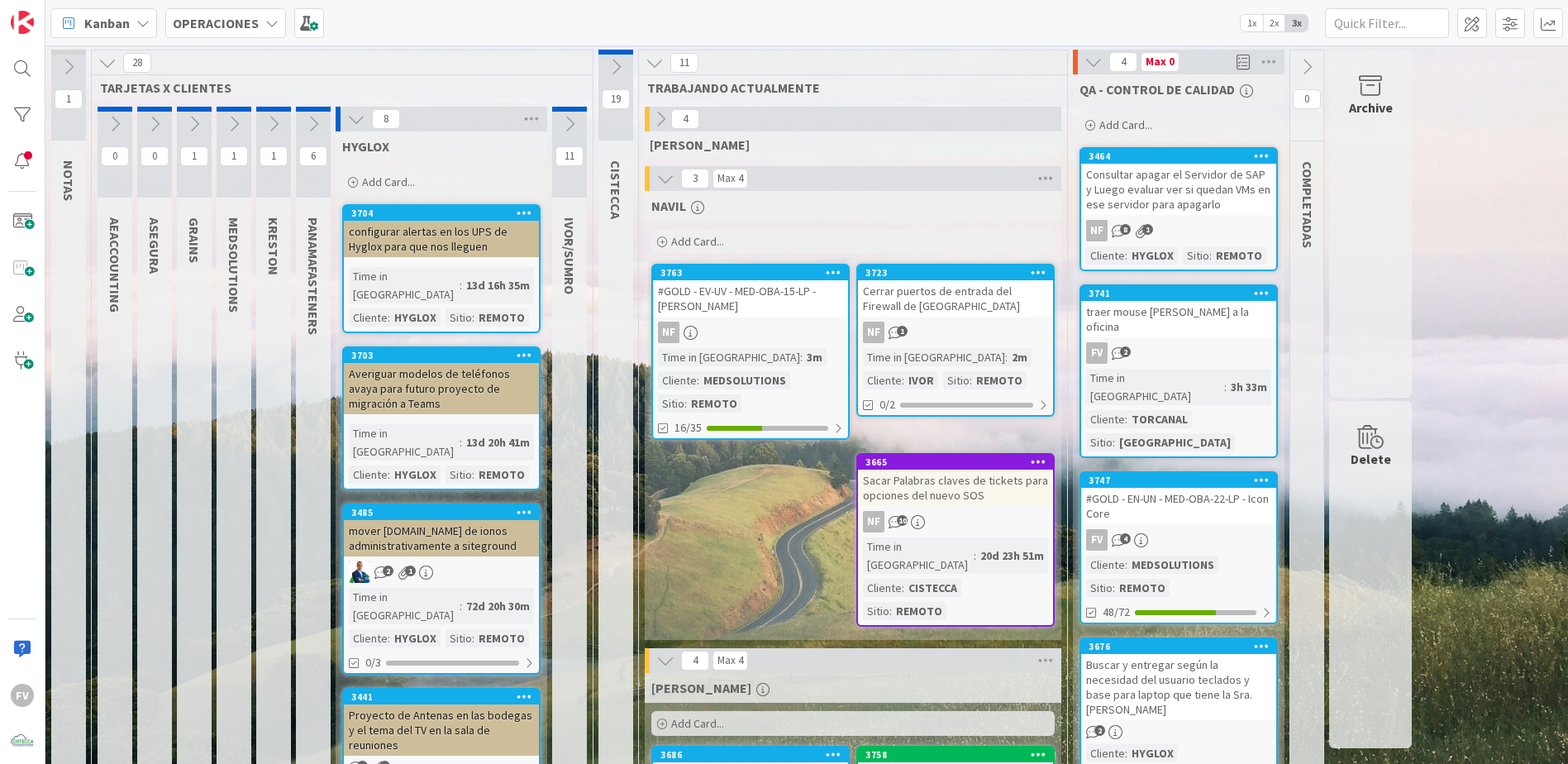
click at [575, 139] on div "11" at bounding box center [569, 152] width 35 height 91
click at [576, 132] on icon at bounding box center [569, 124] width 18 height 18
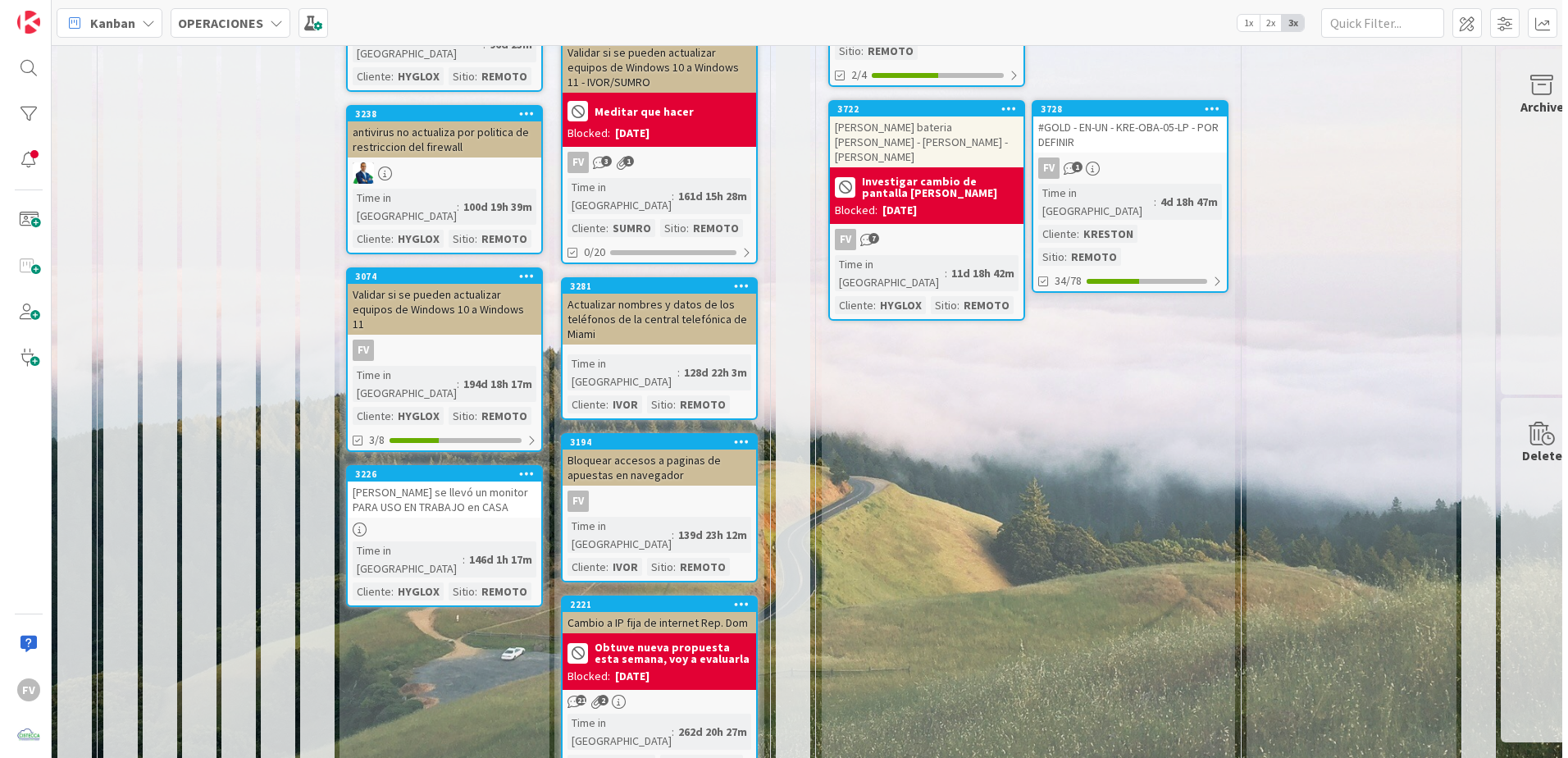
scroll to position [820, 0]
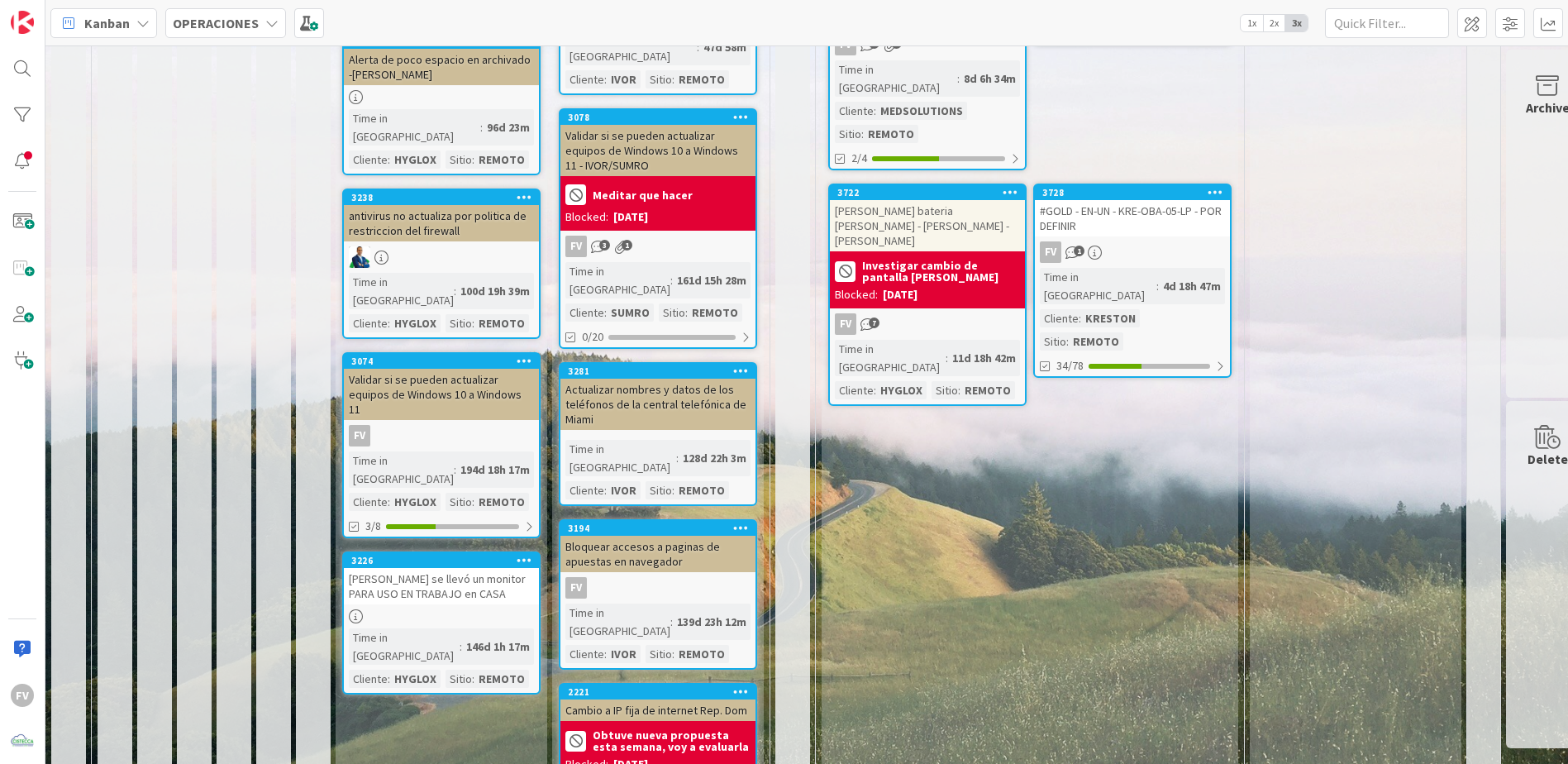
click at [728, 440] on div "Time in Column : 128d 22h 3m Cliente : [PERSON_NAME] Sitio : REMOTO" at bounding box center [658, 469] width 185 height 59
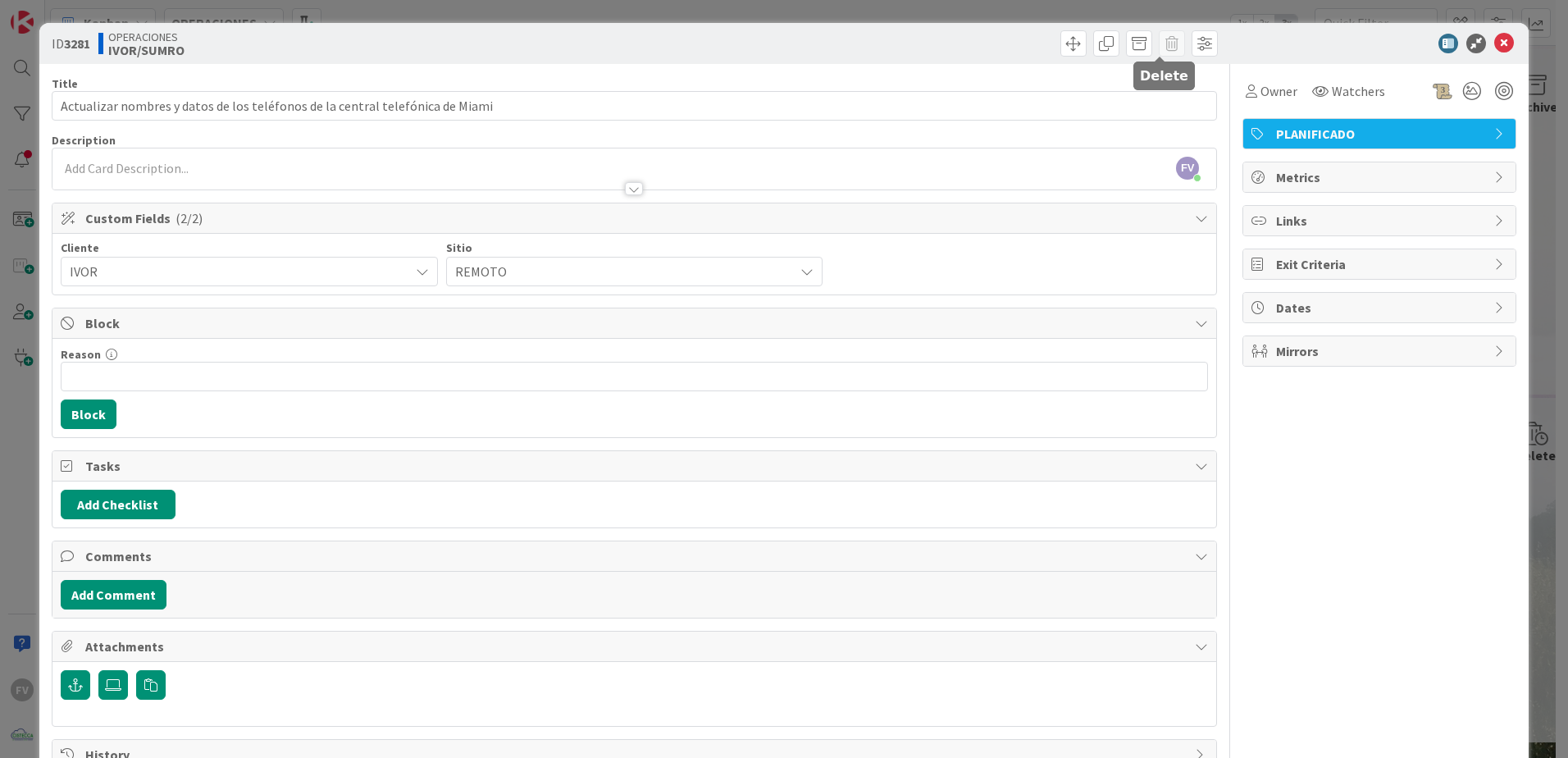
click at [1160, 52] on span at bounding box center [1171, 43] width 26 height 26
click at [894, 470] on span "Tasks" at bounding box center [635, 465] width 1101 height 20
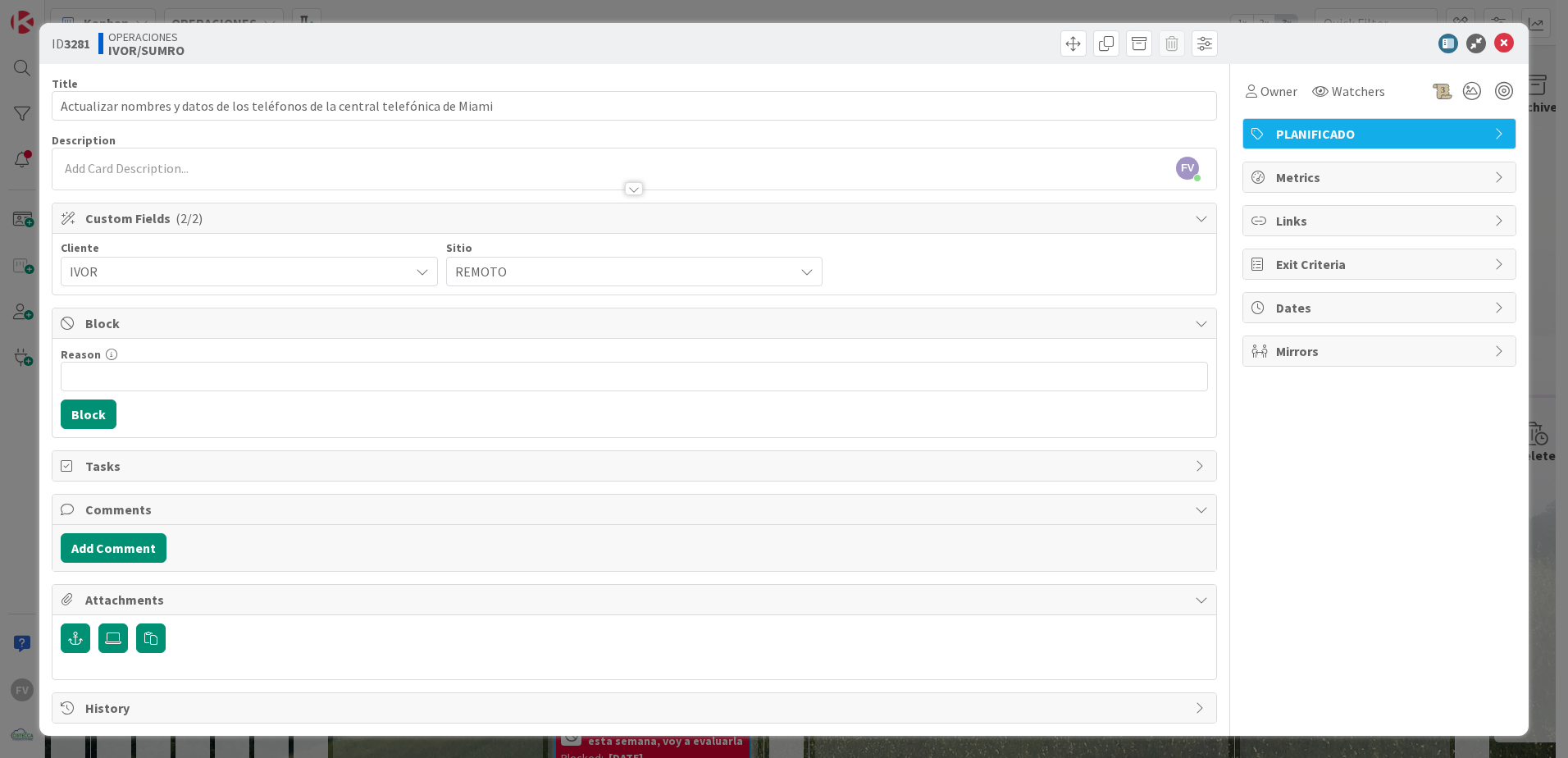
click at [885, 335] on div "Block" at bounding box center [634, 324] width 1164 height 30
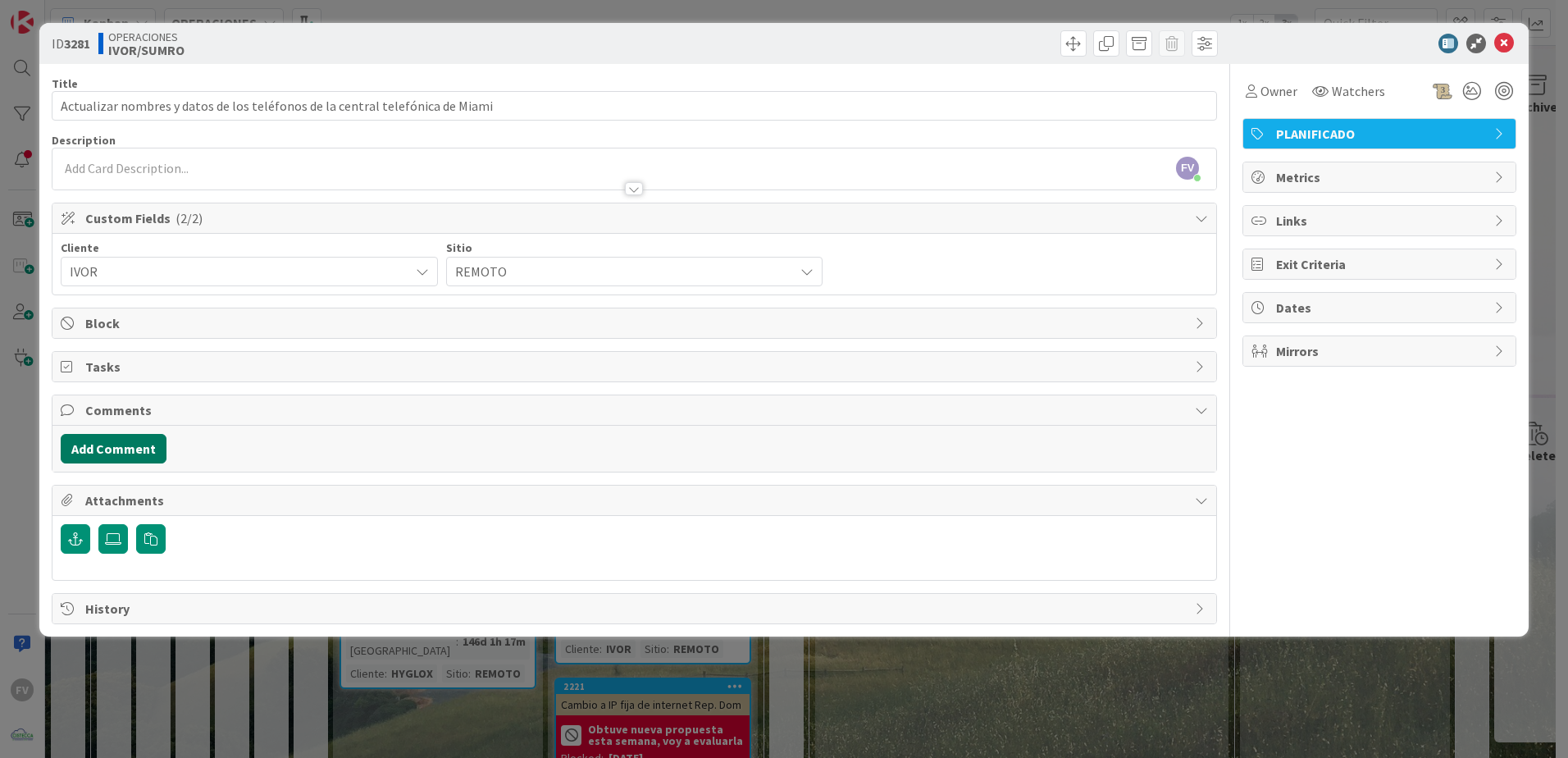
click at [103, 434] on button "Add Comment" at bounding box center [113, 449] width 106 height 30
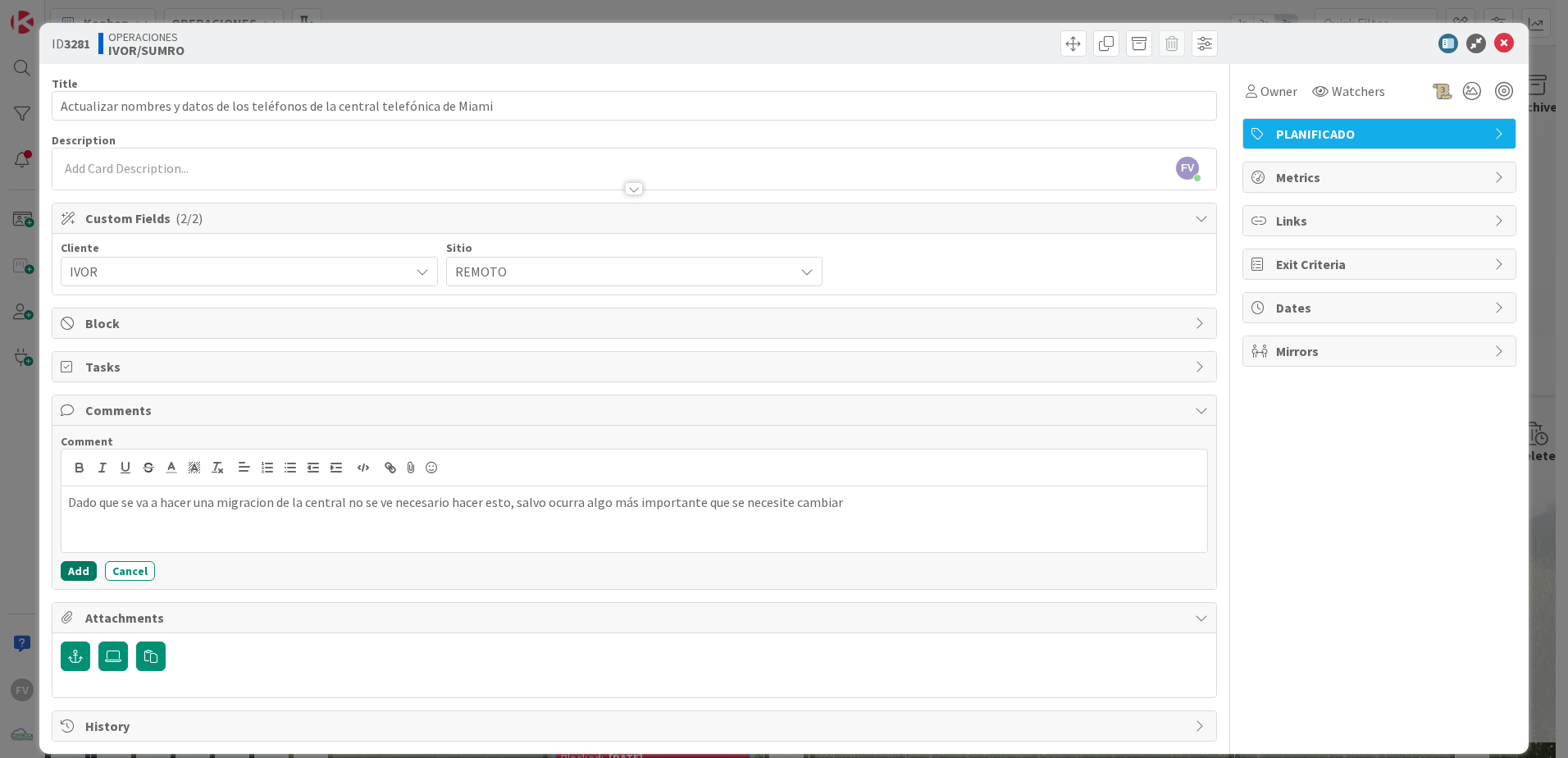
click at [77, 577] on button "Add" at bounding box center [79, 570] width 36 height 20
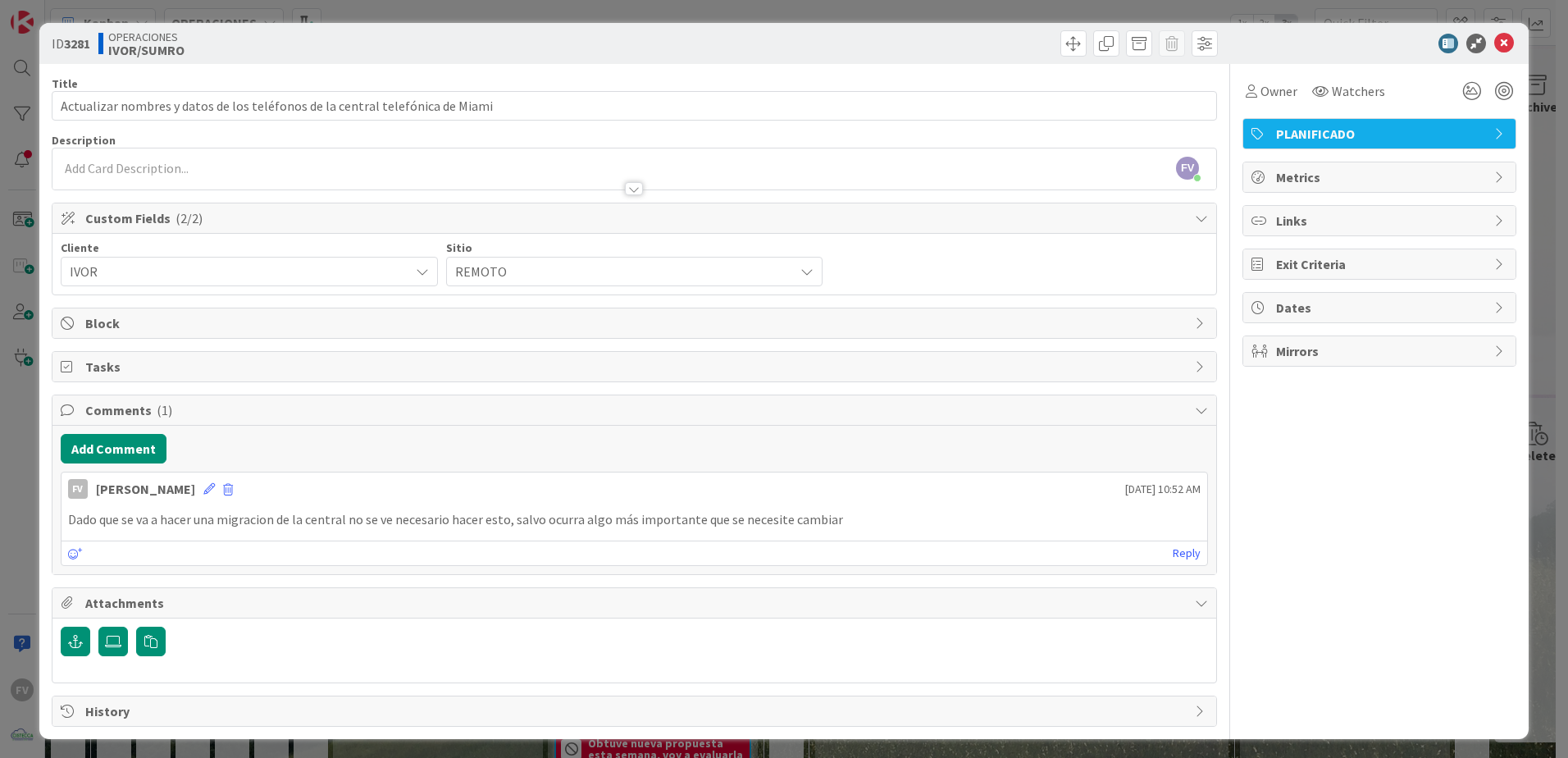
click at [346, 417] on span "Comments ( 1 )" at bounding box center [635, 410] width 1101 height 20
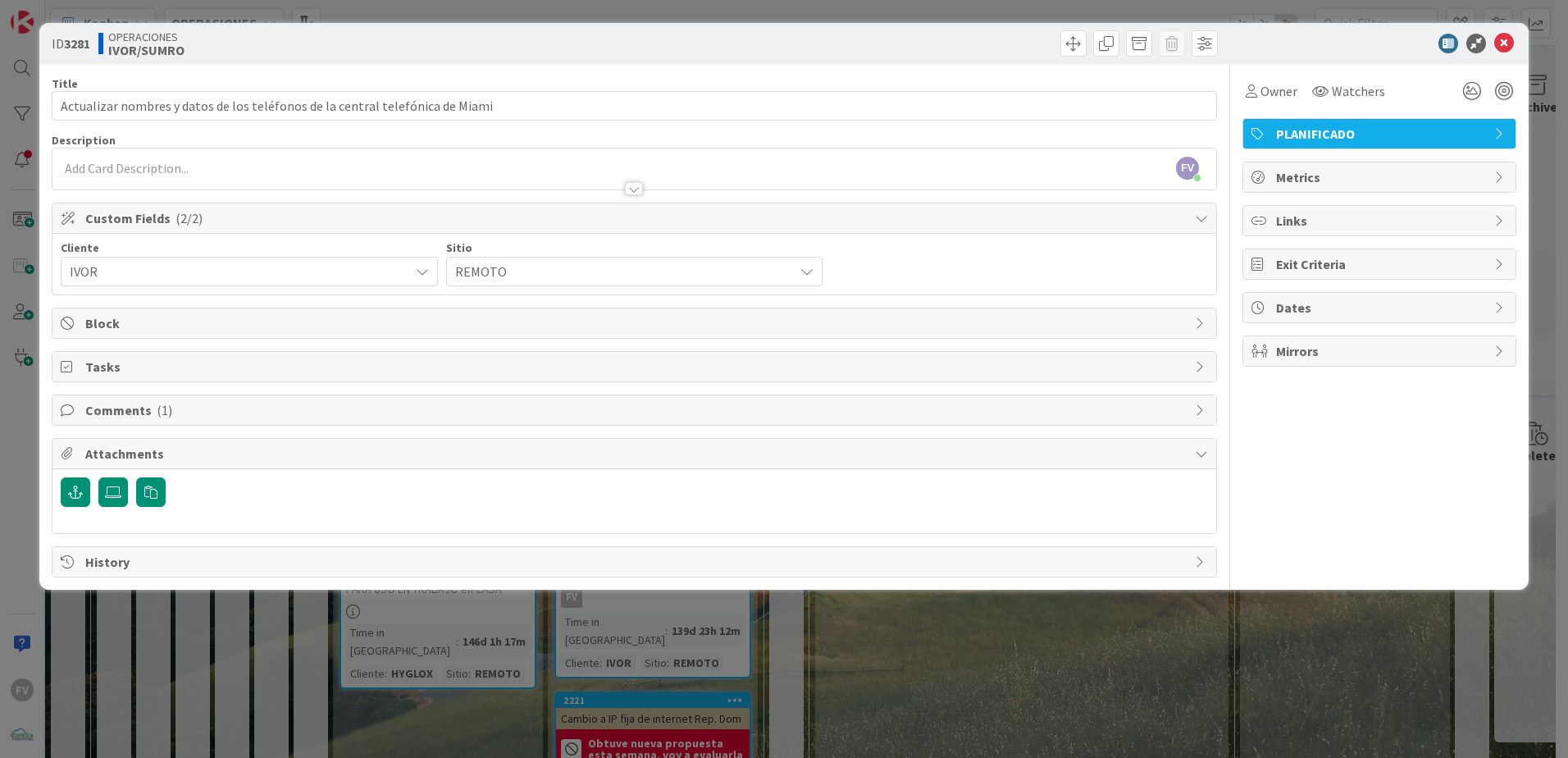
click at [259, 451] on span "Attachments" at bounding box center [635, 453] width 1101 height 20
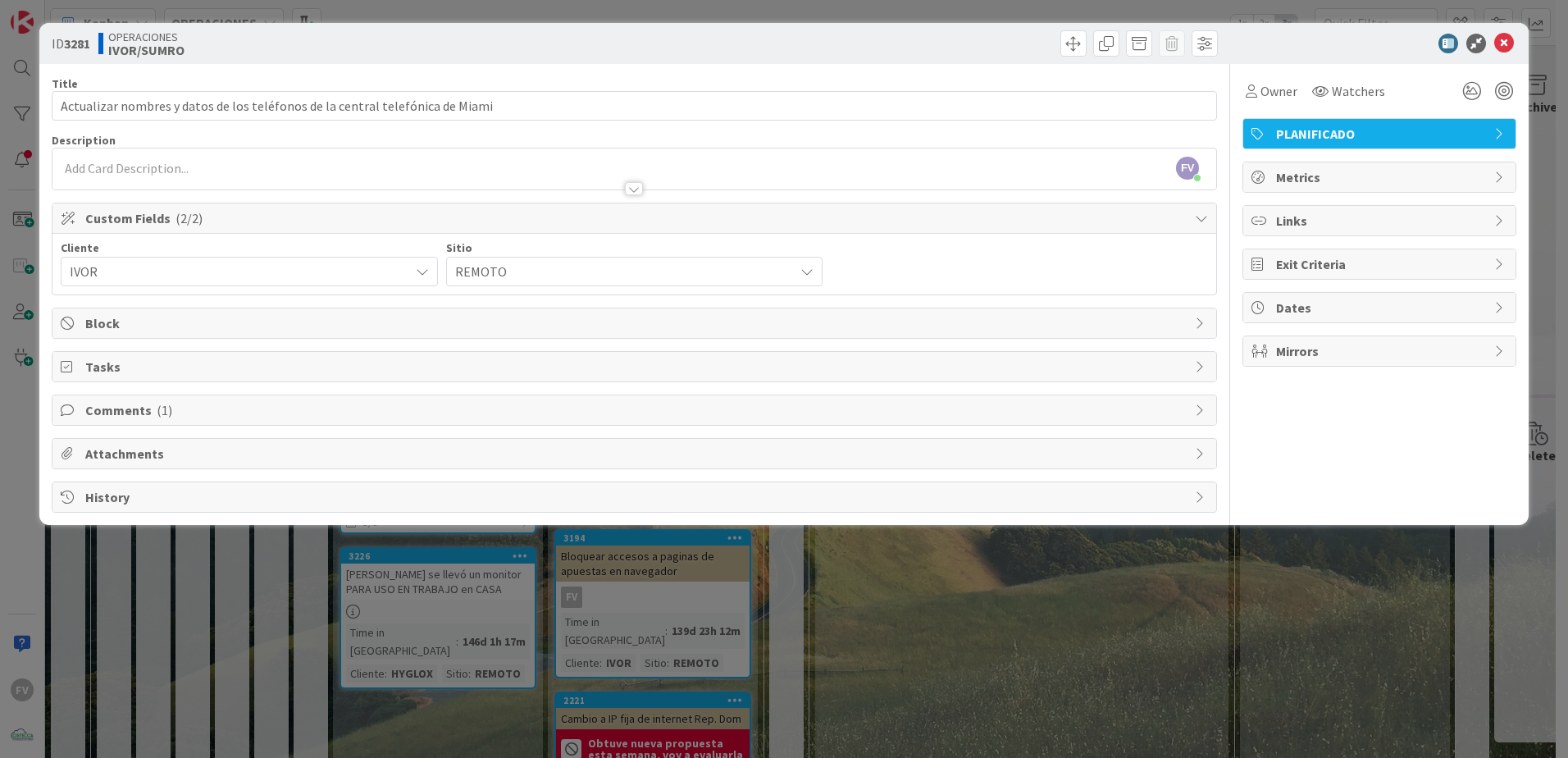
click at [532, 227] on span "Custom Fields ( 2/2 )" at bounding box center [635, 218] width 1101 height 20
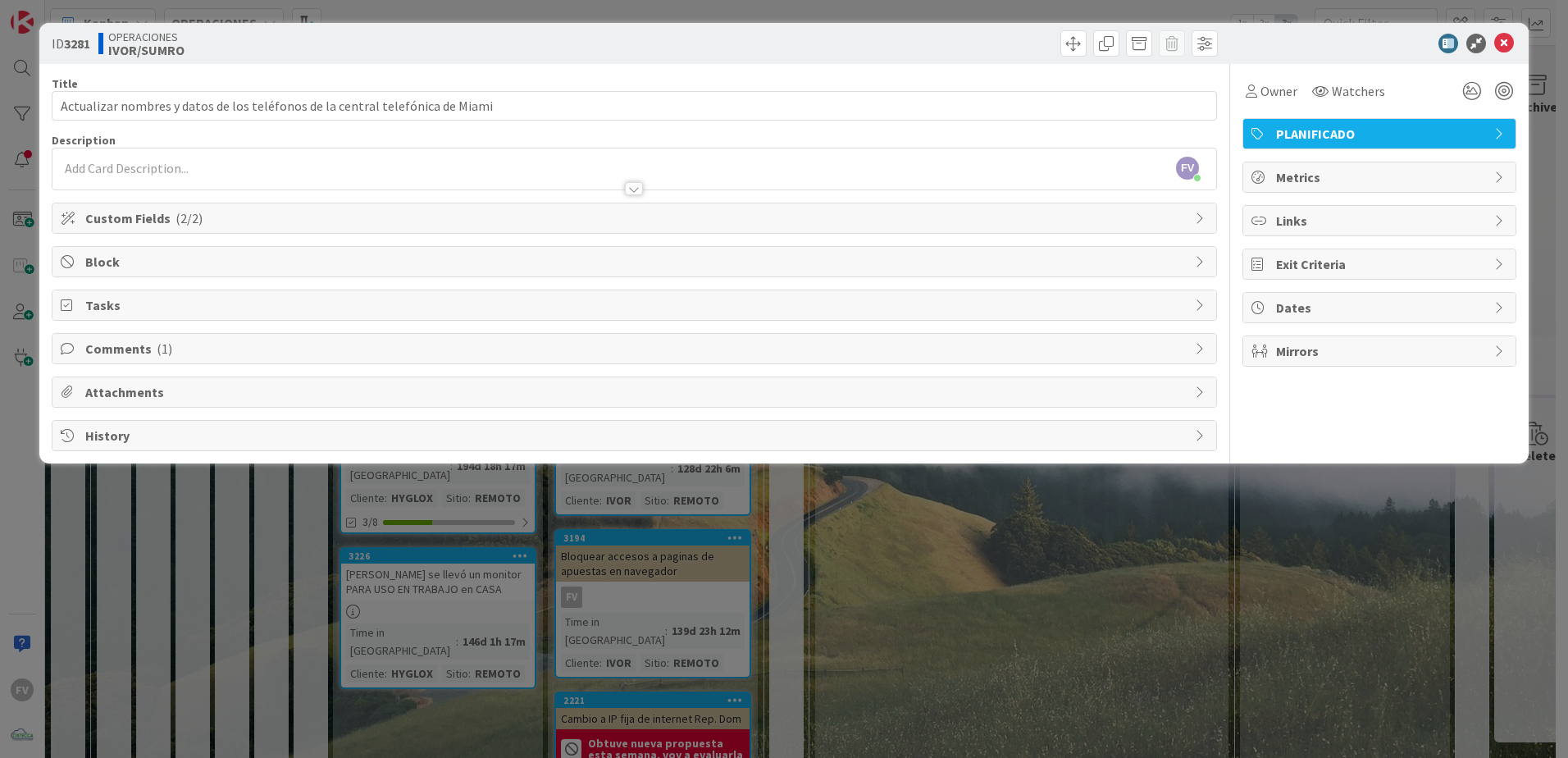
click at [1322, 9] on div "ID 3281 OPERACIONES [PERSON_NAME]/SUMRO Title 77 / 128 Actualizar nombres y dat…" at bounding box center [784, 379] width 1568 height 758
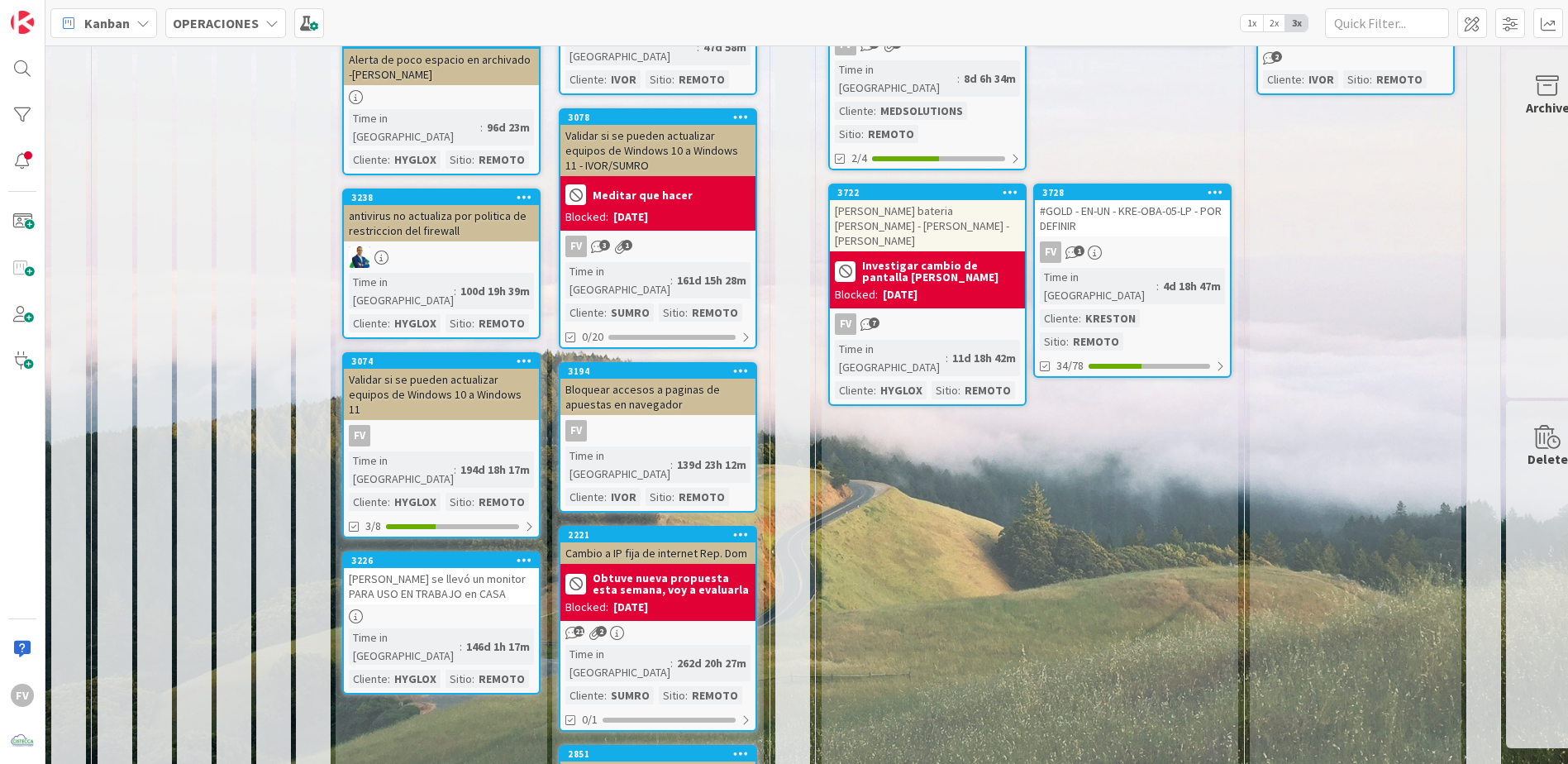
click at [689, 362] on link "3194 Bloquear accesos a paginas de apuestas en navegador FV Time in [GEOGRAPHIC…" at bounding box center [658, 437] width 198 height 150
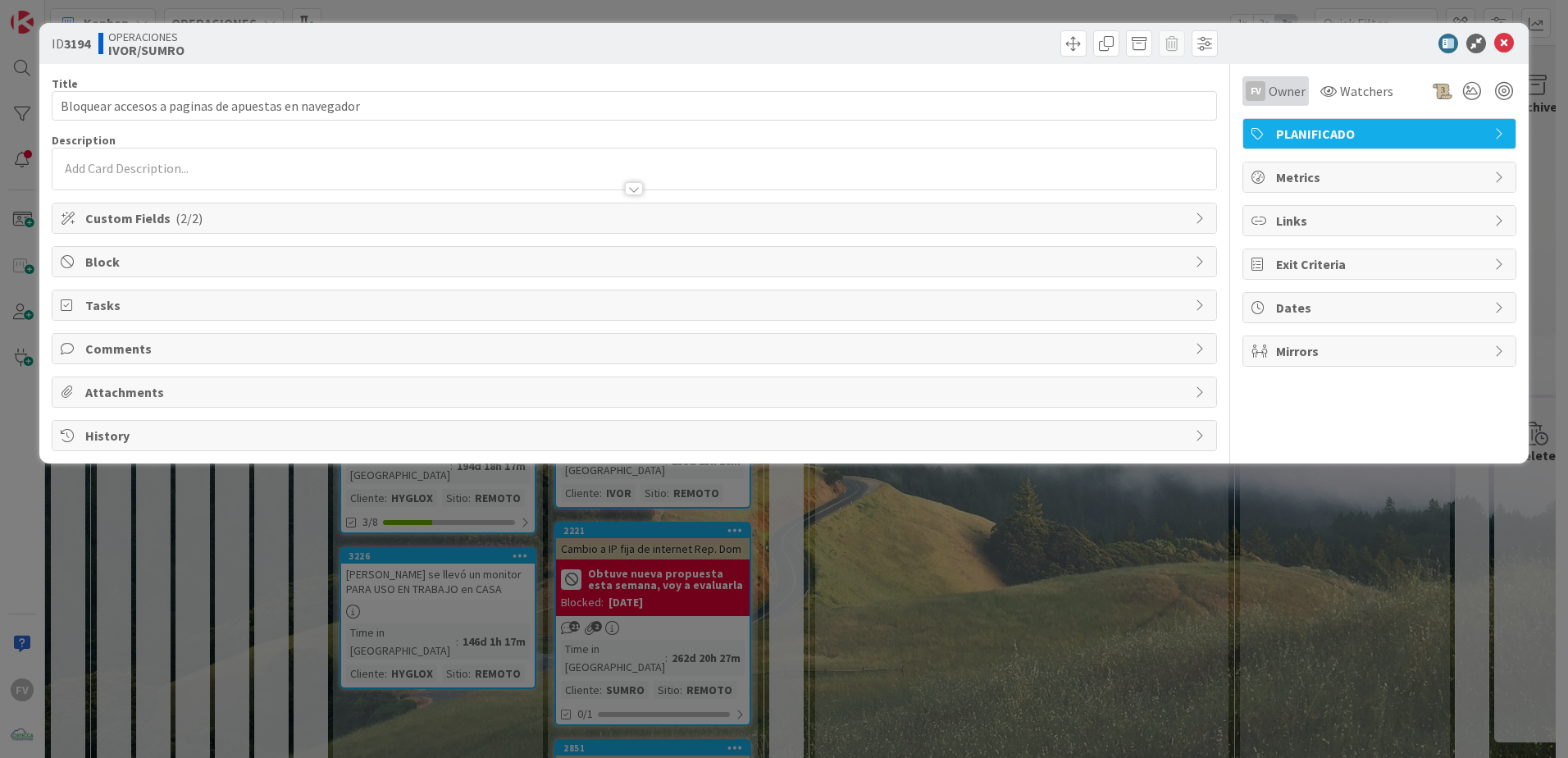
click at [1292, 88] on span "Owner" at bounding box center [1286, 91] width 36 height 20
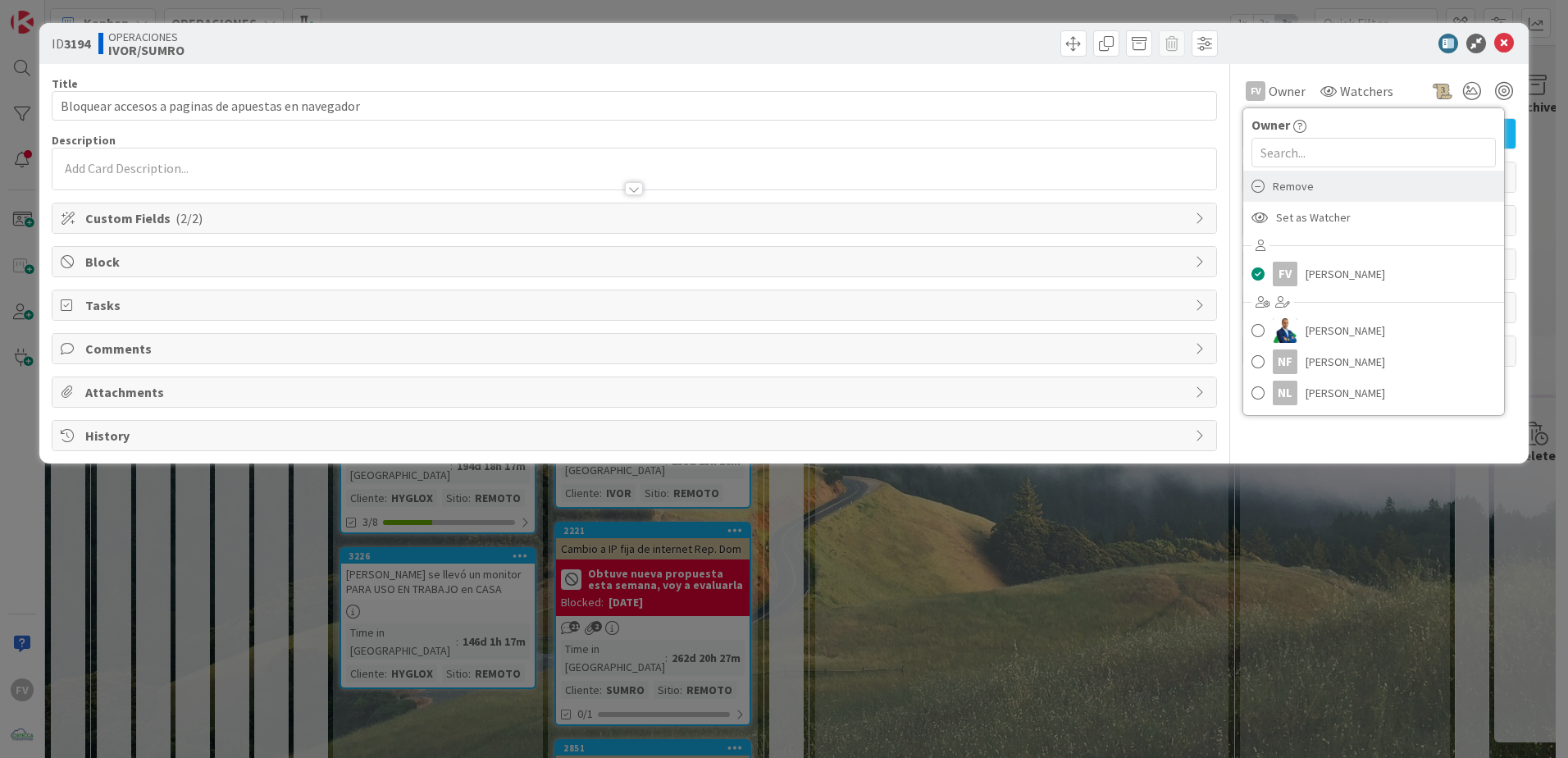
click at [1327, 183] on div "Remove" at bounding box center [1373, 185] width 261 height 31
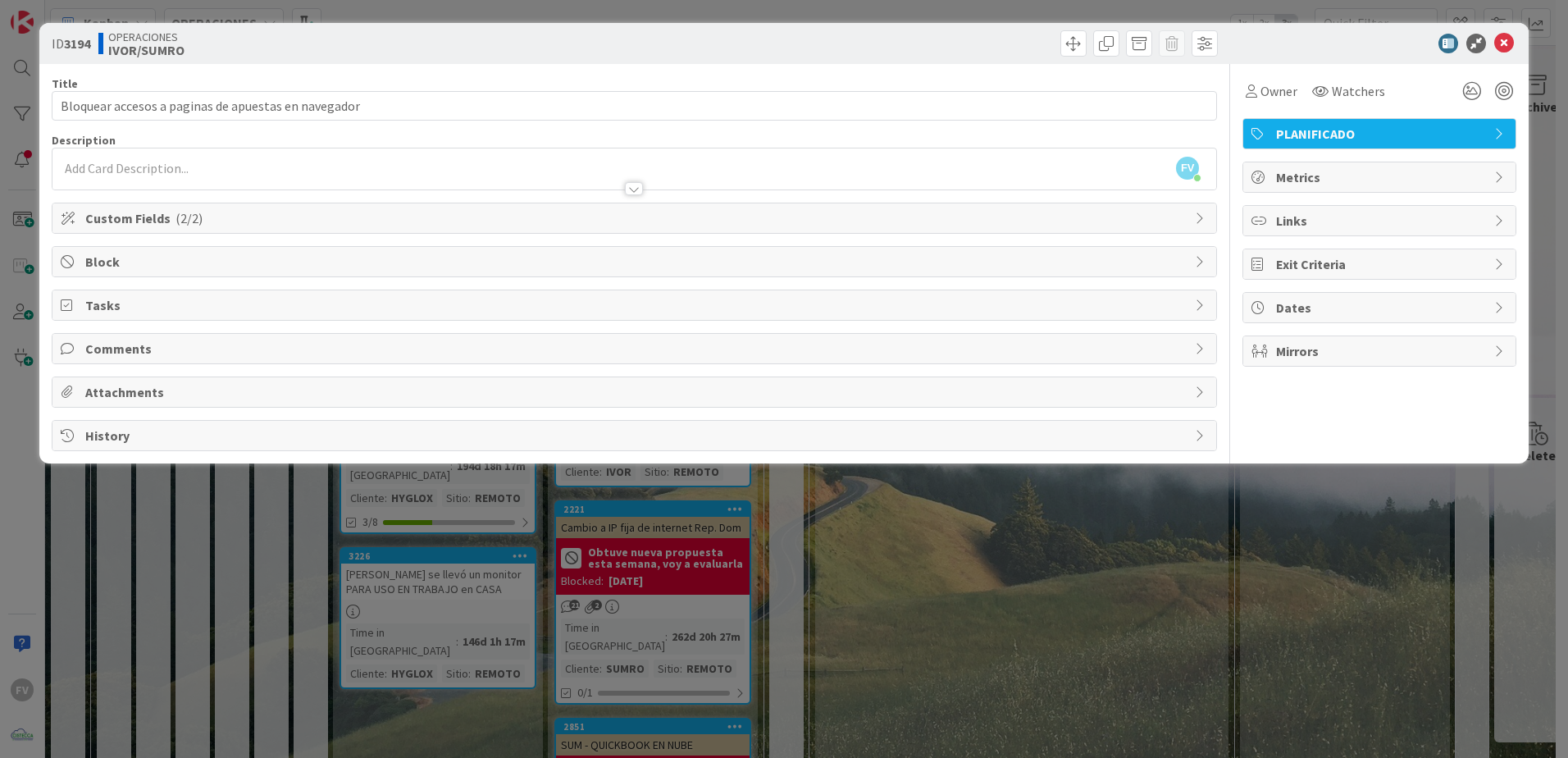
click at [1273, 543] on div "ID 3194 OPERACIONES [PERSON_NAME]/SUMRO Title 51 / 128 Bloquear accesos a pagin…" at bounding box center [784, 379] width 1568 height 758
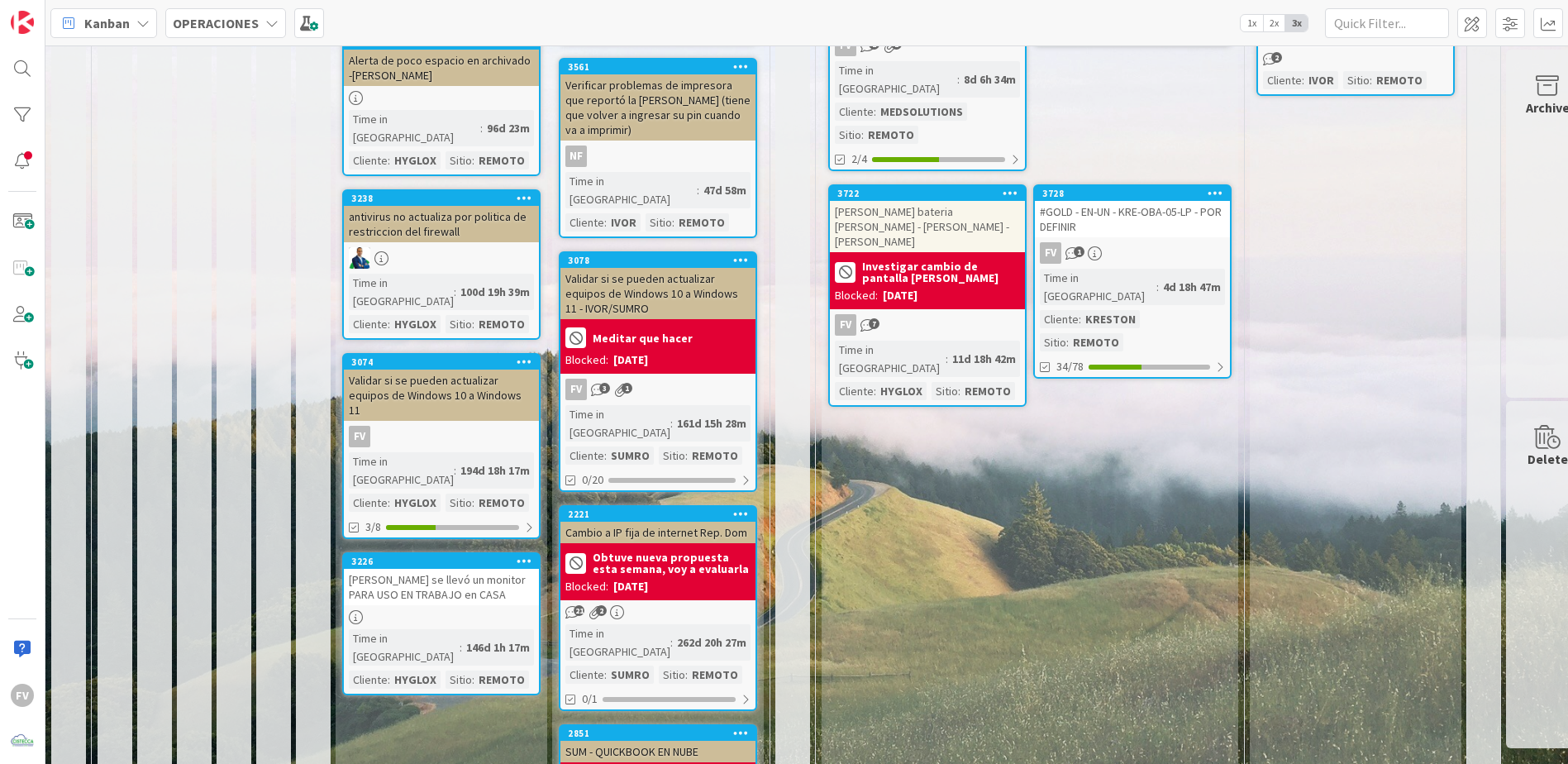
scroll to position [826, 0]
click at [642, 577] on div "[DATE]" at bounding box center [630, 586] width 35 height 17
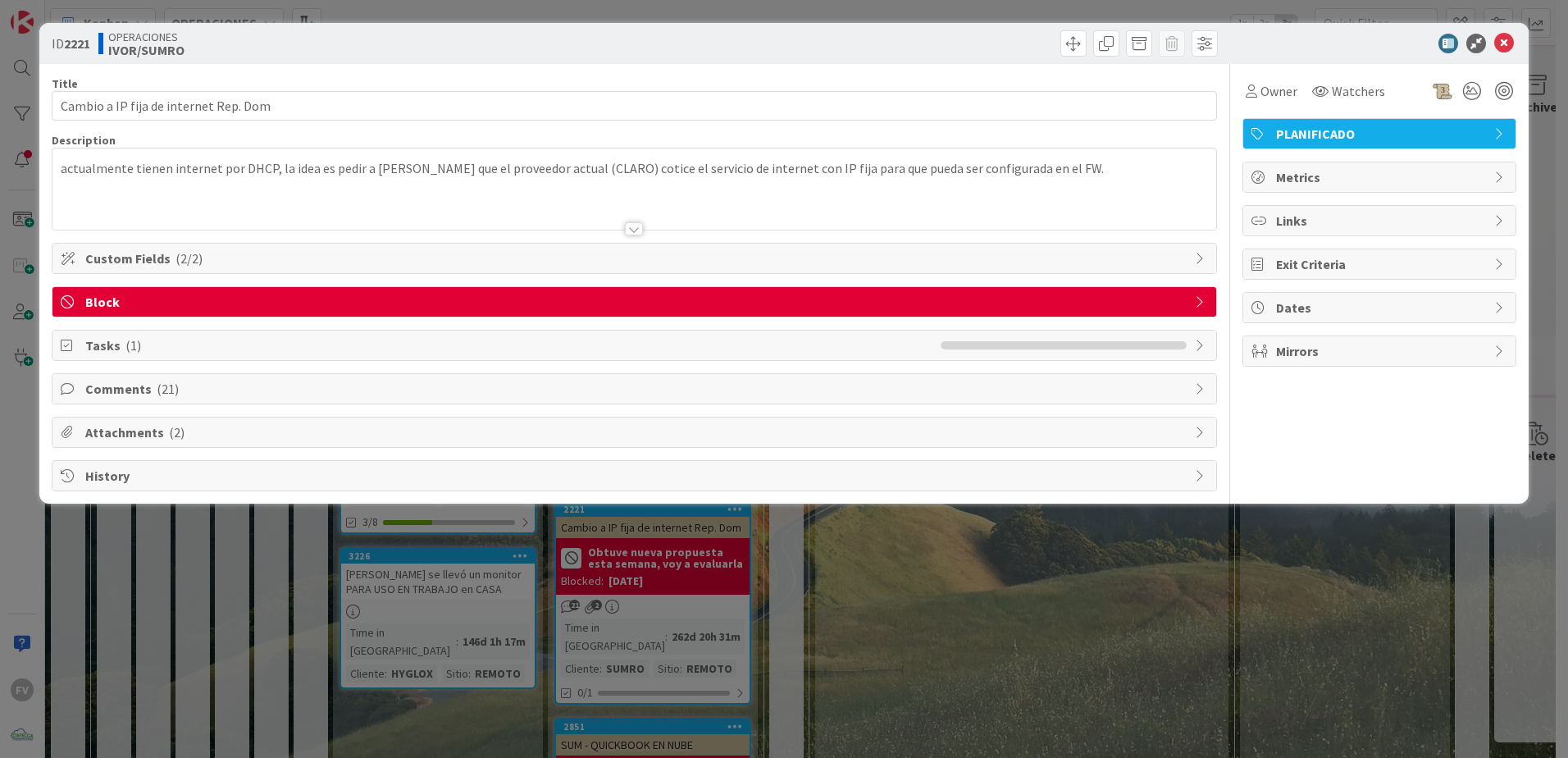
click at [156, 340] on span "Tasks ( 1 )" at bounding box center [508, 344] width 847 height 20
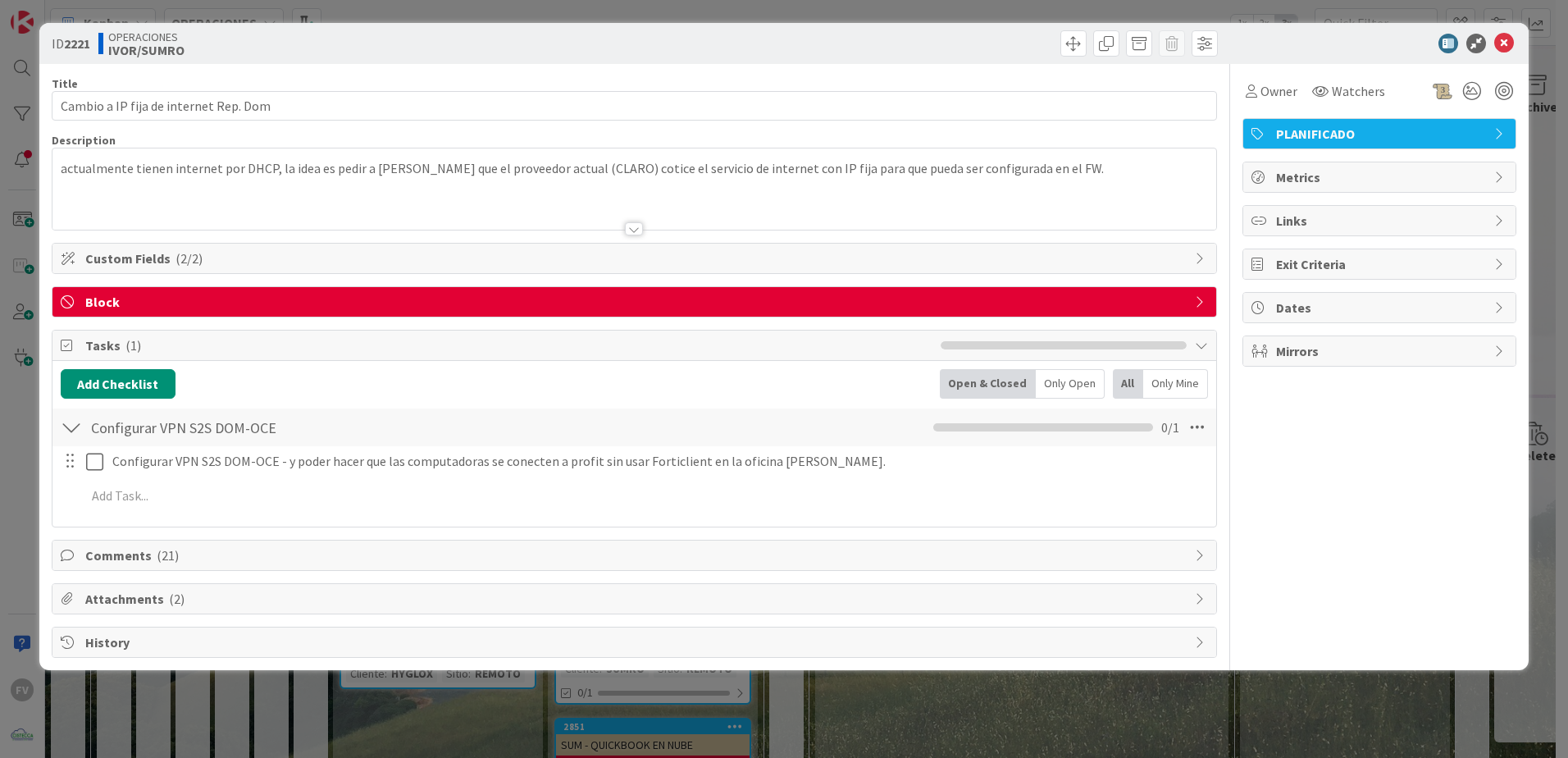
click at [159, 351] on span "Tasks ( 1 )" at bounding box center [508, 344] width 847 height 20
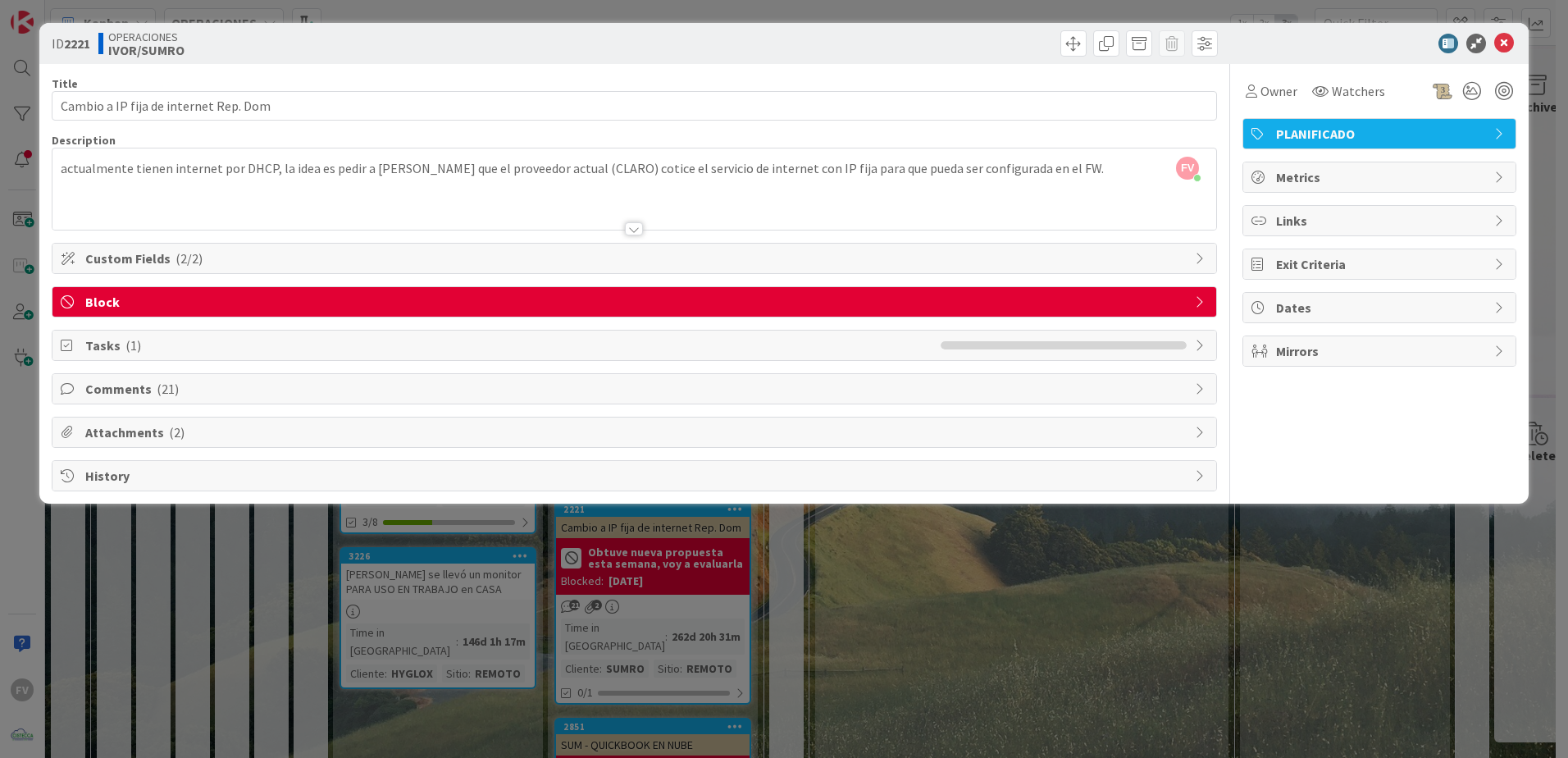
click at [147, 389] on span "Comments ( 21 )" at bounding box center [635, 388] width 1101 height 20
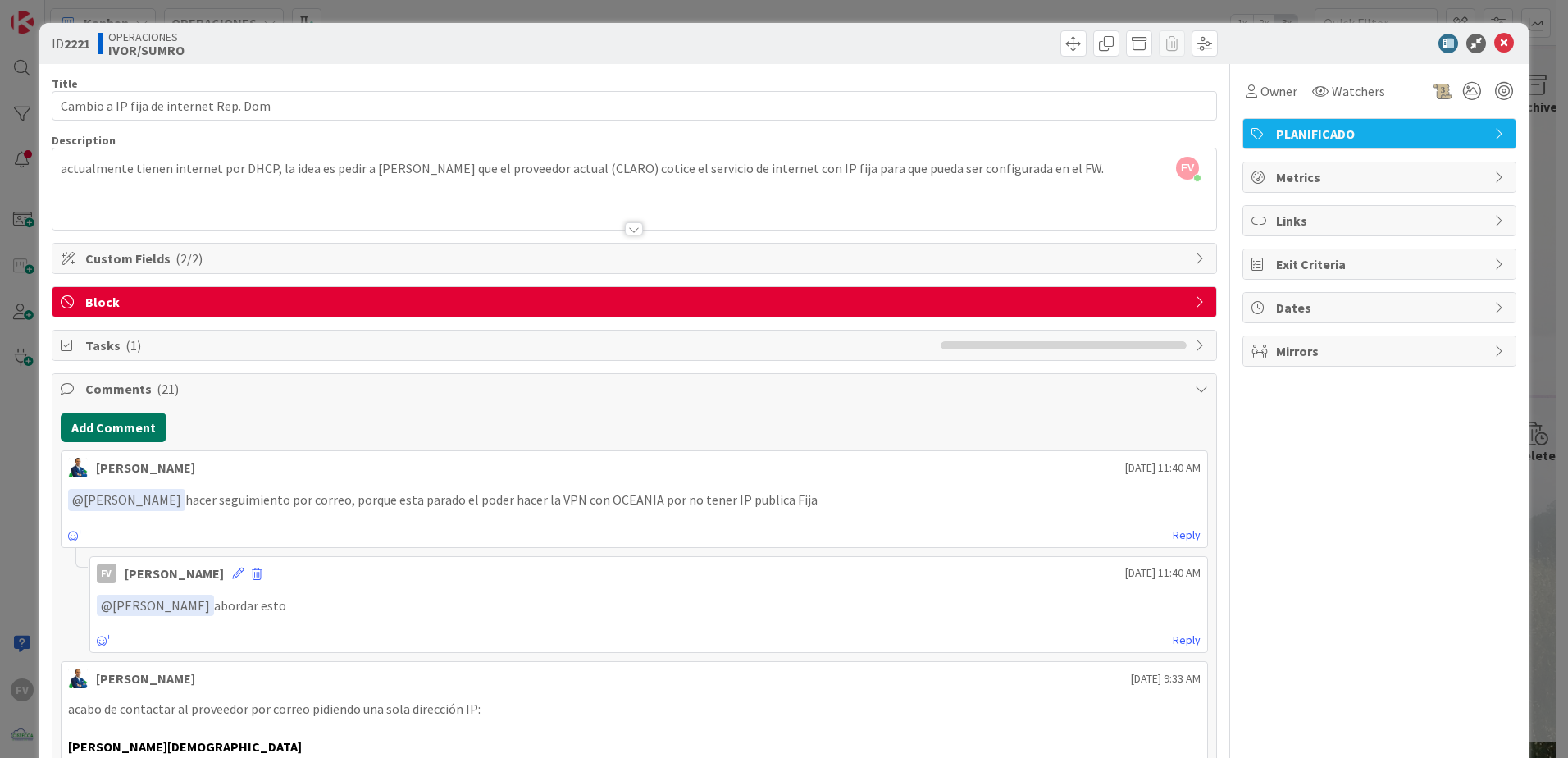
click at [112, 430] on button "Add Comment" at bounding box center [113, 428] width 106 height 30
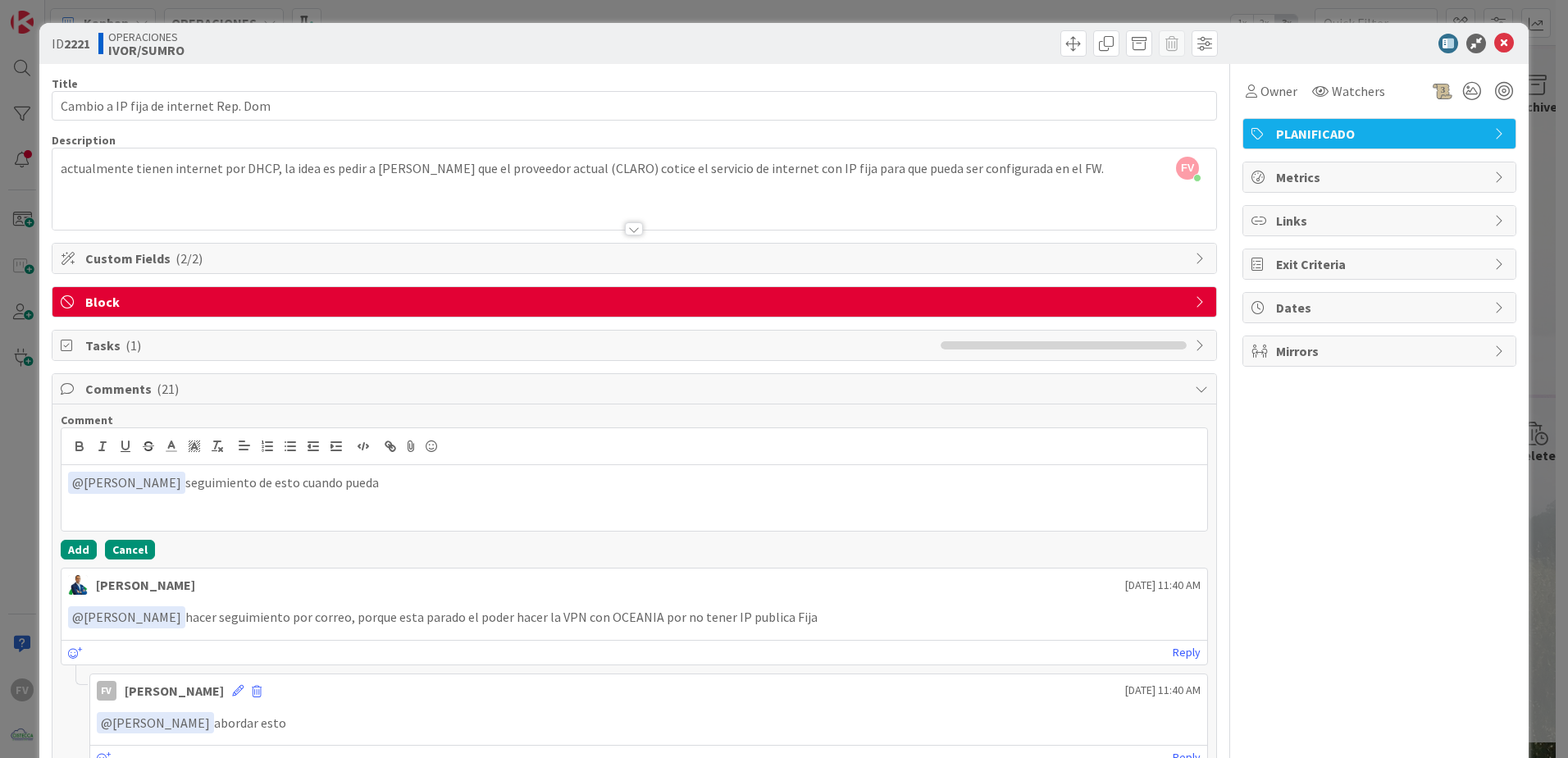
click at [122, 547] on button "Cancel" at bounding box center [129, 549] width 50 height 20
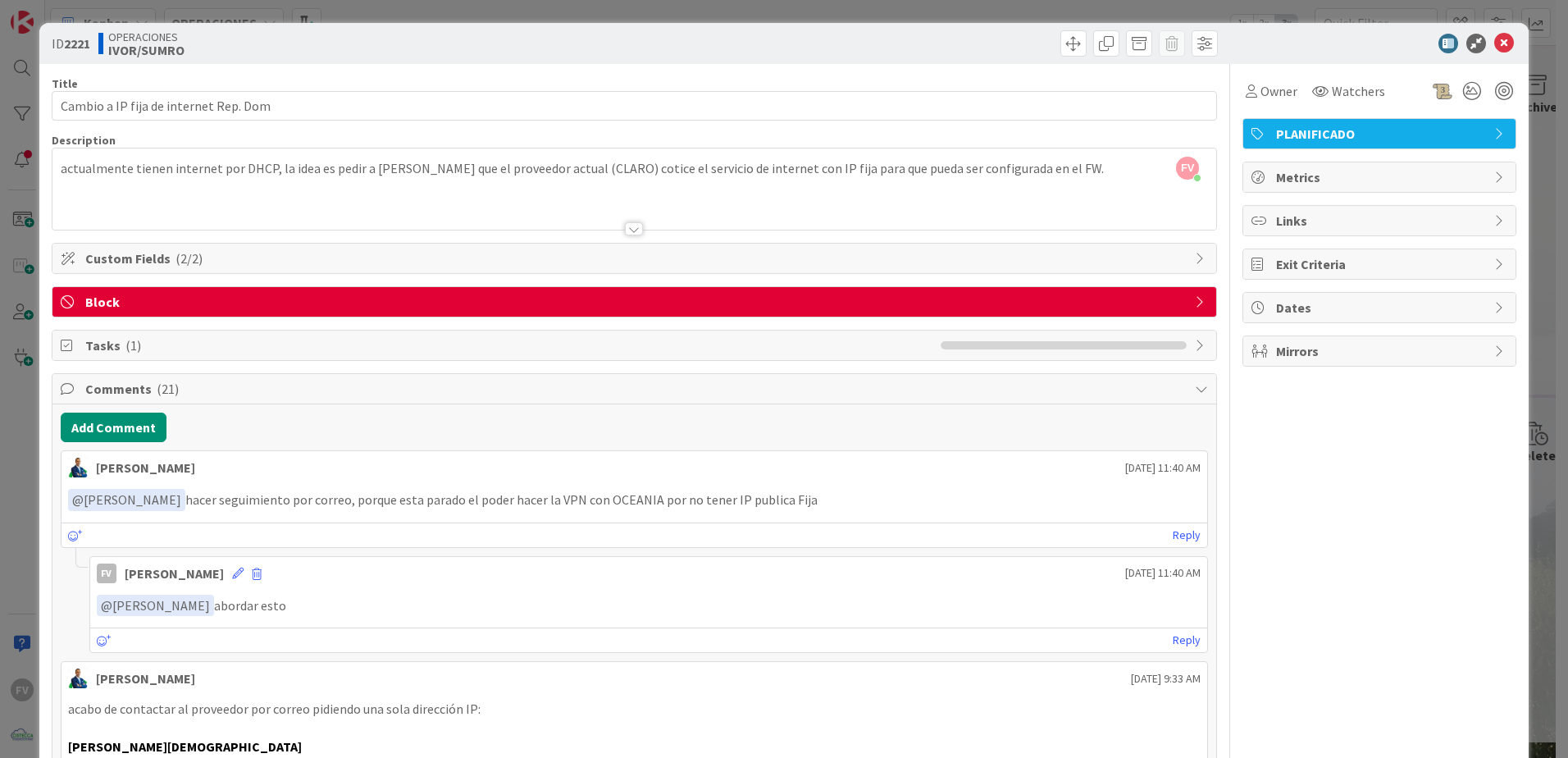
click at [1116, 305] on span "Block" at bounding box center [635, 301] width 1101 height 20
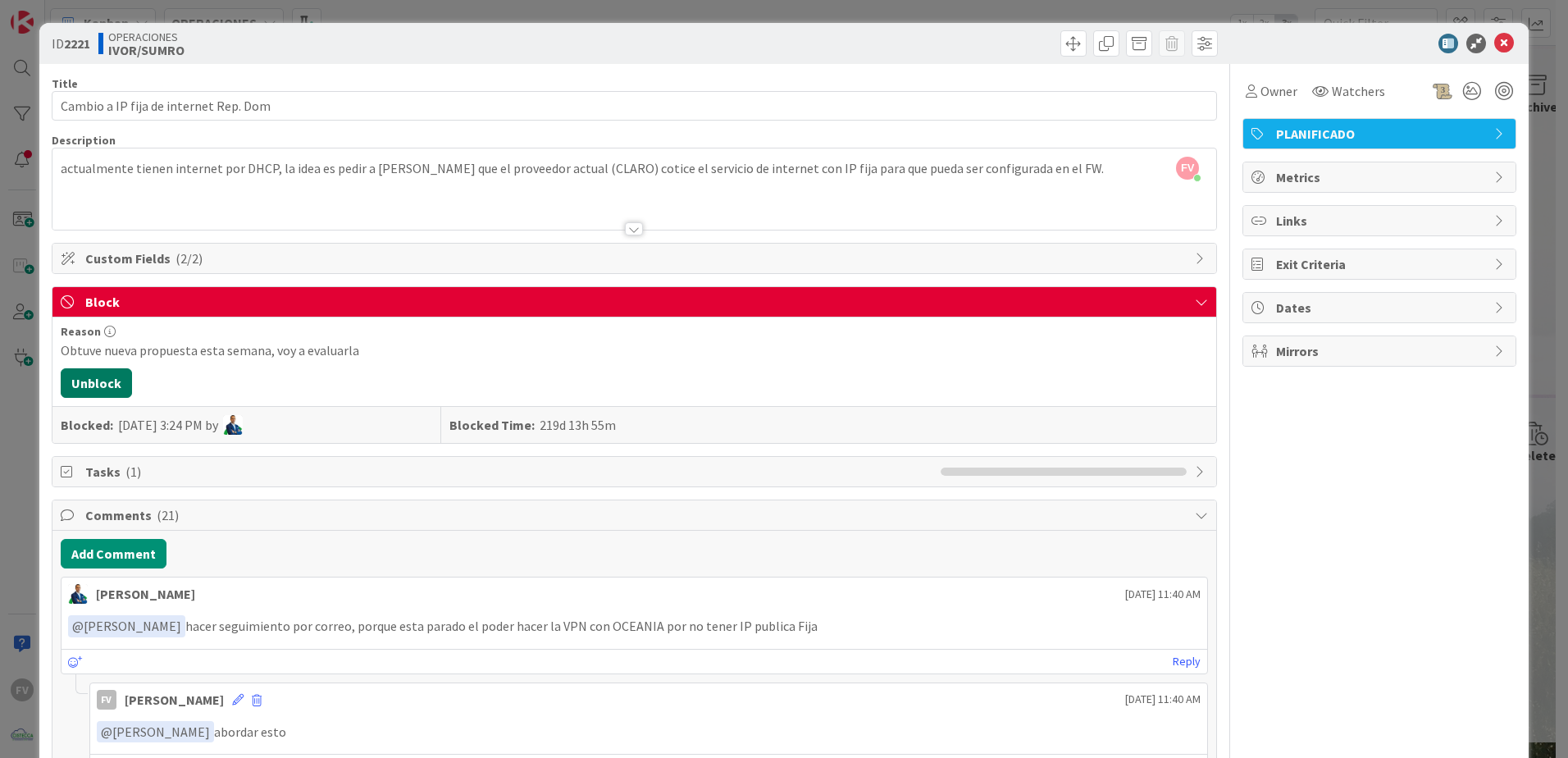
click at [117, 385] on button "Unblock" at bounding box center [96, 383] width 71 height 30
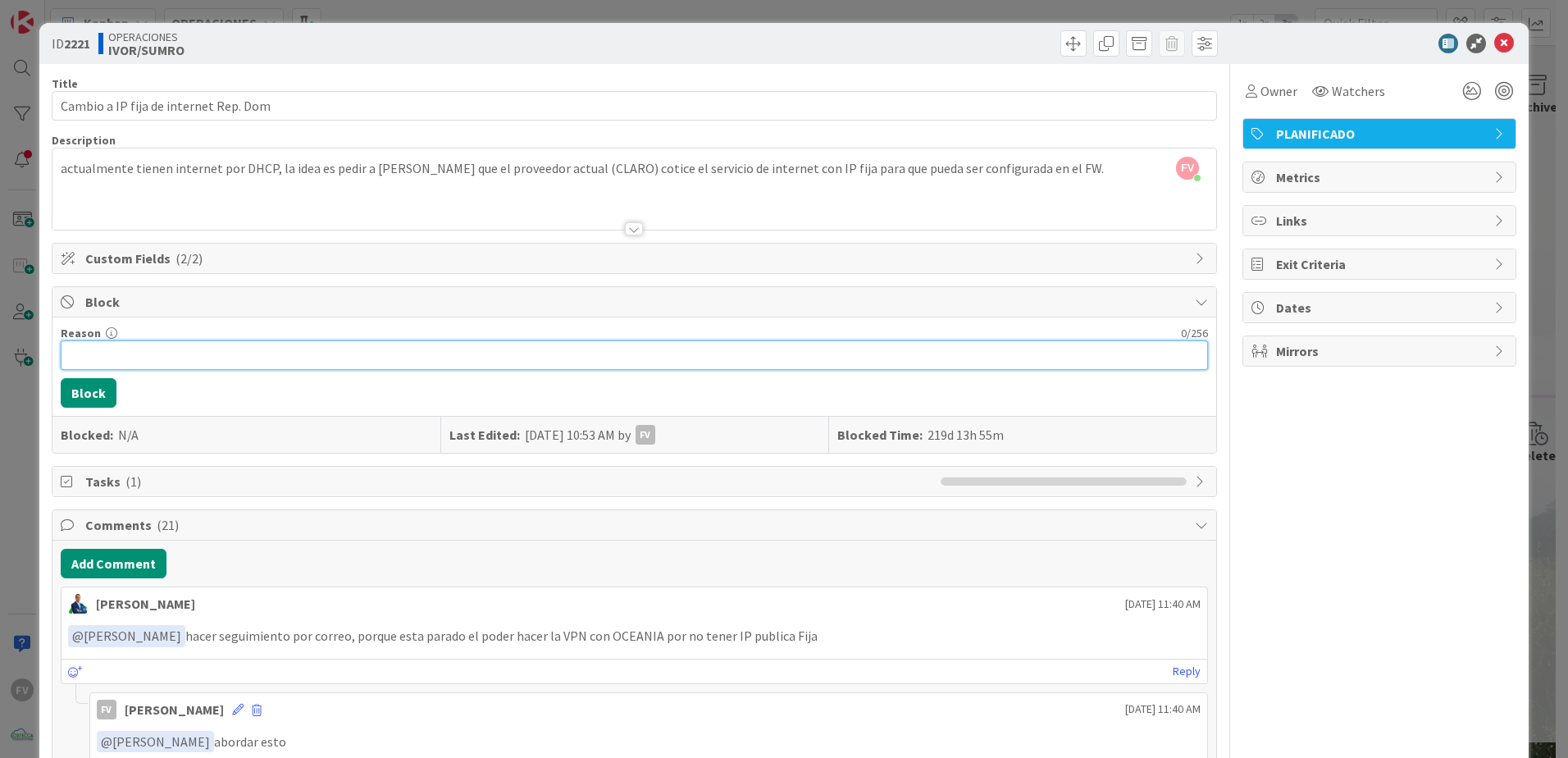
click at [129, 348] on input "Reason" at bounding box center [634, 356] width 1147 height 30
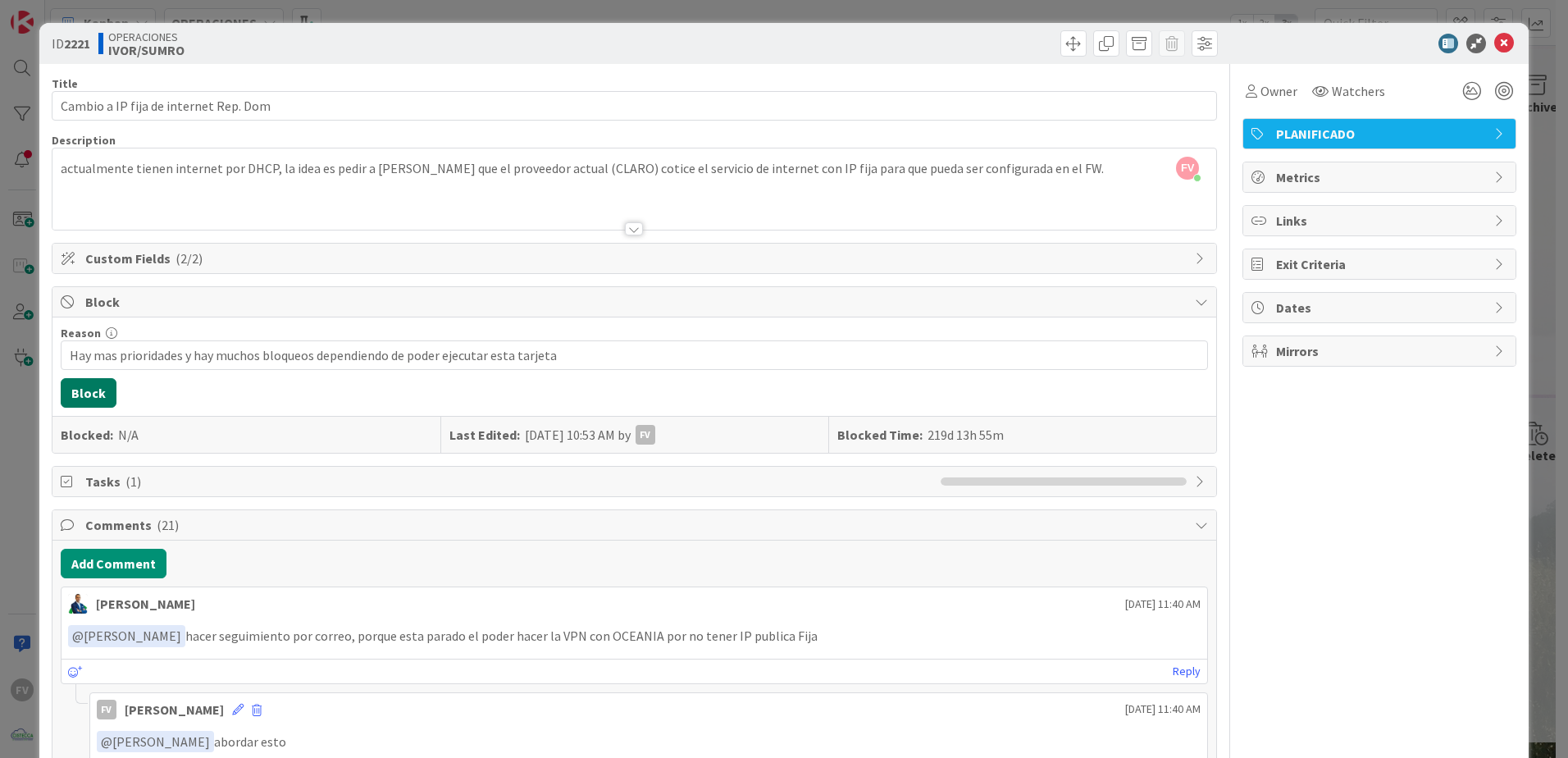
click at [87, 398] on button "Block" at bounding box center [89, 393] width 56 height 30
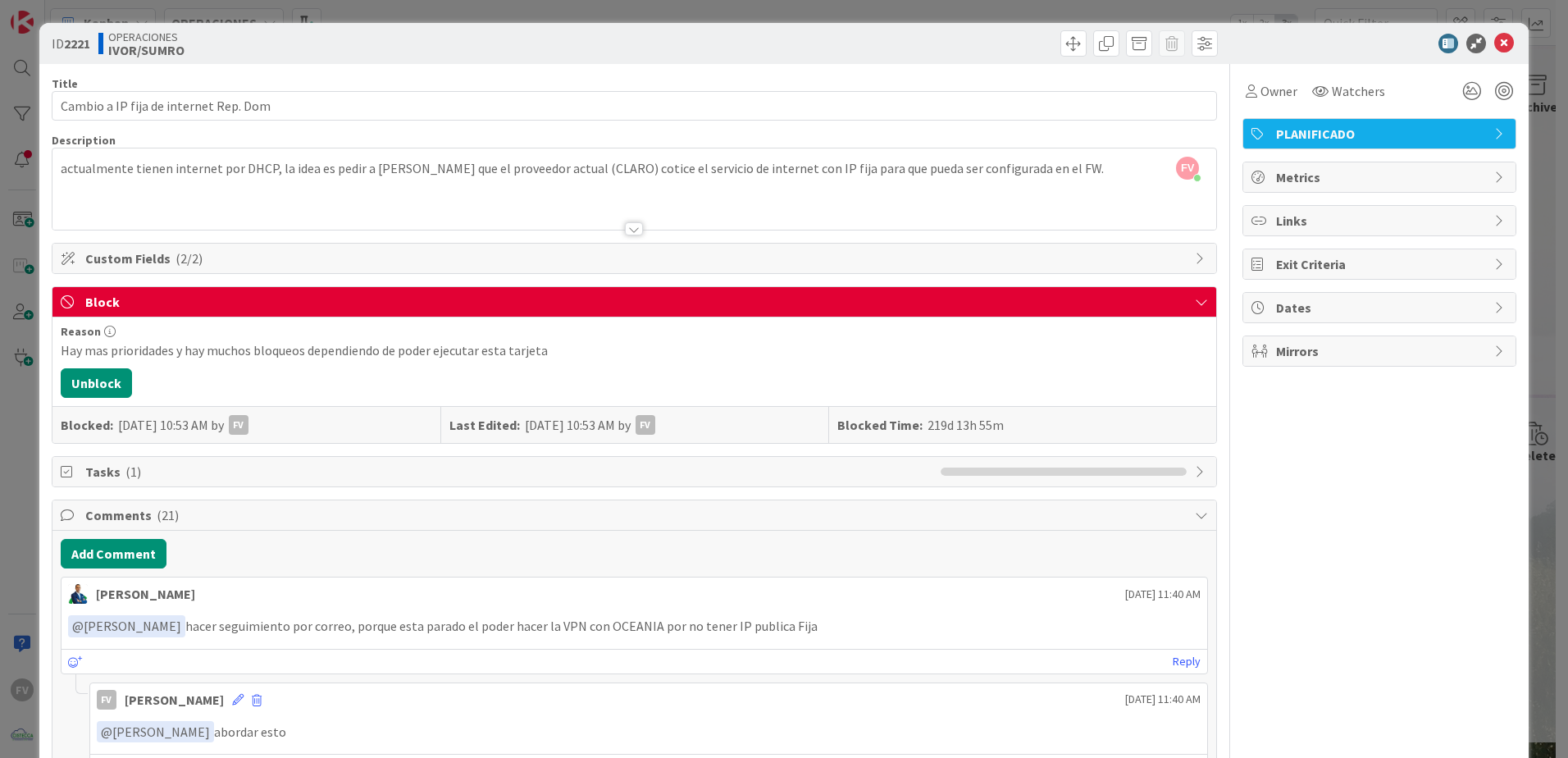
click at [12, 263] on div "ID 2221 OPERACIONES [PERSON_NAME]/SUMRO Title 38 / 128 Cambio a IP fija de inte…" at bounding box center [784, 379] width 1568 height 758
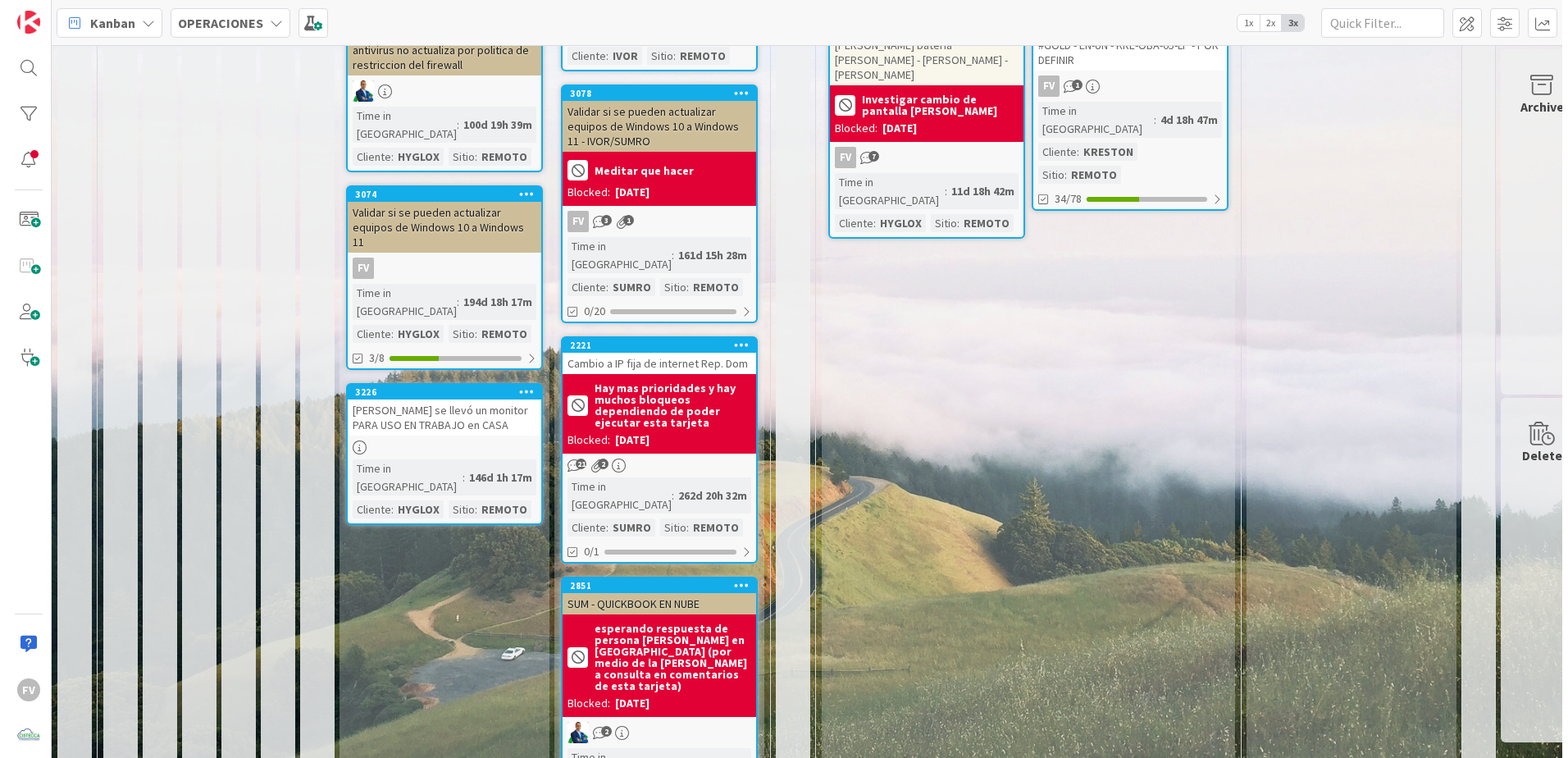
scroll to position [1003, 0]
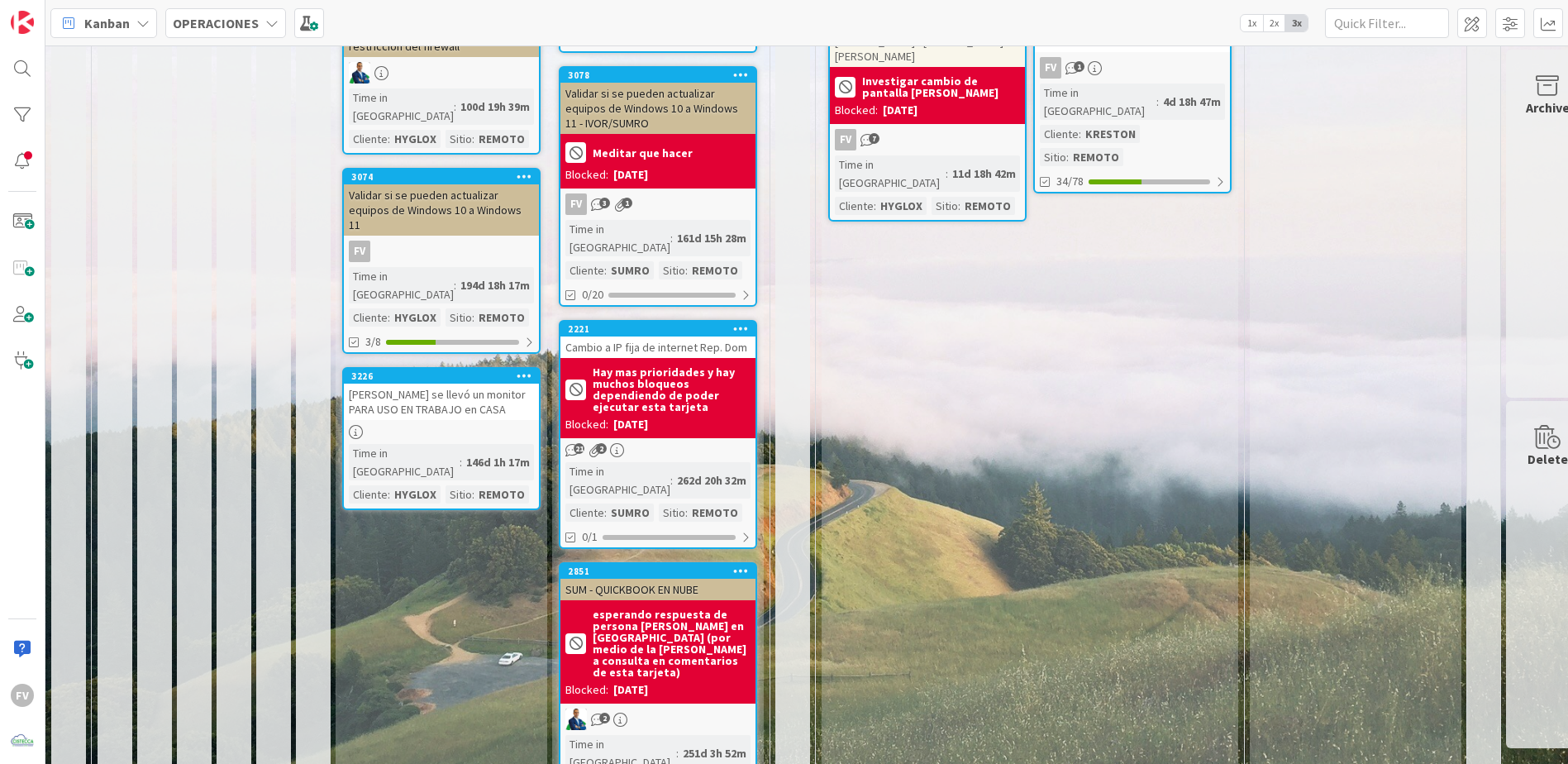
click at [751, 600] on div "esperando respuesta de persona [PERSON_NAME] en EEUU (por medio de la [PERSON_N…" at bounding box center [658, 652] width 195 height 104
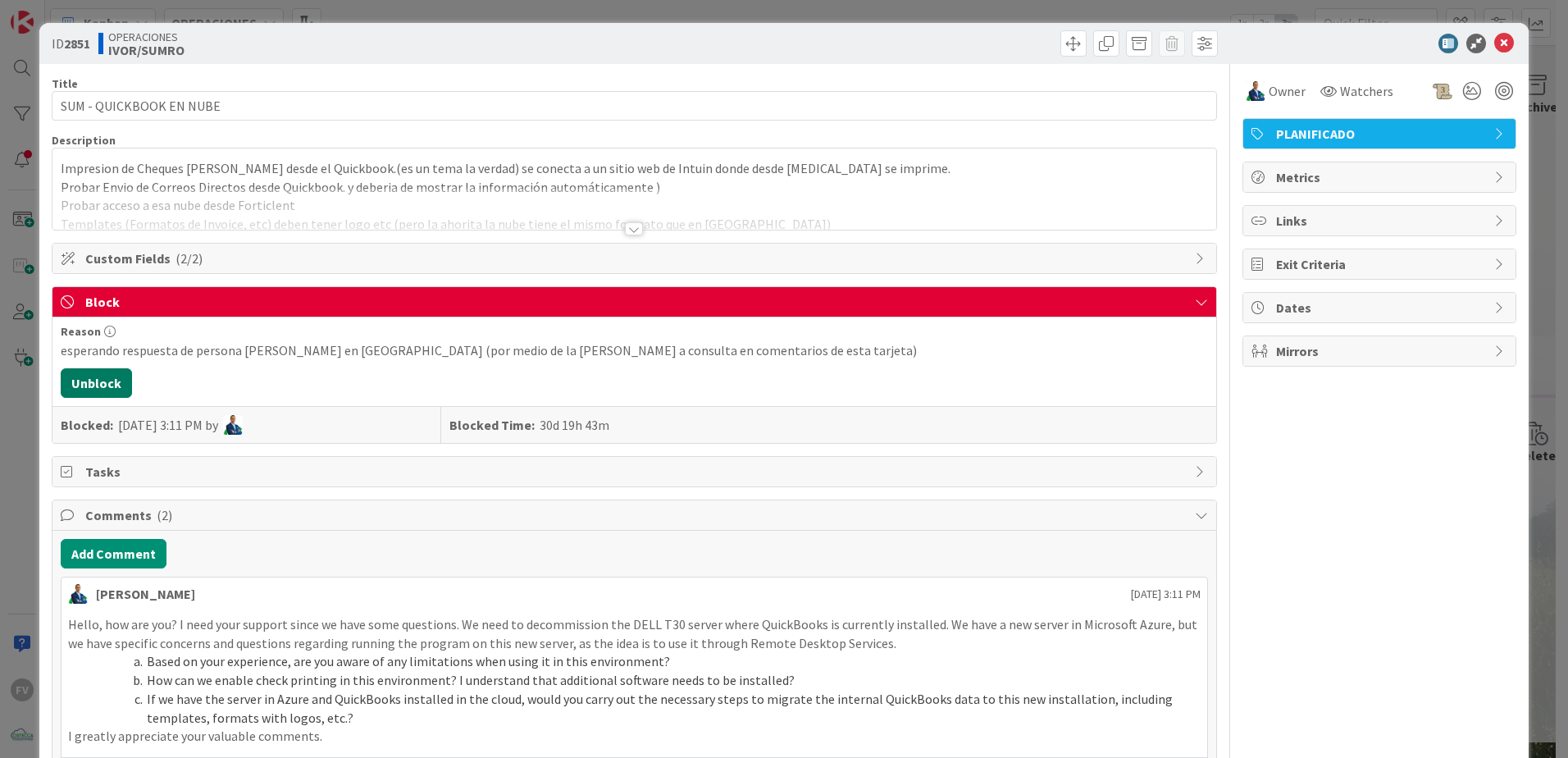
click at [112, 377] on button "Unblock" at bounding box center [96, 383] width 71 height 30
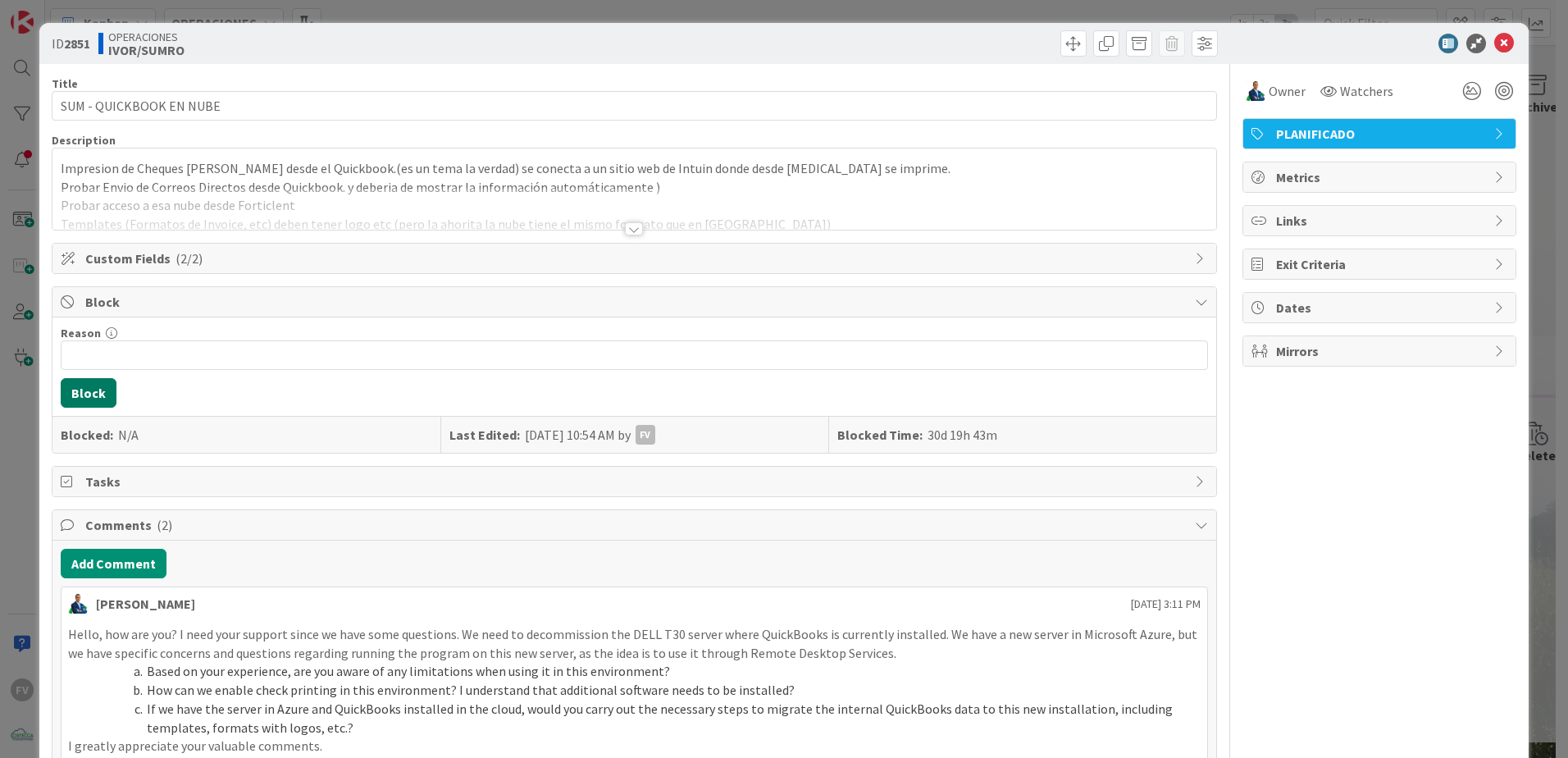
scroll to position [911, 0]
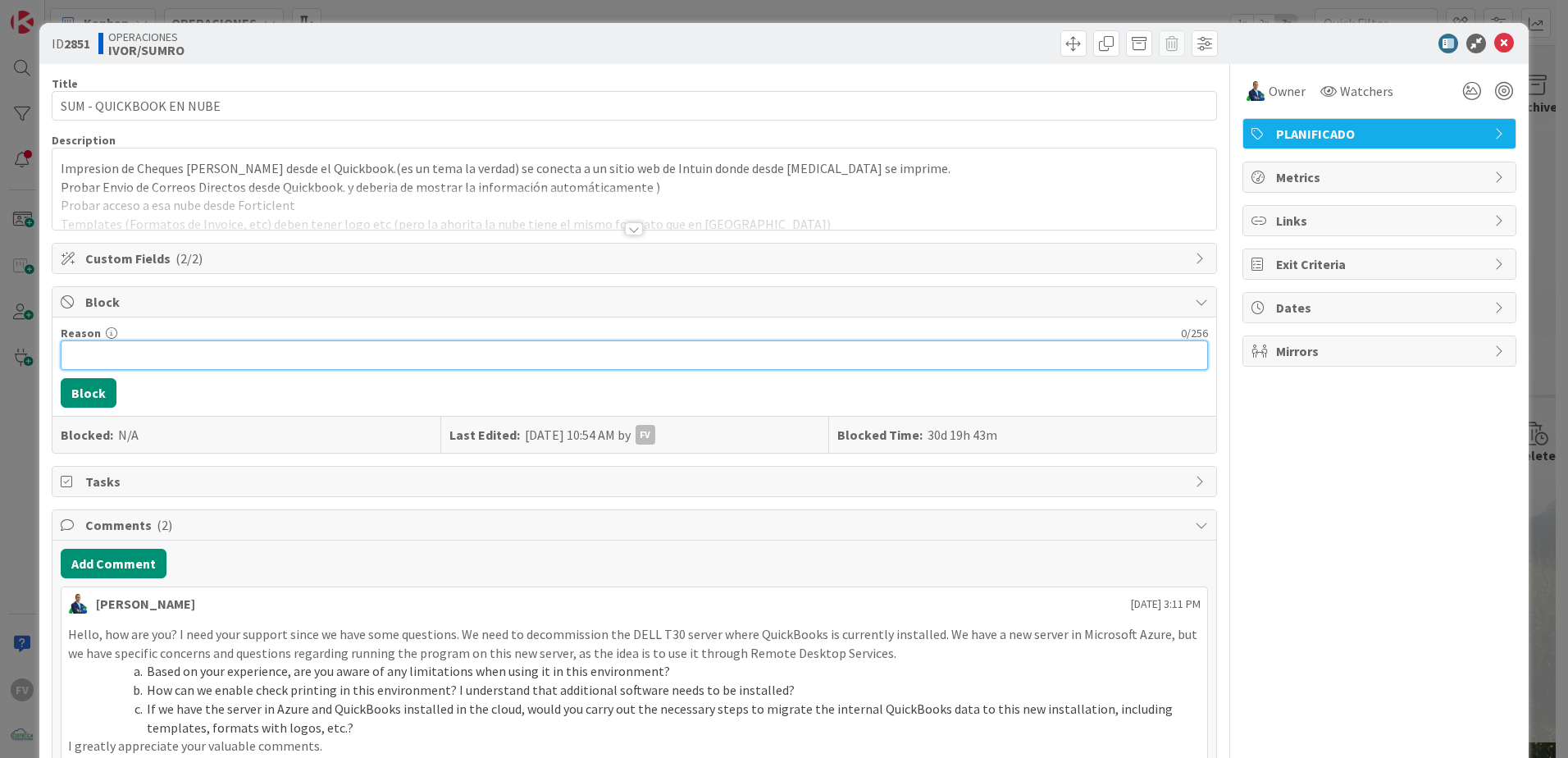
click at [113, 349] on input "Reason" at bounding box center [634, 356] width 1147 height 30
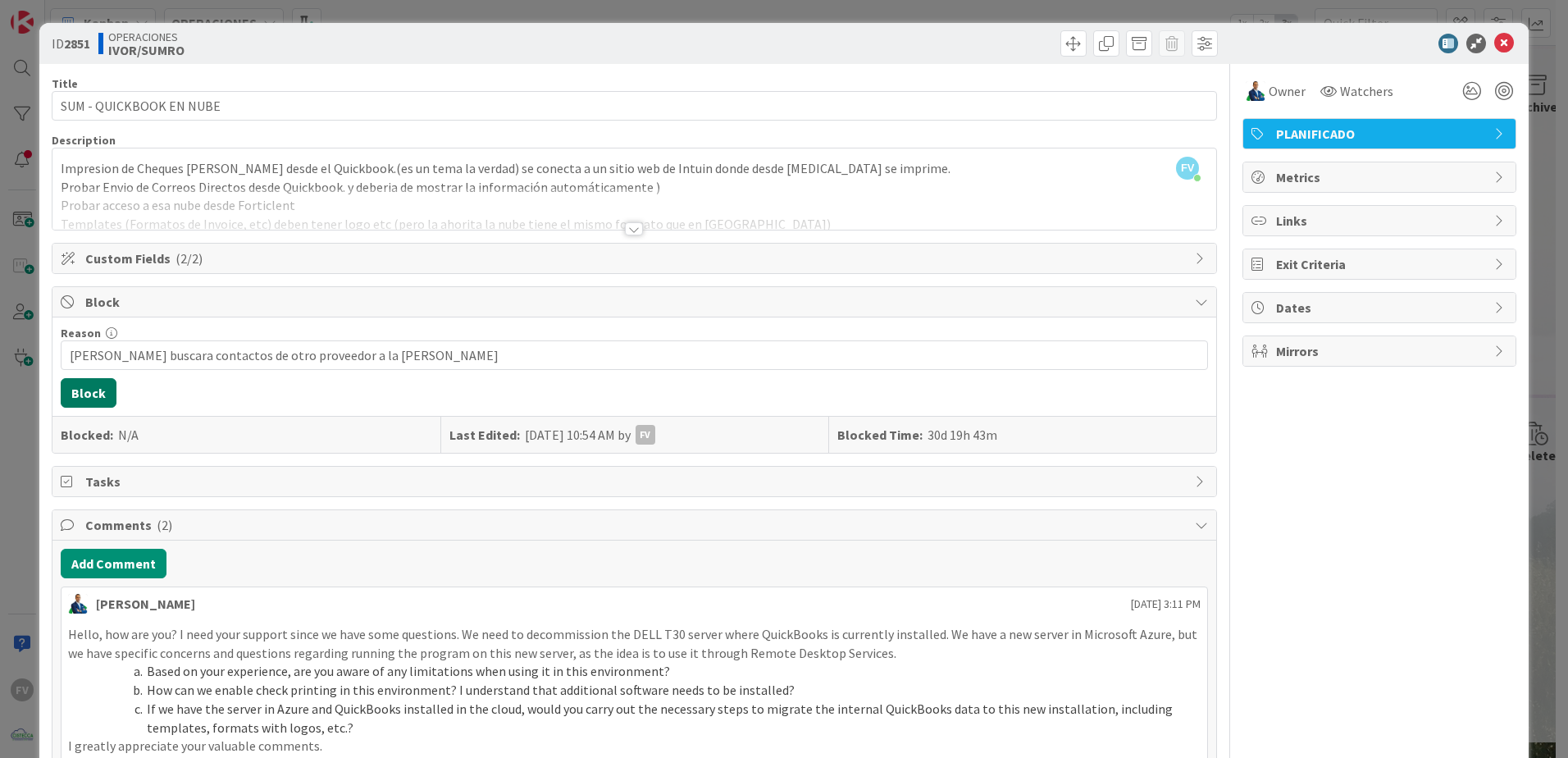
click at [87, 384] on button "Block" at bounding box center [89, 393] width 56 height 30
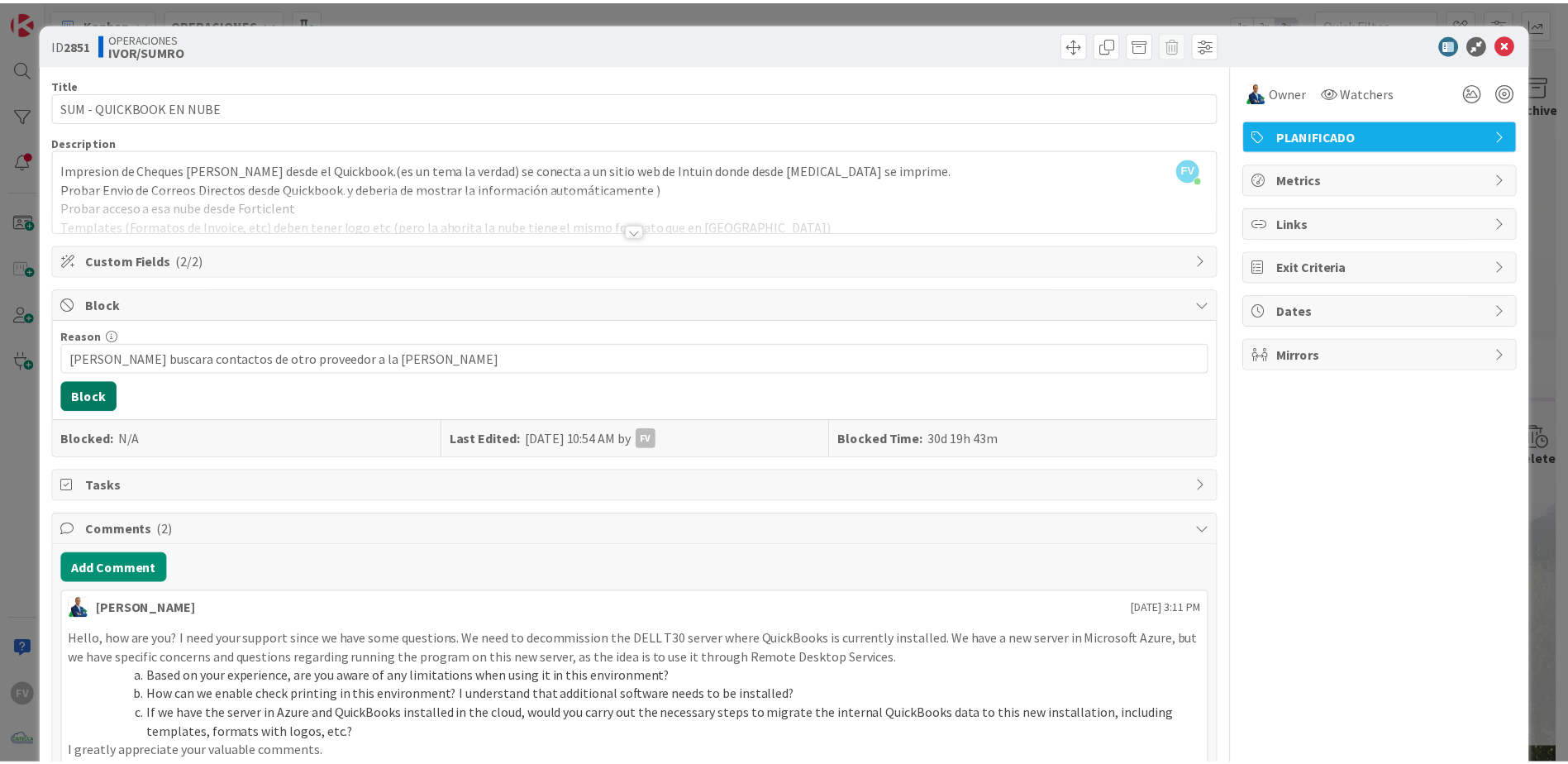
scroll to position [988, 0]
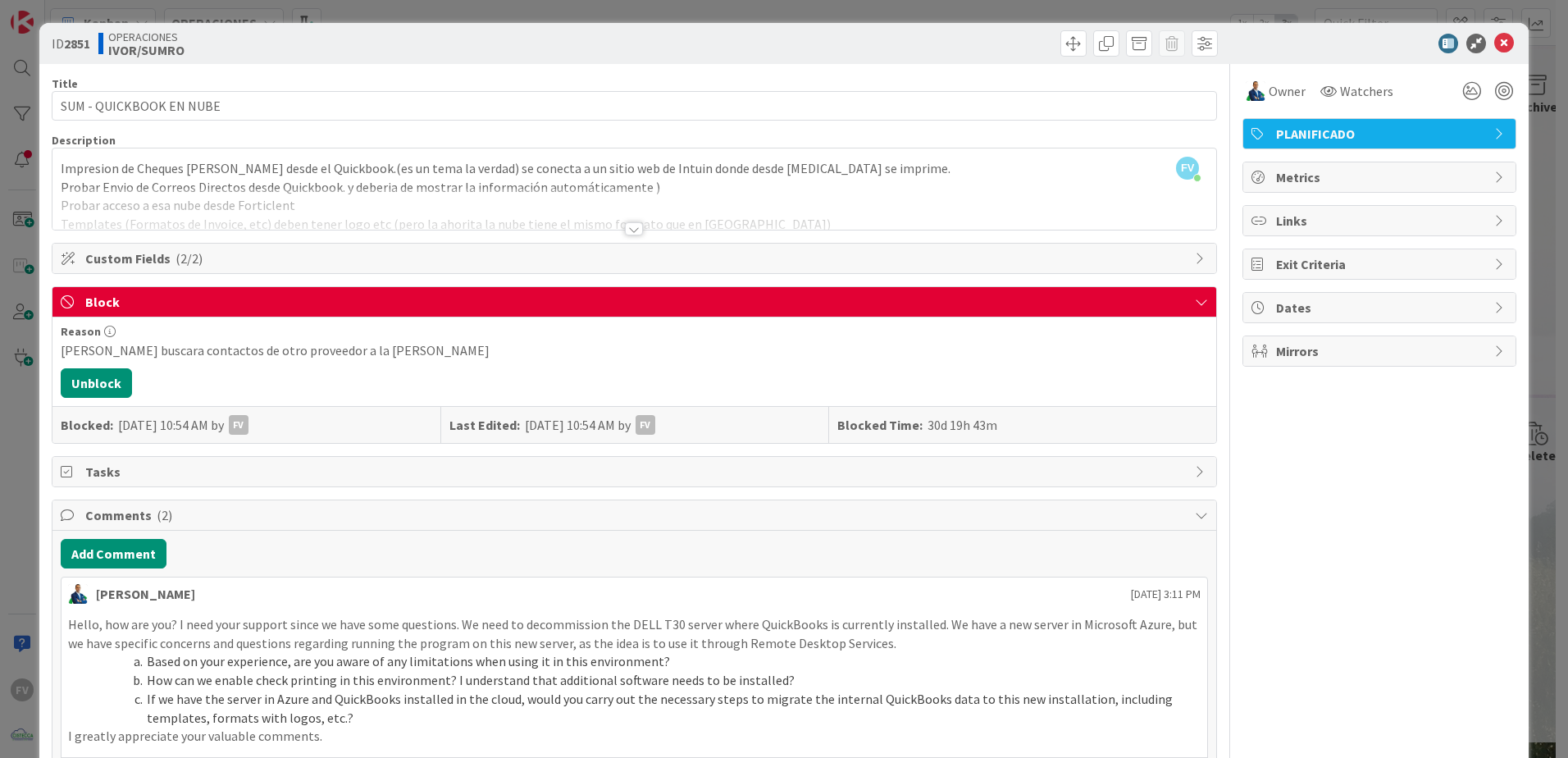
click at [20, 355] on div "ID 2851 OPERACIONES [PERSON_NAME]/SUMRO Title 23 / 128 SUM - QUICKBOOK EN NUBE …" at bounding box center [784, 379] width 1568 height 758
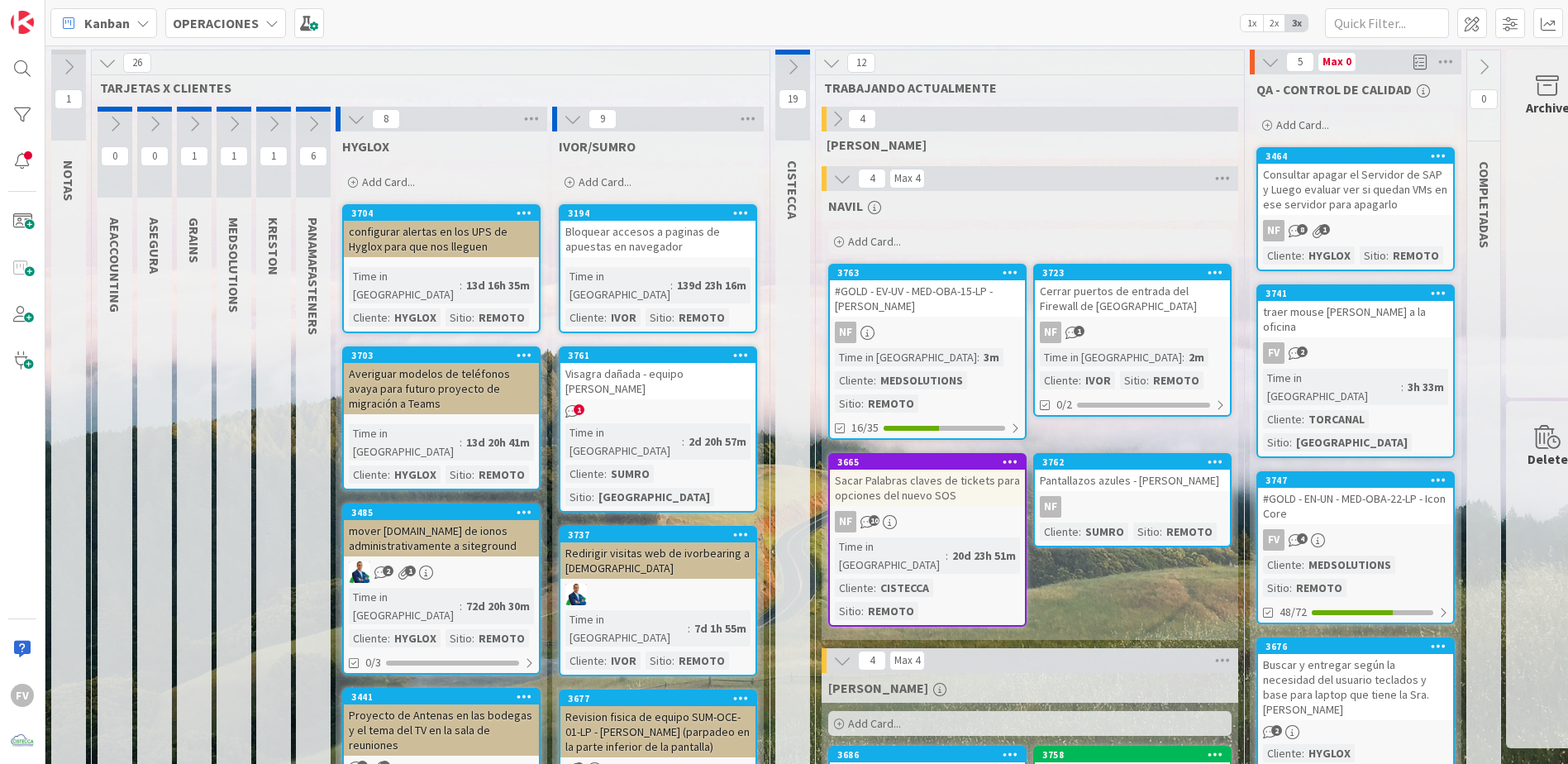
click at [793, 58] on icon at bounding box center [792, 66] width 18 height 18
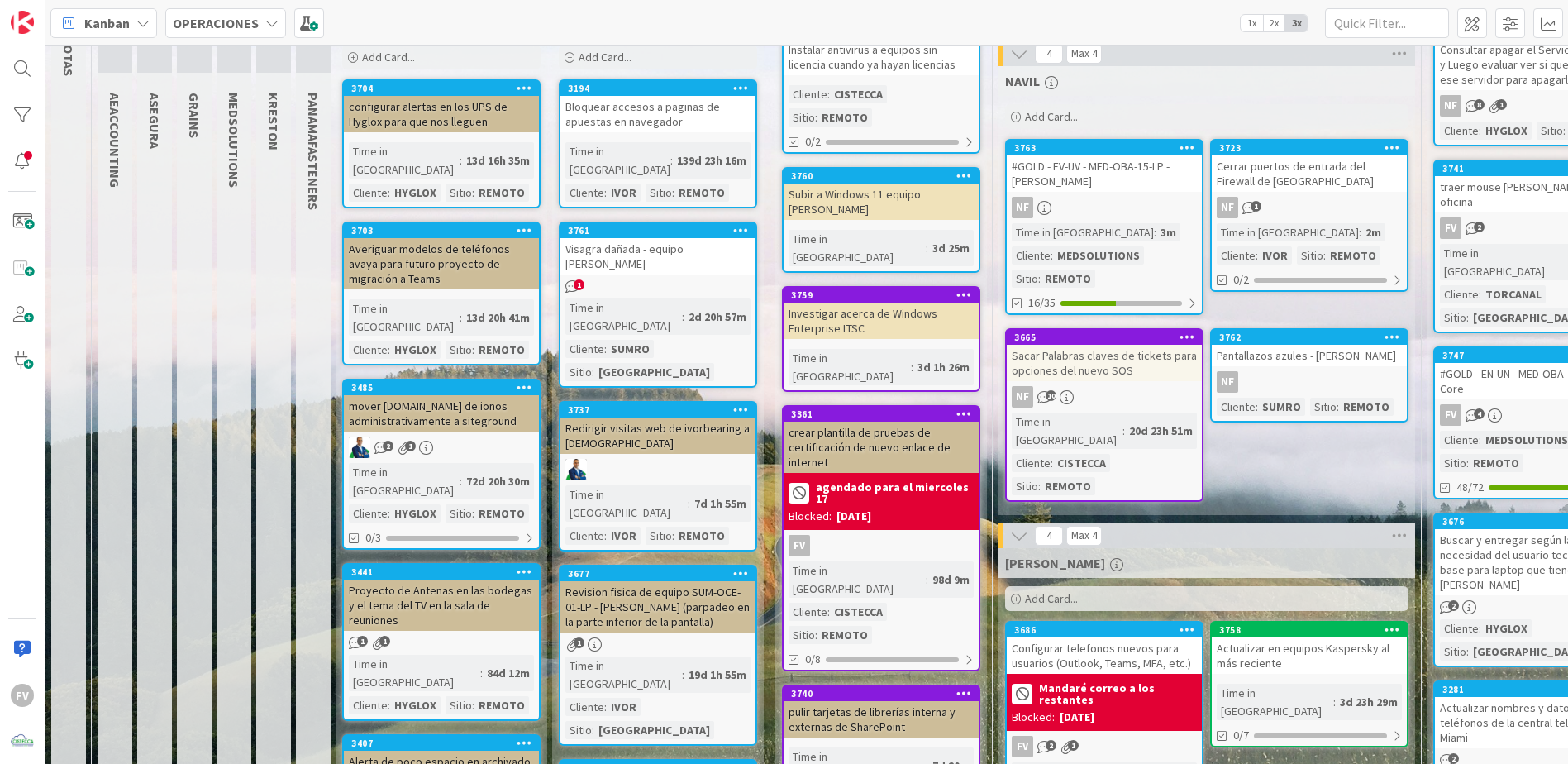
scroll to position [165, 0]
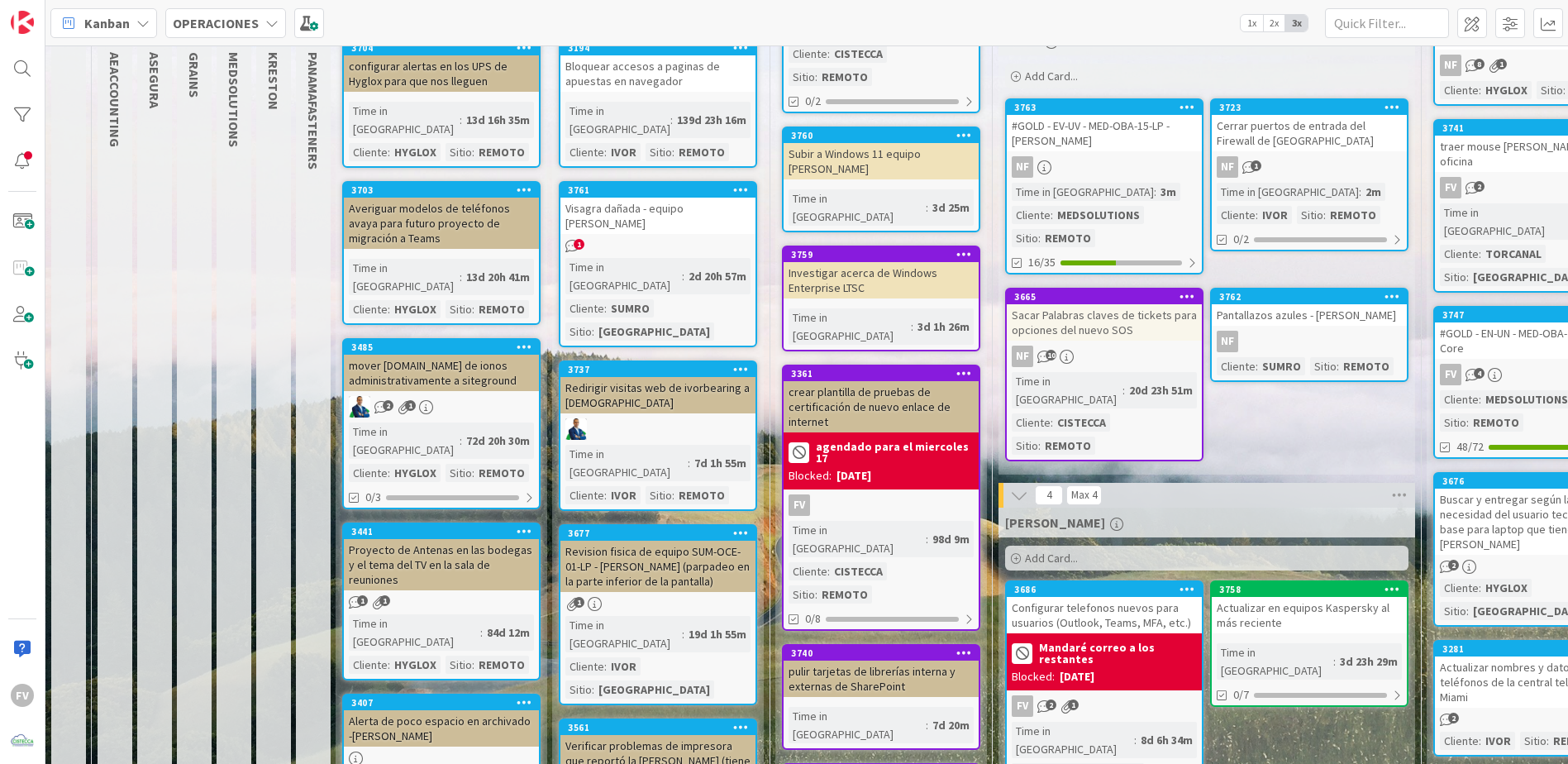
click at [875, 381] on div "crear plantilla de pruebas de certificación de nuevo enlace de internet" at bounding box center [881, 407] width 195 height 51
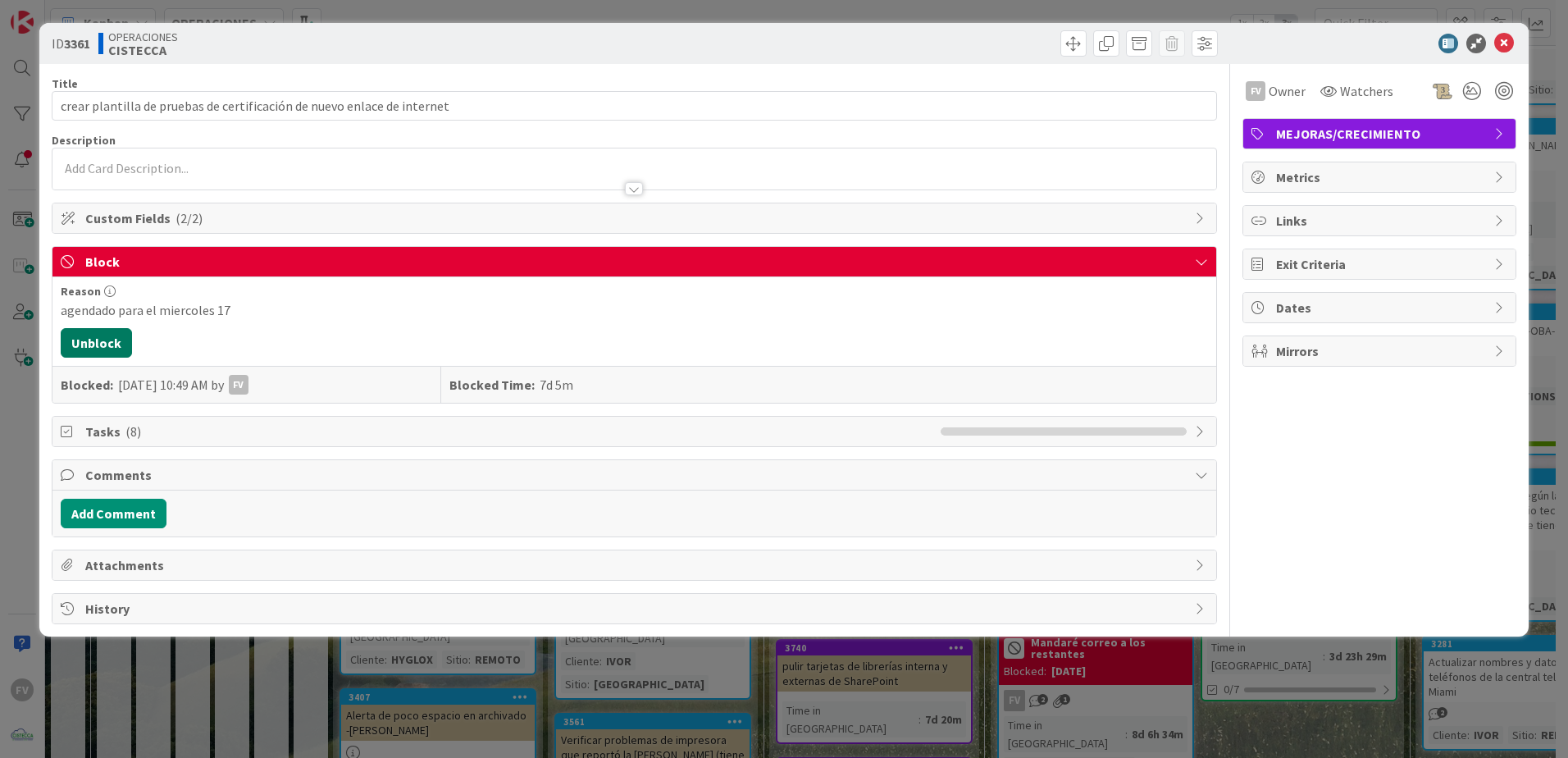
click at [115, 340] on button "Unblock" at bounding box center [96, 343] width 71 height 30
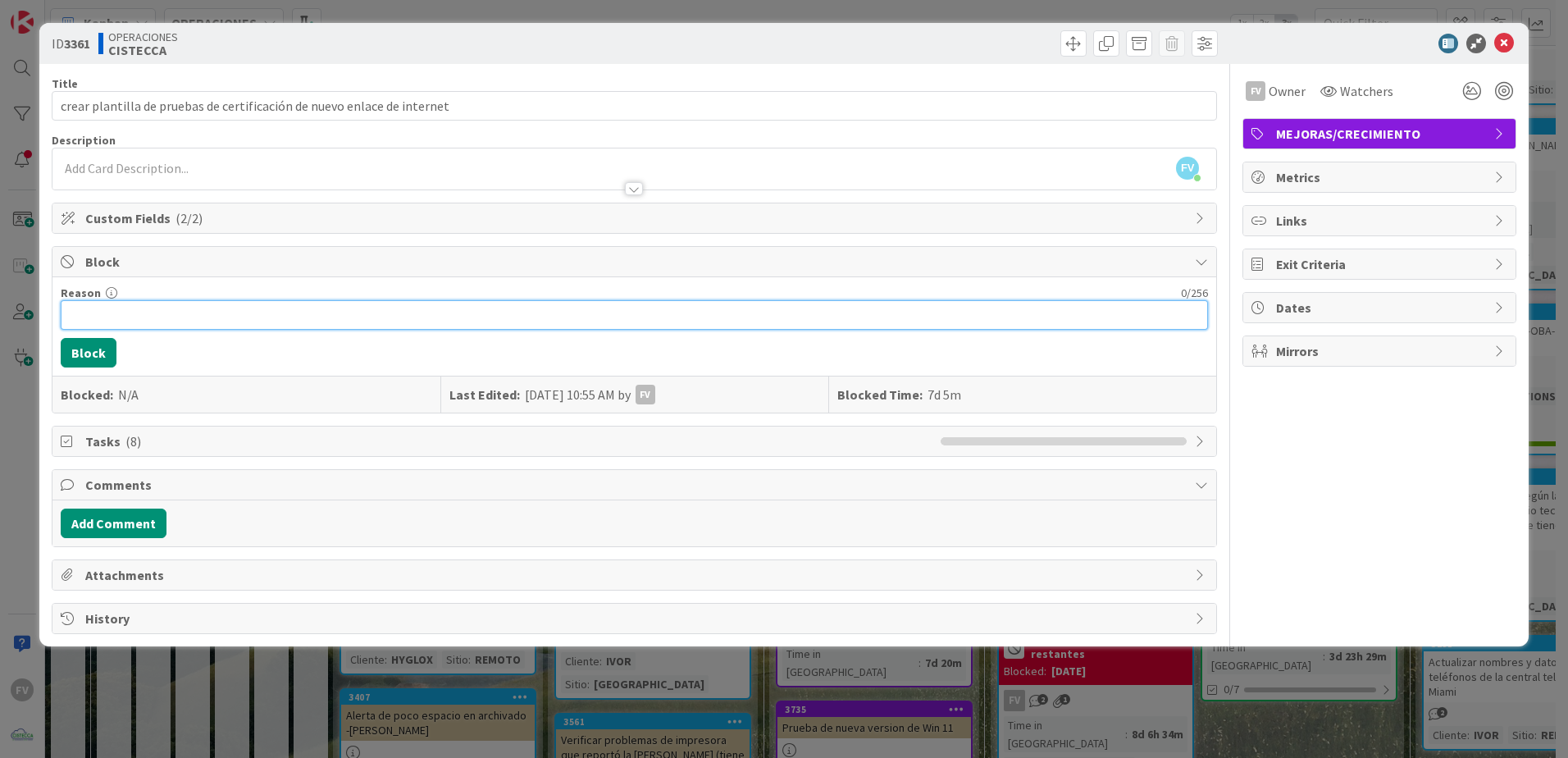
click at [152, 321] on input "Reason" at bounding box center [634, 315] width 1147 height 30
click at [97, 346] on button "Block" at bounding box center [89, 353] width 56 height 30
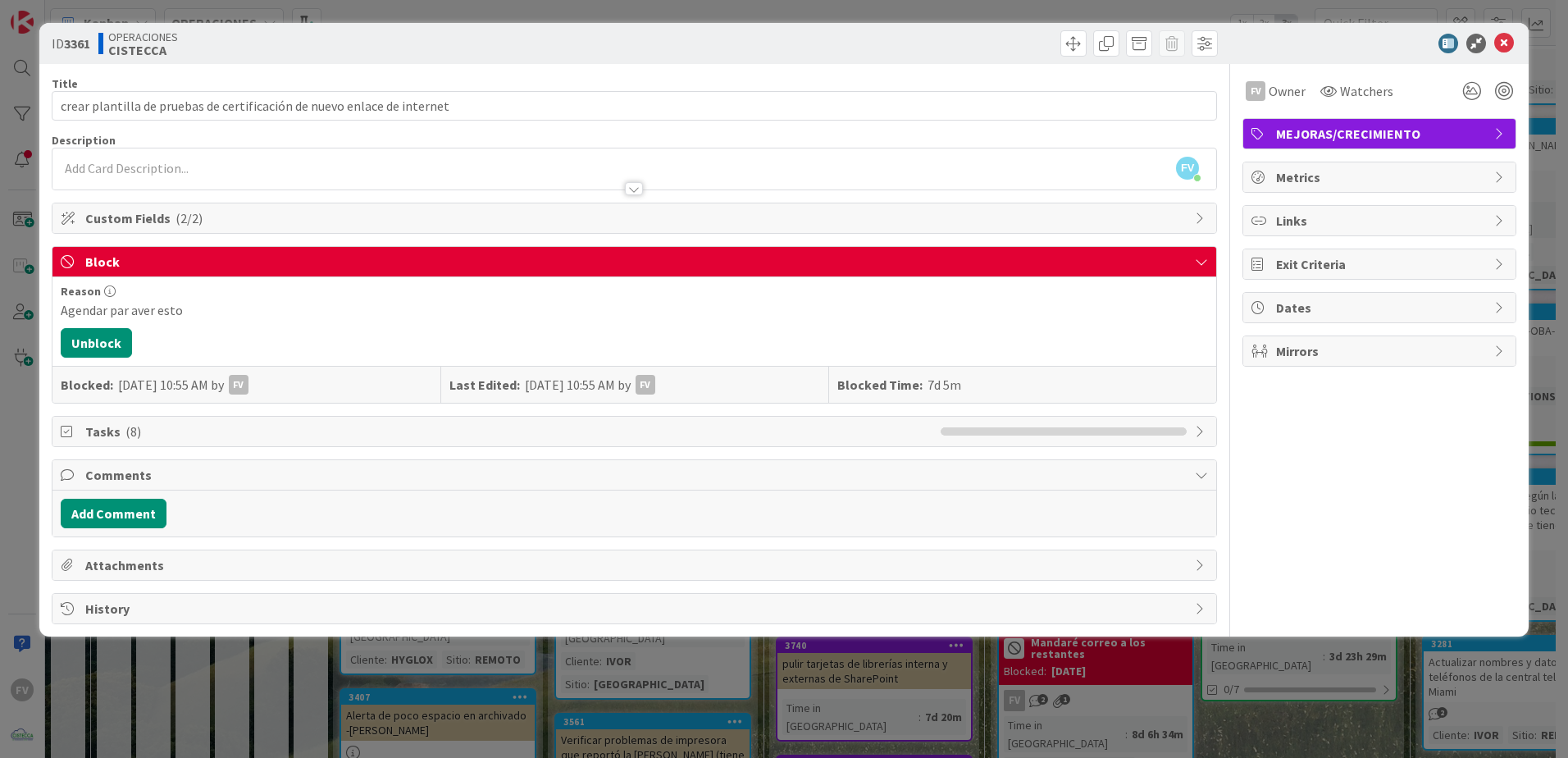
click at [6, 316] on div "ID 3361 OPERACIONES CISTECCA Title 71 / 128 crear plantilla de pruebas de certi…" at bounding box center [784, 379] width 1568 height 758
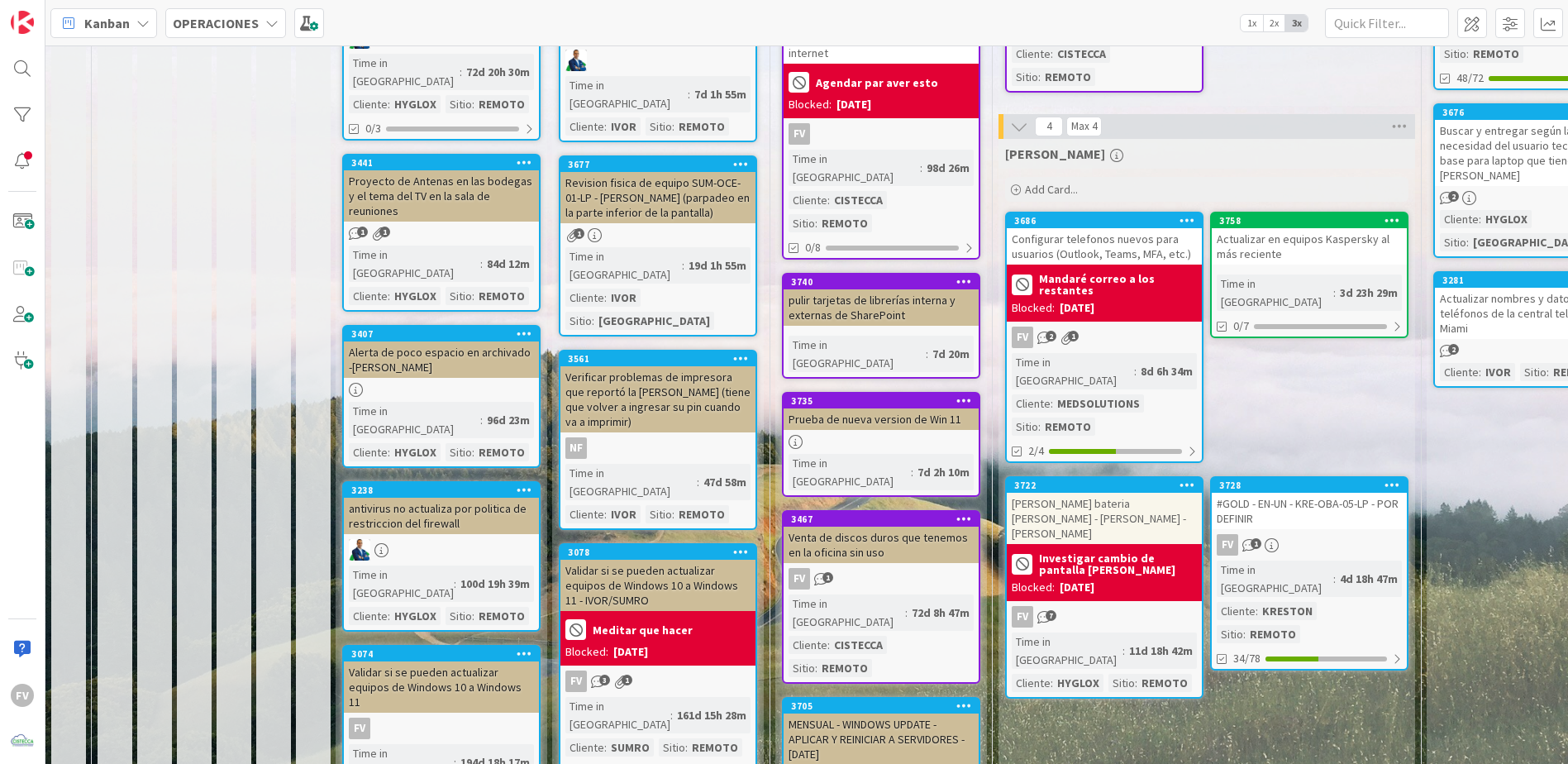
scroll to position [578, 0]
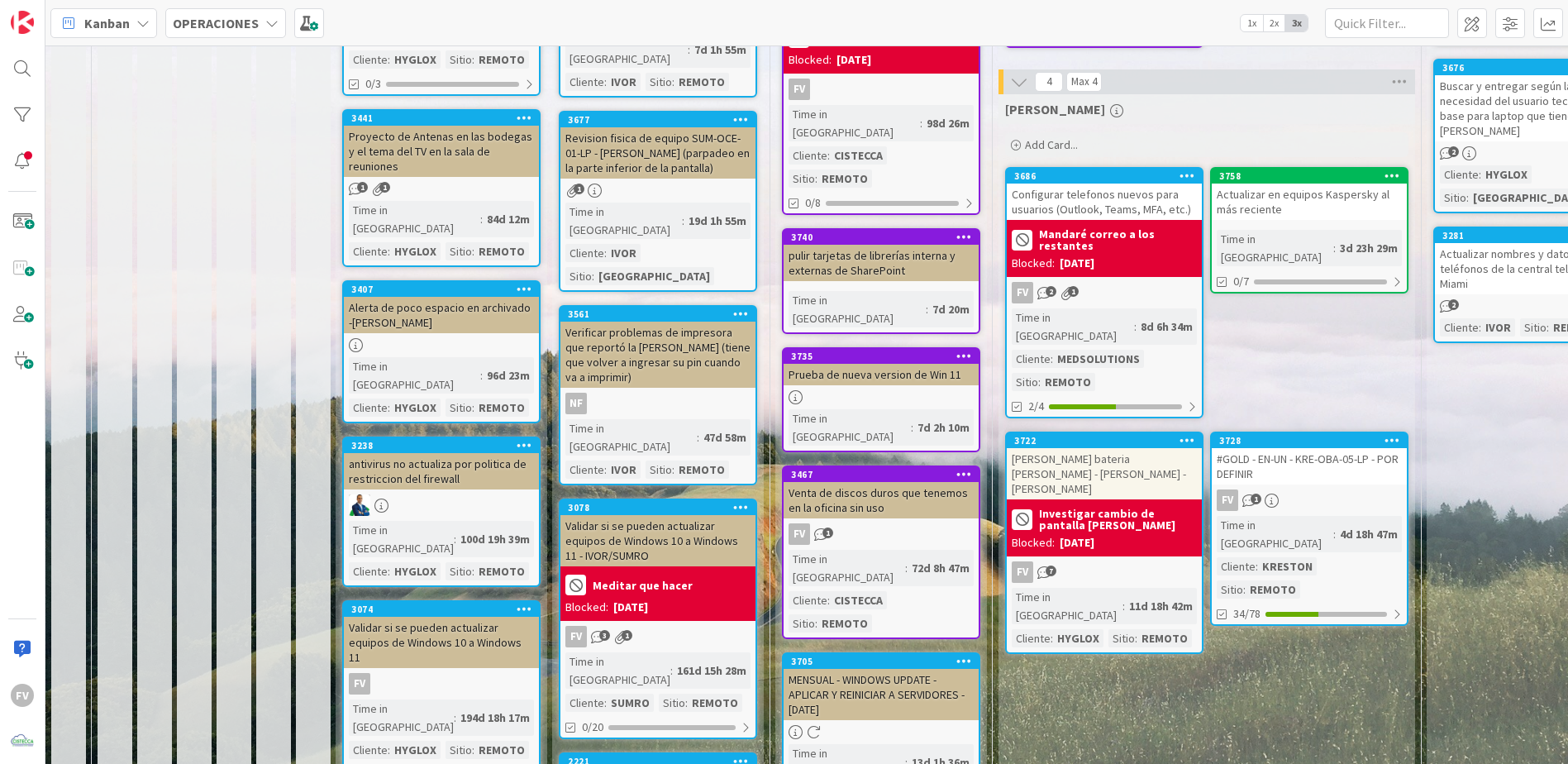
click at [938, 409] on div "Time in Column : 7d 2h 10m" at bounding box center [881, 427] width 185 height 37
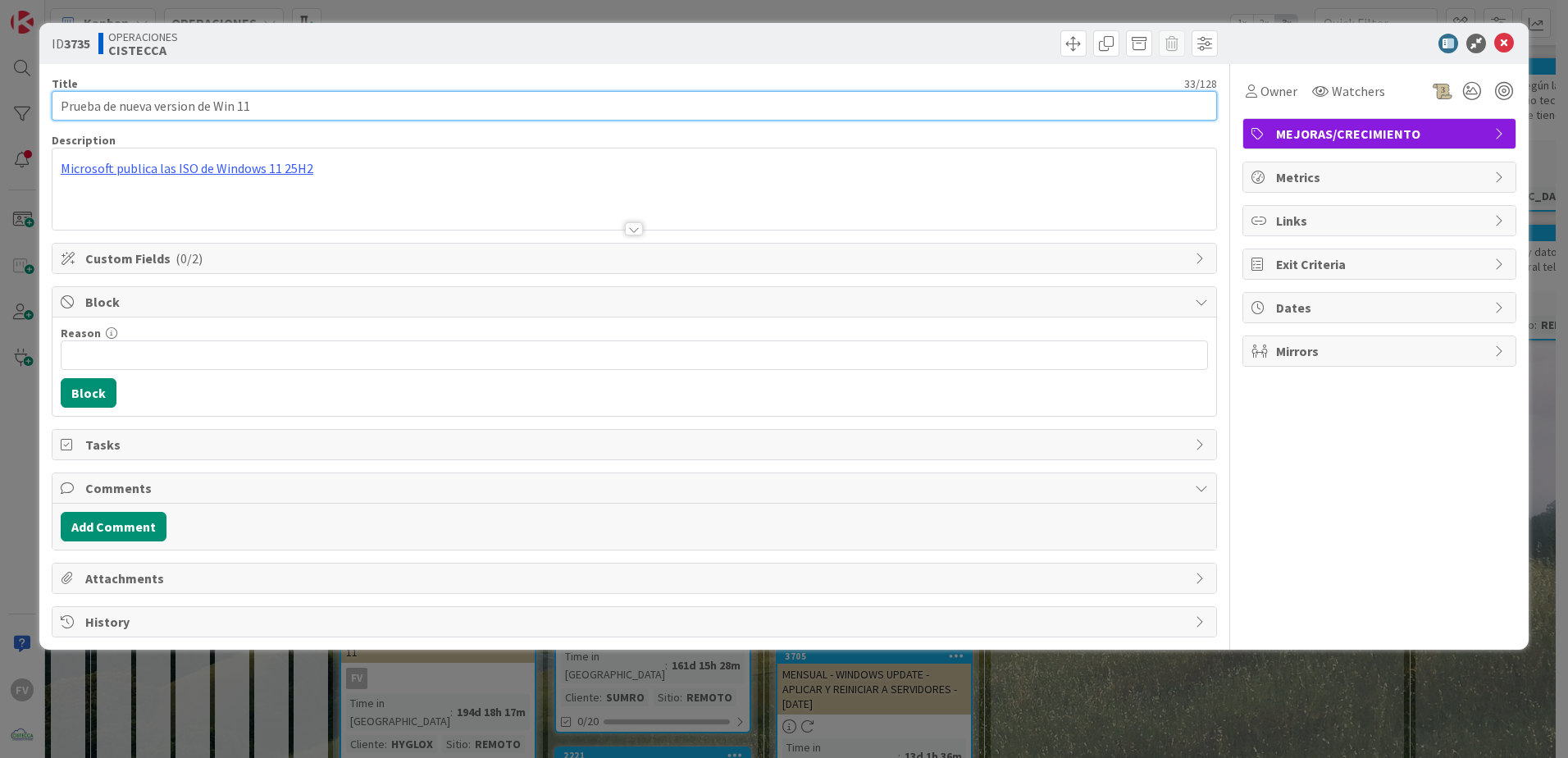
click at [348, 109] on input "Prueba de nueva version de Win 11" at bounding box center [633, 106] width 1165 height 30
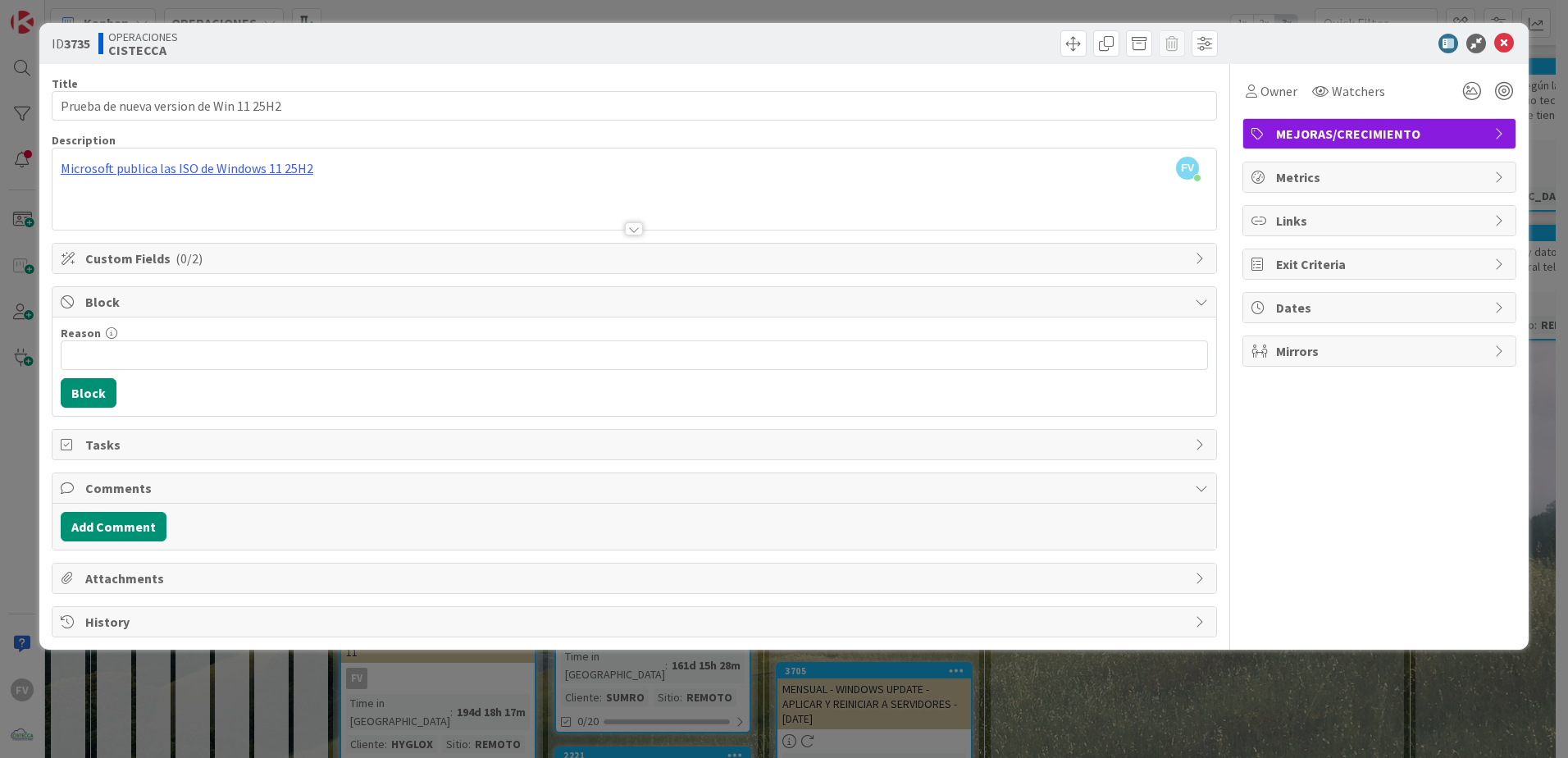
click at [546, 706] on div "ID 3735 OPERACIONES CISTECCA Title 38 / 128 Prueba de nueva version de Win 11 2…" at bounding box center [784, 379] width 1568 height 758
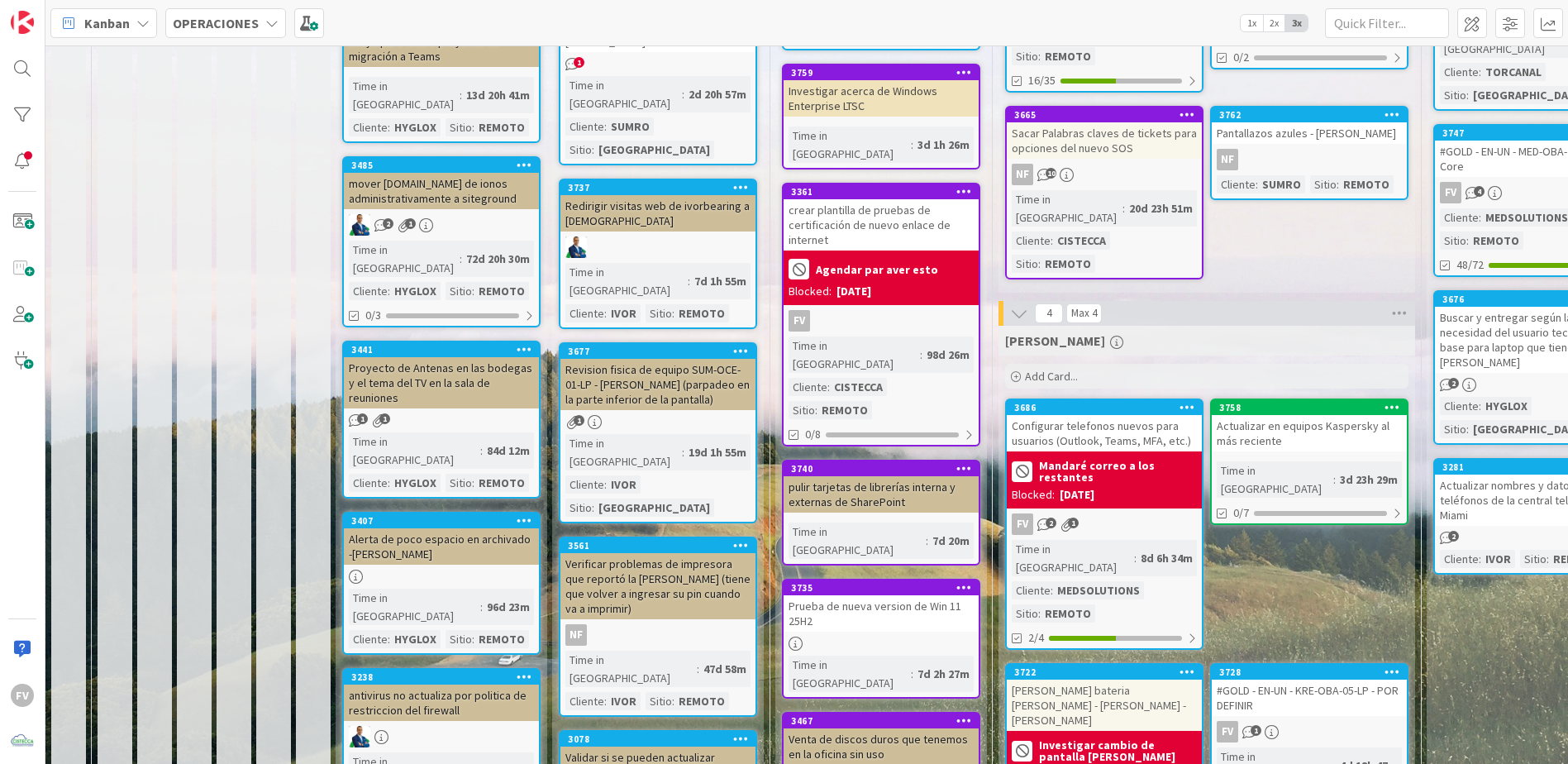
scroll to position [331, 0]
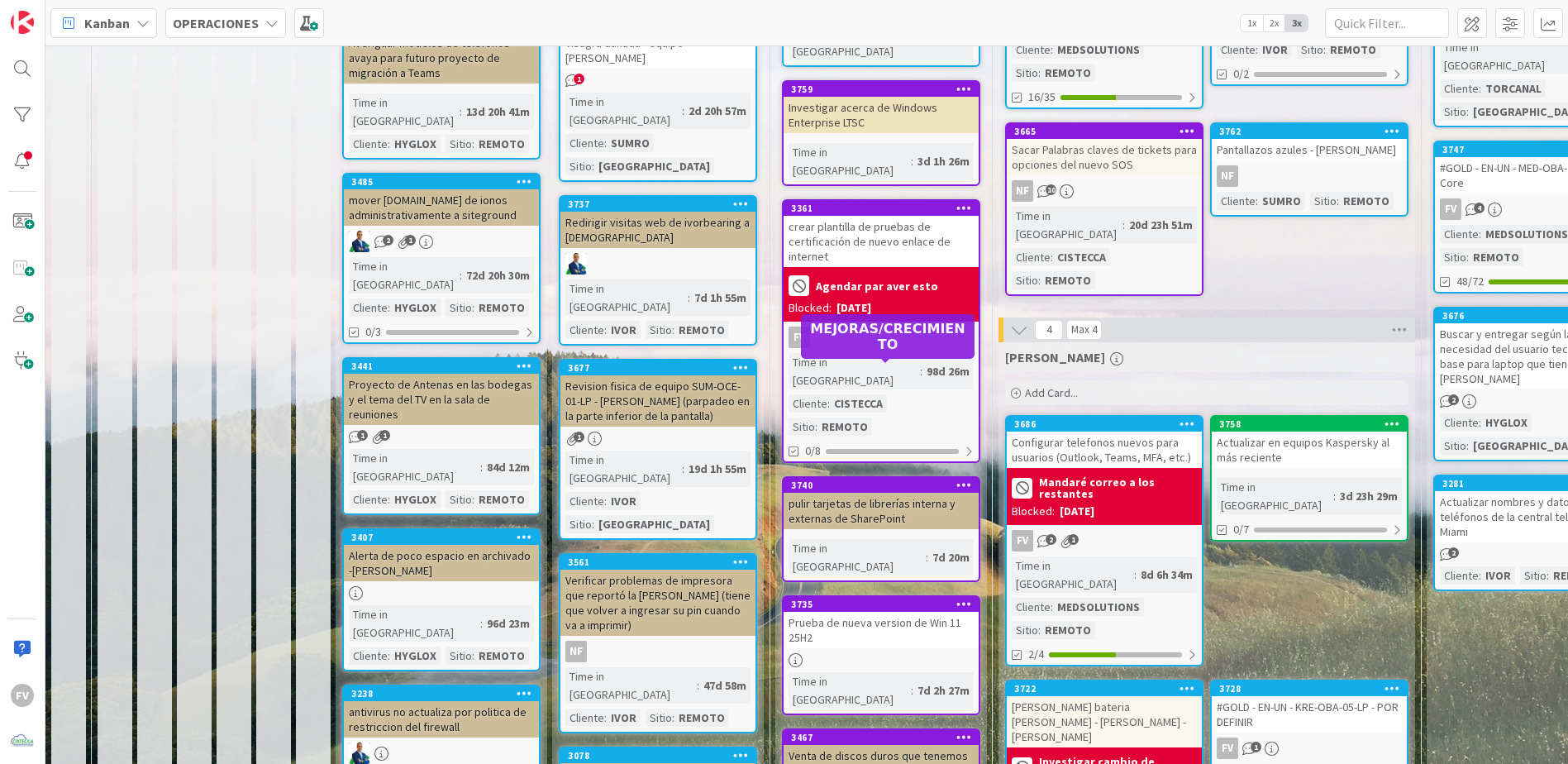
click at [895, 492] on div "pulir tarjetas de librerías interna y externas de SharePoint" at bounding box center [881, 510] width 195 height 37
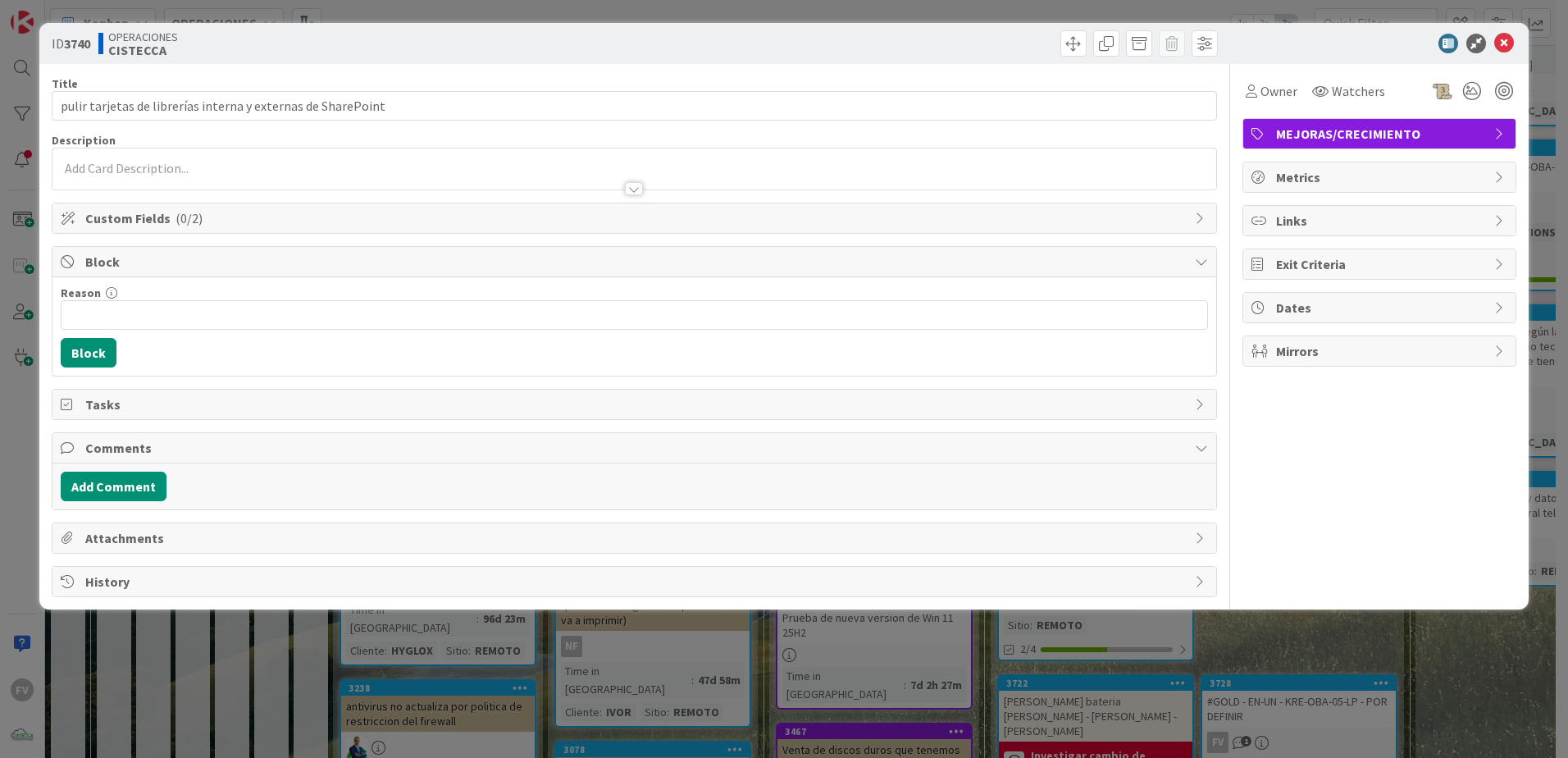
click at [1324, 663] on div "ID 3740 OPERACIONES CISTECCA Title 60 / 128 pulir tarjetas de librerías interna…" at bounding box center [784, 379] width 1568 height 758
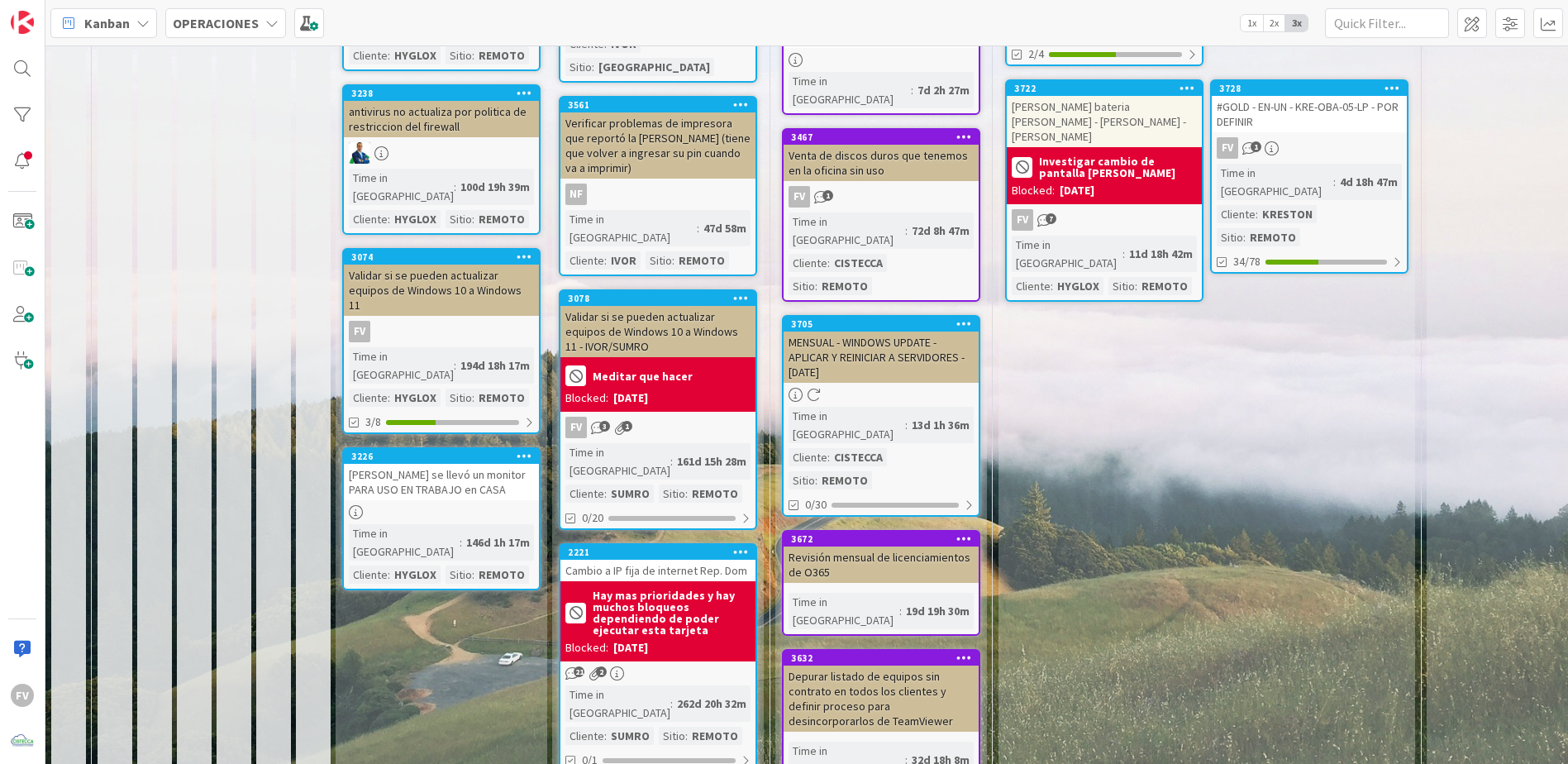
scroll to position [992, 0]
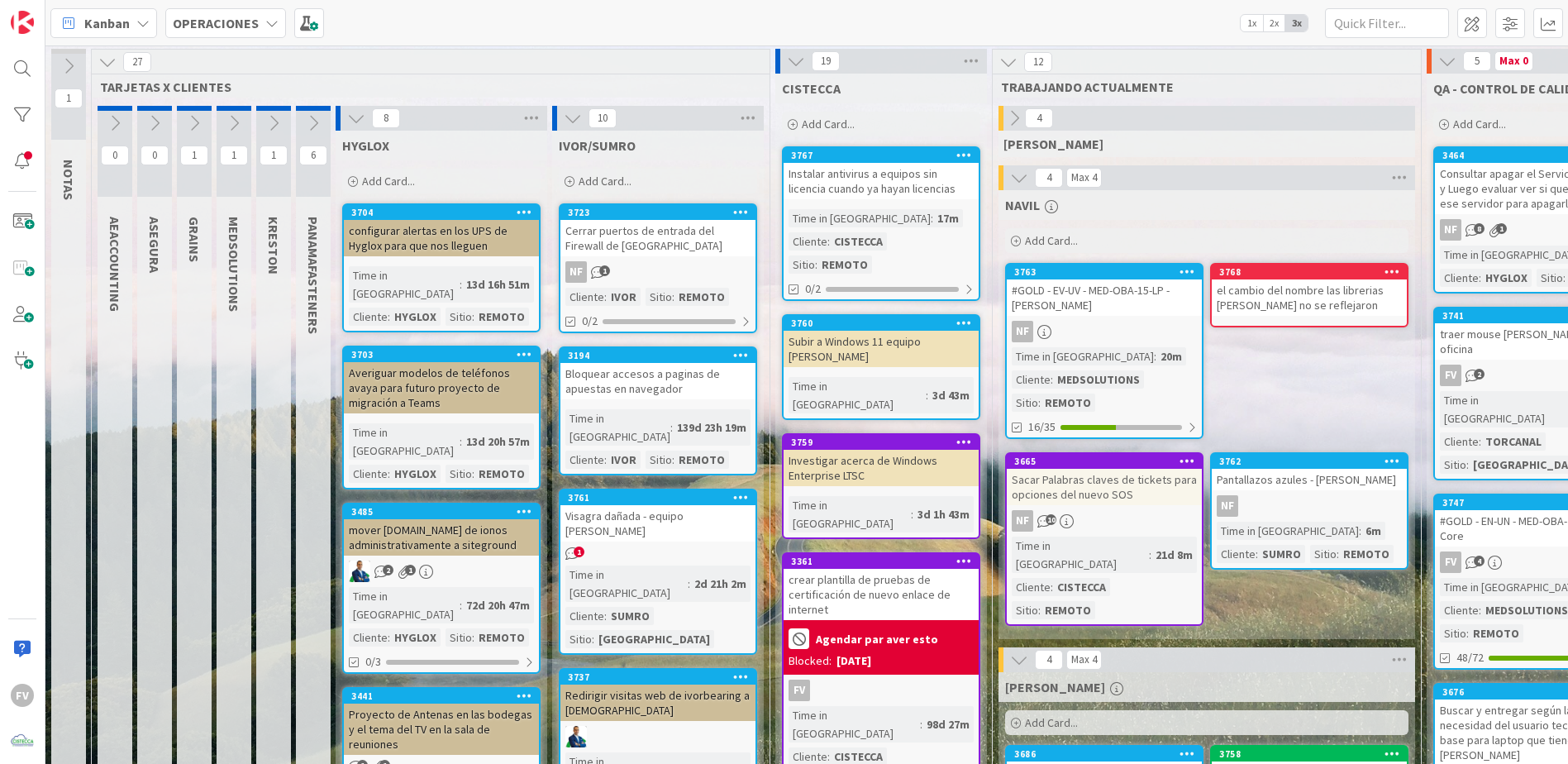
scroll to position [0, 0]
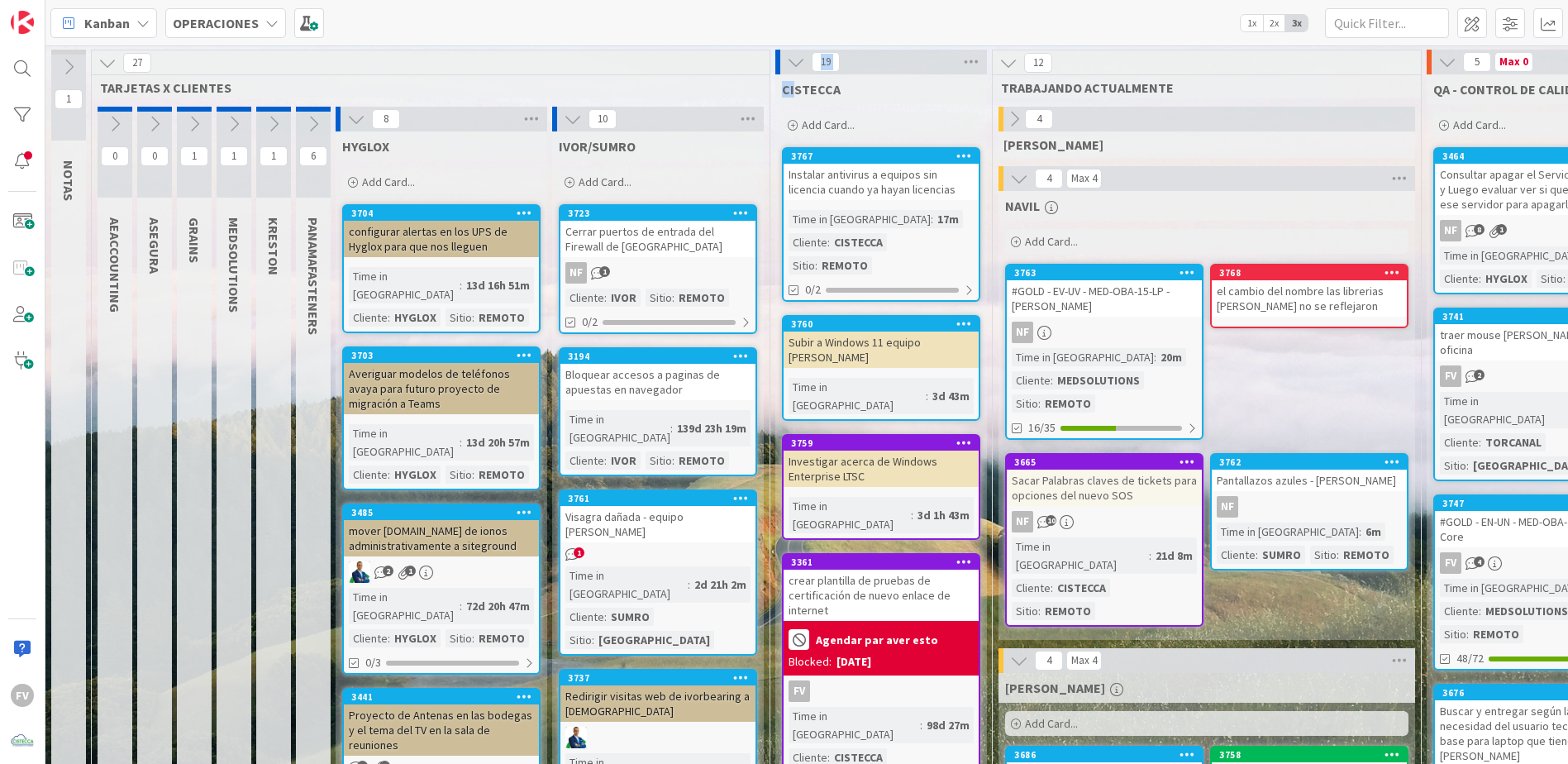
click at [795, 65] on icon at bounding box center [795, 61] width 18 height 18
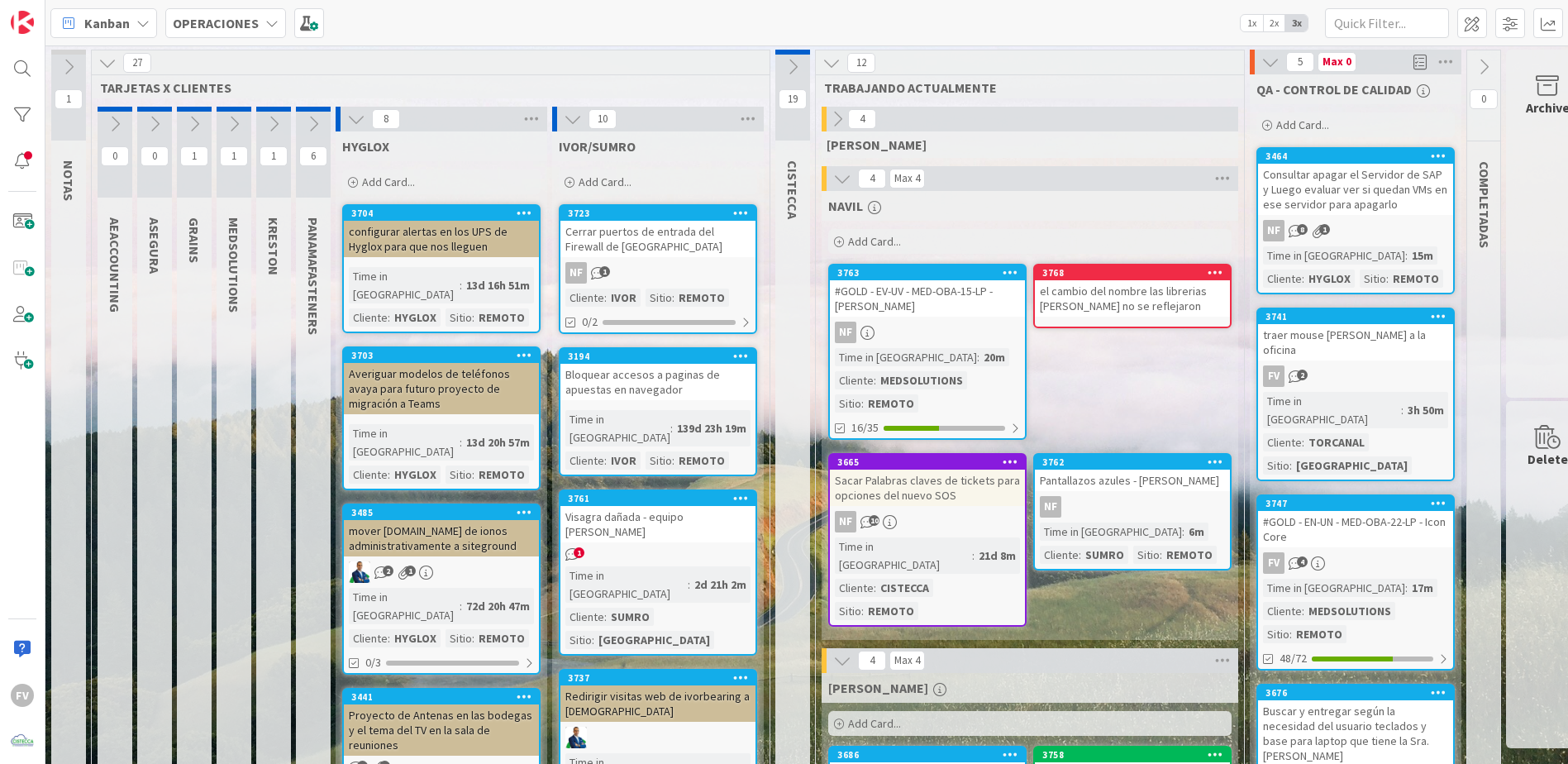
click at [572, 117] on icon at bounding box center [573, 119] width 18 height 18
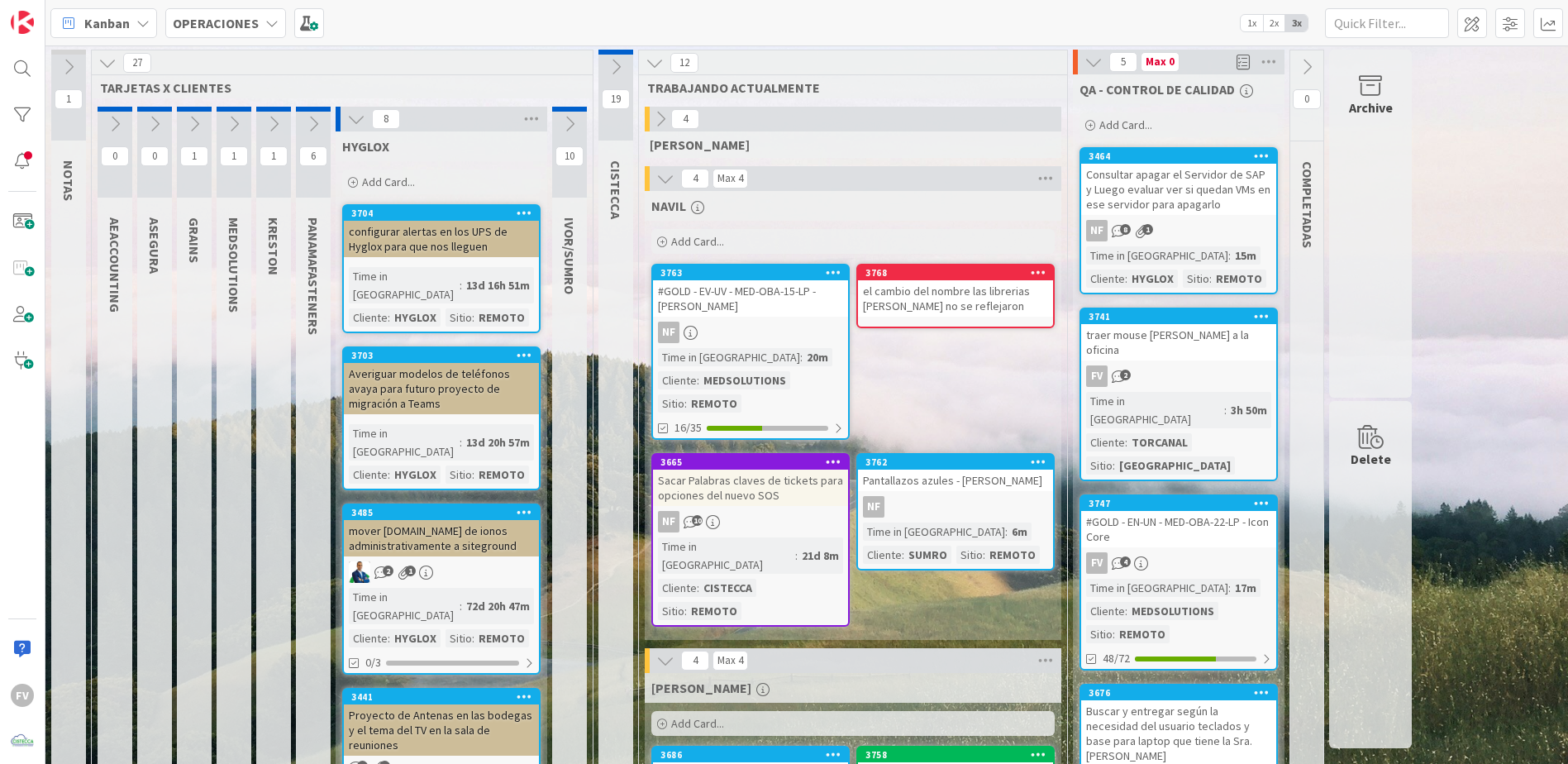
click at [358, 116] on icon at bounding box center [356, 119] width 18 height 18
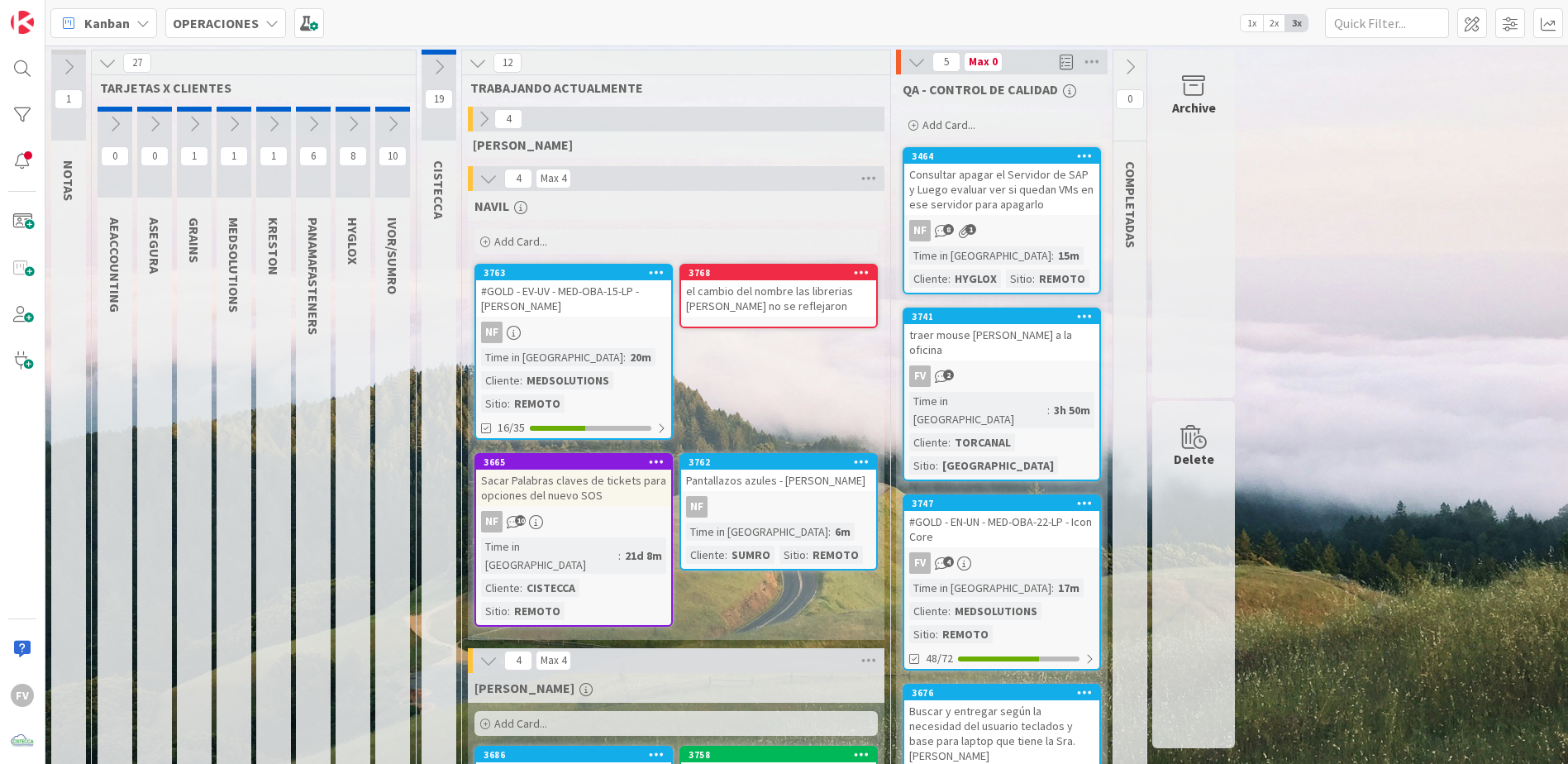
click at [479, 183] on icon at bounding box center [488, 178] width 18 height 18
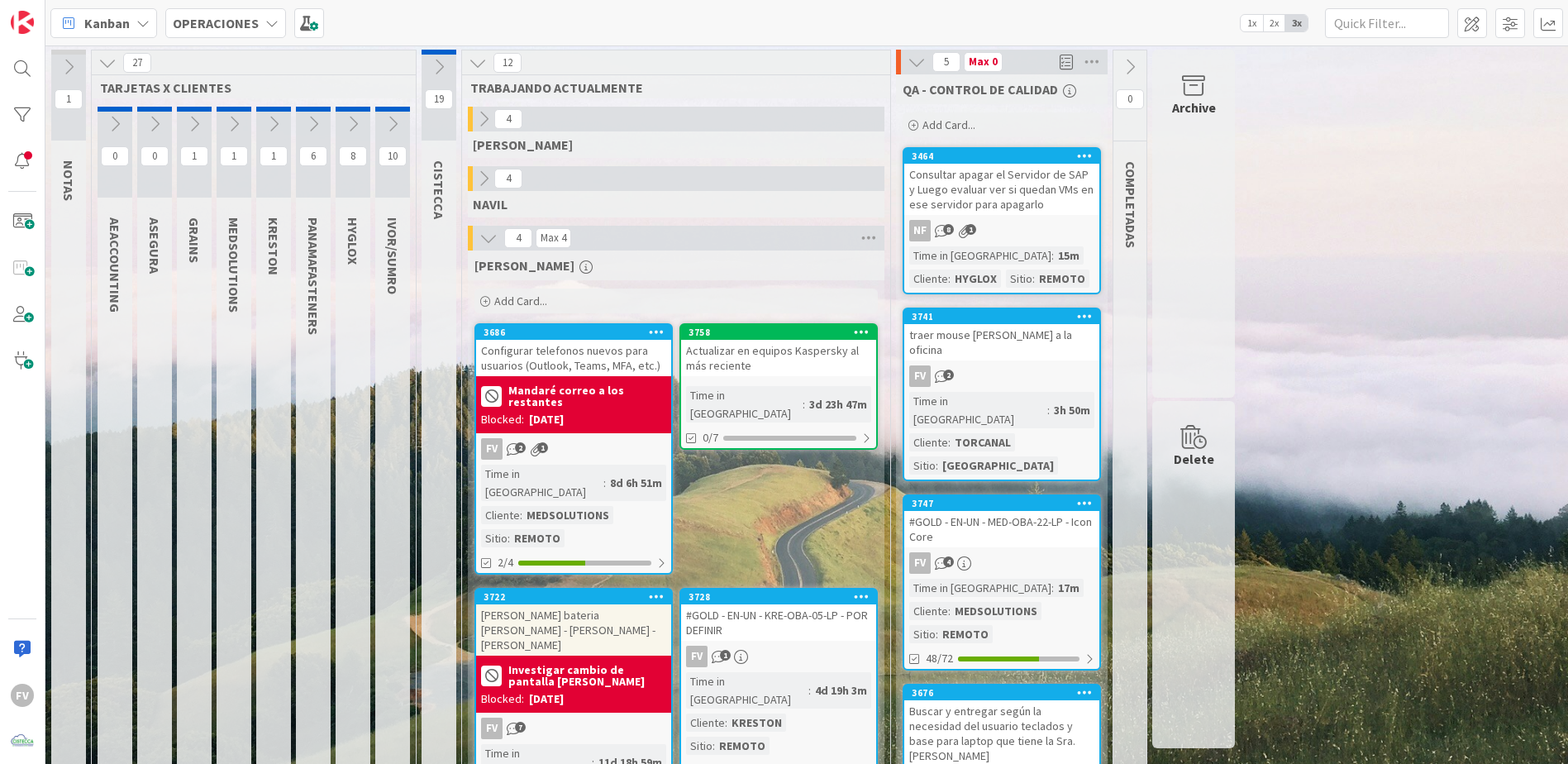
click at [112, 63] on icon at bounding box center [107, 62] width 18 height 18
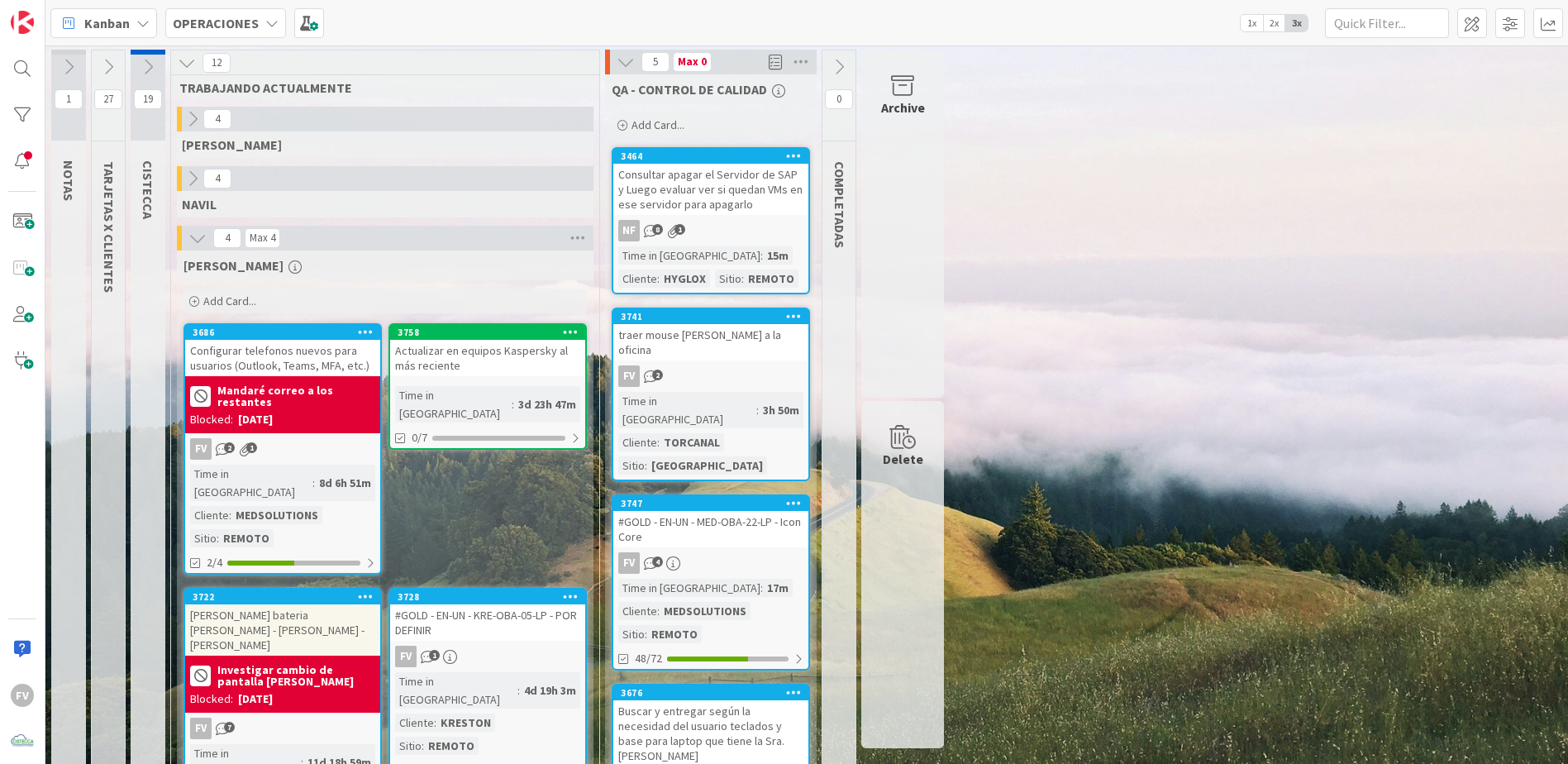
click at [153, 61] on icon at bounding box center [147, 66] width 18 height 18
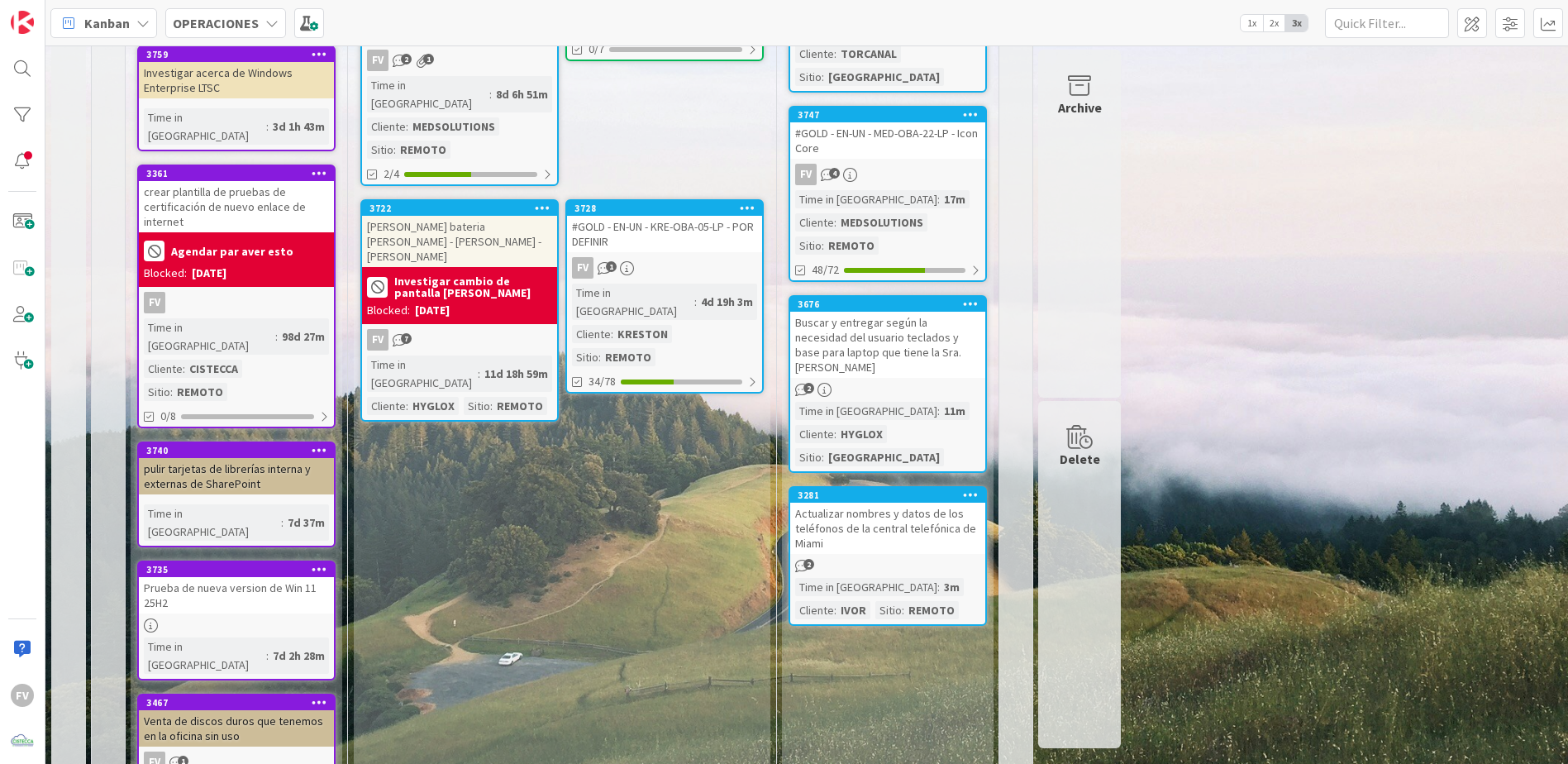
scroll to position [413, 0]
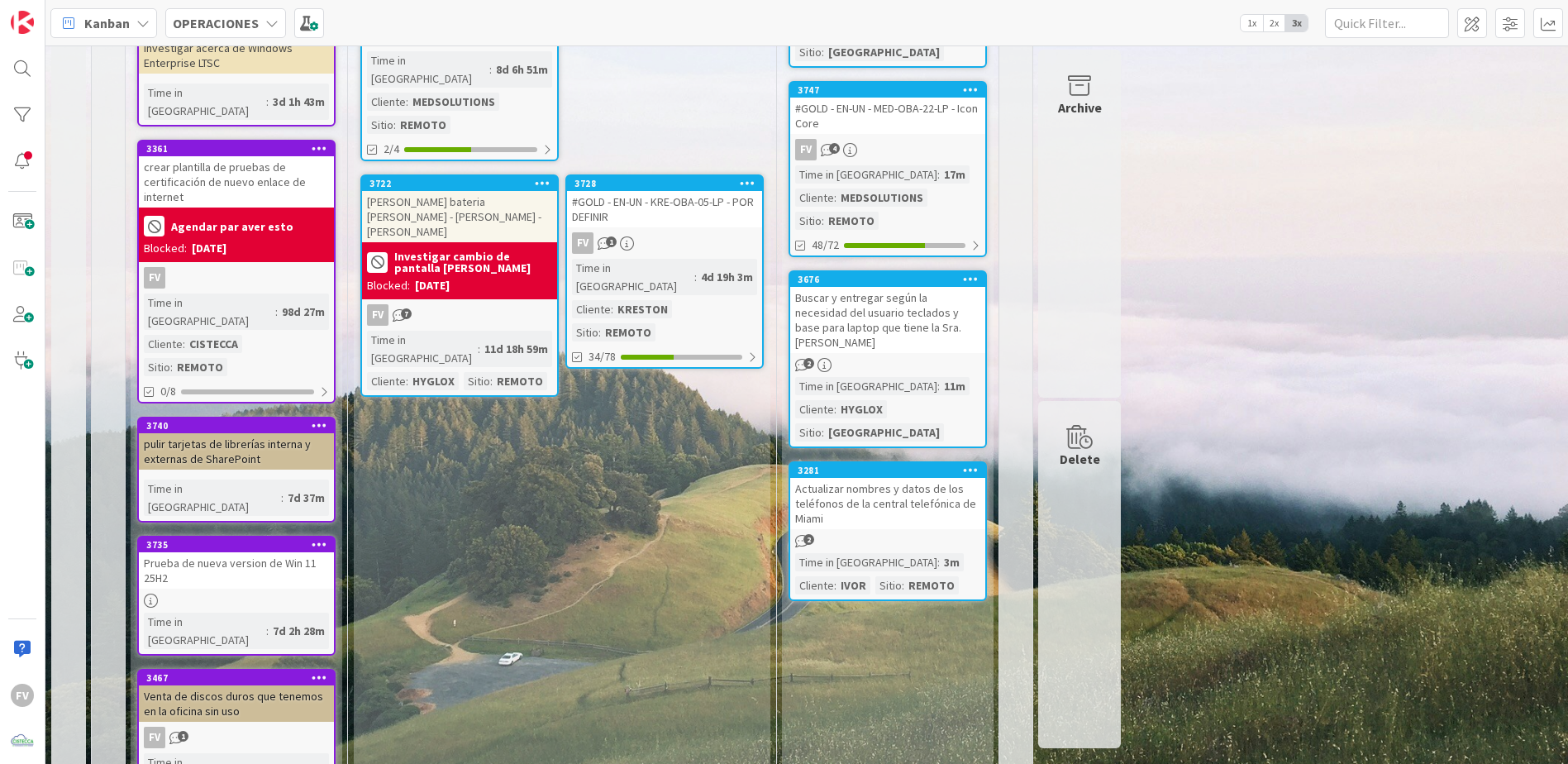
click at [271, 267] on div "FV" at bounding box center [236, 277] width 195 height 22
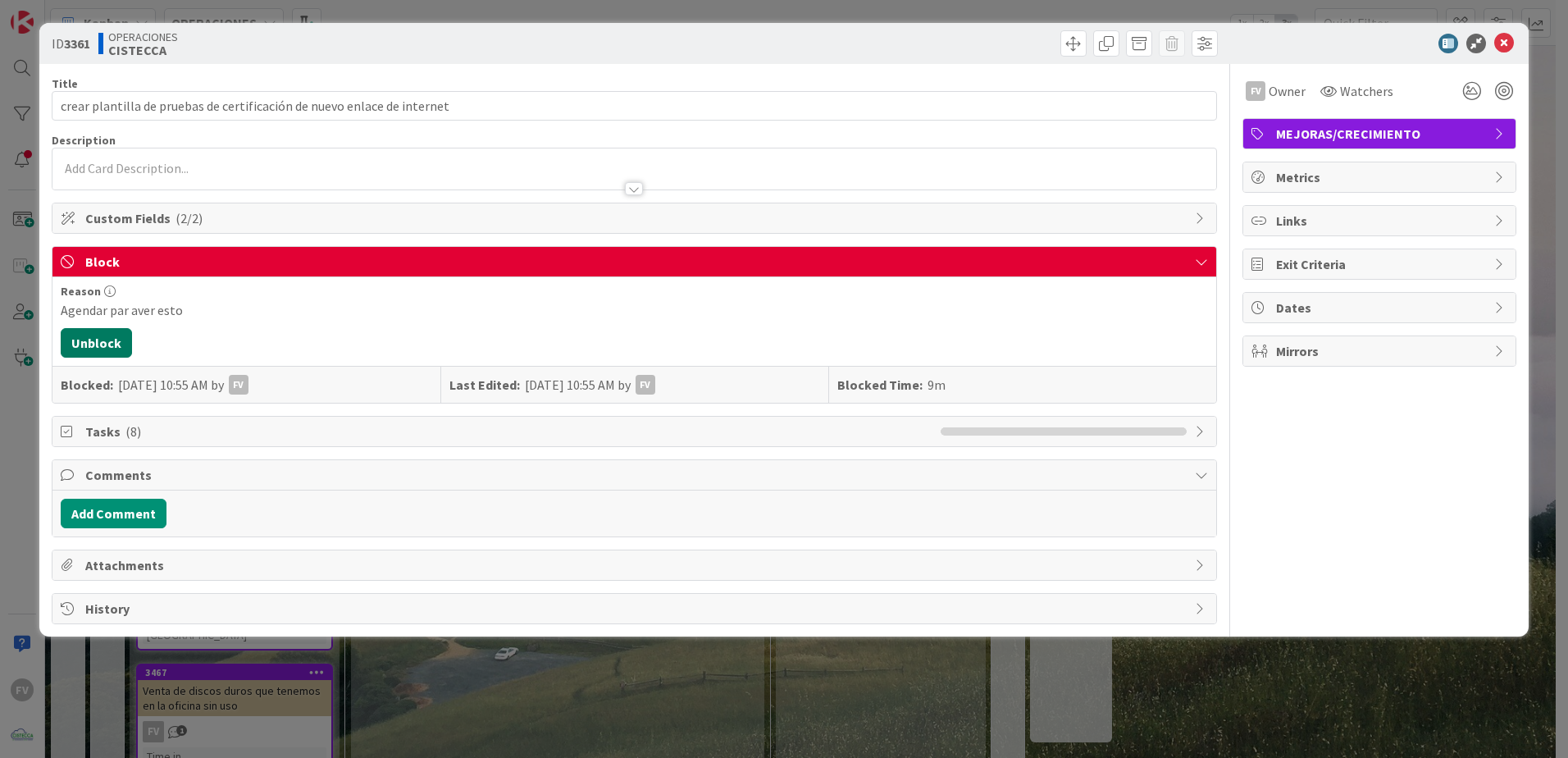
click at [106, 328] on button "Unblock" at bounding box center [96, 343] width 71 height 30
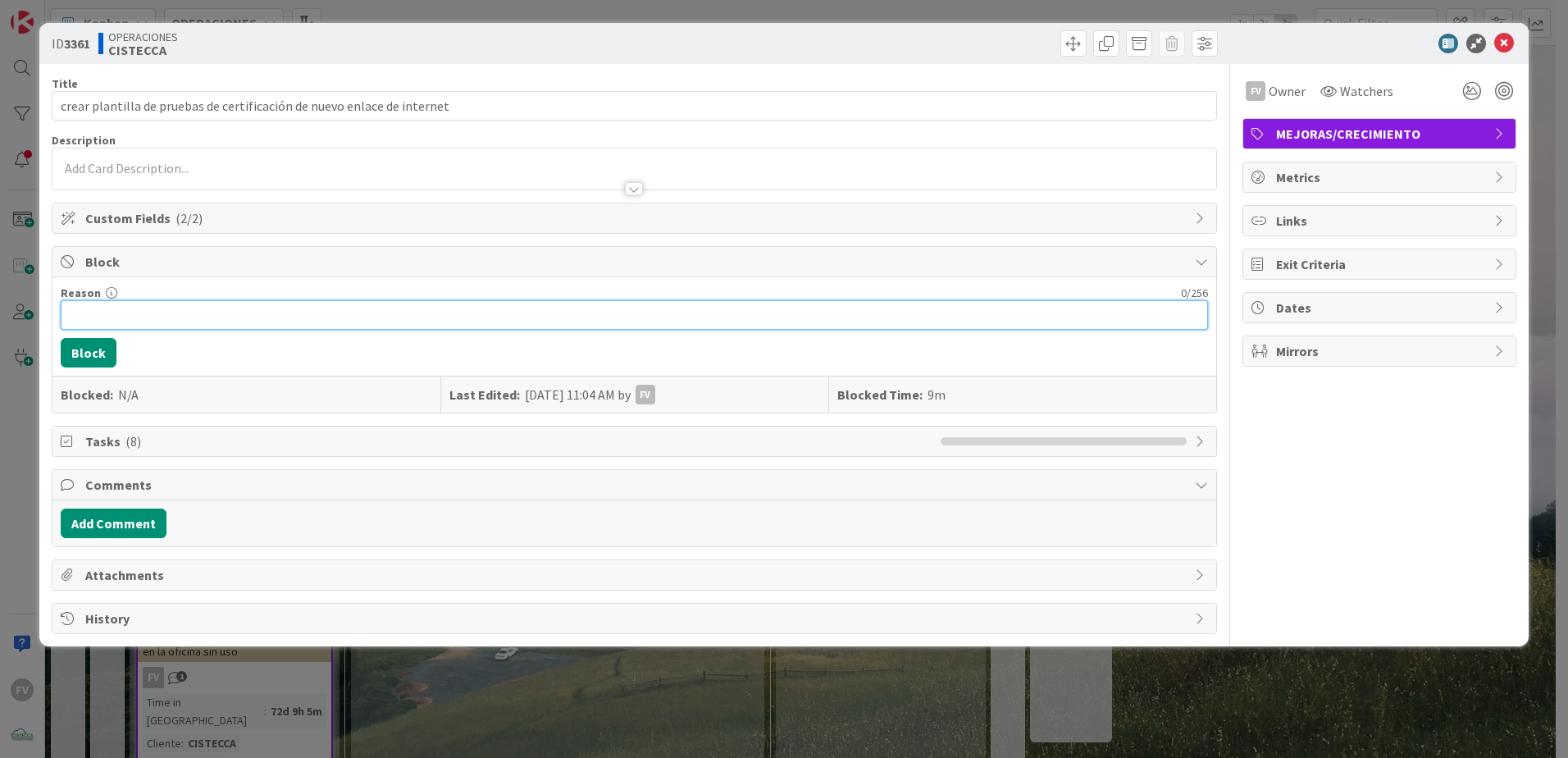
click at [116, 304] on input "Reason" at bounding box center [634, 315] width 1147 height 30
click at [83, 355] on button "Block" at bounding box center [89, 353] width 56 height 30
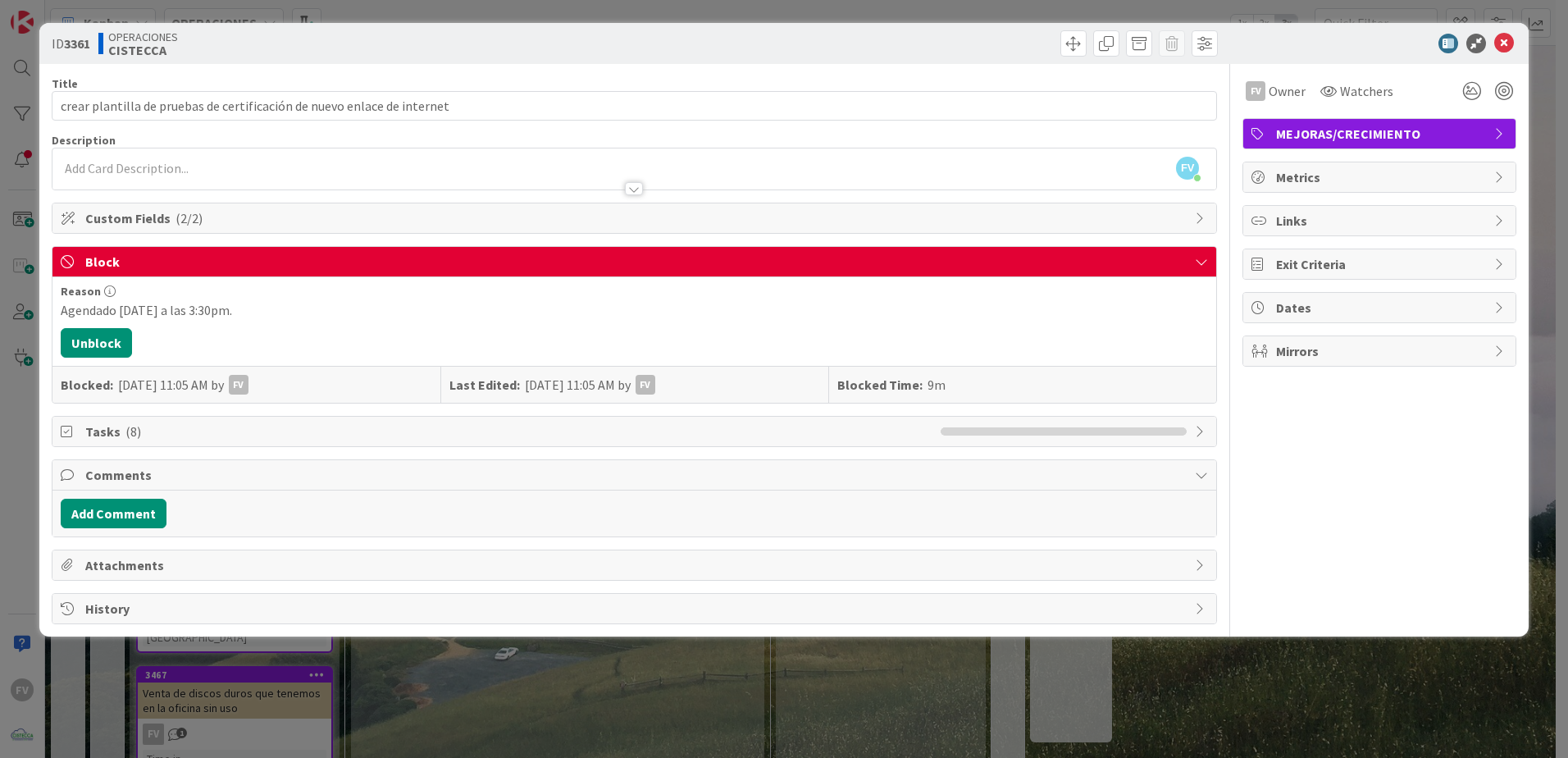
click at [663, 698] on div "ID 3361 OPERACIONES CISTECCA Title 71 / 128 crear plantilla de pruebas de certi…" at bounding box center [784, 379] width 1568 height 758
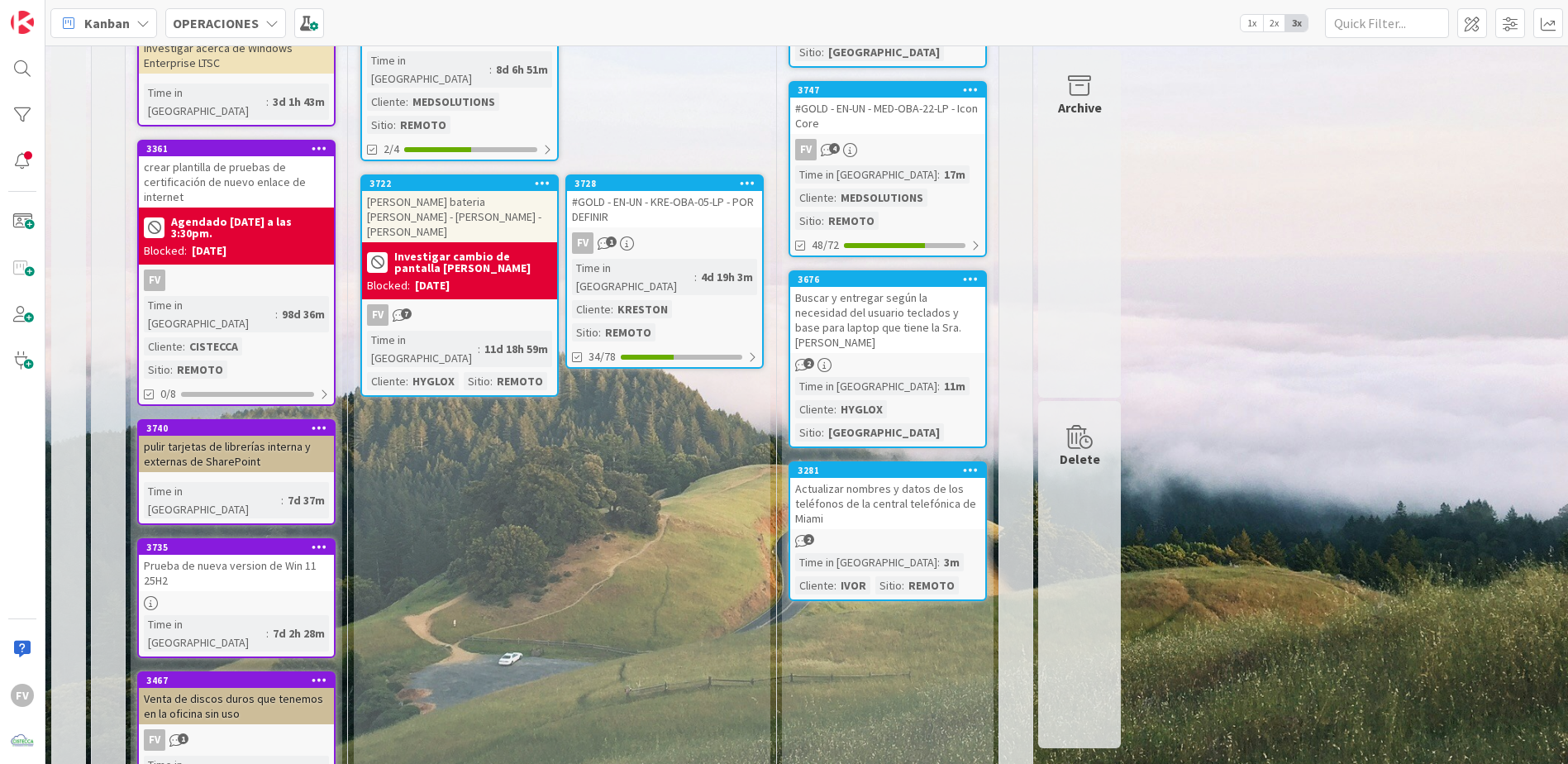
drag, startPoint x: 663, startPoint y: 520, endPoint x: 514, endPoint y: 507, distance: 149.6
click at [663, 520] on div "[PERSON_NAME] Add Card... 3758 Actualizar en equipos Kaspersky al más reciente …" at bounding box center [562, 627] width 417 height 1581
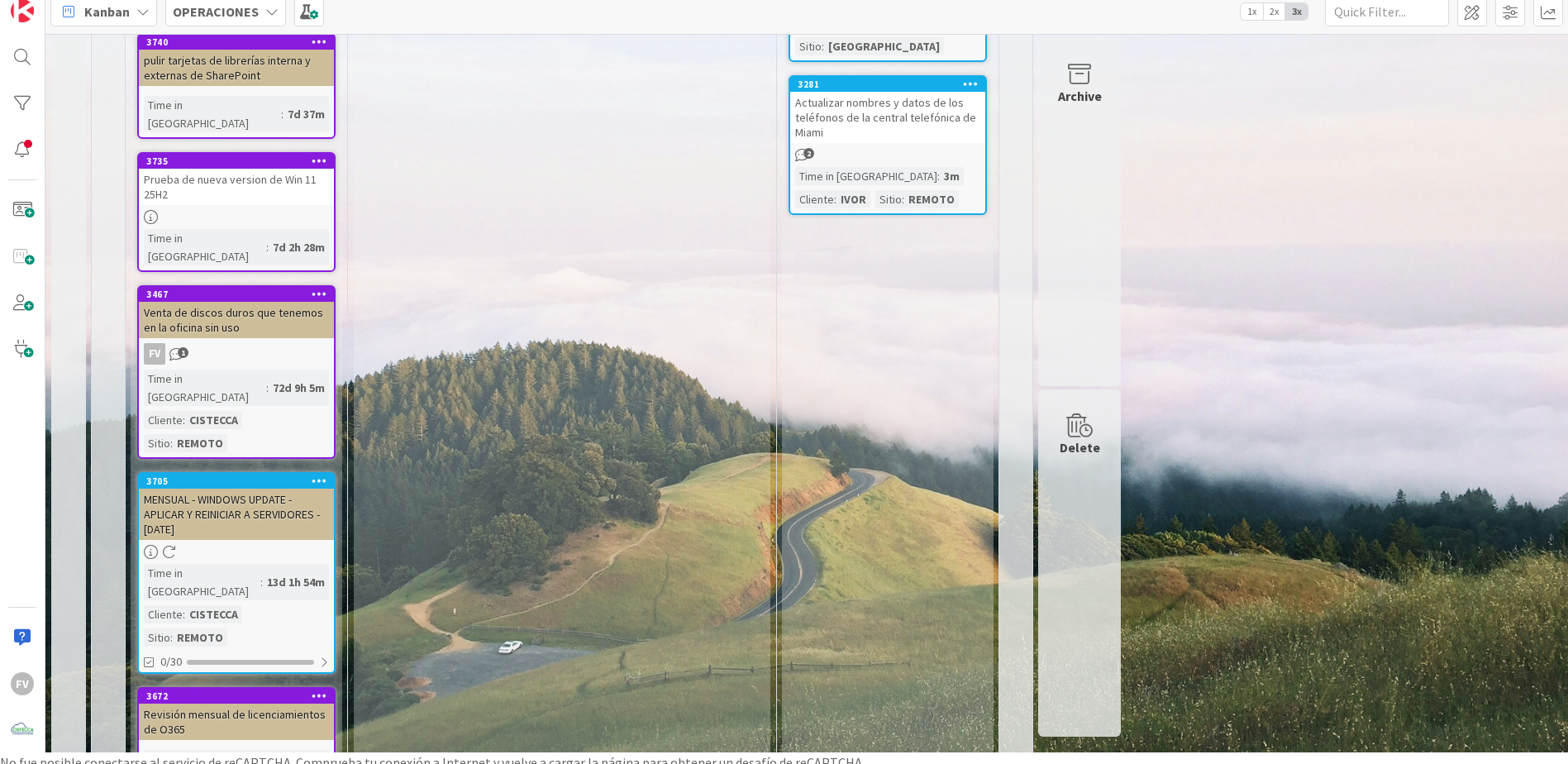
scroll to position [20, 0]
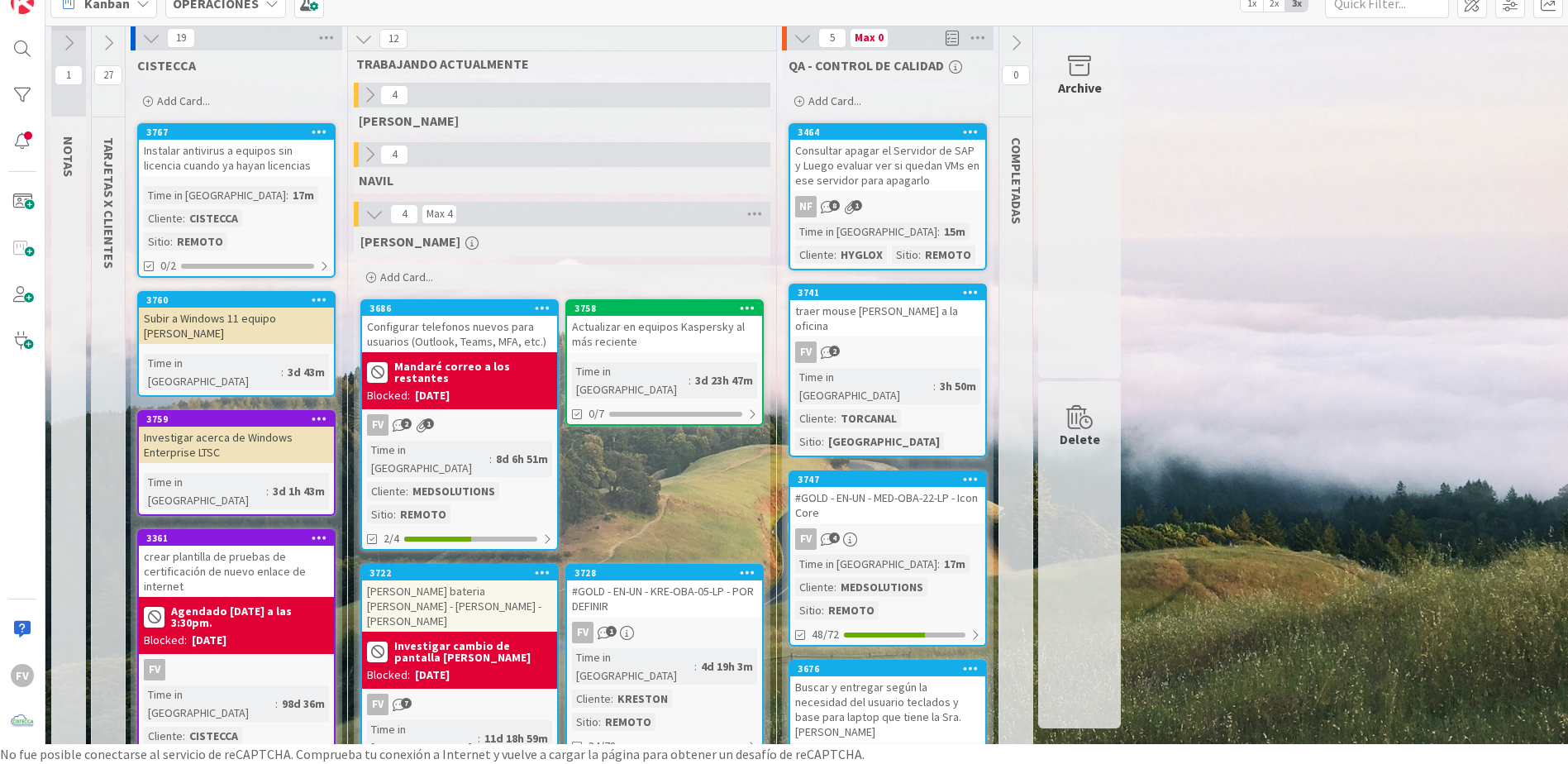
scroll to position [0, 0]
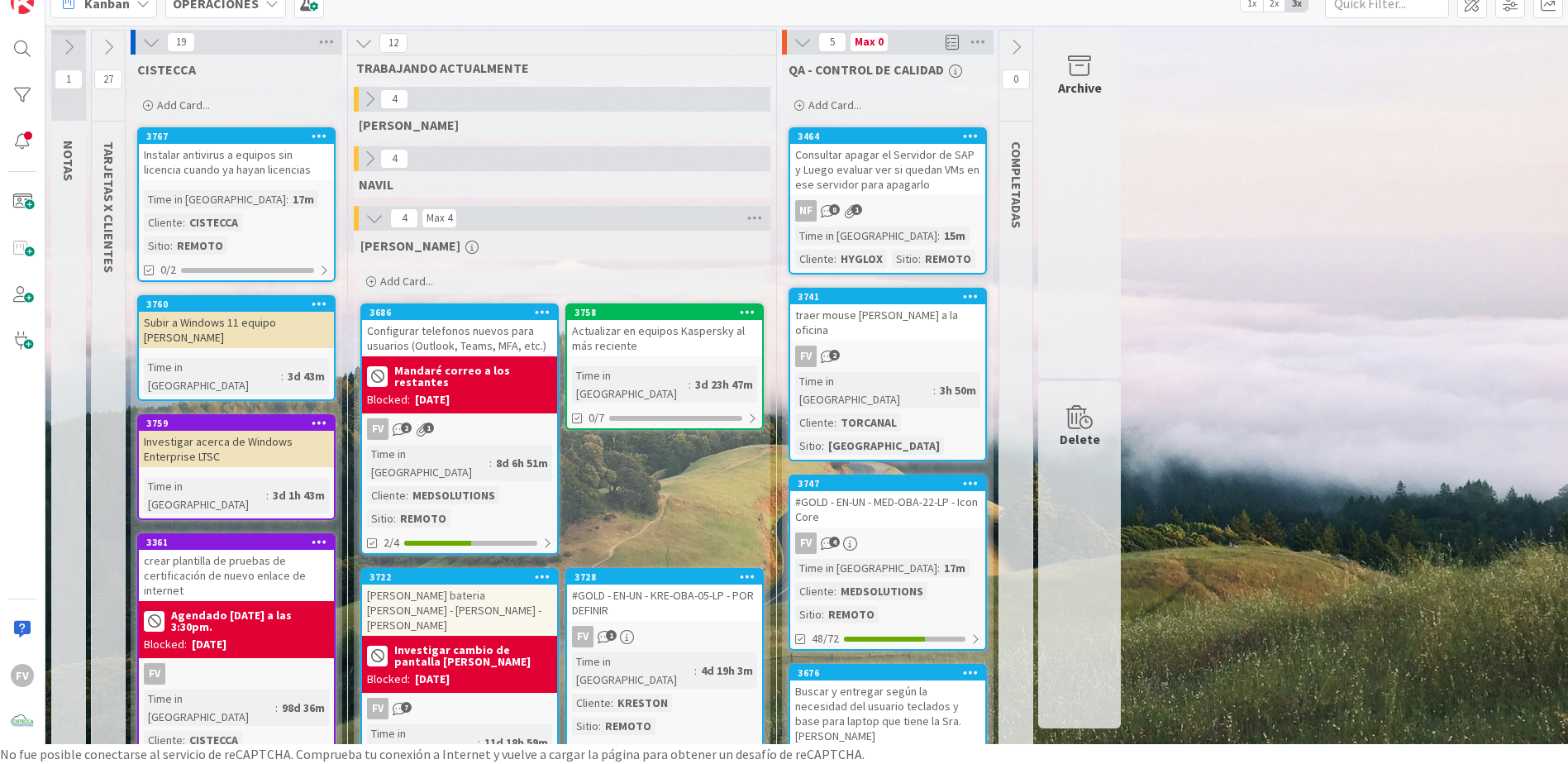
click at [113, 33] on div "27" at bounding box center [108, 75] width 33 height 91
click at [113, 38] on icon at bounding box center [108, 46] width 18 height 18
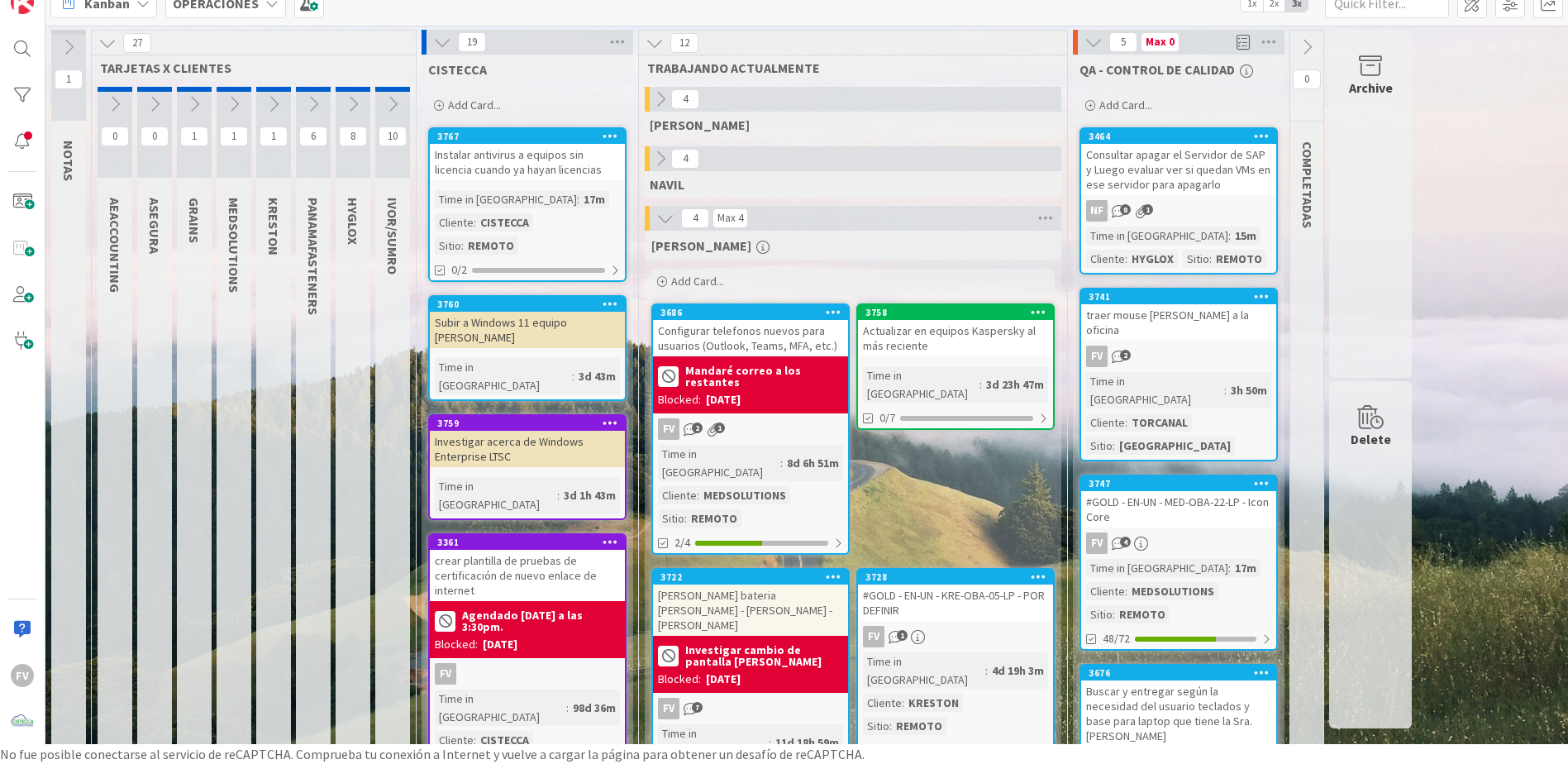
click at [388, 102] on icon at bounding box center [392, 104] width 18 height 18
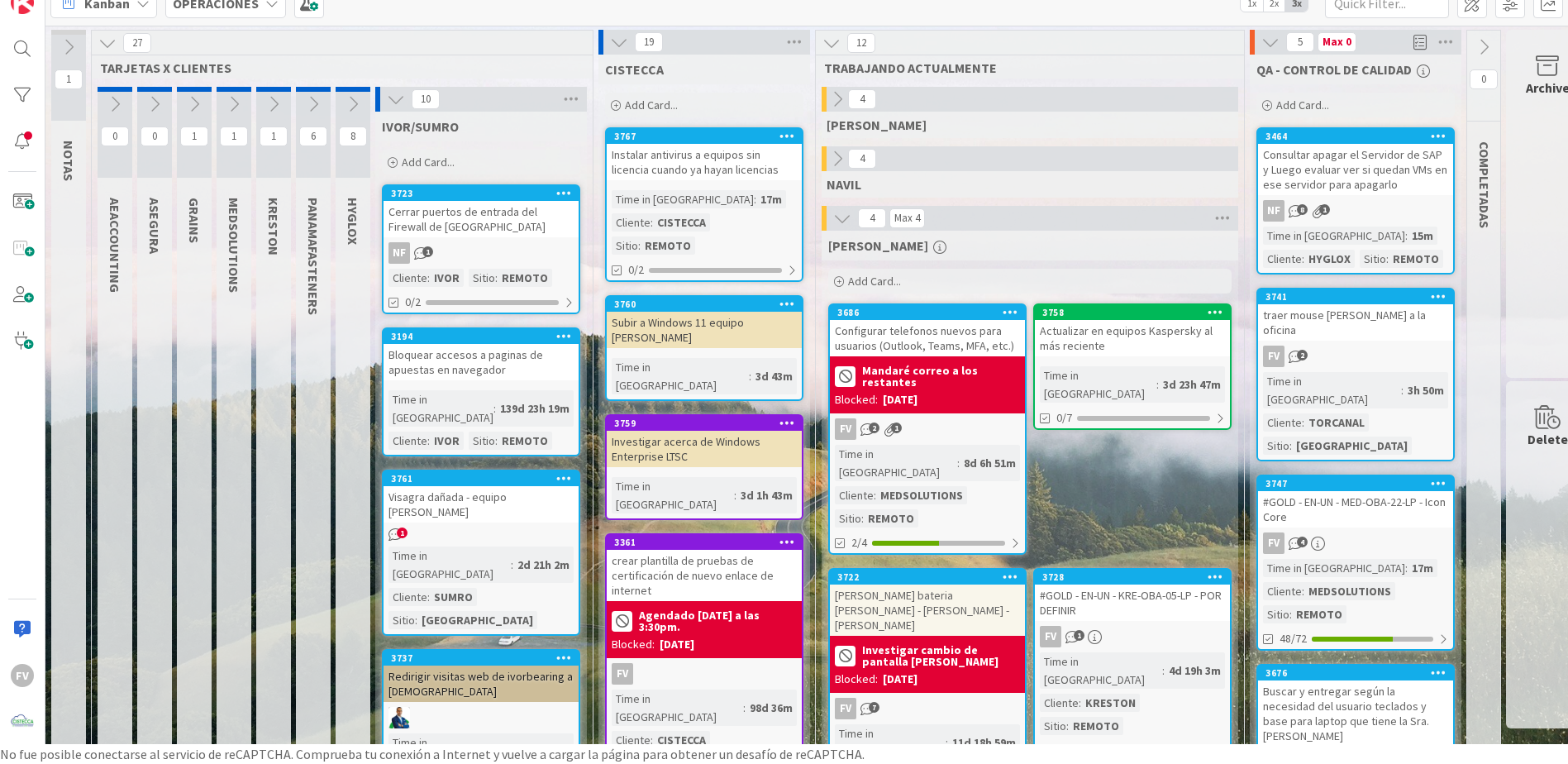
click at [388, 104] on icon at bounding box center [395, 99] width 18 height 18
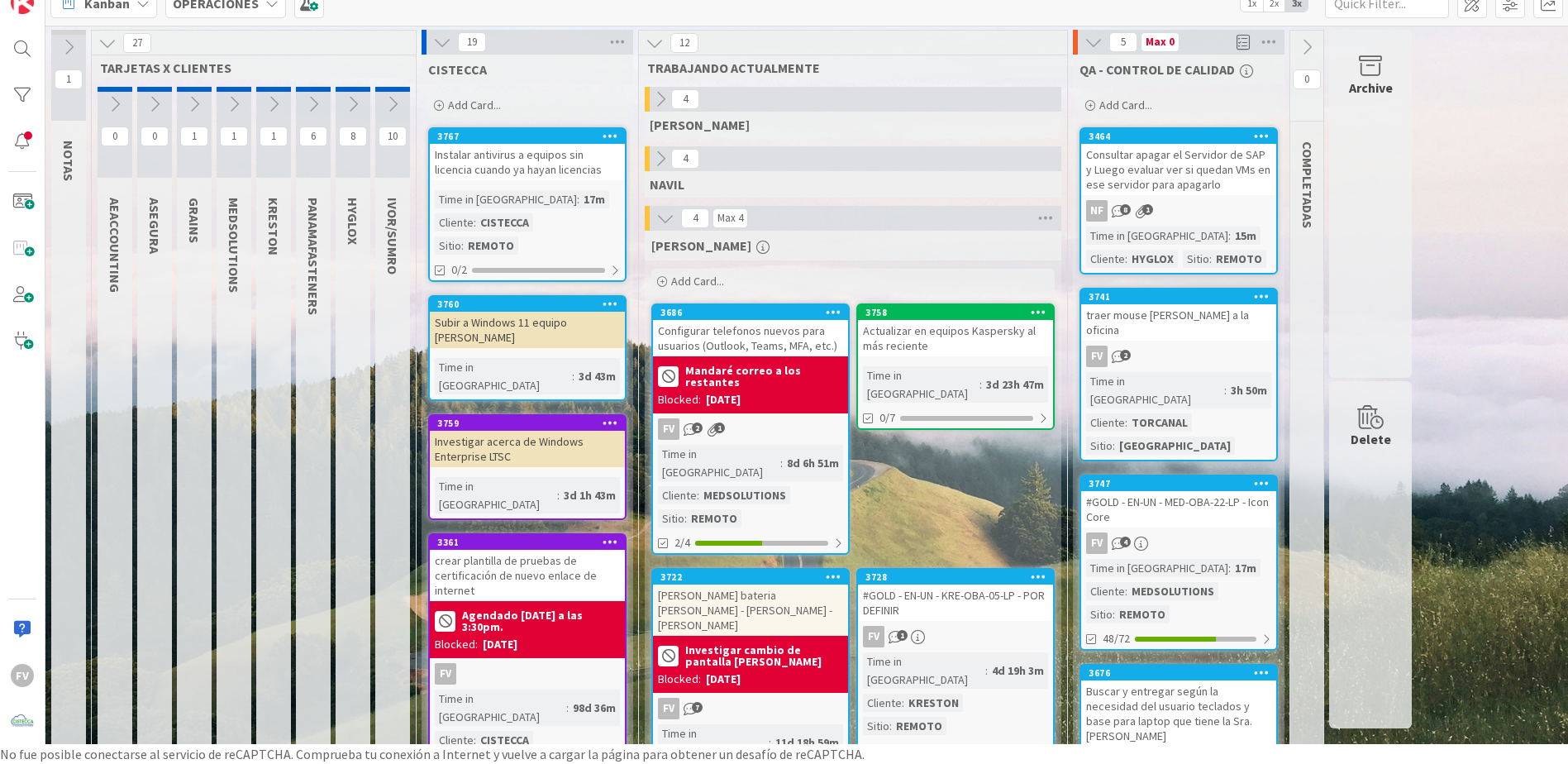
click at [354, 95] on icon at bounding box center [353, 104] width 18 height 18
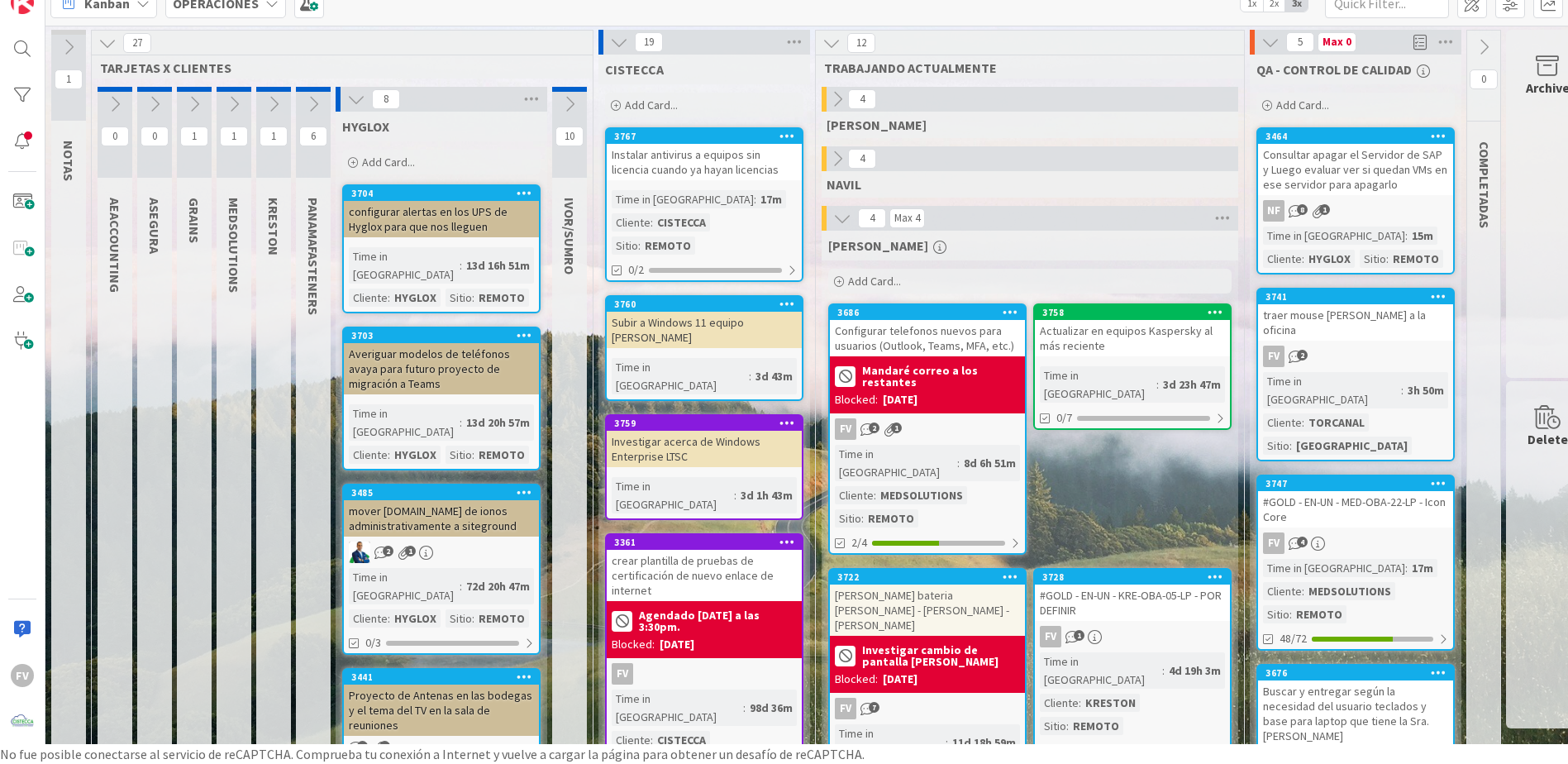
click at [354, 95] on icon at bounding box center [356, 99] width 18 height 18
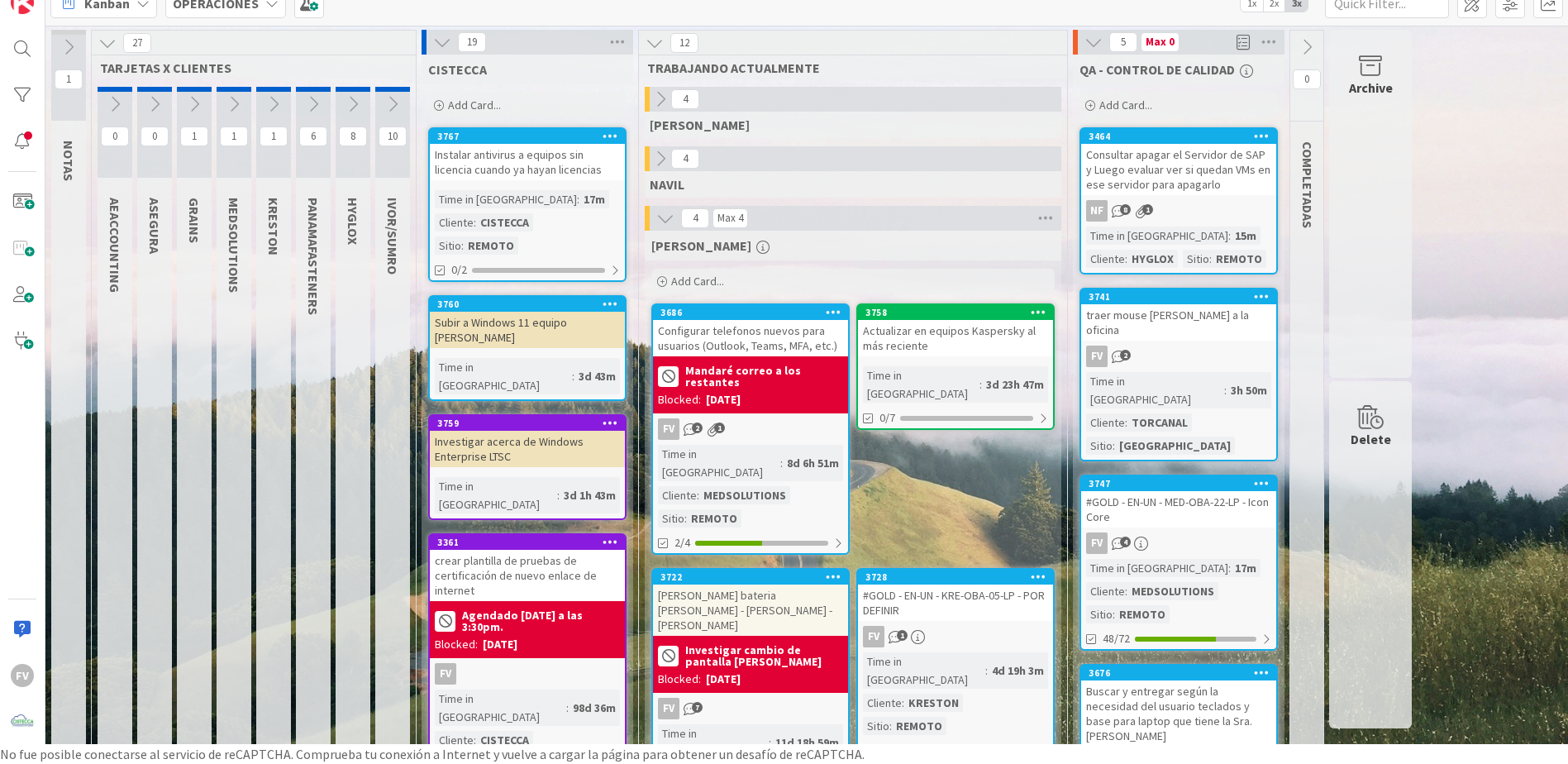
click at [104, 45] on icon at bounding box center [107, 42] width 18 height 18
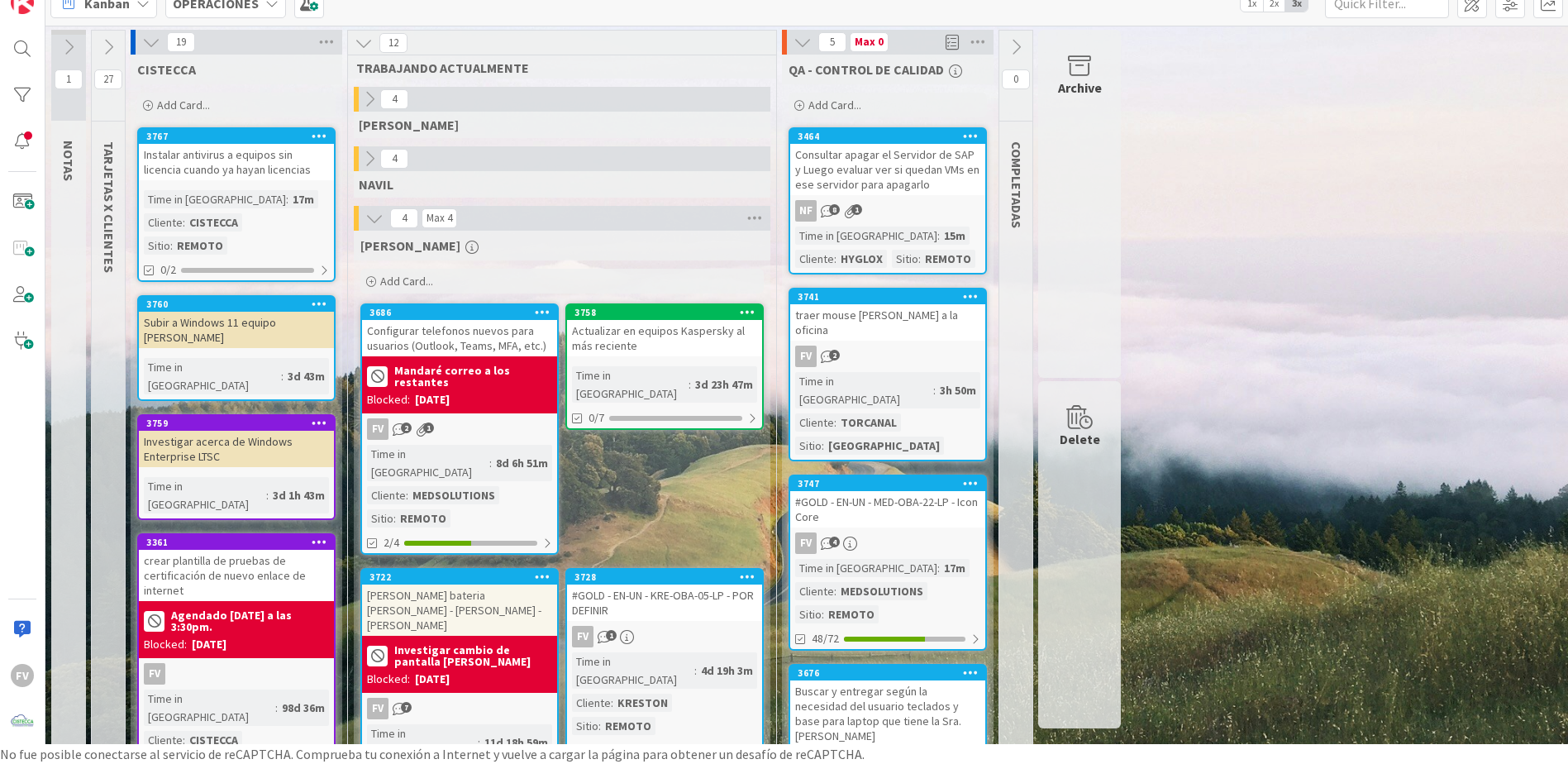
click at [802, 50] on icon at bounding box center [802, 42] width 18 height 18
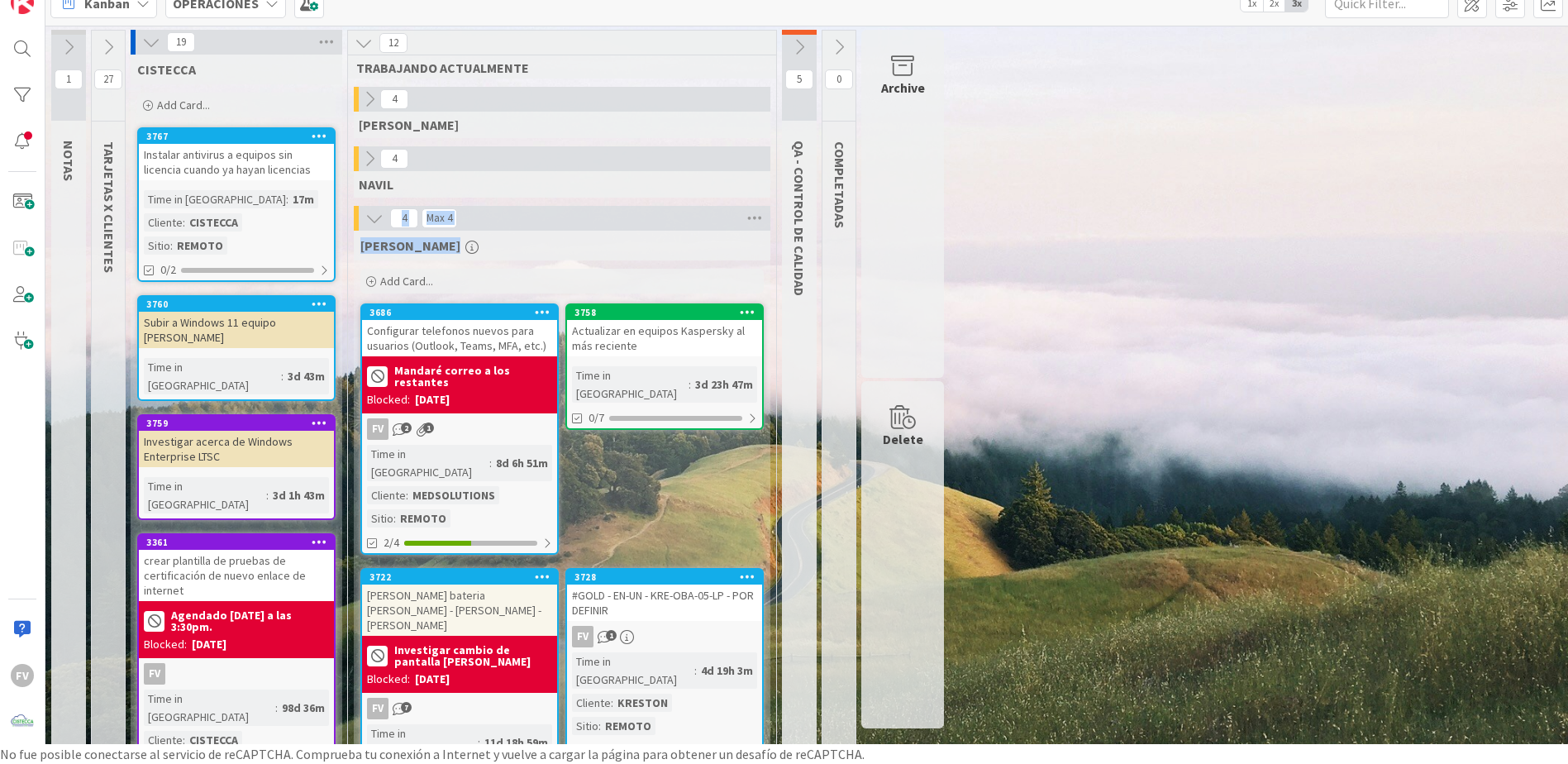
drag, startPoint x: 712, startPoint y: 225, endPoint x: 690, endPoint y: 268, distance: 48.3
drag, startPoint x: 690, startPoint y: 268, endPoint x: 726, endPoint y: 464, distance: 199.3
click at [149, 43] on icon at bounding box center [151, 42] width 18 height 18
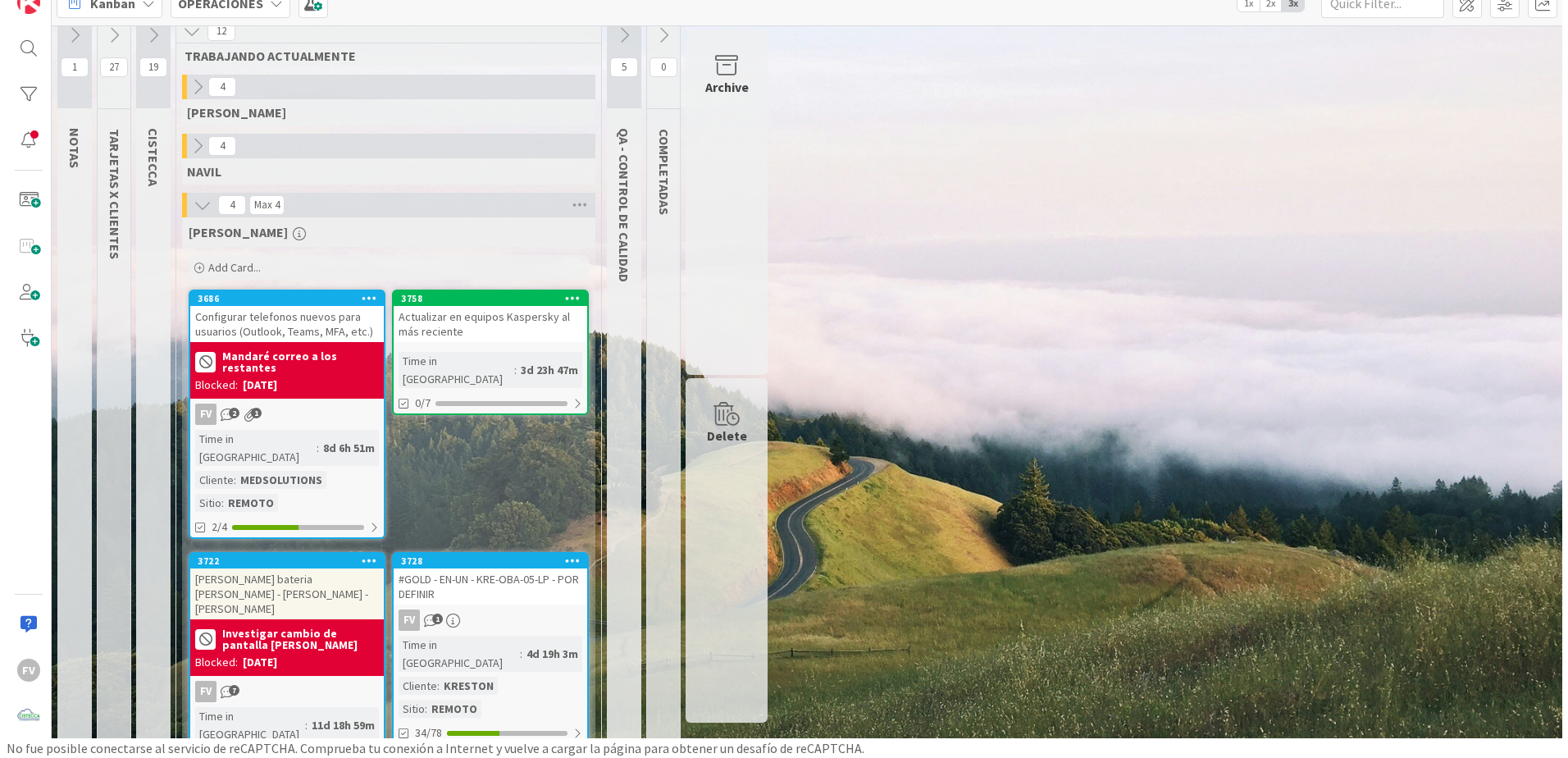
scroll to position [23, 0]
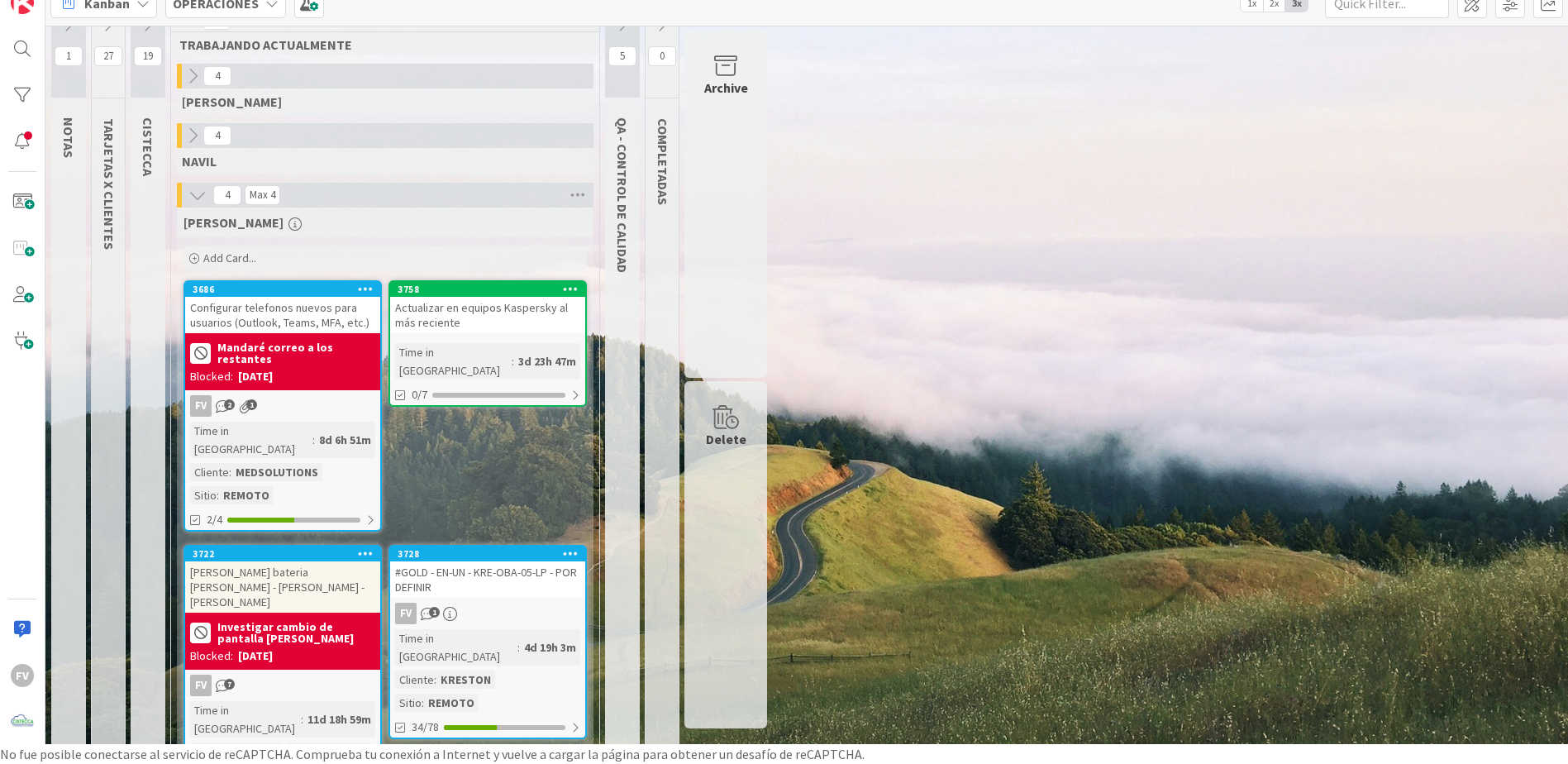
click at [475, 331] on div "Actualizar en equipos Kaspersky al más reciente" at bounding box center [488, 315] width 195 height 37
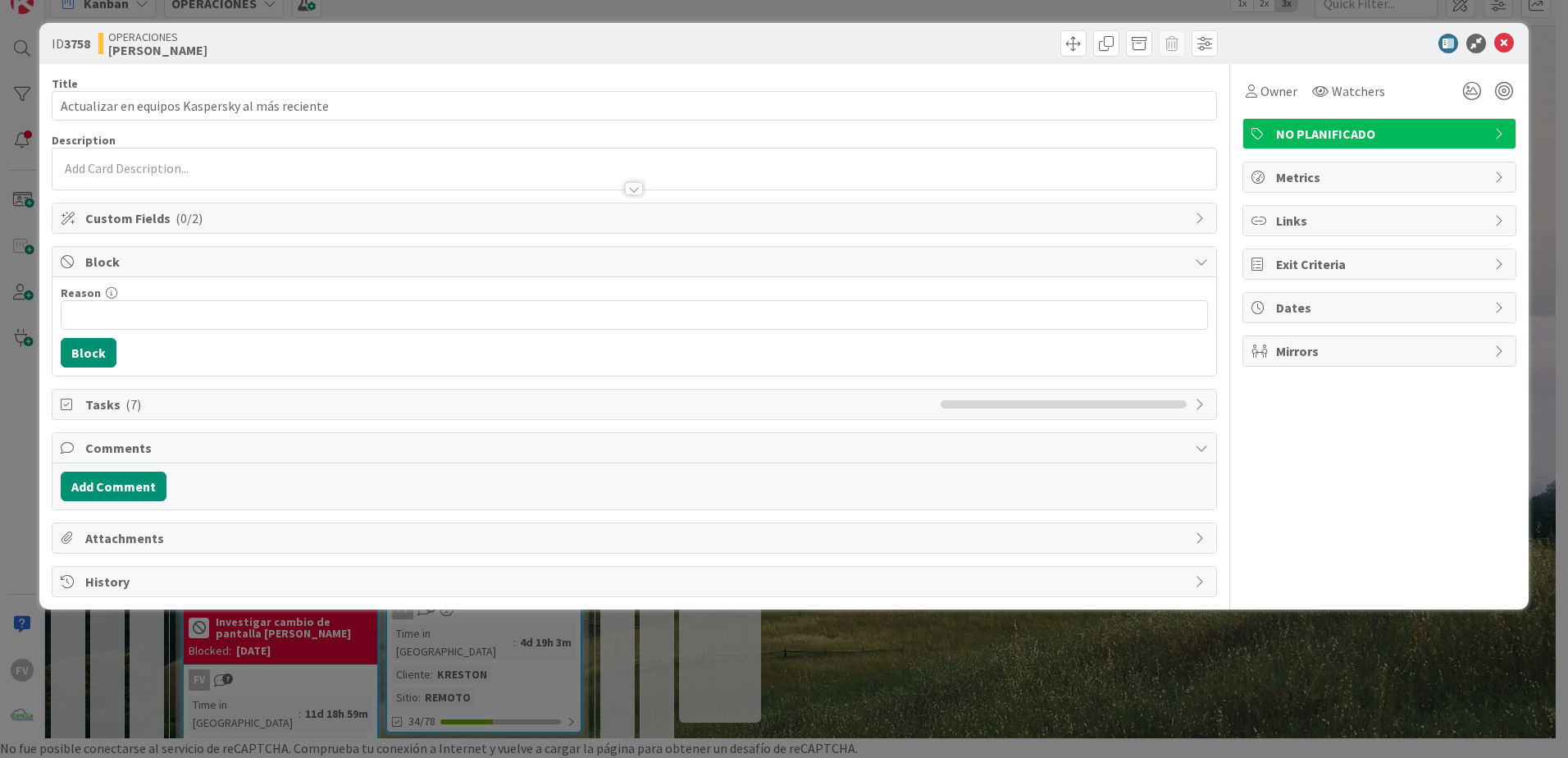
click at [189, 263] on span "Block" at bounding box center [635, 261] width 1101 height 20
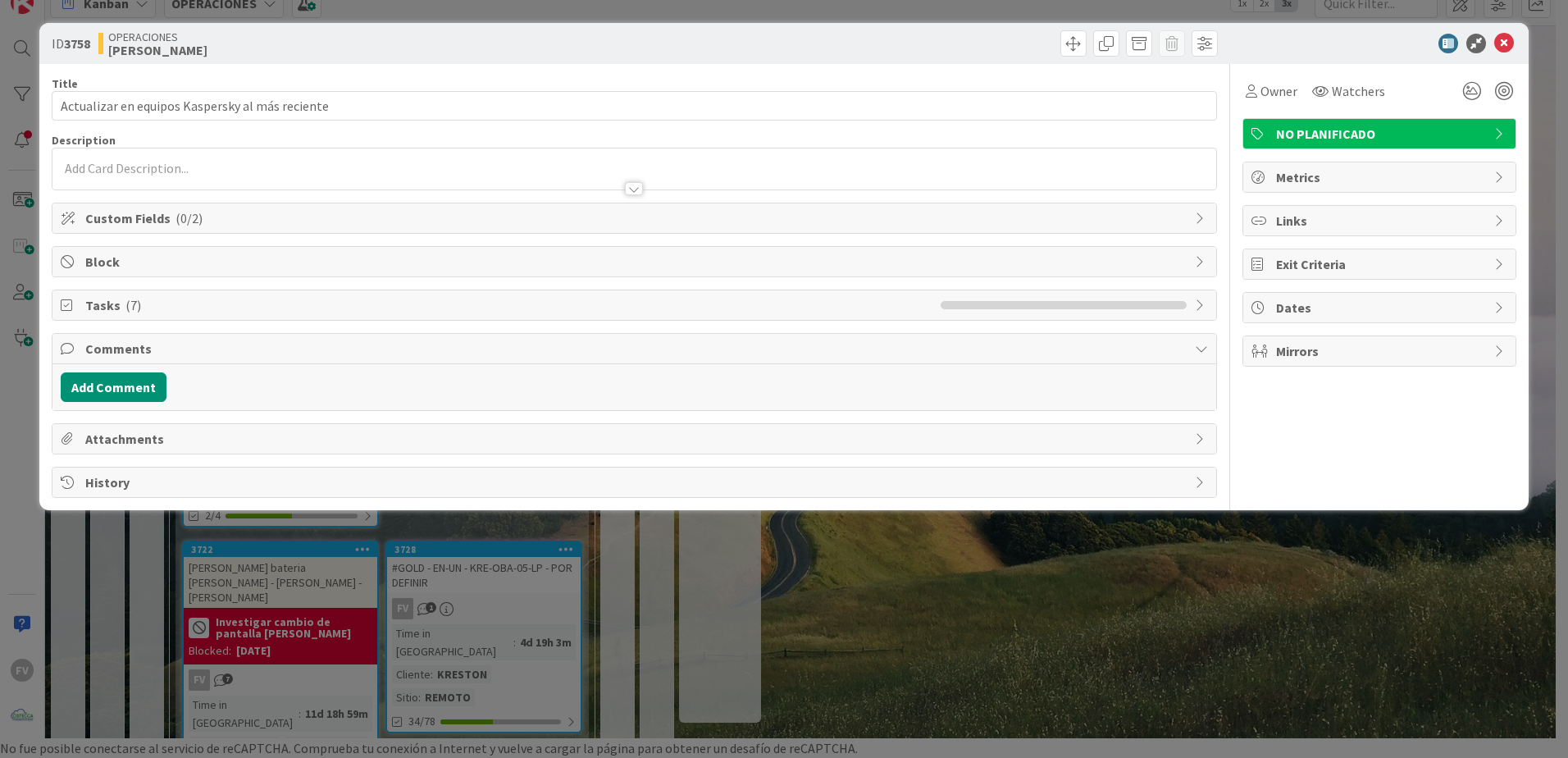
click at [155, 306] on span "Tasks ( 7 )" at bounding box center [508, 304] width 847 height 20
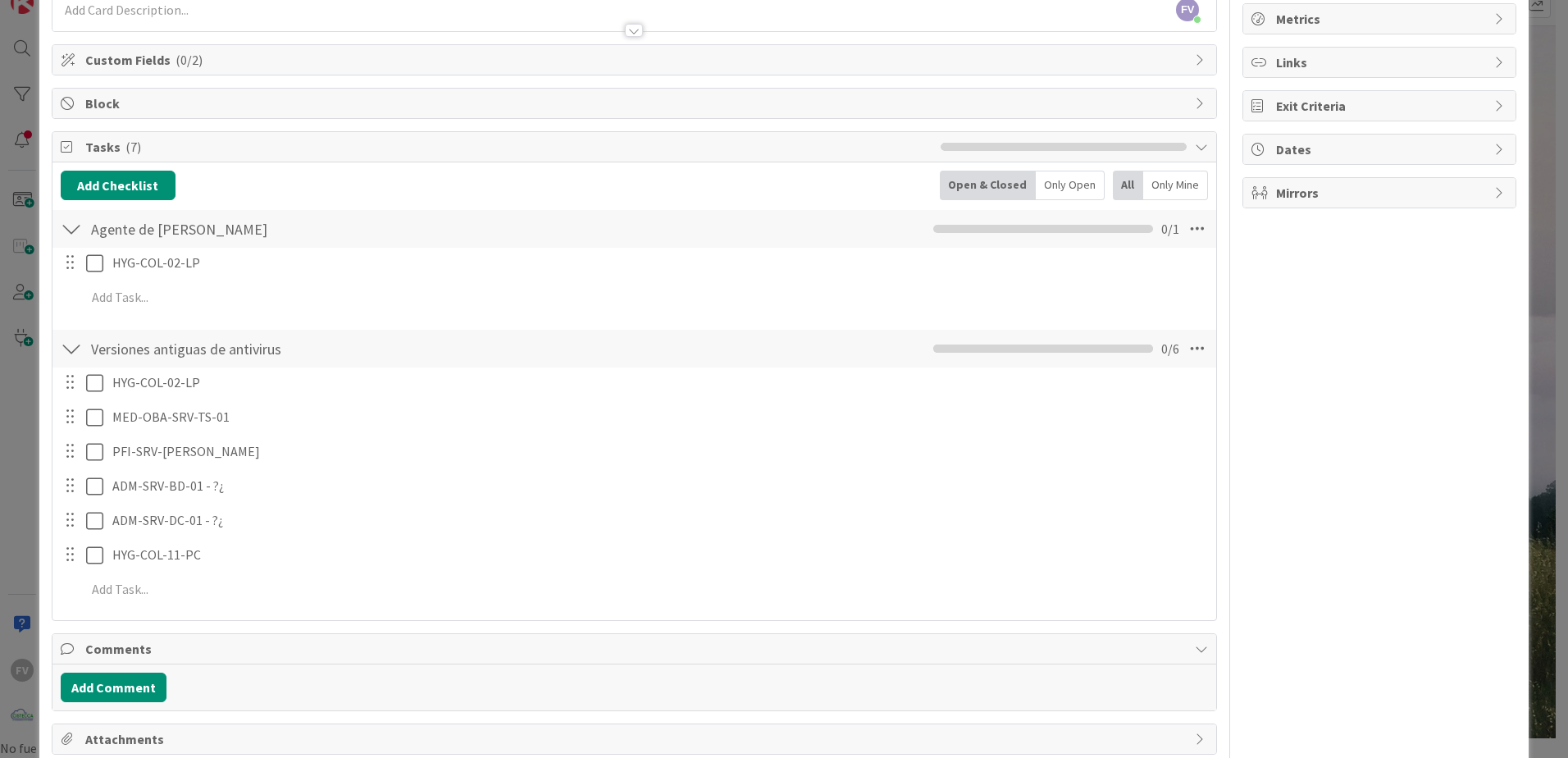
scroll to position [164, 0]
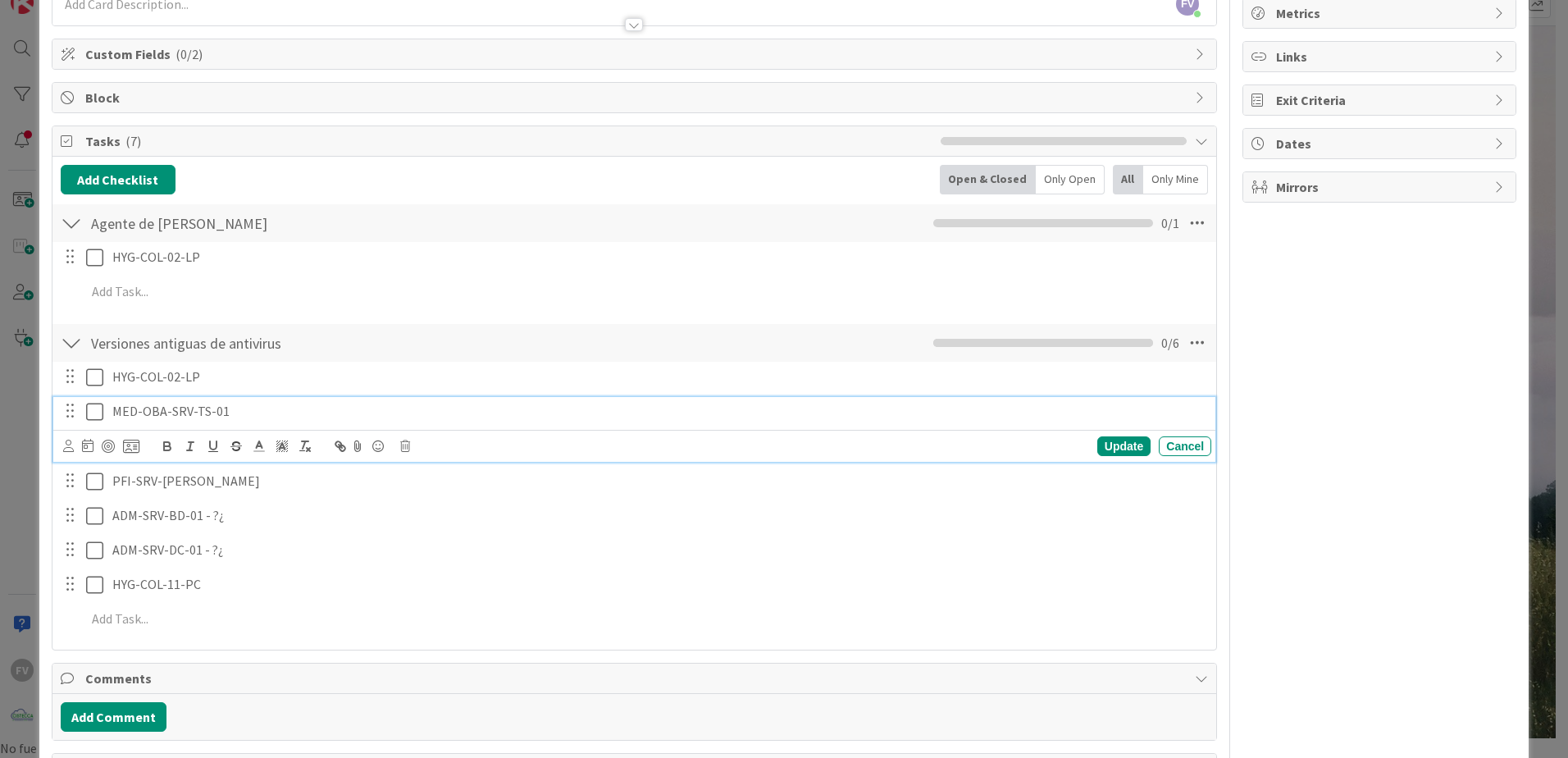
click at [196, 415] on p "MED-OBA-SRV-TS-01" at bounding box center [658, 411] width 1092 height 19
copy p "MED-OBA-SRV-TS-01"
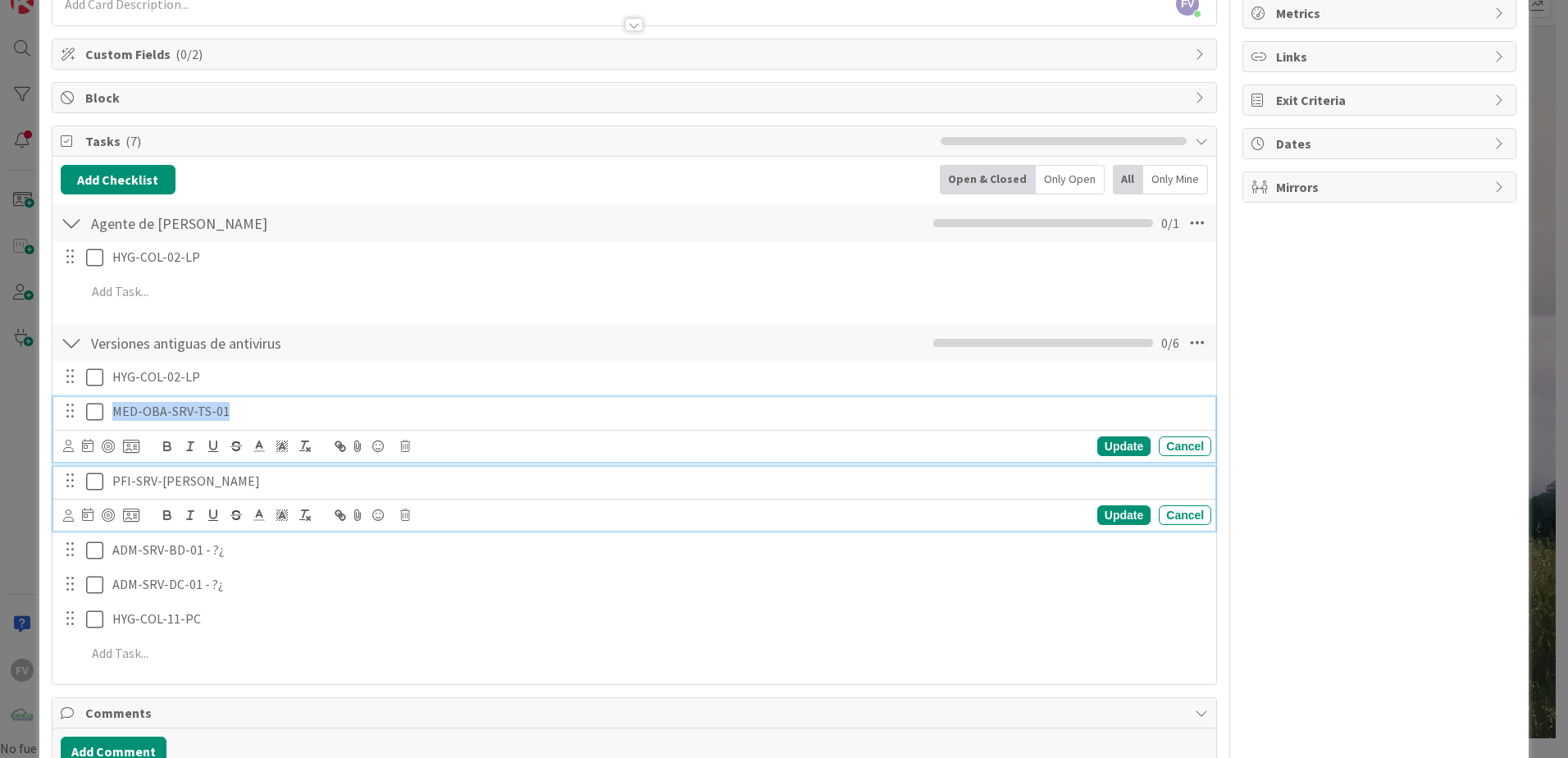
click at [176, 487] on p "PFI-SRV-[PERSON_NAME]" at bounding box center [658, 481] width 1092 height 19
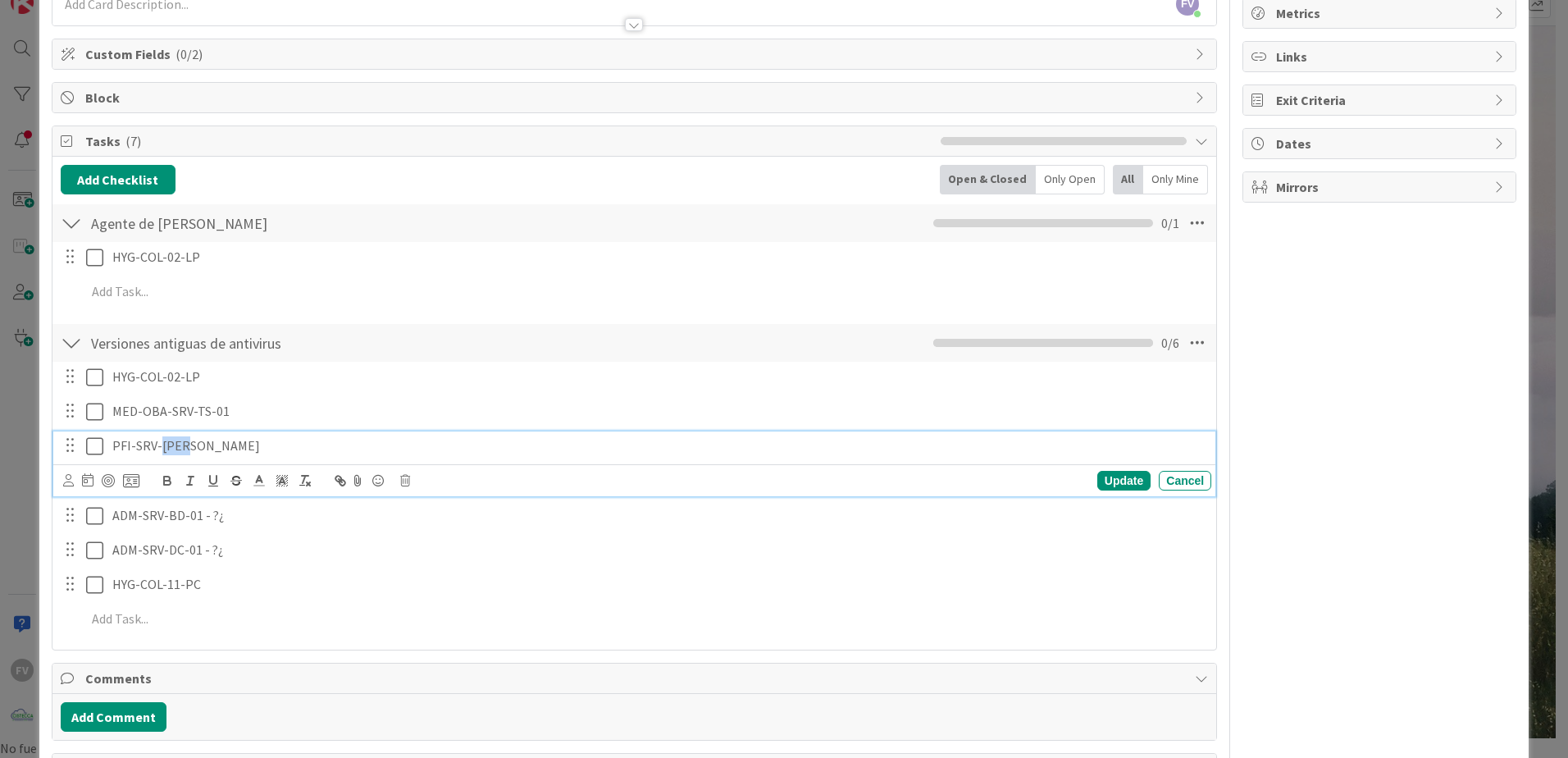
scroll to position [129, 0]
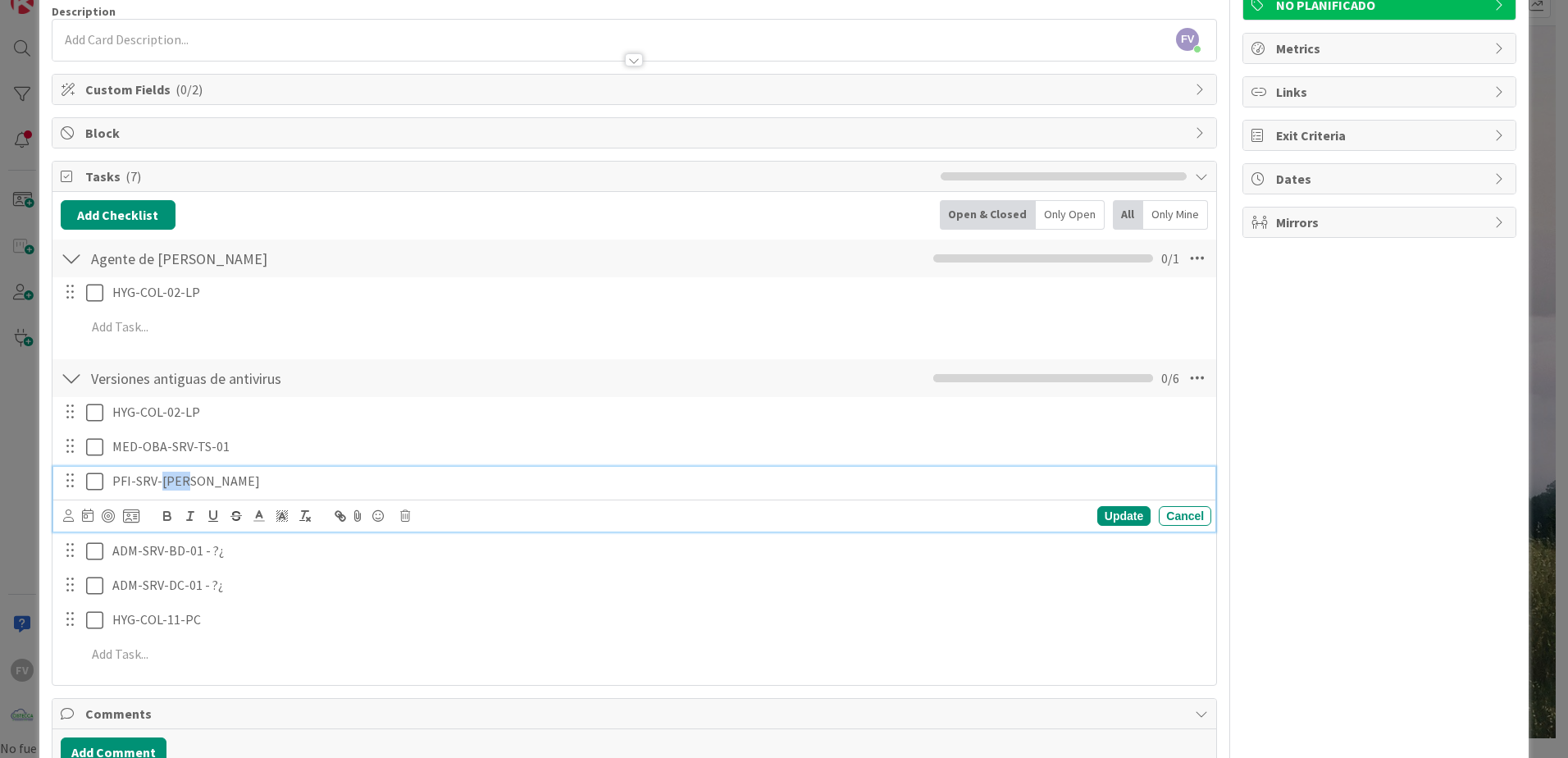
click at [176, 487] on p "PFI-SRV-[PERSON_NAME]" at bounding box center [658, 481] width 1092 height 19
click at [156, 476] on p "PFI-SRV-[PERSON_NAME]" at bounding box center [658, 481] width 1092 height 19
click at [155, 477] on p "PFI-SRV-[PERSON_NAME]" at bounding box center [658, 481] width 1092 height 19
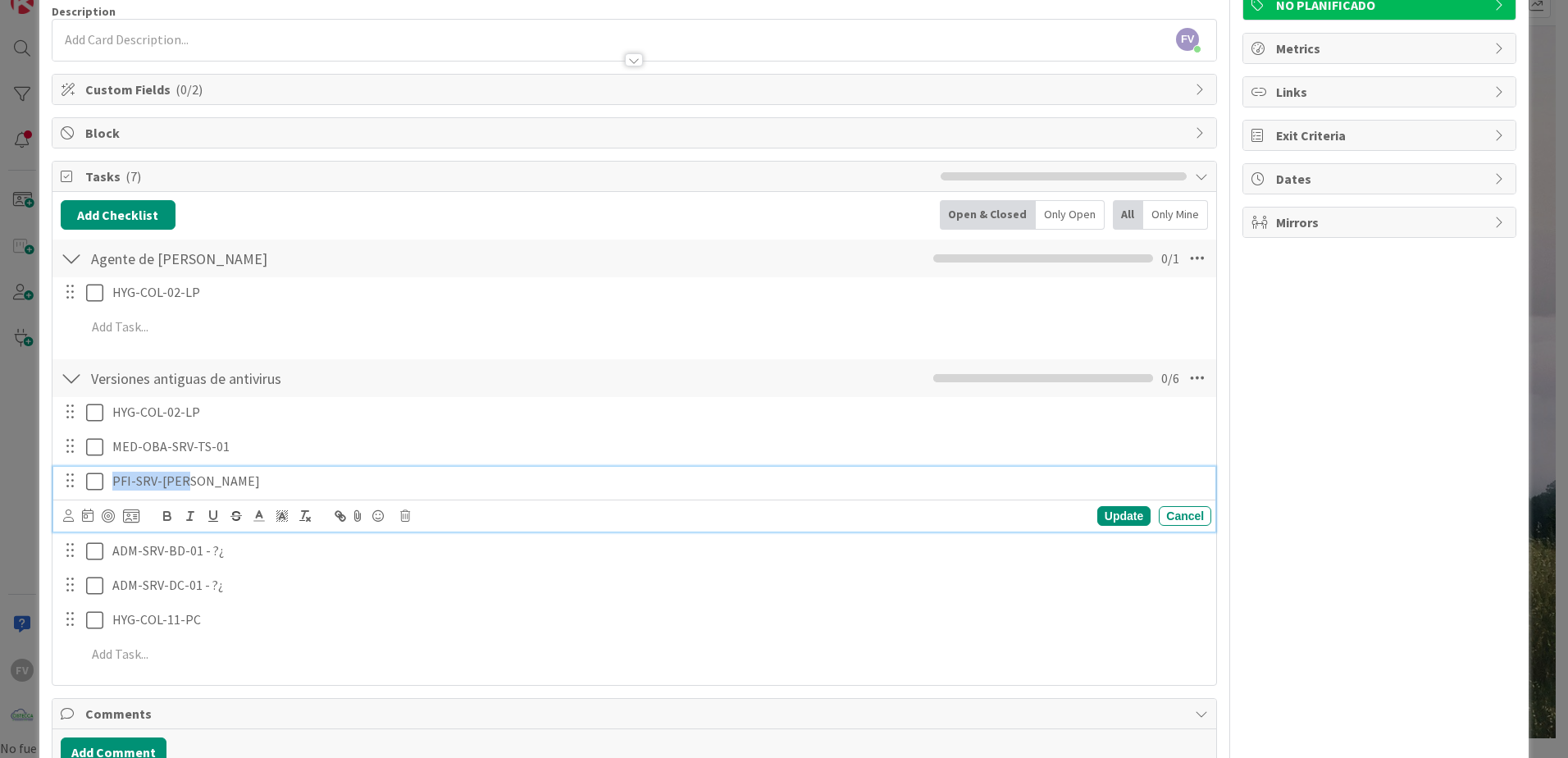
copy p "PFI-SRV-[PERSON_NAME]"
click at [283, 489] on p "PFI-SRV-[PERSON_NAME]" at bounding box center [658, 481] width 1092 height 19
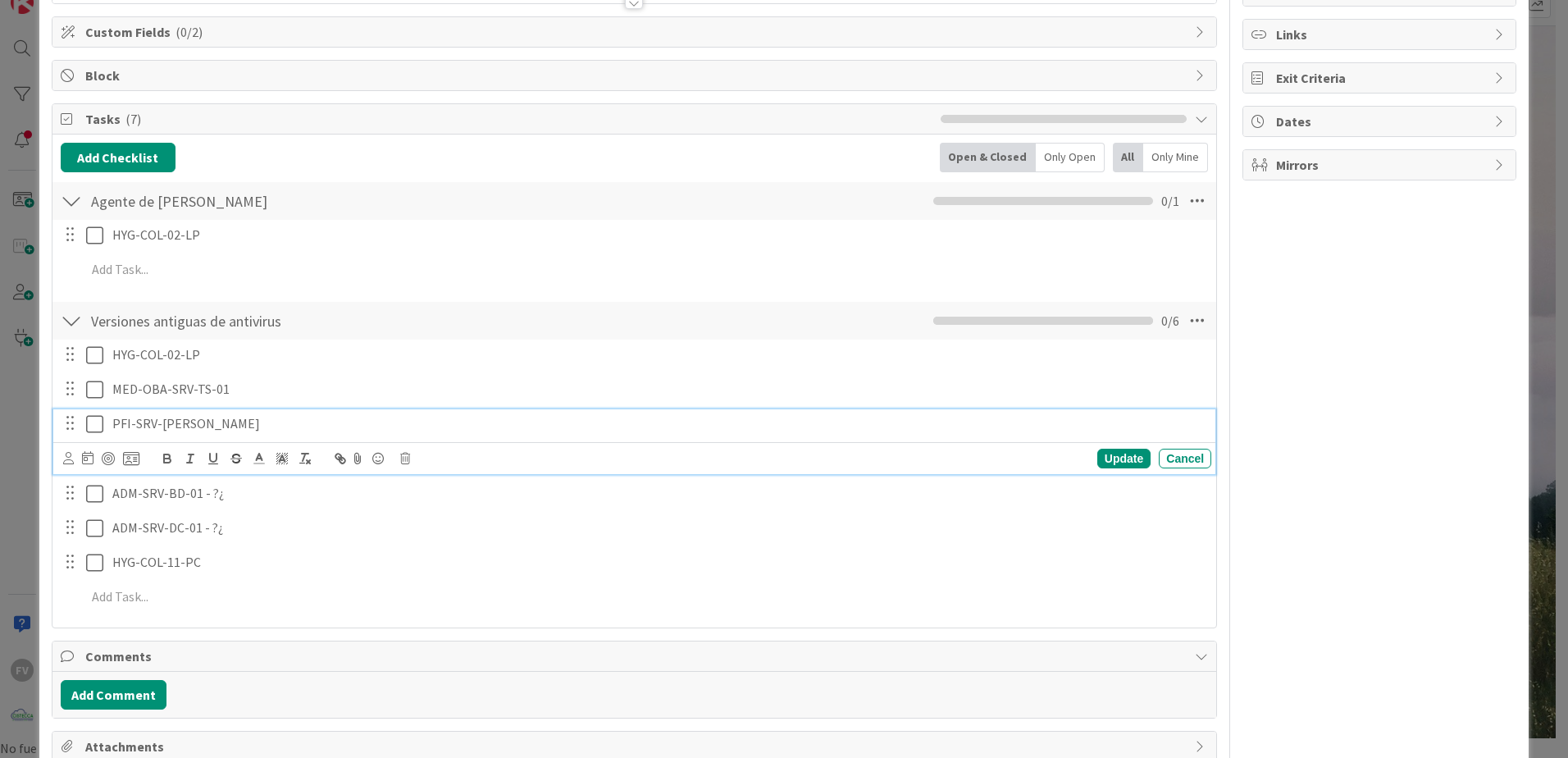
scroll to position [211, 0]
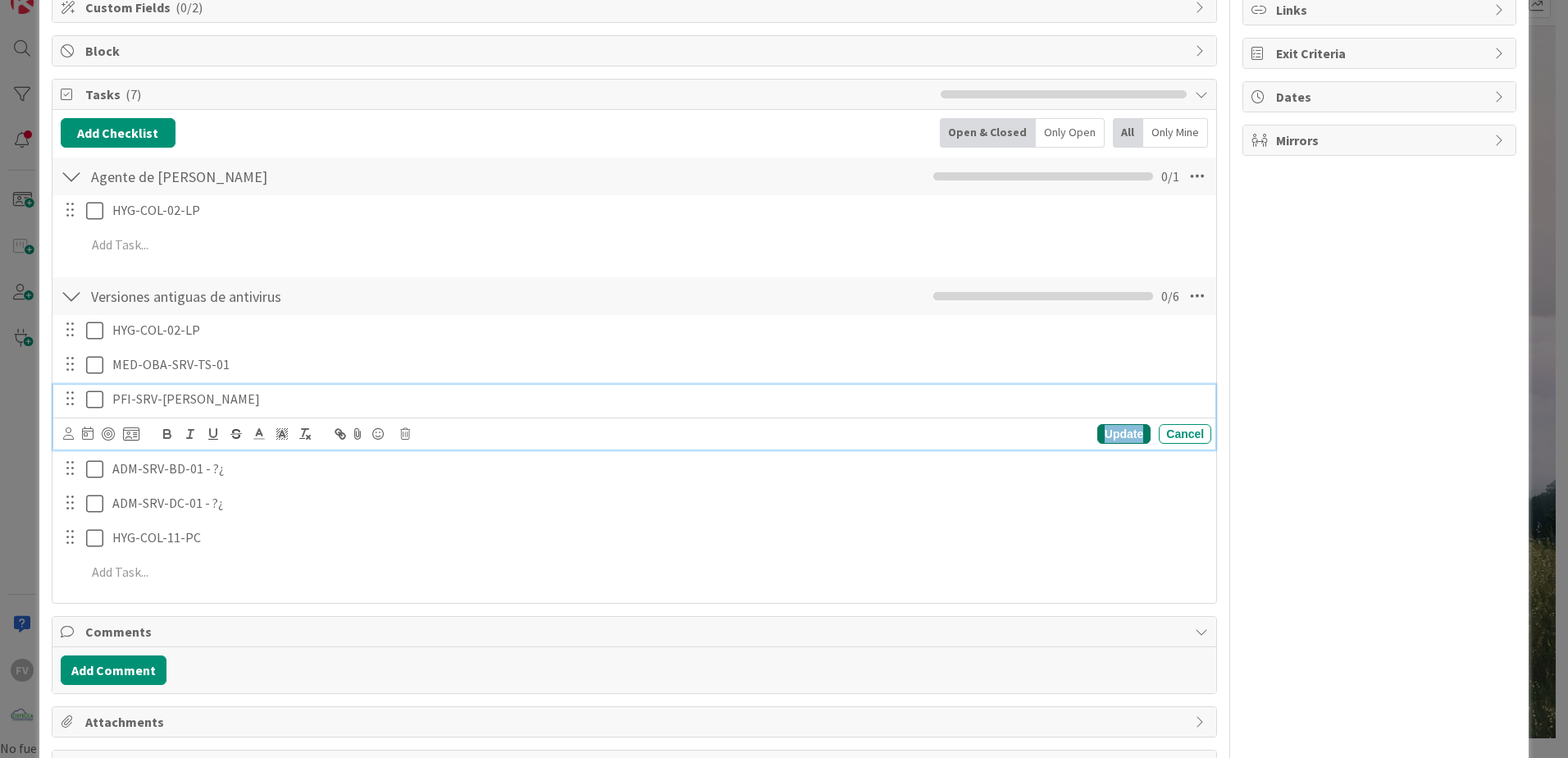
click at [1108, 439] on div "Update" at bounding box center [1124, 433] width 53 height 20
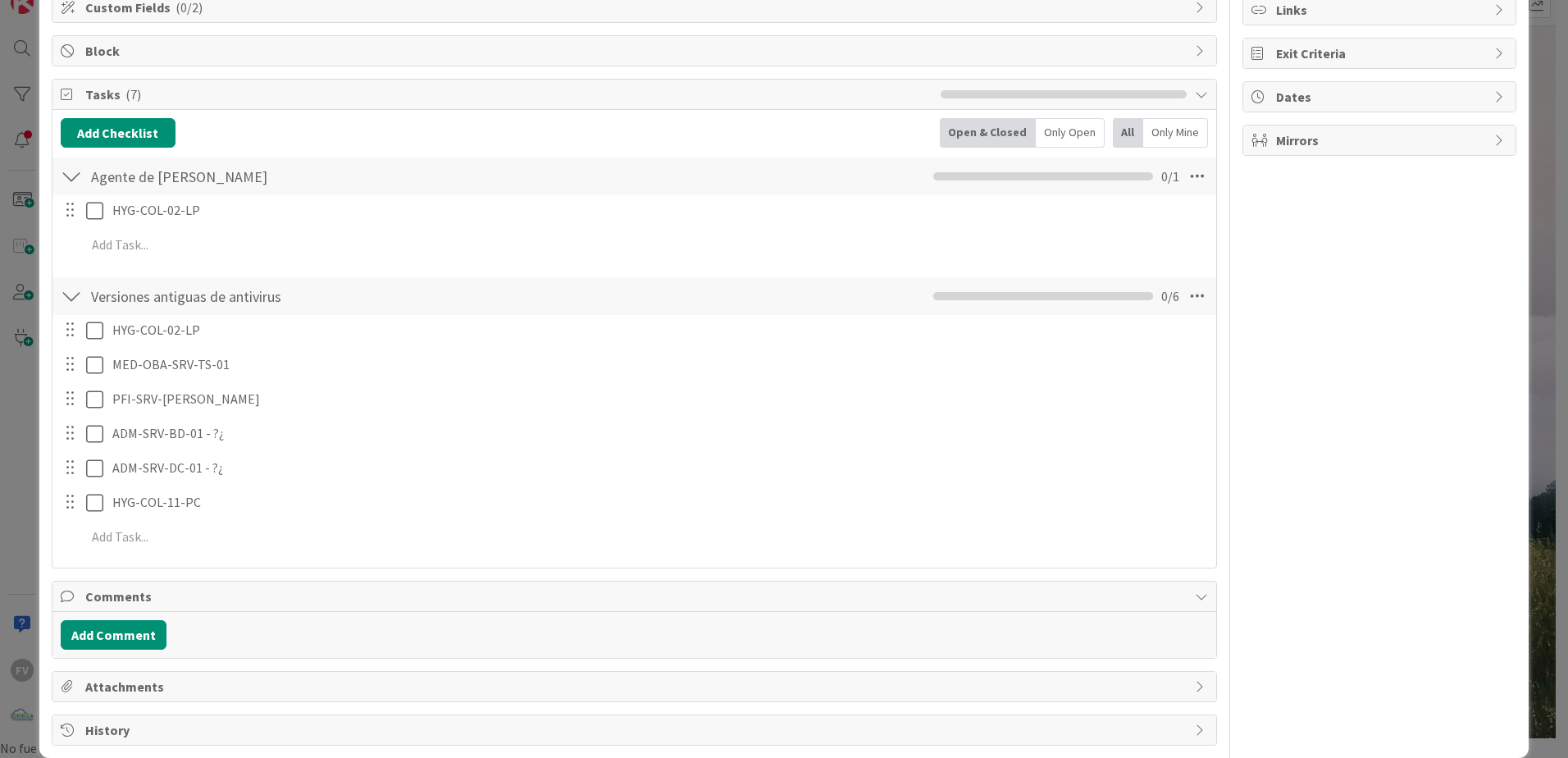
click at [721, 270] on div "Add Checklist Open & Closed Only Open All Only Mine Agente de Kaspersky Checkli…" at bounding box center [634, 338] width 1147 height 441
click at [16, 342] on div "ID 3758 OPERACIONES [PERSON_NAME] Title 47 / 128 Actualizar en equipos Kaspersk…" at bounding box center [784, 379] width 1568 height 758
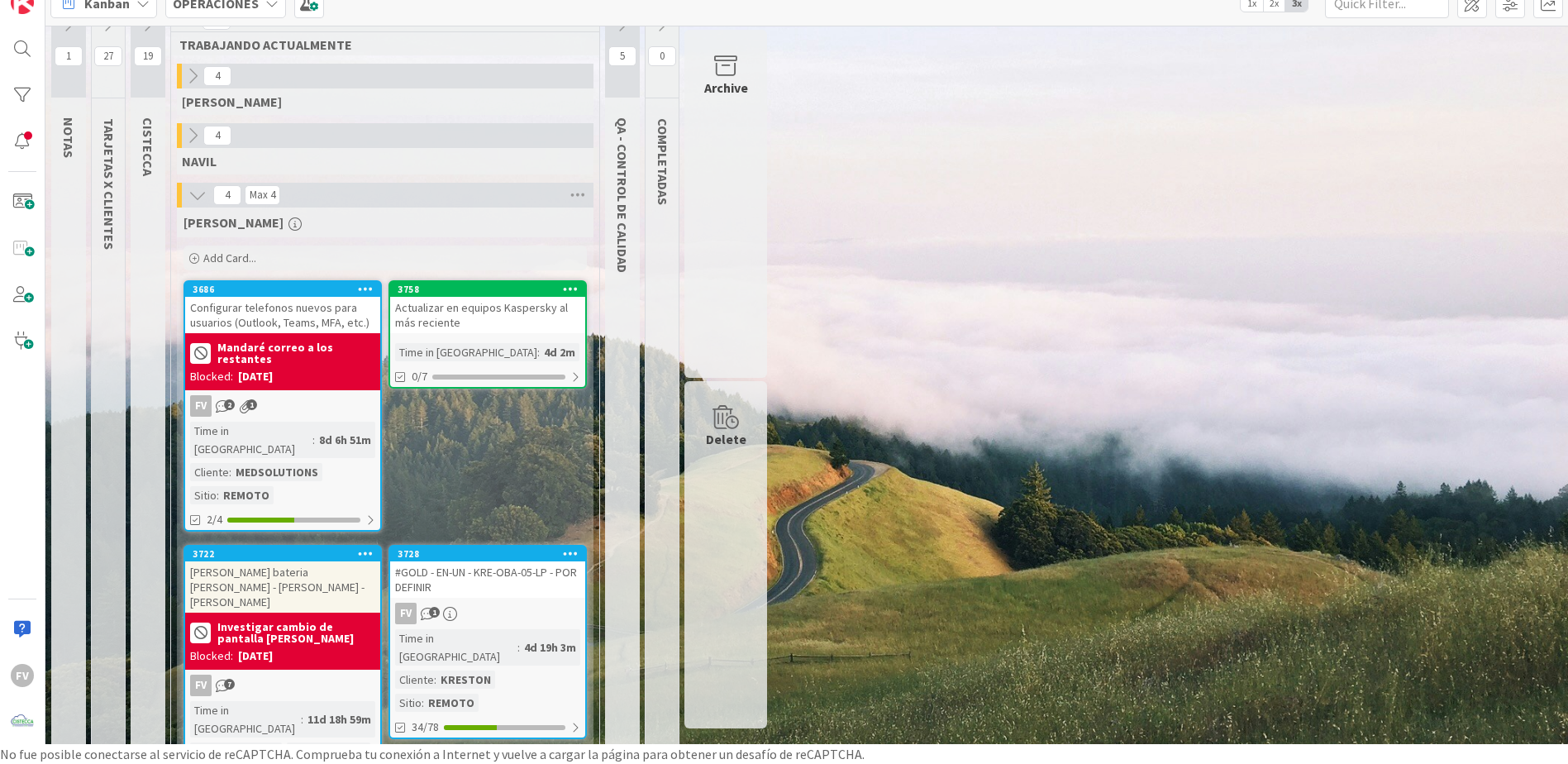
click at [526, 573] on div "#GOLD - EN-UN - KRE-OBA-05-LP - POR DEFINIR" at bounding box center [488, 579] width 195 height 37
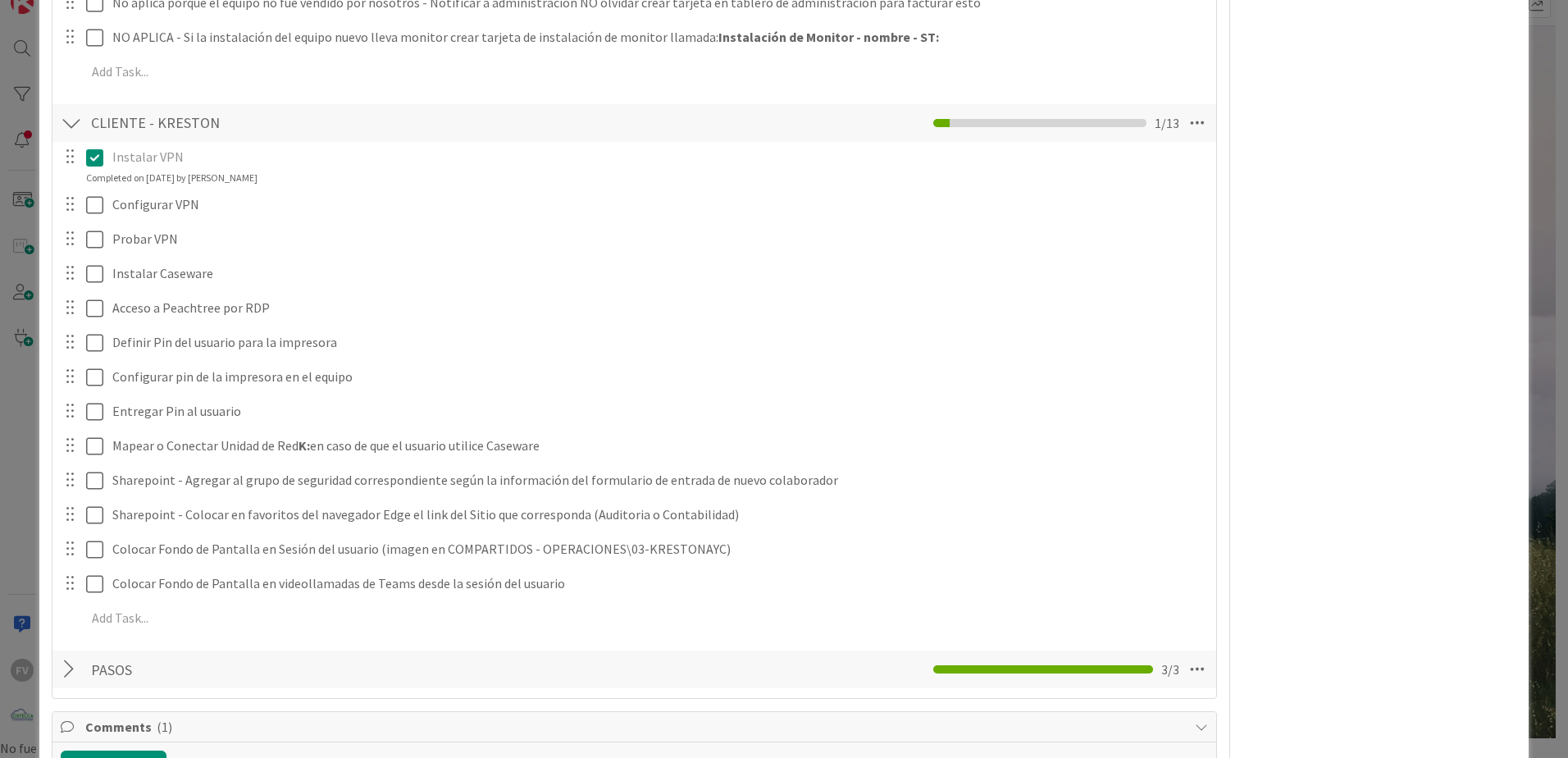
scroll to position [2798, 0]
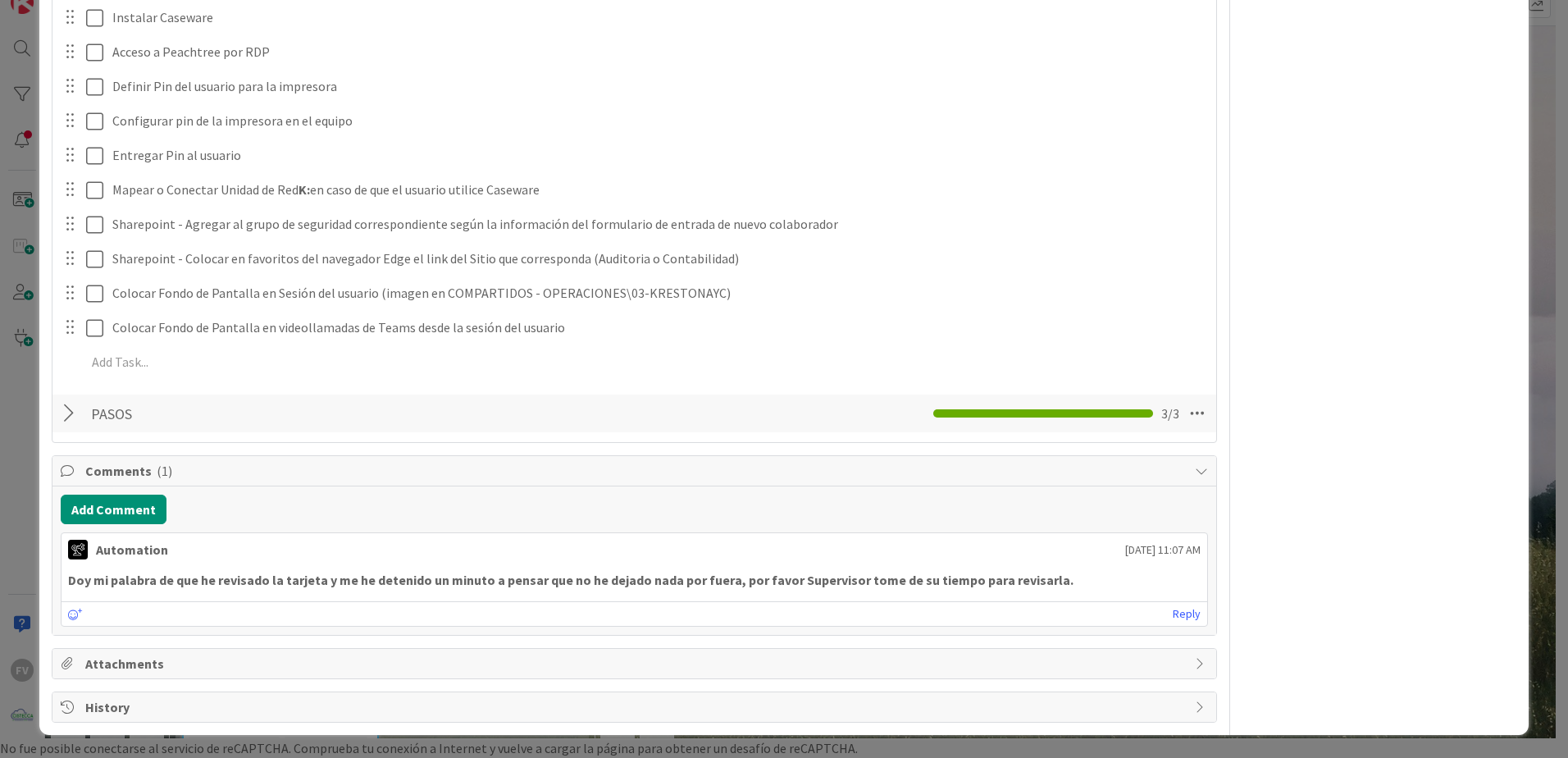
click at [169, 474] on span "Comments ( 1 )" at bounding box center [635, 471] width 1101 height 20
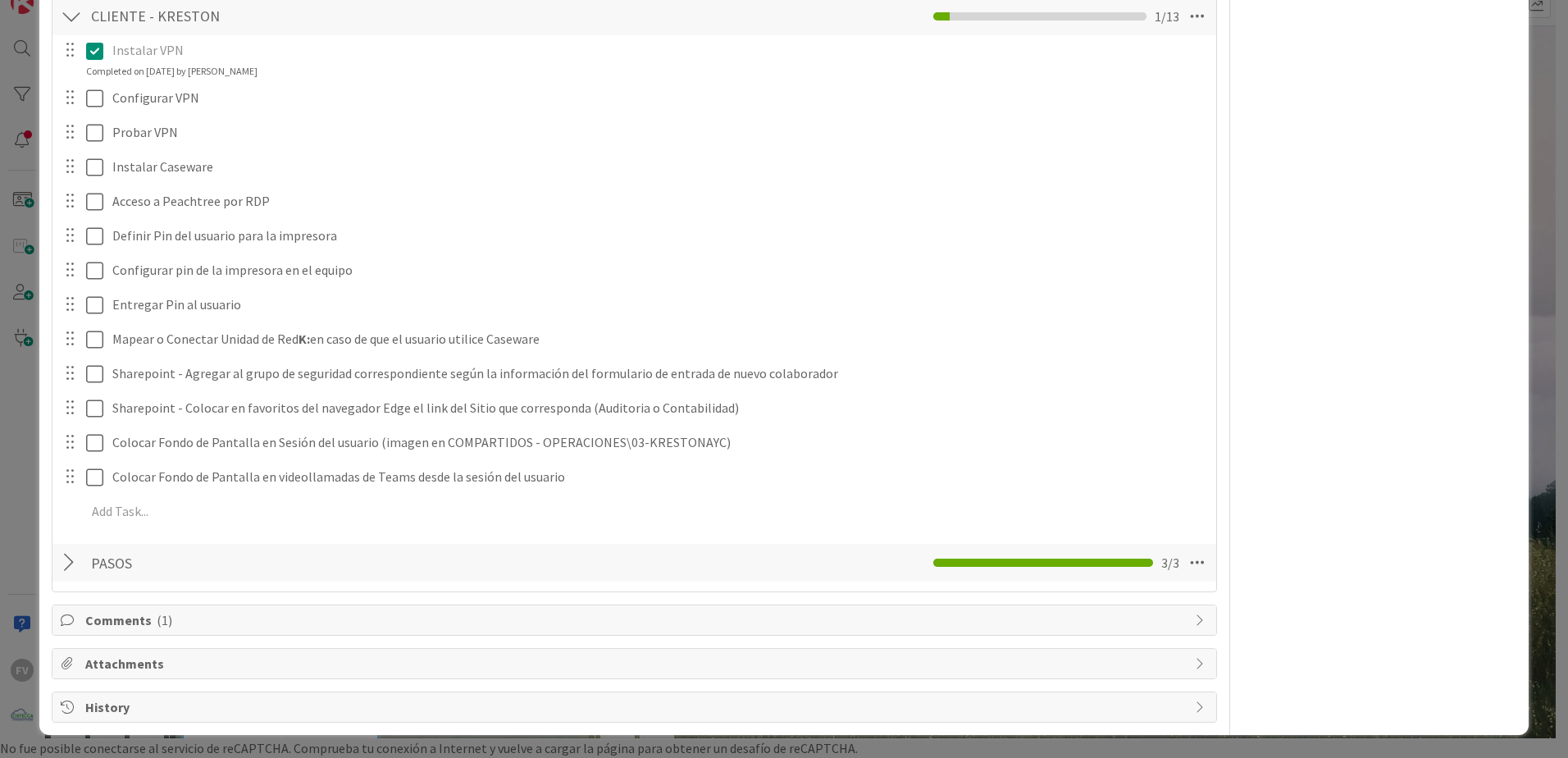
click at [192, 677] on div "Attachments" at bounding box center [634, 663] width 1164 height 30
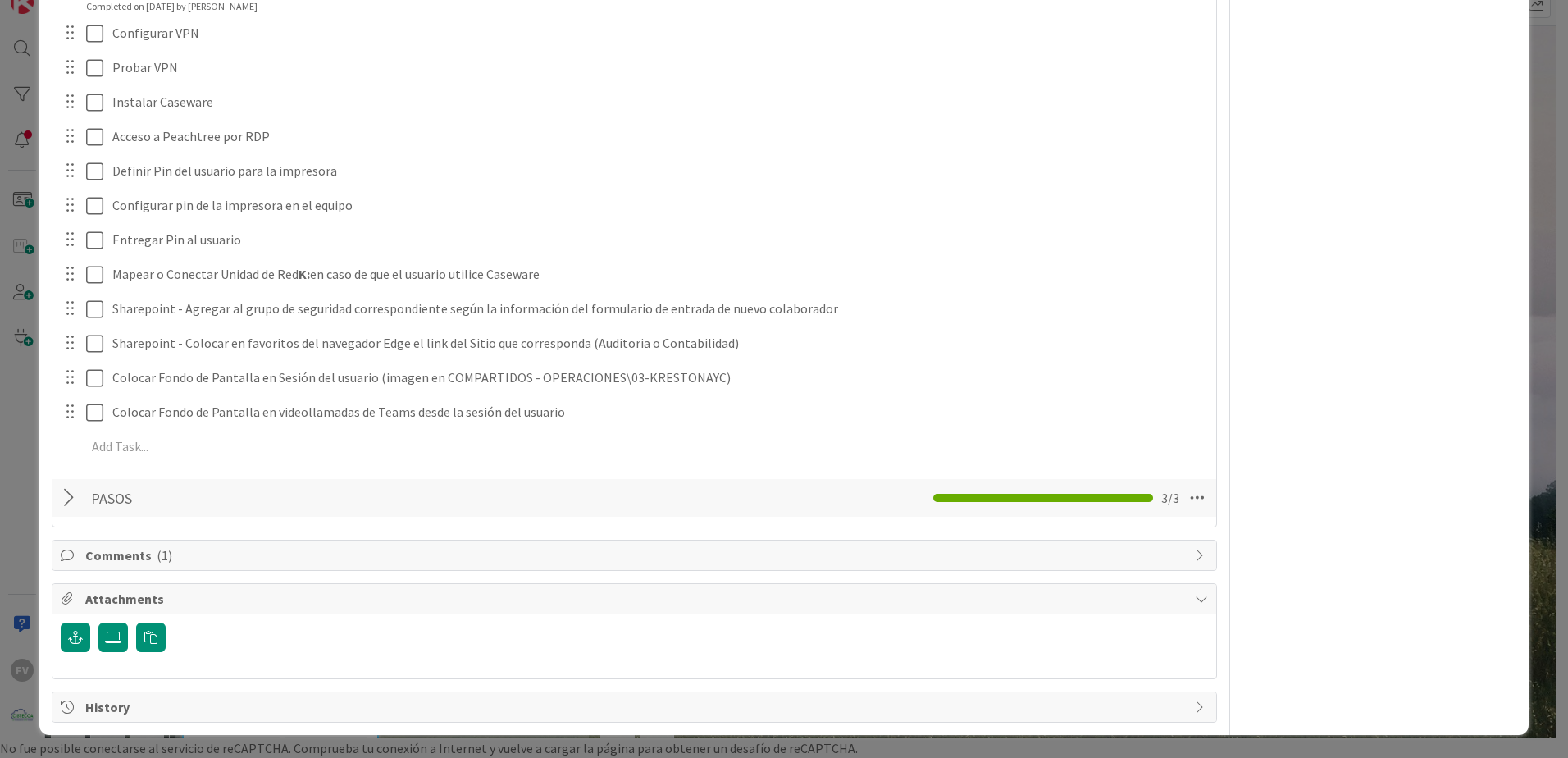
click at [32, 470] on div "**********" at bounding box center [784, 379] width 1568 height 758
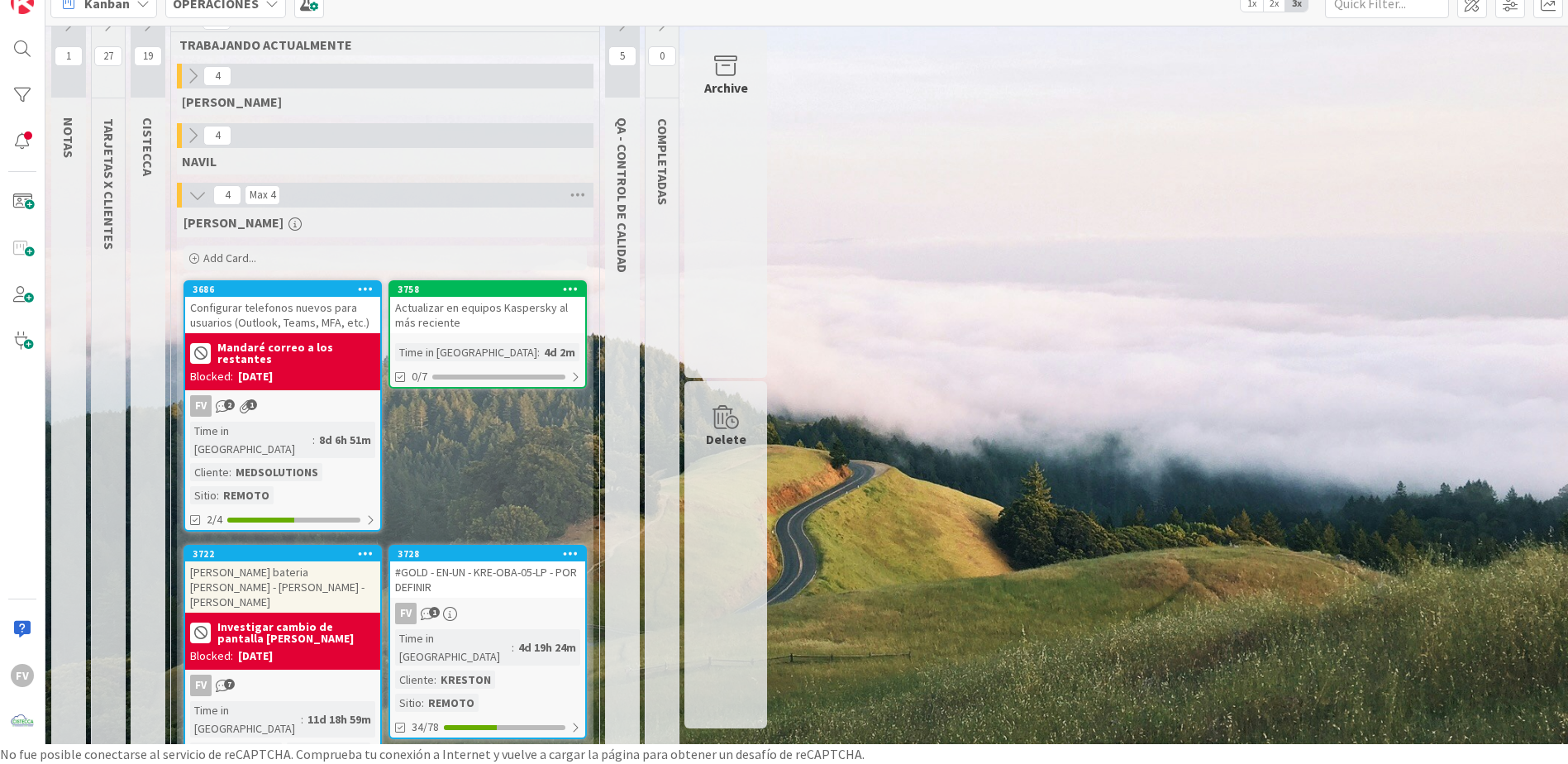
click at [301, 324] on div "Configurar telefonos nuevos para usuarios (Outlook, Teams, MFA, etc.)" at bounding box center [282, 315] width 195 height 37
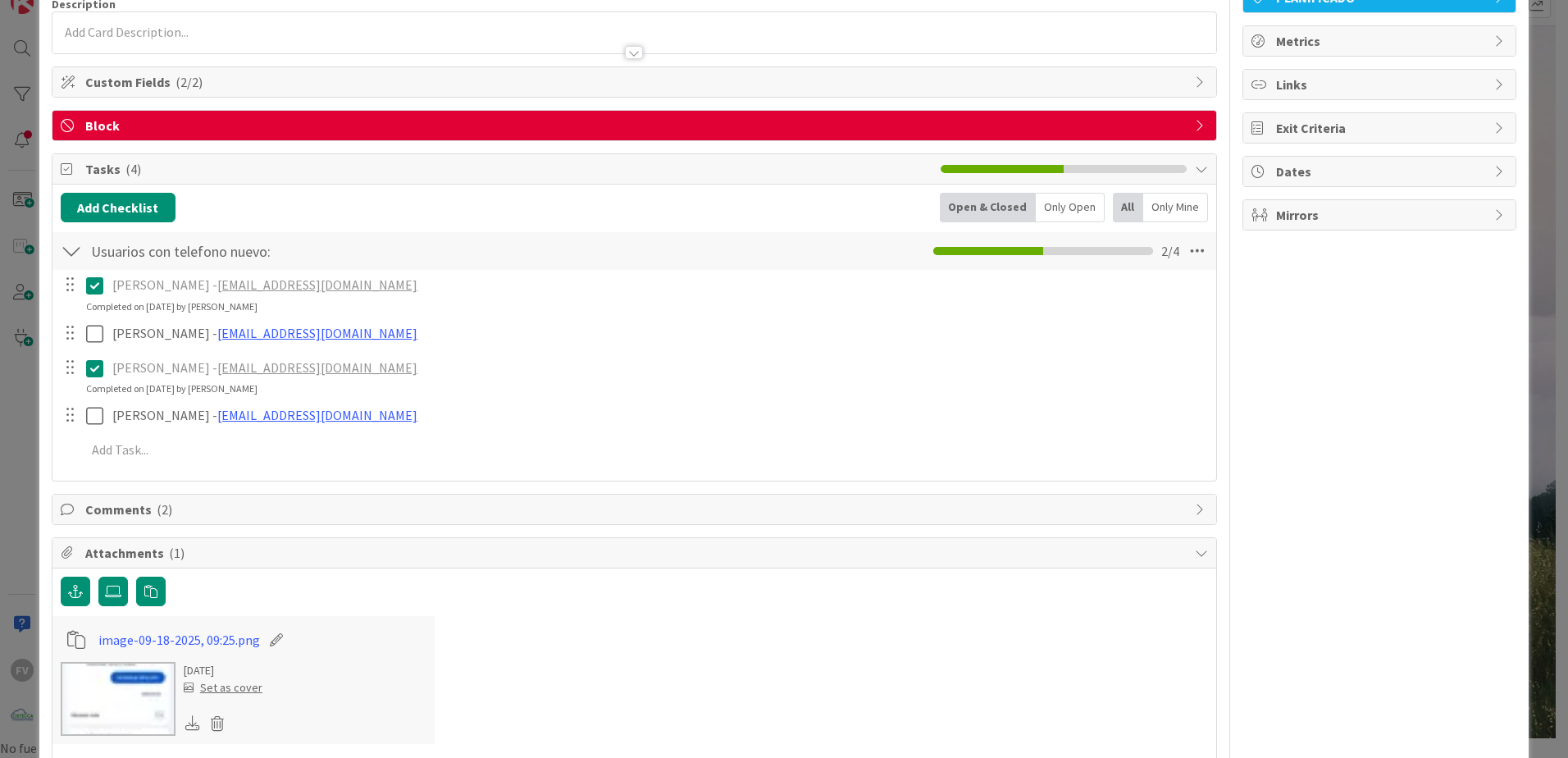
scroll to position [164, 0]
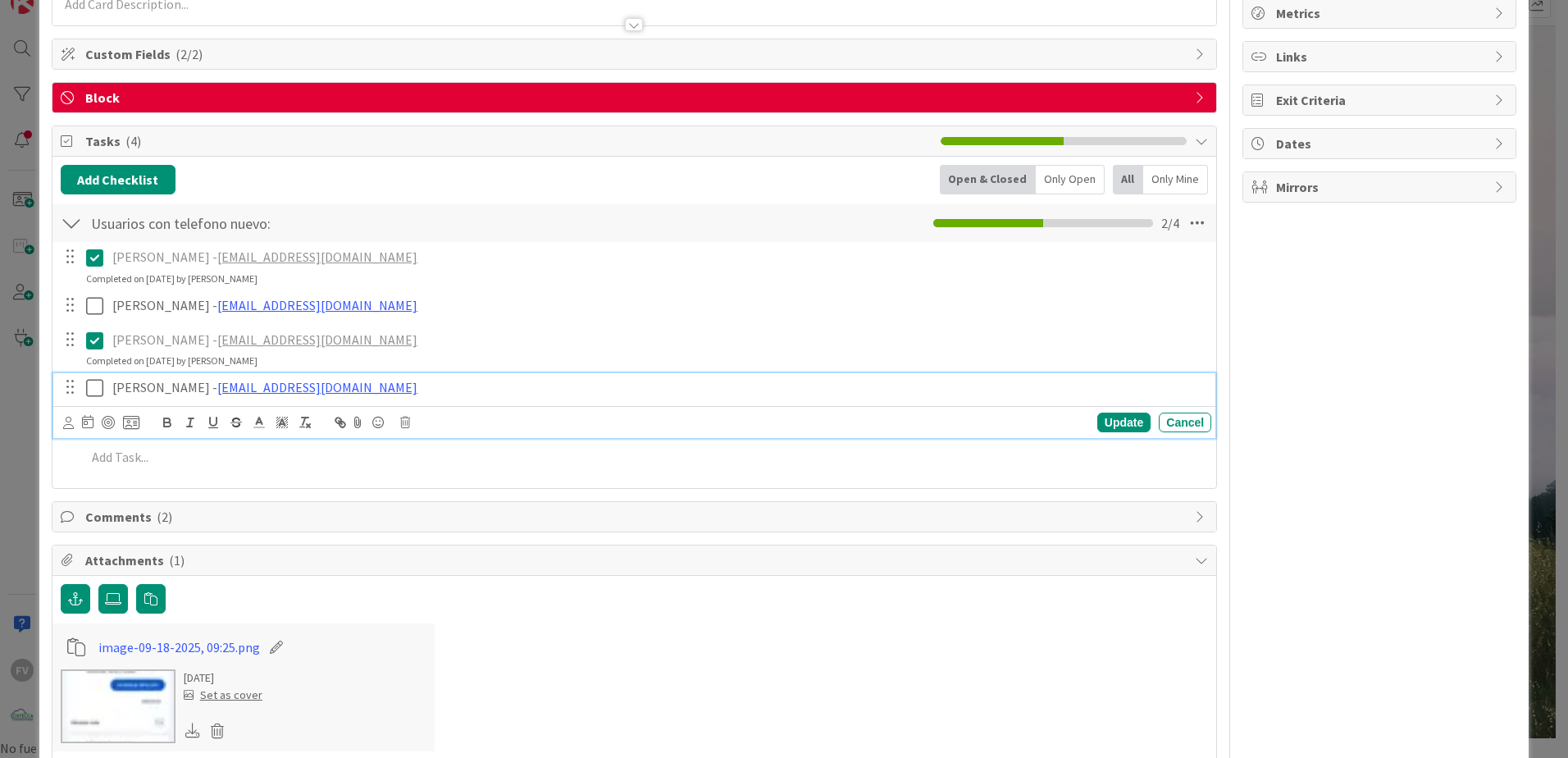
click at [95, 388] on icon at bounding box center [94, 387] width 17 height 20
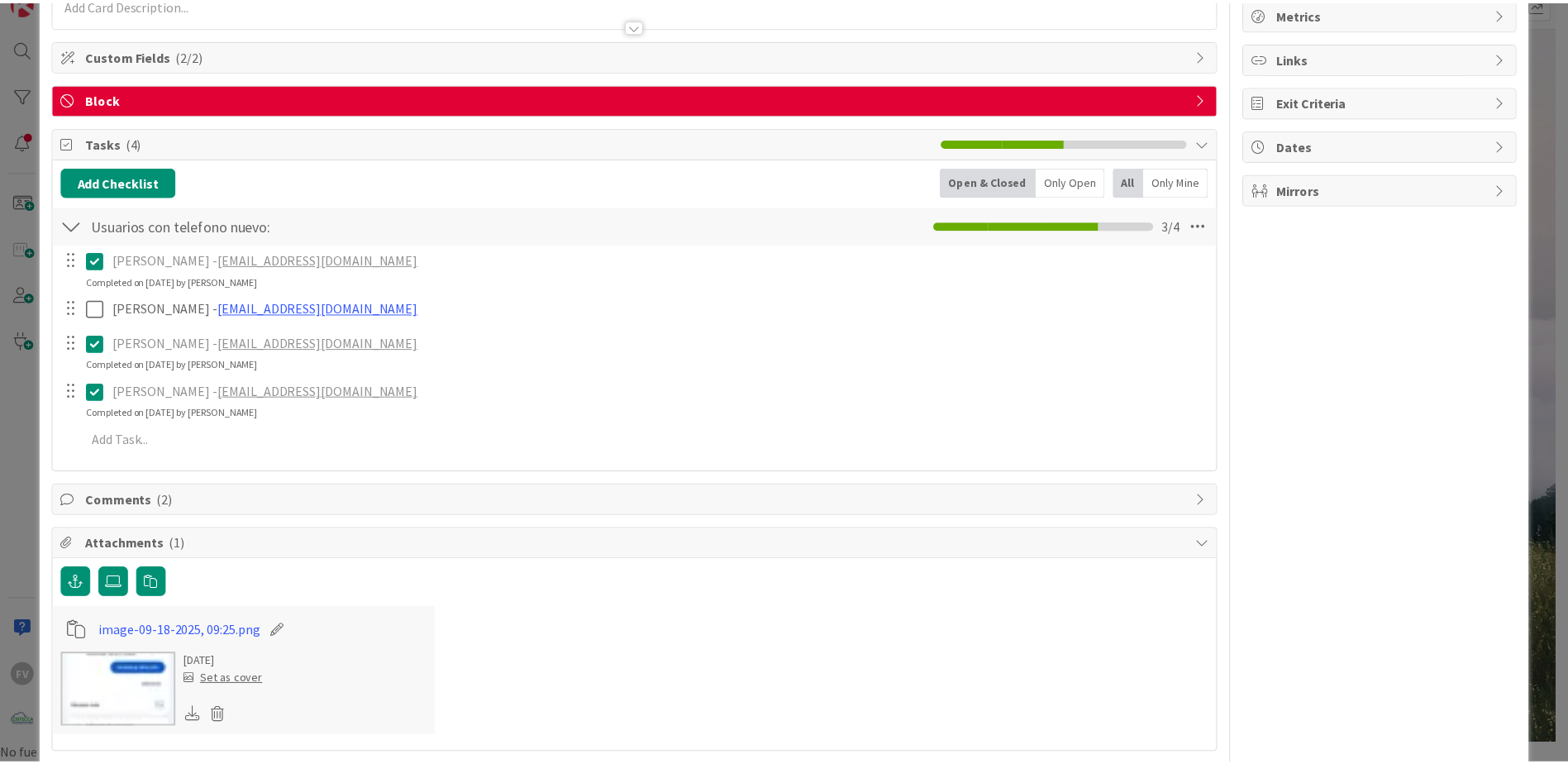
scroll to position [234, 0]
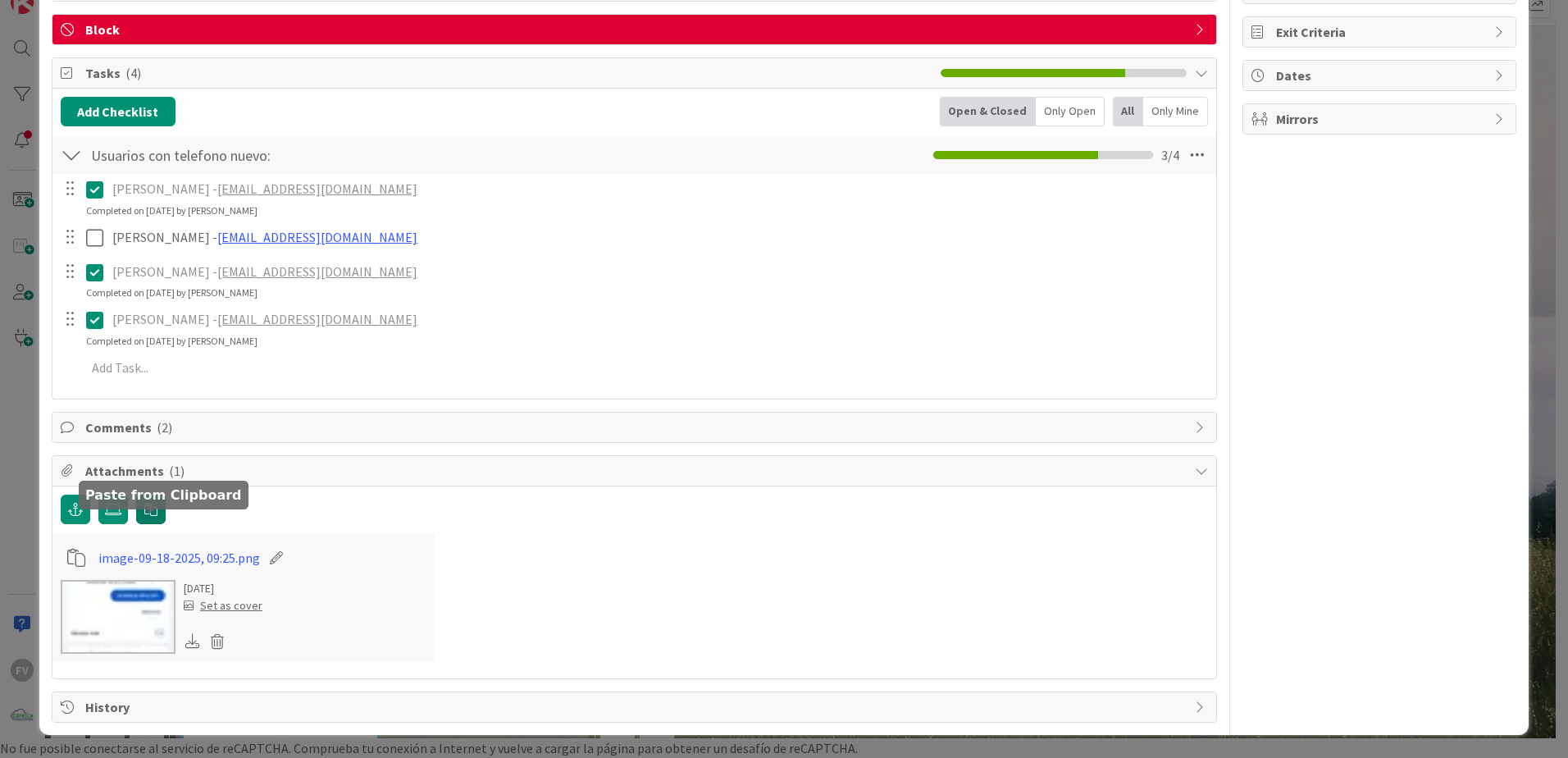
click at [163, 511] on button "button" at bounding box center [151, 509] width 30 height 30
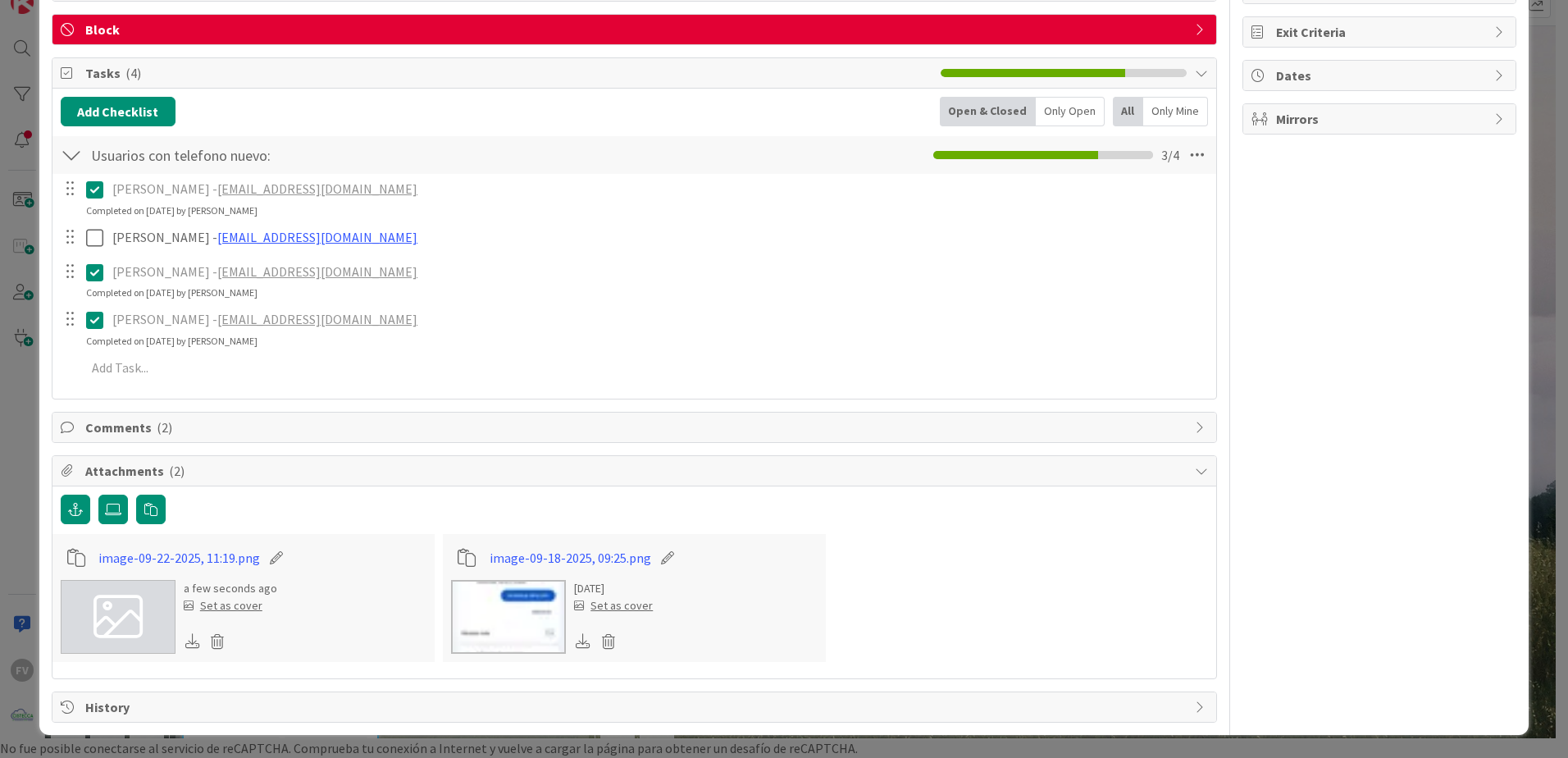
click at [1535, 255] on div "ID 3686 OPERACIONES [PERSON_NAME] Title 69 / 128 Configurar telefonos nuevos pa…" at bounding box center [784, 379] width 1568 height 758
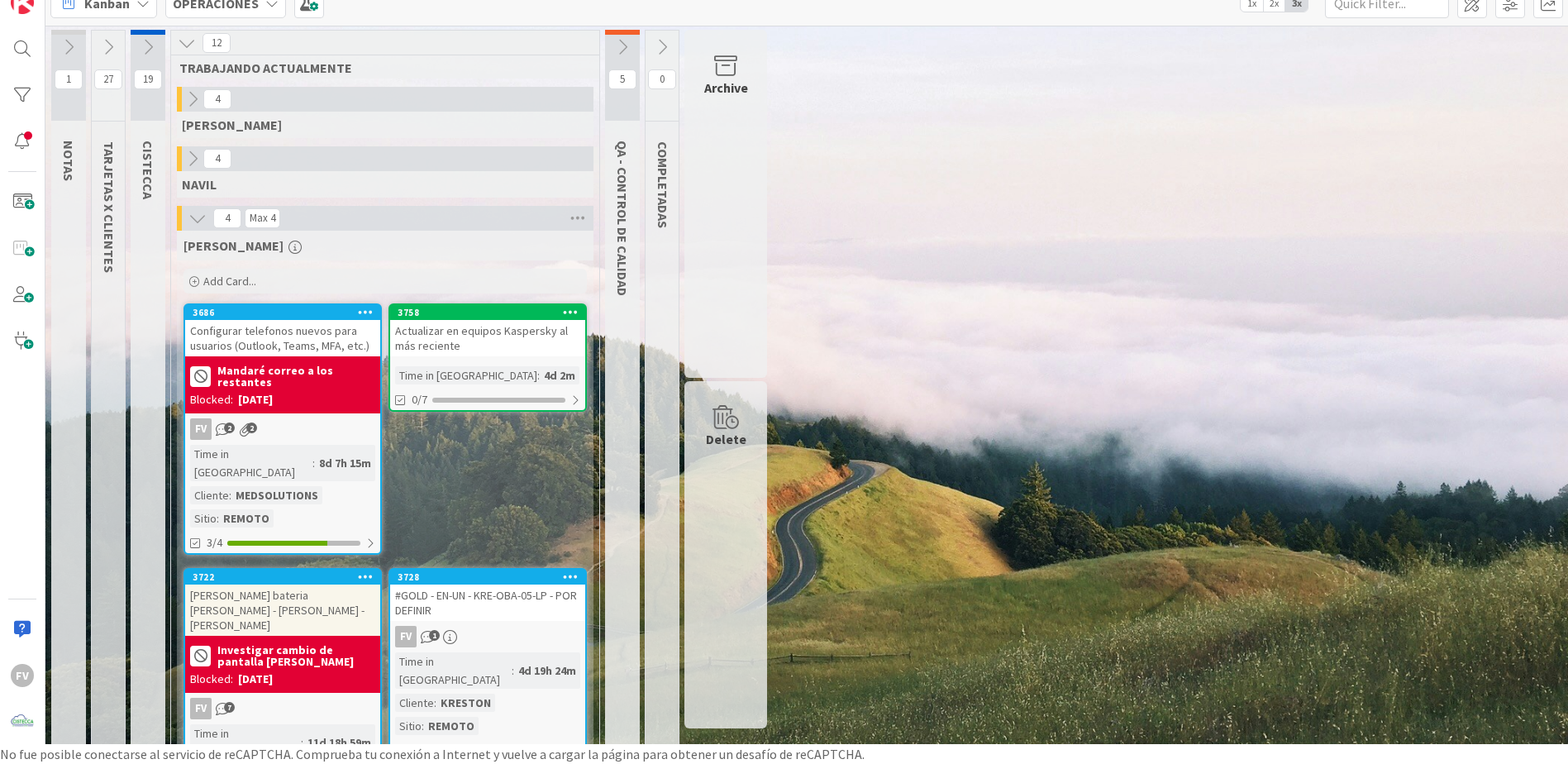
click at [308, 486] on div "MEDSOLUTIONS" at bounding box center [276, 494] width 91 height 18
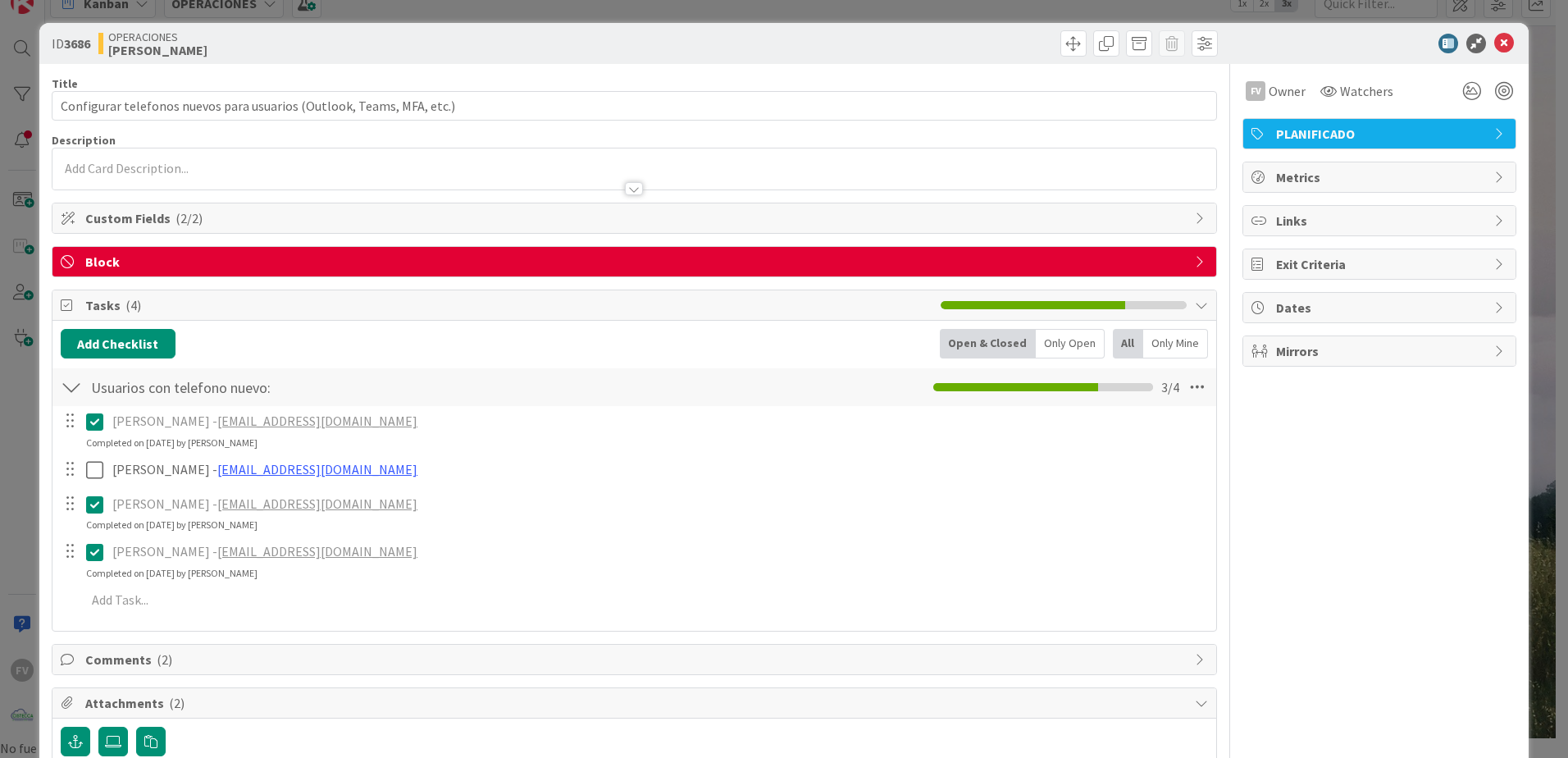
drag, startPoint x: 884, startPoint y: 269, endPoint x: 530, endPoint y: 276, distance: 354.1
click at [882, 269] on span "Block" at bounding box center [635, 261] width 1101 height 20
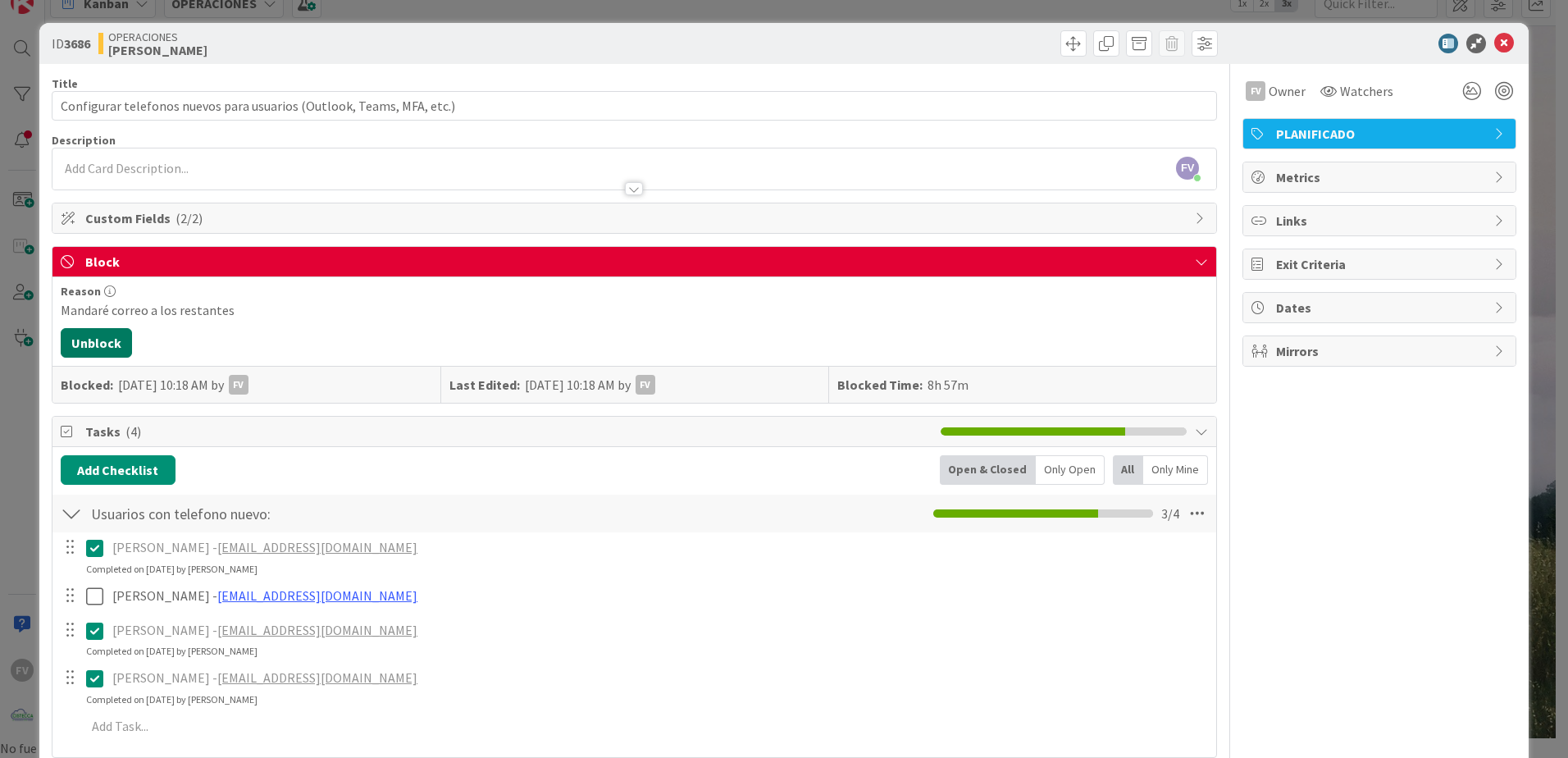
click at [110, 332] on button "Unblock" at bounding box center [96, 343] width 71 height 30
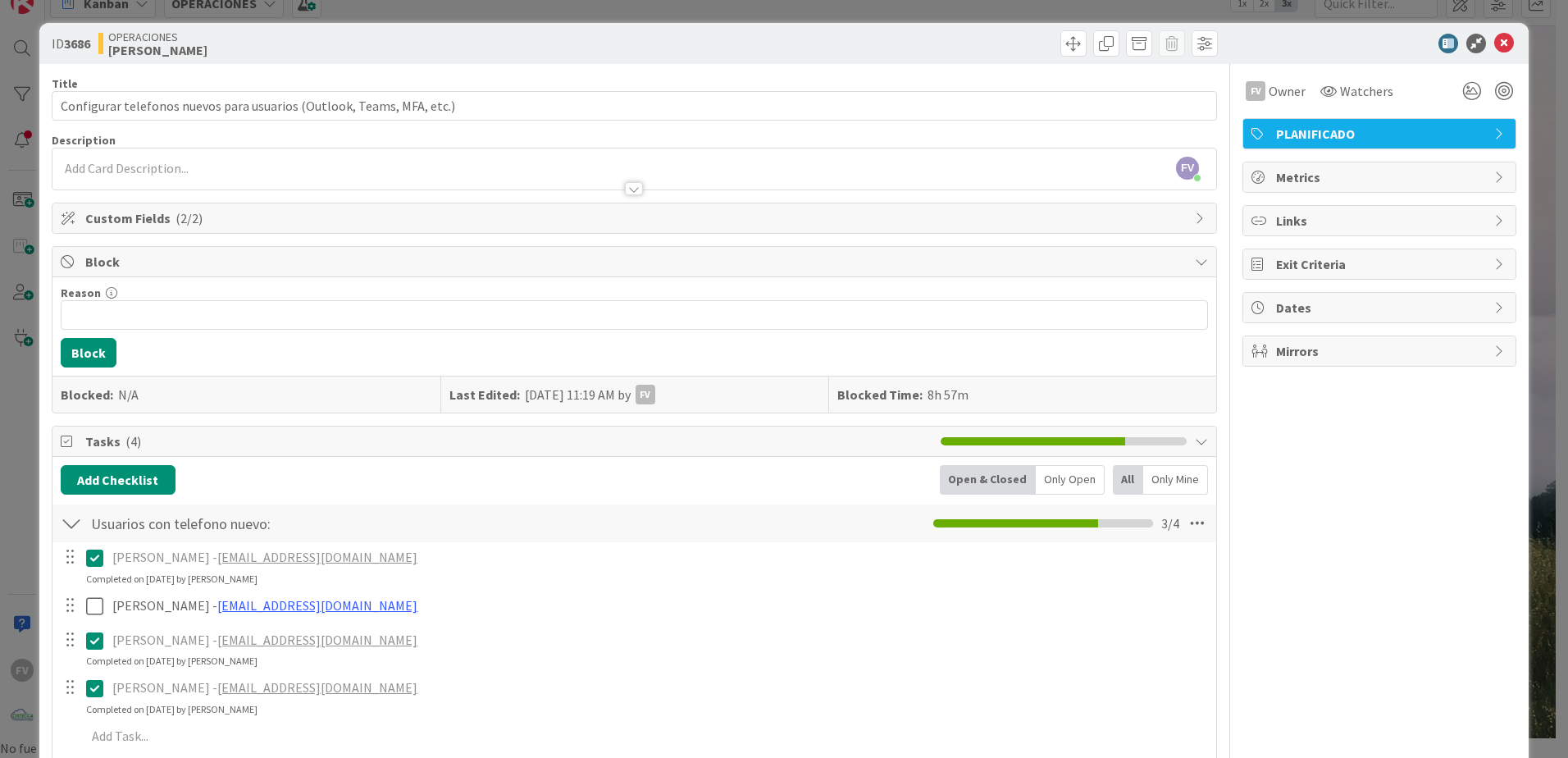
click at [148, 329] on div "Reason 0 / 256 Block Blocked: N/A Last Edited: [DATE] 11:19 AM by FV Blocked Ti…" at bounding box center [634, 344] width 1164 height 136
click at [142, 320] on input "Reason" at bounding box center [634, 315] width 1147 height 30
click at [100, 344] on button "Block" at bounding box center [89, 353] width 56 height 30
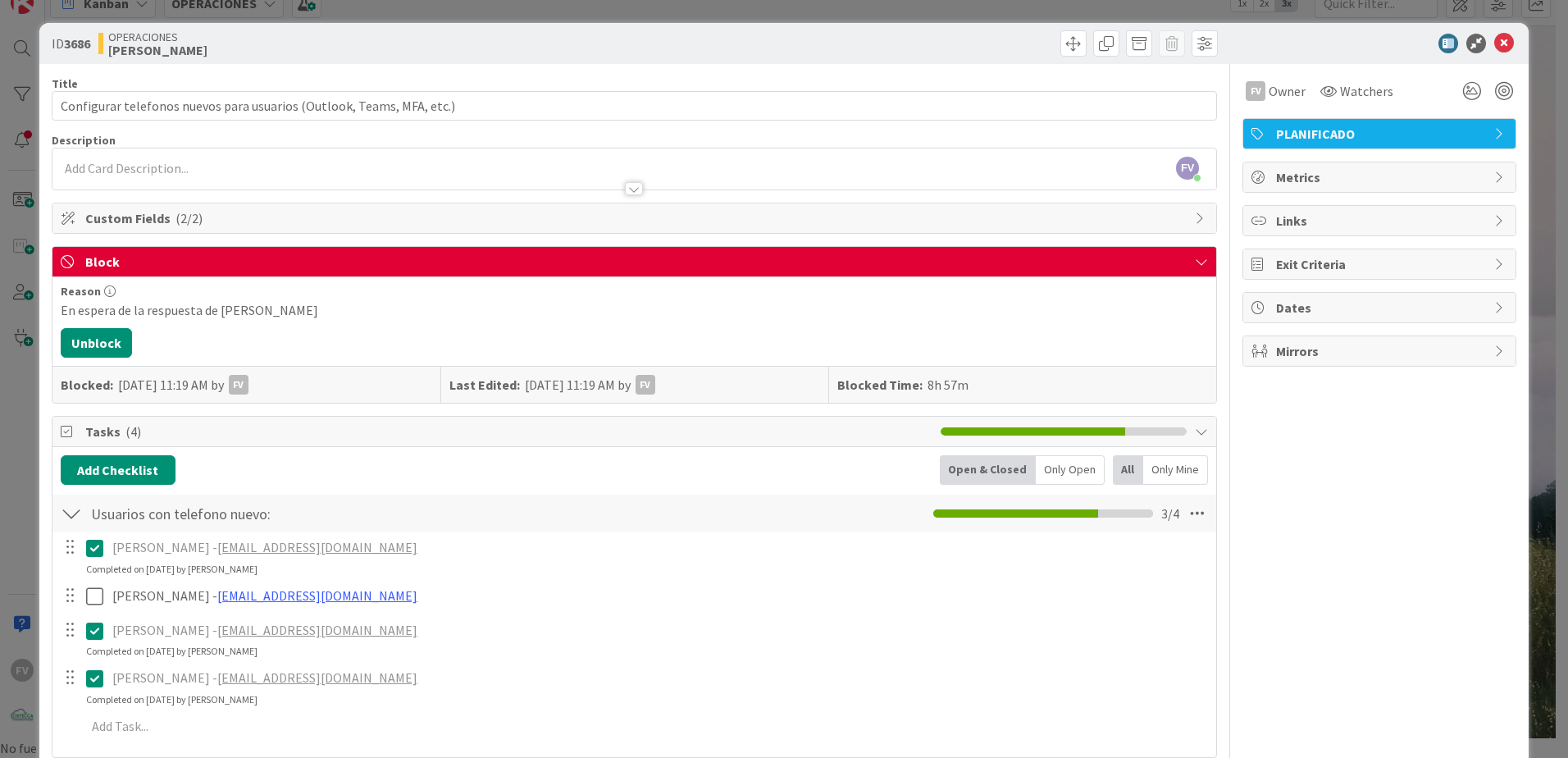
click at [9, 279] on div "ID 3686 OPERACIONES [PERSON_NAME] Title 69 / 128 Configurar telefonos nuevos pa…" at bounding box center [784, 379] width 1568 height 758
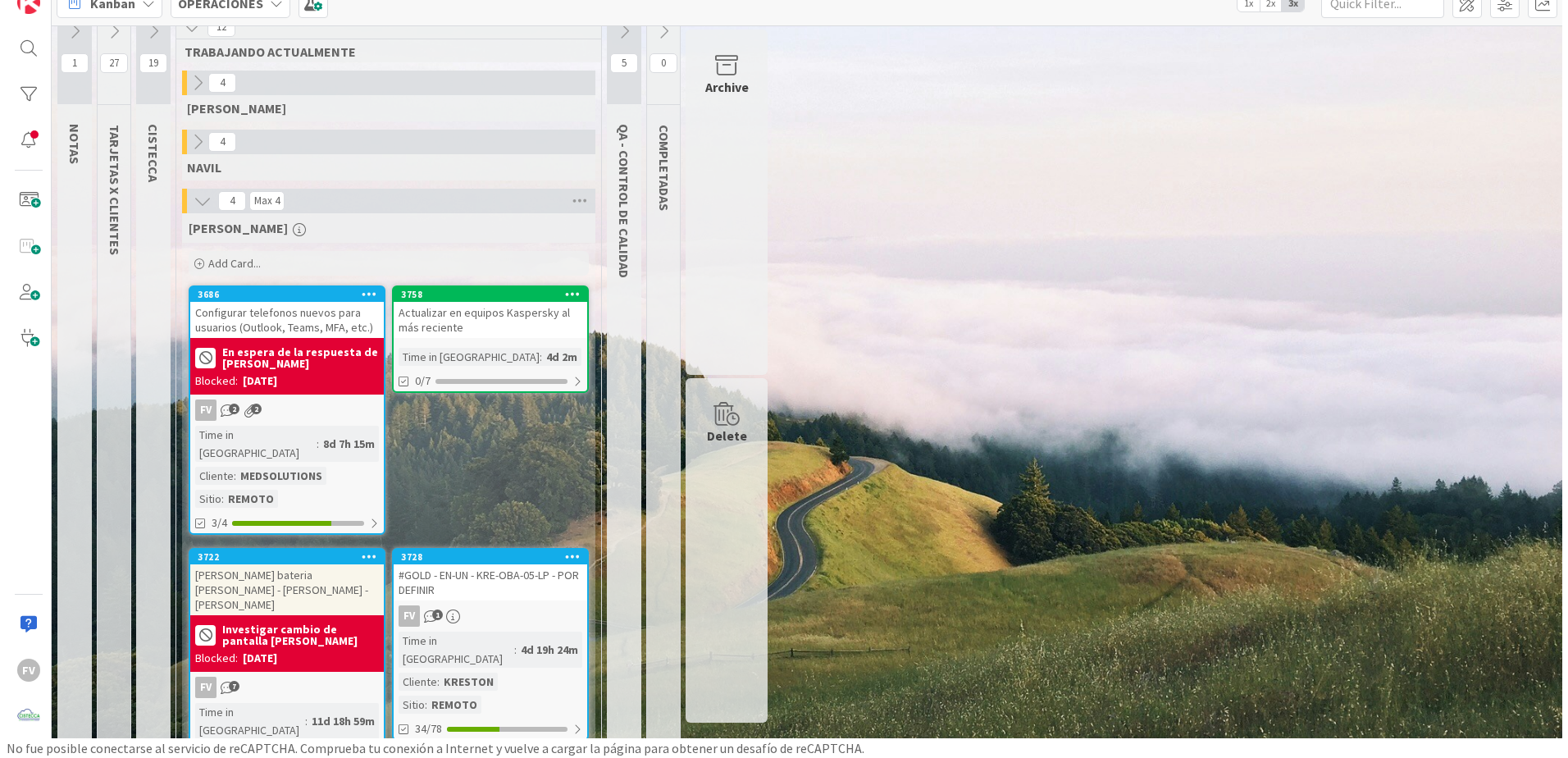
scroll to position [25, 0]
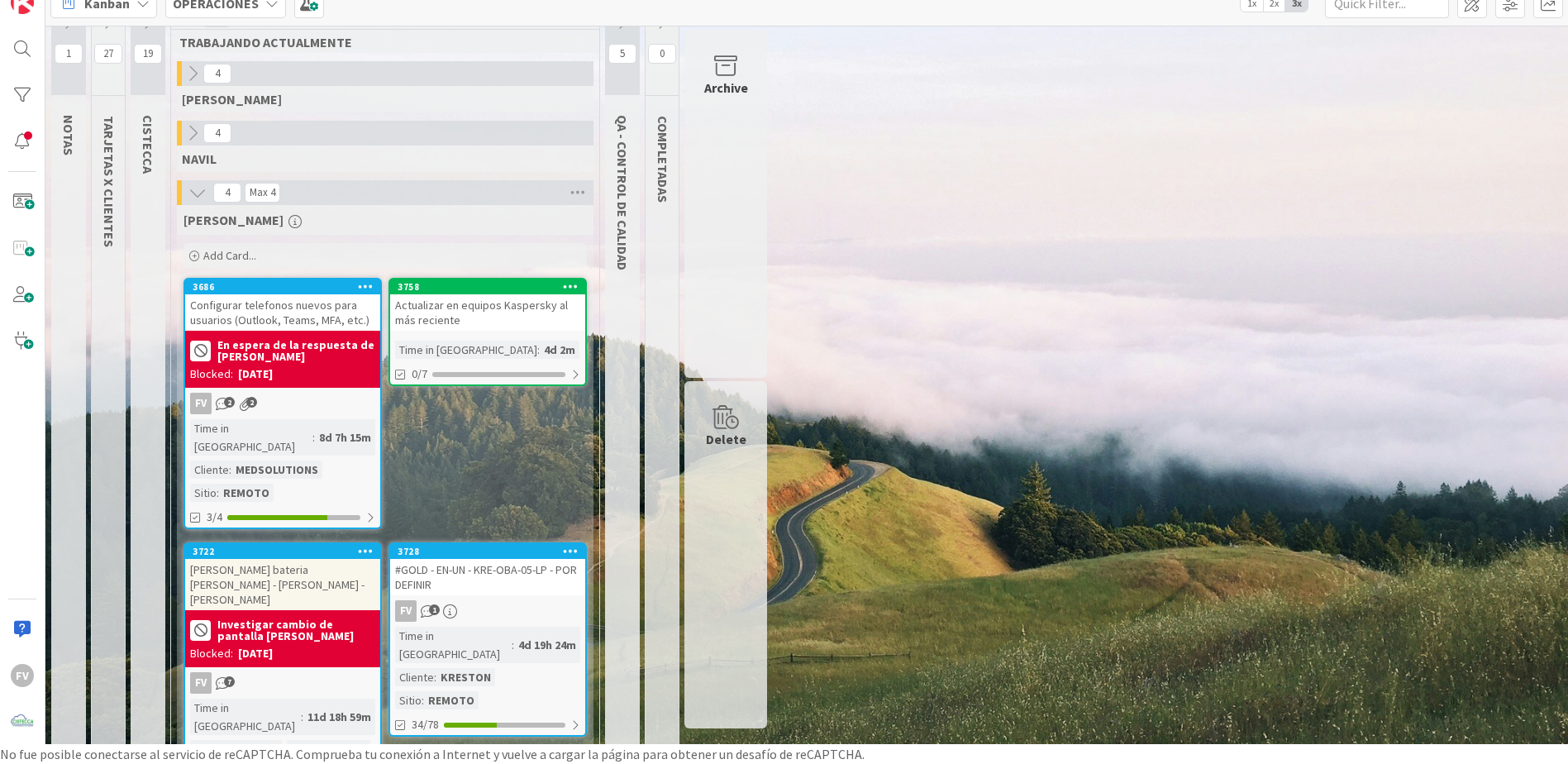
click at [493, 339] on link "3758 Actualizar en equipos Kaspersky al más reciente Time in [GEOGRAPHIC_DATA] …" at bounding box center [488, 331] width 198 height 108
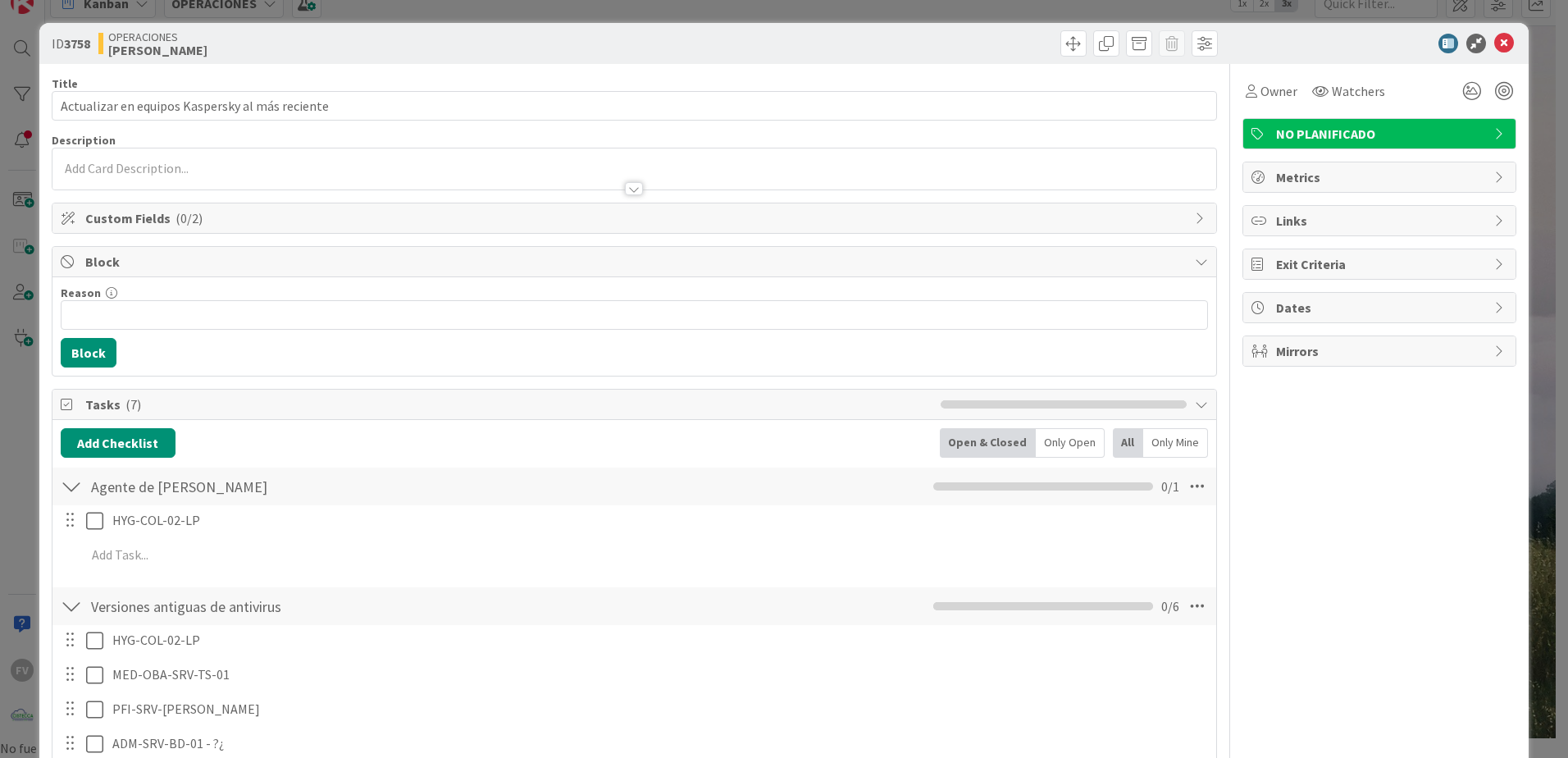
click at [1538, 247] on div "ID 3758 OPERACIONES [PERSON_NAME] Title 47 / 128 Actualizar en equipos Kaspersk…" at bounding box center [784, 379] width 1568 height 758
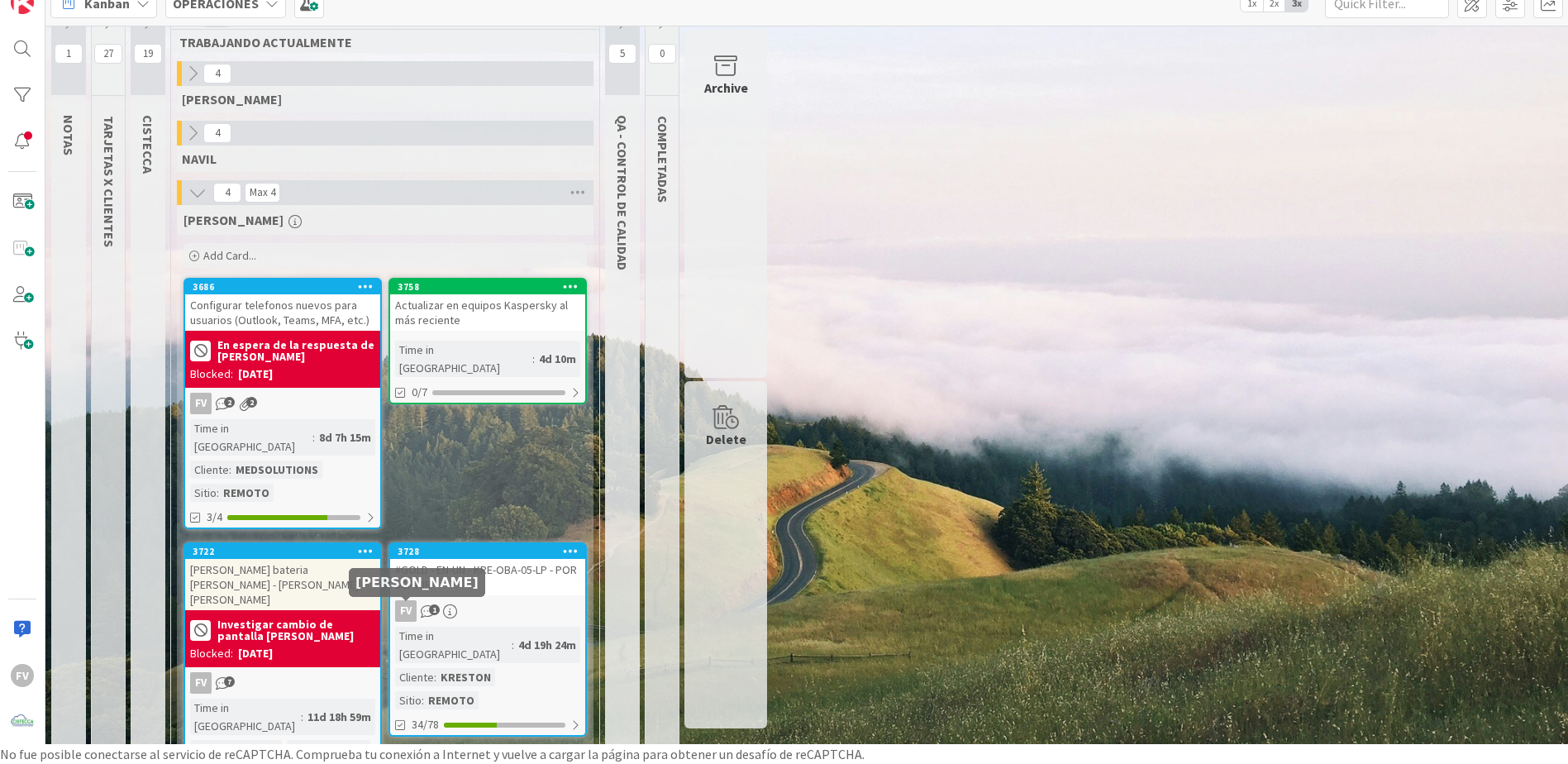
click at [572, 600] on div "FV 1" at bounding box center [488, 610] width 195 height 22
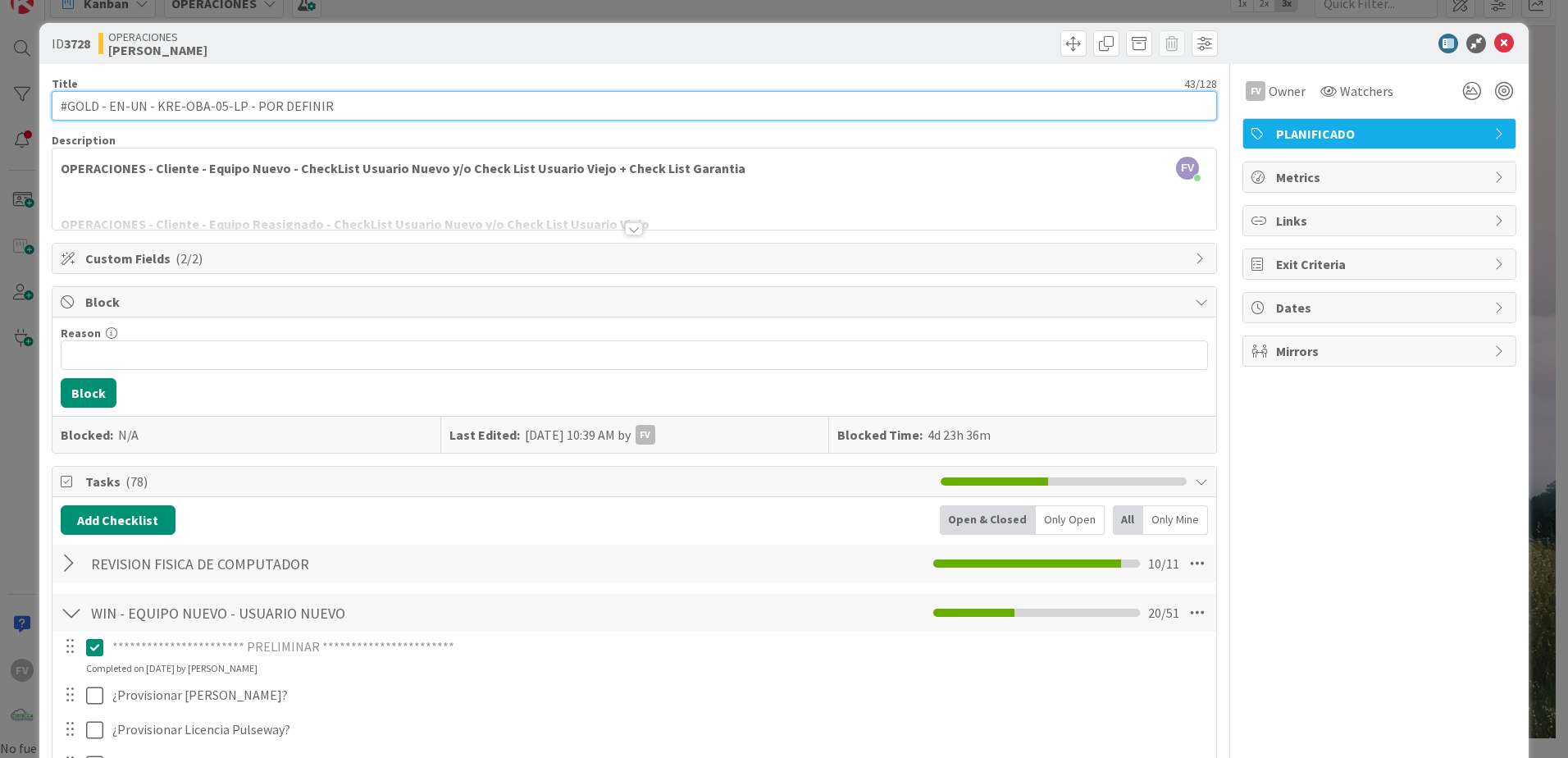
drag, startPoint x: 349, startPoint y: 108, endPoint x: 249, endPoint y: 101, distance: 100.2
click at [249, 101] on input "#GOLD - EN-UN - KRE-OBA-05-LP - POR DEFINIR" at bounding box center [633, 106] width 1165 height 30
paste input "[PERSON_NAME]"
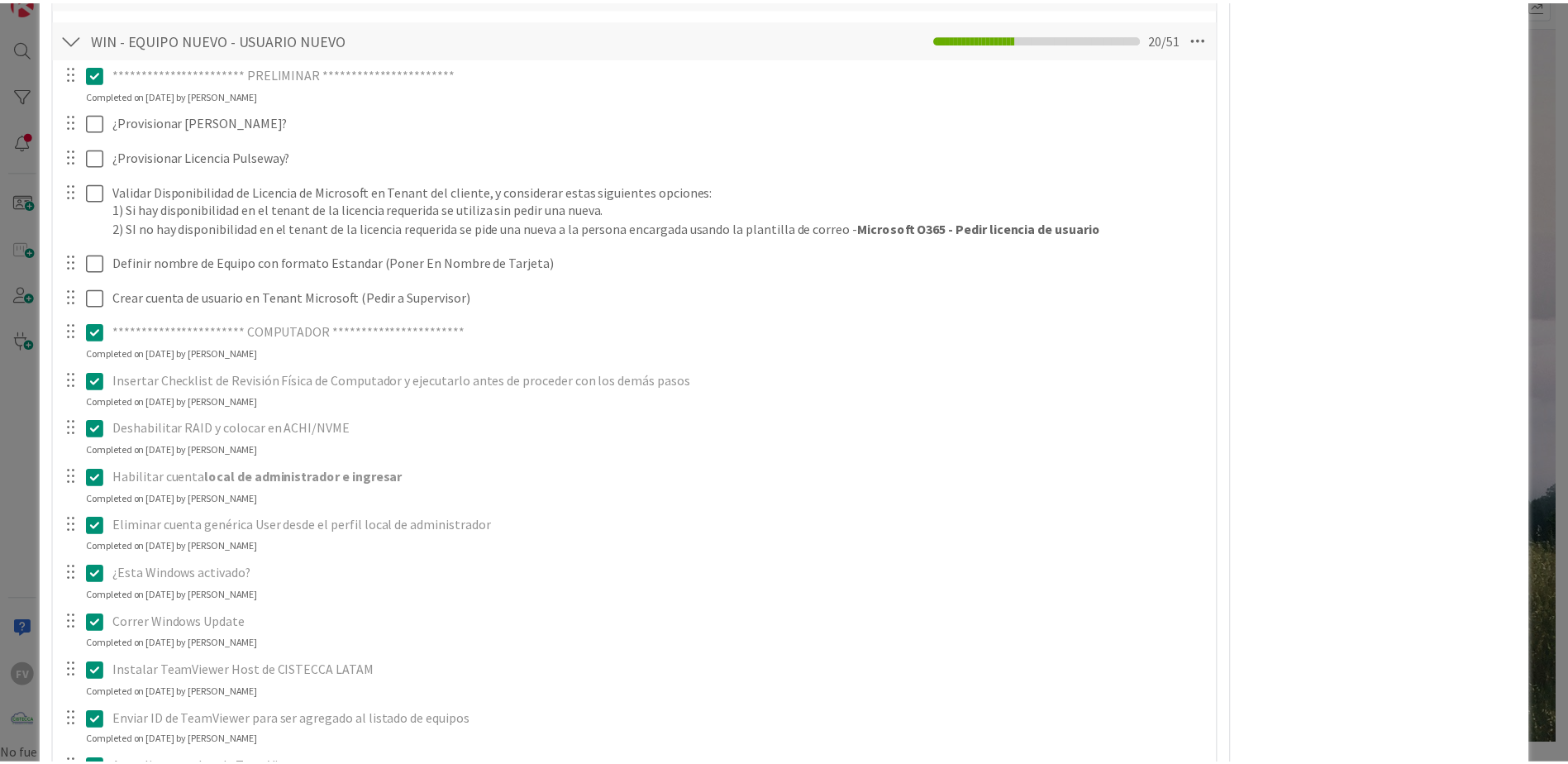
scroll to position [413, 0]
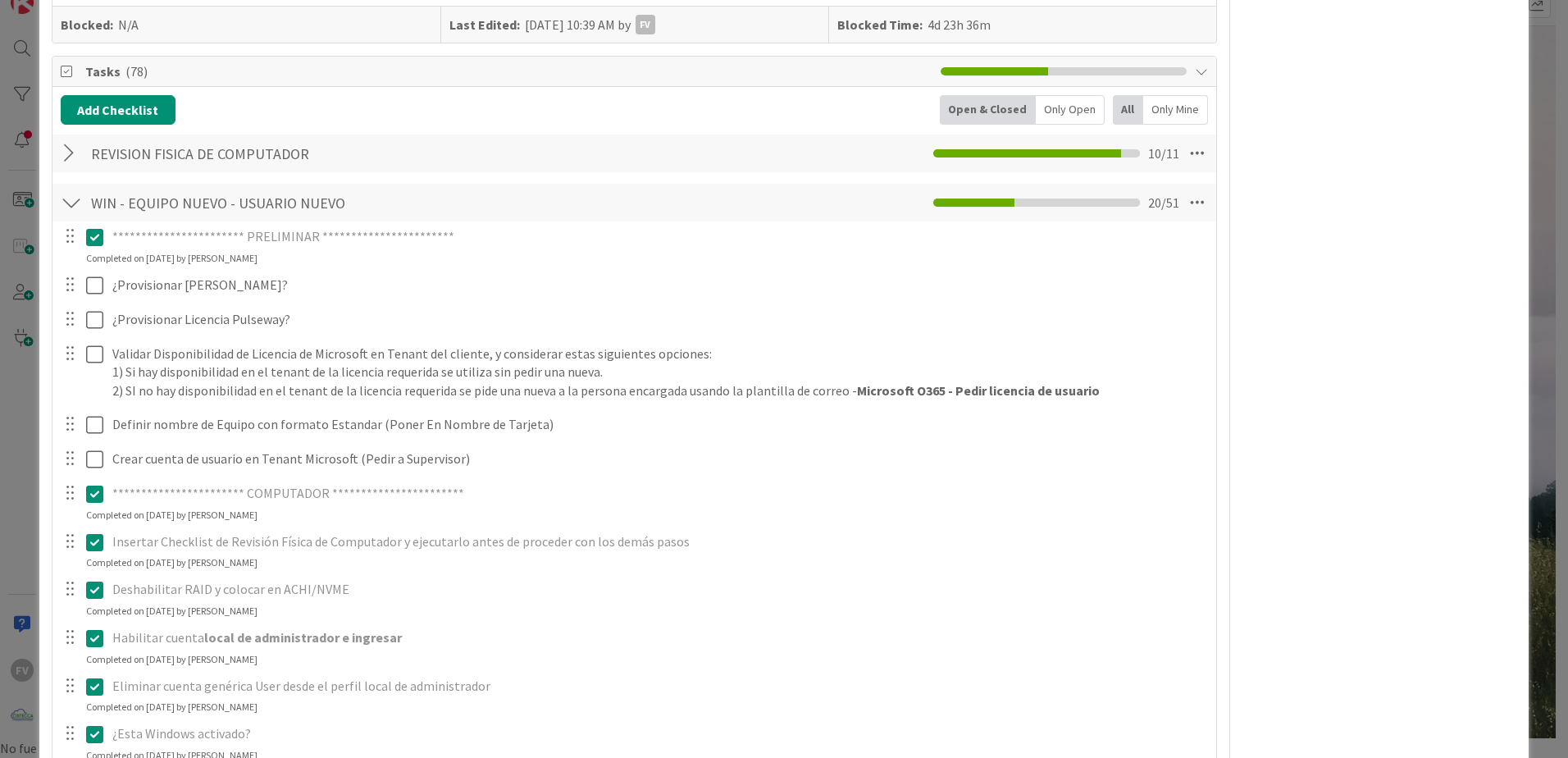
click at [12, 181] on div "**********" at bounding box center [784, 379] width 1568 height 758
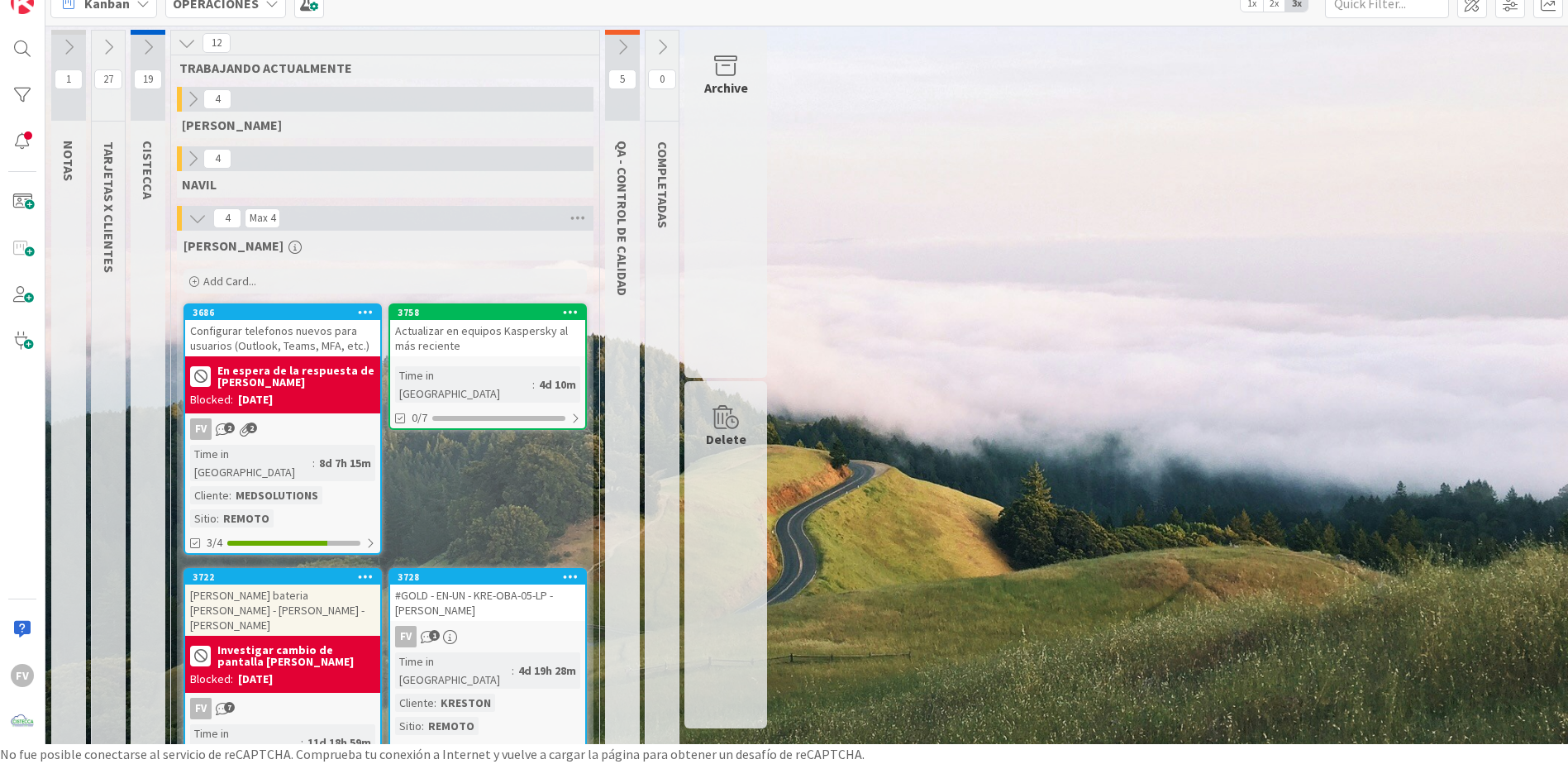
click at [146, 43] on icon at bounding box center [147, 46] width 18 height 18
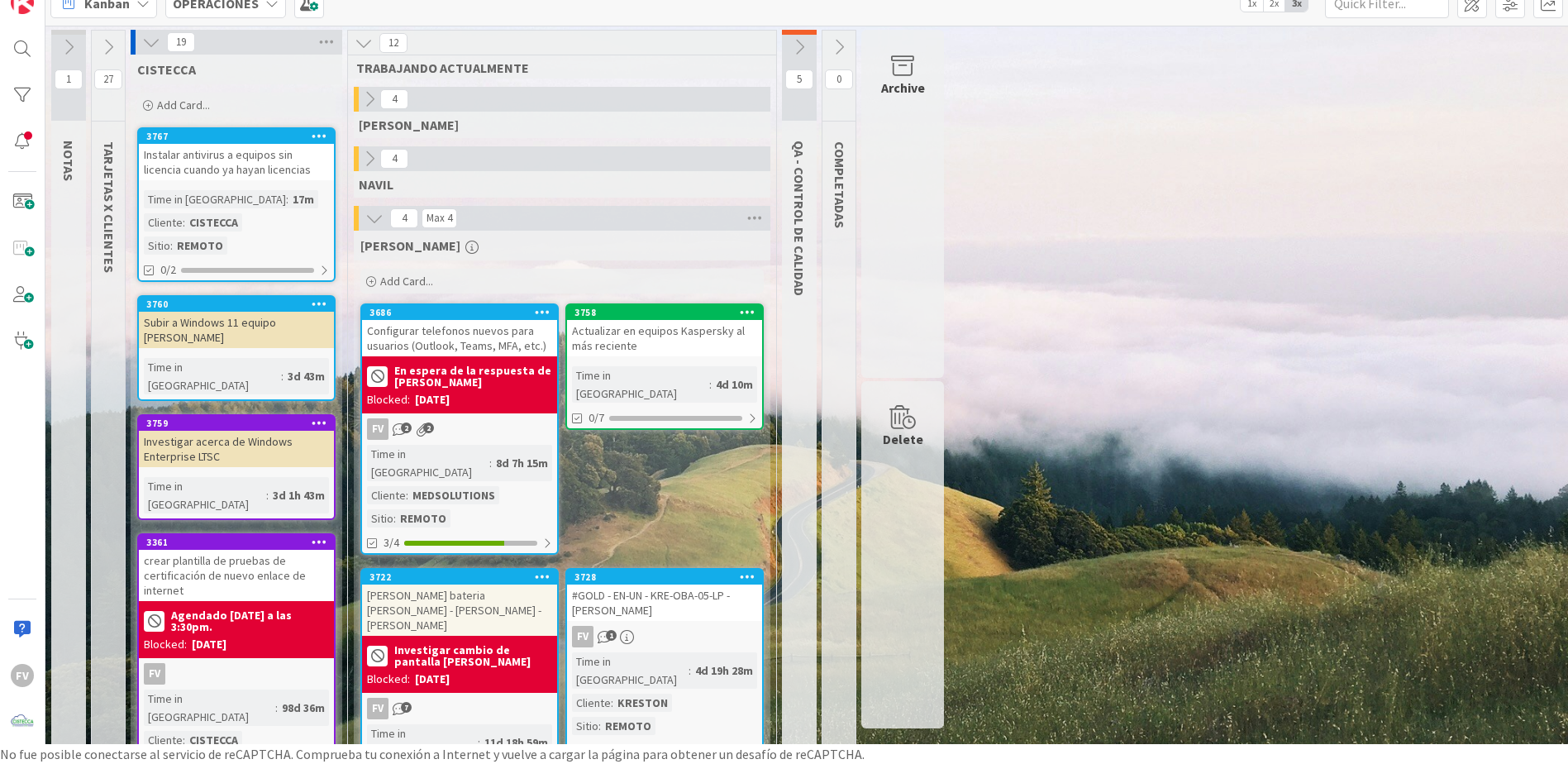
click at [207, 113] on div "Add Card..." at bounding box center [236, 105] width 198 height 25
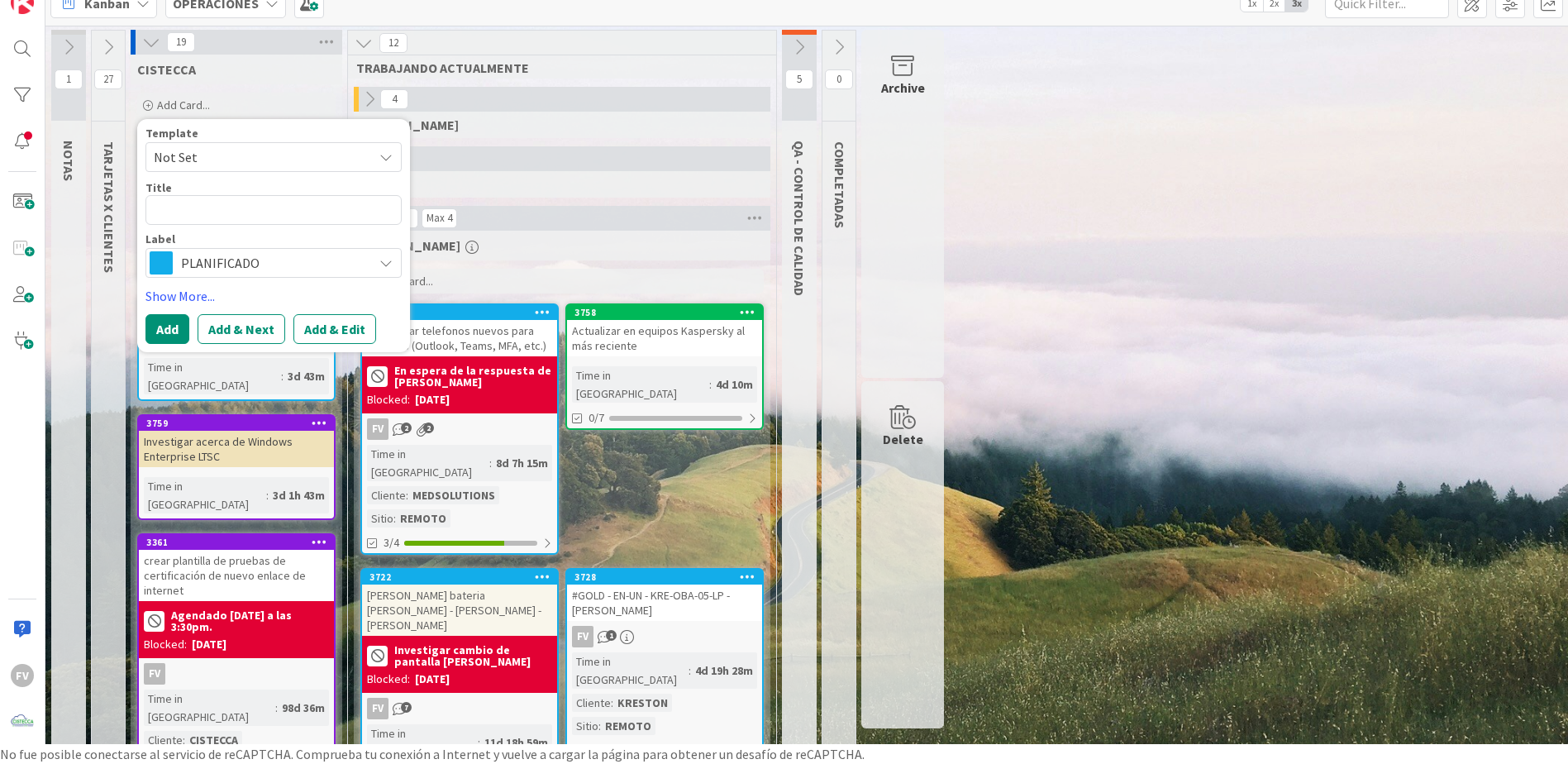
click at [222, 219] on textarea at bounding box center [274, 210] width 257 height 30
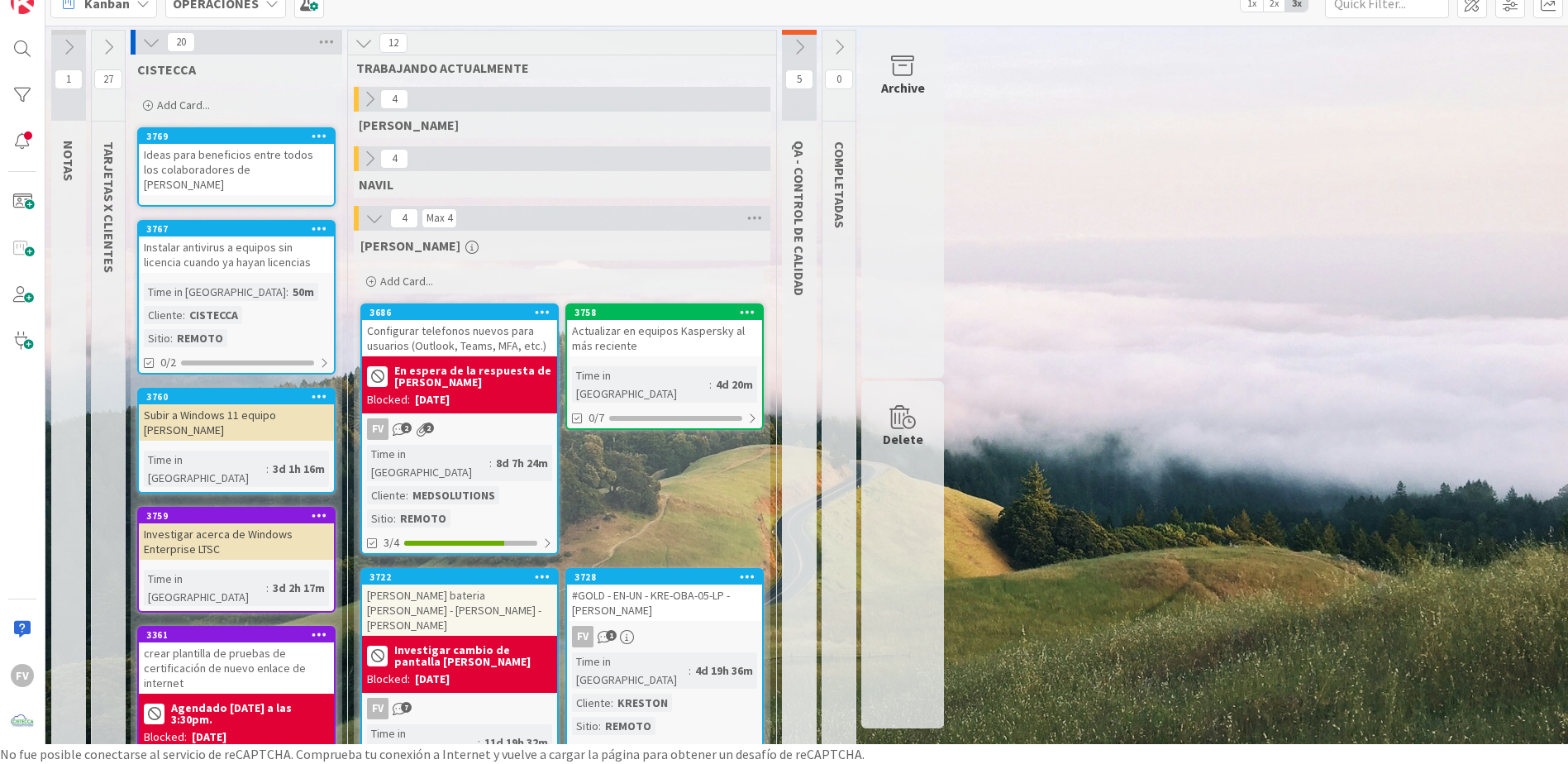
click at [220, 166] on div "Ideas para beneficios entre todos los colaboradores de [PERSON_NAME]" at bounding box center [236, 169] width 195 height 51
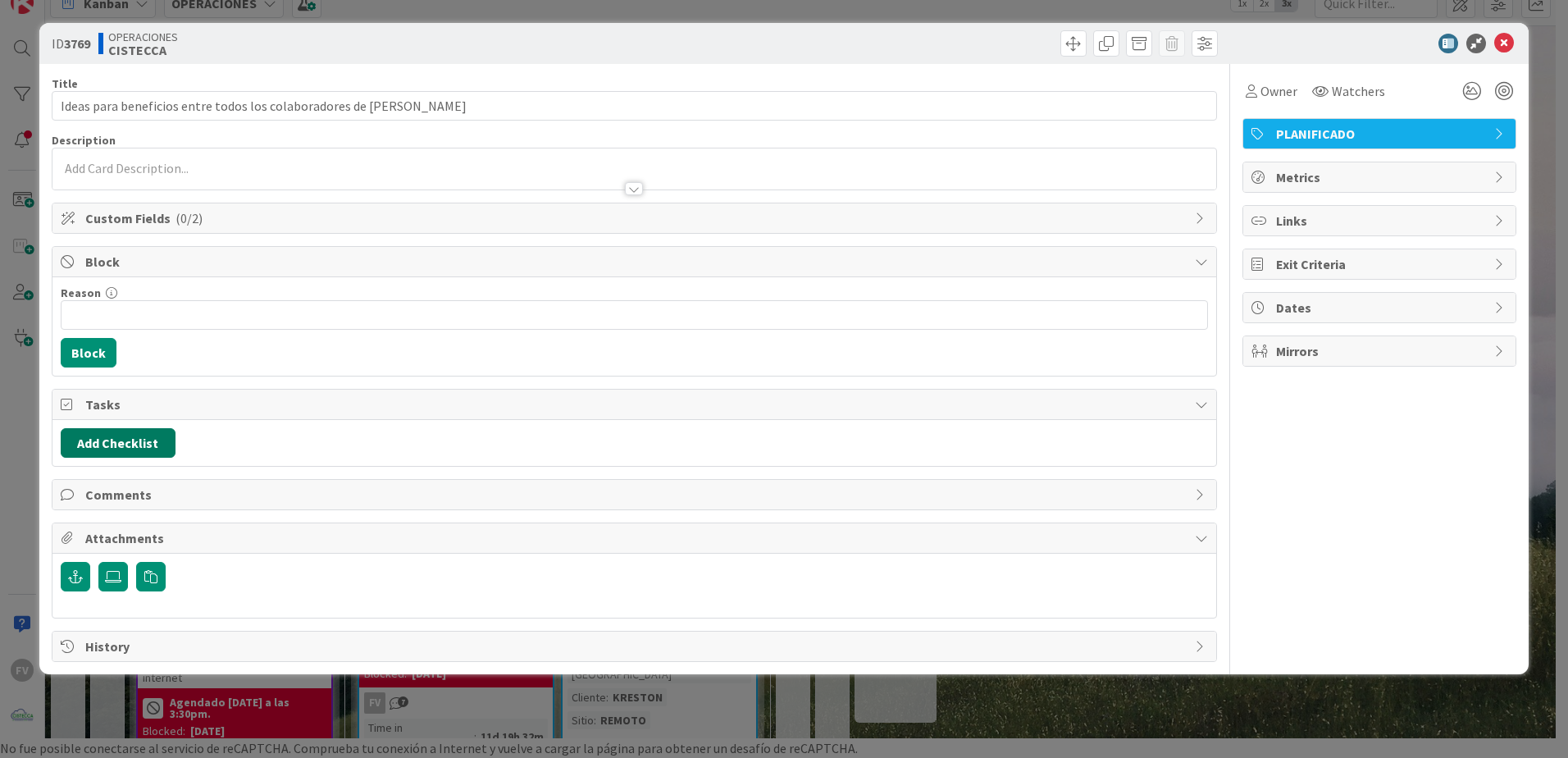
click at [103, 435] on button "Add Checklist" at bounding box center [118, 443] width 115 height 30
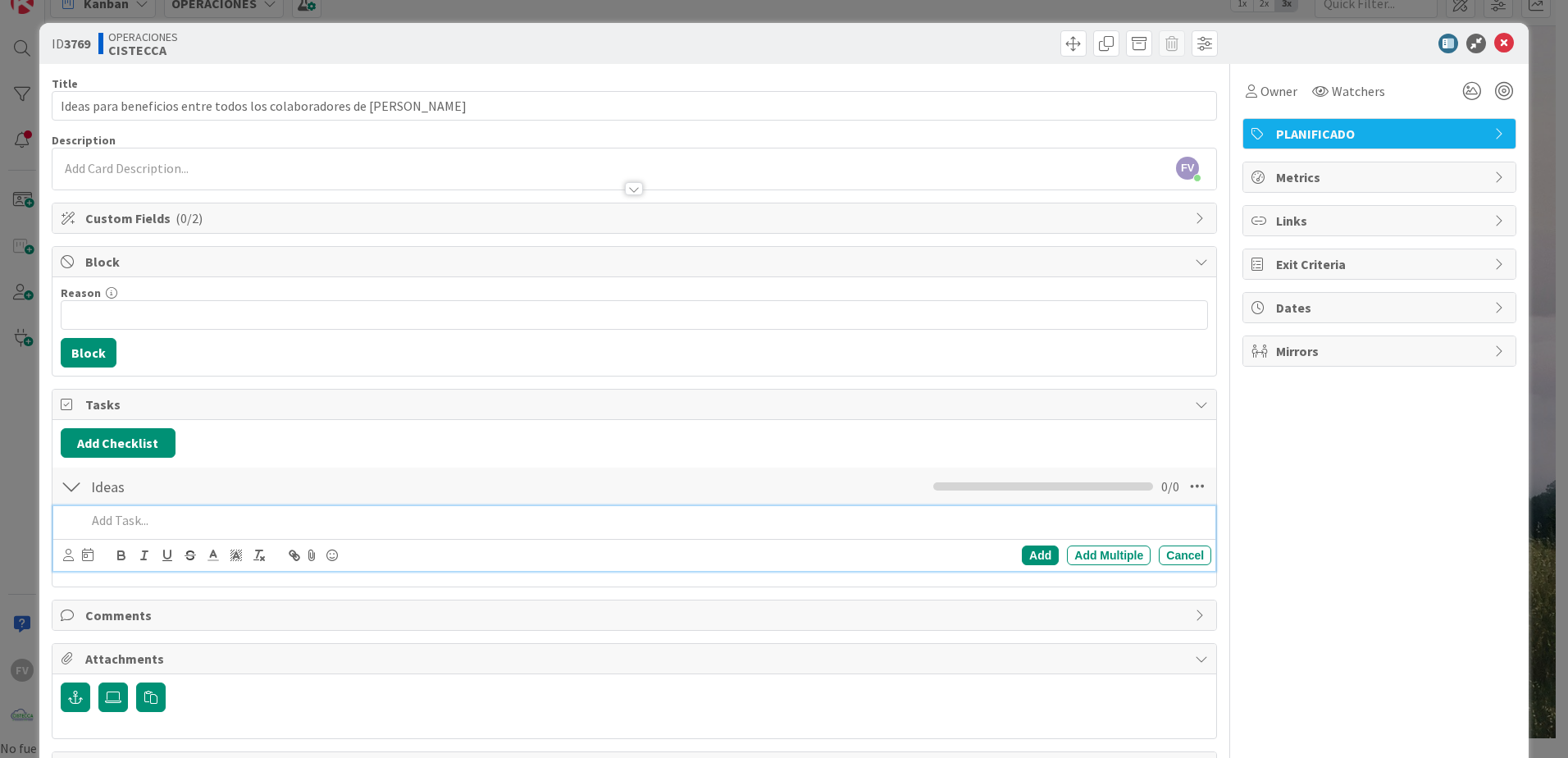
click at [154, 178] on div at bounding box center [634, 181] width 1164 height 17
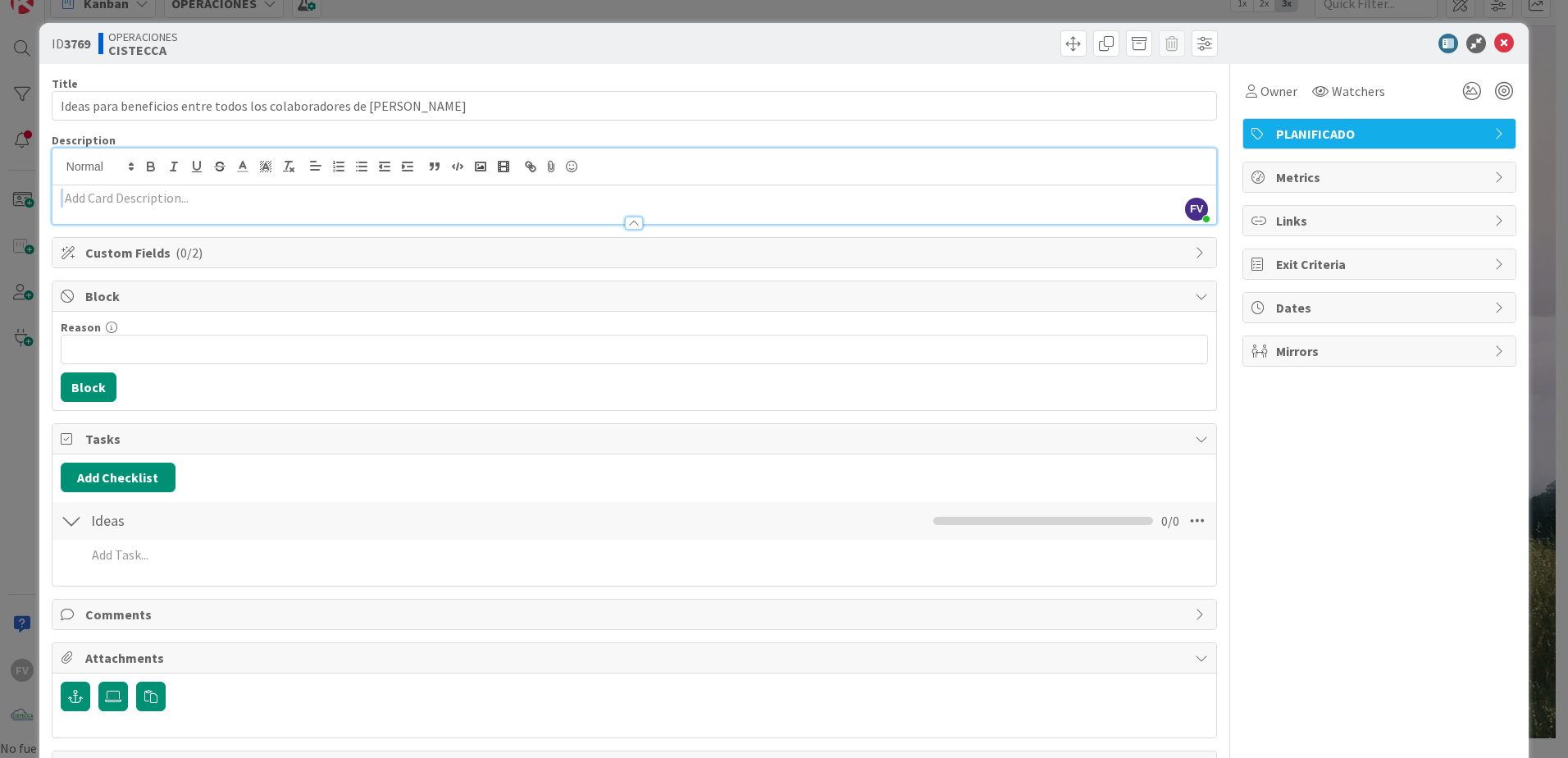
click at [156, 188] on div at bounding box center [634, 204] width 1164 height 38
click at [156, 189] on p at bounding box center [634, 198] width 1147 height 19
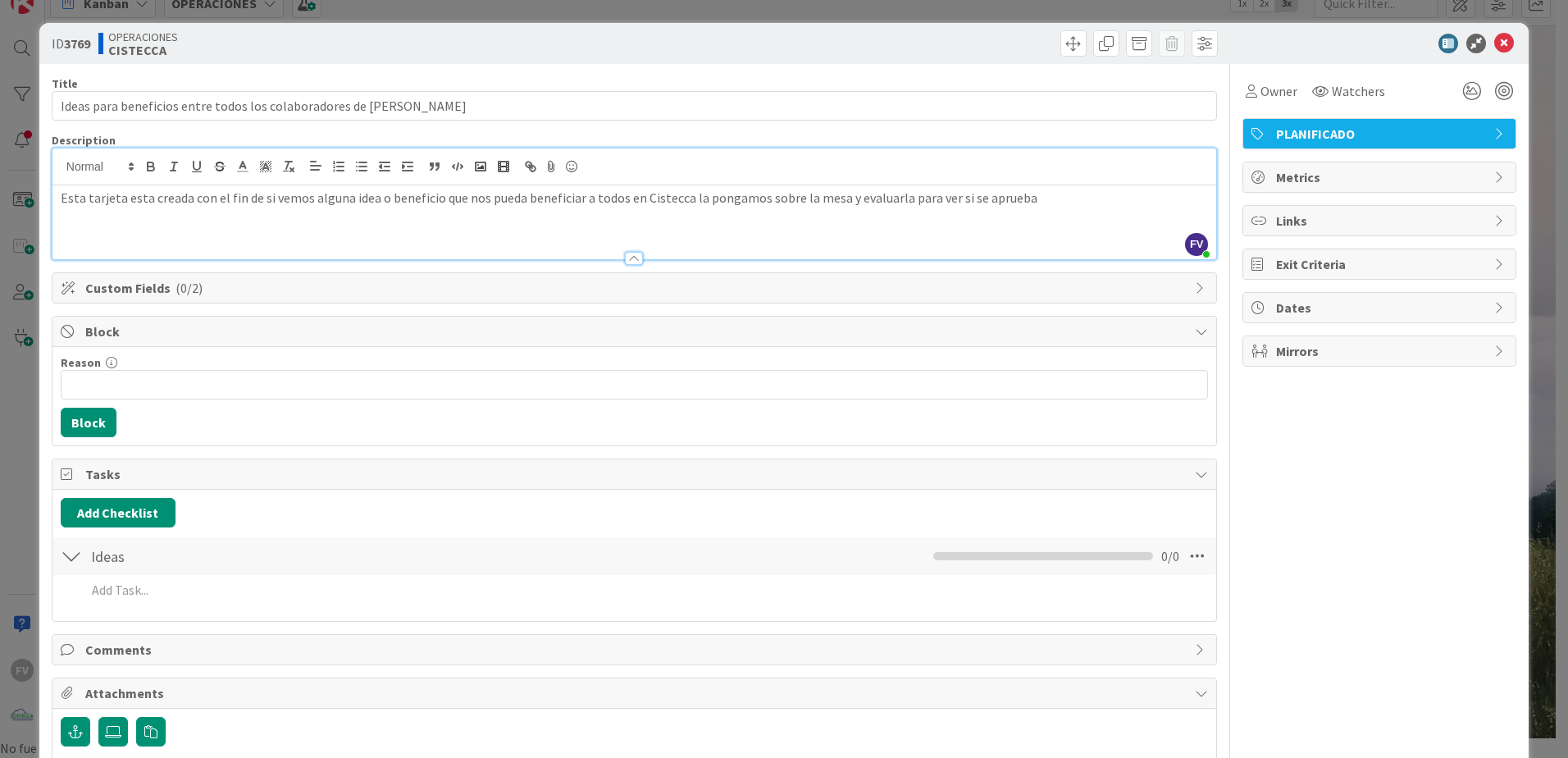
click at [765, 76] on div "Title 63 / 128" at bounding box center [633, 83] width 1165 height 15
click at [103, 605] on div "Add Add Multiple Cancel" at bounding box center [634, 590] width 1162 height 30
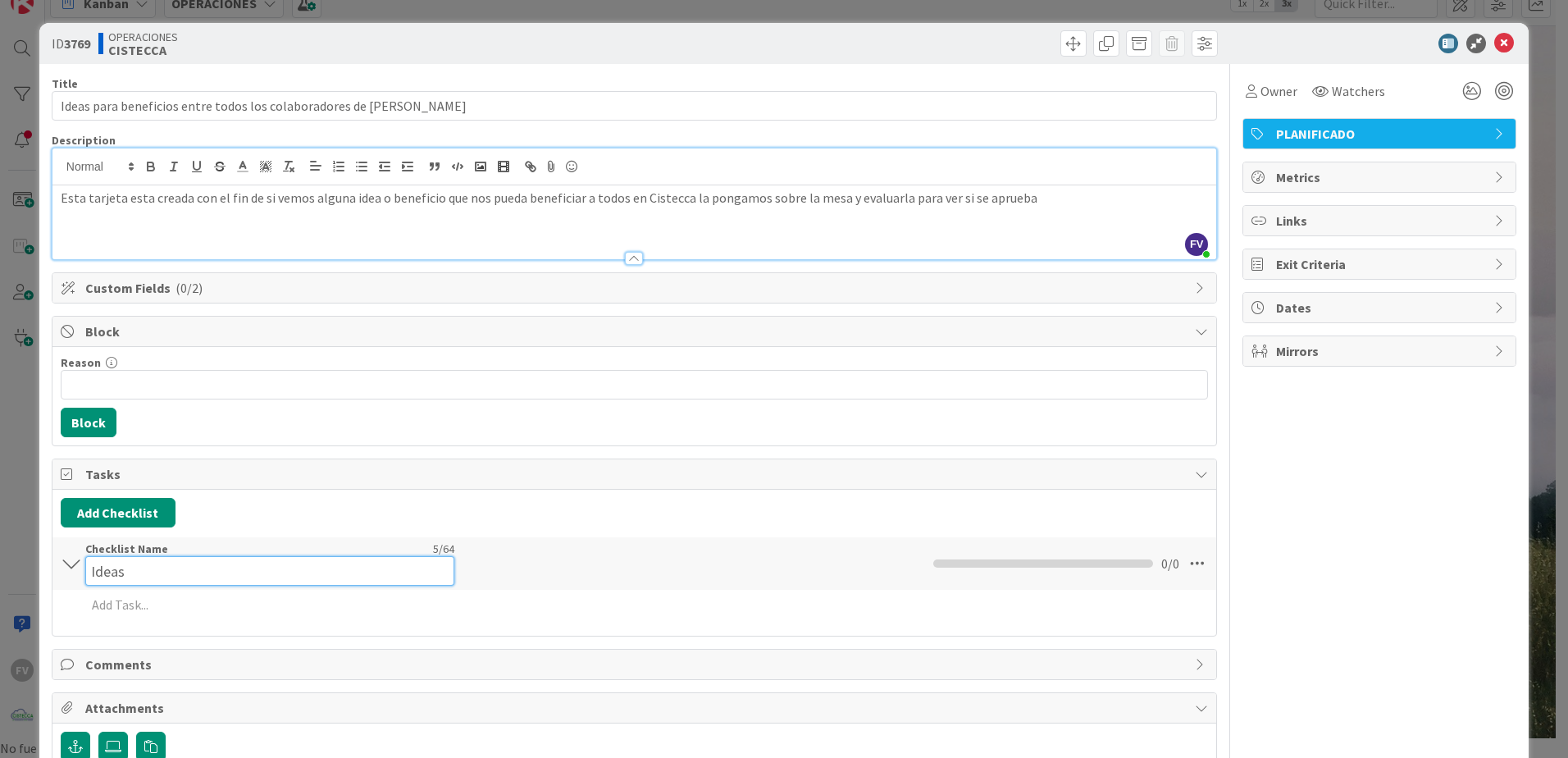
click at [124, 568] on input "Ideas" at bounding box center [269, 571] width 369 height 30
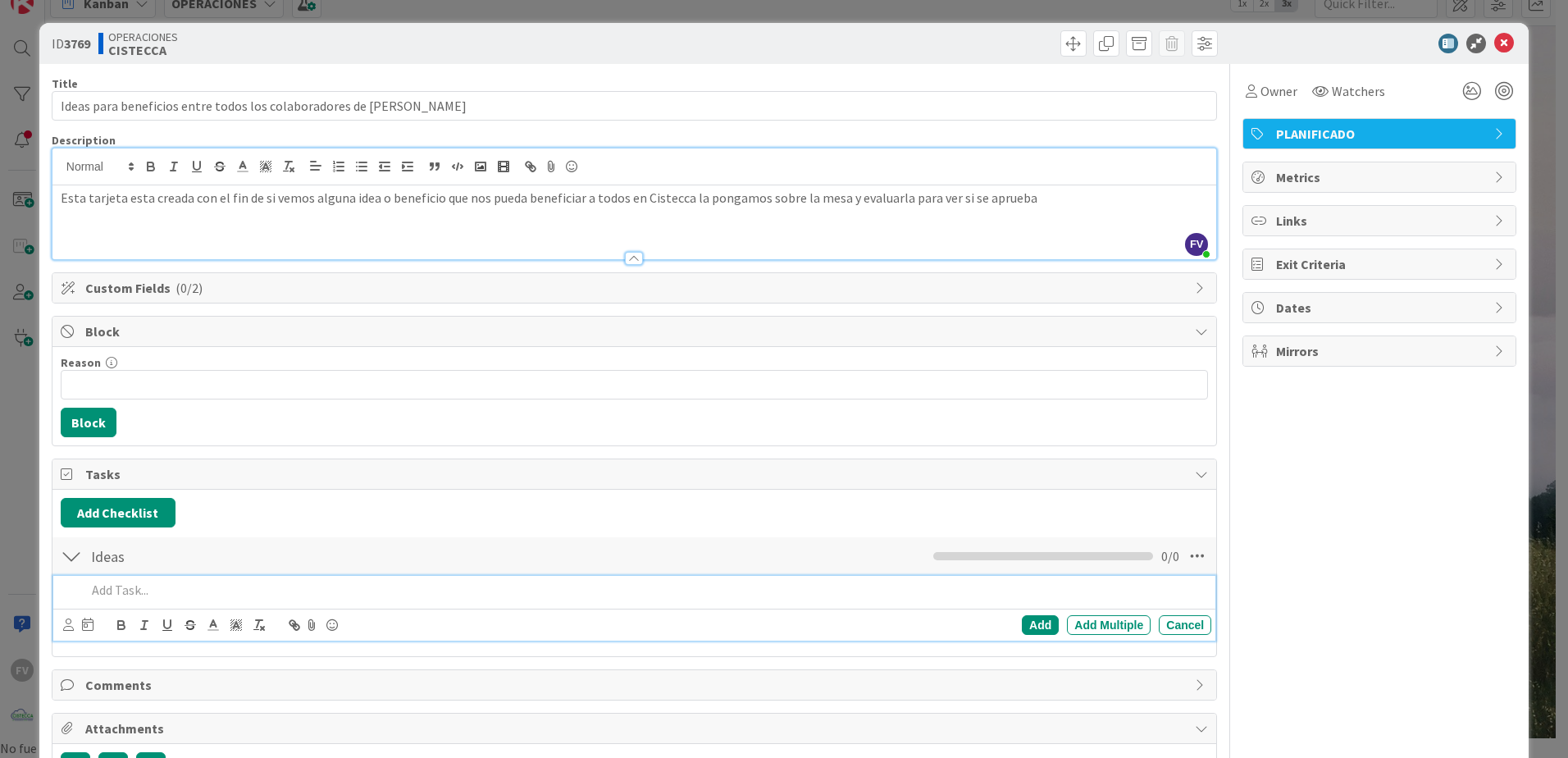
click at [125, 608] on div "Add Add Multiple Cancel" at bounding box center [634, 607] width 1162 height 65
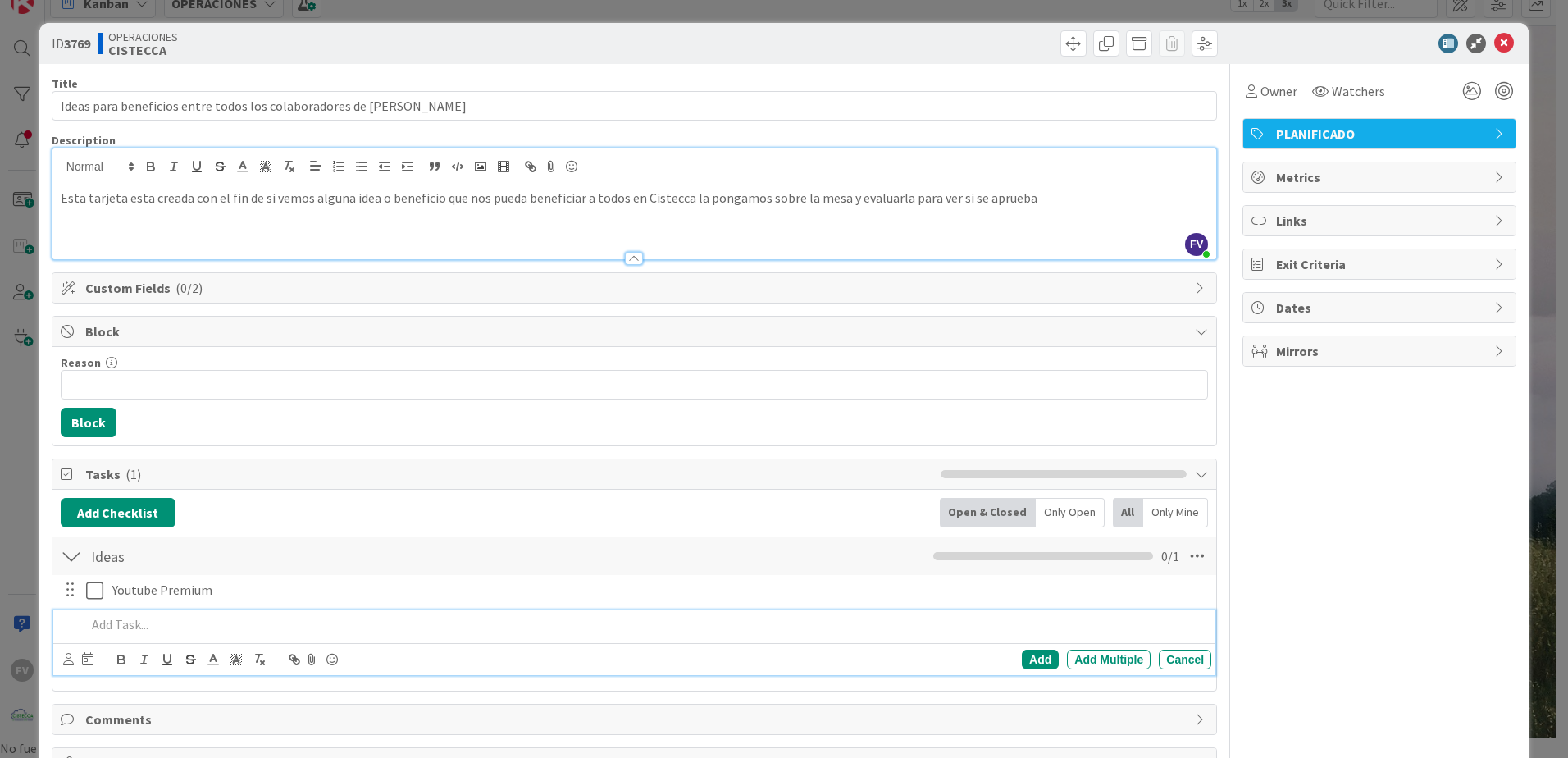
click at [277, 10] on div "ID 3769 OPERACIONES CISTECCA Title 63 / 128 Ideas para beneficios entre todos l…" at bounding box center [784, 379] width 1568 height 758
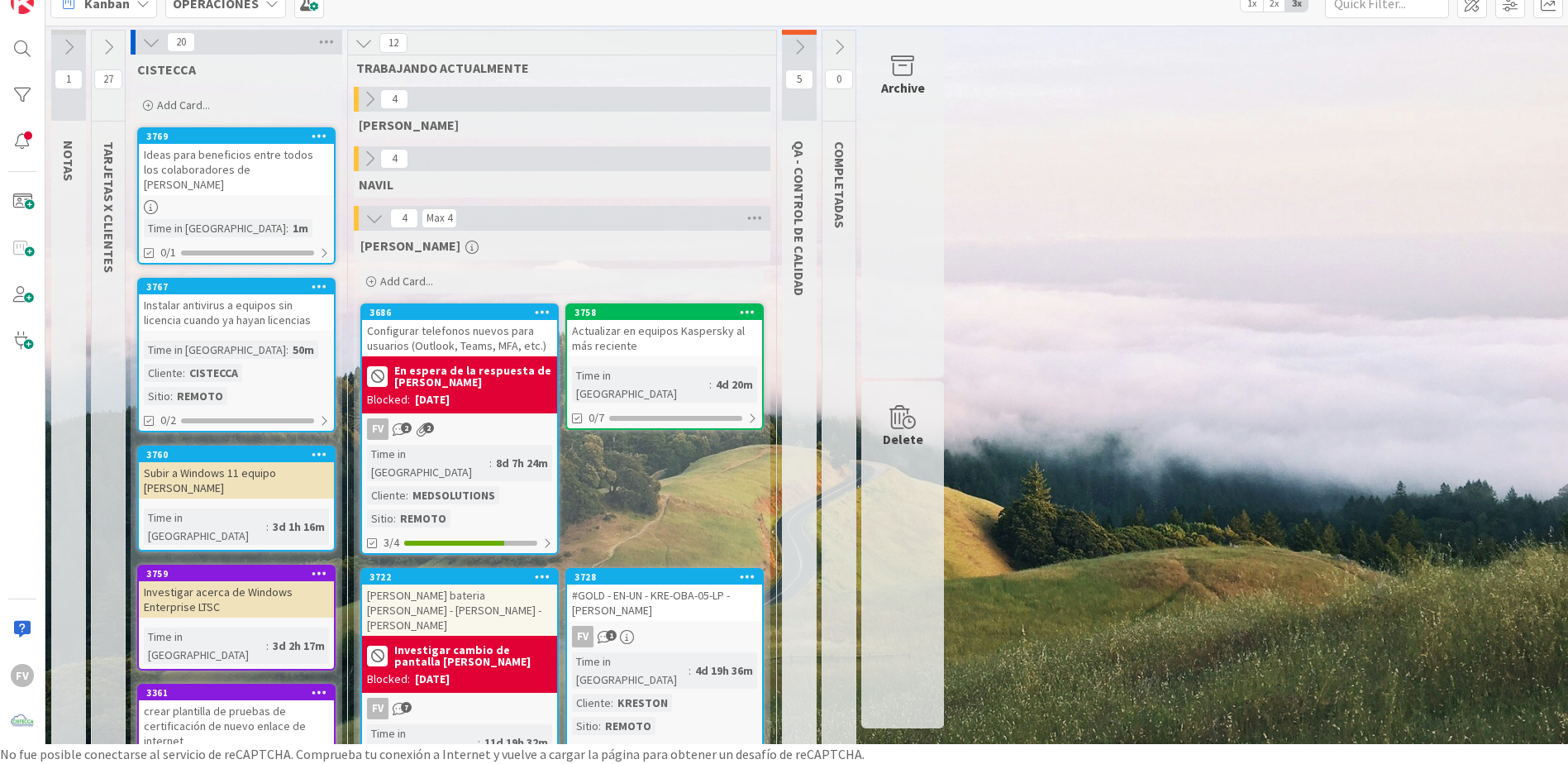
click at [609, 601] on div "#GOLD - EN-UN - KRE-OBA-05-LP - [PERSON_NAME]" at bounding box center [664, 603] width 195 height 37
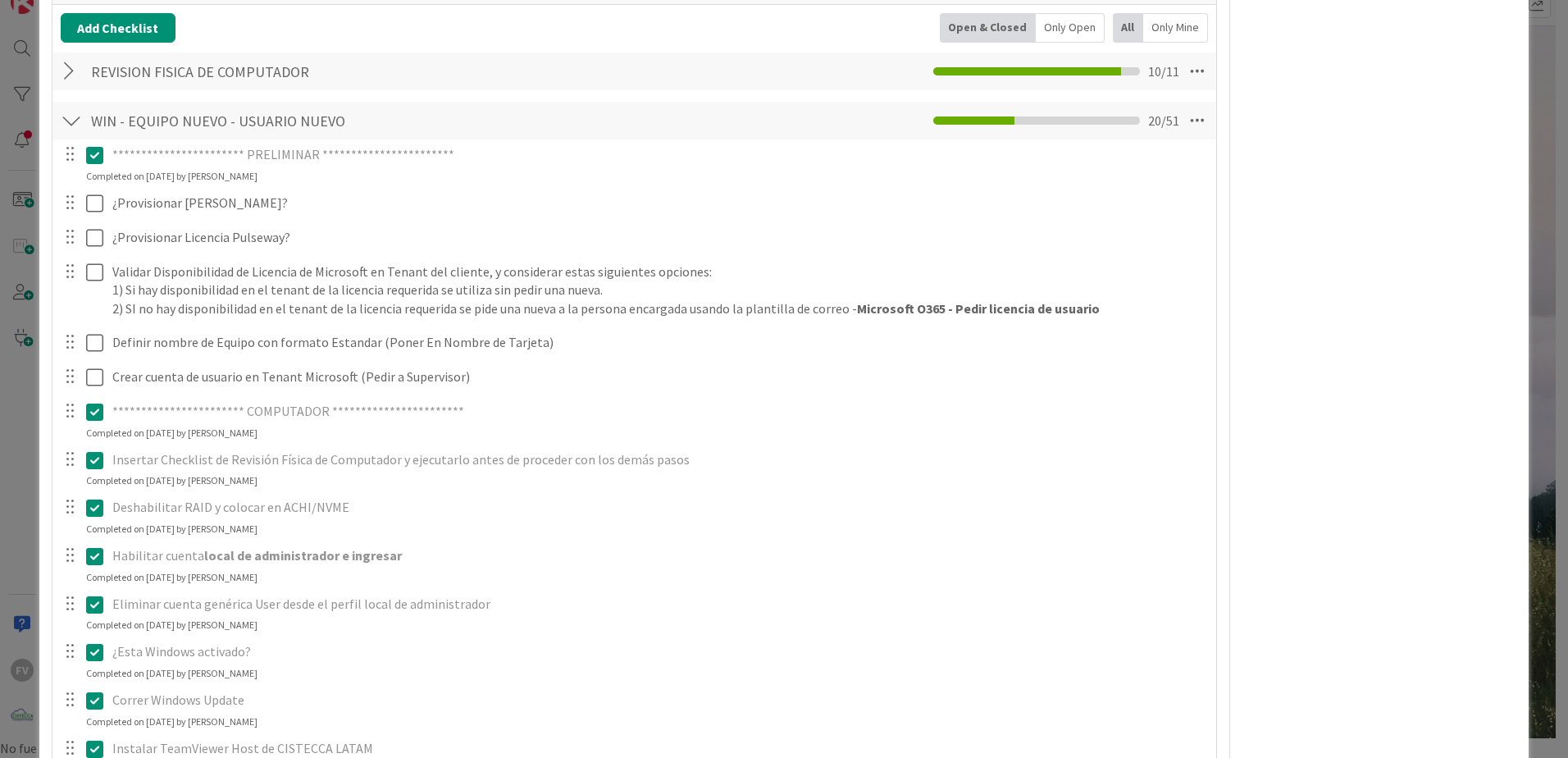
scroll to position [328, 0]
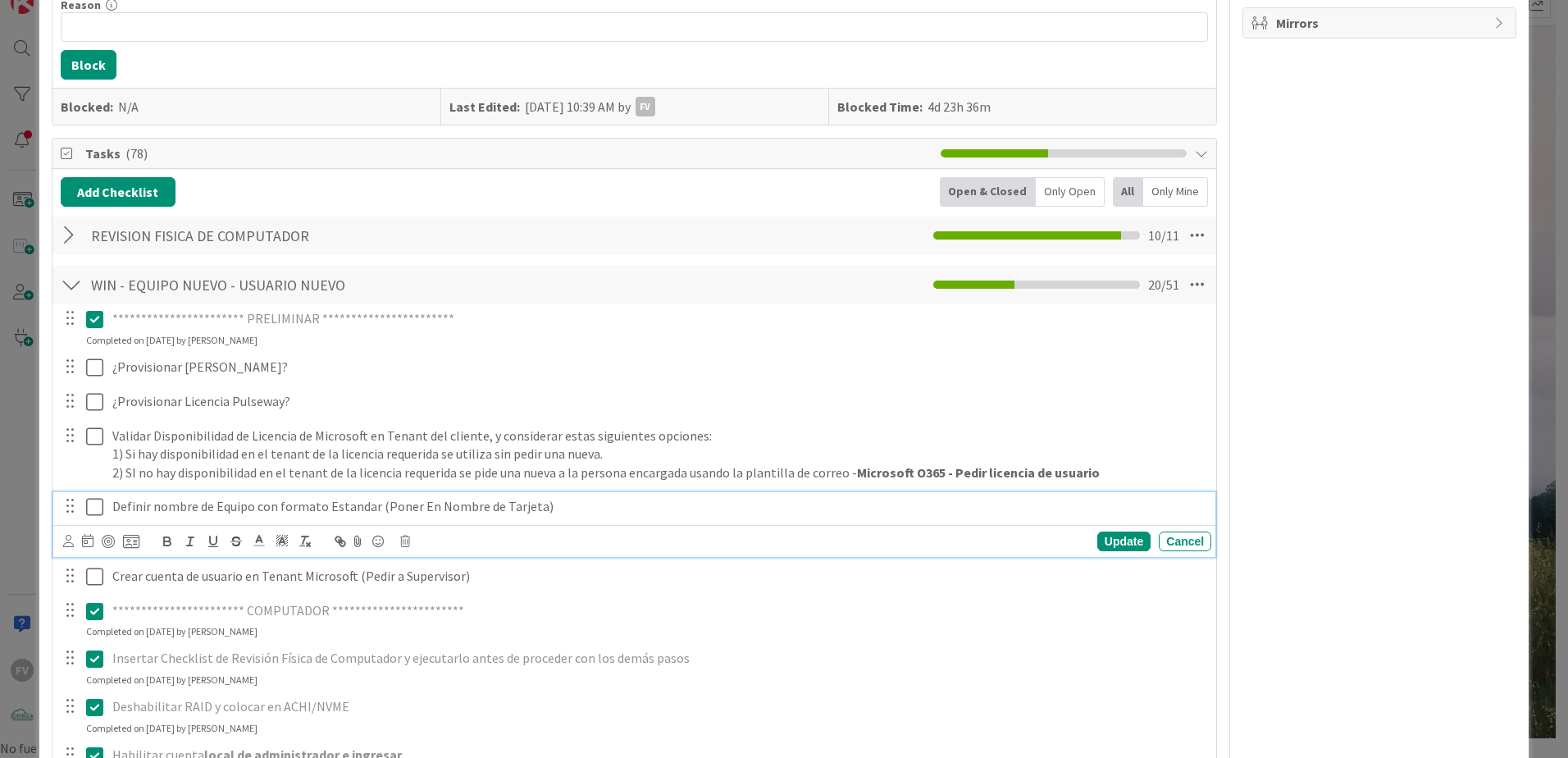
click at [96, 504] on icon at bounding box center [94, 506] width 17 height 20
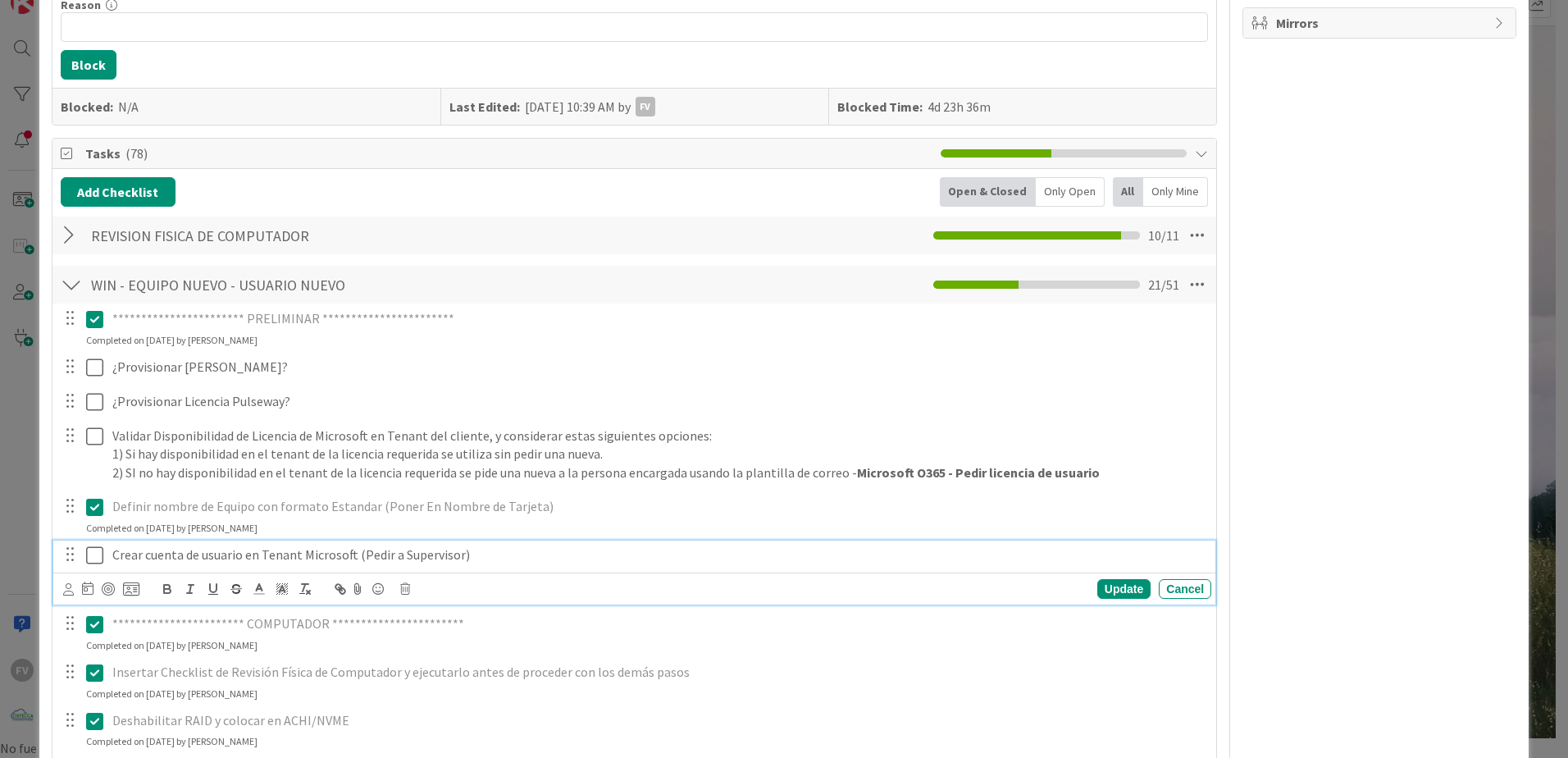
click at [98, 546] on icon at bounding box center [94, 555] width 17 height 20
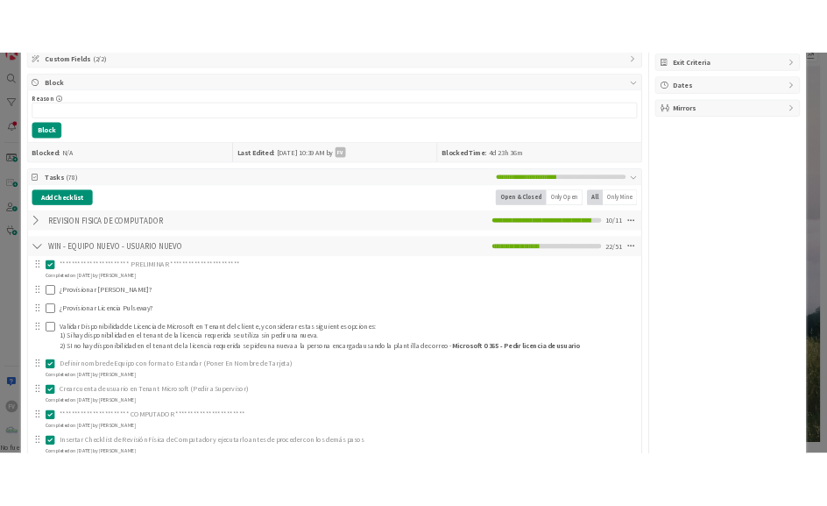
scroll to position [0, 0]
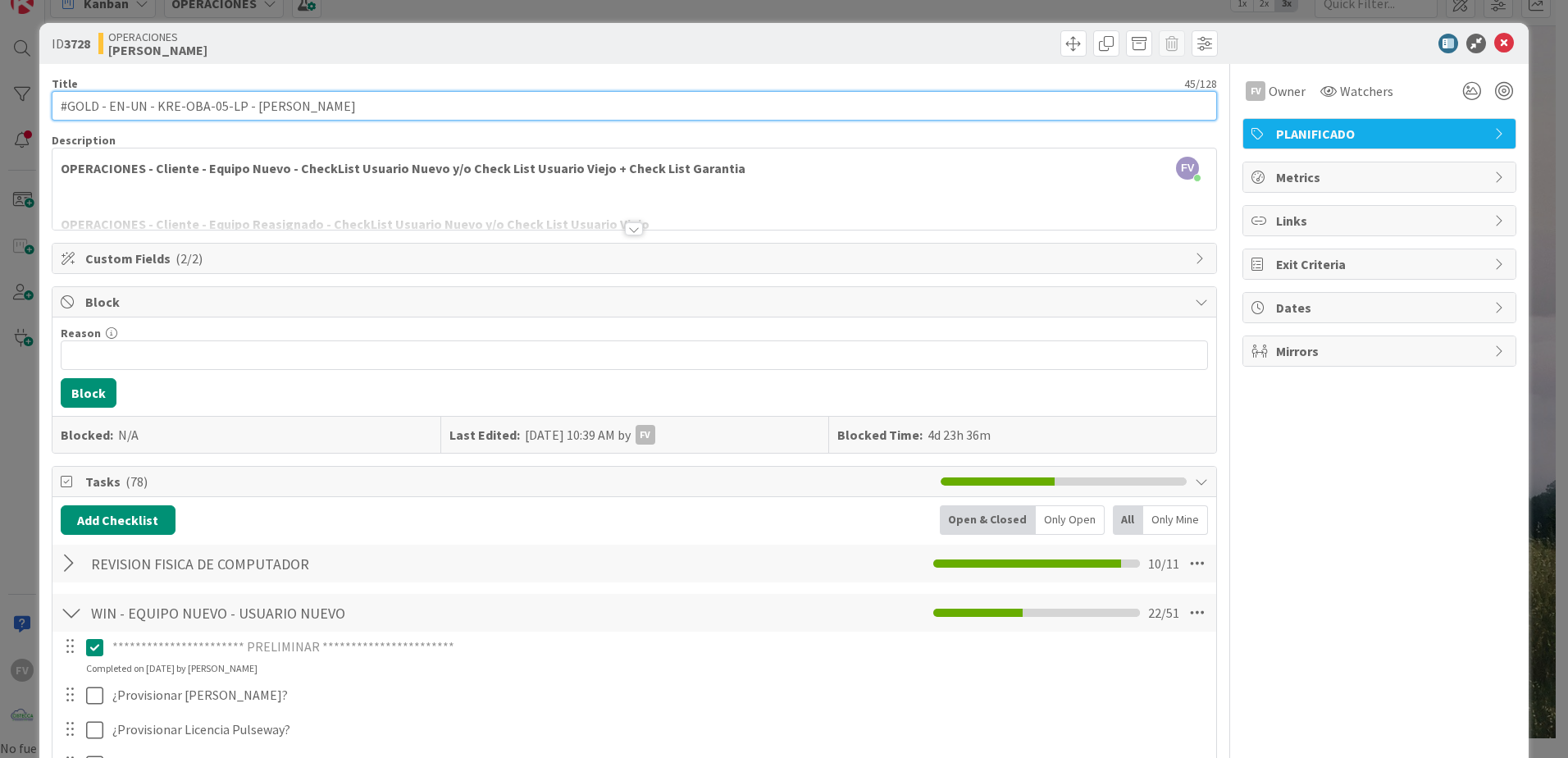
drag, startPoint x: 366, startPoint y: 108, endPoint x: 248, endPoint y: 94, distance: 118.8
click at [248, 94] on input "#GOLD - EN-UN - KRE-OBA-05-LP - [PERSON_NAME]" at bounding box center [633, 106] width 1165 height 30
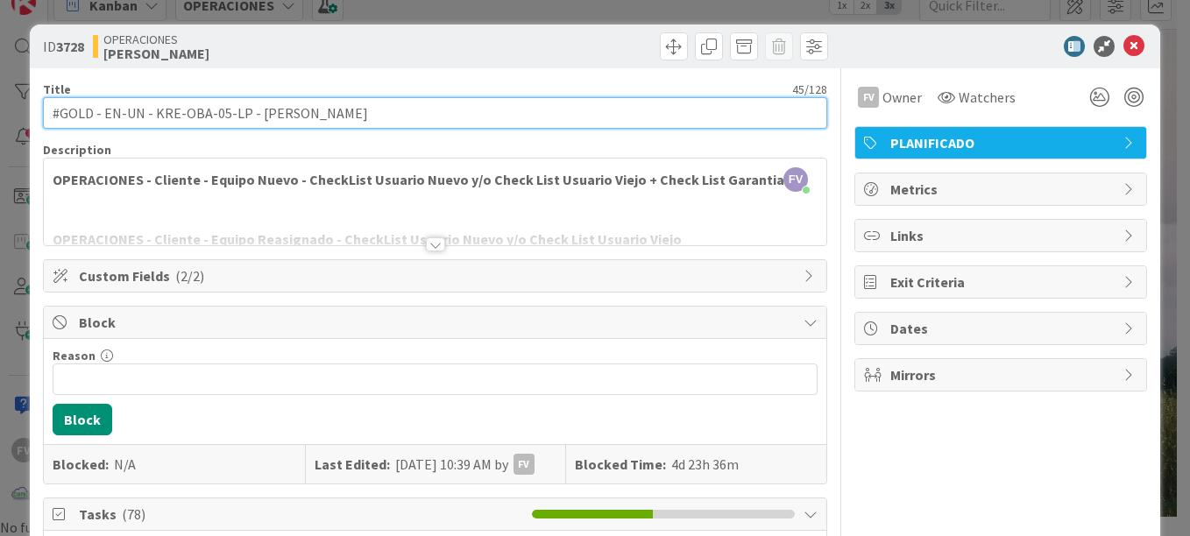
click at [358, 108] on input "#GOLD - EN-UN - KRE-OBA-05-LP - [PERSON_NAME]" at bounding box center [435, 113] width 784 height 32
drag, startPoint x: 358, startPoint y: 114, endPoint x: 252, endPoint y: 105, distance: 106.4
click at [252, 105] on input "#GOLD - EN-UN - KRE-OBA-05-LP - [PERSON_NAME]" at bounding box center [435, 113] width 784 height 32
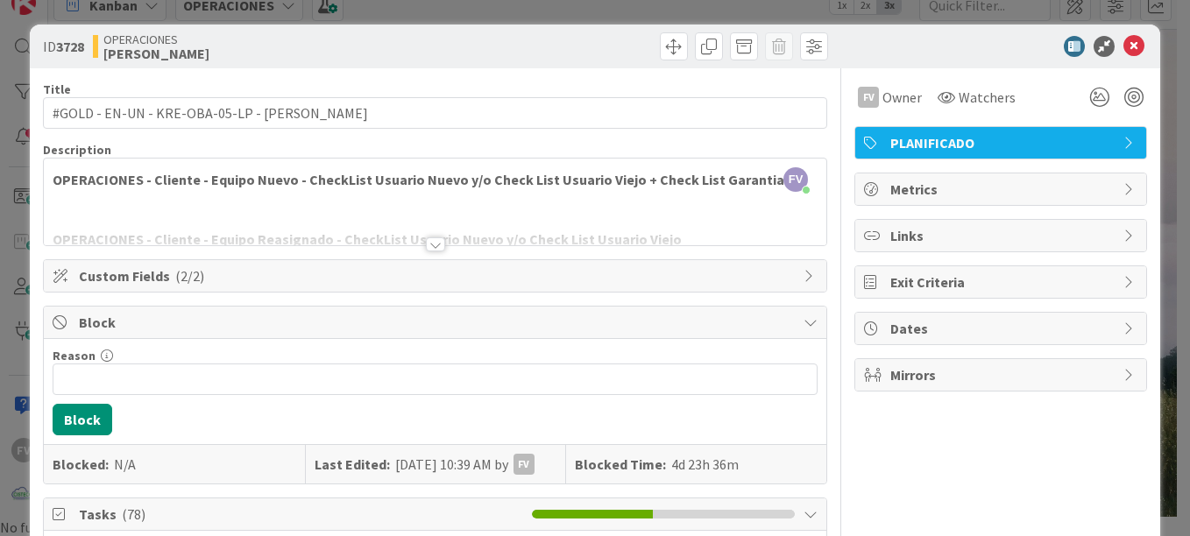
click at [453, 96] on div "Title 45 / 128" at bounding box center [435, 89] width 784 height 16
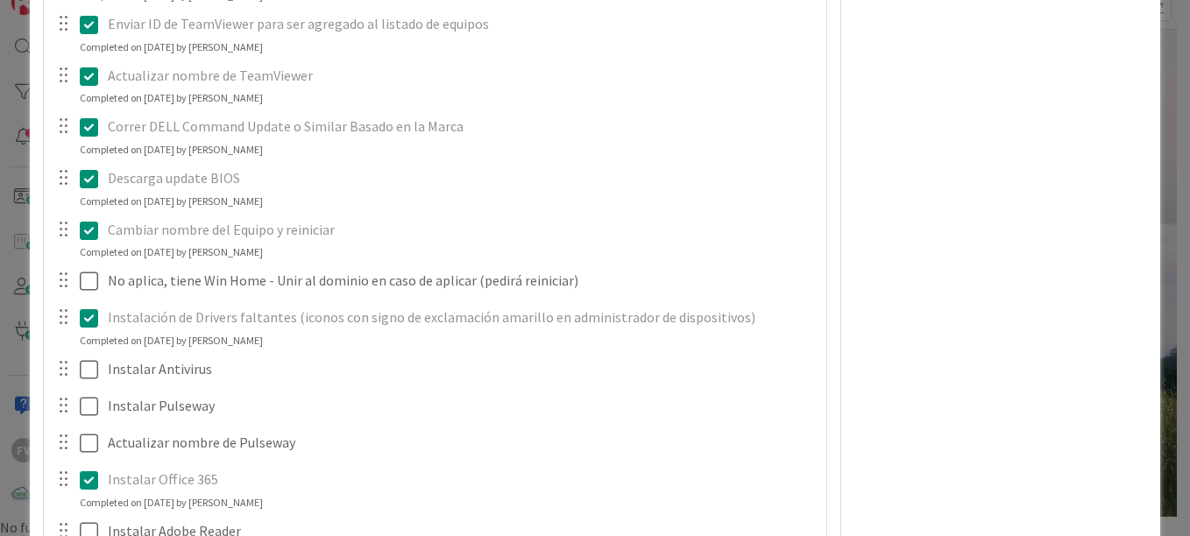
scroll to position [1577, 0]
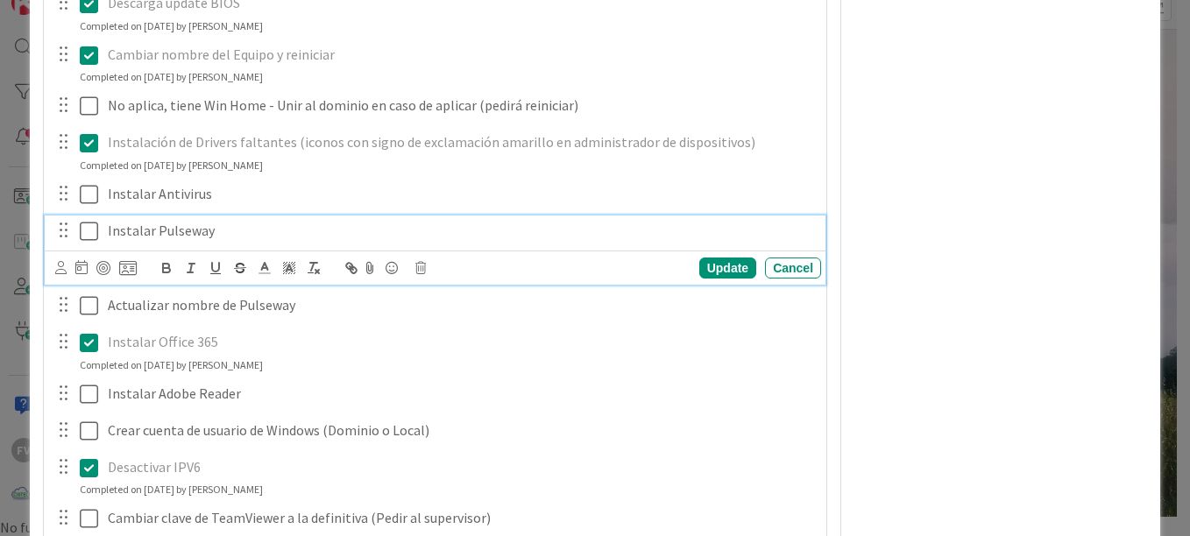
click at [90, 226] on icon at bounding box center [89, 231] width 18 height 21
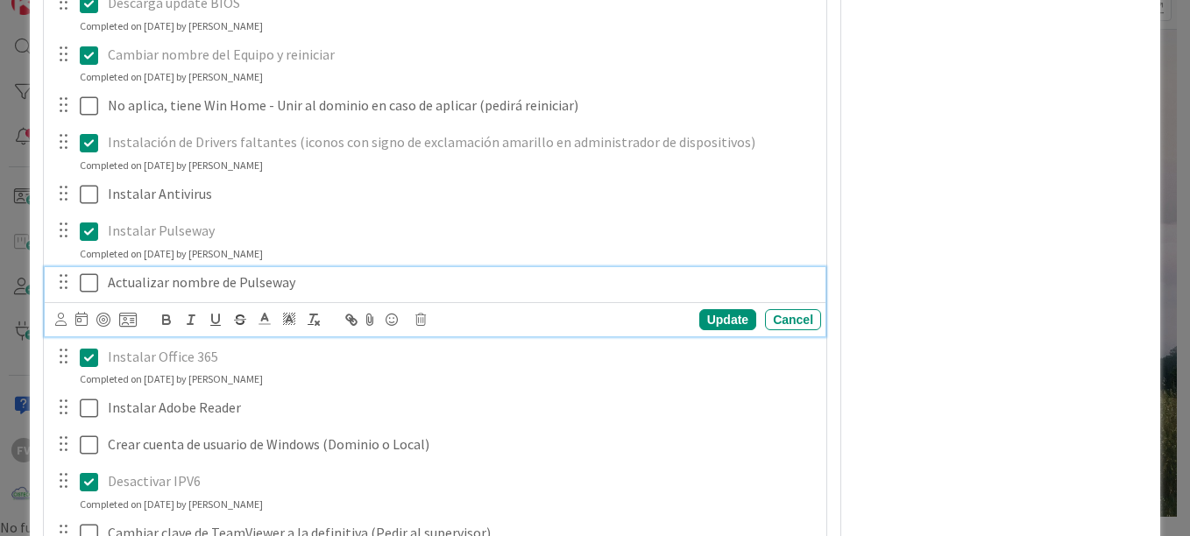
click at [88, 286] on icon at bounding box center [89, 283] width 18 height 21
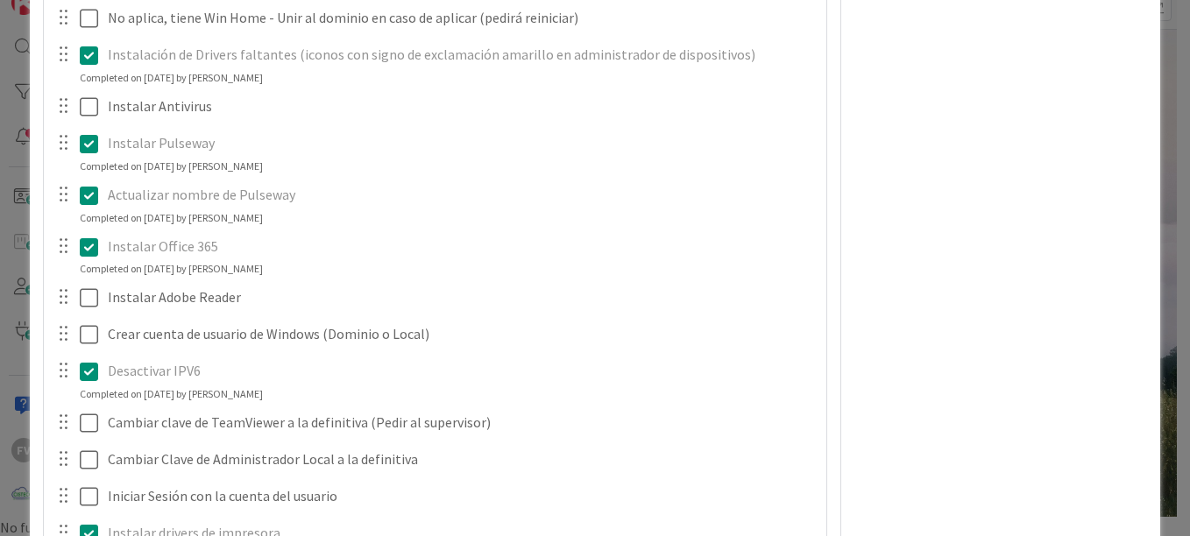
scroll to position [1753, 0]
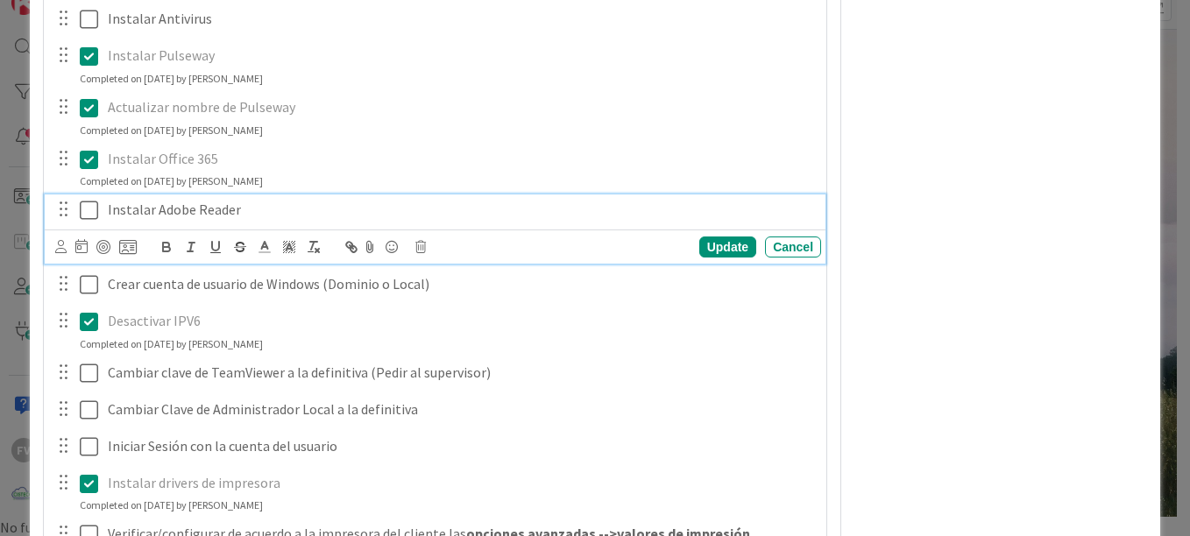
click at [81, 211] on icon at bounding box center [89, 210] width 18 height 21
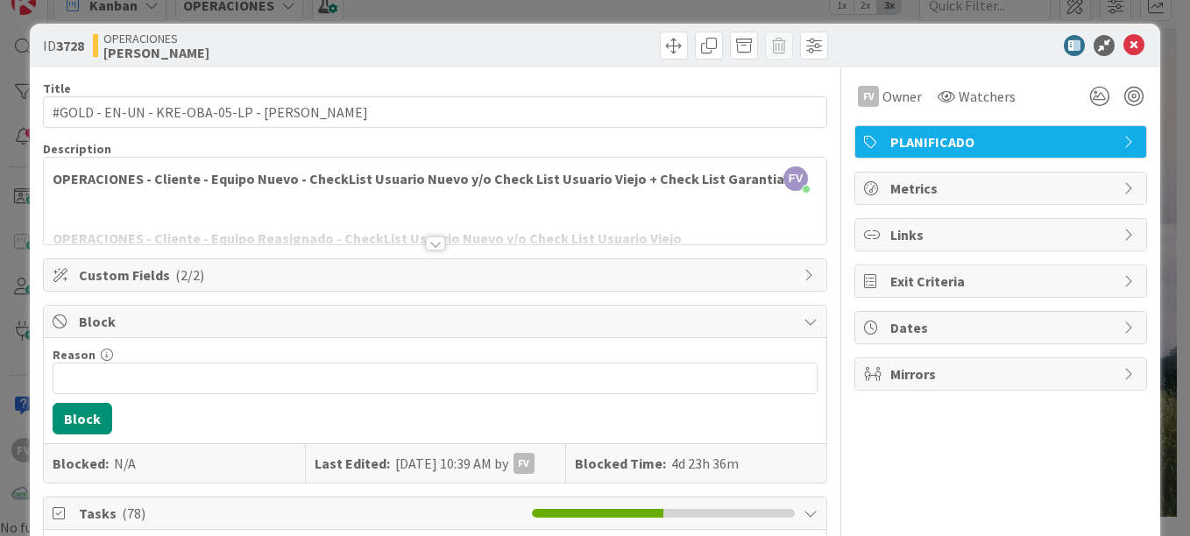
scroll to position [0, 0]
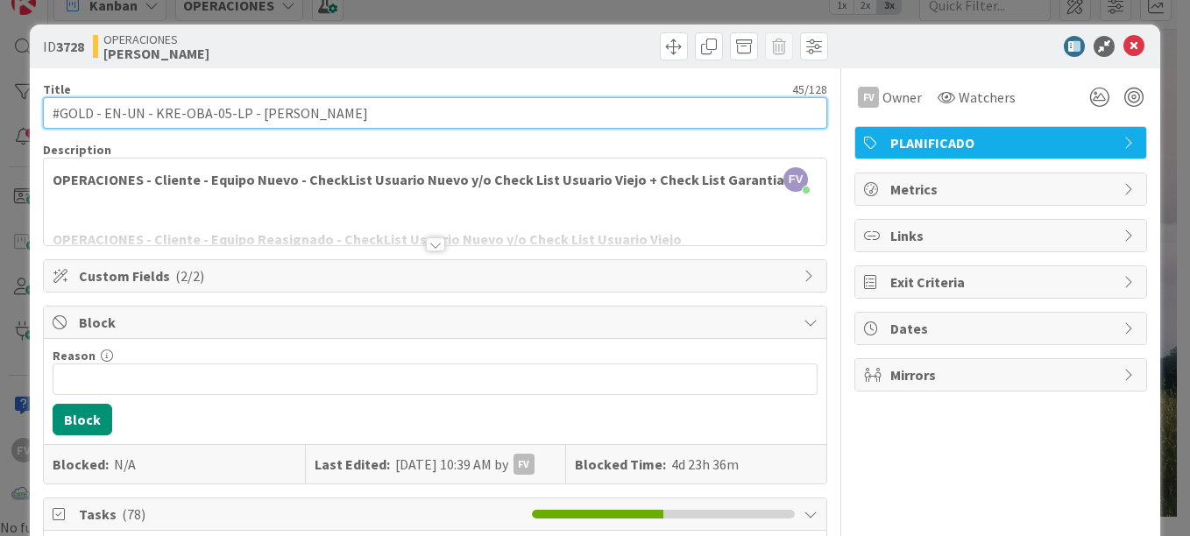
click at [259, 117] on input "#GOLD - EN-UN - KRE-OBA-05-LP - [PERSON_NAME]" at bounding box center [435, 113] width 784 height 32
drag, startPoint x: 334, startPoint y: 117, endPoint x: 254, endPoint y: 113, distance: 79.8
click at [254, 113] on input "#GOLD - EN-UN - KRE-OBA-05-LP - [PERSON_NAME]" at bounding box center [435, 113] width 784 height 32
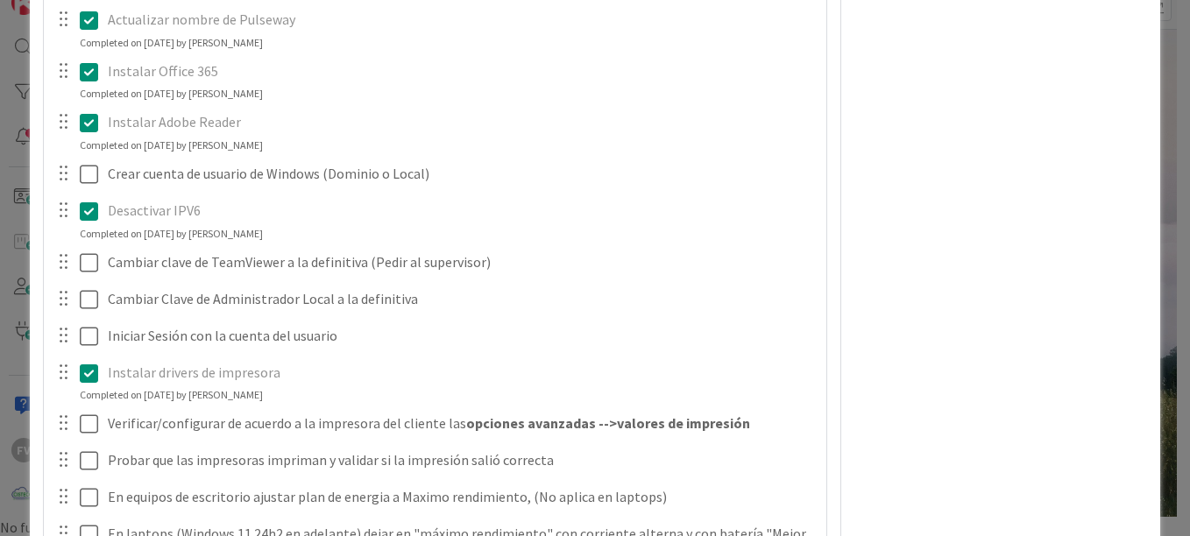
scroll to position [1753, 0]
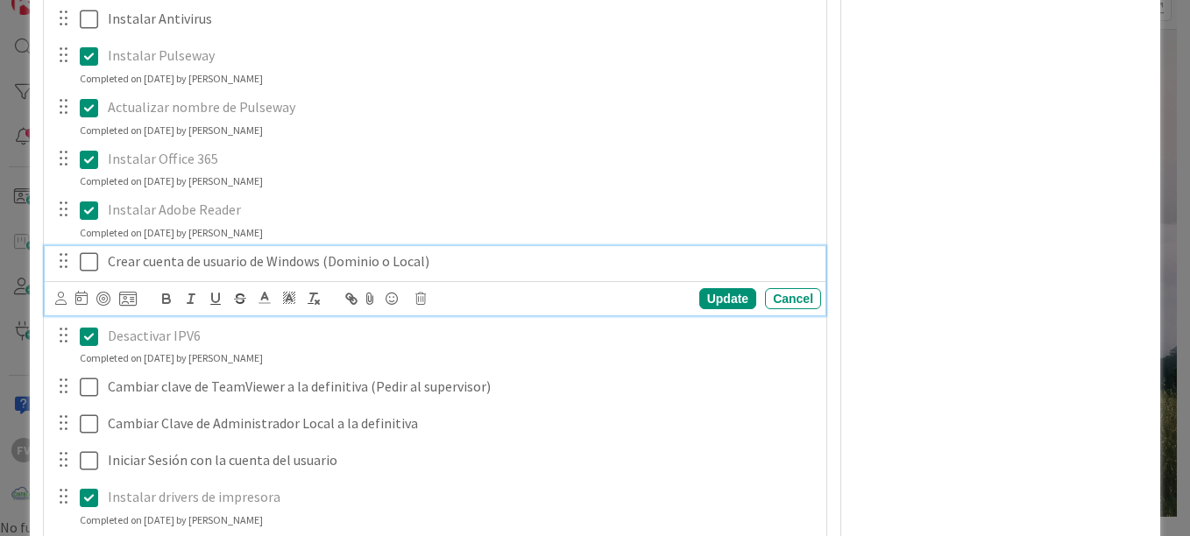
click at [89, 253] on icon at bounding box center [89, 262] width 18 height 21
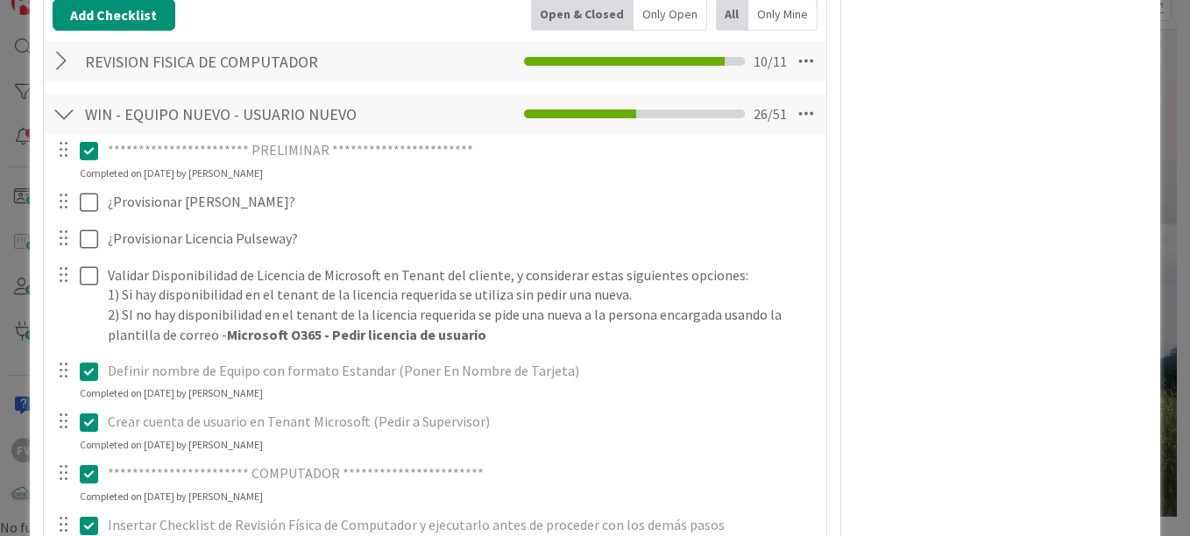
scroll to position [526, 0]
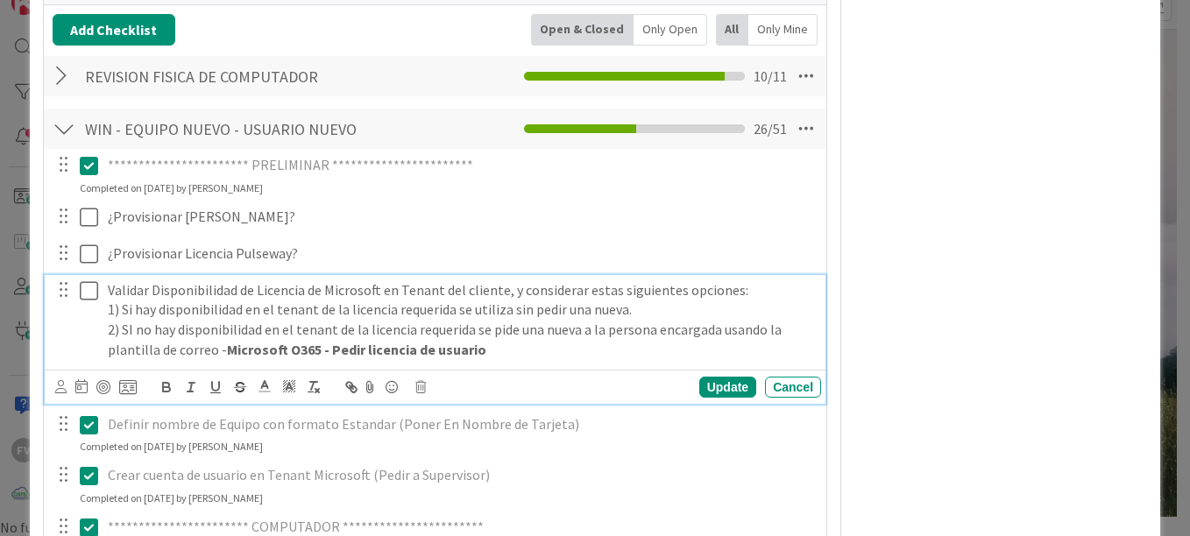
click at [82, 282] on icon at bounding box center [89, 290] width 18 height 21
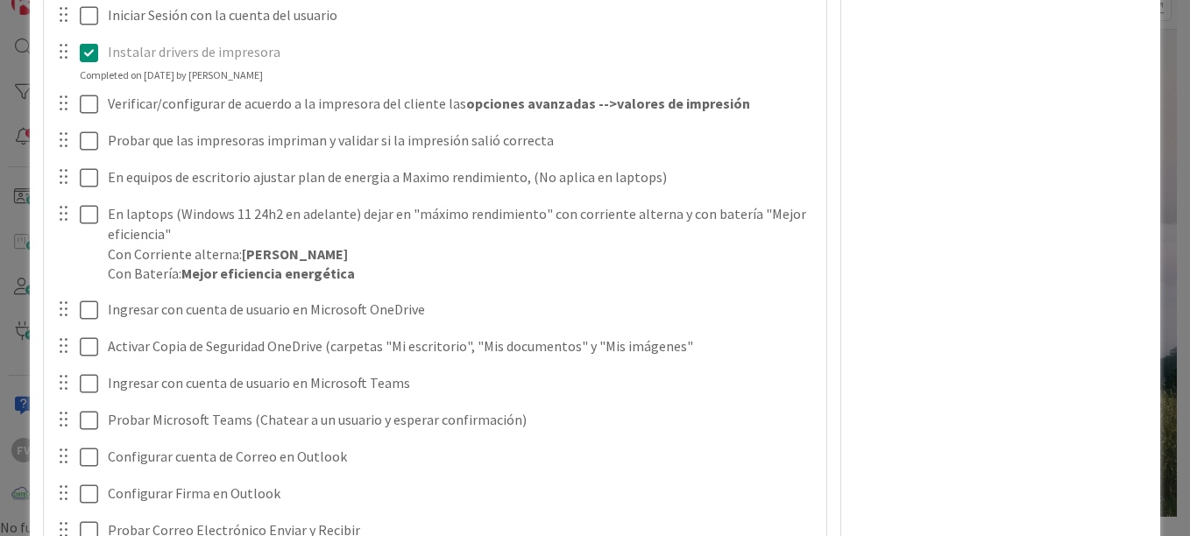
scroll to position [3067, 0]
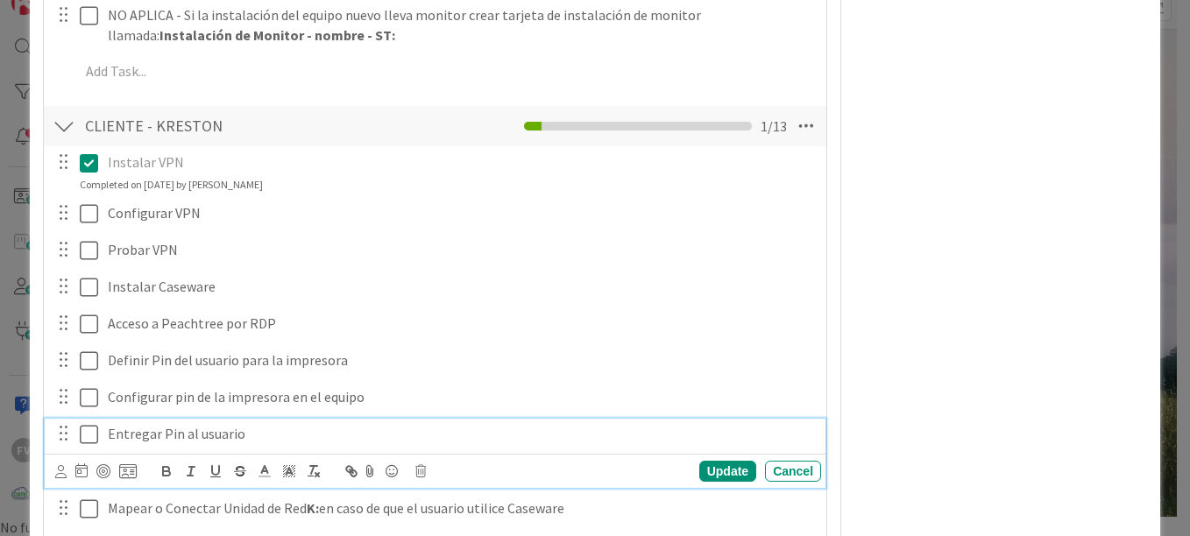
click at [248, 431] on p "Entregar Pin al usuario" at bounding box center [461, 434] width 706 height 20
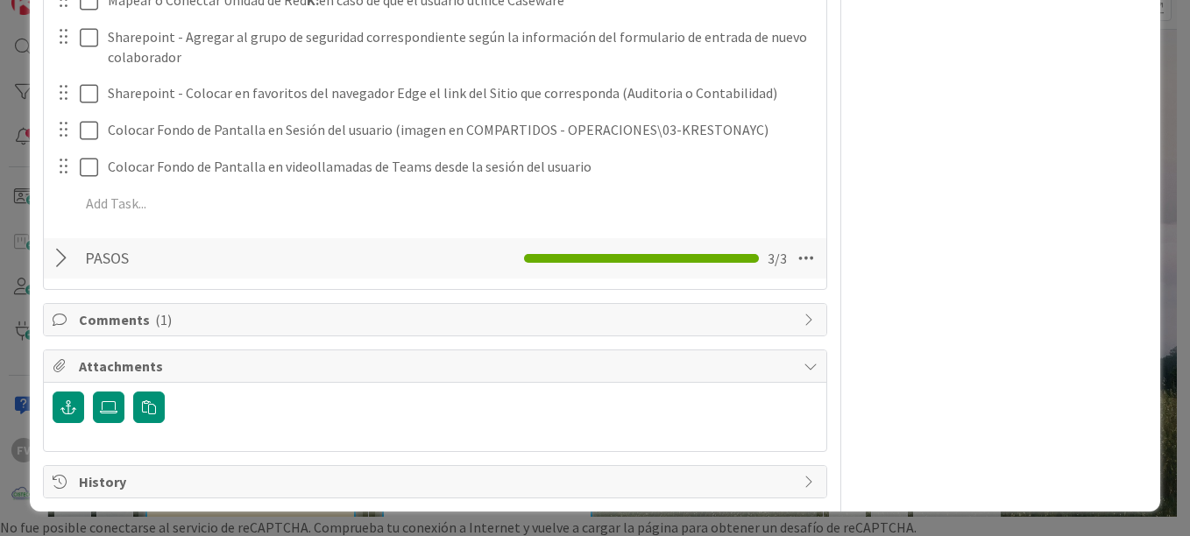
click at [166, 312] on span "Comments ( 1 )" at bounding box center [437, 319] width 716 height 21
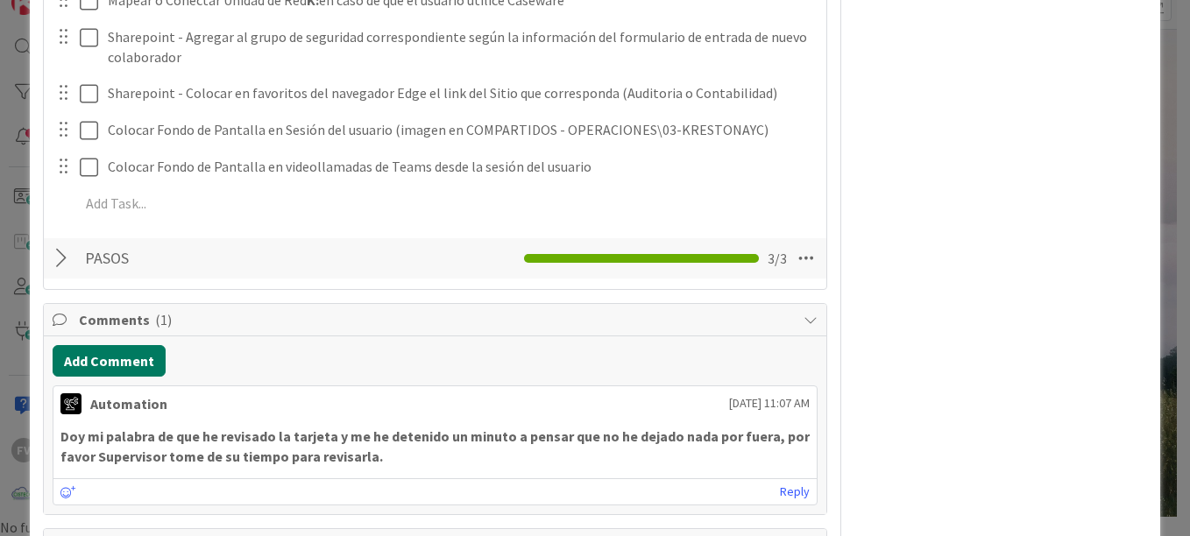
click at [124, 356] on button "Add Comment" at bounding box center [109, 361] width 113 height 32
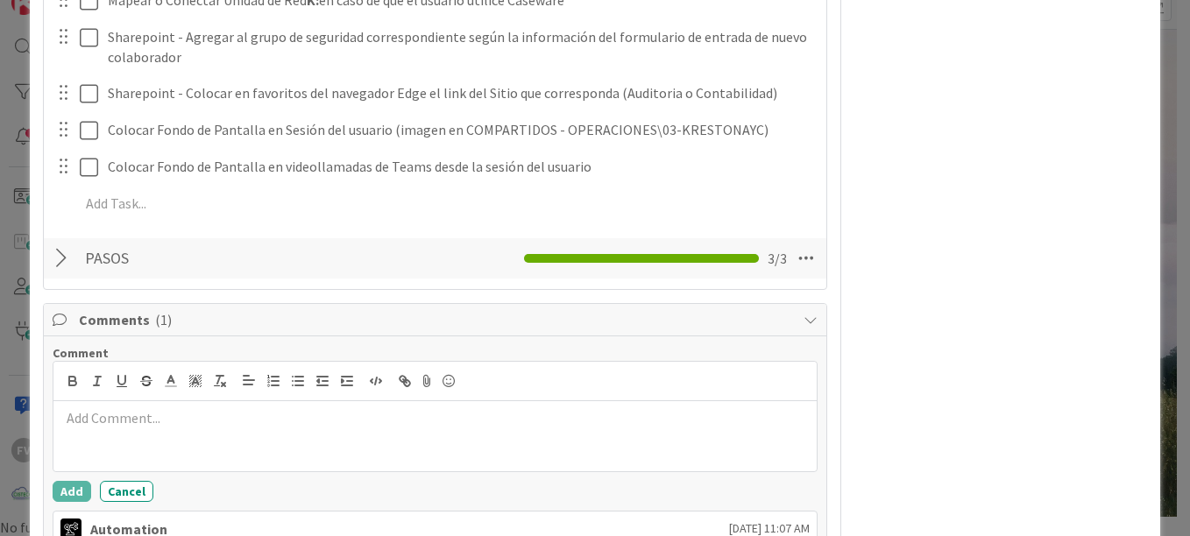
click at [100, 409] on p at bounding box center [434, 418] width 749 height 20
click at [81, 485] on button "Add" at bounding box center [72, 491] width 39 height 21
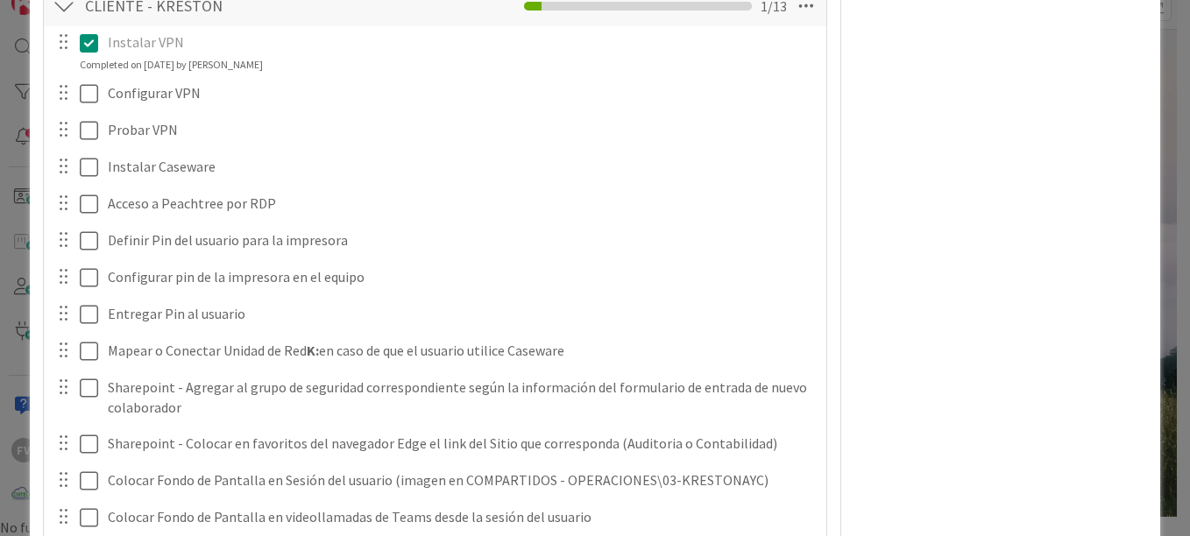
scroll to position [2837, 0]
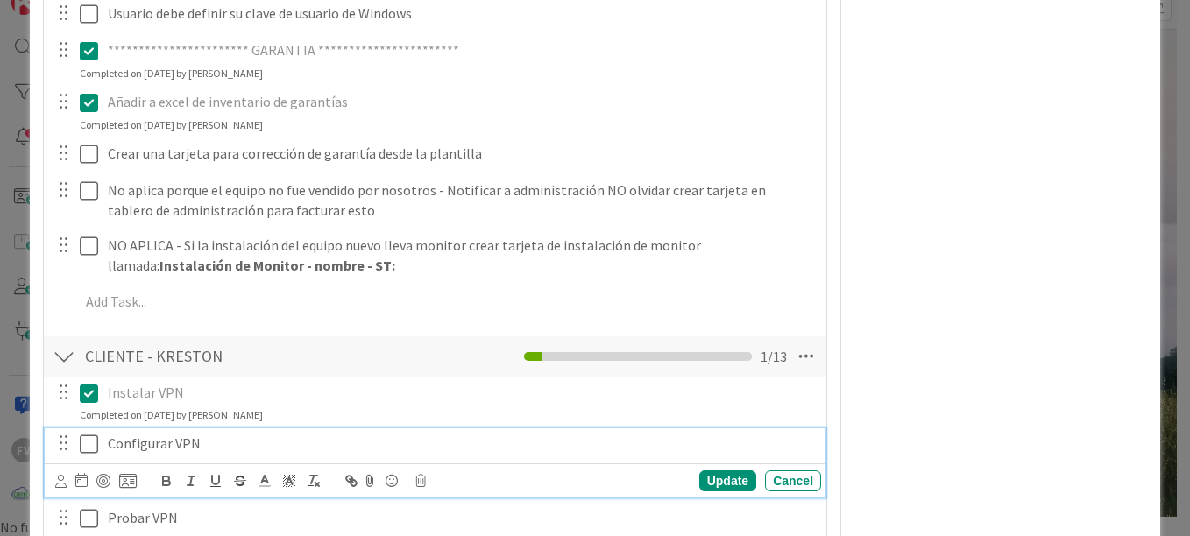
click at [95, 443] on icon at bounding box center [89, 444] width 18 height 21
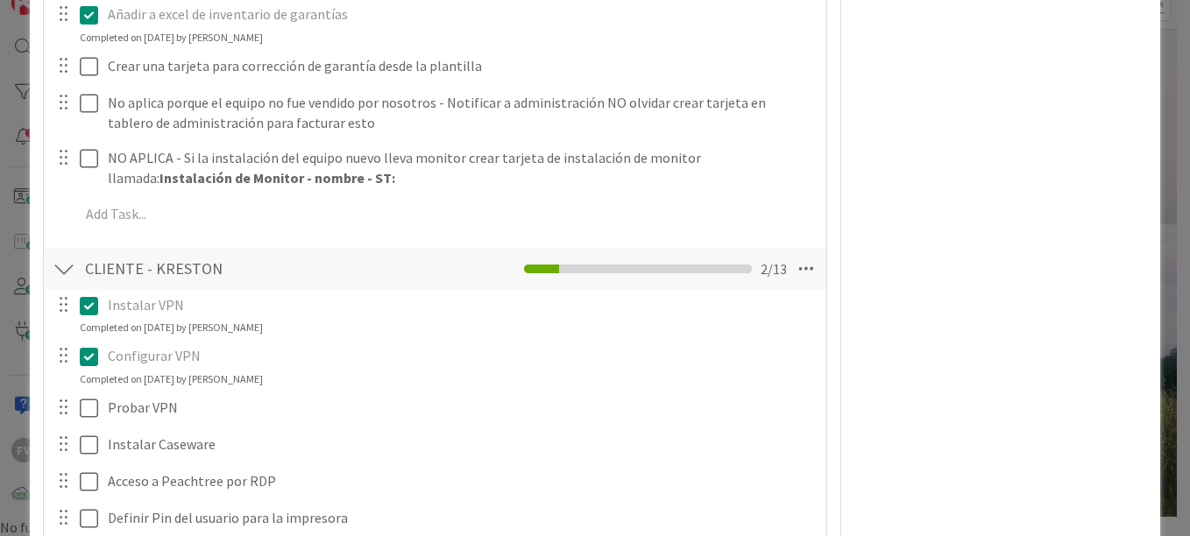
scroll to position [3012, 0]
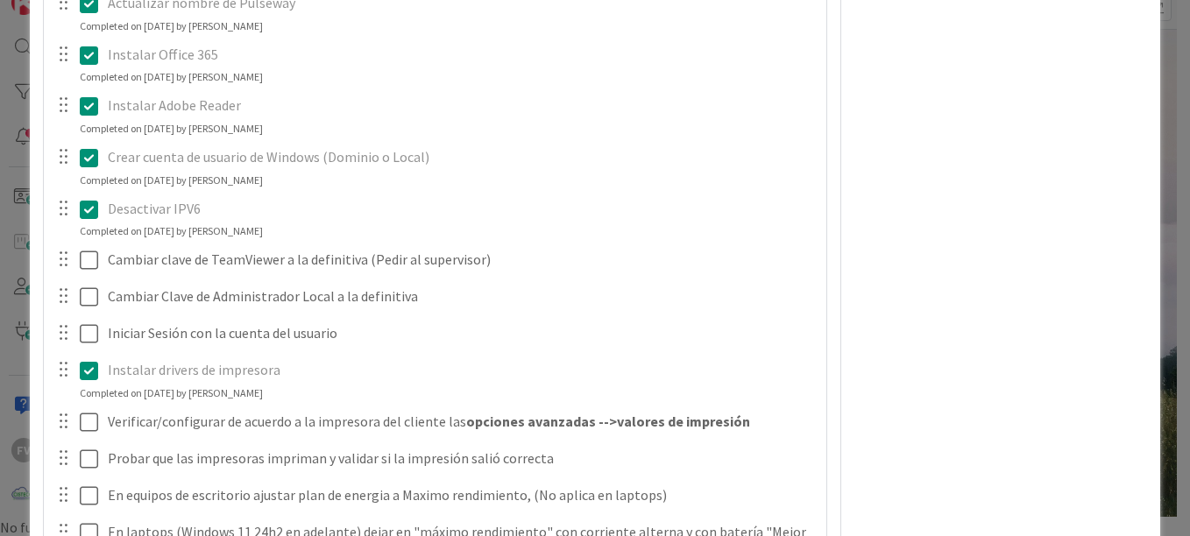
scroll to position [1960, 0]
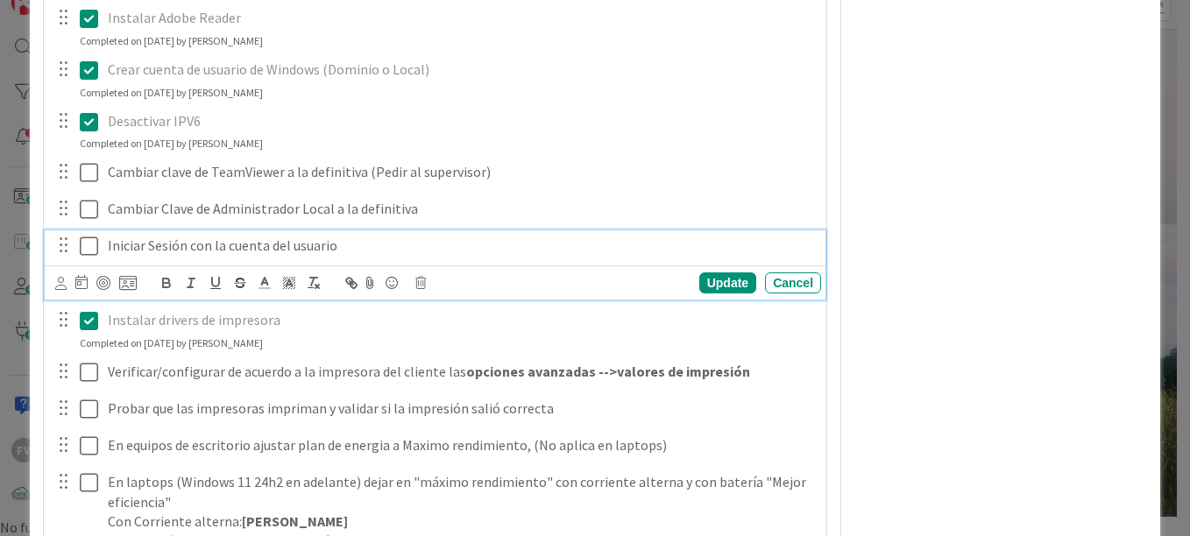
click at [84, 244] on icon at bounding box center [89, 246] width 18 height 21
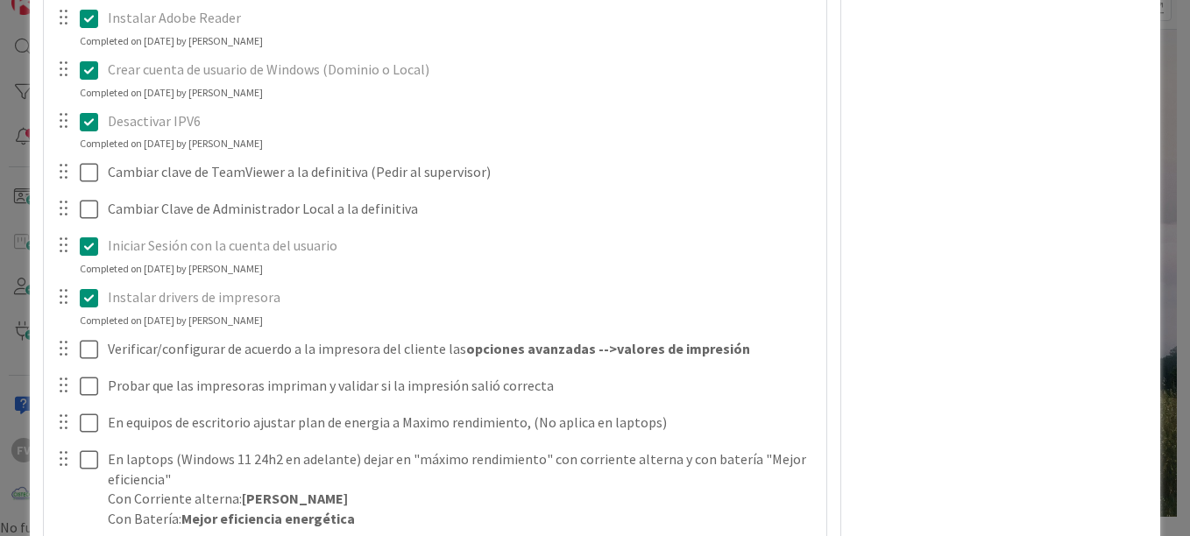
click at [84, 244] on icon at bounding box center [89, 246] width 18 height 21
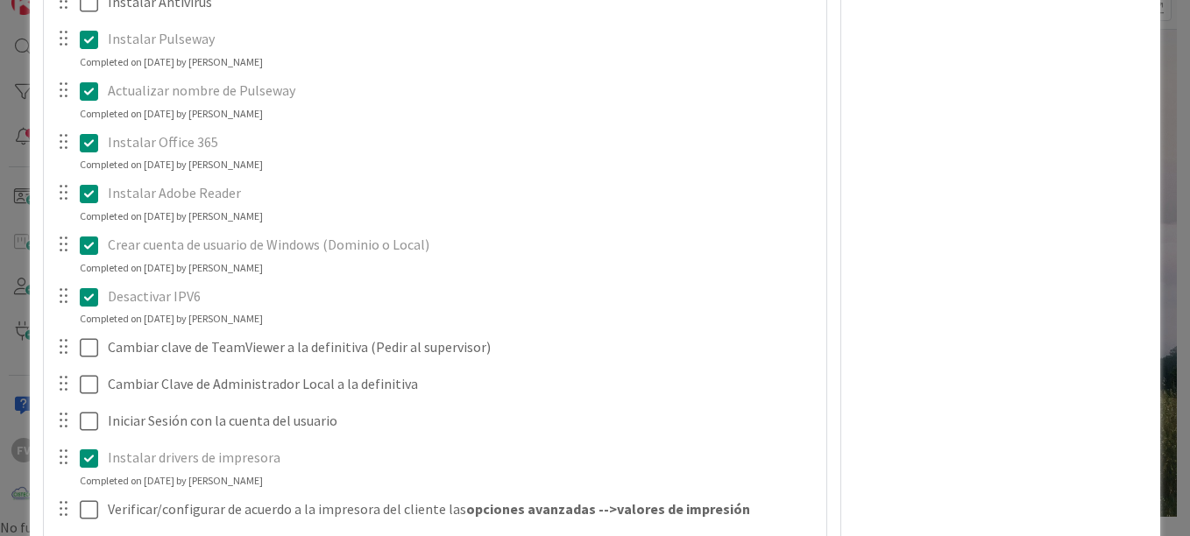
scroll to position [2136, 0]
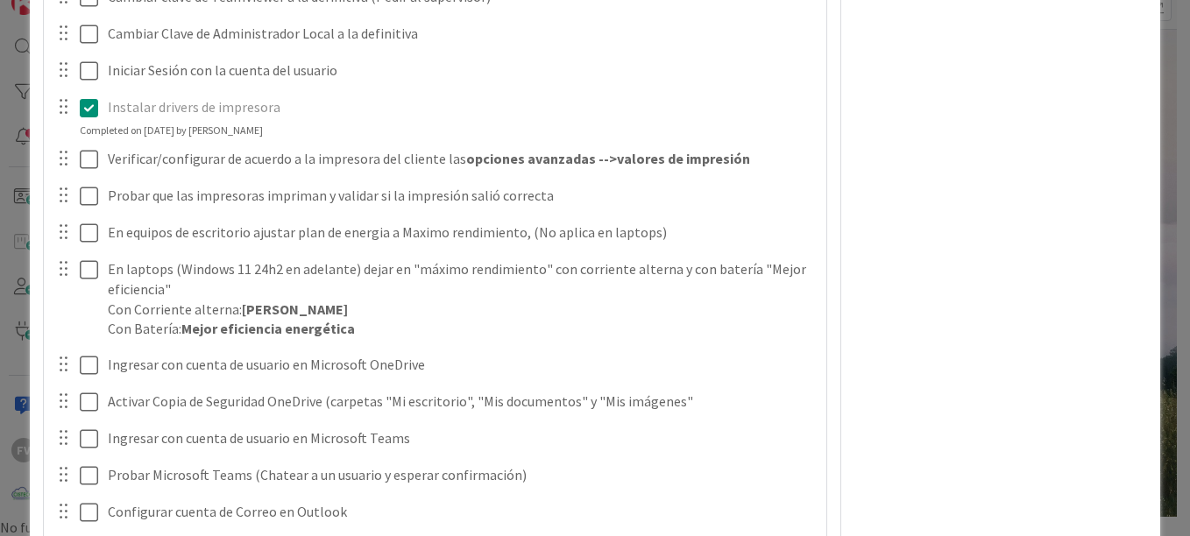
click at [932, 330] on div "FV Owner Watchers PLANIFICADO Metrics Links Exit Criteria Dates Mirrors" at bounding box center [1000, 68] width 293 height 4271
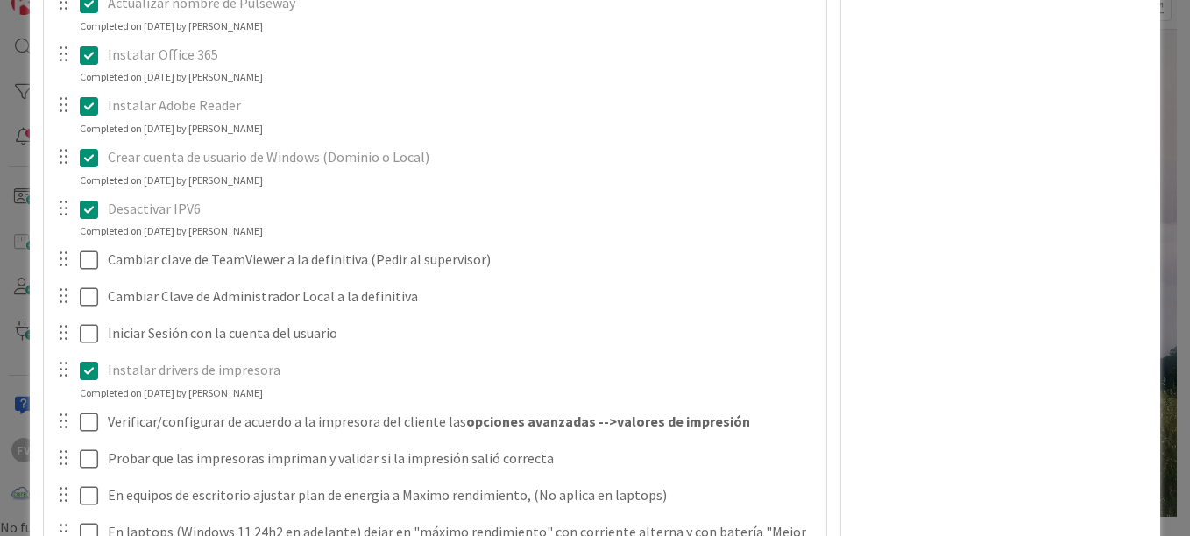
scroll to position [2048, 0]
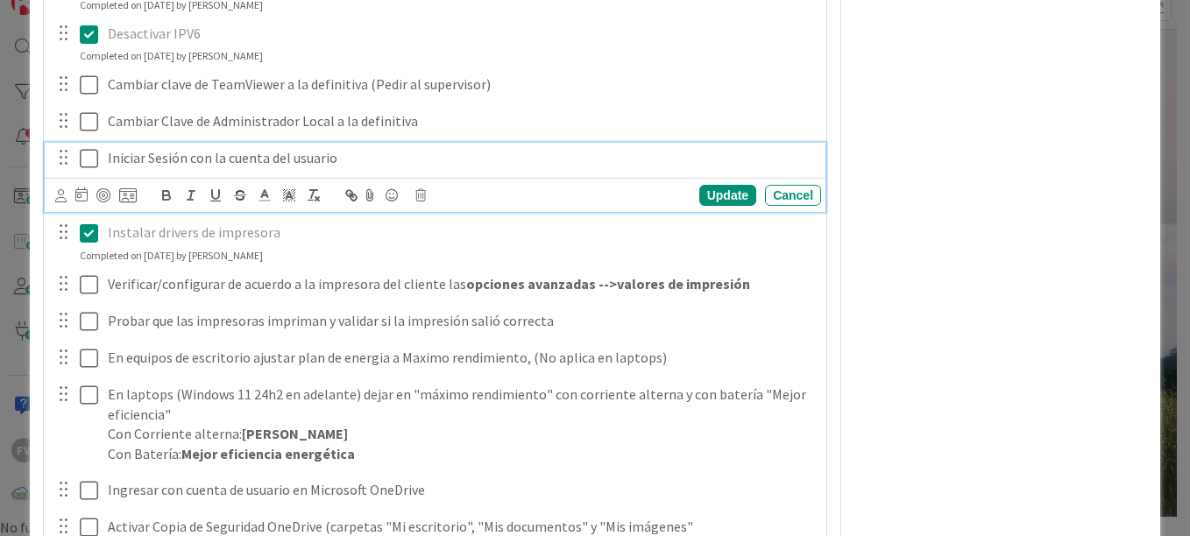
click at [86, 164] on icon at bounding box center [89, 158] width 18 height 21
